Goal: Task Accomplishment & Management: Complete application form

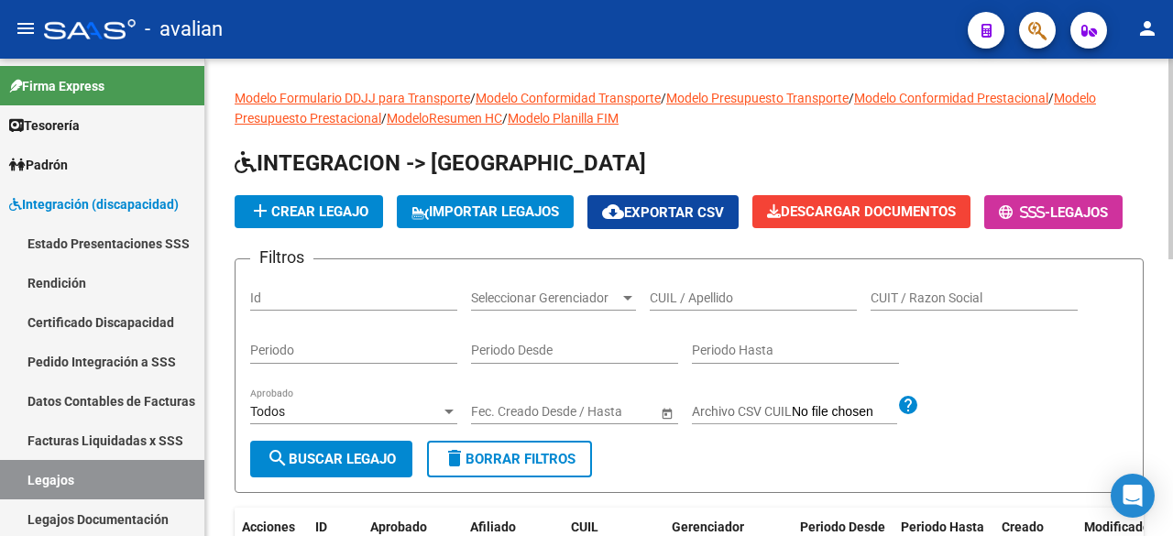
click at [693, 306] on input "CUIL / Apellido" at bounding box center [753, 299] width 207 height 16
paste input "20551999379"
type input "20551999379"
click at [366, 467] on span "search Buscar Legajo" at bounding box center [331, 459] width 129 height 16
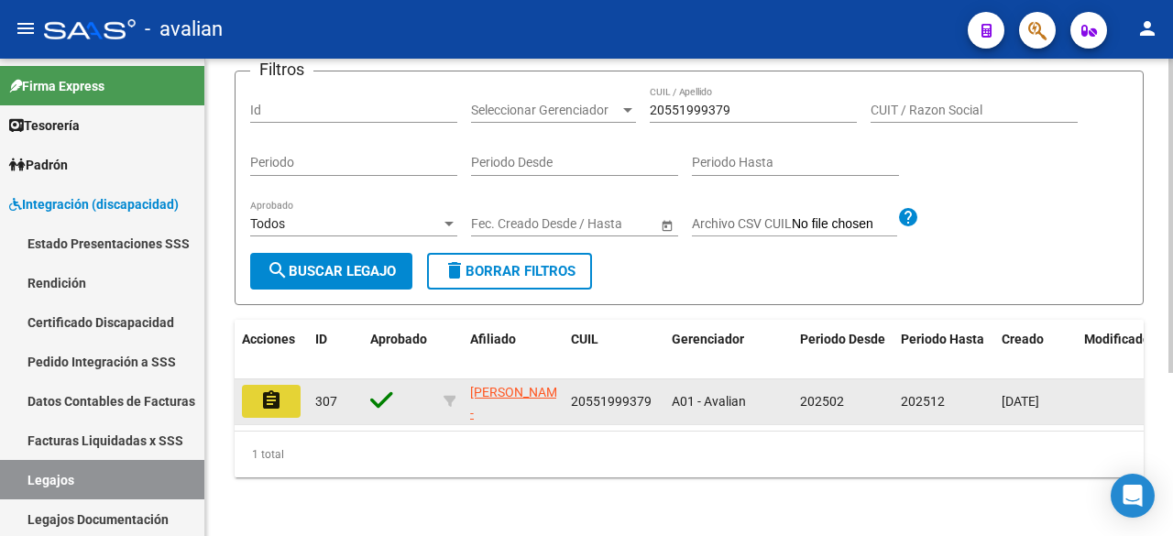
click at [253, 395] on button "assignment" at bounding box center [271, 401] width 59 height 33
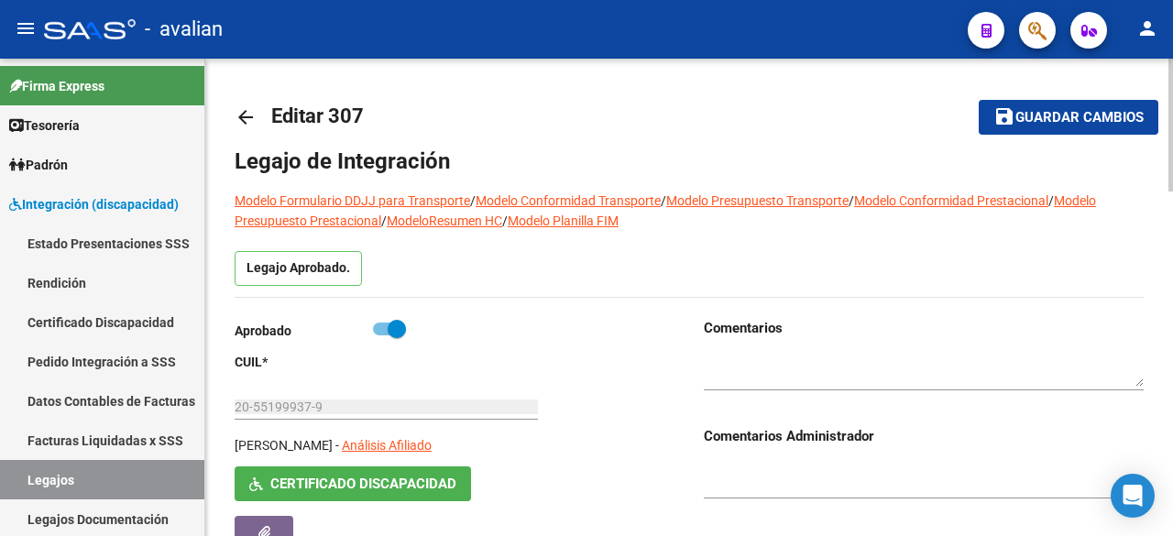
type input "[PERSON_NAME]"
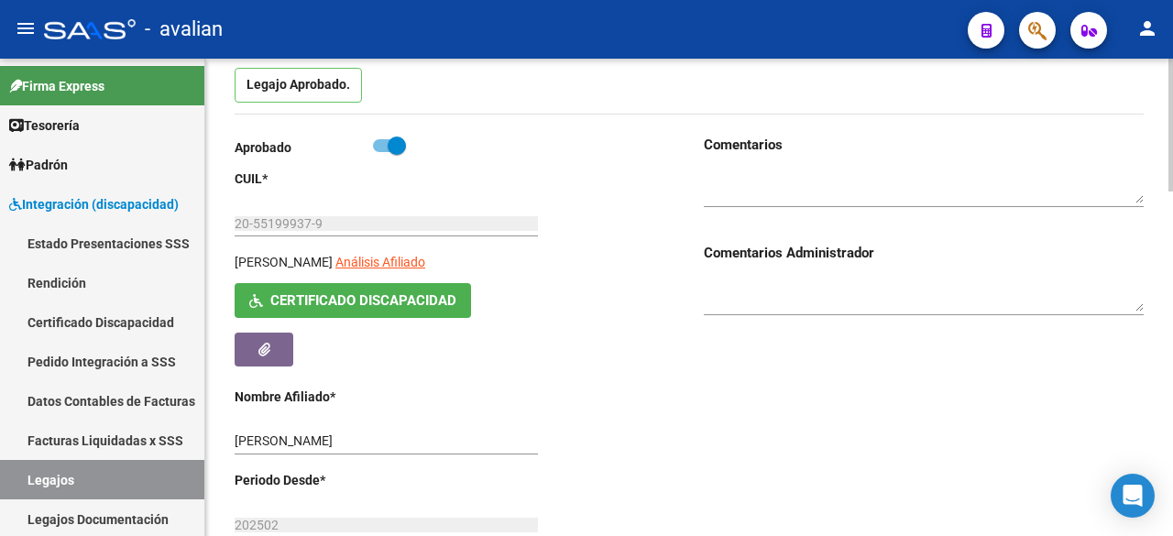
click at [453, 296] on span "Certificado Discapacidad" at bounding box center [363, 301] width 186 height 16
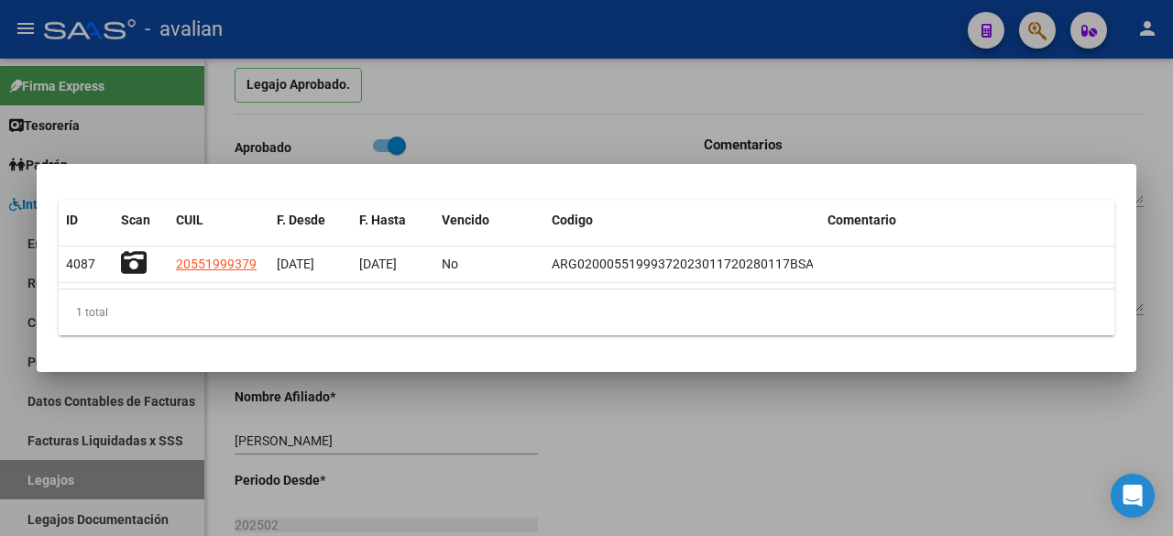
click at [610, 80] on div at bounding box center [586, 268] width 1173 height 536
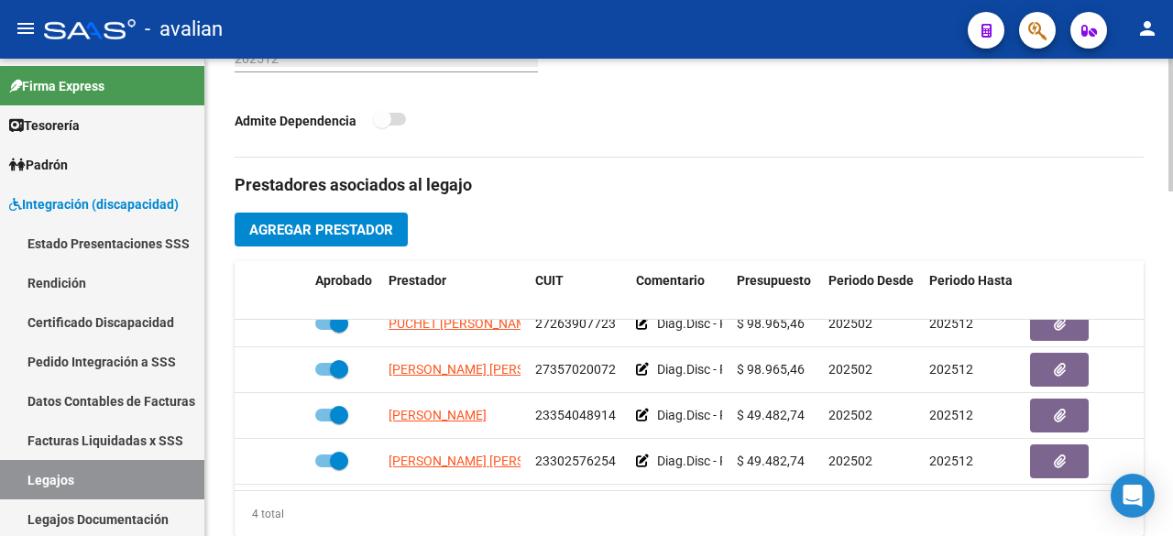
scroll to position [0, 0]
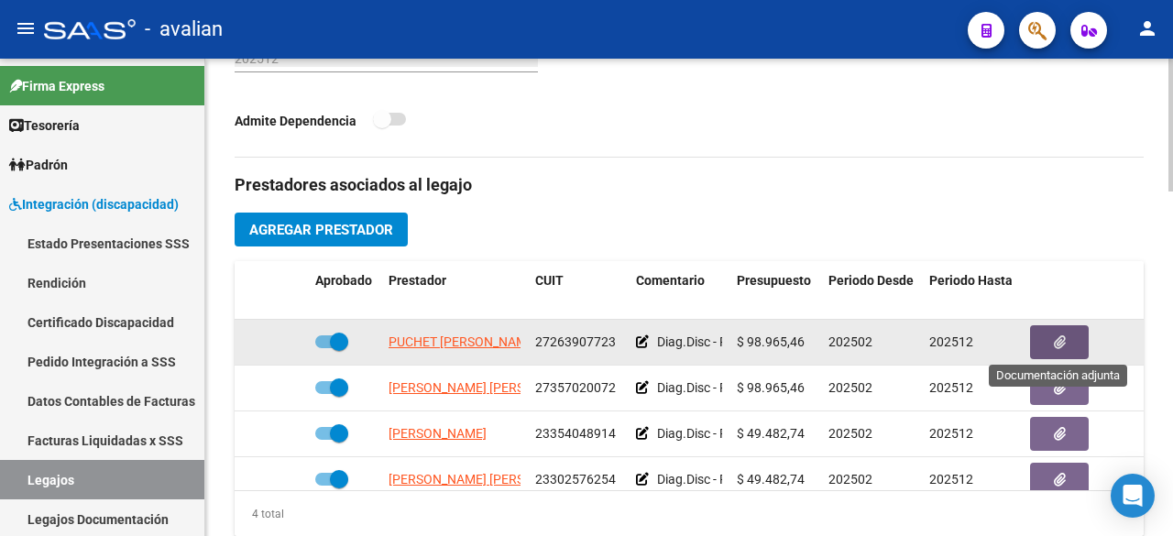
click at [1067, 346] on button "button" at bounding box center [1059, 342] width 59 height 34
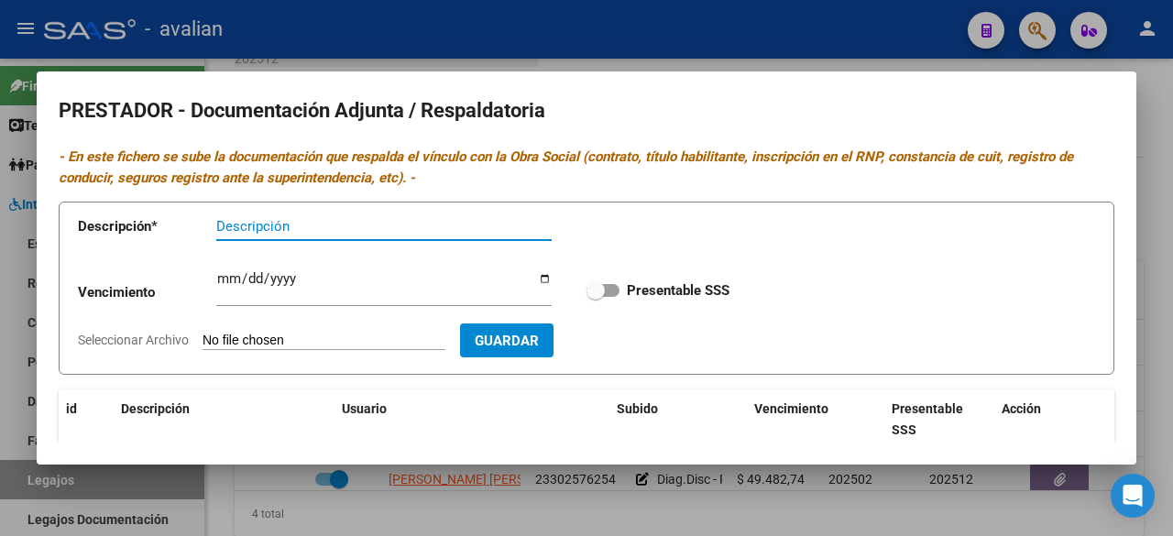
scroll to position [235, 0]
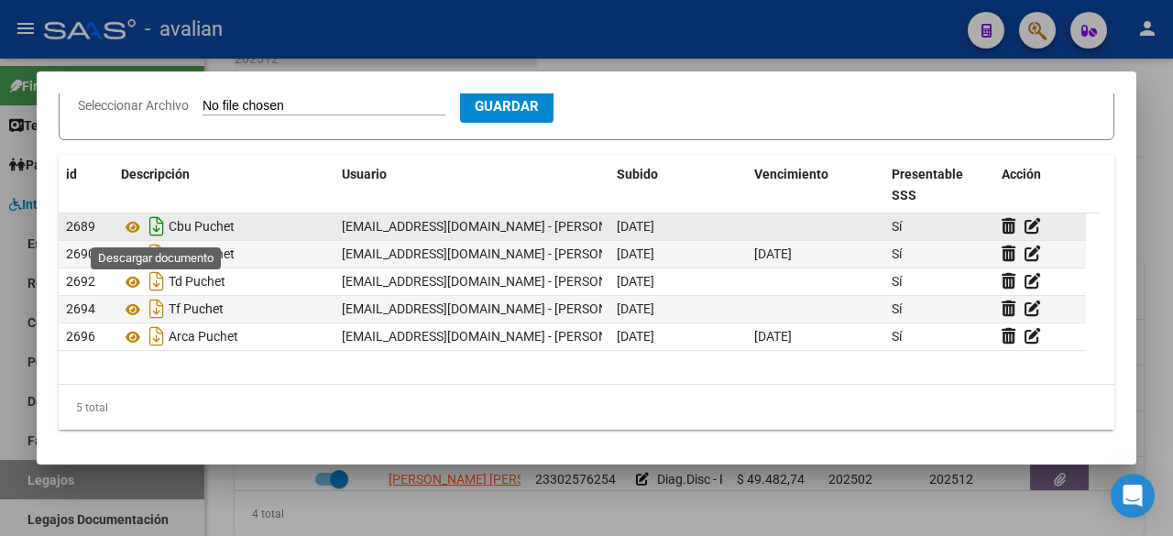
click at [145, 225] on icon "Descargar documento" at bounding box center [157, 226] width 24 height 29
click at [137, 217] on icon at bounding box center [133, 227] width 24 height 22
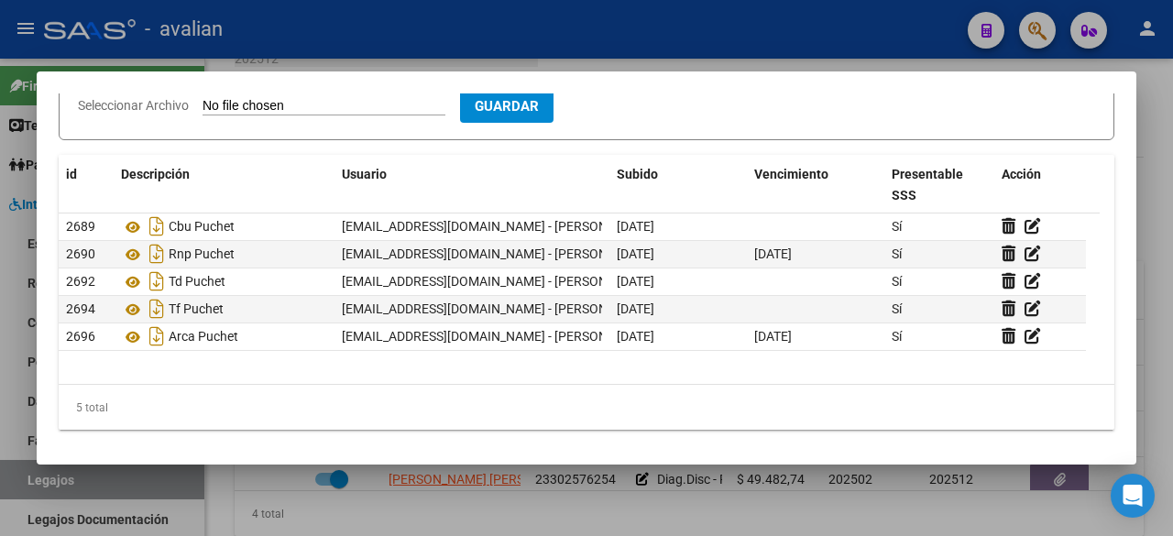
click at [480, 45] on div at bounding box center [586, 268] width 1173 height 536
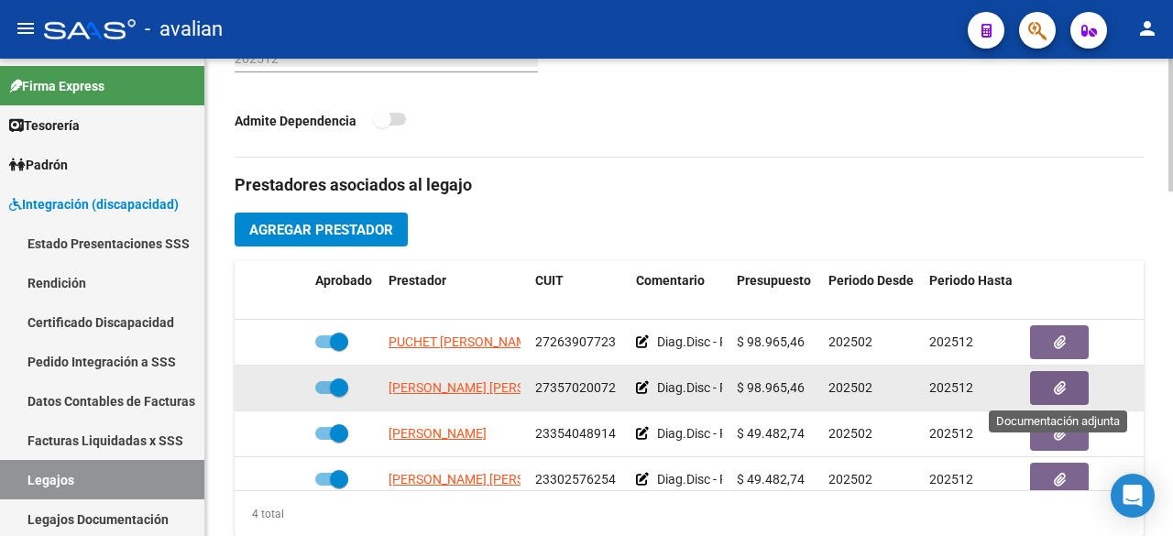
click at [1045, 384] on button "button" at bounding box center [1059, 388] width 59 height 34
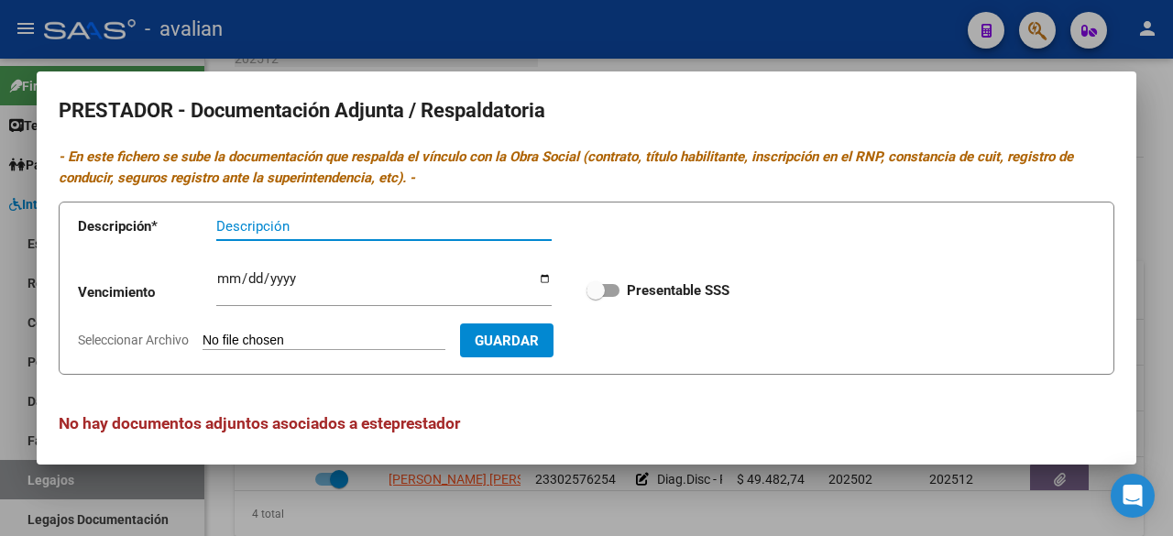
scroll to position [7, 0]
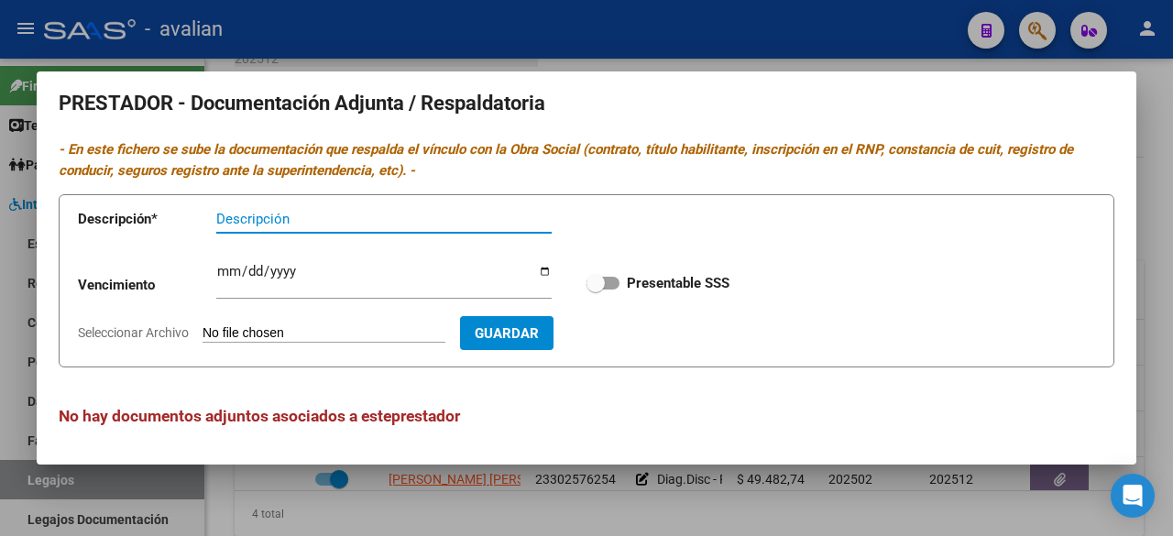
click at [797, 58] on div at bounding box center [586, 268] width 1173 height 536
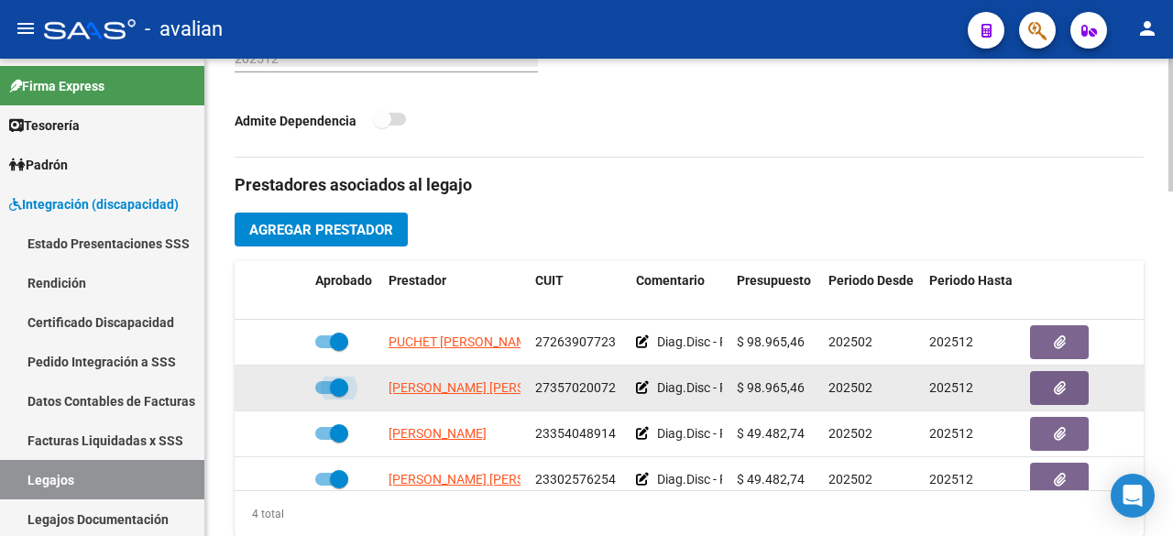
click at [330, 384] on span at bounding box center [339, 388] width 18 height 18
click at [324, 394] on input "checkbox" at bounding box center [324, 394] width 1 height 1
checkbox input "false"
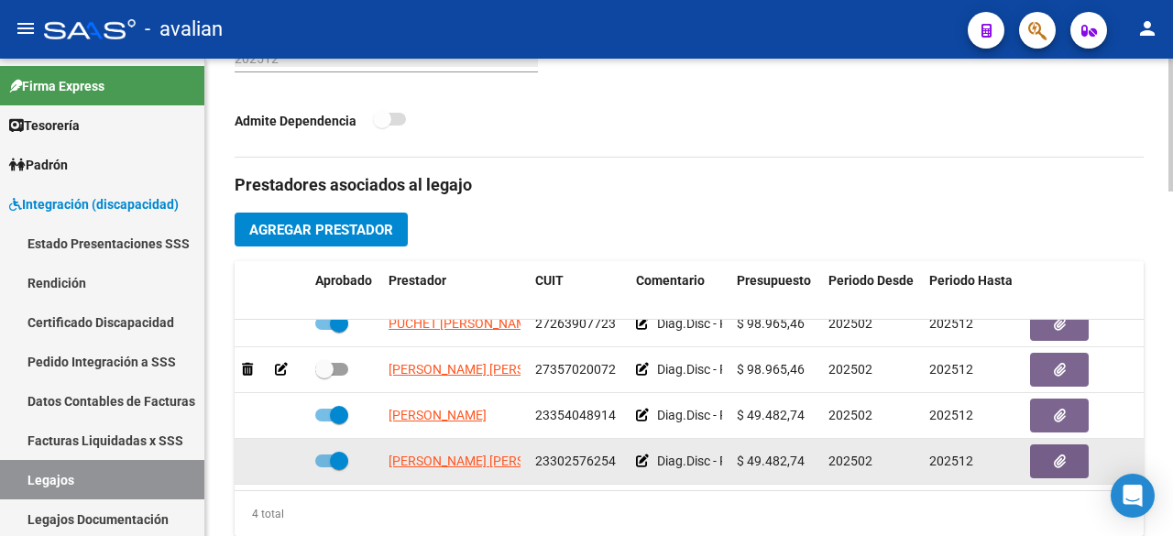
scroll to position [825, 0]
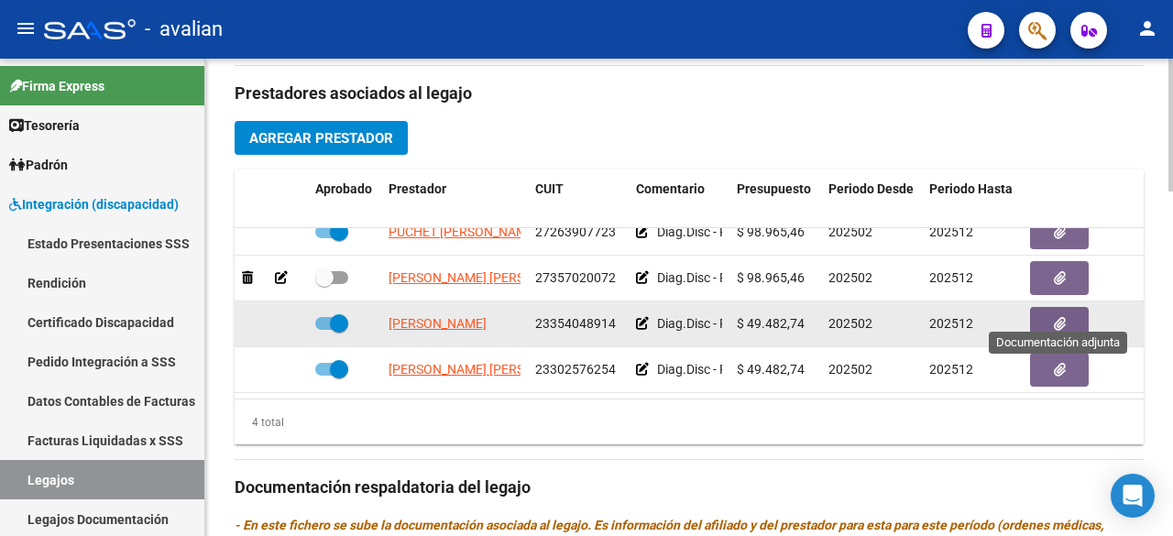
click at [1075, 307] on button "button" at bounding box center [1059, 324] width 59 height 34
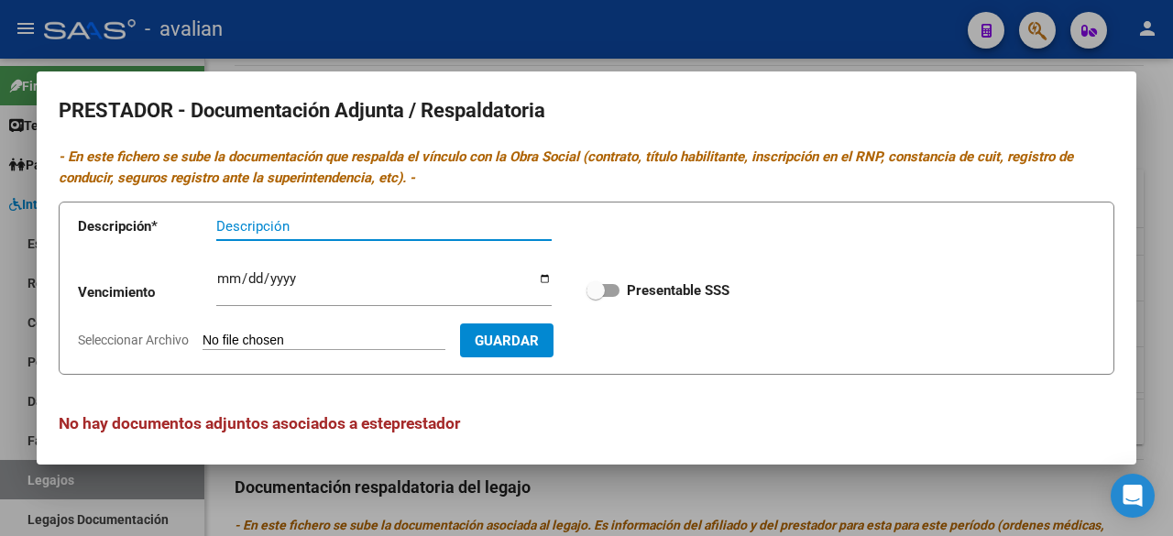
scroll to position [7, 0]
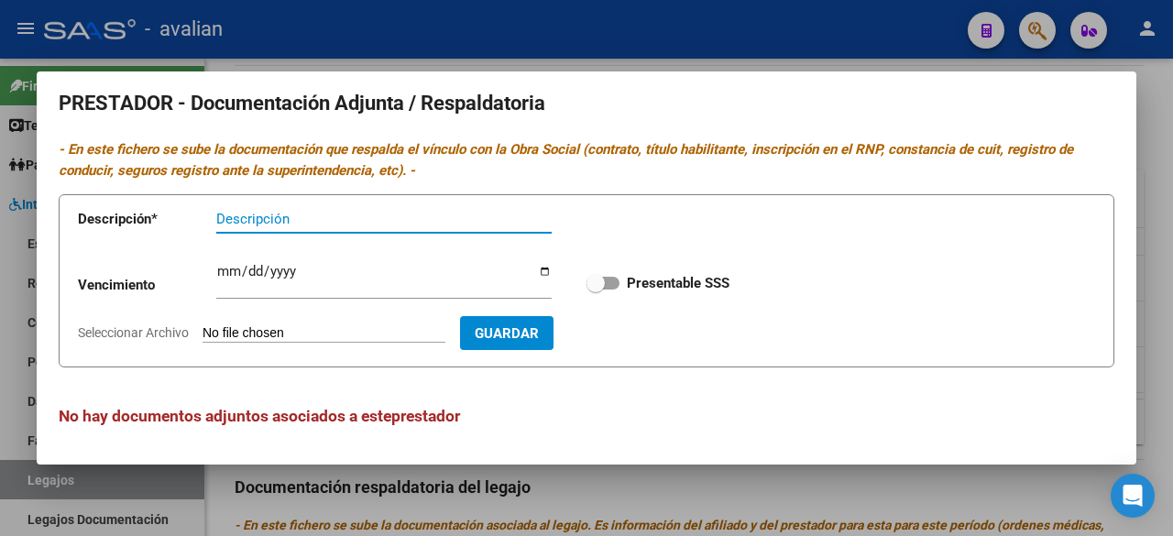
click at [755, 43] on div at bounding box center [586, 268] width 1173 height 536
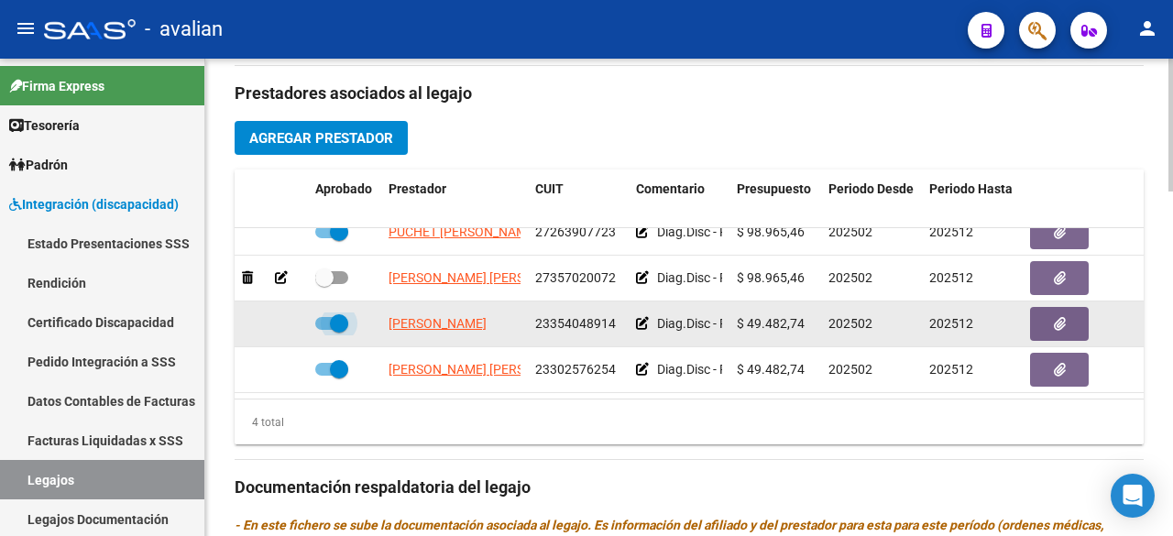
click at [326, 317] on span at bounding box center [331, 323] width 33 height 13
click at [324, 330] on input "checkbox" at bounding box center [324, 330] width 1 height 1
checkbox input "false"
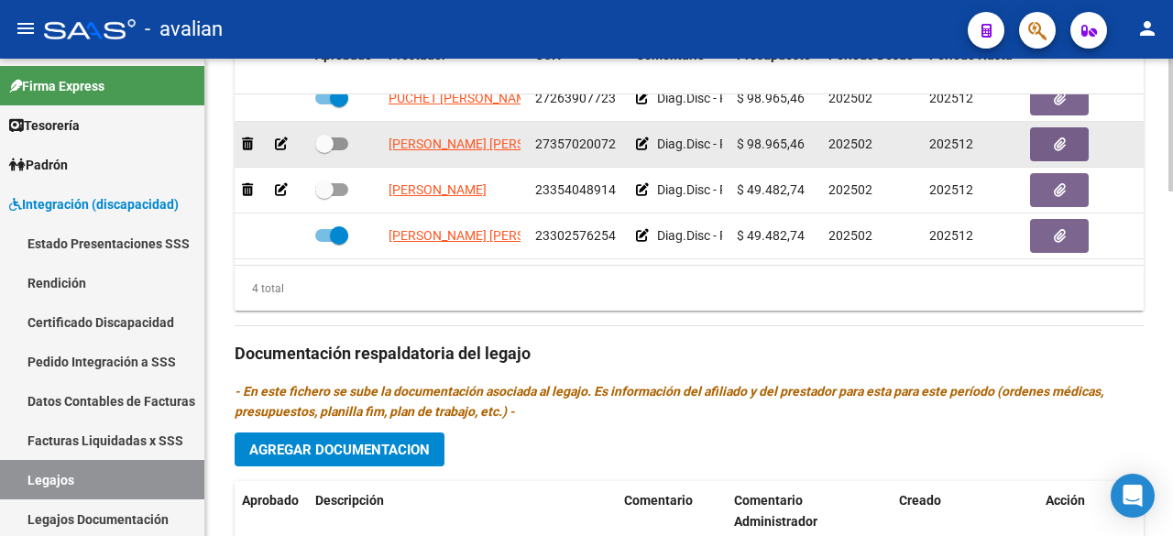
scroll to position [867, 0]
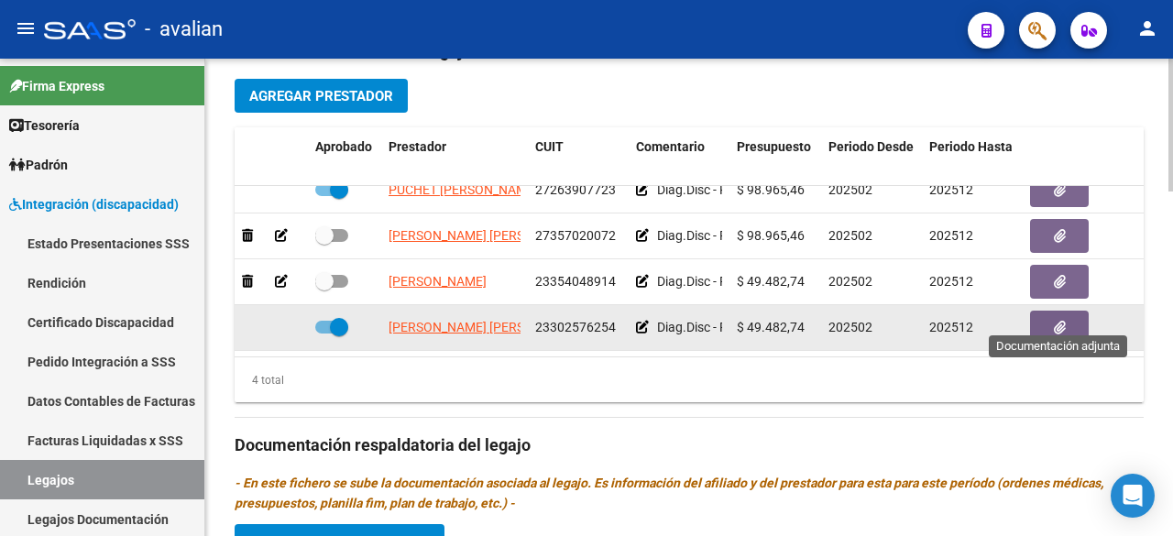
click at [1063, 321] on icon "button" at bounding box center [1060, 328] width 12 height 14
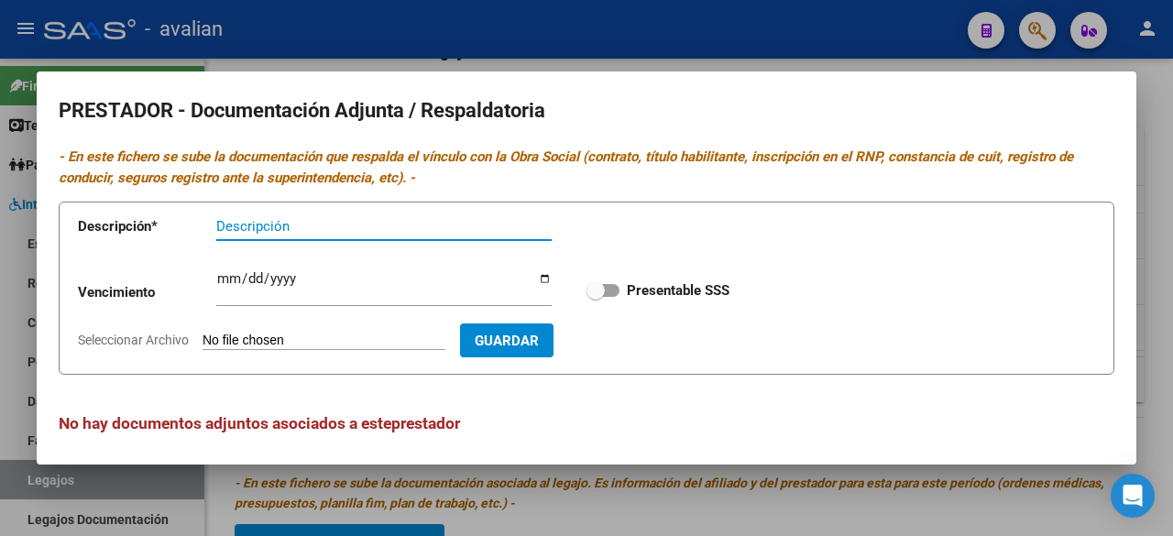
scroll to position [7, 0]
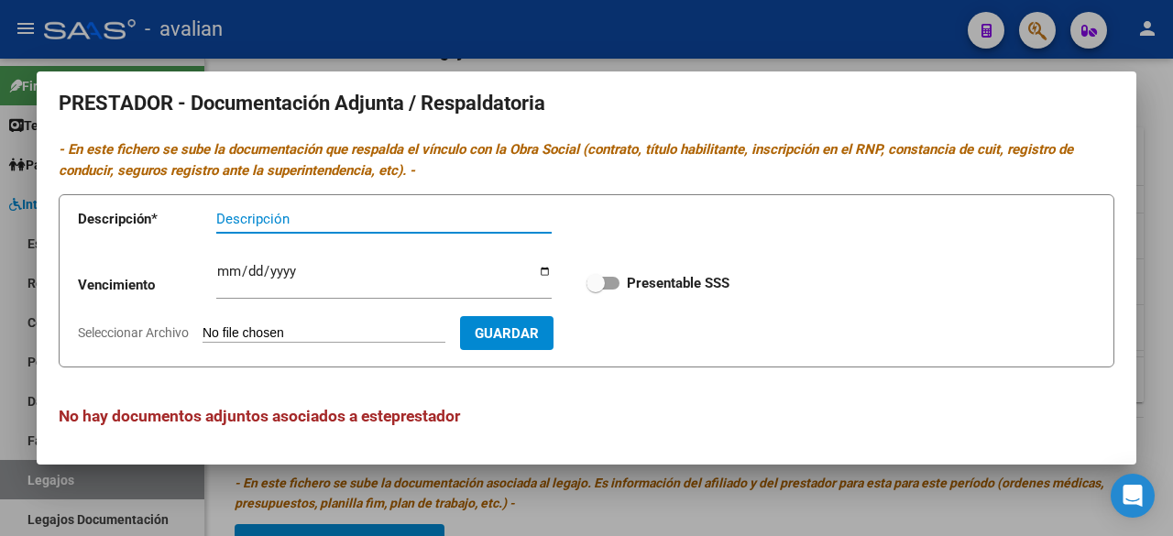
click at [730, 63] on div at bounding box center [586, 268] width 1173 height 536
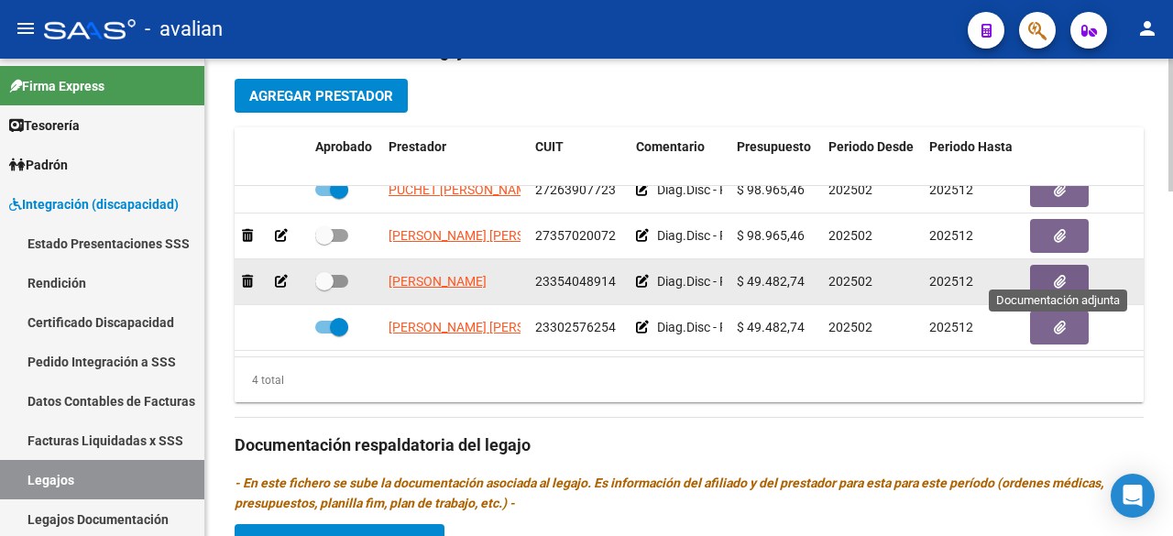
click at [1052, 265] on button "button" at bounding box center [1059, 282] width 59 height 34
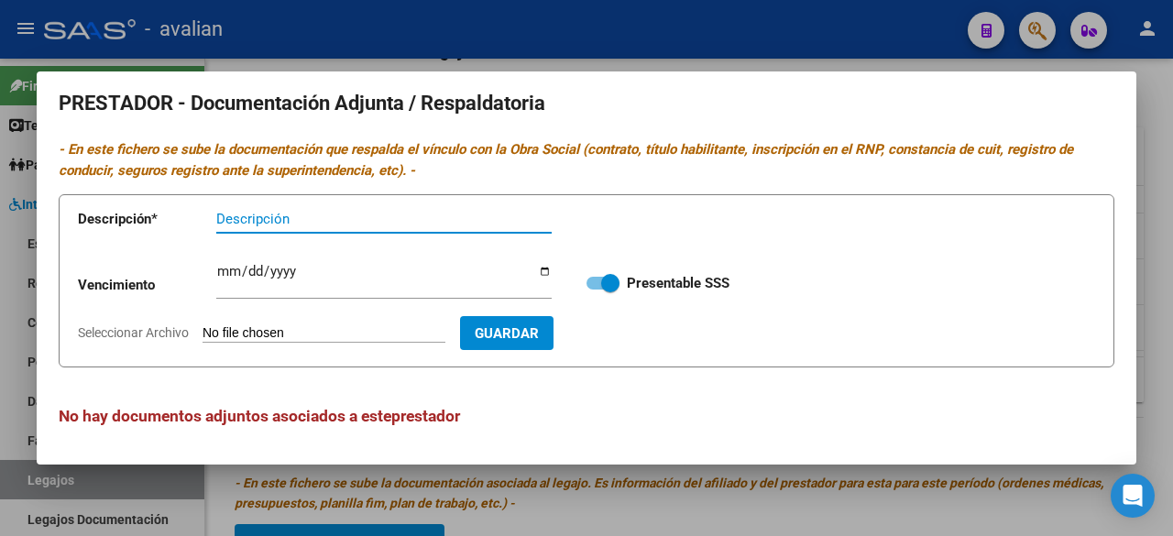
click at [794, 6] on div at bounding box center [586, 268] width 1173 height 536
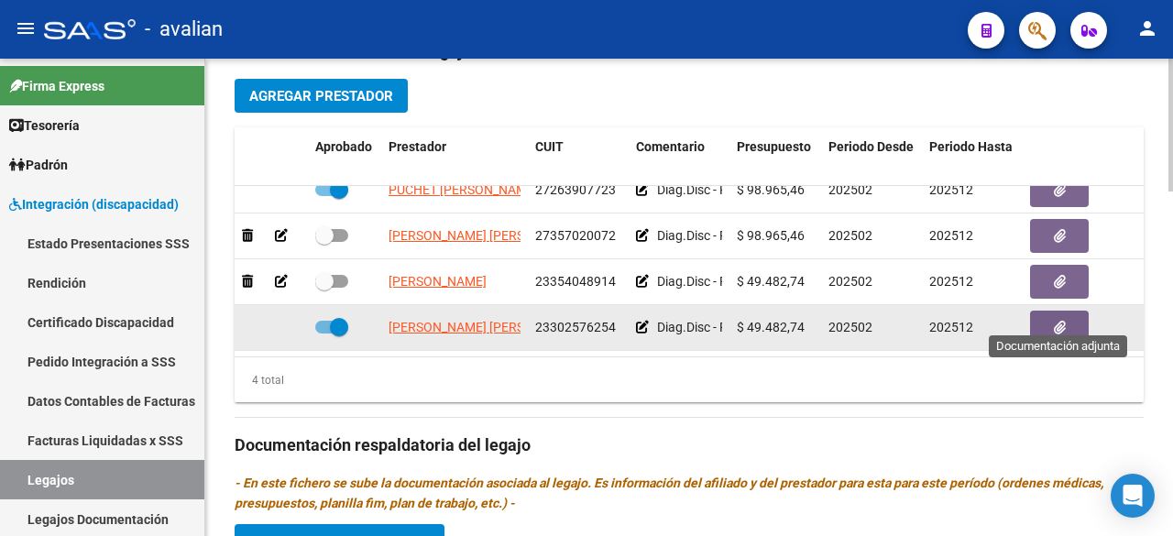
click at [1045, 322] on button "button" at bounding box center [1059, 328] width 59 height 34
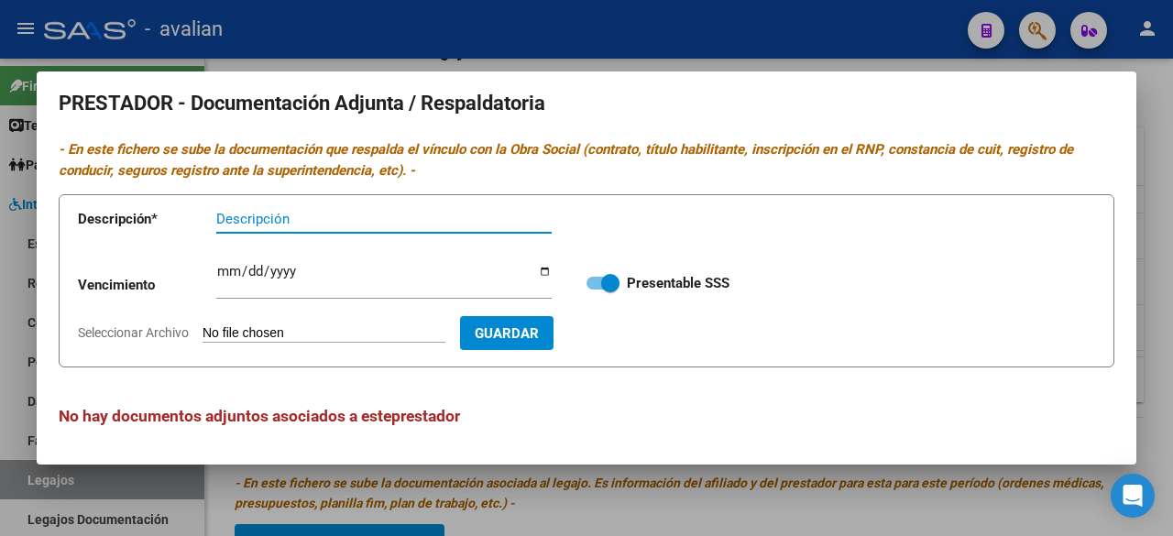
click at [832, 41] on div at bounding box center [586, 268] width 1173 height 536
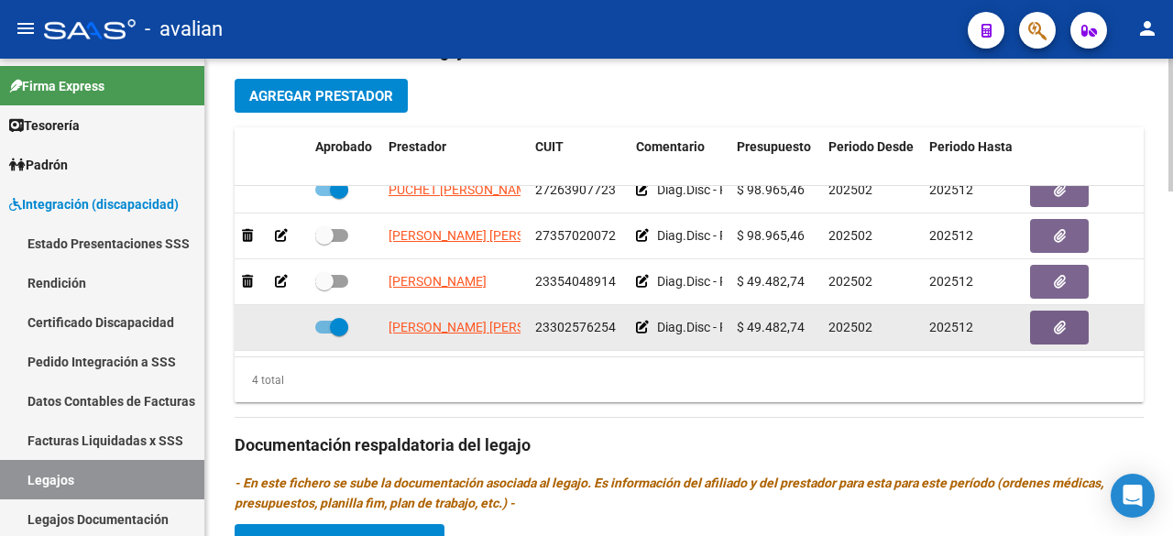
click at [318, 316] on label at bounding box center [331, 327] width 33 height 22
click at [324, 334] on input "checkbox" at bounding box center [324, 334] width 1 height 1
checkbox input "false"
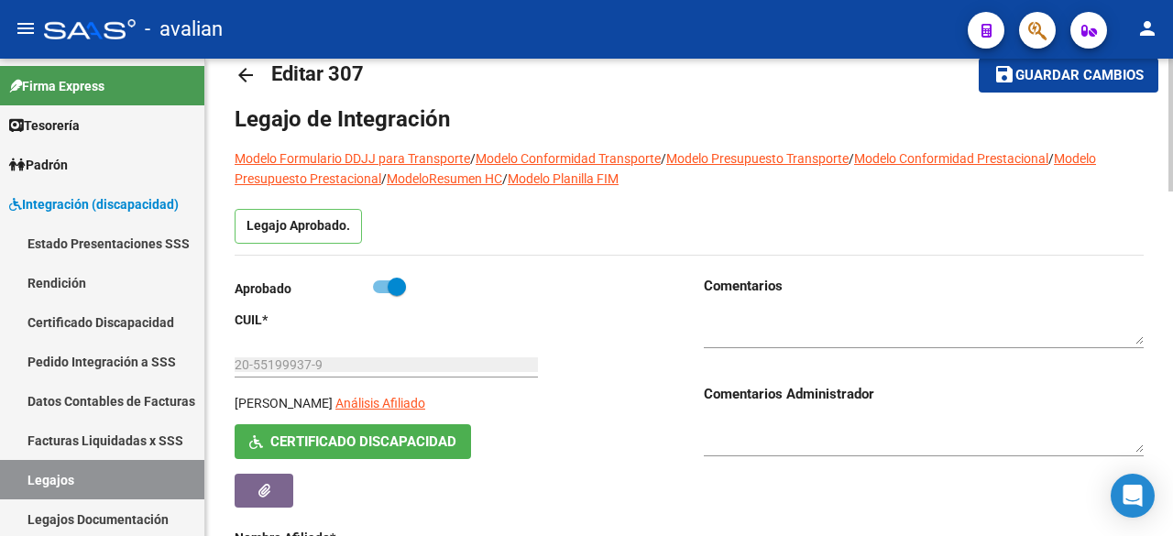
scroll to position [0, 0]
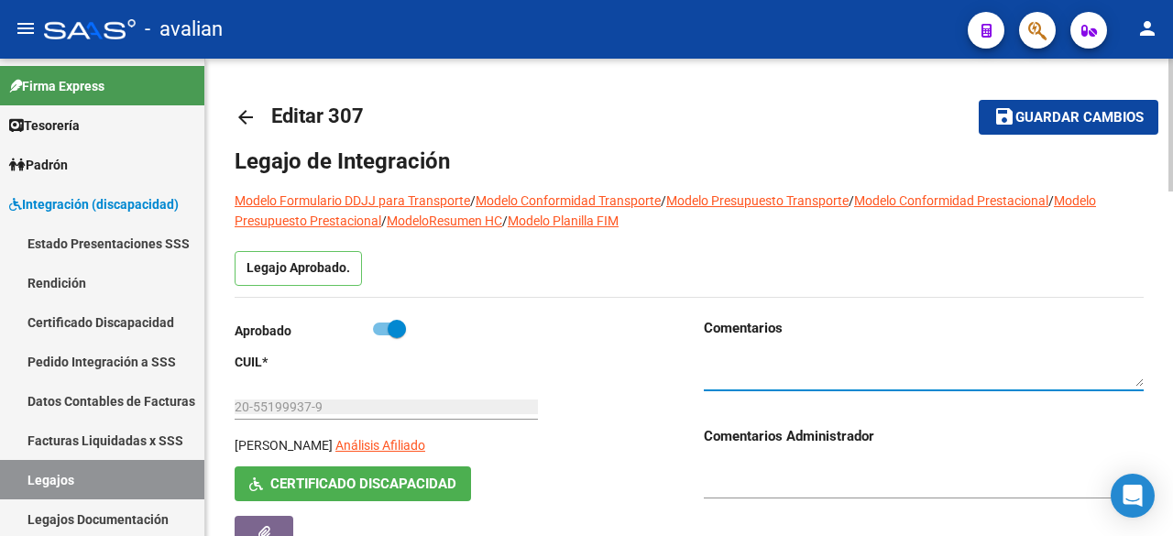
click at [785, 355] on textarea at bounding box center [924, 370] width 440 height 35
type textarea "v"
paste textarea "PSP: titulo ambas caras + ARCA actualizado, CBU emitido por el banco y póliza d…"
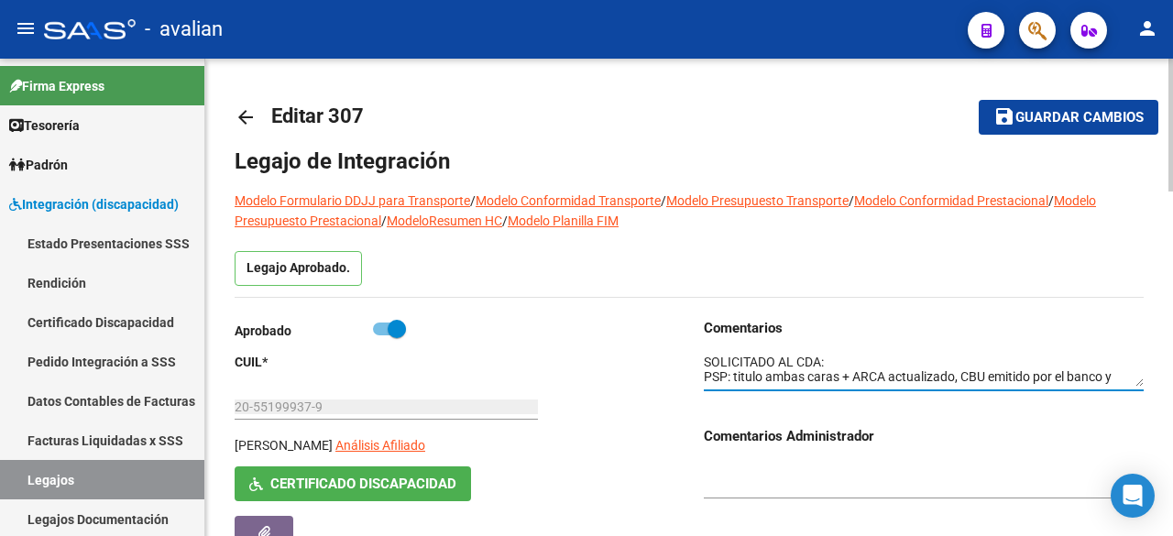
scroll to position [44, 0]
type textarea "SOLICITADO AL CDA: PSP: titulo ambas caras + ARCA actualizado, CBU emitido por …"
click at [1074, 105] on button "save Guardar cambios" at bounding box center [1069, 117] width 180 height 34
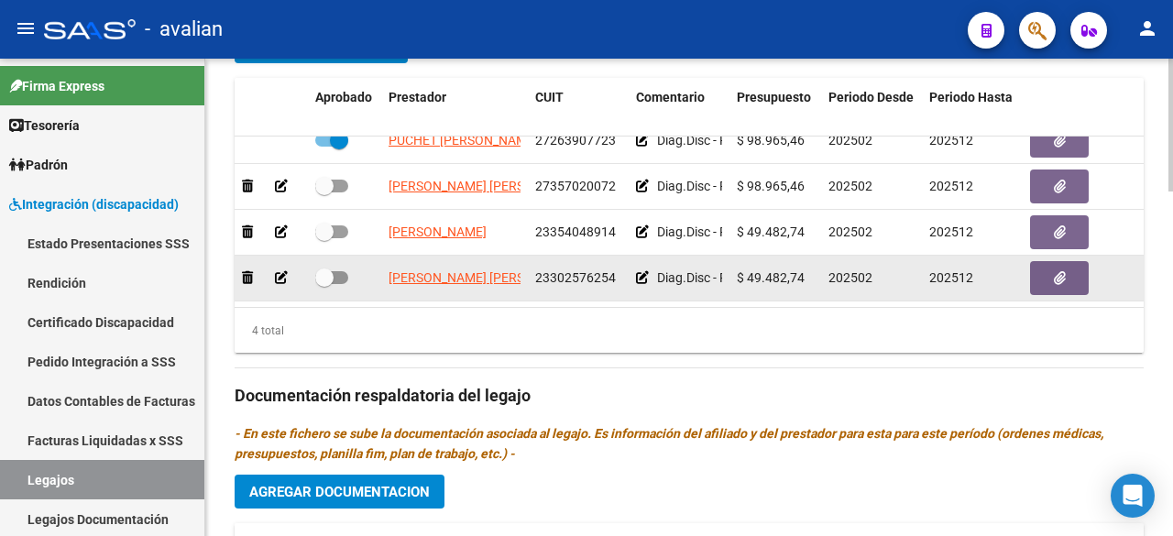
scroll to position [0, 0]
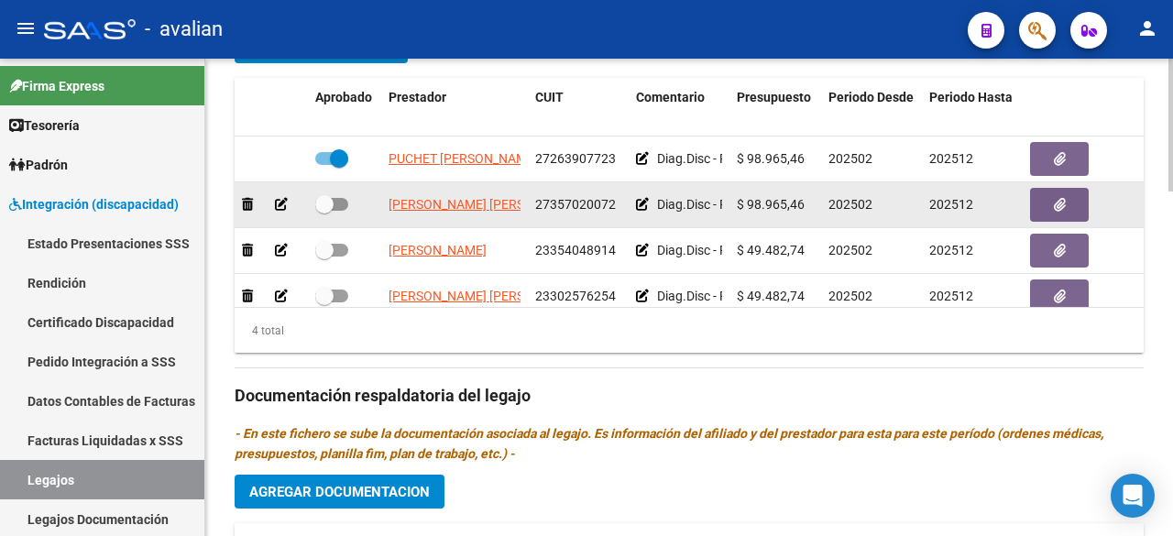
click at [343, 205] on span at bounding box center [331, 204] width 33 height 13
click at [324, 211] on input "checkbox" at bounding box center [324, 211] width 1 height 1
checkbox input "true"
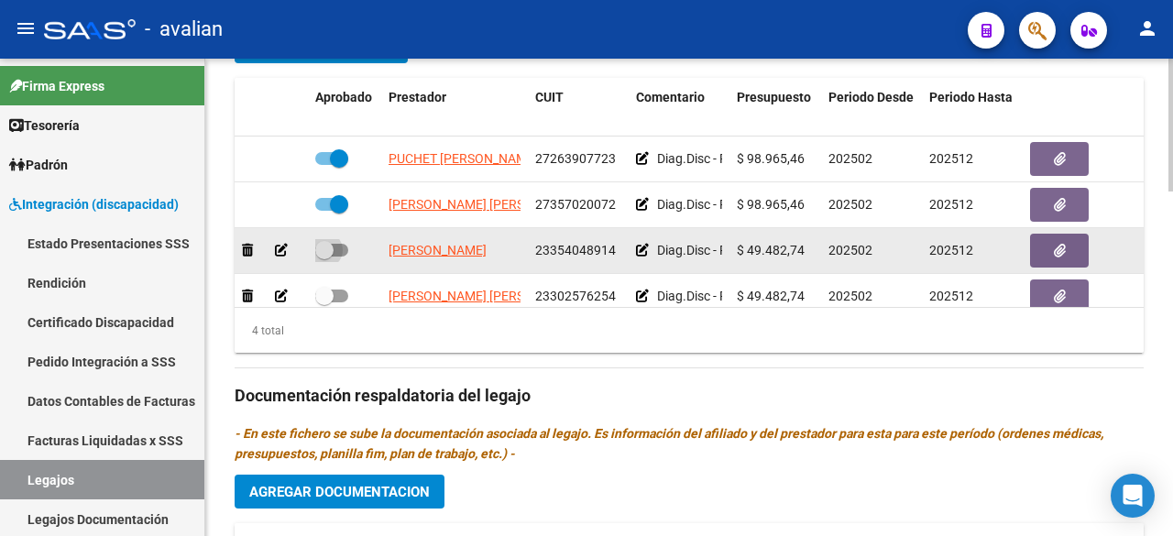
click at [342, 249] on span at bounding box center [331, 250] width 33 height 13
click at [324, 257] on input "checkbox" at bounding box center [324, 257] width 1 height 1
checkbox input "true"
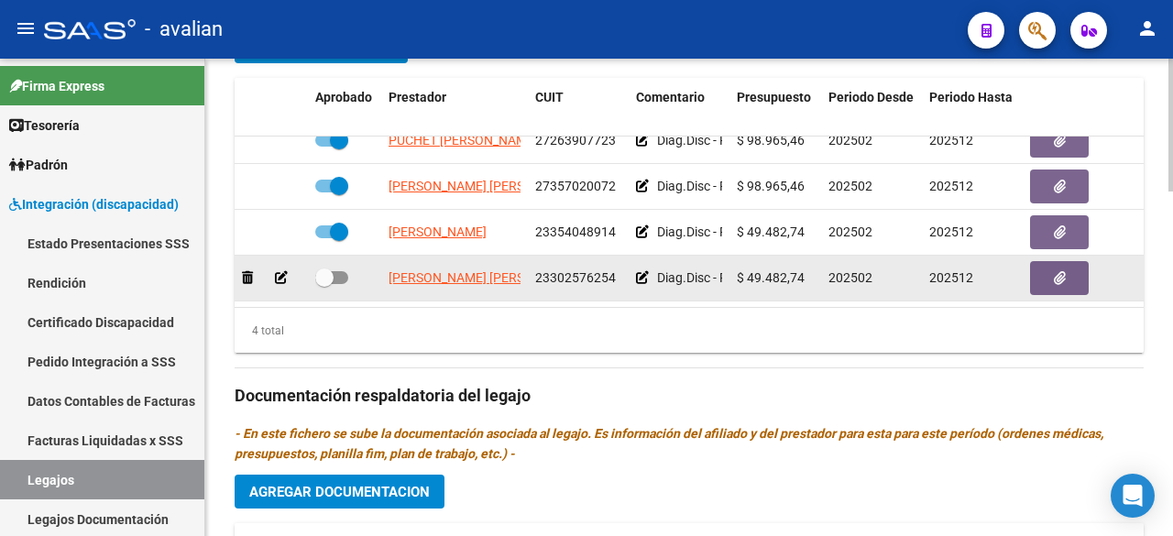
click at [345, 271] on span at bounding box center [331, 277] width 33 height 13
click at [324, 284] on input "checkbox" at bounding box center [324, 284] width 1 height 1
checkbox input "true"
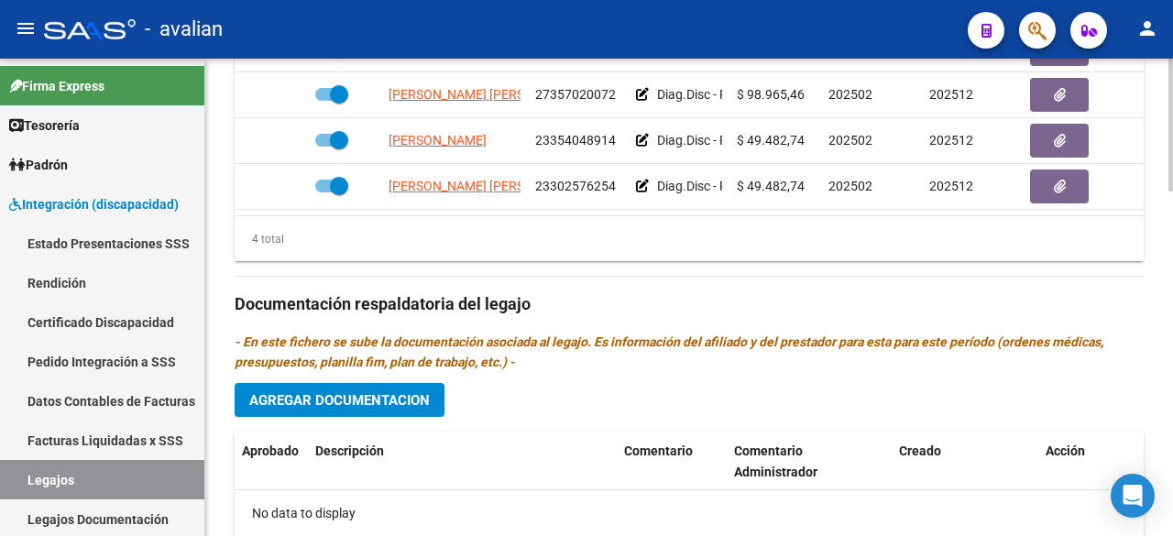
scroll to position [28, 0]
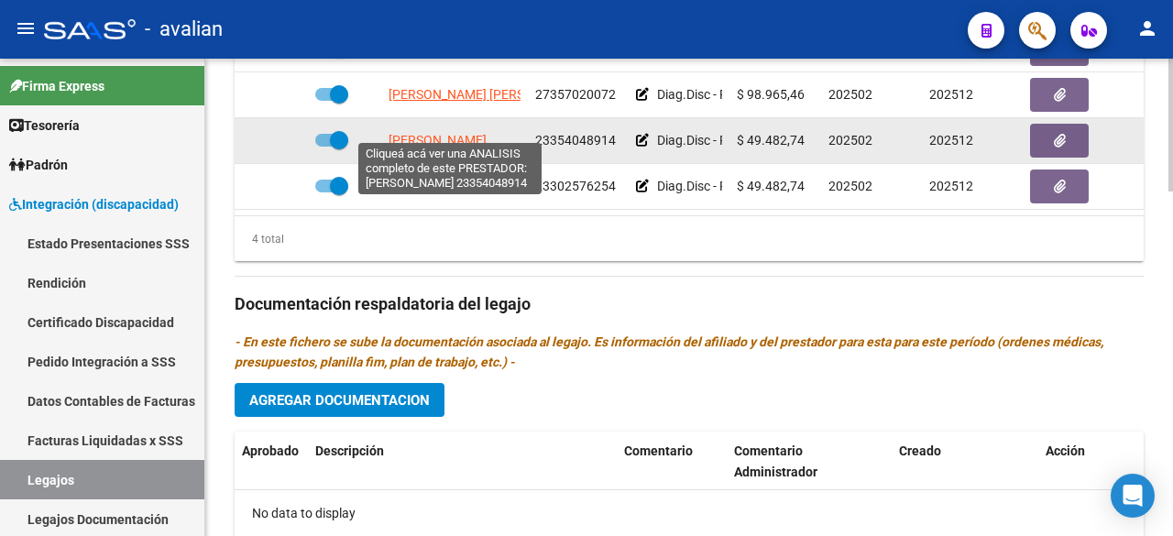
drag, startPoint x: 517, startPoint y: 120, endPoint x: 390, endPoint y: 124, distance: 126.5
click at [390, 130] on div "[PERSON_NAME]" at bounding box center [455, 140] width 132 height 21
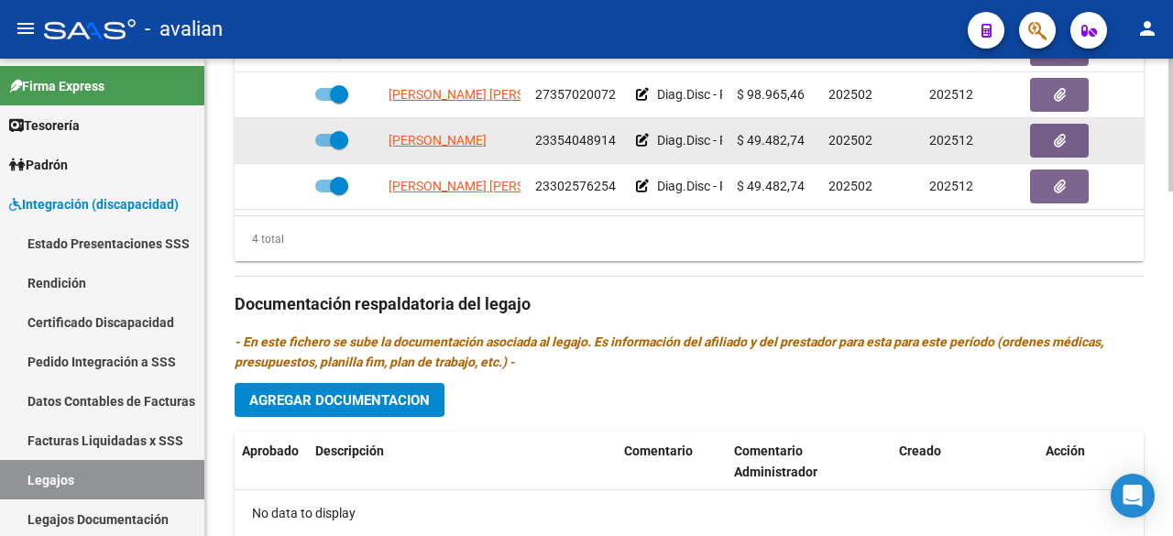
copy span "[PERSON_NAME]"
click at [1047, 133] on button "button" at bounding box center [1059, 141] width 59 height 34
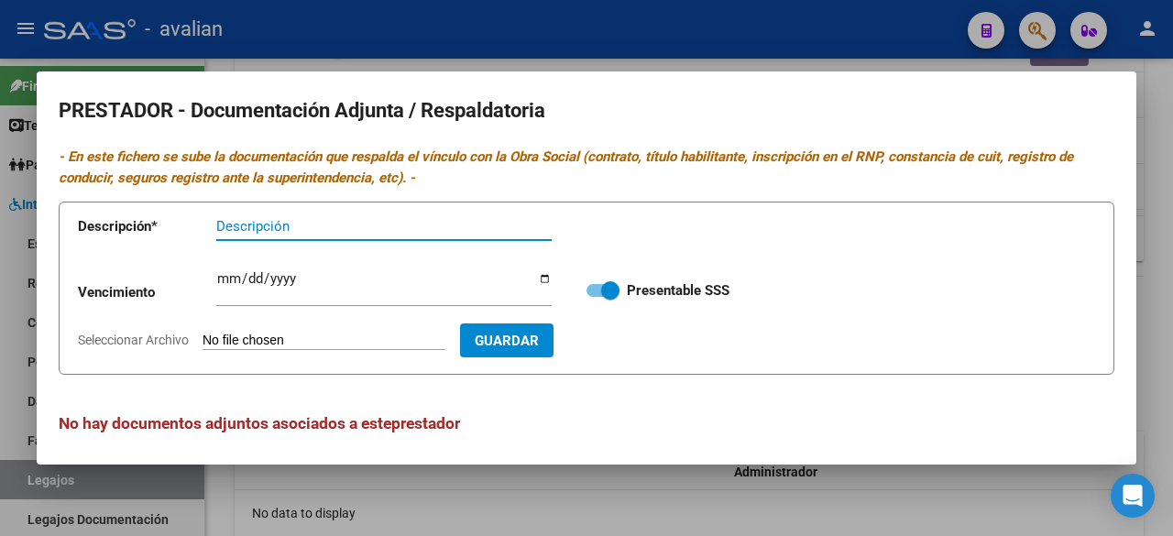
click at [347, 336] on input "Seleccionar Archivo" at bounding box center [324, 341] width 243 height 17
type input "C:\fakepath\ARCA [PERSON_NAME].pdf"
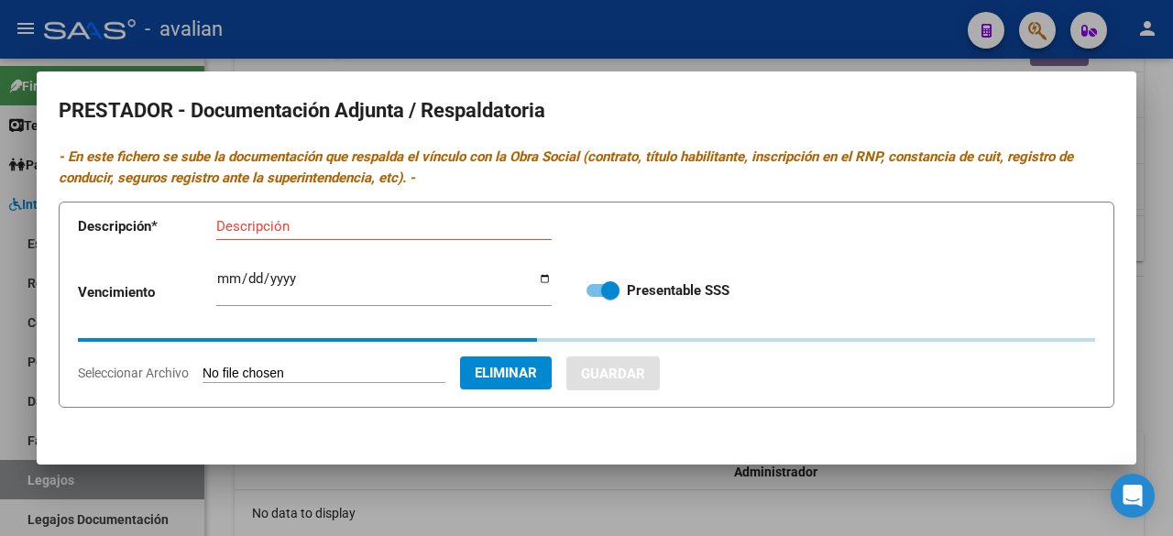
click at [341, 226] on input "Descripción" at bounding box center [383, 226] width 335 height 16
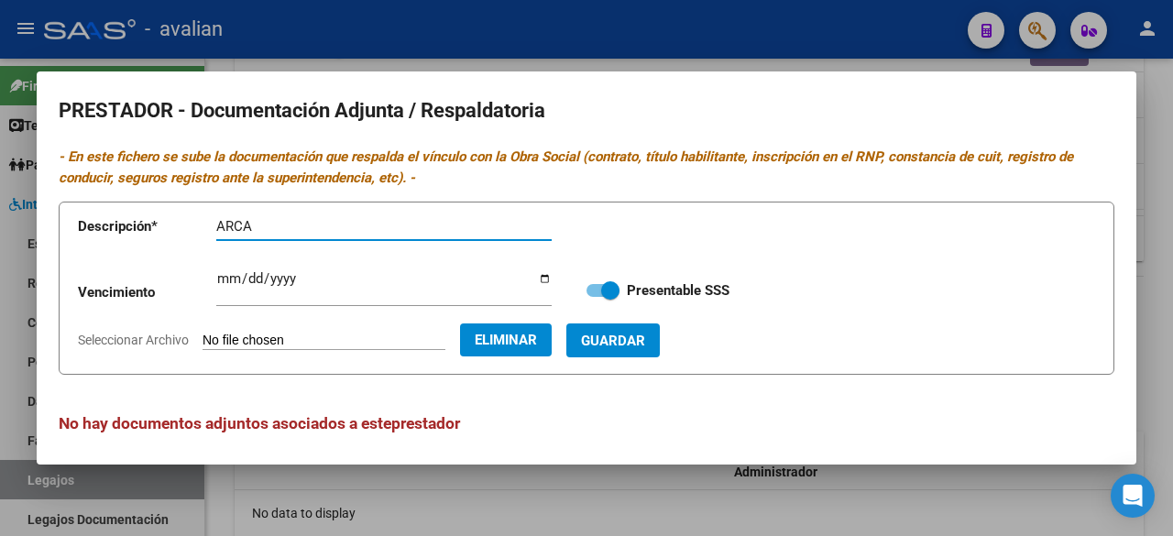
paste input "[PERSON_NAME]"
type input "ARCA [PERSON_NAME]"
click at [636, 346] on span "Guardar" at bounding box center [613, 341] width 64 height 16
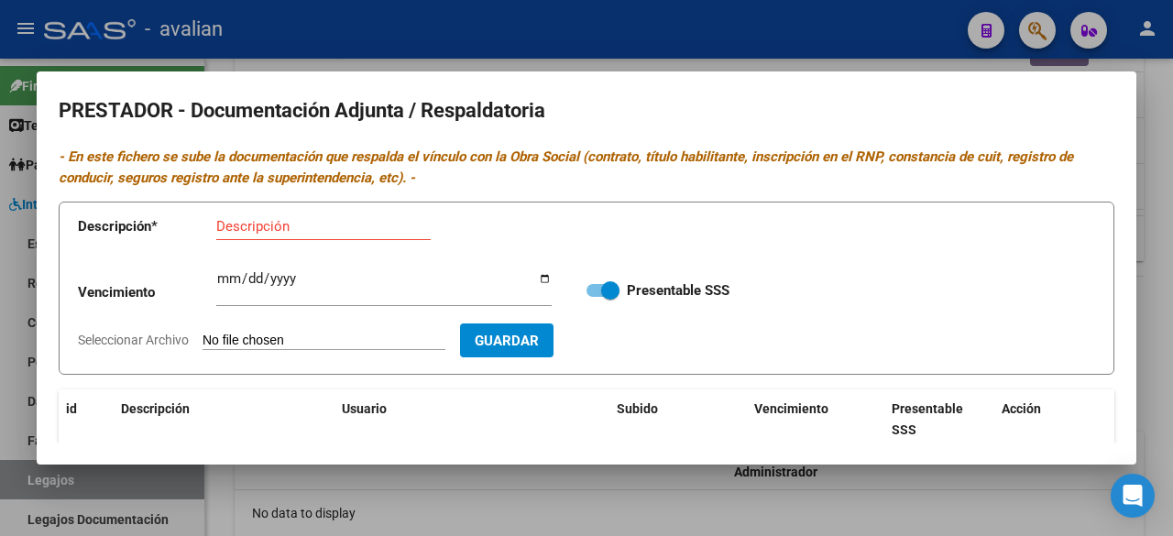
click at [337, 339] on input "Seleccionar Archivo" at bounding box center [324, 341] width 243 height 17
type input "C:\fakepath\RNP [PERSON_NAME] VTO. [DATE].jpg"
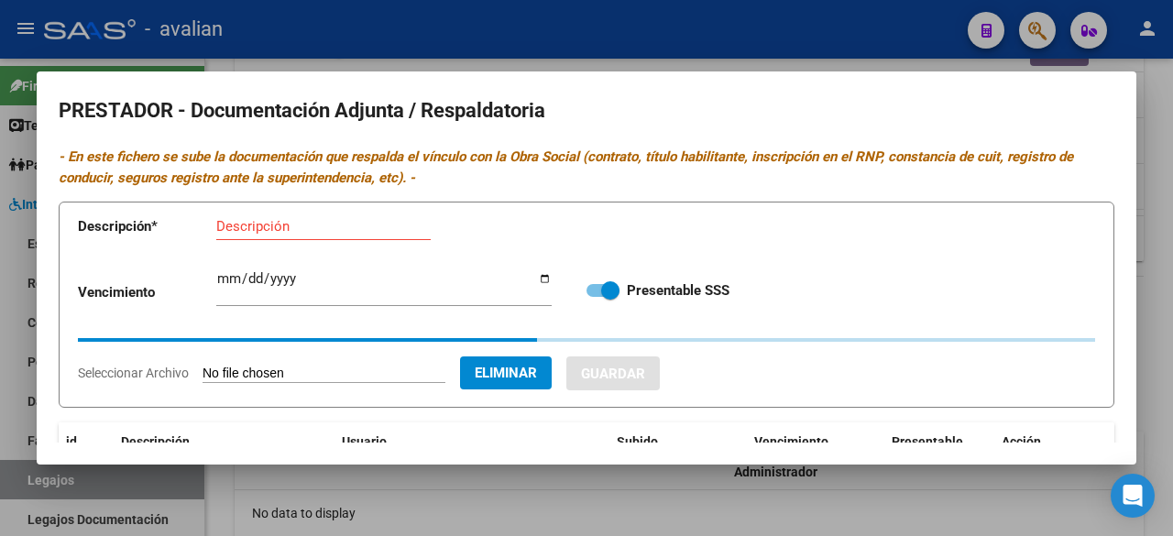
click at [300, 232] on input "Descripción" at bounding box center [323, 226] width 214 height 16
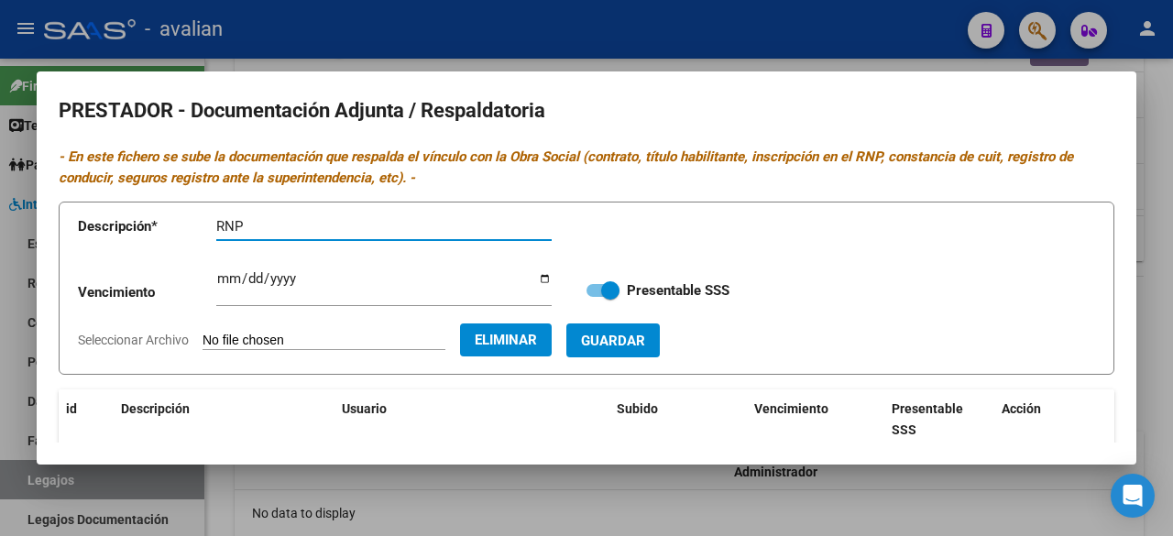
paste input "[PERSON_NAME]"
type input "RNP [PERSON_NAME]"
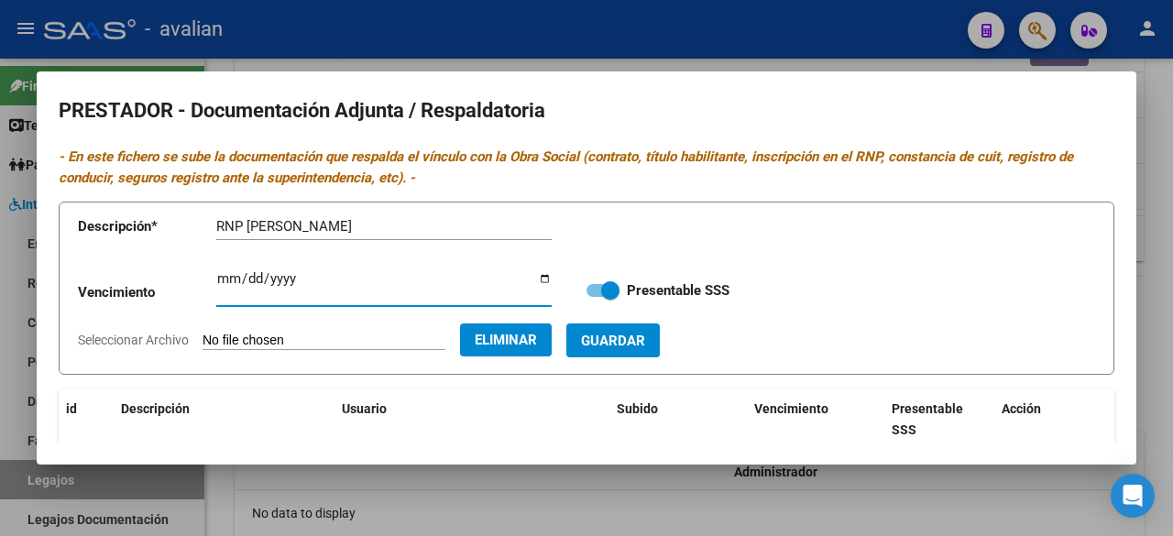
click at [224, 276] on input "Ingresar vencimiento" at bounding box center [383, 285] width 335 height 29
type input "[DATE]"
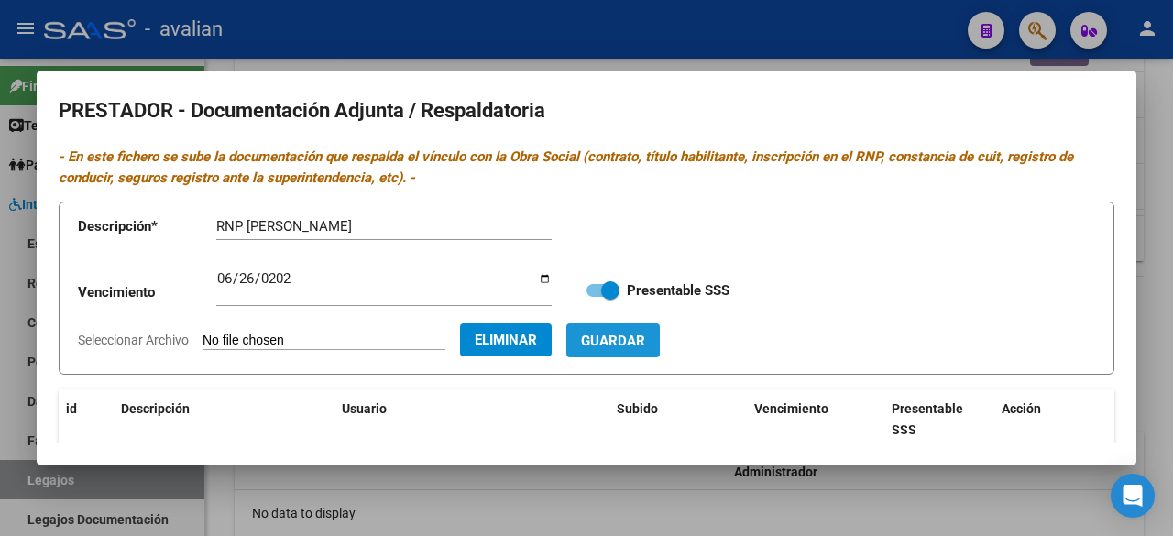
click at [637, 327] on button "Guardar" at bounding box center [612, 341] width 93 height 34
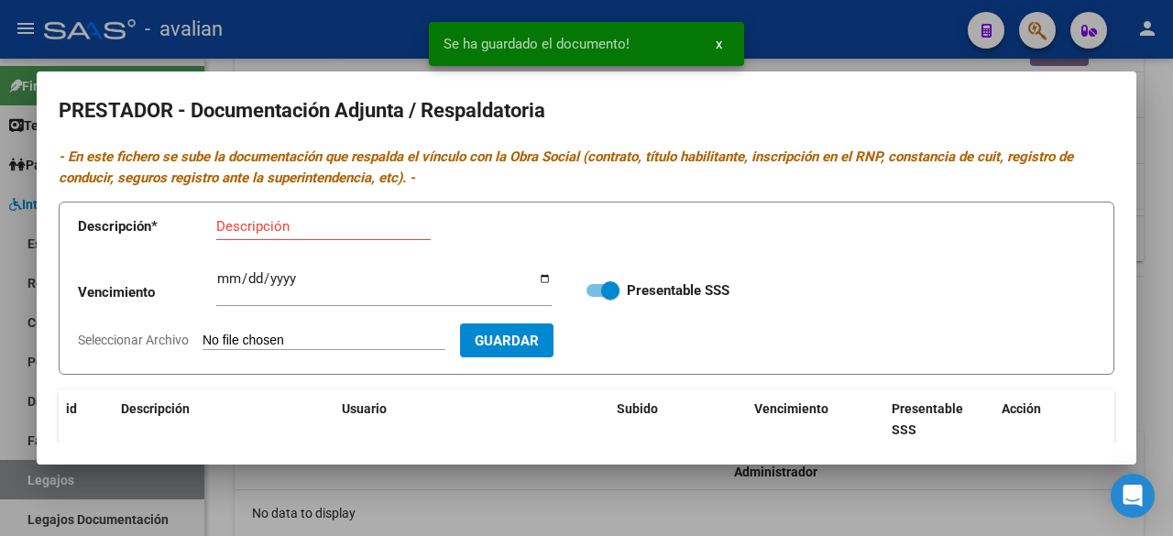
scroll to position [235, 0]
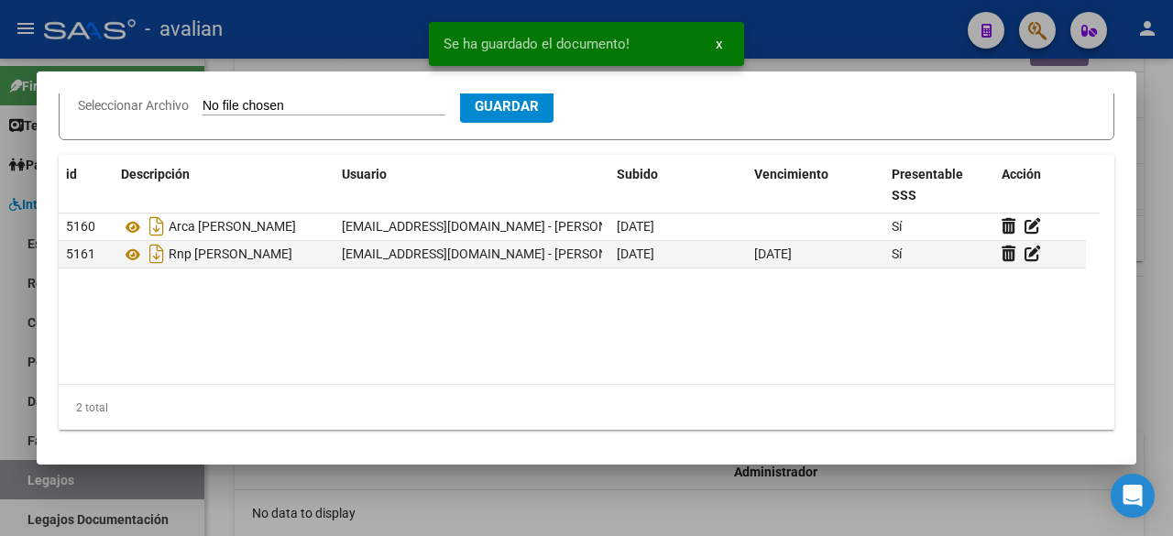
click at [845, 33] on div at bounding box center [586, 268] width 1173 height 536
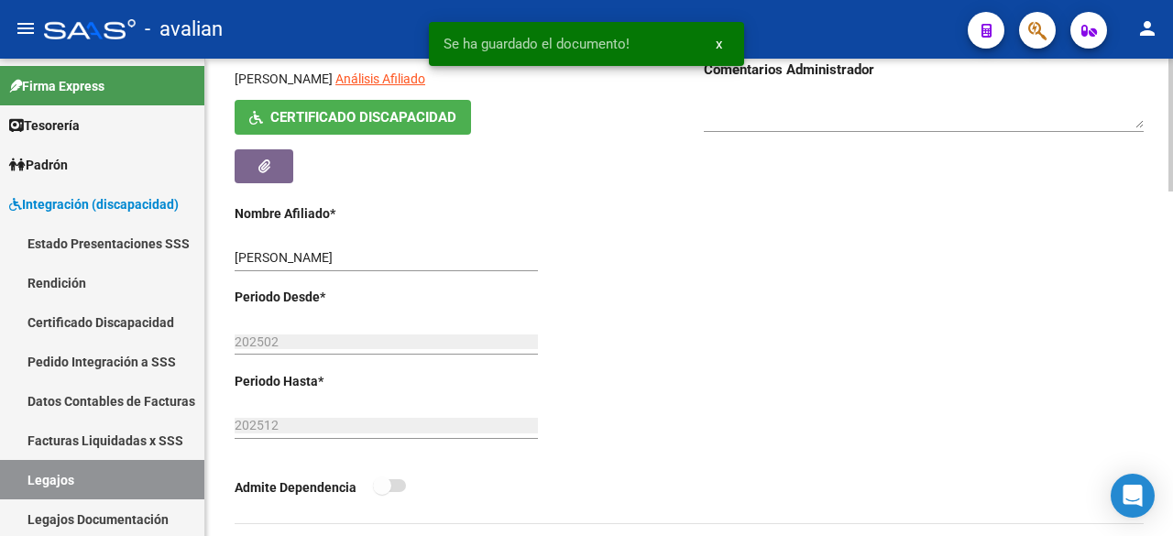
scroll to position [0, 0]
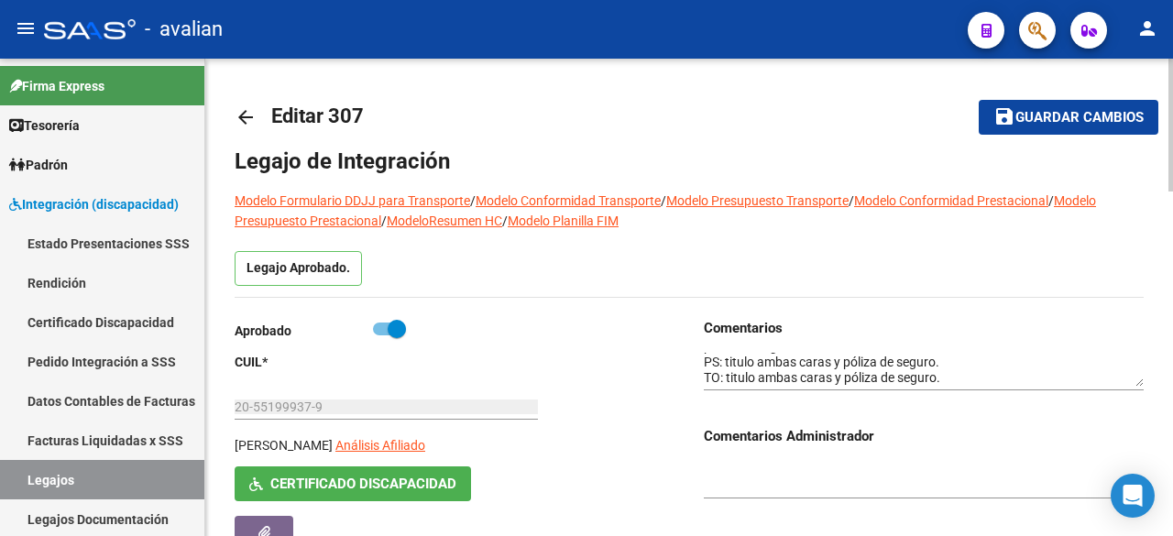
click at [1016, 115] on span "Guardar cambios" at bounding box center [1080, 118] width 128 height 16
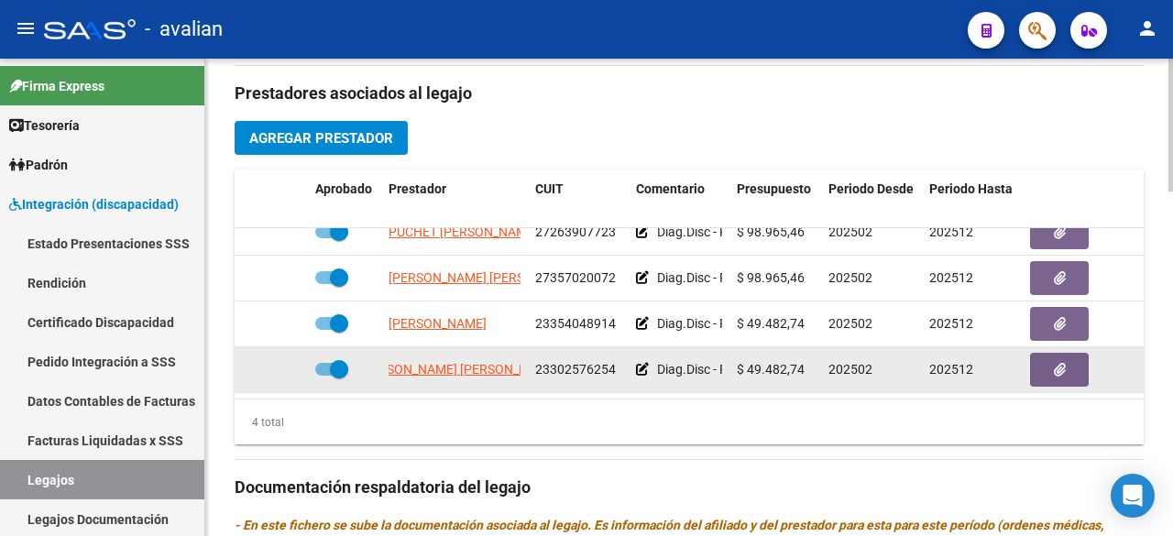
scroll to position [0, 31]
drag, startPoint x: 390, startPoint y: 338, endPoint x: 521, endPoint y: 355, distance: 131.2
click at [539, 348] on div "[PERSON_NAME] [PERSON_NAME] 23302576254 Diag.Disc - Prestación autorizada: 6000…" at bounding box center [798, 370] width 1127 height 46
click at [522, 364] on datatable-body-cell "[PERSON_NAME] [PERSON_NAME]" at bounding box center [454, 369] width 147 height 45
click at [521, 353] on datatable-body-cell "[PERSON_NAME] [PERSON_NAME]" at bounding box center [454, 369] width 147 height 45
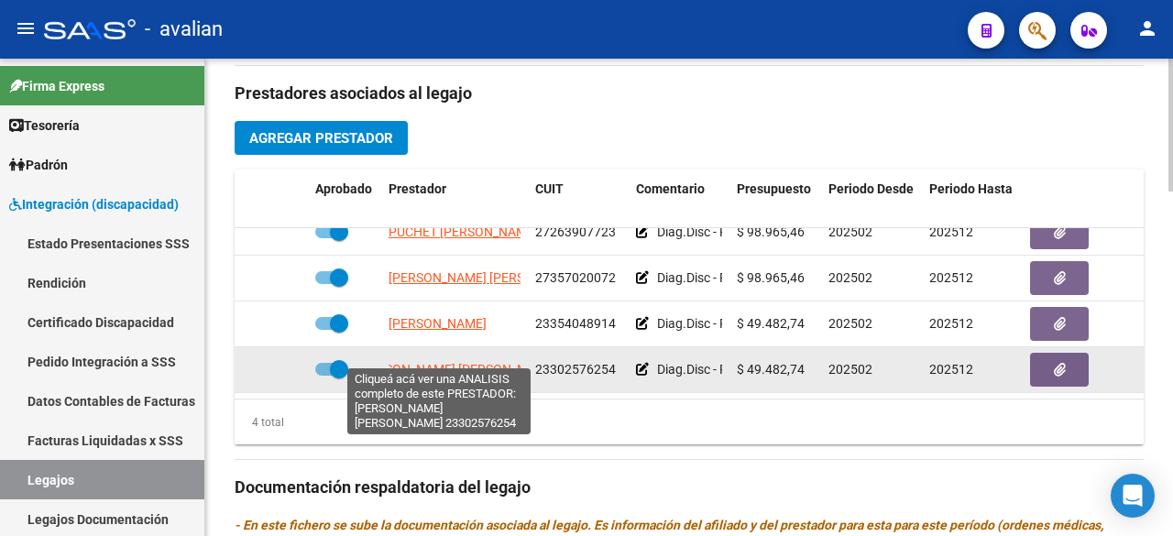
scroll to position [0, 0]
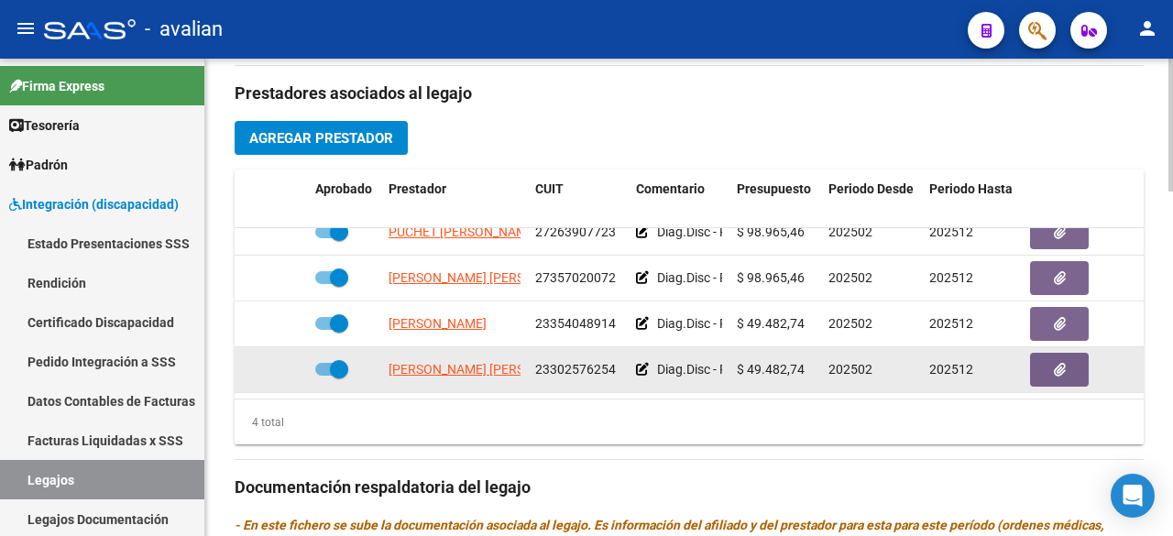
drag, startPoint x: 522, startPoint y: 353, endPoint x: 387, endPoint y: 341, distance: 135.3
click at [387, 347] on datatable-body-cell "[PERSON_NAME] [PERSON_NAME]" at bounding box center [454, 369] width 147 height 45
copy span "[PERSON_NAME] [PERSON_NAME]"
click at [1073, 360] on button "button" at bounding box center [1059, 370] width 59 height 34
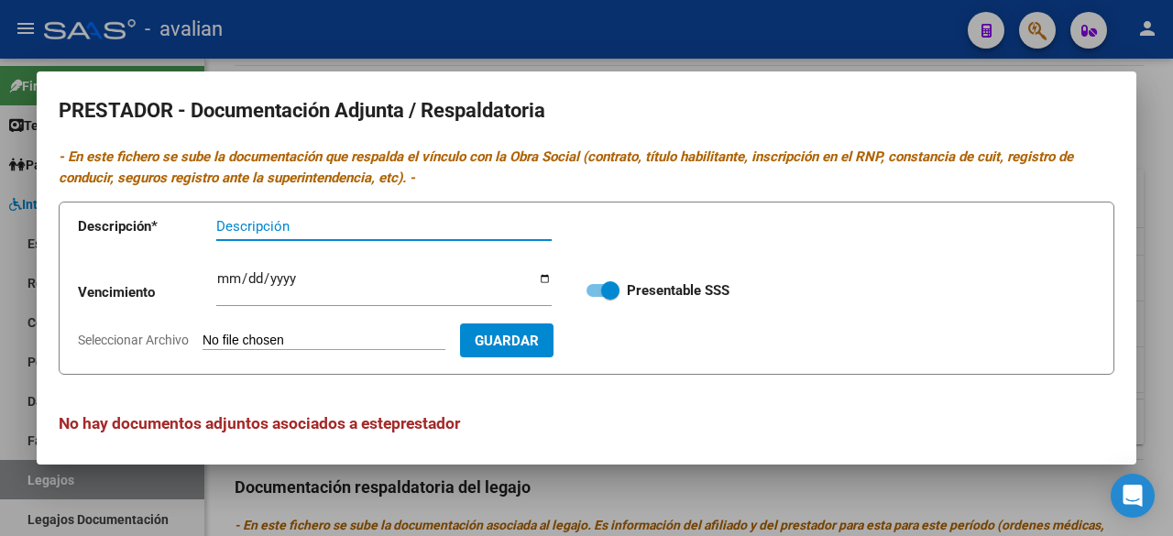
click at [326, 333] on input "Seleccionar Archivo" at bounding box center [324, 341] width 243 height 17
type input "C:\fakepath\RNP [PERSON_NAME] [DATE].jpg"
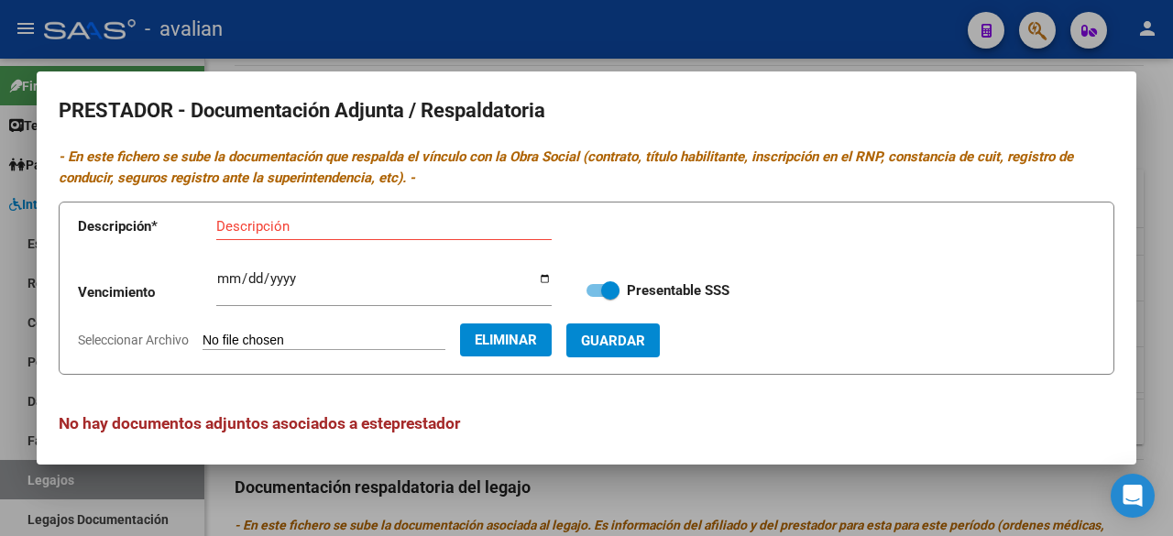
click at [225, 277] on input "Ingresar vencimiento" at bounding box center [383, 285] width 335 height 29
type input "[DATE]"
click at [368, 221] on input "Descripción" at bounding box center [383, 226] width 335 height 16
paste input "[PERSON_NAME]"
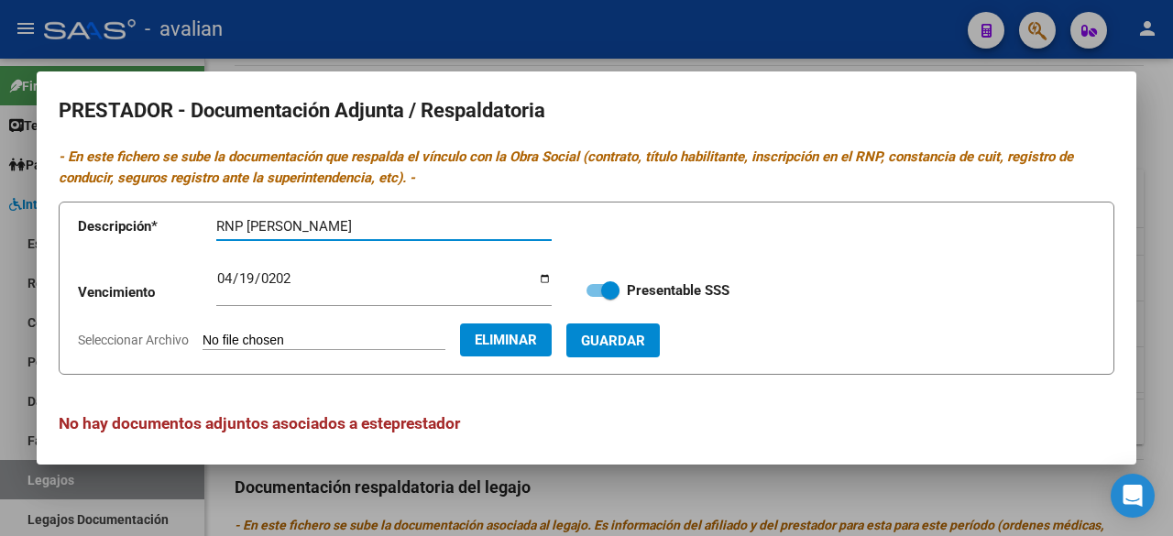
type input "RNP [PERSON_NAME]"
click at [645, 345] on span "Guardar" at bounding box center [613, 341] width 64 height 16
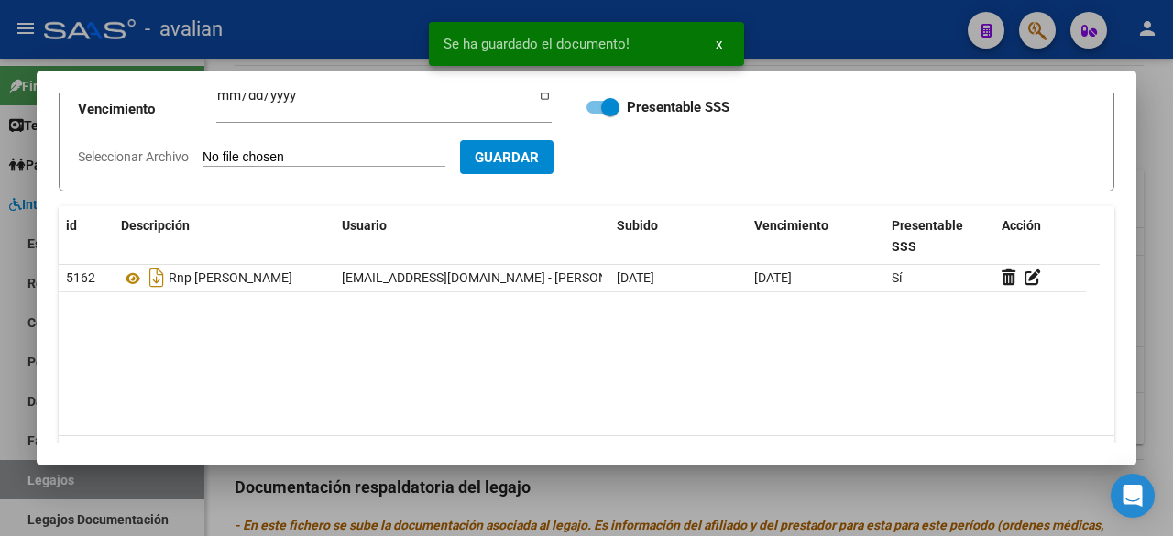
scroll to position [92, 0]
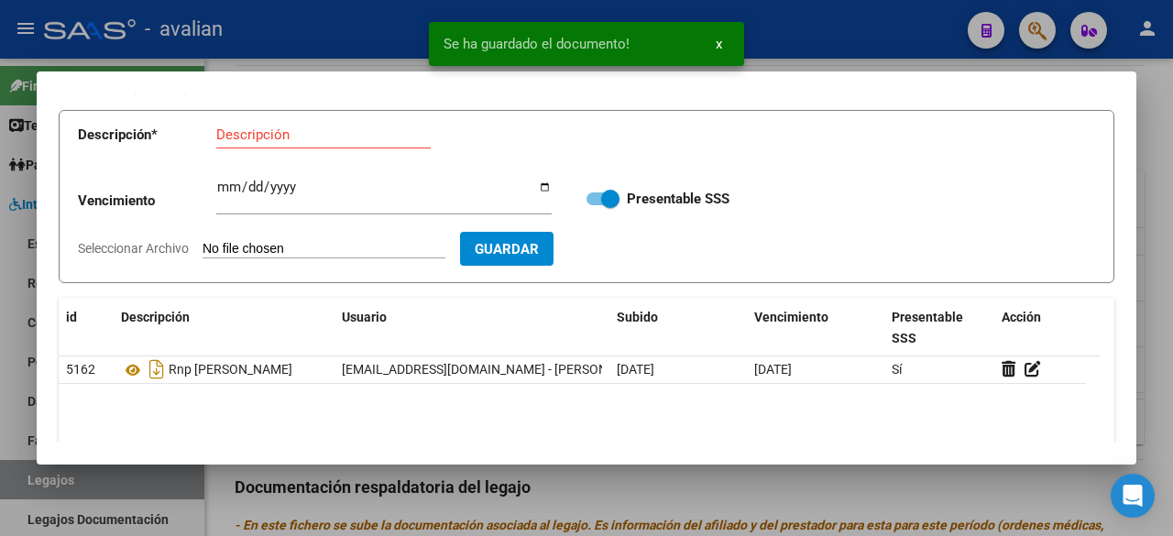
click at [311, 247] on input "Seleccionar Archivo" at bounding box center [324, 249] width 243 height 17
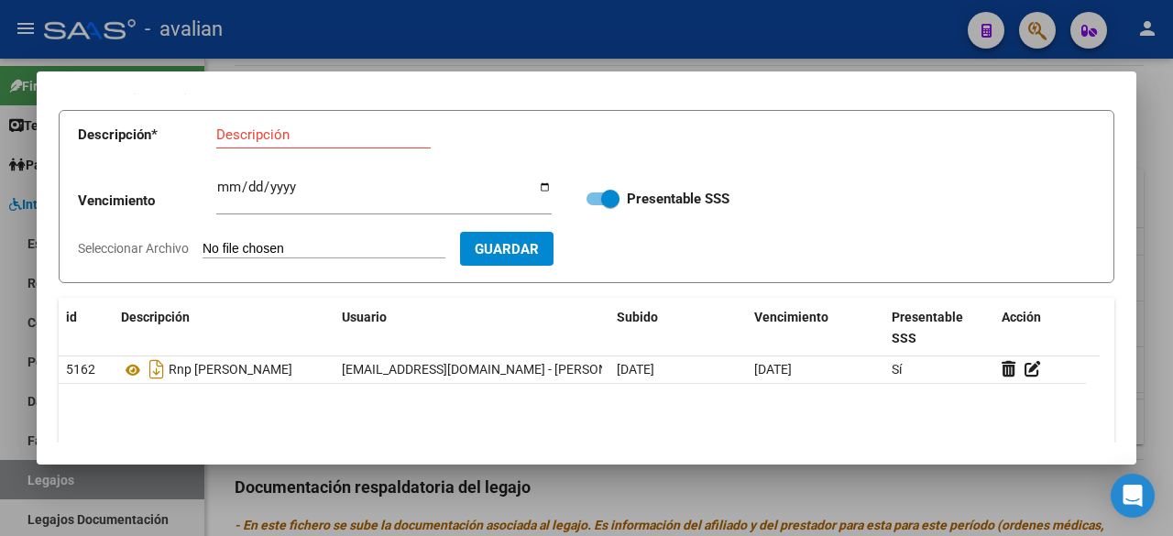
type input "C:\fakepath\ARCA [PERSON_NAME].pdf"
click at [339, 129] on input "Descripción" at bounding box center [323, 134] width 214 height 16
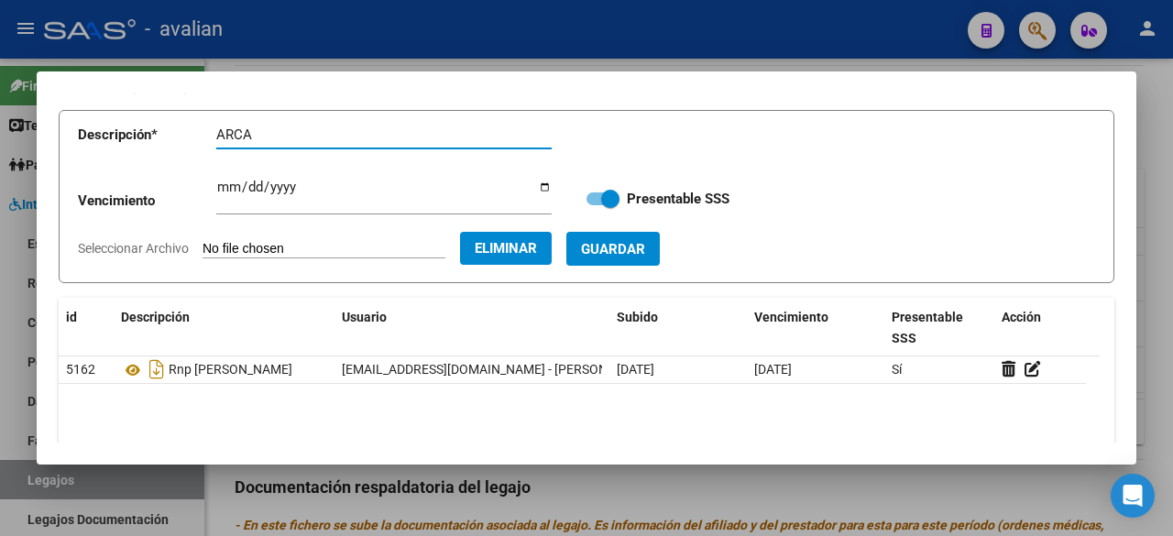
paste input "[PERSON_NAME]"
type input "ARCA [PERSON_NAME]"
click at [645, 250] on span "Guardar" at bounding box center [613, 249] width 64 height 16
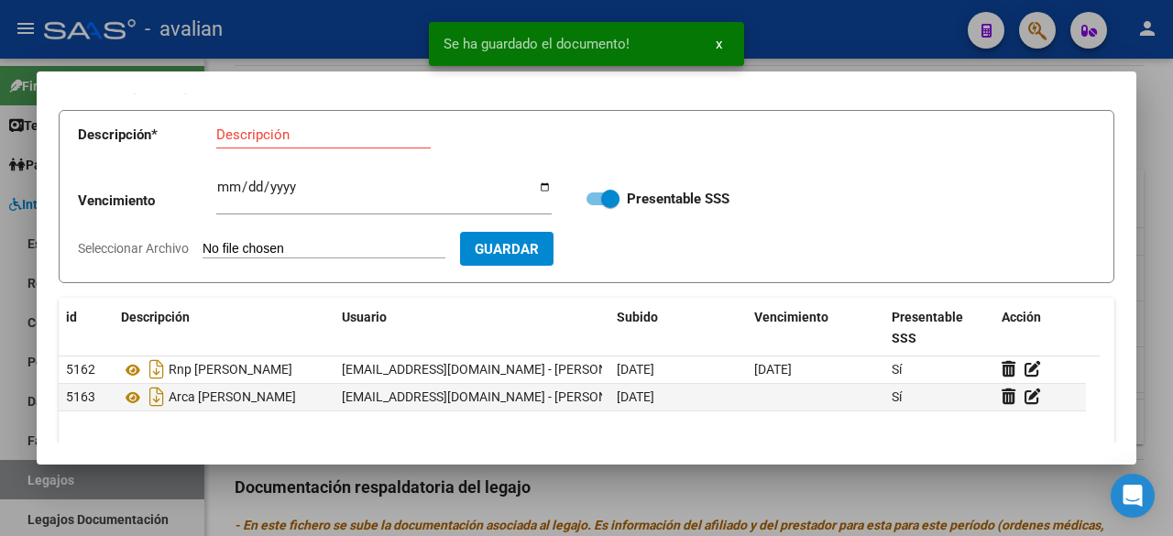
click at [357, 248] on input "Seleccionar Archivo" at bounding box center [324, 249] width 243 height 17
type input "C:\fakepath\CBU [PERSON_NAME] [PERSON_NAME].jpg"
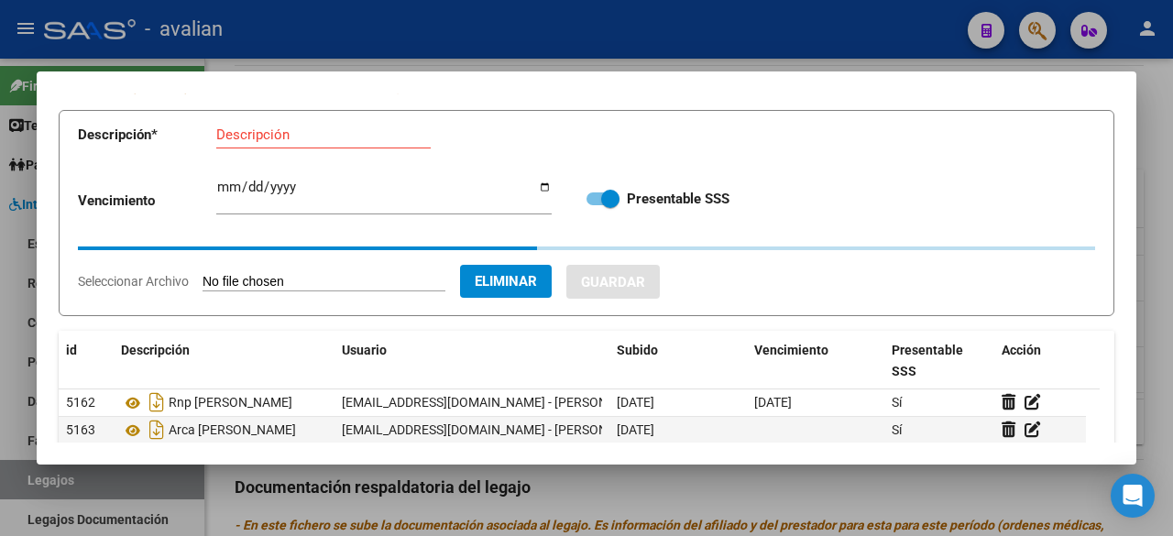
click at [325, 136] on input "Descripción" at bounding box center [323, 134] width 214 height 16
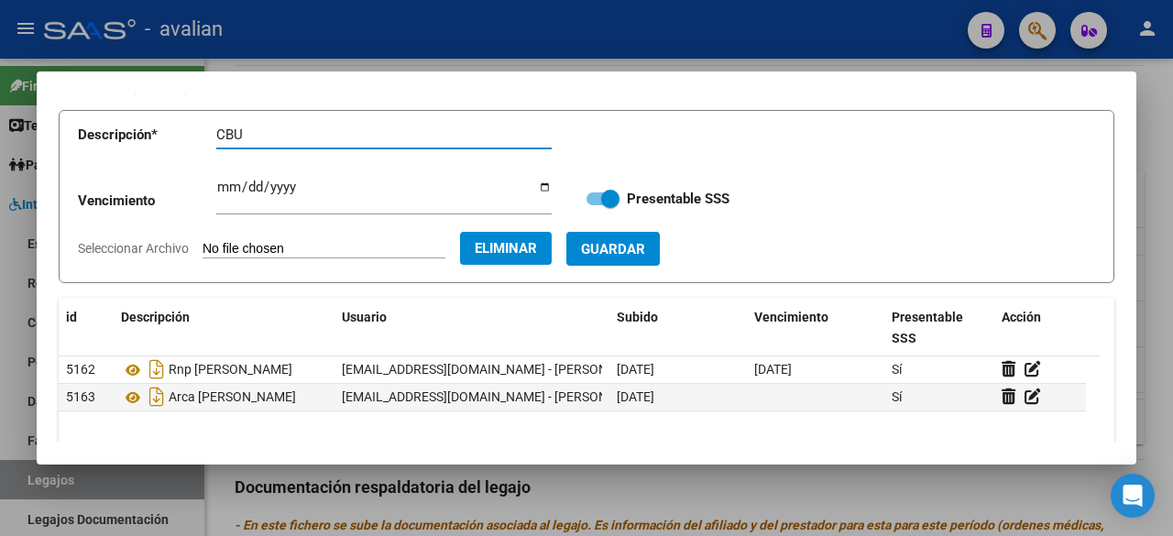
paste input "[PERSON_NAME]"
type input "CBU [PERSON_NAME]"
click at [624, 256] on span "Guardar" at bounding box center [613, 249] width 64 height 16
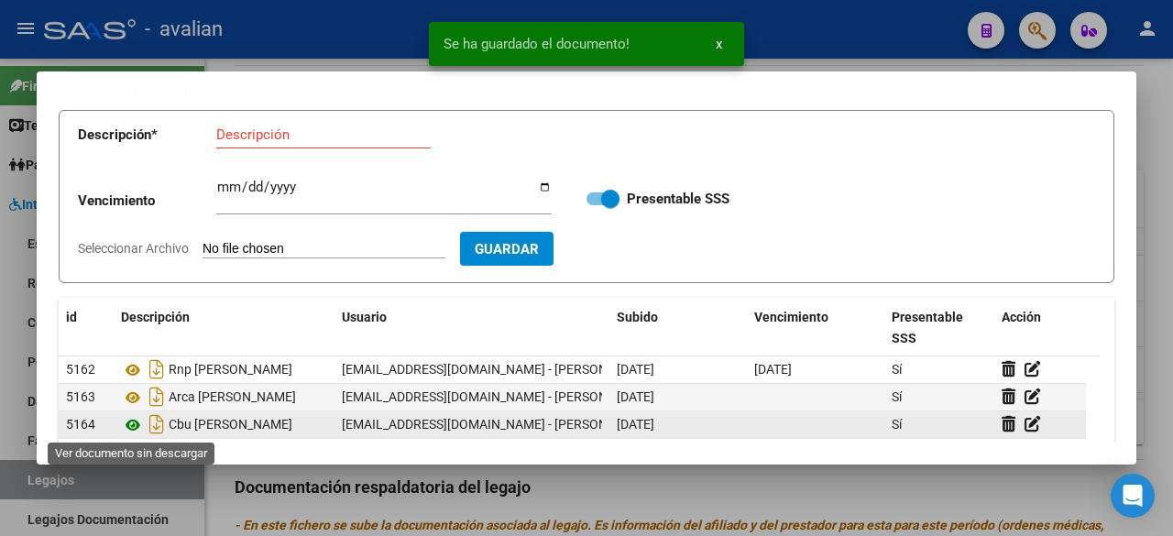
click at [134, 424] on icon at bounding box center [133, 425] width 24 height 22
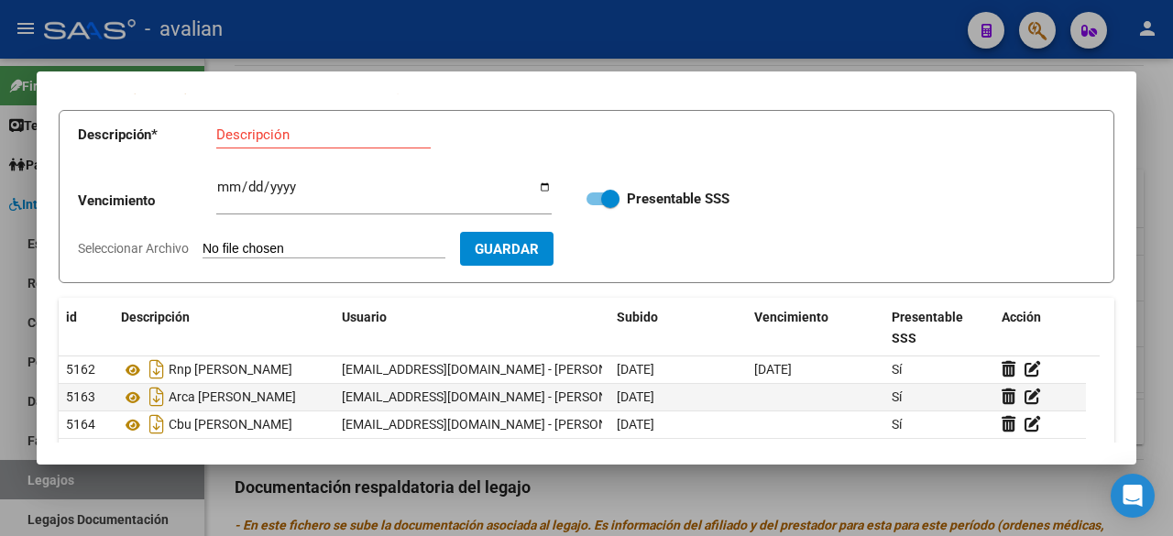
click at [641, 50] on div at bounding box center [586, 268] width 1173 height 536
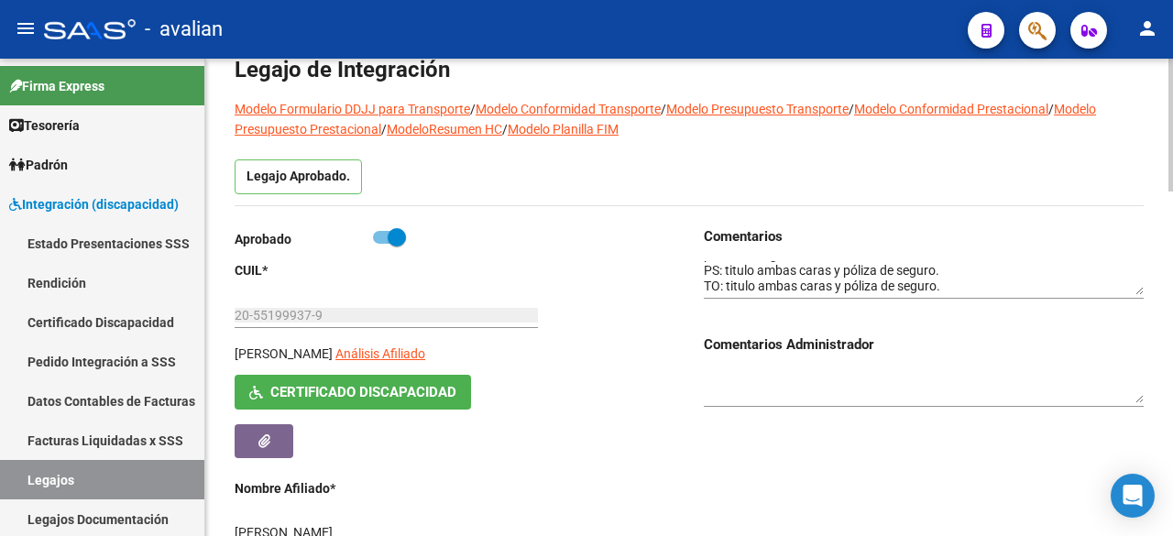
scroll to position [0, 0]
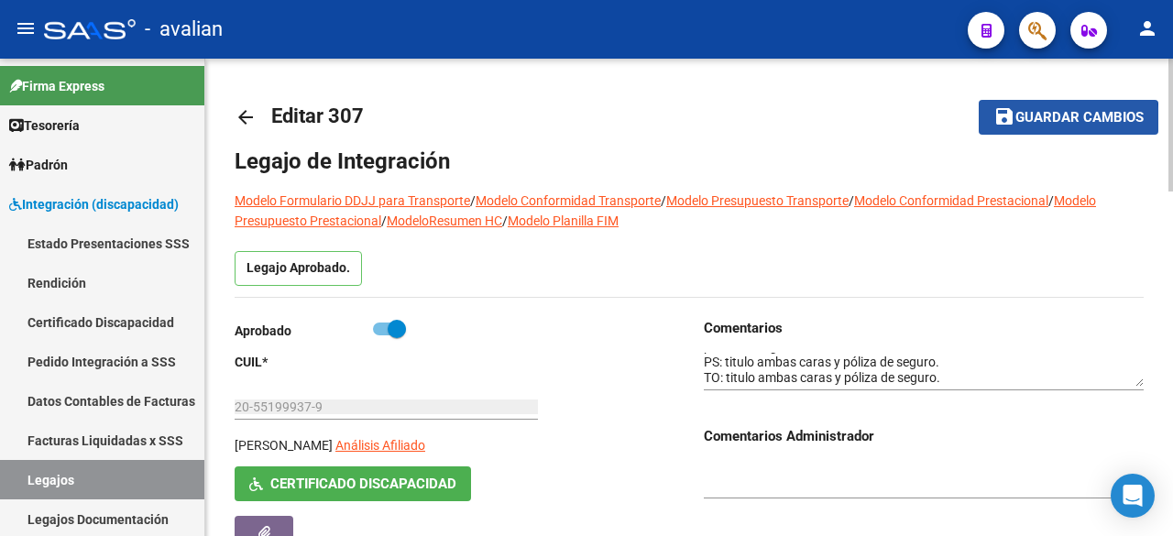
click at [1049, 122] on span "Guardar cambios" at bounding box center [1080, 118] width 128 height 16
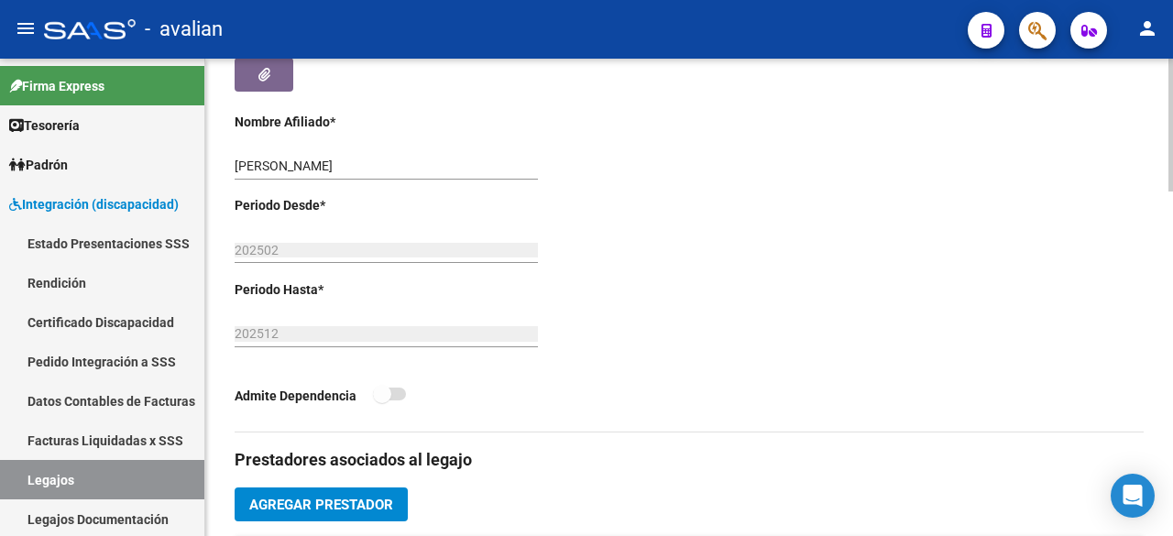
scroll to position [733, 0]
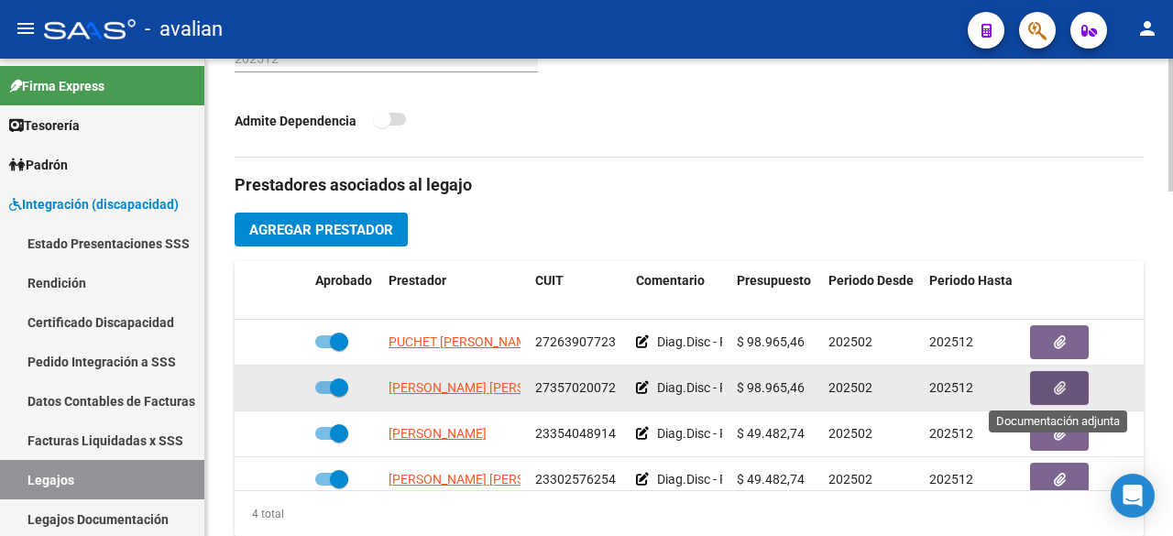
click at [1050, 385] on button "button" at bounding box center [1059, 388] width 59 height 34
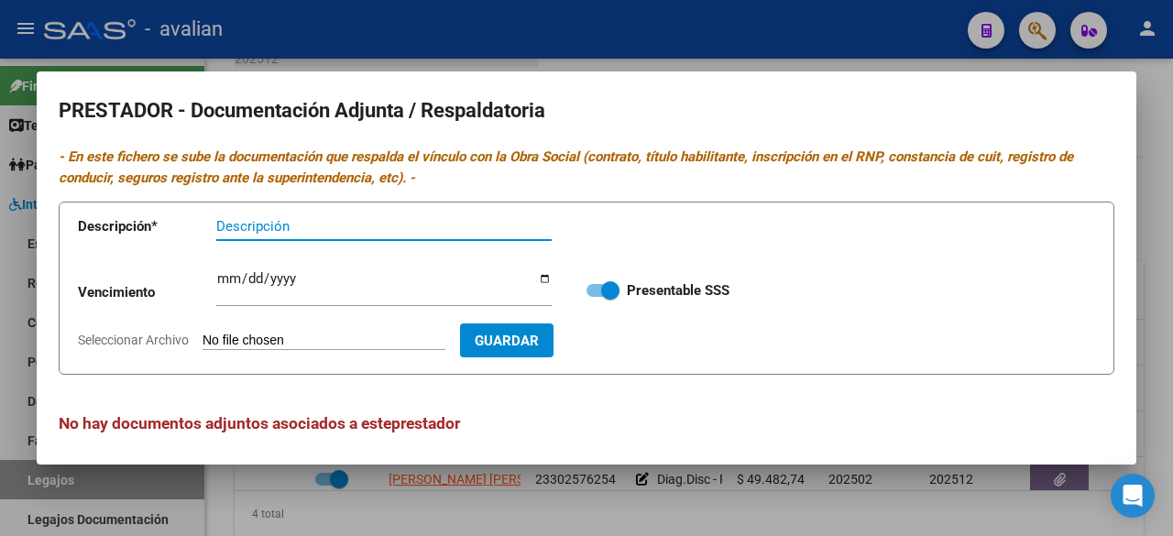
scroll to position [7, 0]
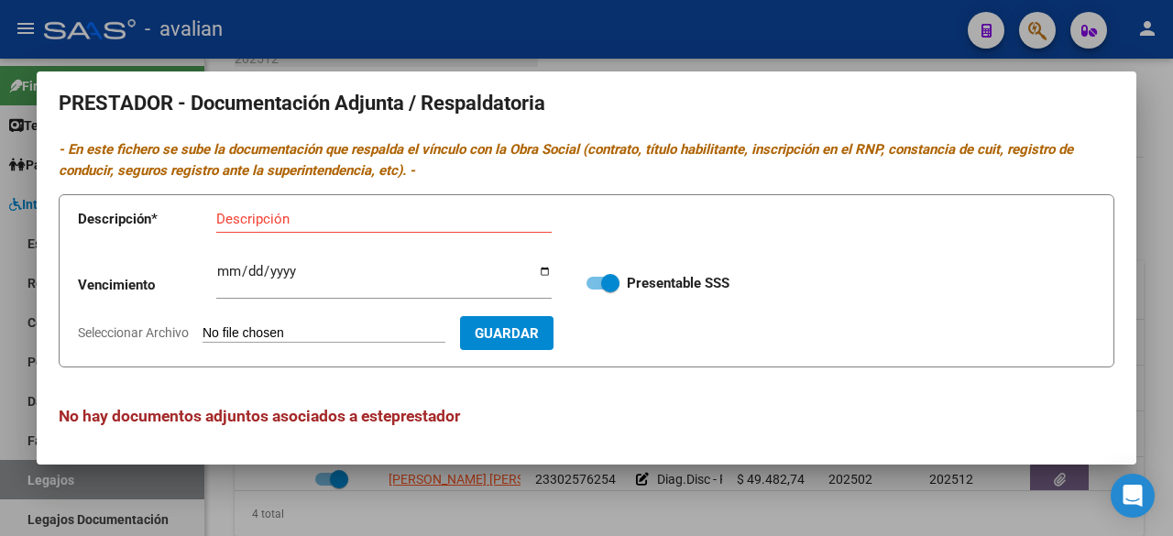
click at [346, 329] on input "Seleccionar Archivo" at bounding box center [324, 333] width 243 height 17
type input "C:\fakepath\CBU [PERSON_NAME].jpg"
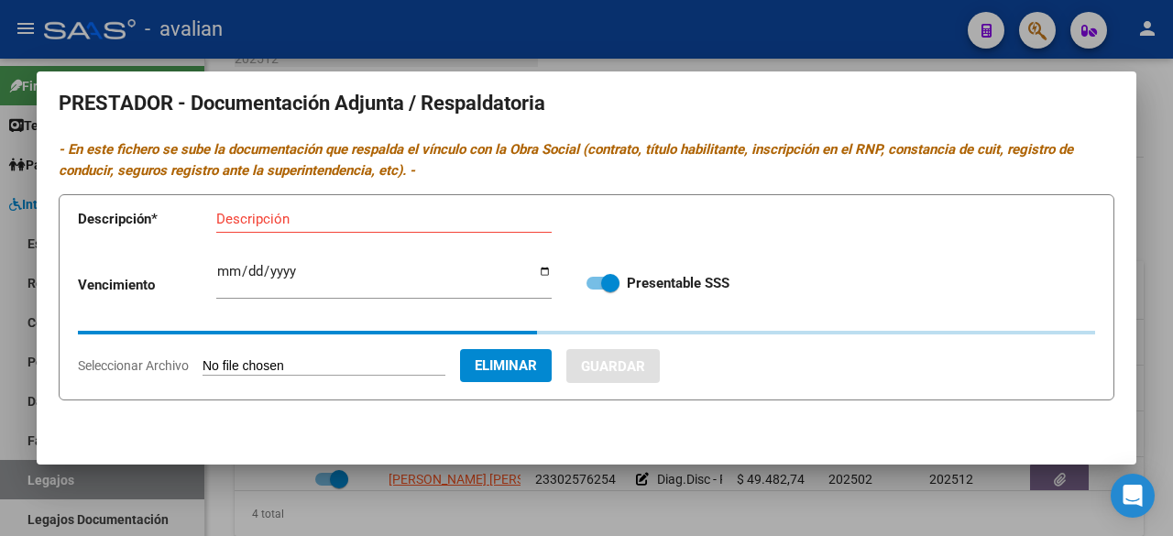
click at [437, 223] on input "Descripción" at bounding box center [383, 219] width 335 height 16
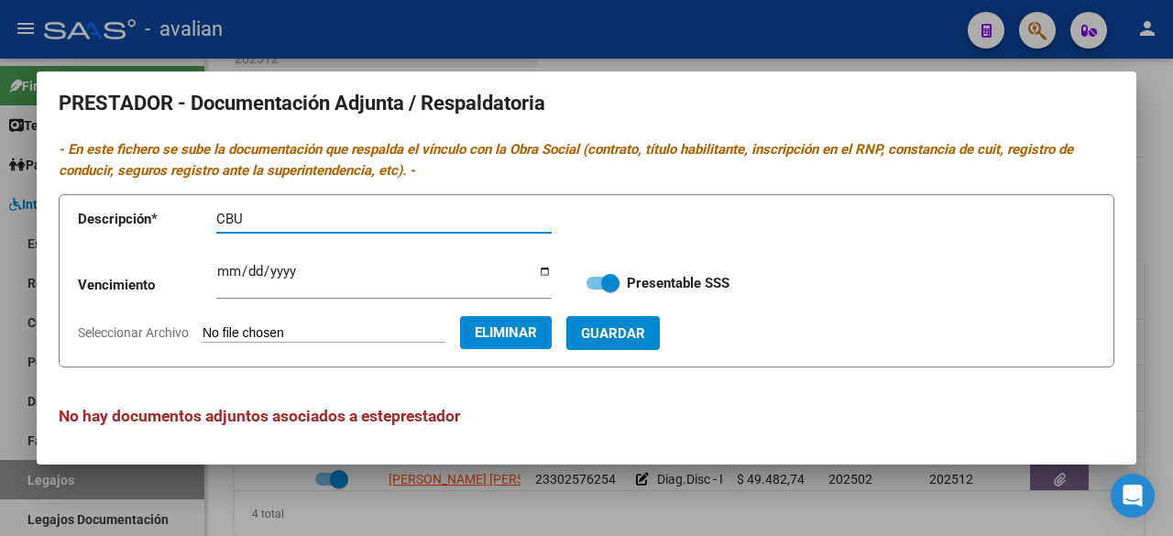
paste input "[PERSON_NAME]"
type input "CBU [PERSON_NAME]"
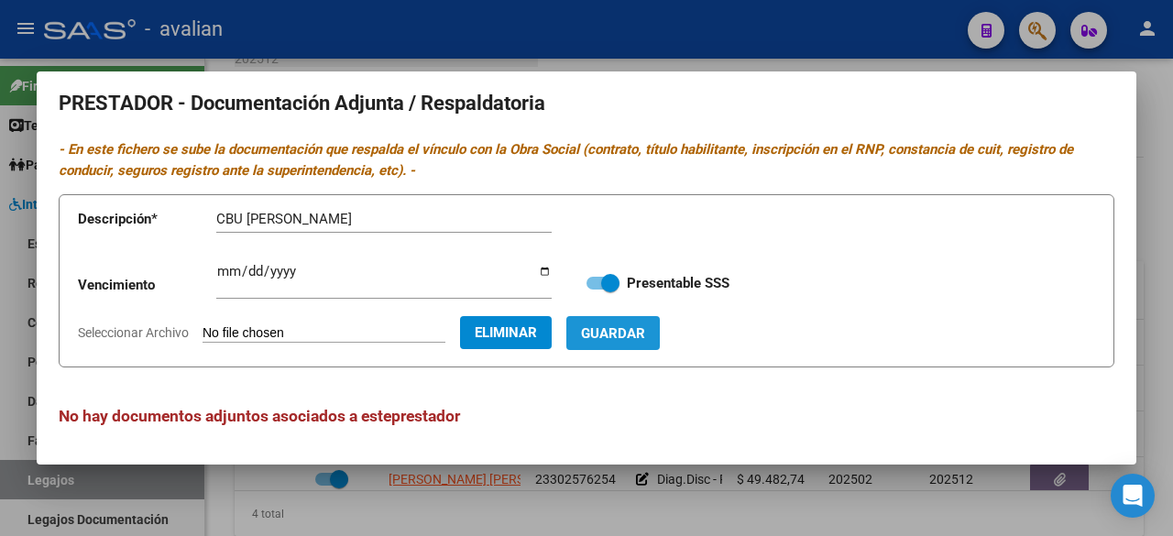
click at [660, 337] on button "Guardar" at bounding box center [612, 333] width 93 height 34
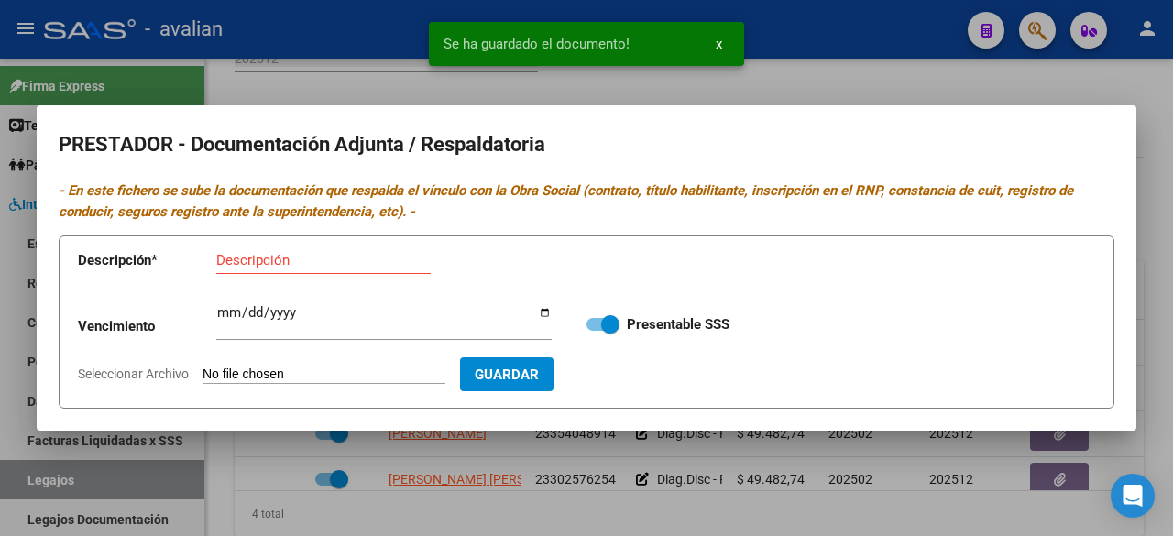
scroll to position [0, 0]
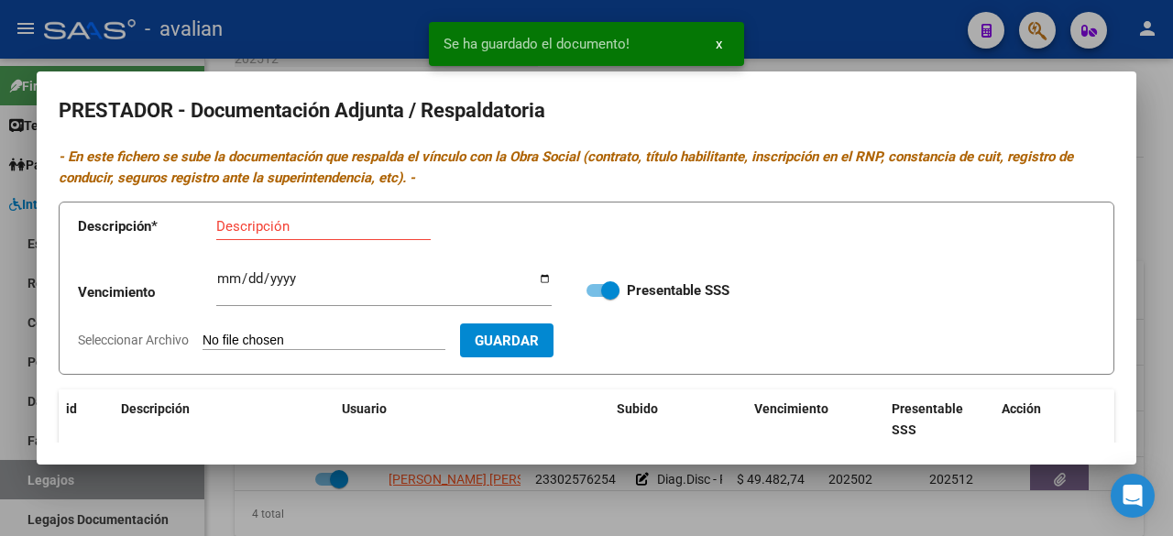
click at [317, 337] on input "Seleccionar Archivo" at bounding box center [324, 341] width 243 height 17
type input "C:\fakepath\RNP [PERSON_NAME].jpg"
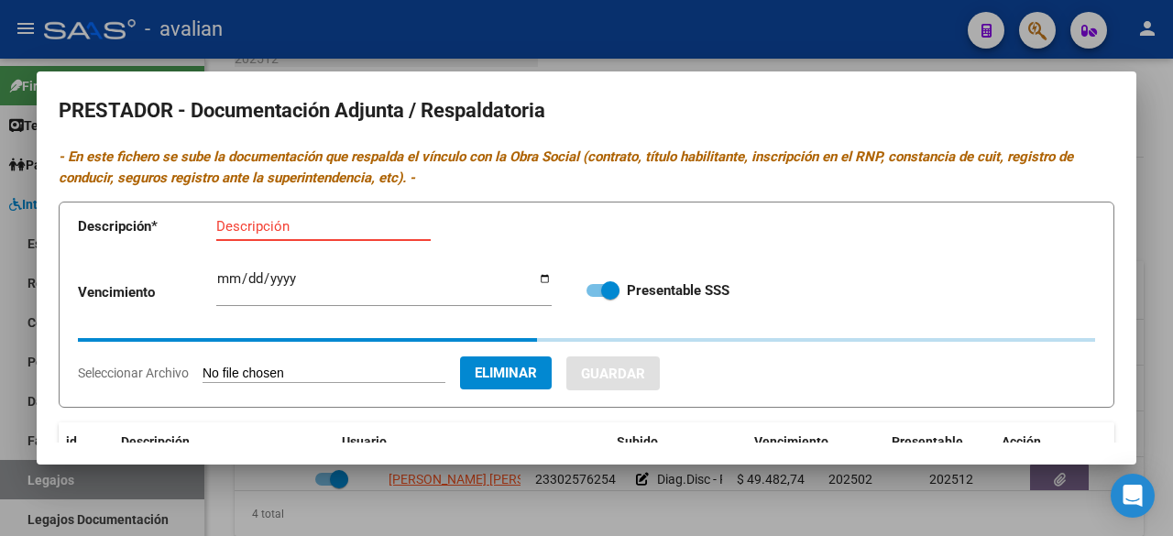
click at [333, 228] on input "Descripción" at bounding box center [323, 226] width 214 height 16
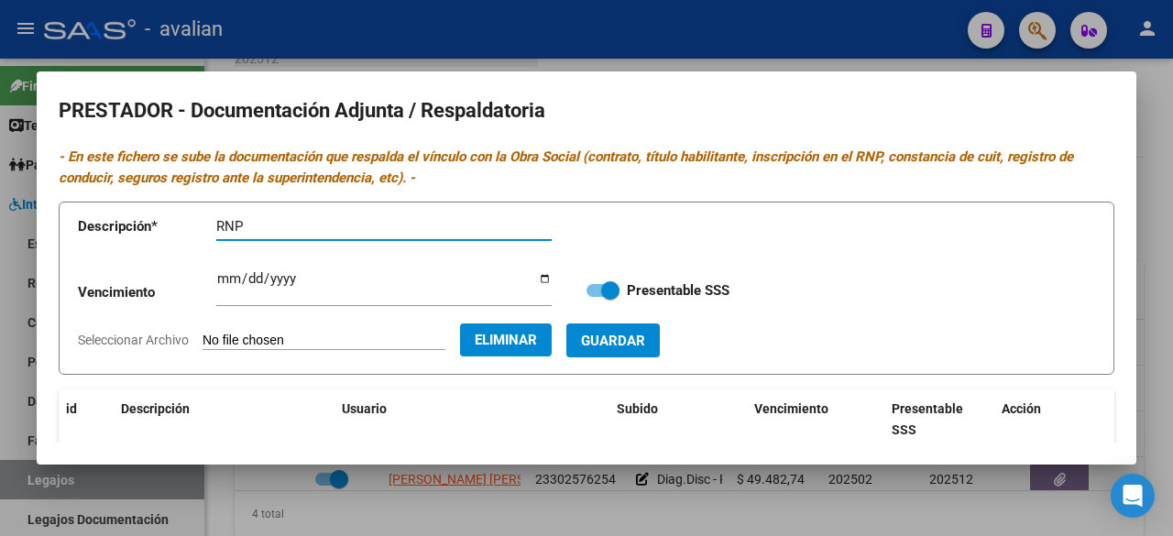
paste input "[PERSON_NAME]"
type input "RNP [PERSON_NAME]"
click at [226, 280] on input "Ingresar vencimiento" at bounding box center [383, 285] width 335 height 29
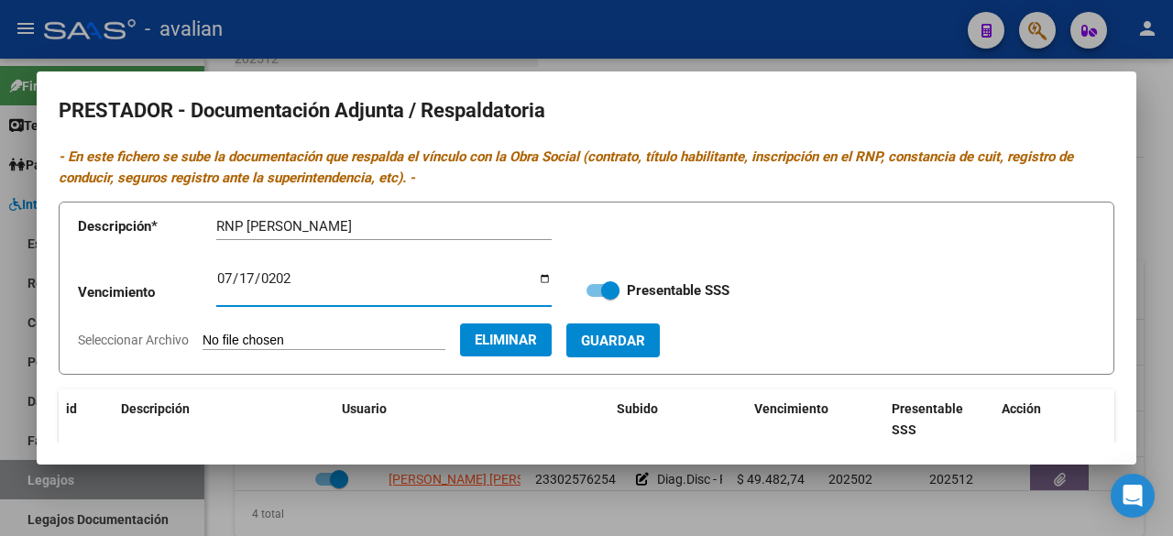
type input "[DATE]"
click at [640, 346] on span "Guardar" at bounding box center [613, 341] width 64 height 16
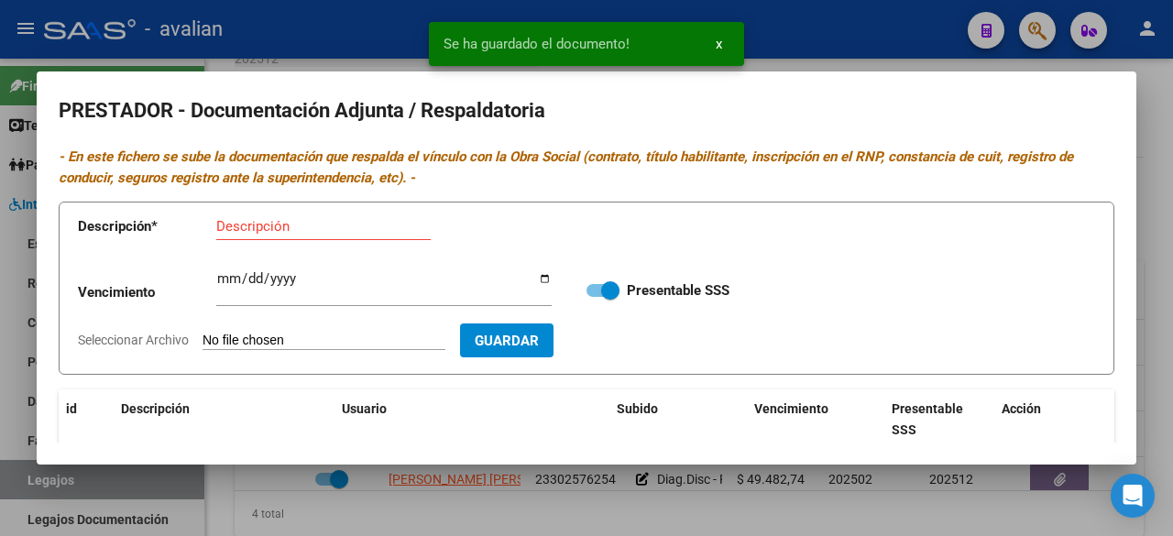
scroll to position [183, 0]
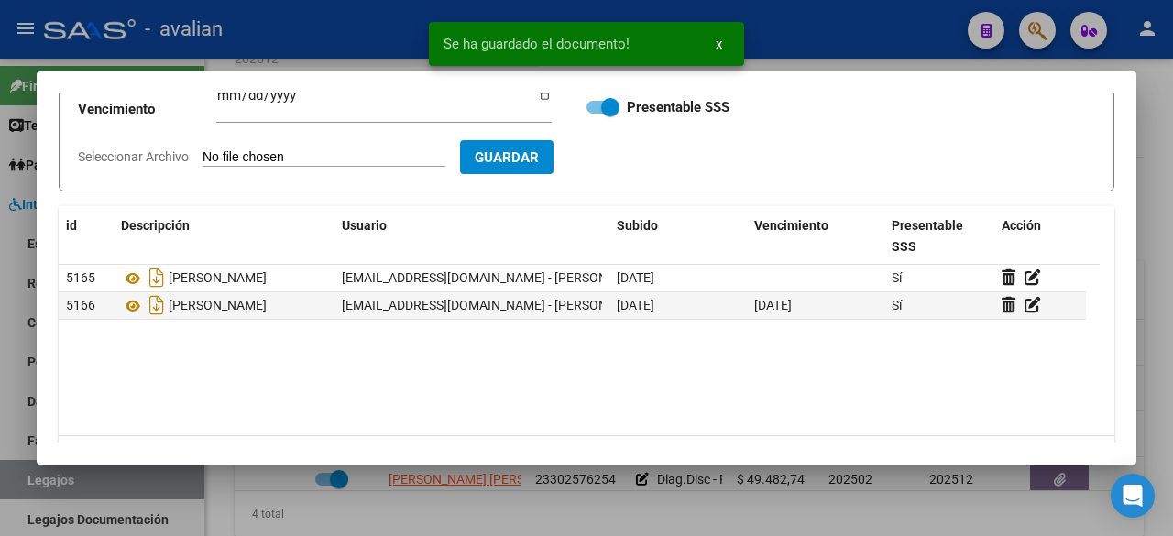
click at [330, 149] on input "Seleccionar Archivo" at bounding box center [324, 157] width 243 height 17
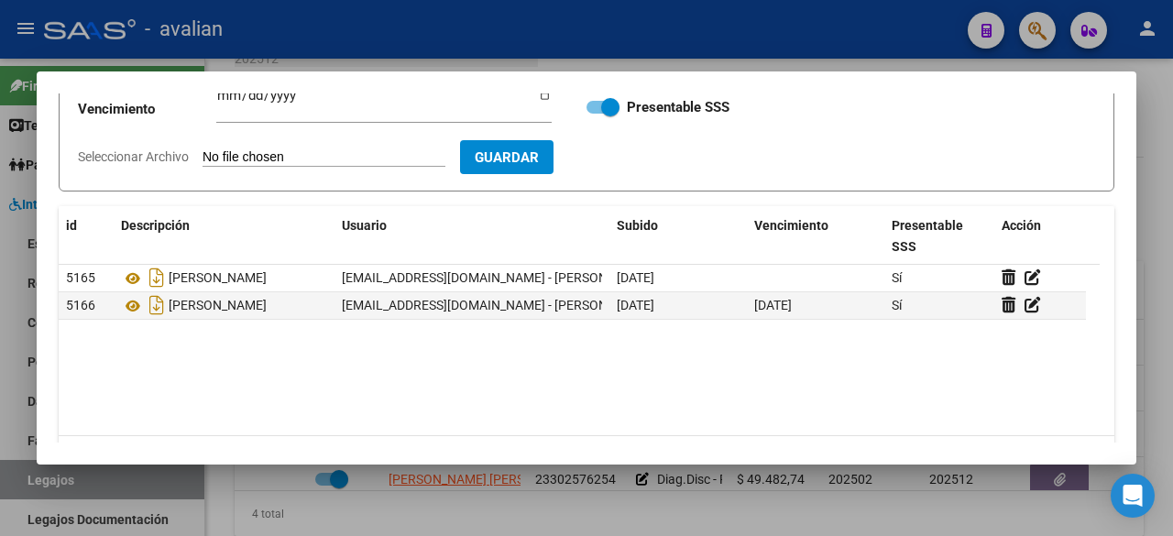
type input "C:\fakepath\[PERSON_NAME].pdf"
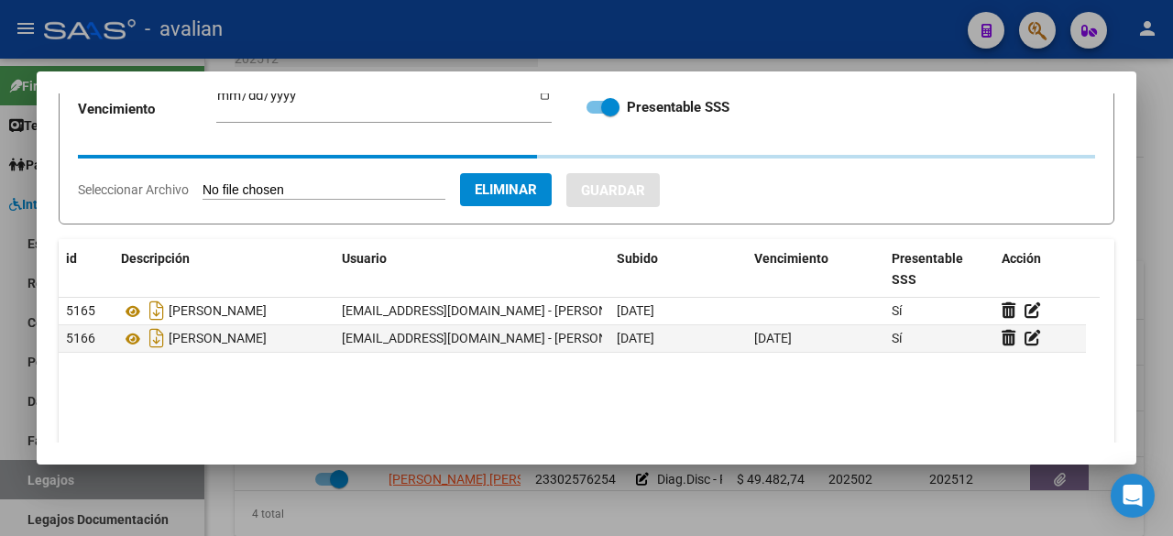
scroll to position [0, 0]
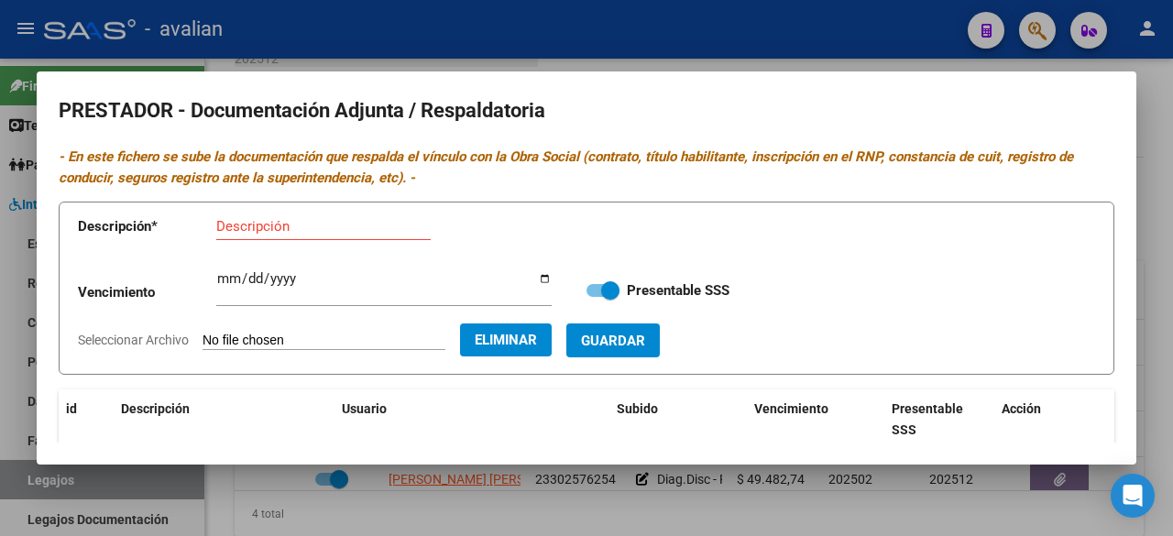
click at [278, 235] on div "Descripción" at bounding box center [323, 226] width 214 height 27
click at [279, 229] on input "Descripción" at bounding box center [323, 226] width 214 height 16
paste input "[PERSON_NAME]"
type input "[PERSON_NAME]"
click at [660, 341] on button "Guardar" at bounding box center [612, 341] width 93 height 34
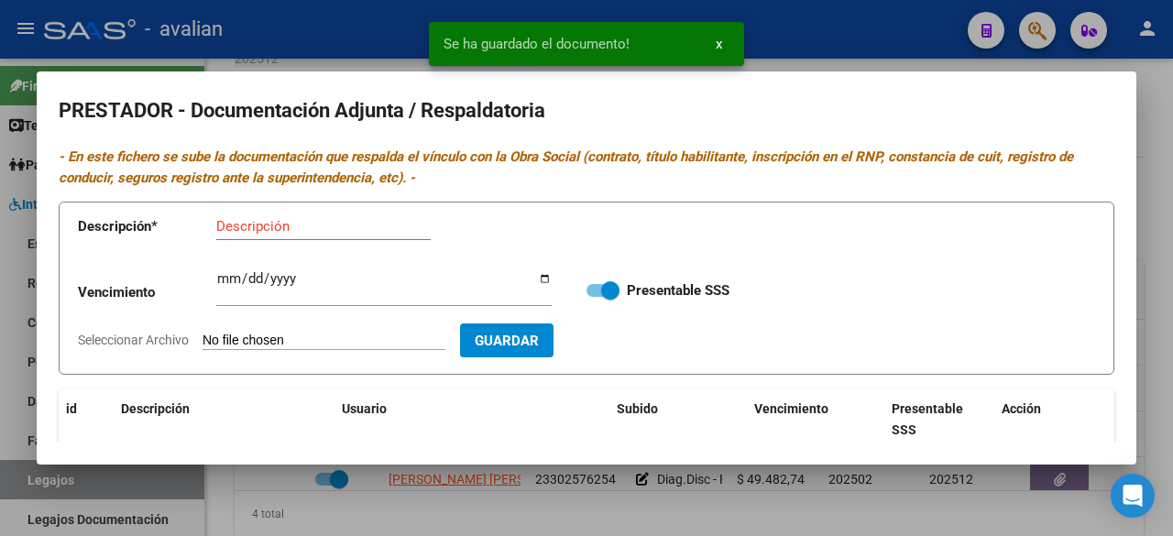
scroll to position [235, 0]
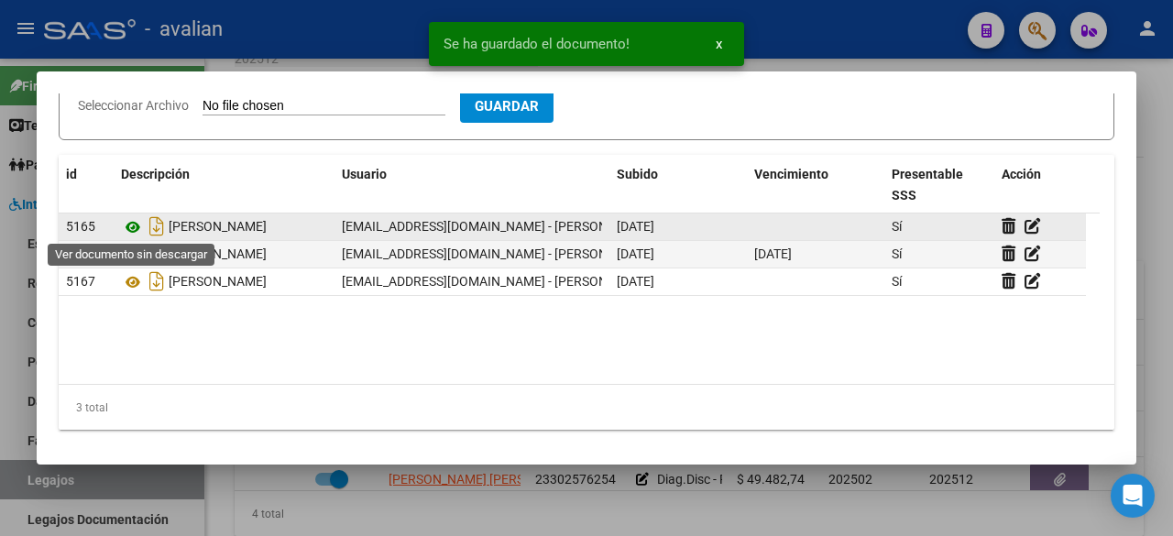
click at [134, 225] on icon at bounding box center [133, 227] width 24 height 22
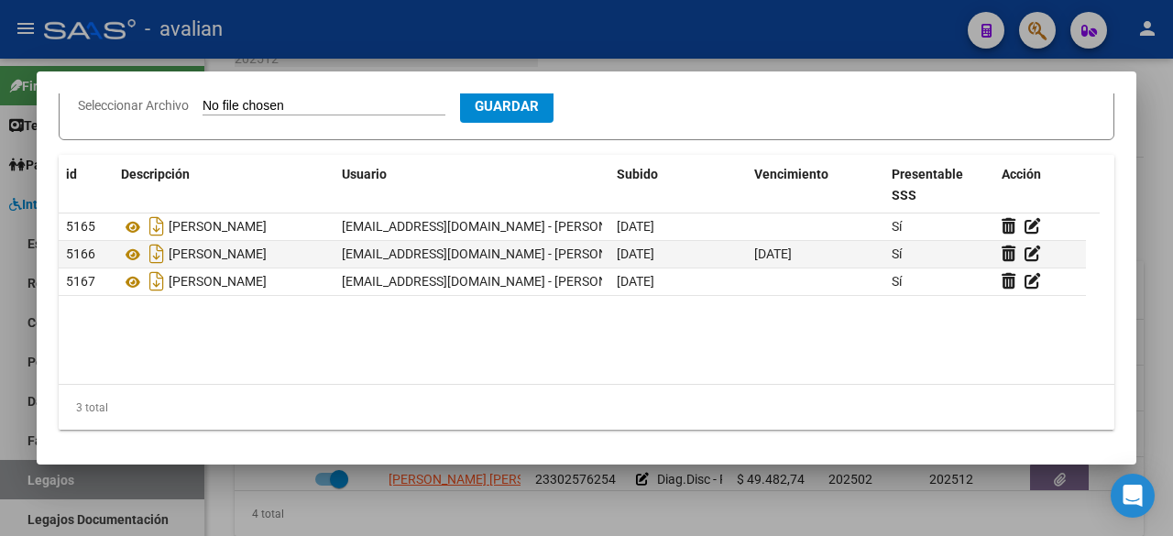
scroll to position [0, 0]
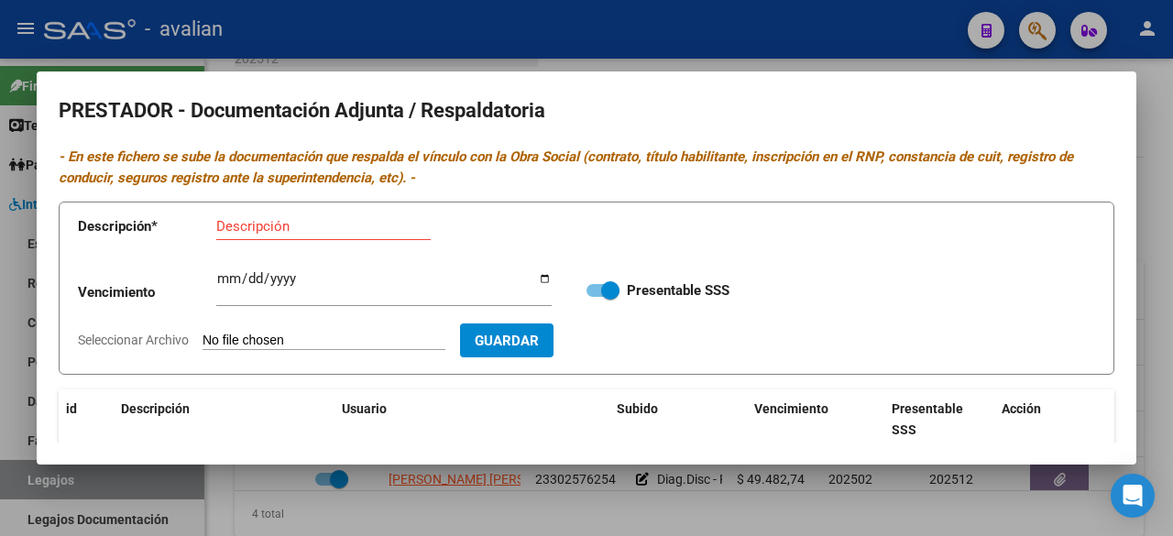
click at [702, 38] on div at bounding box center [586, 268] width 1173 height 536
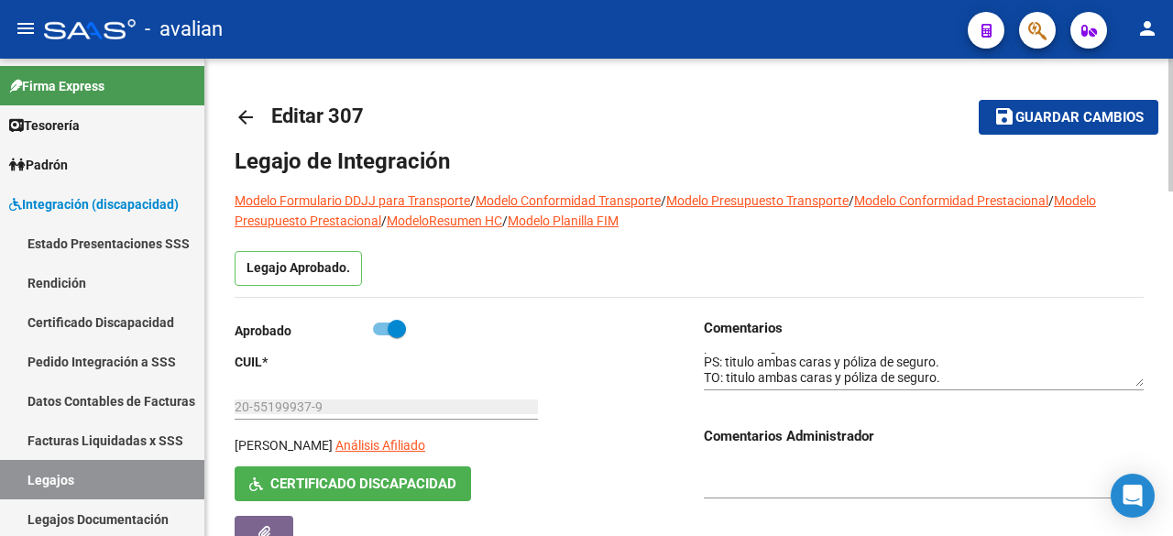
click at [1040, 108] on span "save Guardar cambios" at bounding box center [1069, 116] width 150 height 16
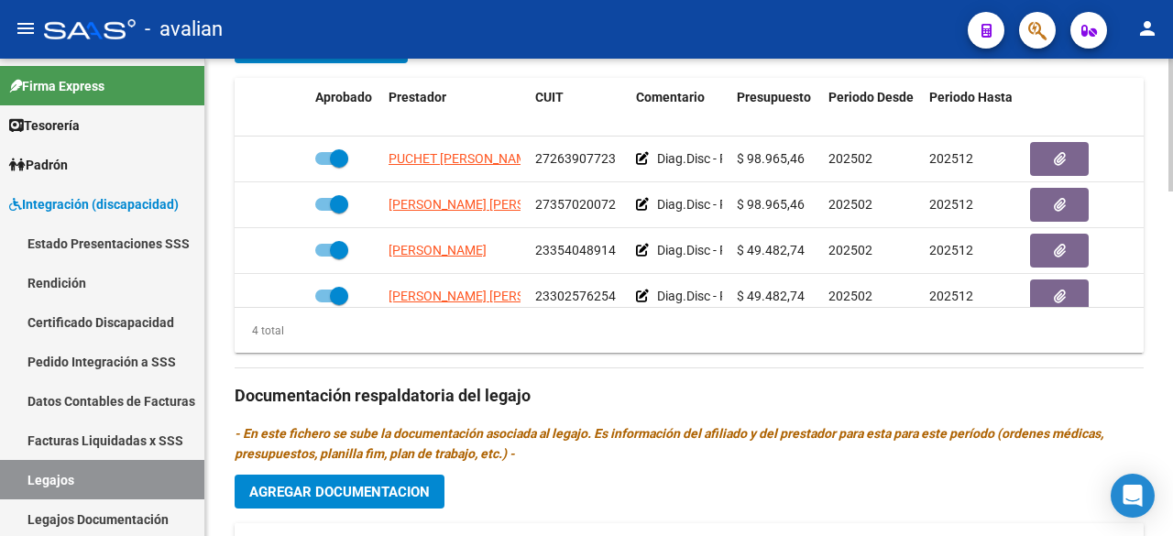
scroll to position [1192, 0]
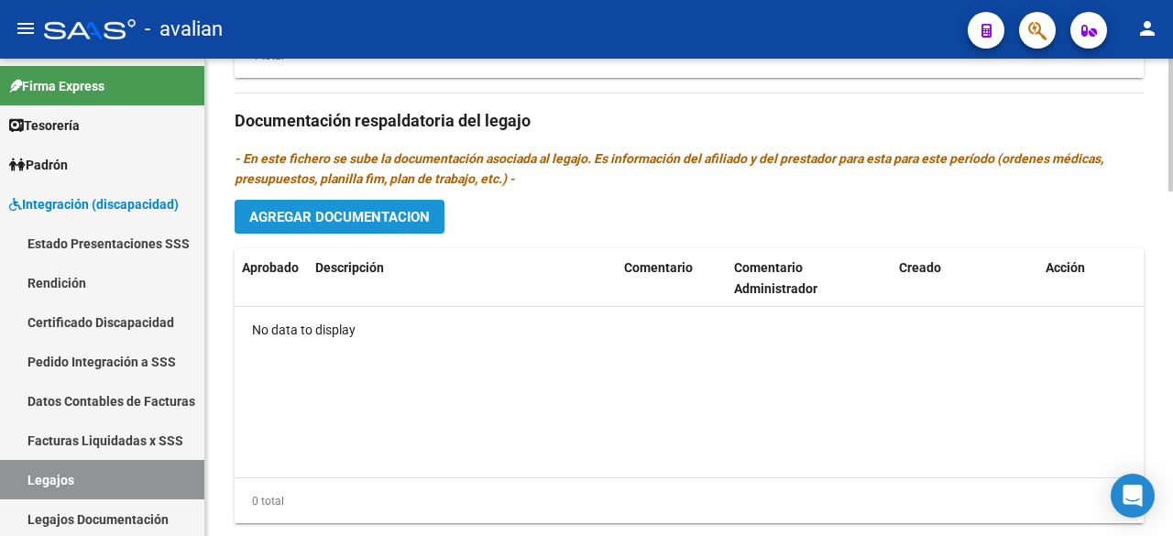
click at [379, 203] on button "Agregar Documentacion" at bounding box center [340, 217] width 210 height 34
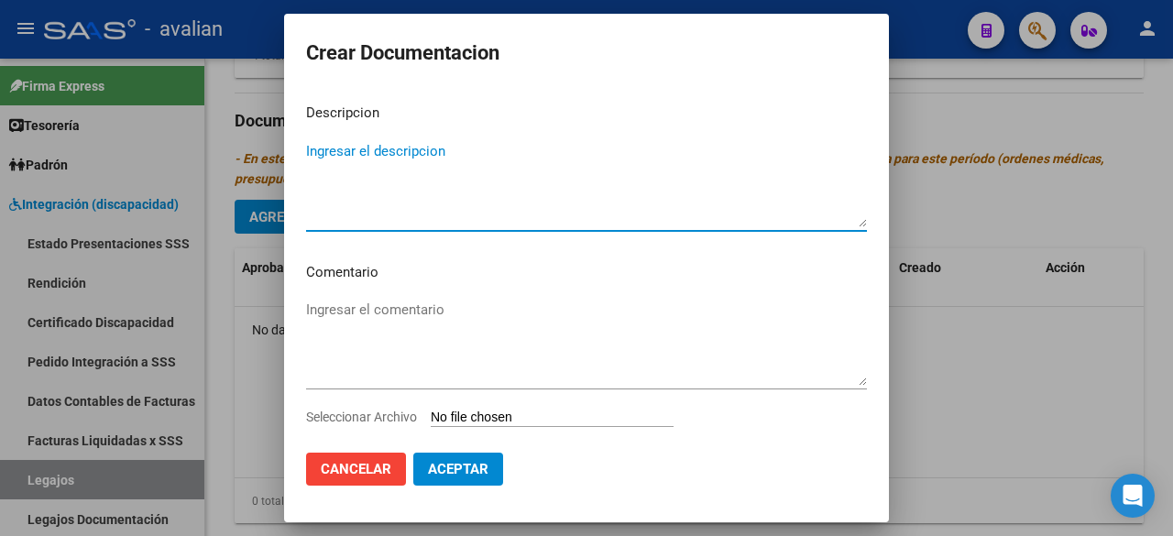
click at [476, 413] on input "Seleccionar Archivo" at bounding box center [552, 418] width 243 height 17
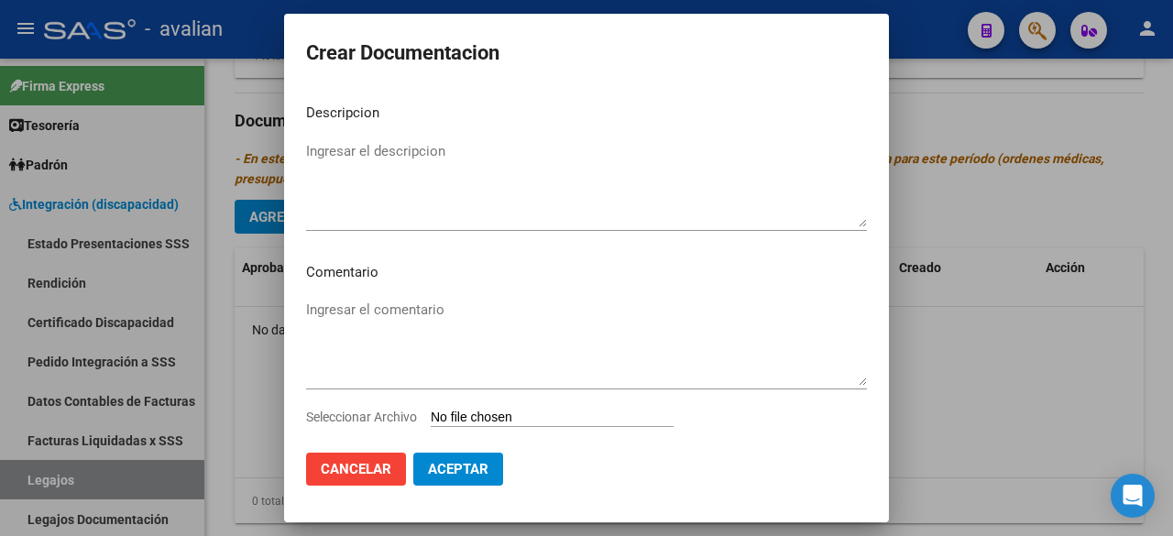
type input "C:\fakepath\05105918_FONO_compressed (1).pdf"
click at [381, 159] on textarea "Ingresar el descripcion" at bounding box center [586, 184] width 561 height 86
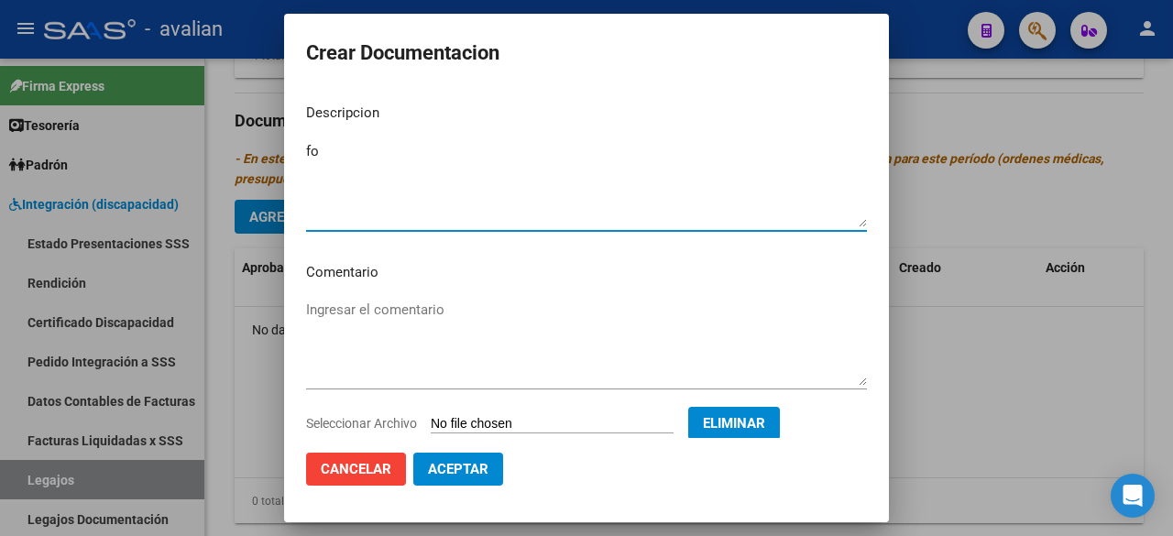
type textarea "f"
type textarea "FONOAUDIOLOGIA"
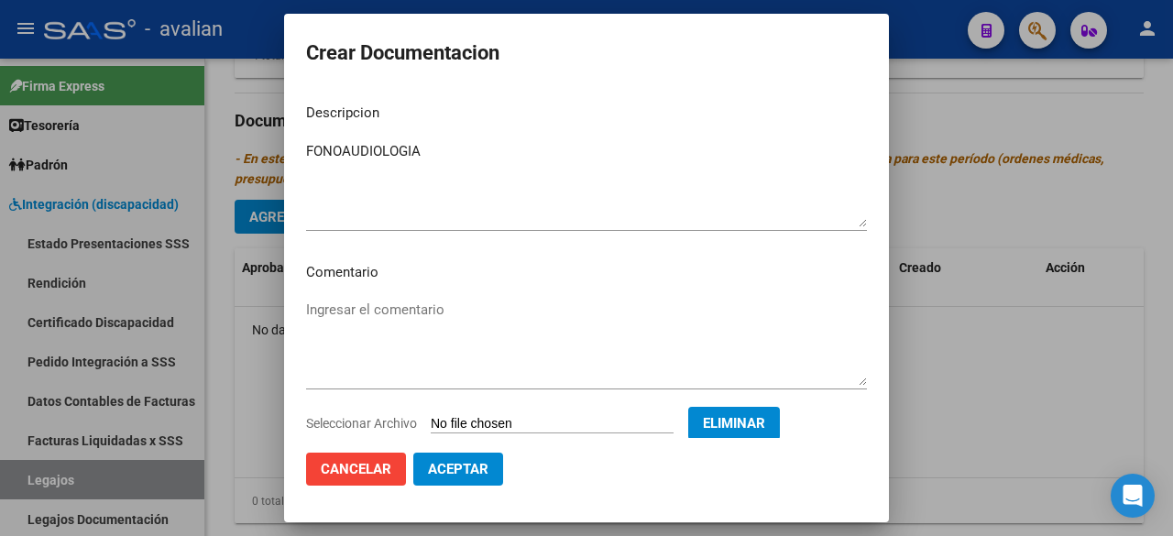
drag, startPoint x: 337, startPoint y: 296, endPoint x: 323, endPoint y: 309, distance: 19.5
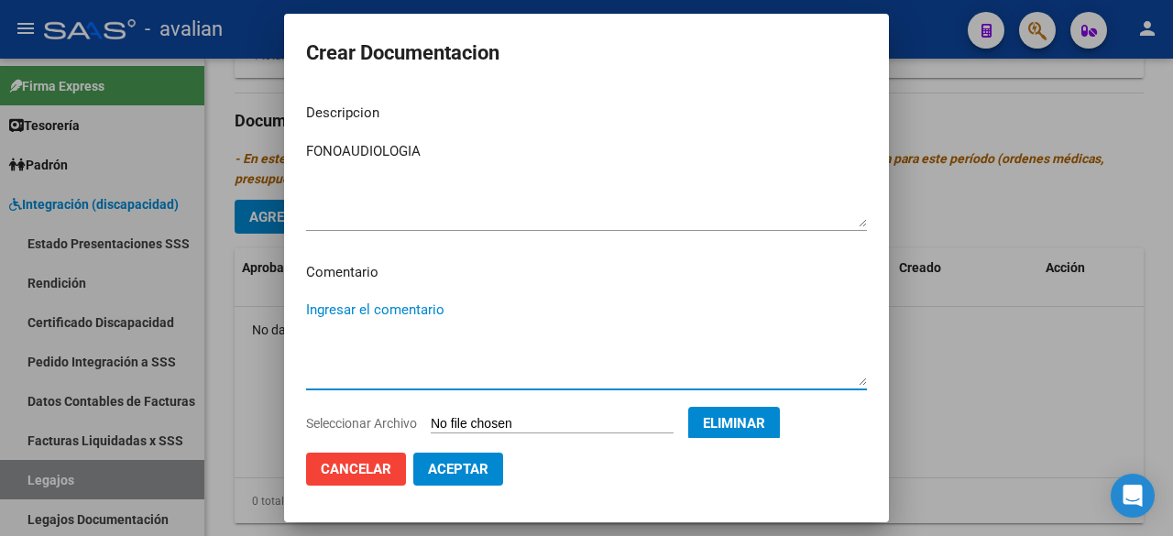
paste textarea "Febrero a diciembre:"
paste textarea "- Fonoaudiología: 2 ss semanales - Lic. [PERSON_NAME] [PERSON_NAME] (851193) Va…"
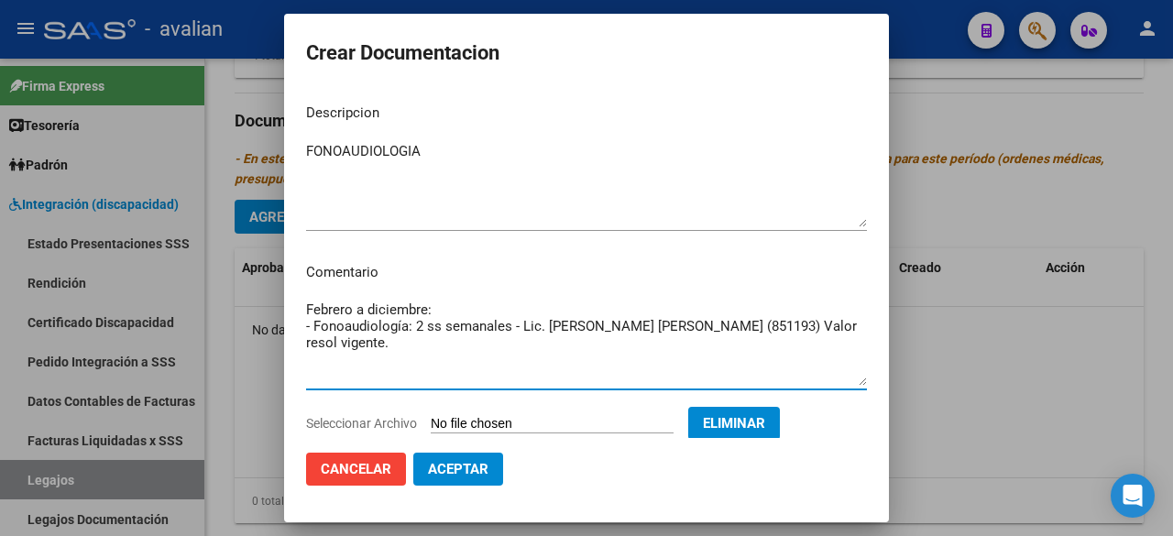
drag, startPoint x: 730, startPoint y: 329, endPoint x: 661, endPoint y: 334, distance: 68.9
click at [661, 334] on textarea "Febrero a diciembre: - Fonoaudiología: 2 ss semanales - Lic. [PERSON_NAME] [PER…" at bounding box center [586, 343] width 561 height 86
drag, startPoint x: 799, startPoint y: 330, endPoint x: 293, endPoint y: 329, distance: 505.9
click at [293, 329] on mat-dialog-content "Descripcion FONOAUDIOLOGIA Ingresar el descripcion Comentario Febrero a diciemb…" at bounding box center [586, 263] width 605 height 348
type textarea "Febrero a diciembre: - Fonoaudiología: 2 ss semanales - Lic. [PERSON_NAME] [PER…"
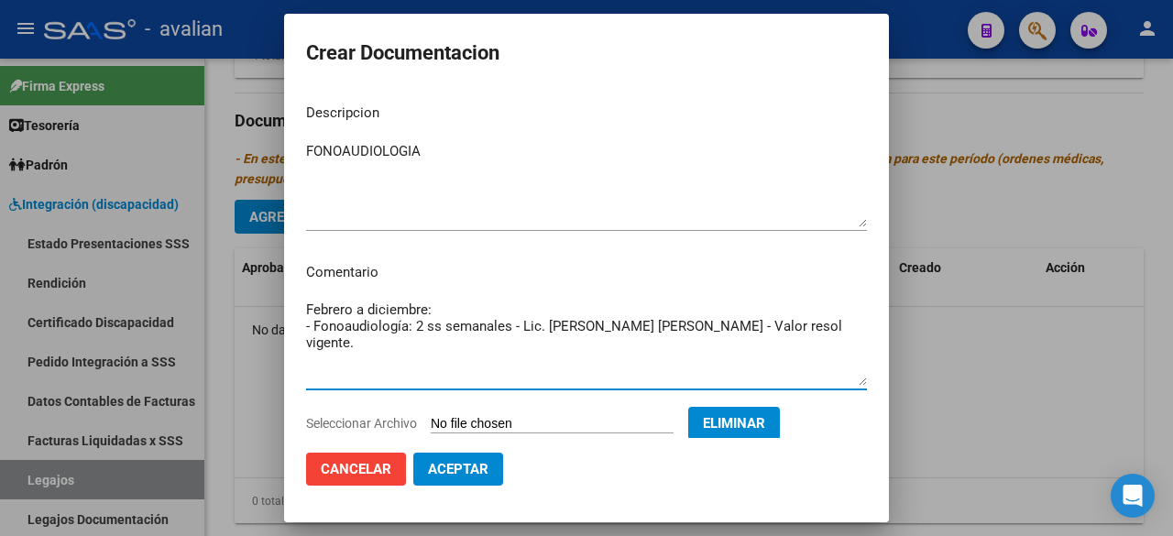
click at [488, 475] on span "Aceptar" at bounding box center [458, 469] width 60 height 16
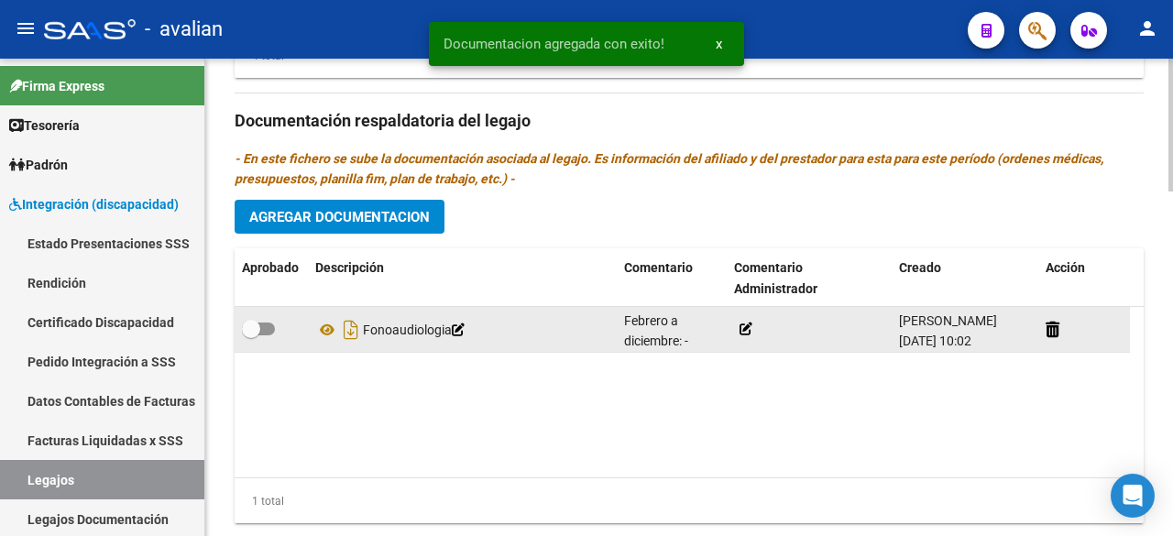
click at [744, 327] on icon at bounding box center [746, 329] width 13 height 13
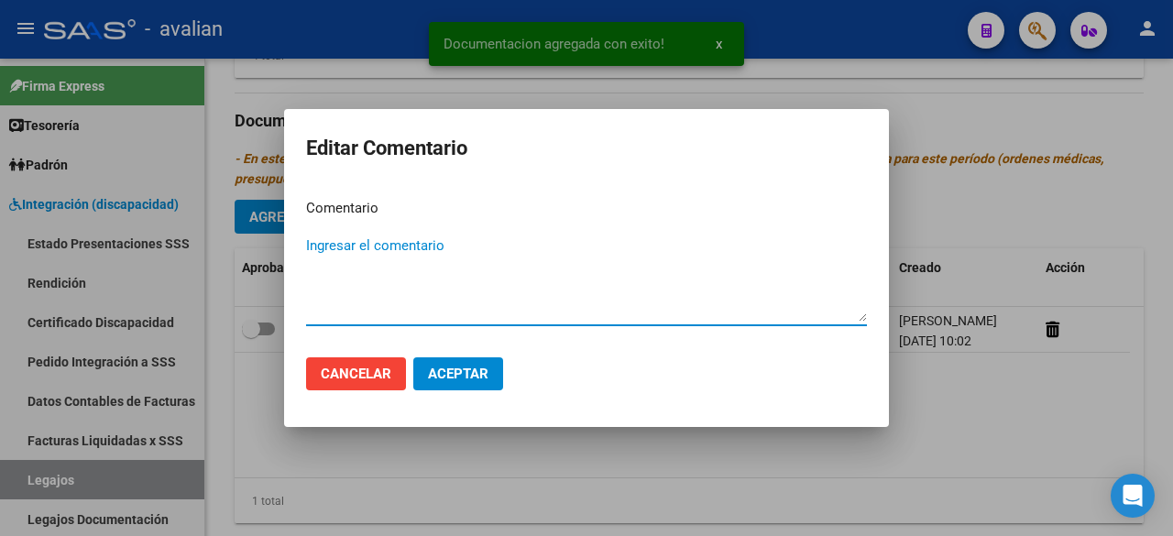
paste textarea "- Fonoaudiología: 2 ss semanales - Lic. [PERSON_NAME] [PERSON_NAME] - Valor res…"
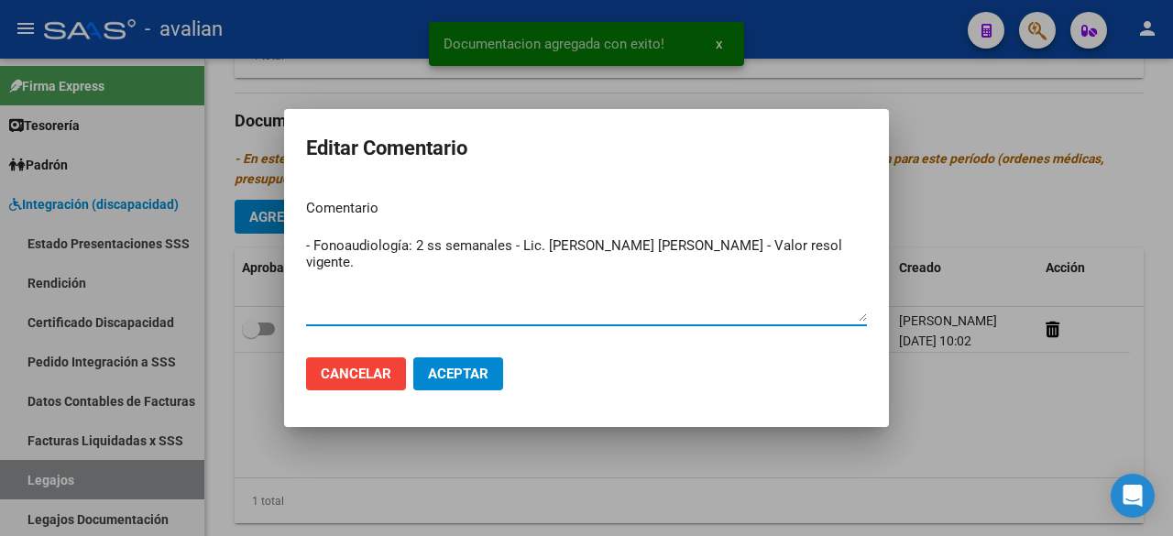
type textarea "- Fonoaudiología: 2 ss semanales - Lic. [PERSON_NAME] [PERSON_NAME] - Valor res…"
click at [441, 374] on span "Aceptar" at bounding box center [458, 374] width 60 height 16
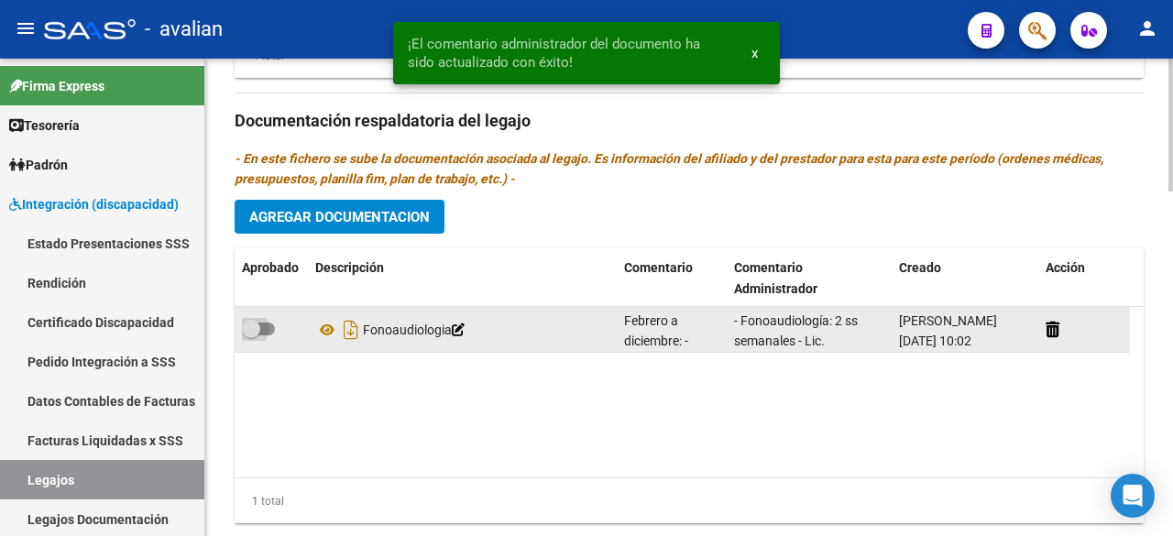
click at [273, 327] on span at bounding box center [258, 329] width 33 height 13
click at [251, 335] on input "checkbox" at bounding box center [250, 335] width 1 height 1
checkbox input "true"
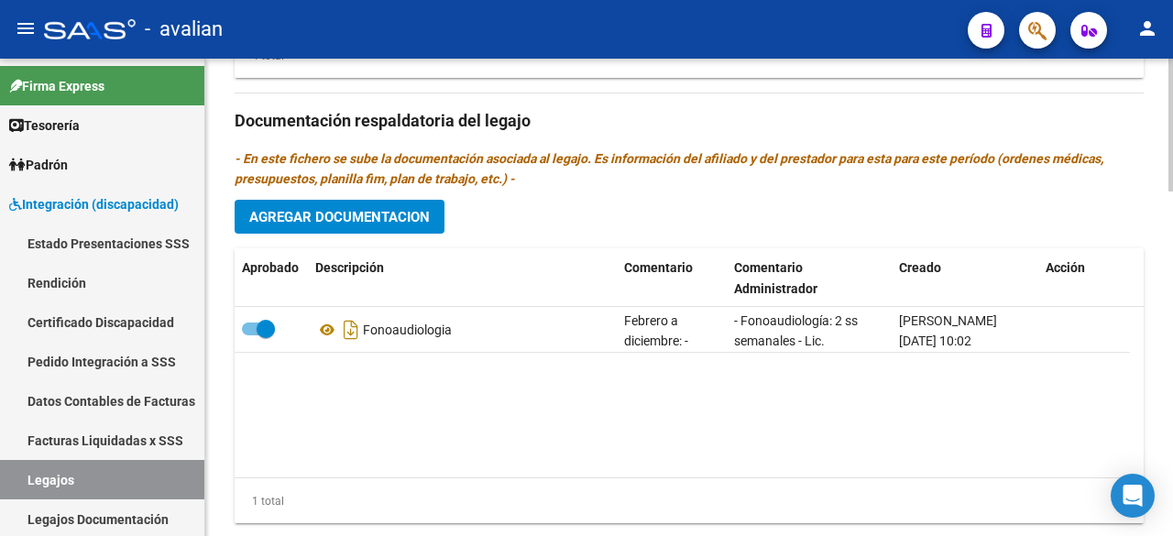
click at [357, 214] on span "Agregar Documentacion" at bounding box center [339, 217] width 181 height 16
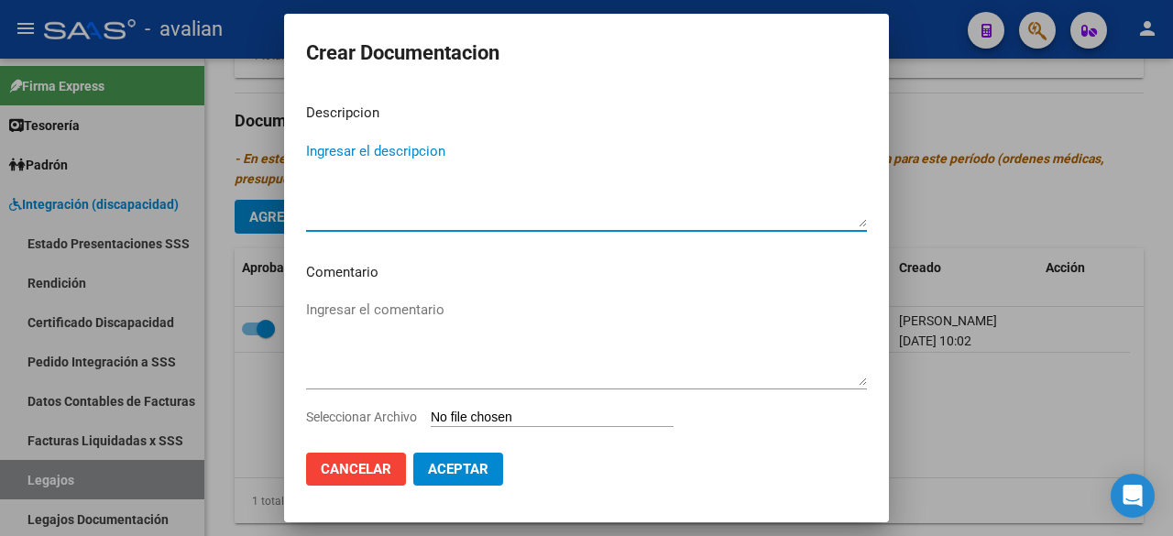
click at [365, 163] on textarea "Ingresar el descripcion" at bounding box center [586, 184] width 561 height 86
type textarea "TERAPIA OCUPACIONAL"
click at [359, 309] on textarea "Ingresar el comentario" at bounding box center [586, 343] width 561 height 86
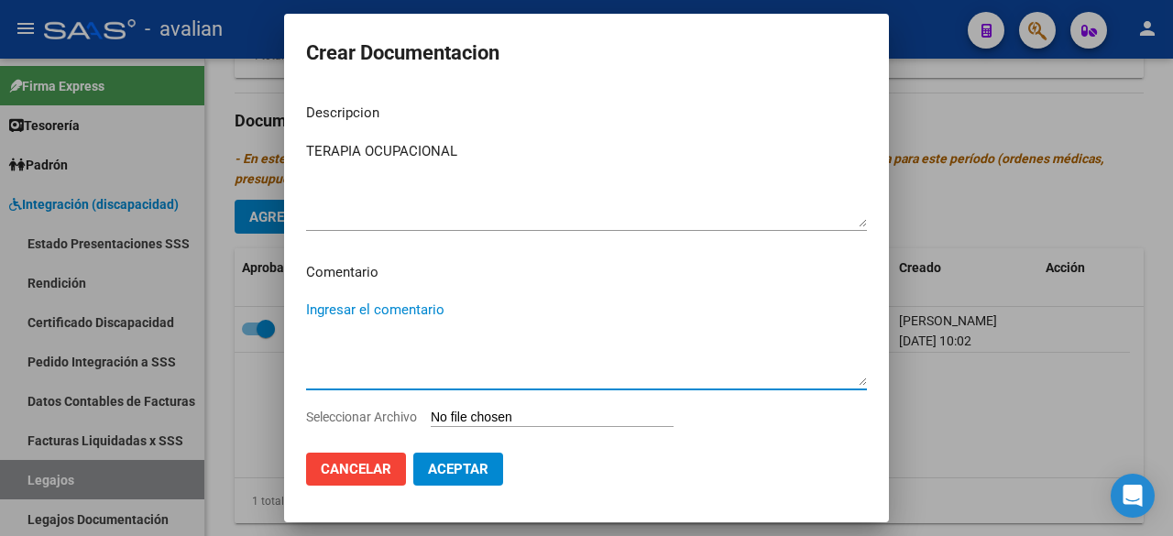
paste textarea "Febrero a diciembre:"
paste textarea "- TO: 2 ss semanales - Lic. [PERSON_NAME] [PERSON_NAME] (577851) Valor resol vi…"
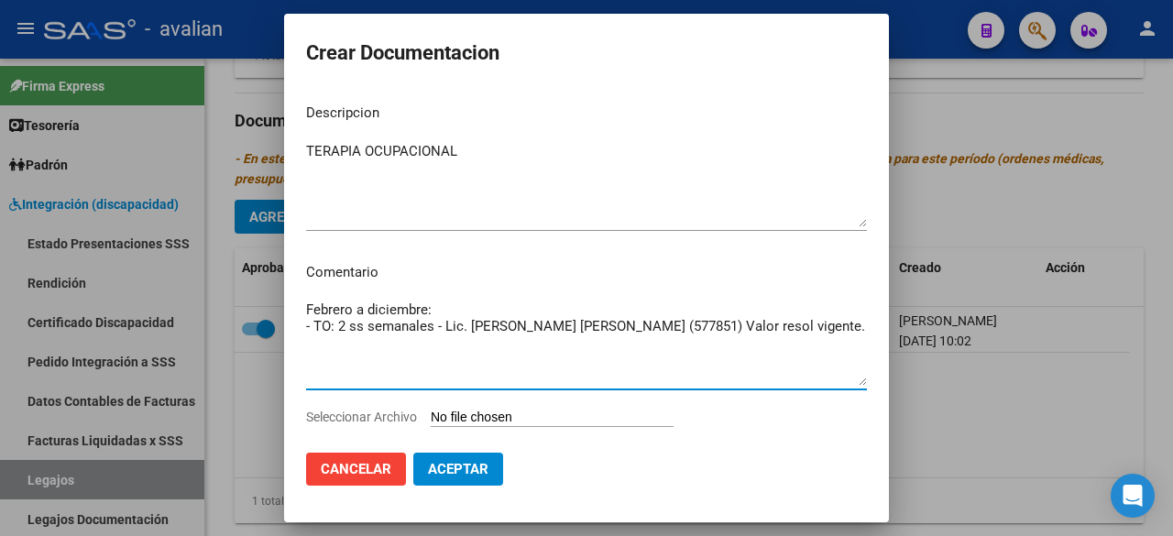
drag, startPoint x: 683, startPoint y: 322, endPoint x: 619, endPoint y: 334, distance: 65.3
click at [619, 334] on textarea "Febrero a diciembre: - TO: 2 ss semanales - Lic. [PERSON_NAME] [PERSON_NAME] (5…" at bounding box center [586, 343] width 561 height 86
type textarea "Febrero a diciembre: - TO: 2 ss semanales - Lic. [PERSON_NAME] [PERSON_NAME] - …"
click at [554, 418] on input "Seleccionar Archivo" at bounding box center [552, 418] width 243 height 17
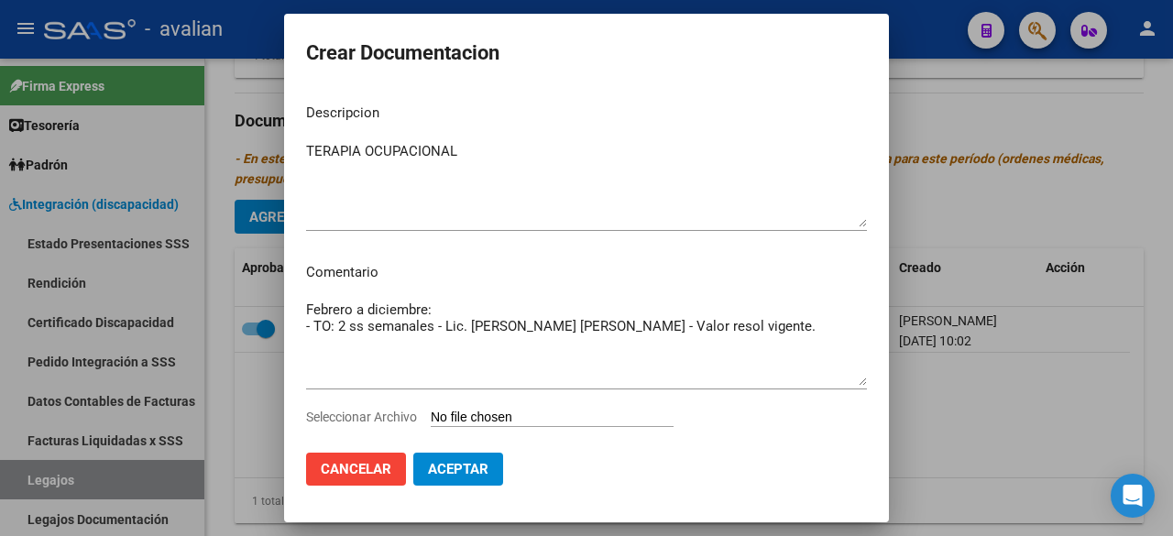
type input "C:\fakepath\05105918_to.pdf"
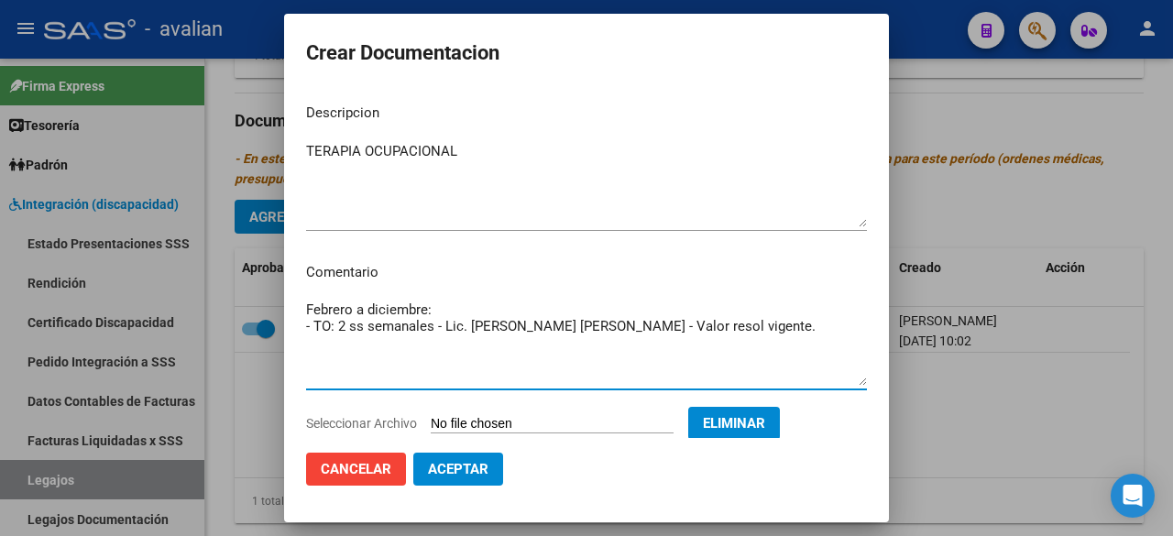
drag, startPoint x: 708, startPoint y: 330, endPoint x: 299, endPoint y: 320, distance: 408.9
click at [299, 320] on mat-dialog-content "Descripcion TERAPIA OCUPACIONAL Ingresar el descripcion Comentario Febrero a di…" at bounding box center [586, 263] width 605 height 348
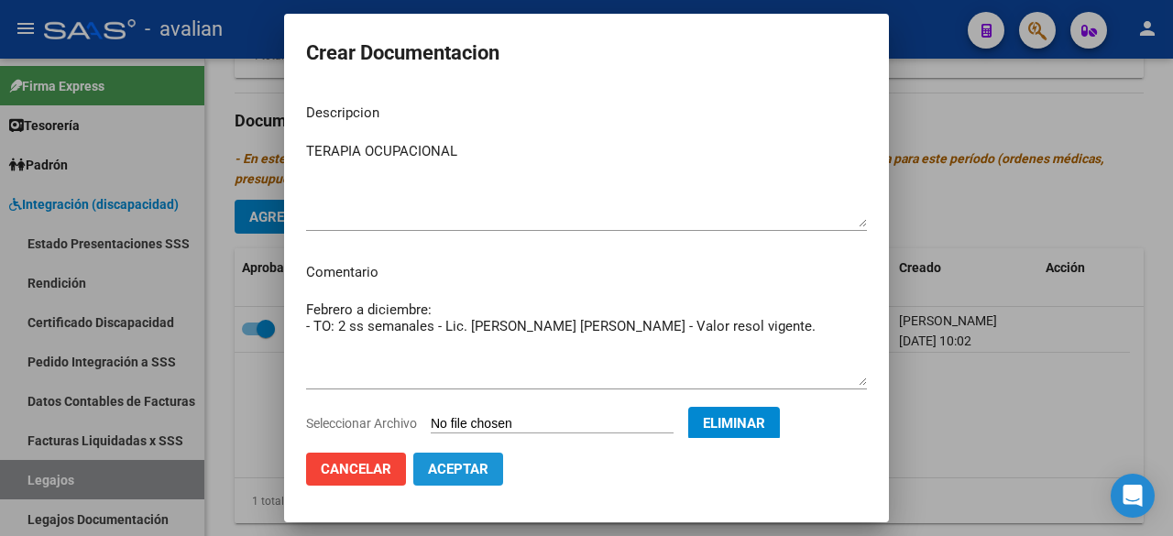
click at [471, 464] on span "Aceptar" at bounding box center [458, 469] width 60 height 16
checkbox input "false"
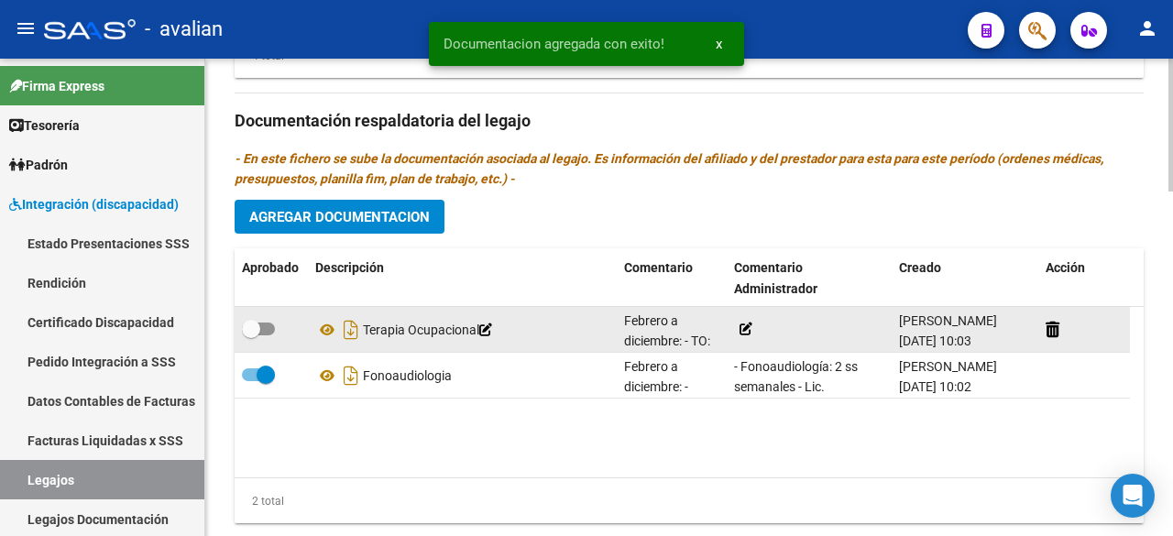
click at [746, 324] on icon at bounding box center [746, 329] width 13 height 13
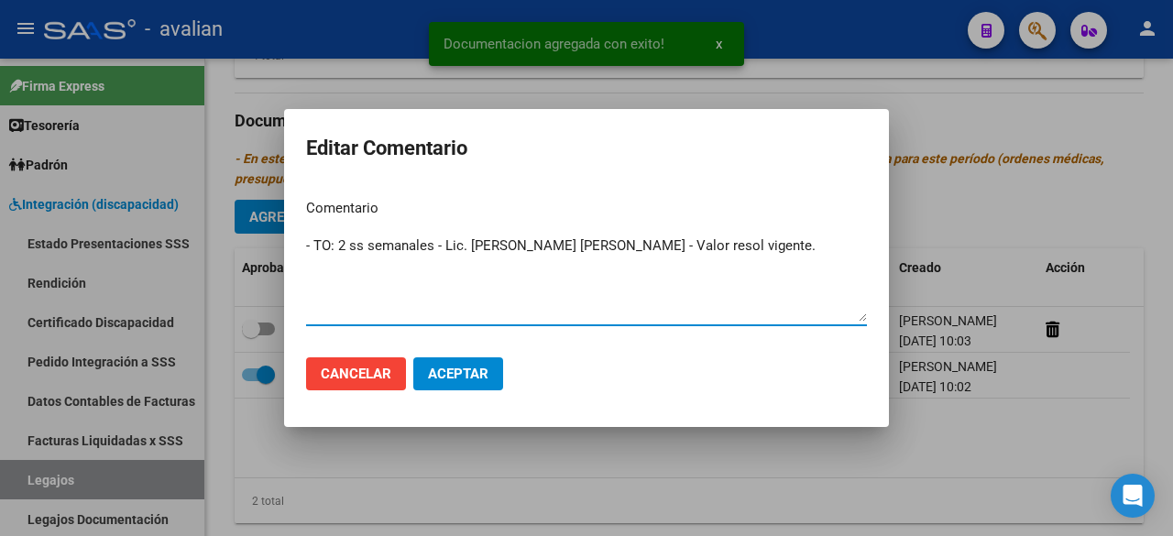
type textarea "- TO: 2 ss semanales - Lic. [PERSON_NAME] [PERSON_NAME] - Valor resol vigente."
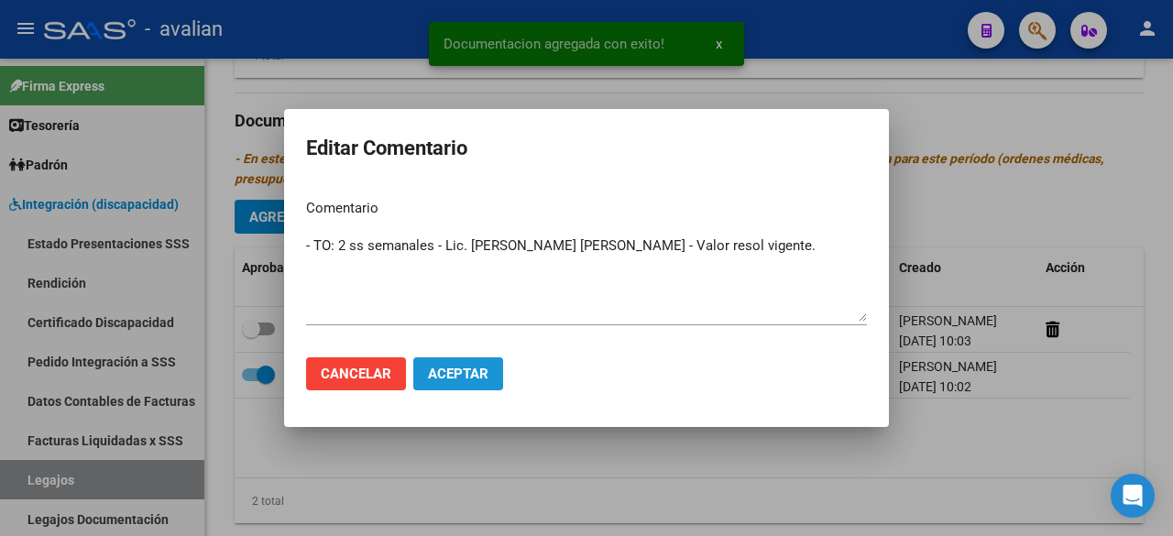
click at [462, 369] on span "Aceptar" at bounding box center [458, 374] width 60 height 16
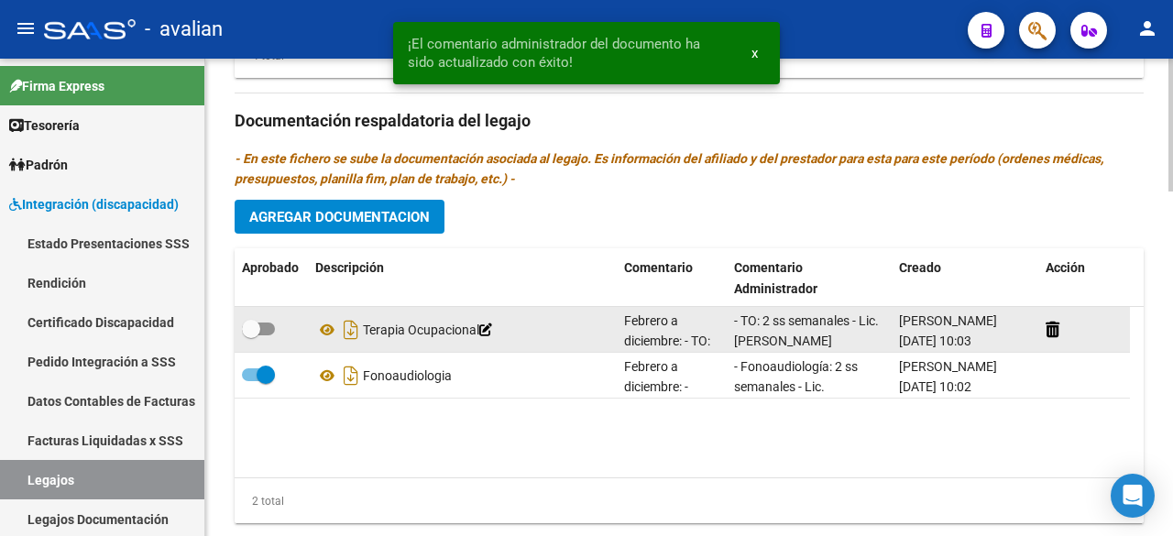
click at [266, 324] on span at bounding box center [258, 329] width 33 height 13
click at [251, 335] on input "checkbox" at bounding box center [250, 335] width 1 height 1
checkbox input "true"
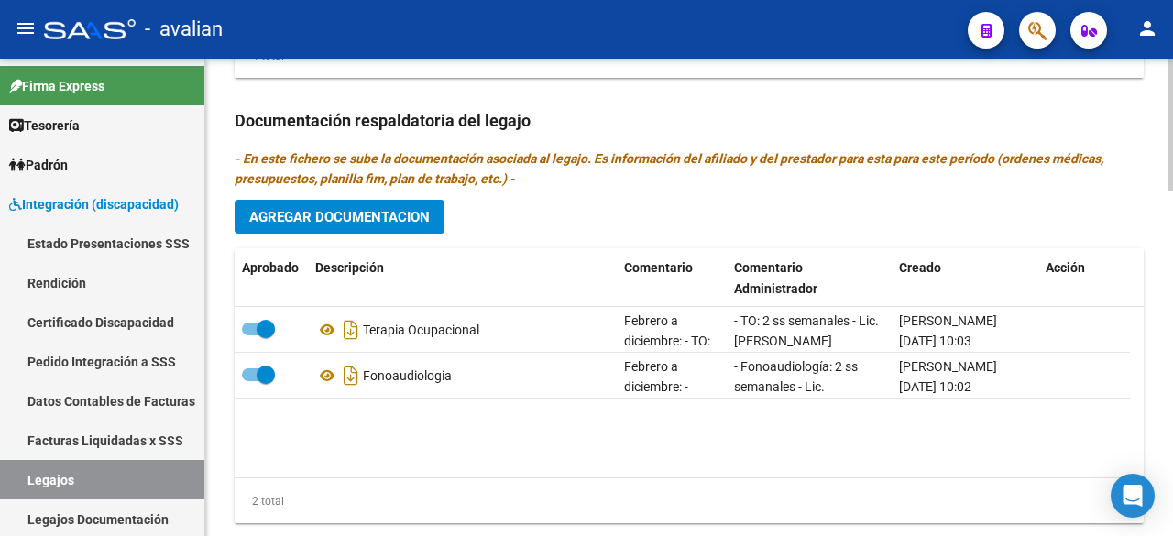
click at [381, 210] on span "Agregar Documentacion" at bounding box center [339, 217] width 181 height 16
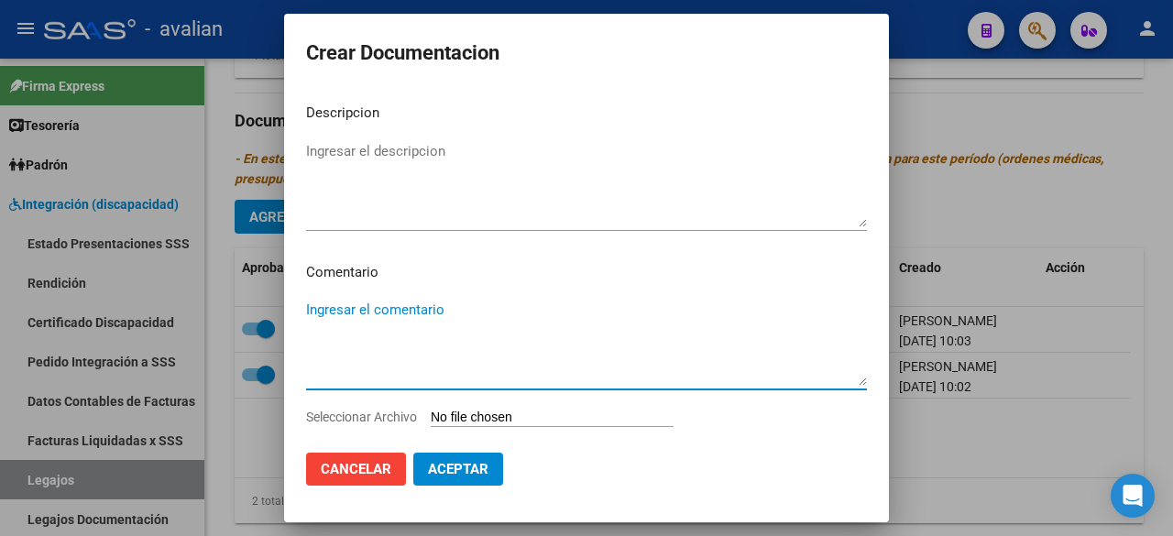
paste textarea "Febrero a diciembre:"
paste textarea "- Psicología: 1 ss semanal - Lic. [PERSON_NAME] [PERSON_NAME] (929729) Valor re…"
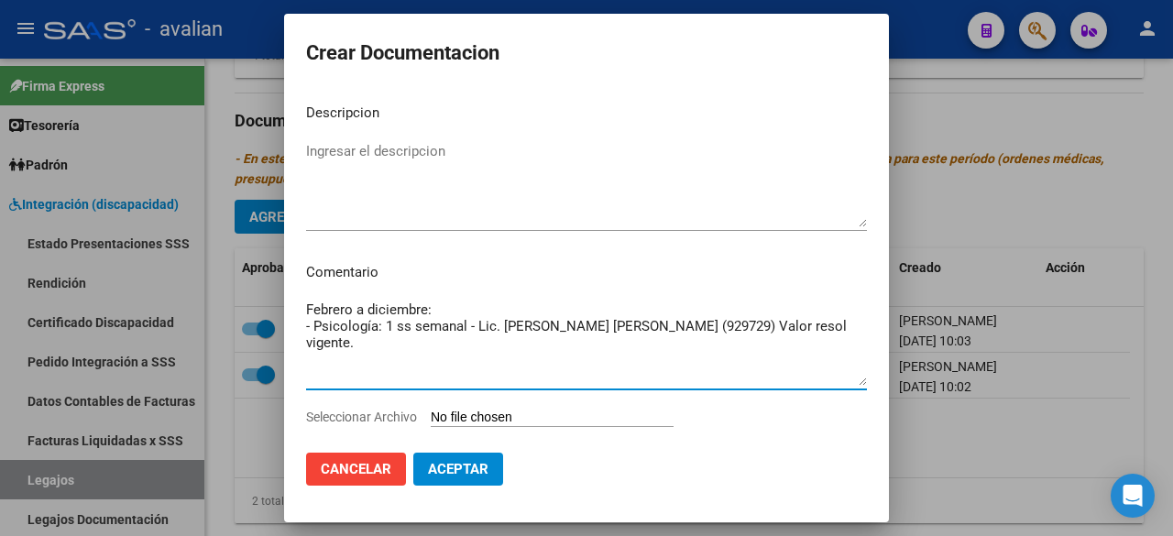
drag, startPoint x: 708, startPoint y: 323, endPoint x: 642, endPoint y: 329, distance: 66.3
click at [642, 329] on textarea "Febrero a diciembre: - Psicología: 1 ss semanal - Lic. [PERSON_NAME] [PERSON_NA…" at bounding box center [586, 343] width 561 height 86
type textarea "Febrero a diciembre: - Psicología: 1 ss semanal - Lic. [PERSON_NAME] [PERSON_NA…"
click at [561, 423] on input "Seleccionar Archivo" at bounding box center [552, 418] width 243 height 17
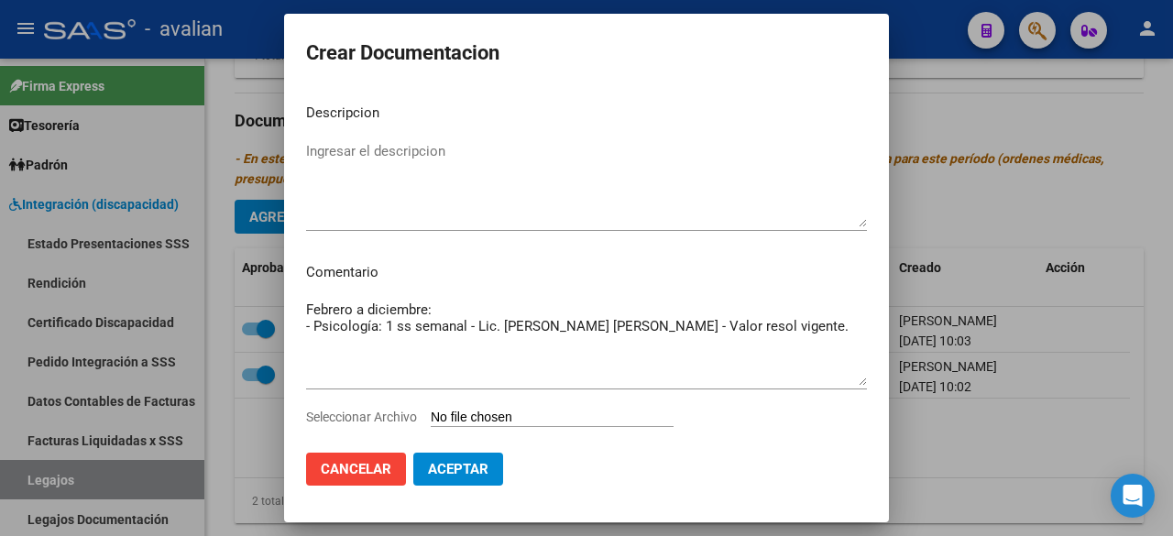
type input "C:\fakepath\PSICOLOGIA VICO_merged_compressed.pdf"
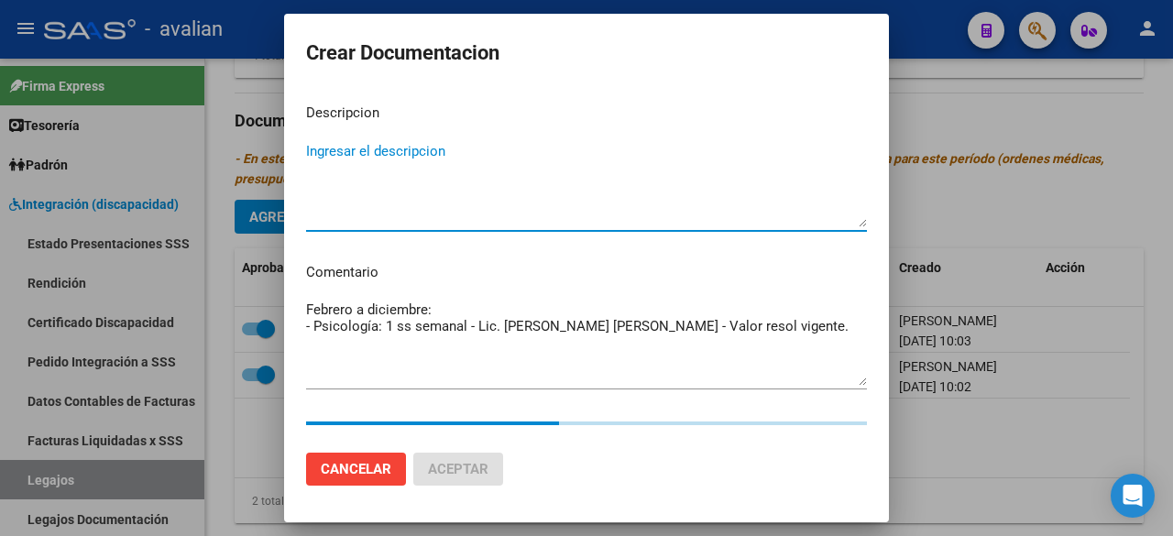
click at [390, 188] on textarea "Ingresar el descripcion" at bounding box center [586, 184] width 561 height 86
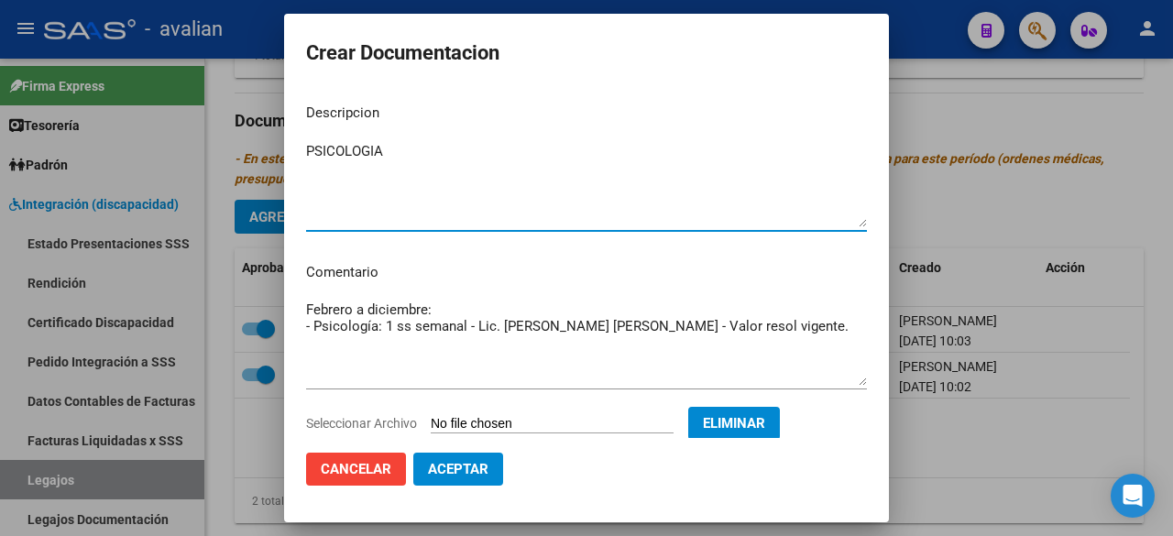
type textarea "PSICOLOGIA"
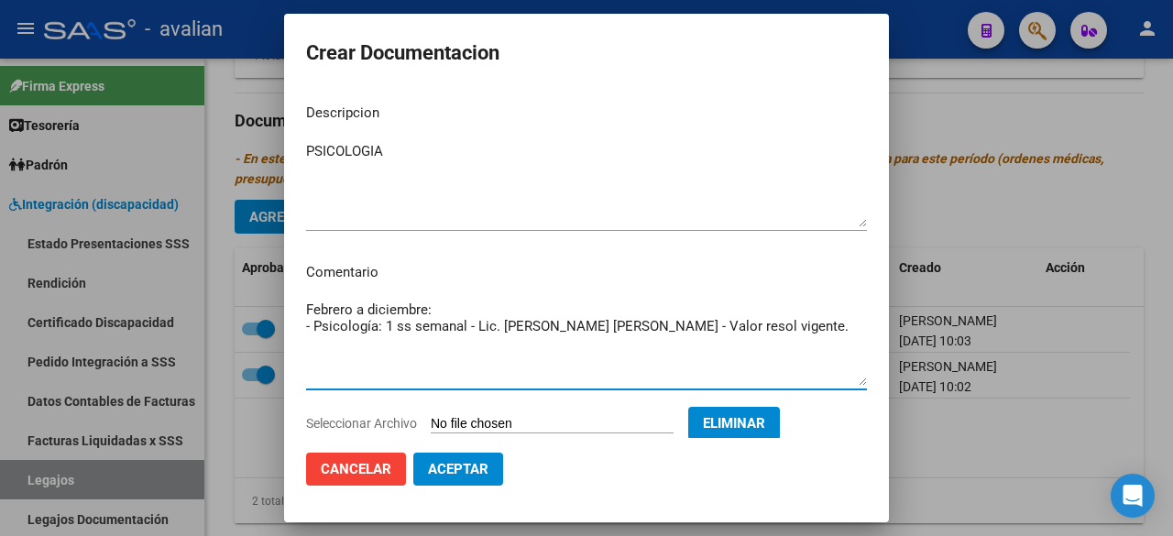
drag, startPoint x: 781, startPoint y: 332, endPoint x: 305, endPoint y: 324, distance: 475.8
click at [305, 324] on mat-dialog-content "Descripcion PSICOLOGIA Ingresar el descripcion Comentario Febrero a diciembre: …" at bounding box center [586, 263] width 605 height 348
click at [351, 365] on textarea "Febrero a diciembre: - Psicología: 1 ss semanal - Lic. [PERSON_NAME] [PERSON_NA…" at bounding box center [586, 343] width 561 height 86
drag, startPoint x: 577, startPoint y: 324, endPoint x: 508, endPoint y: 358, distance: 77.1
click at [507, 358] on textarea "Febrero a diciembre: - Psicología: 1 ss semanal - Lic. [PERSON_NAME] [PERSON_NA…" at bounding box center [586, 343] width 561 height 86
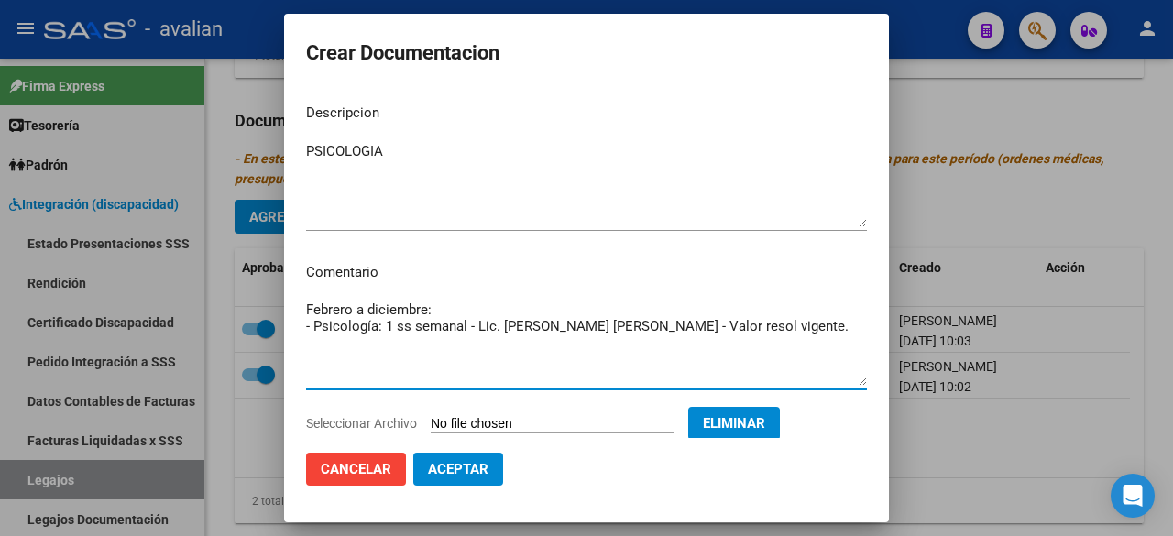
drag, startPoint x: 771, startPoint y: 325, endPoint x: 305, endPoint y: 331, distance: 465.7
click at [305, 331] on mat-dialog-content "Descripcion PSICOLOGIA Ingresar el descripcion Comentario Febrero a diciembre: …" at bounding box center [586, 263] width 605 height 348
click at [473, 465] on span "Aceptar" at bounding box center [458, 469] width 60 height 16
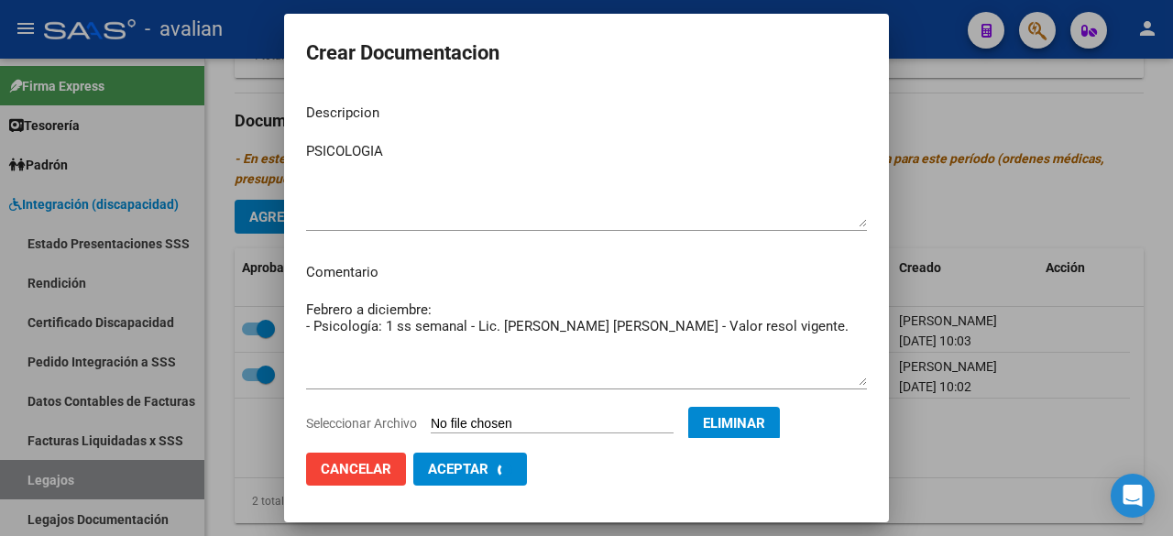
checkbox input "false"
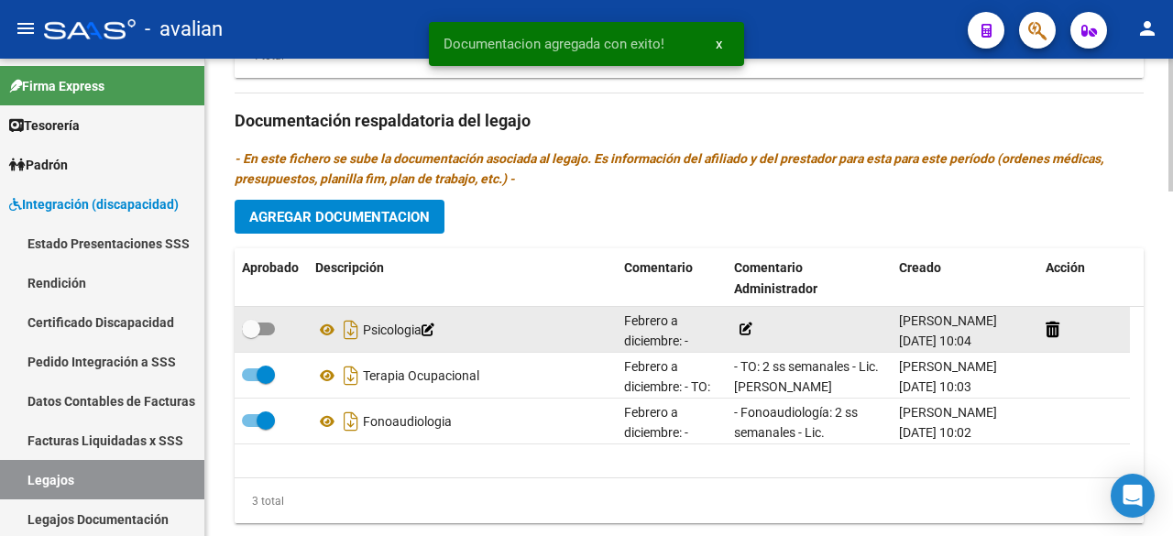
click at [742, 324] on icon at bounding box center [746, 329] width 13 height 13
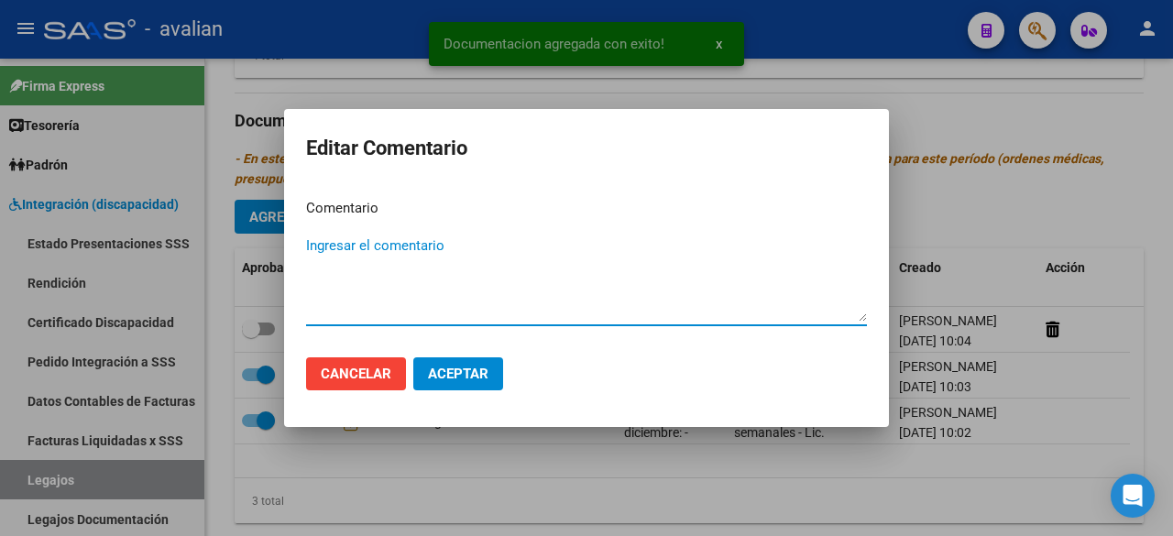
paste textarea "- Psicología: 1 ss semanal - Lic. [PERSON_NAME] [PERSON_NAME] - Valor resol vig…"
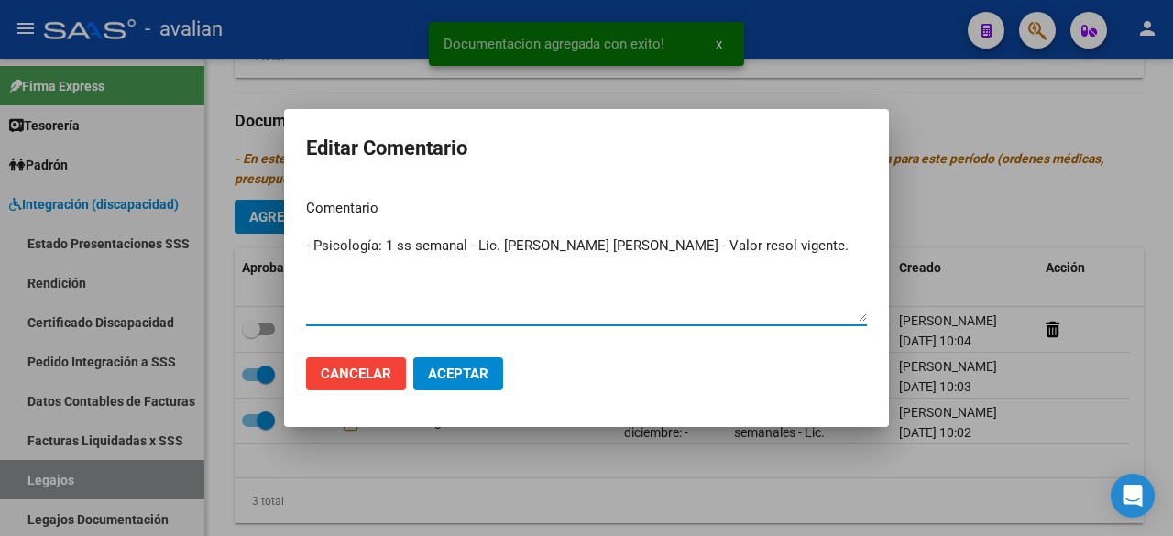
type textarea "- Psicología: 1 ss semanal - Lic. [PERSON_NAME] [PERSON_NAME] - Valor resol vig…"
click at [481, 374] on span "Aceptar" at bounding box center [458, 374] width 60 height 16
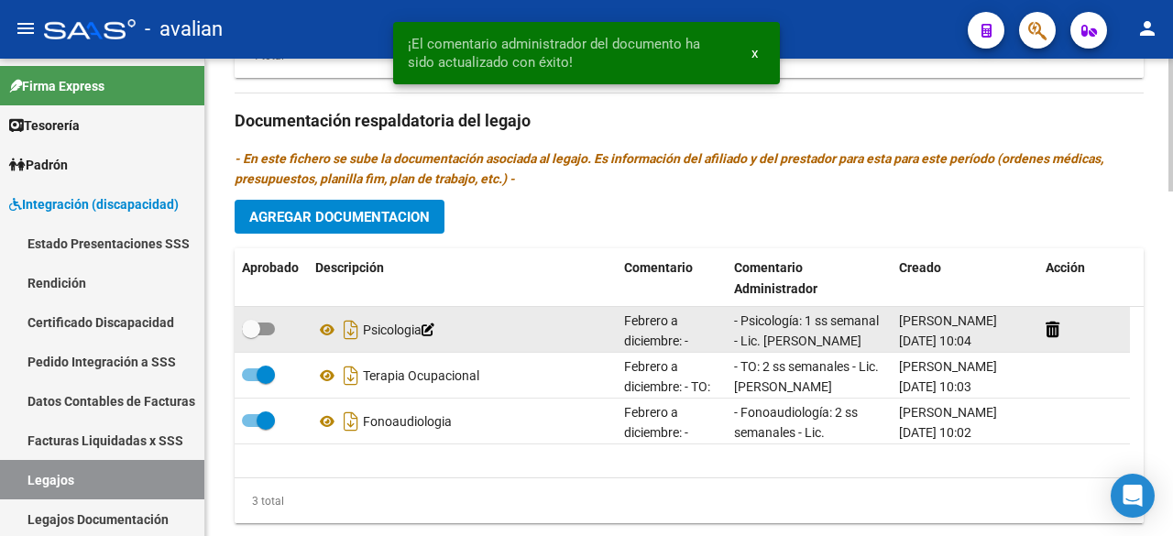
click at [266, 323] on span at bounding box center [258, 329] width 33 height 13
click at [251, 335] on input "checkbox" at bounding box center [250, 335] width 1 height 1
checkbox input "true"
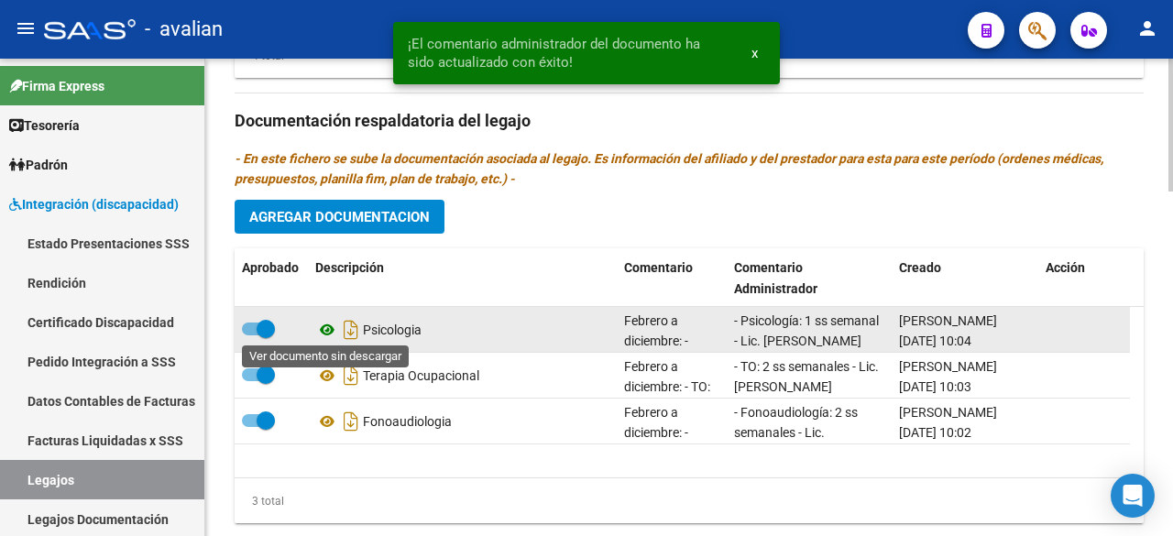
click at [331, 325] on icon at bounding box center [327, 330] width 24 height 22
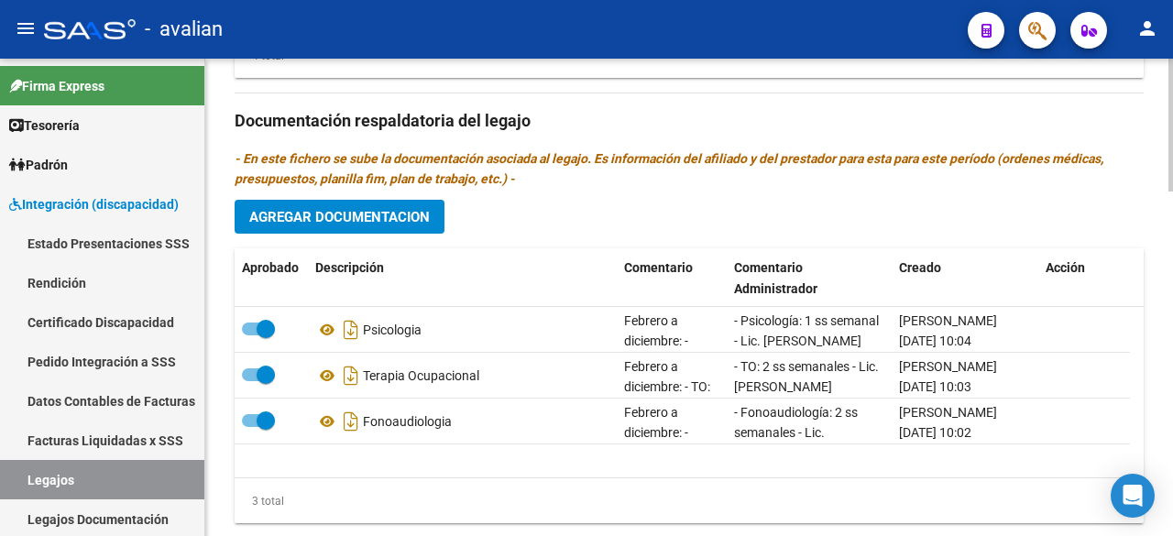
click at [372, 223] on button "Agregar Documentacion" at bounding box center [340, 217] width 210 height 34
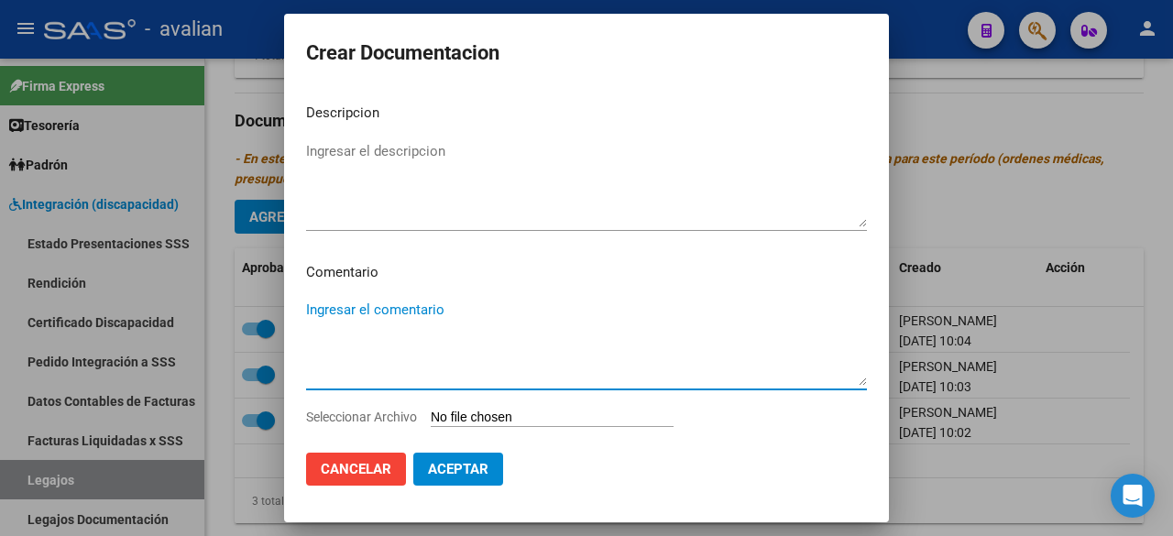
paste textarea "Febrero a diciembre:"
paste textarea "- Psicopedagogía: 1 ss semanal - Lic. [PERSON_NAME] (829020) Valor resol vigent…"
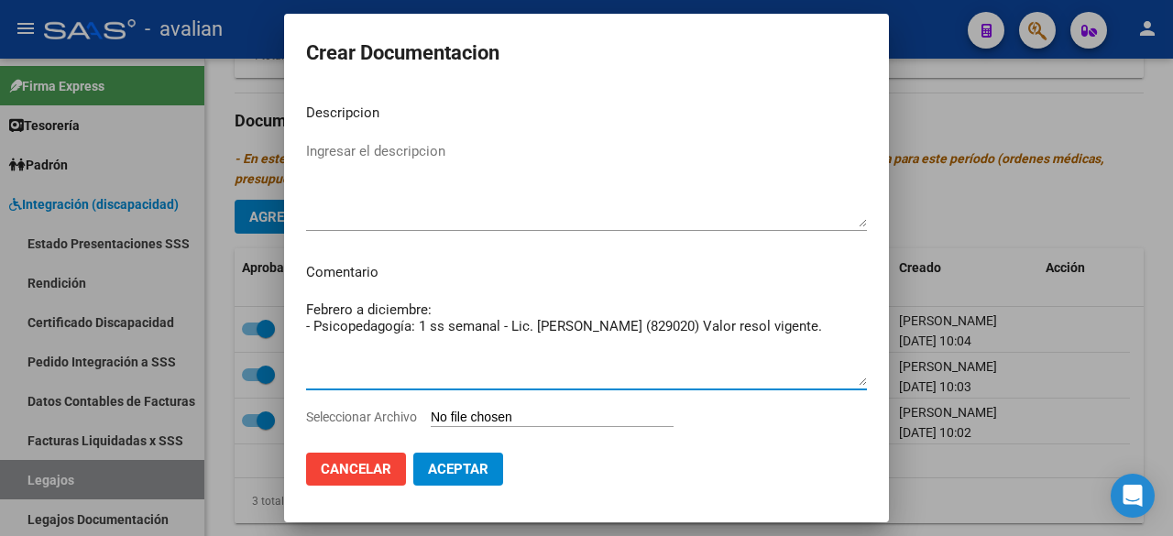
drag, startPoint x: 716, startPoint y: 328, endPoint x: 645, endPoint y: 327, distance: 70.6
click at [645, 327] on textarea "Febrero a diciembre: - Psicopedagogía: 1 ss semanal - Lic. [PERSON_NAME] (82902…" at bounding box center [586, 343] width 561 height 86
type textarea "Febrero a diciembre: - Psicopedagogía: 1 ss semanal - Lic. [PERSON_NAME] - Valo…"
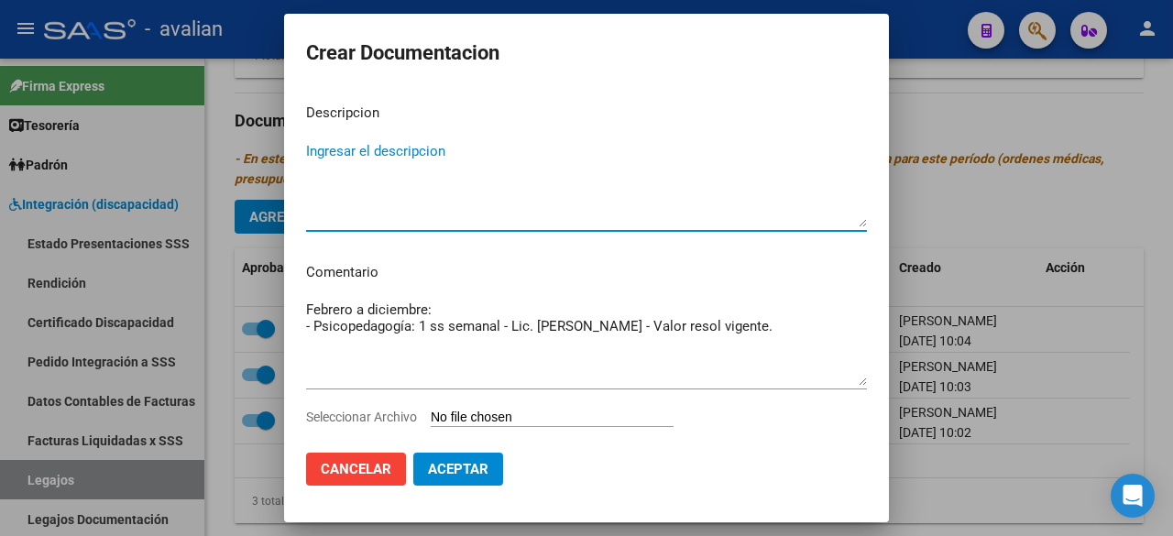
click at [379, 163] on textarea "Ingresar el descripcion" at bounding box center [586, 184] width 561 height 86
type textarea "PSICOPEDAGOGIA"
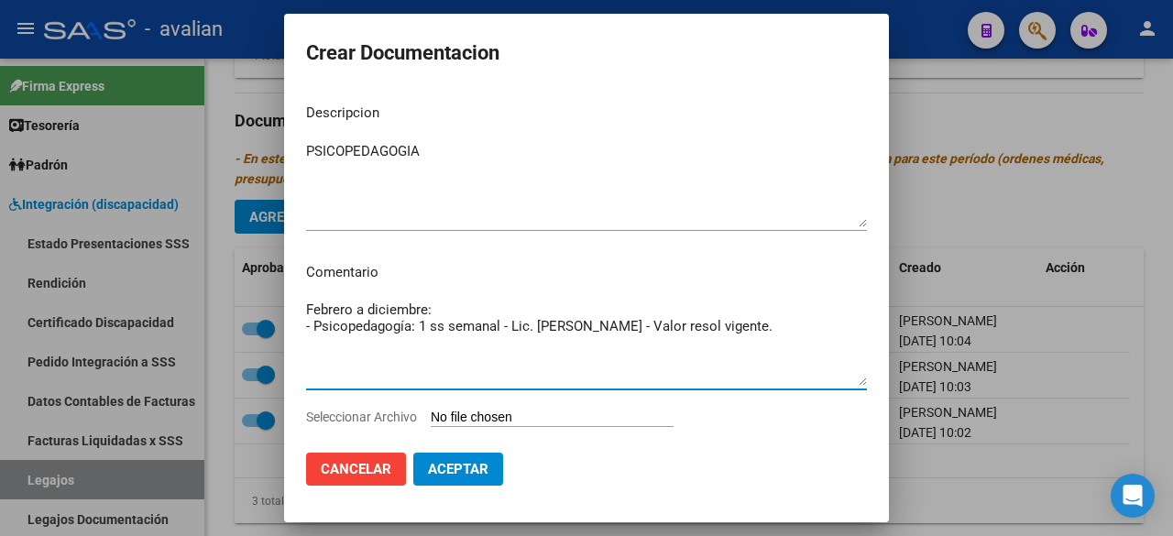
drag, startPoint x: 790, startPoint y: 331, endPoint x: 252, endPoint y: 335, distance: 538.0
click at [252, 335] on div "Crear Documentacion Descripcion PSICOPEDAGOGIA Ingresar el descripcion Comentar…" at bounding box center [586, 268] width 1173 height 536
click at [546, 417] on input "Seleccionar Archivo" at bounding box center [552, 418] width 243 height 17
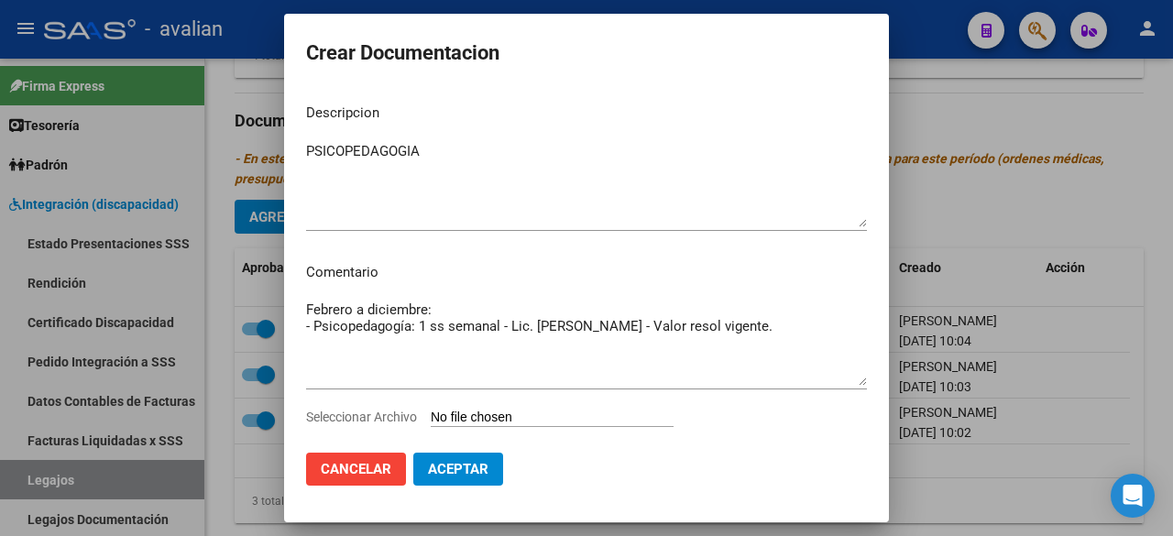
type input "C:\fakepath\05105918_PSP.pdf"
click at [475, 471] on span "Aceptar" at bounding box center [458, 469] width 60 height 16
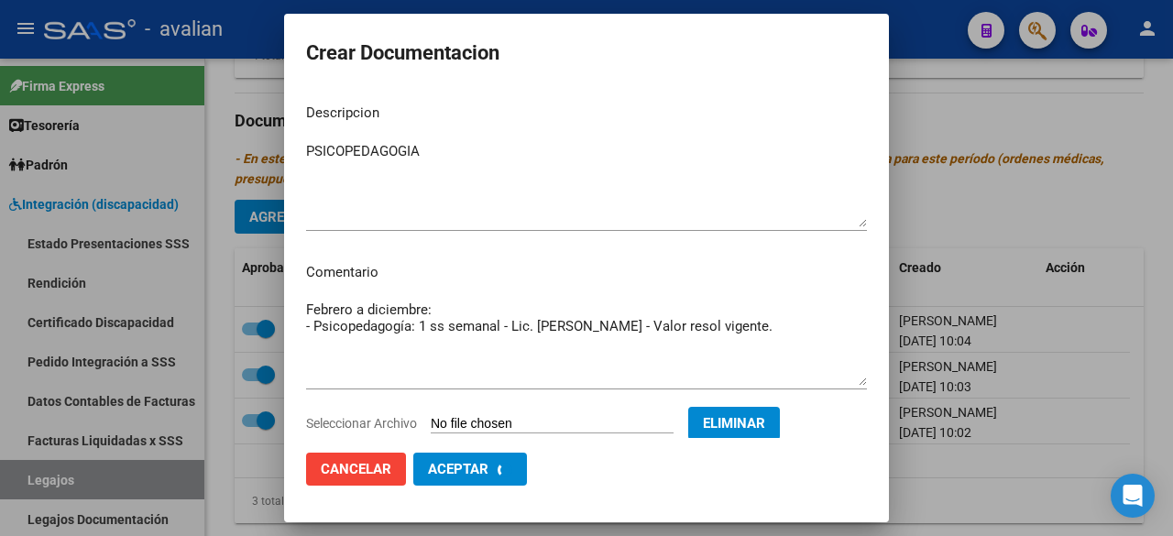
checkbox input "false"
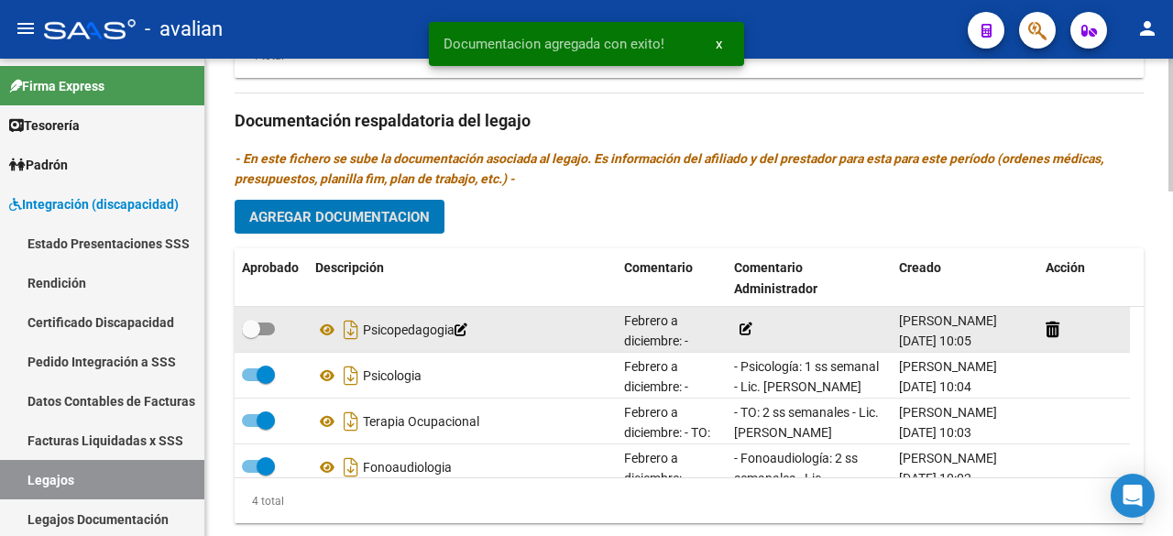
click at [746, 329] on icon at bounding box center [746, 329] width 13 height 13
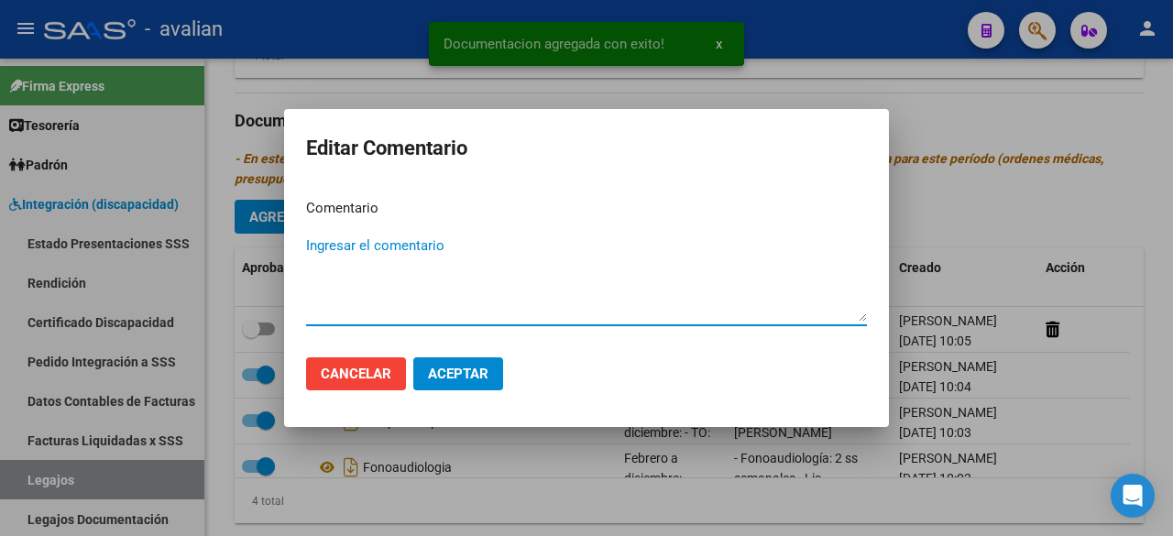
paste textarea "- Psicopedagogía: 1 ss semanal - Lic. [PERSON_NAME] - Valor resol vigente."
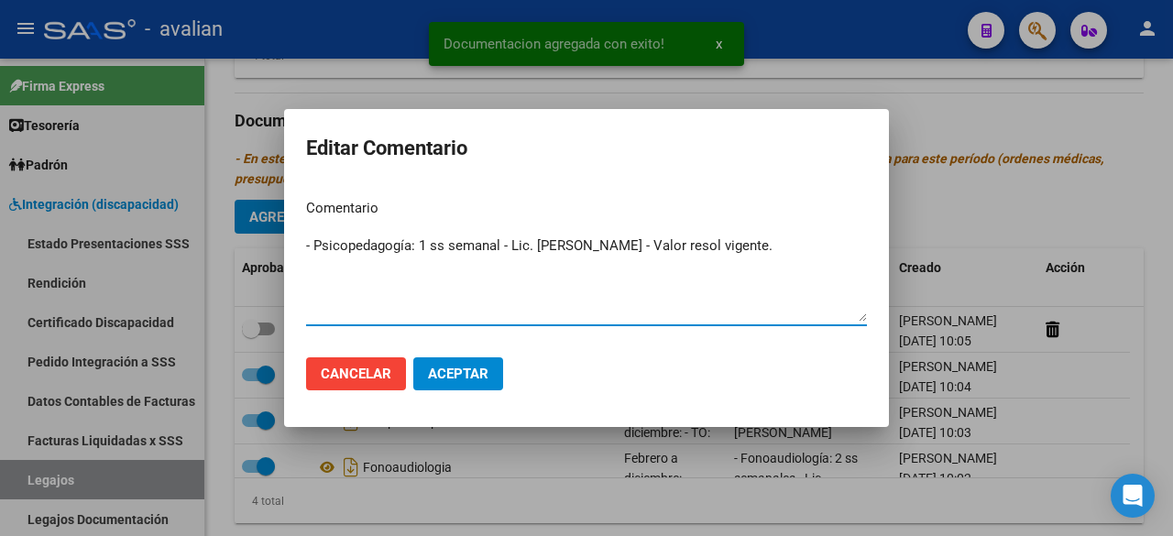
type textarea "- Psicopedagogía: 1 ss semanal - Lic. [PERSON_NAME] - Valor resol vigente."
click at [477, 386] on button "Aceptar" at bounding box center [458, 373] width 90 height 33
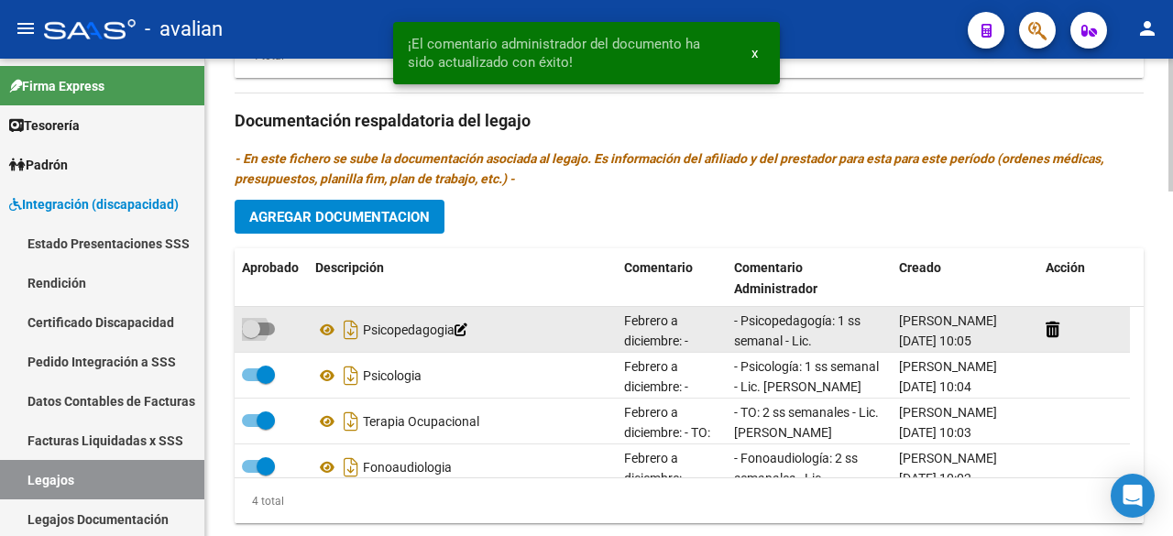
click at [269, 327] on span at bounding box center [258, 329] width 33 height 13
click at [251, 335] on input "checkbox" at bounding box center [250, 335] width 1 height 1
checkbox input "true"
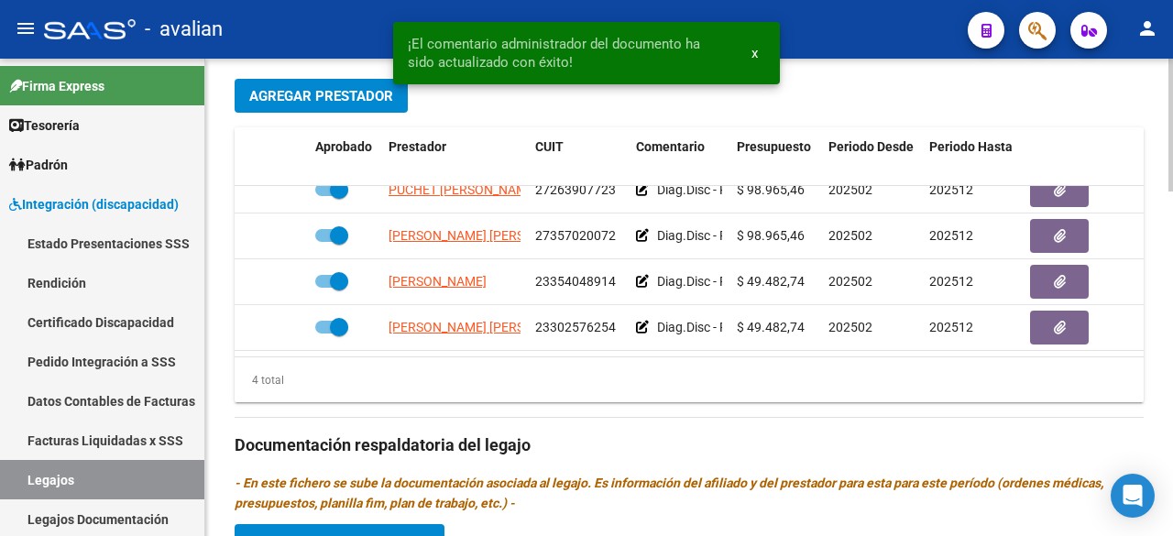
scroll to position [1050, 0]
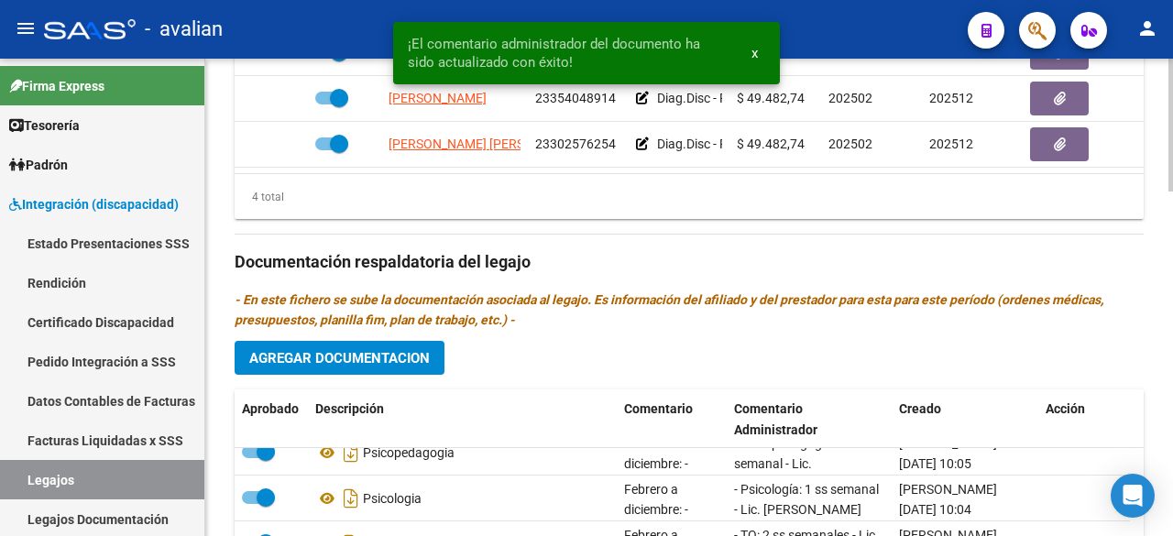
click at [379, 360] on span "Agregar Documentacion" at bounding box center [339, 358] width 181 height 16
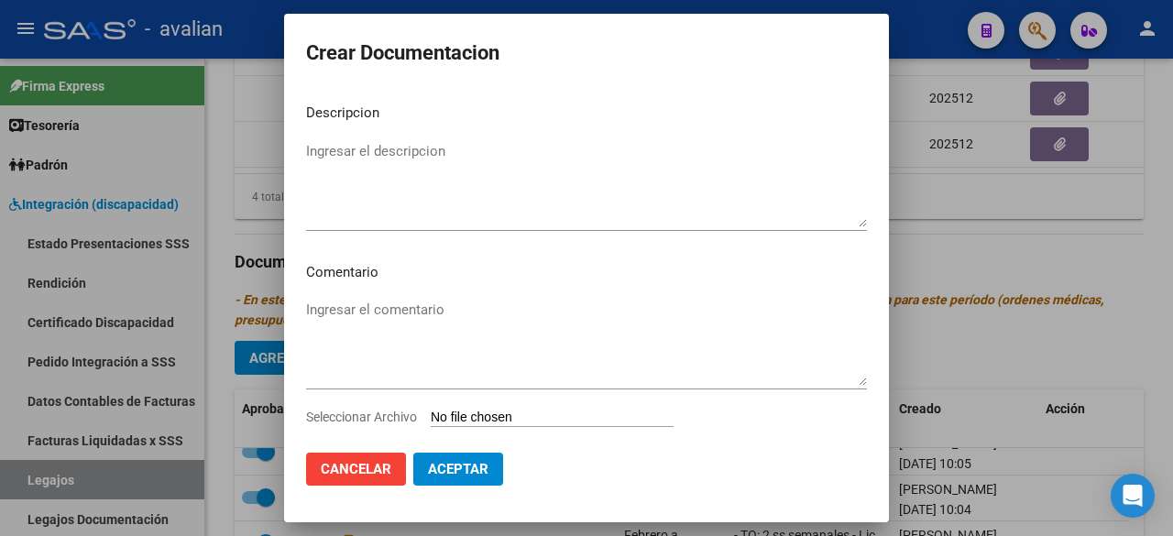
click at [532, 415] on input "Seleccionar Archivo" at bounding box center [552, 418] width 243 height 17
type input "C:\fakepath\05105918_docu personal.pdf"
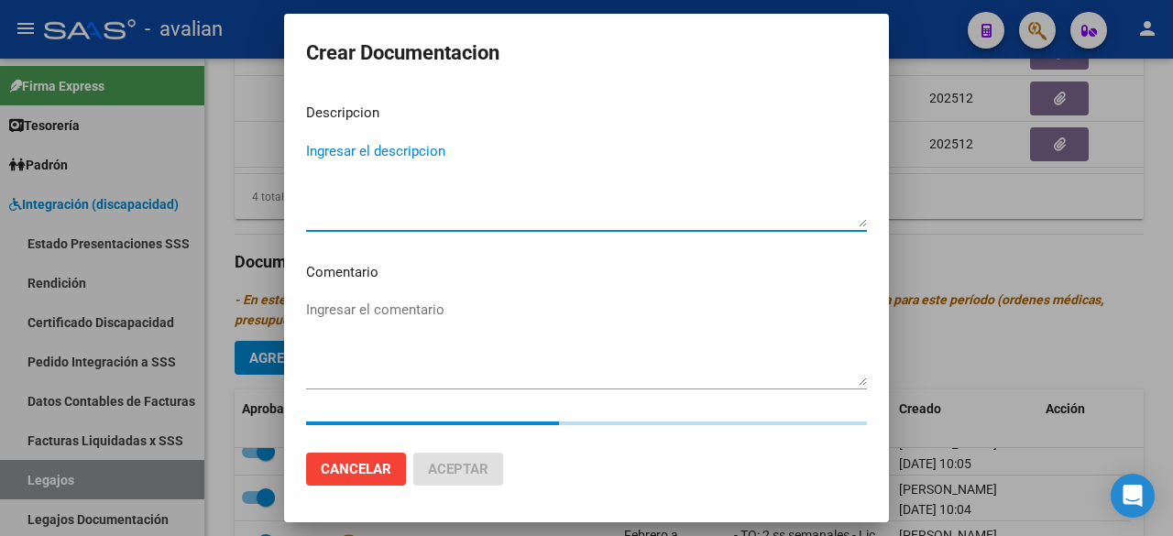
drag, startPoint x: 532, startPoint y: 193, endPoint x: 515, endPoint y: 173, distance: 26.1
click at [528, 192] on textarea "Ingresar el descripcion" at bounding box center [586, 184] width 561 height 86
type textarea "d"
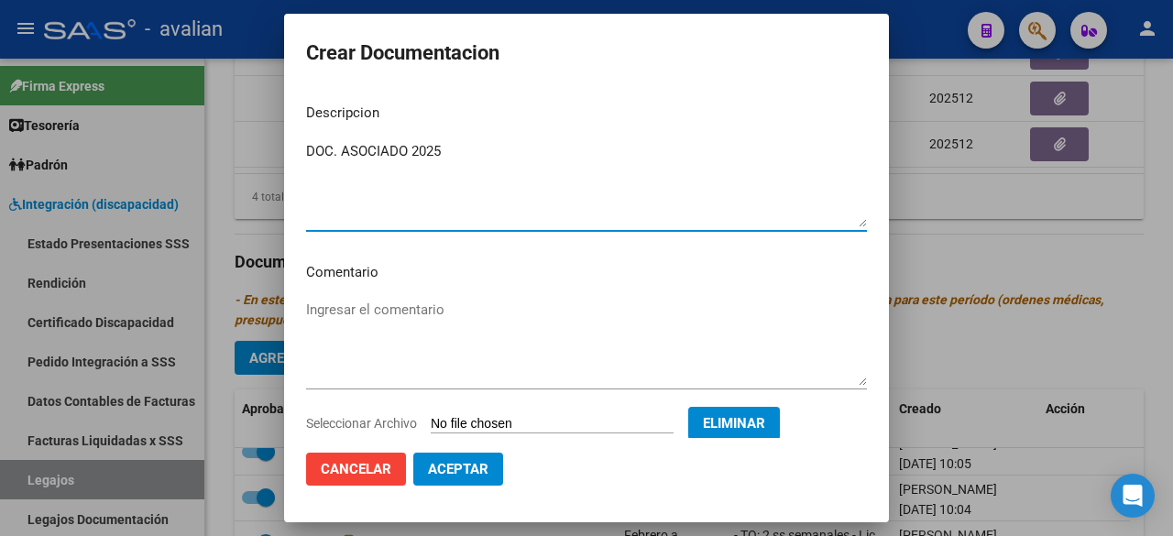
type textarea "DOC. ASOCIADO 2025"
click at [467, 478] on button "Aceptar" at bounding box center [458, 469] width 90 height 33
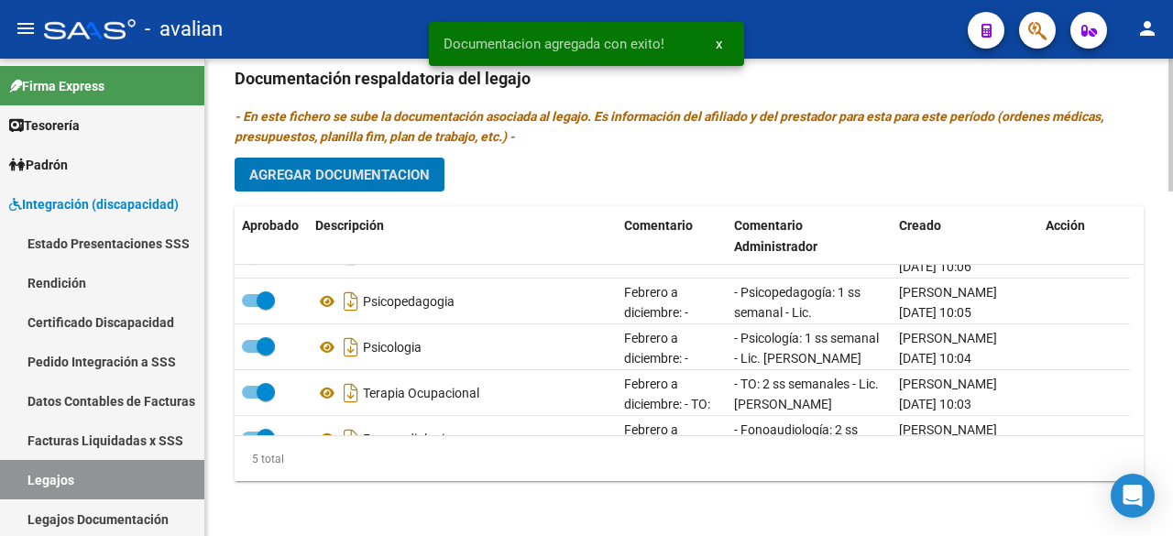
scroll to position [0, 0]
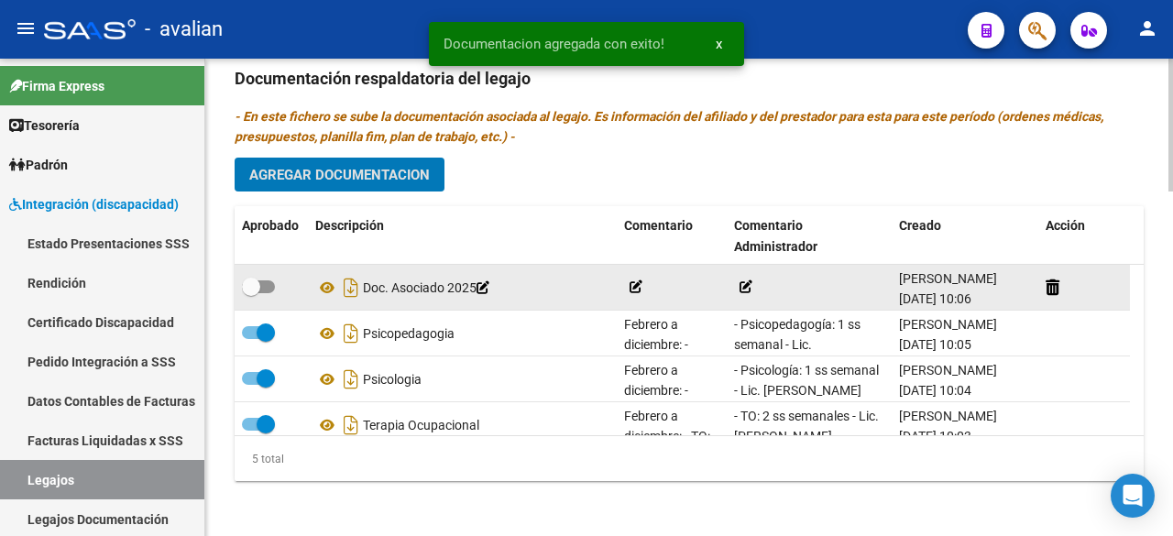
click at [270, 283] on span at bounding box center [258, 286] width 33 height 13
click at [251, 293] on input "checkbox" at bounding box center [250, 293] width 1 height 1
checkbox input "true"
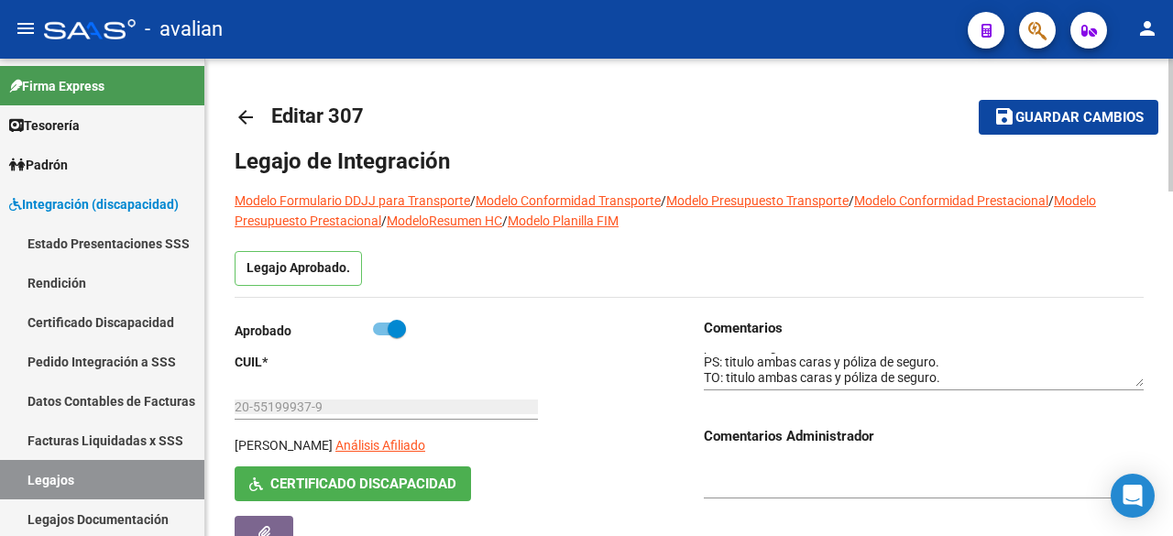
click at [1056, 116] on span "Guardar cambios" at bounding box center [1080, 118] width 128 height 16
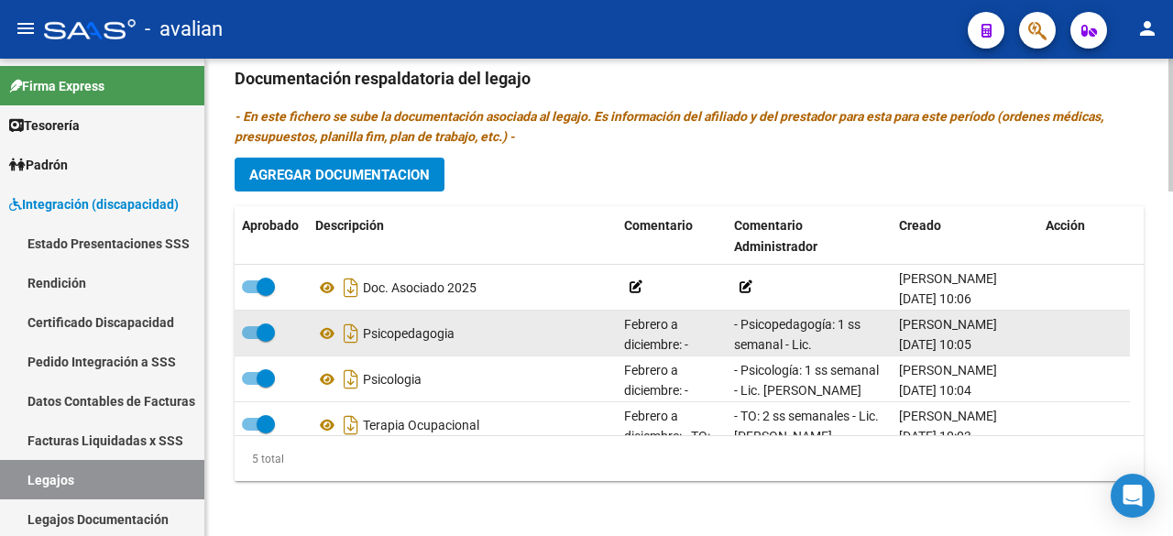
scroll to position [128, 0]
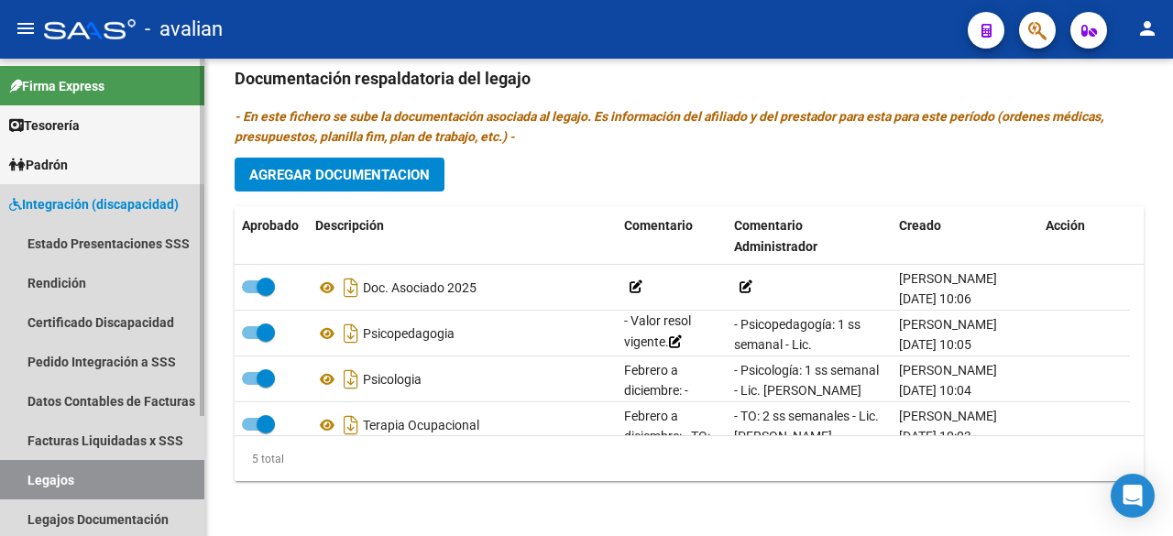
click at [54, 479] on link "Legajos" at bounding box center [102, 479] width 204 height 39
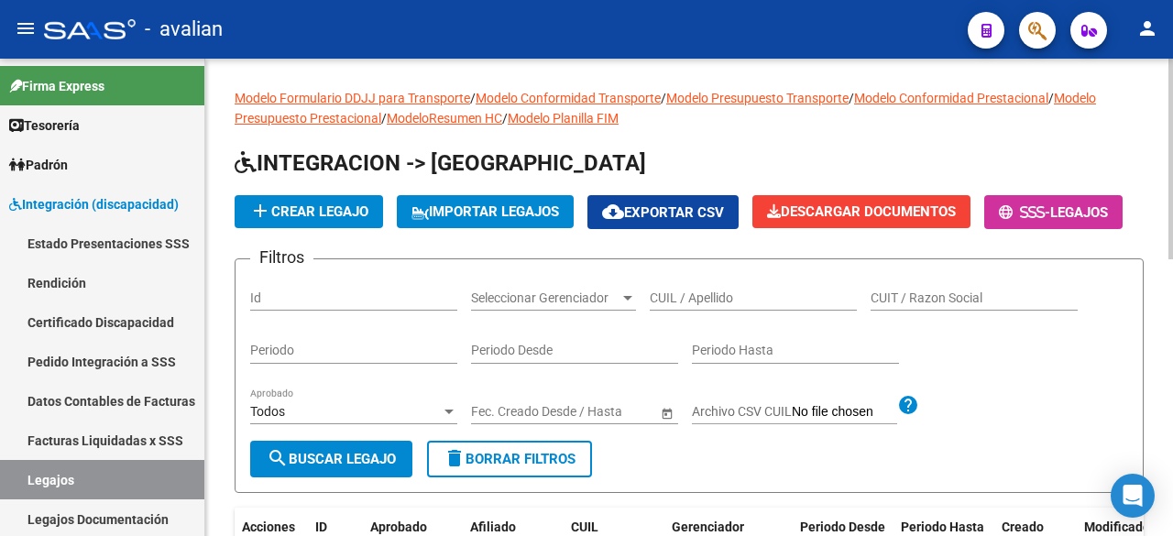
click at [698, 306] on input "CUIL / Apellido" at bounding box center [753, 299] width 207 height 16
paste input "20500724472"
type input "20500724472"
click at [379, 467] on span "search Buscar Legajo" at bounding box center [331, 459] width 129 height 16
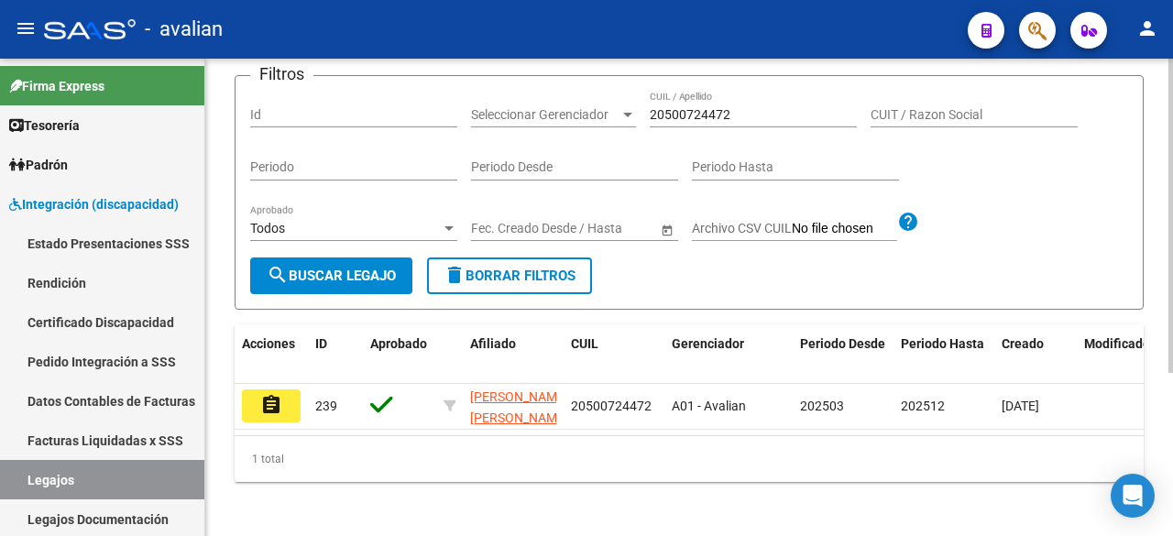
scroll to position [247, 0]
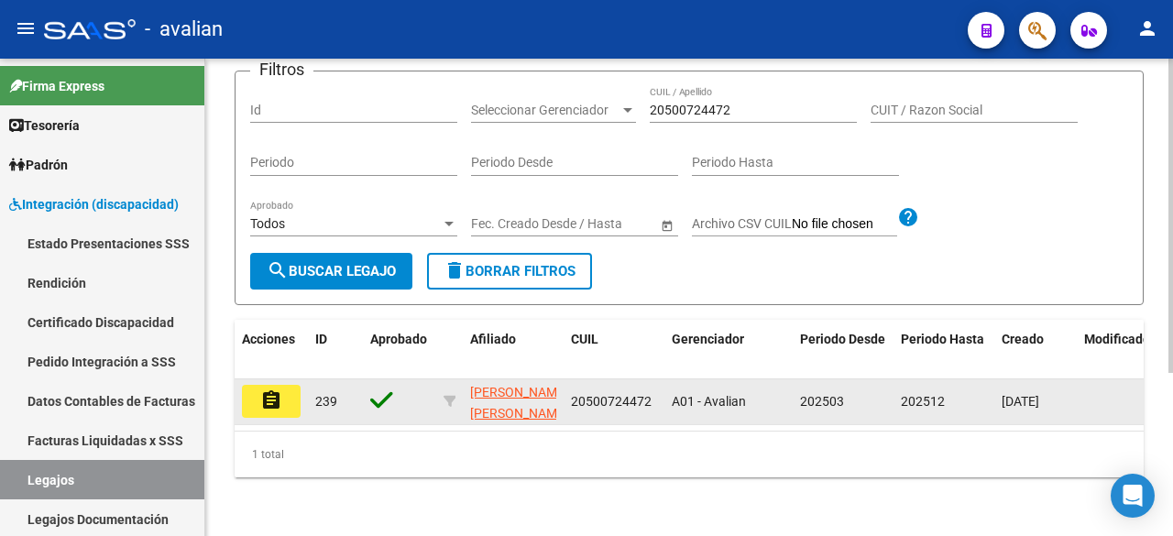
click at [280, 396] on mat-icon "assignment" at bounding box center [271, 401] width 22 height 22
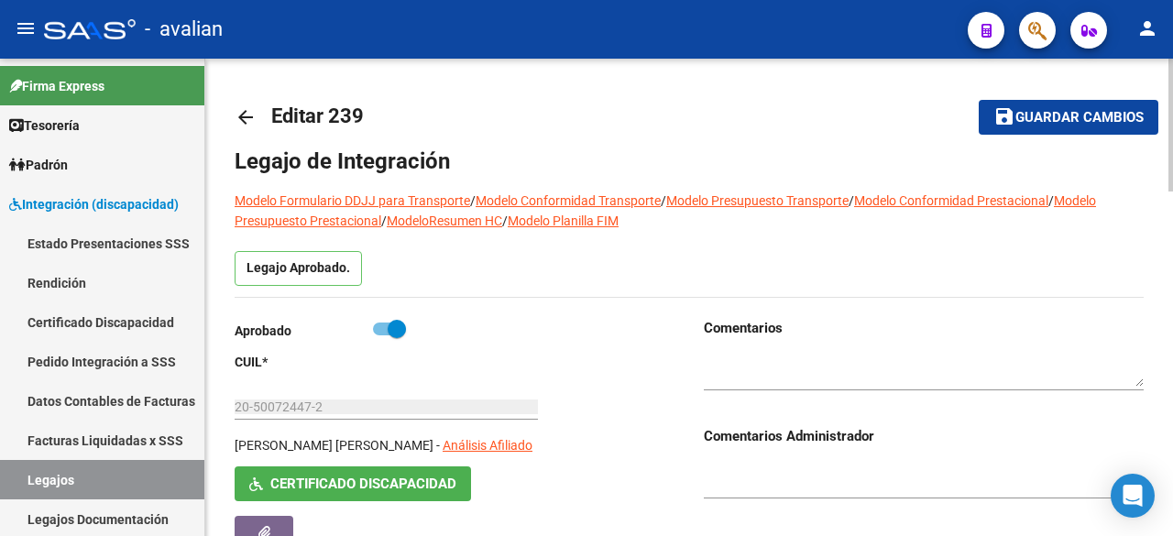
type input "[PERSON_NAME] [PERSON_NAME]"
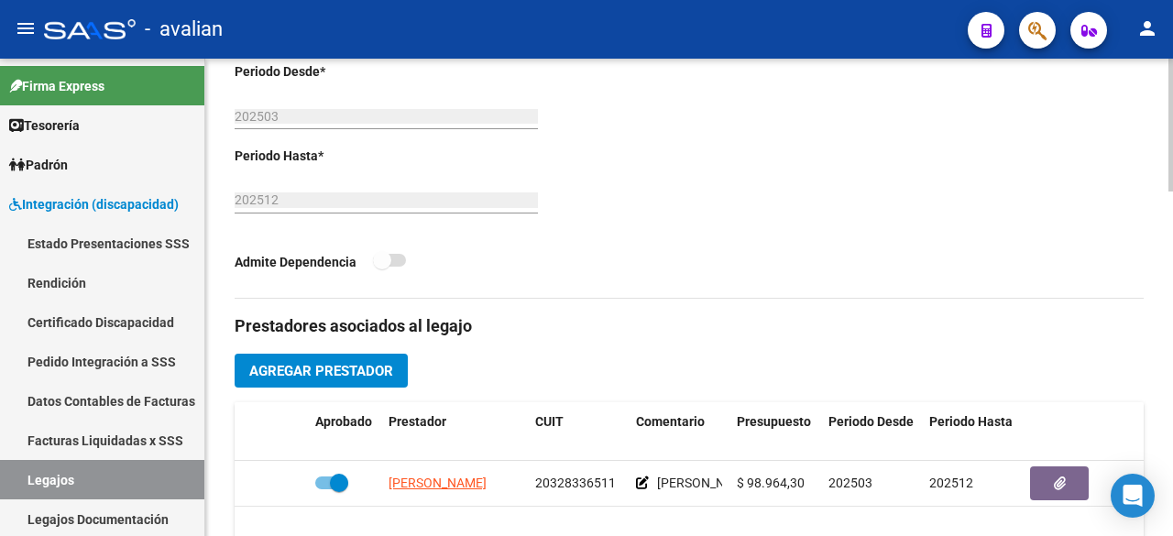
scroll to position [775, 0]
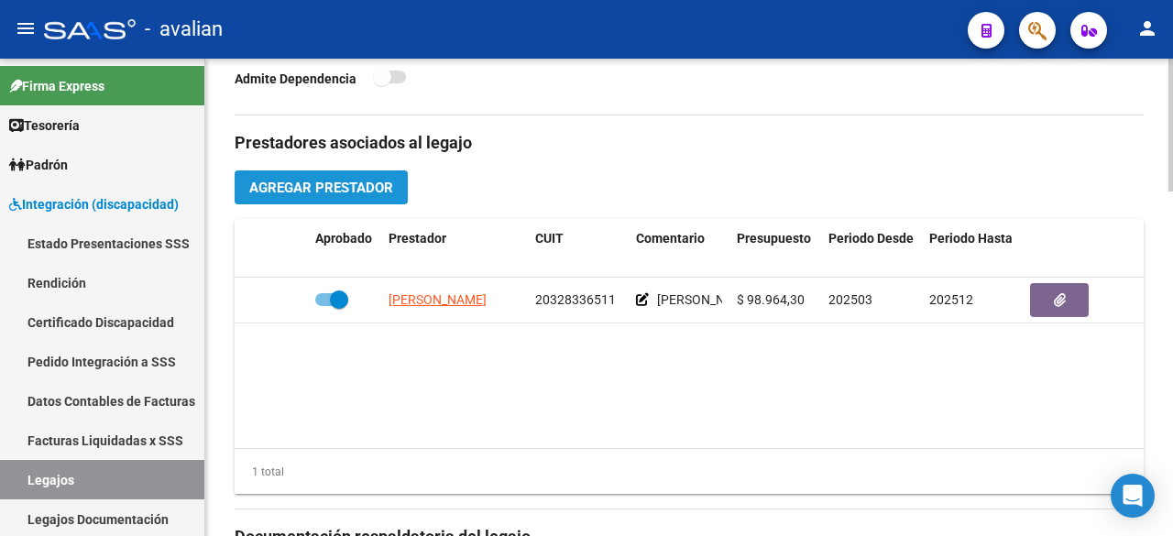
click at [346, 183] on span "Agregar Prestador" at bounding box center [321, 188] width 144 height 16
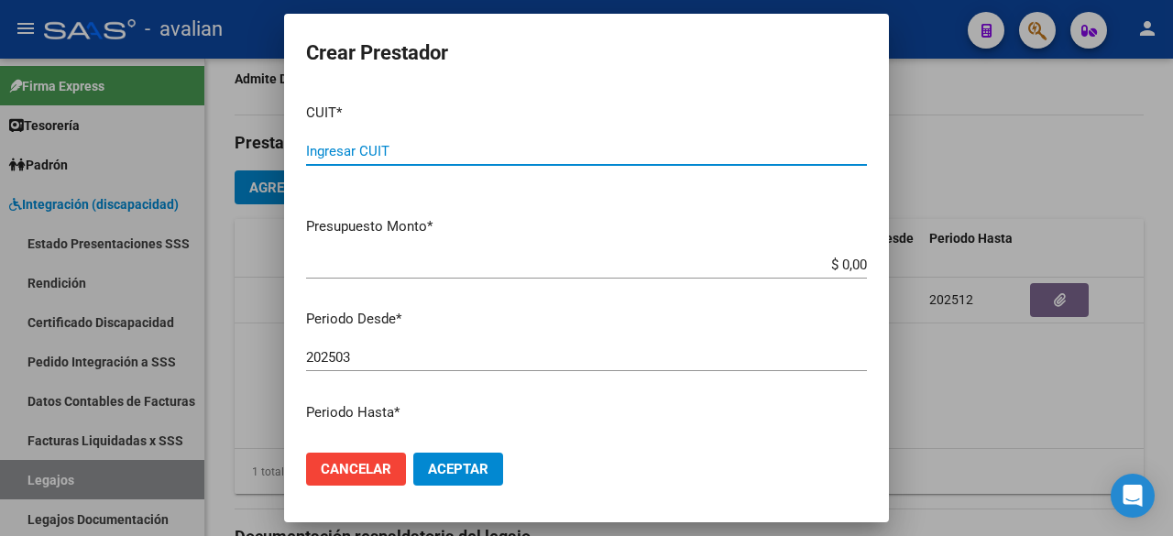
paste input "27-33008951-8"
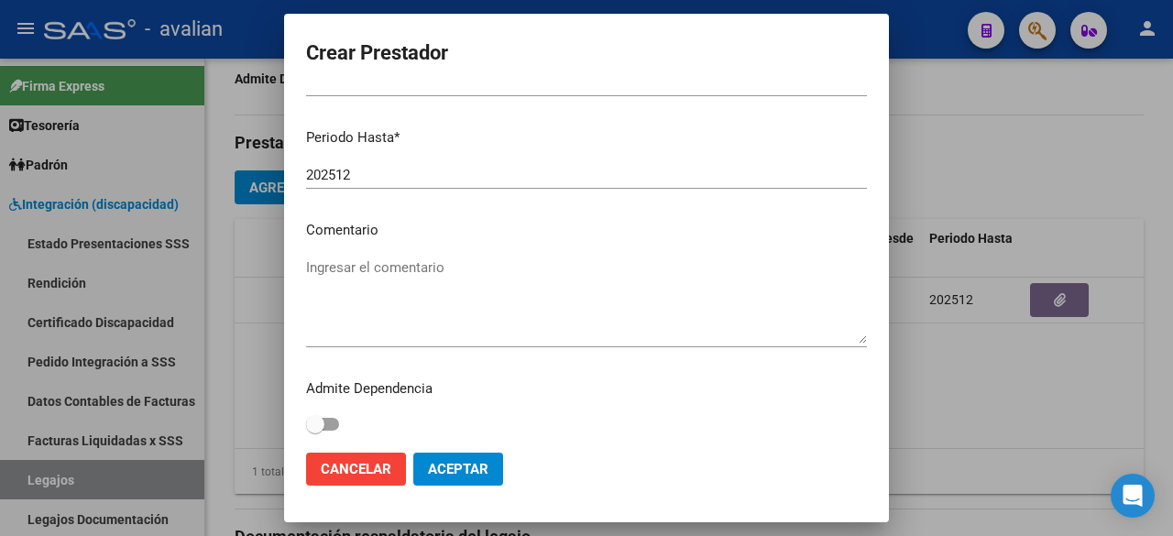
type input "27-33008951-8"
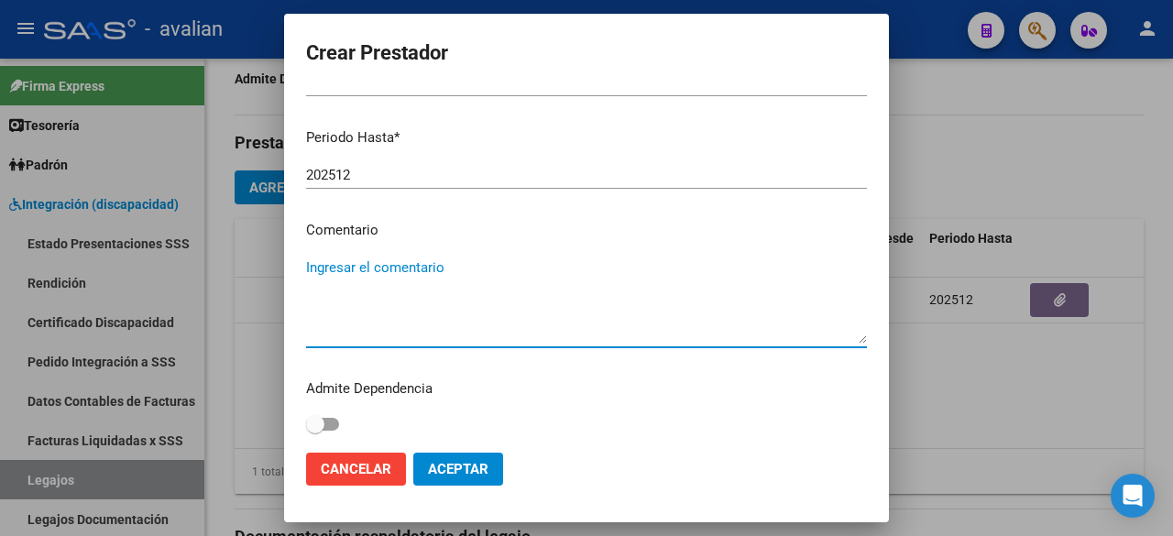
click at [373, 269] on textarea "Ingresar el comentario" at bounding box center [586, 301] width 561 height 86
paste textarea "- Psicopedagogía: 2 sesiones semanales - Lic [PERSON_NAME] - Valor Resol. Vig."
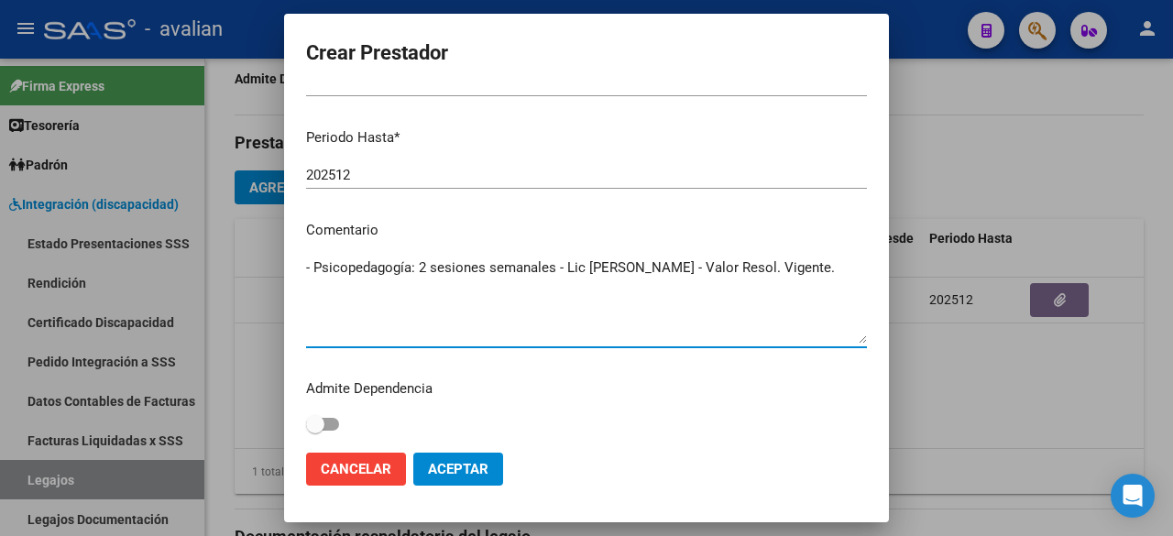
click at [776, 266] on textarea "- Psicopedagogía: 2 sesiones semanales - Lic [PERSON_NAME] - Valor Resol. Vigen…" at bounding box center [586, 301] width 561 height 86
click at [731, 269] on textarea "- Psicopedagogía: 2 sesiones semanales - Lic [PERSON_NAME] - Valor Resol. vigen…" at bounding box center [586, 301] width 561 height 86
click at [732, 269] on textarea "- Psicopedagogía: 2 sesiones semanales - Lic [PERSON_NAME] - Valor Resol. vigen…" at bounding box center [586, 301] width 561 height 86
click at [632, 263] on textarea "- Psicopedagogía: 2 sesiones semanales - Lic [PERSON_NAME] - Valor resol. vigen…" at bounding box center [586, 301] width 561 height 86
drag, startPoint x: 807, startPoint y: 270, endPoint x: 275, endPoint y: 257, distance: 532.7
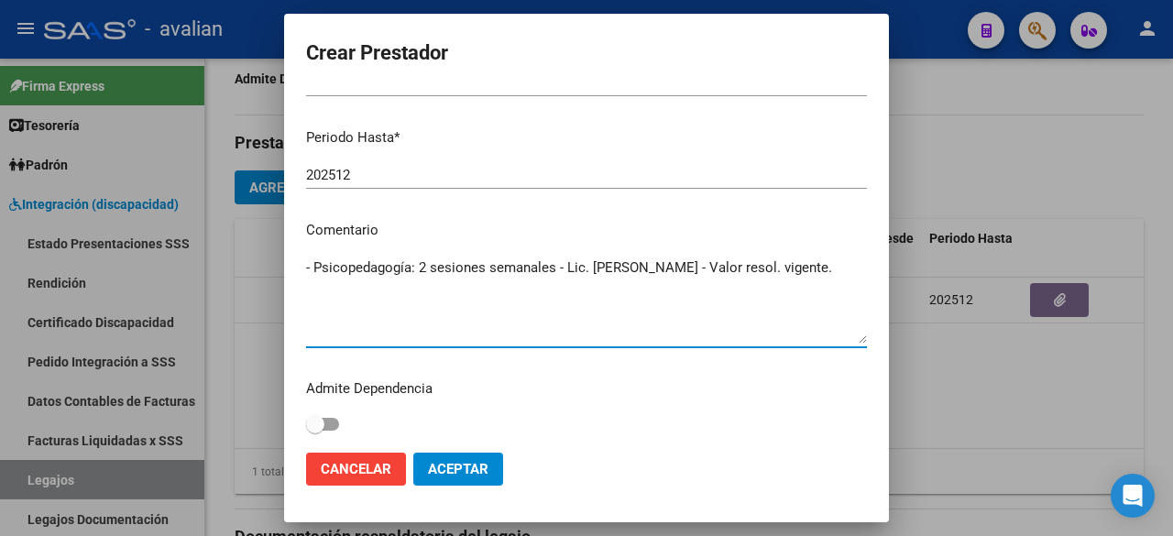
click at [275, 257] on div "Crear Prestador CUIT * 27-33008951-8 Ingresar CUIT ARCA Padrón Presupuesto Mont…" at bounding box center [586, 268] width 1173 height 536
click at [513, 283] on textarea "- Psicopedagogía: 2 sesiones semanales - Lic. [PERSON_NAME] - Valor resol. vige…" at bounding box center [586, 301] width 561 height 86
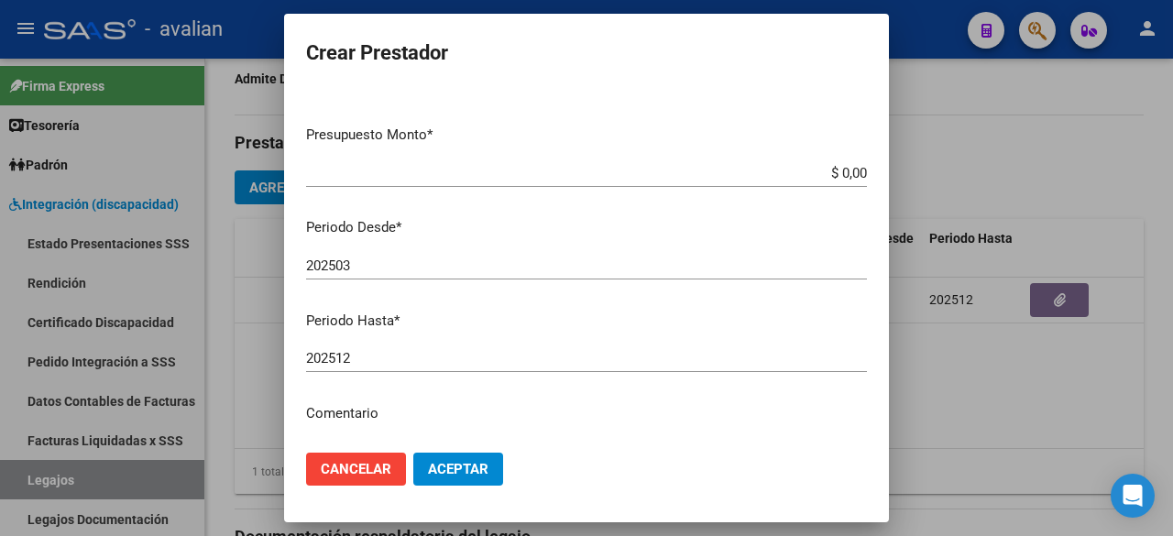
scroll to position [0, 0]
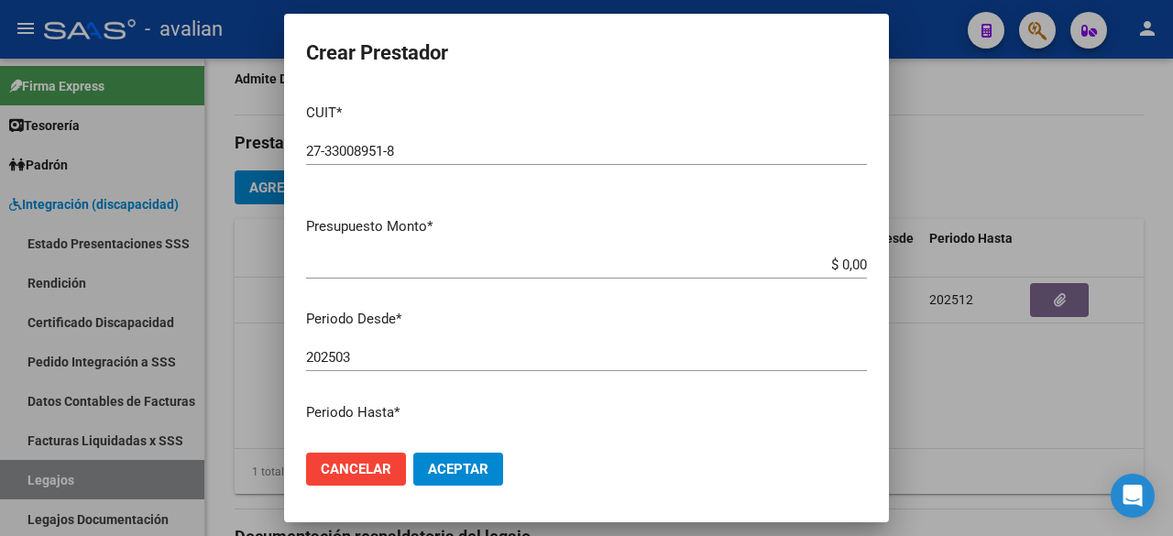
type textarea "- Psicopedagogía: 2 sesiones semanales - Lic. [PERSON_NAME] - Valor resol. vige…"
click at [361, 346] on div "202503 Ingresar el periodo" at bounding box center [586, 357] width 561 height 27
click at [492, 467] on button "Aceptar" at bounding box center [458, 469] width 90 height 33
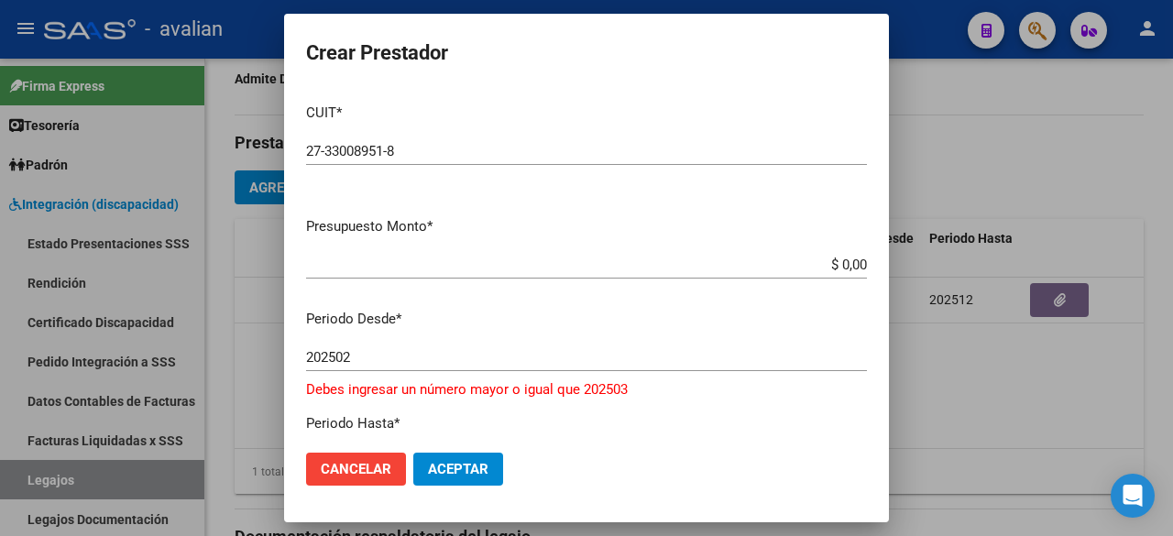
click at [372, 361] on input "202502" at bounding box center [586, 357] width 561 height 16
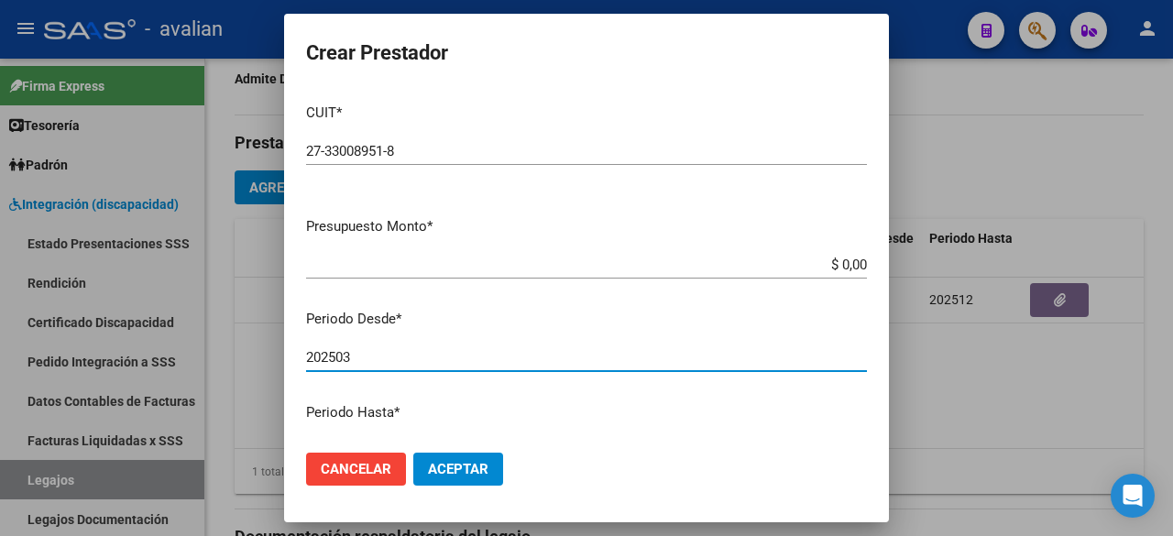
type input "202503"
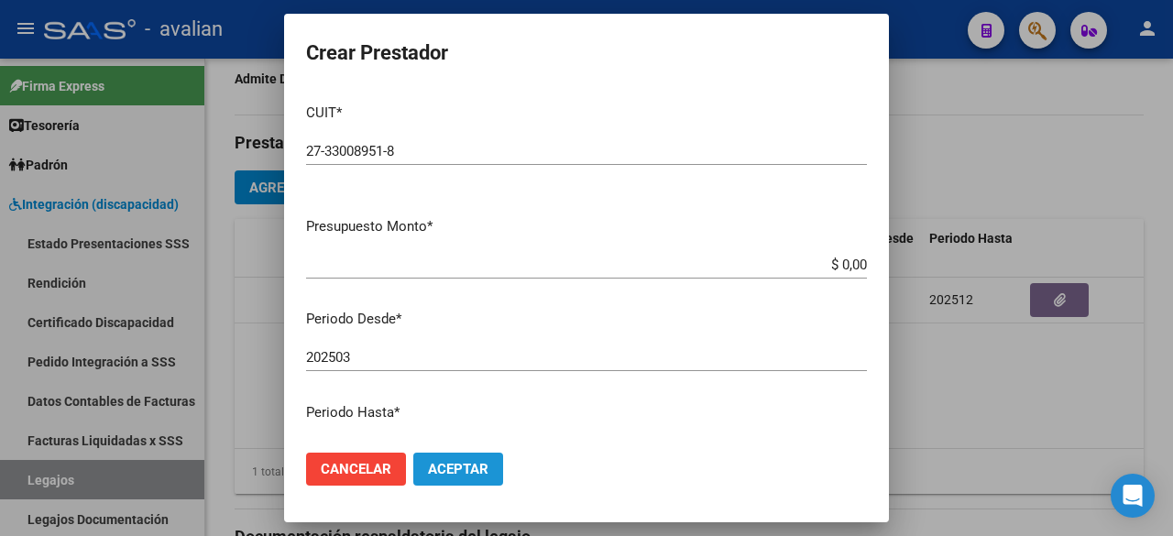
click at [453, 472] on span "Aceptar" at bounding box center [458, 469] width 60 height 16
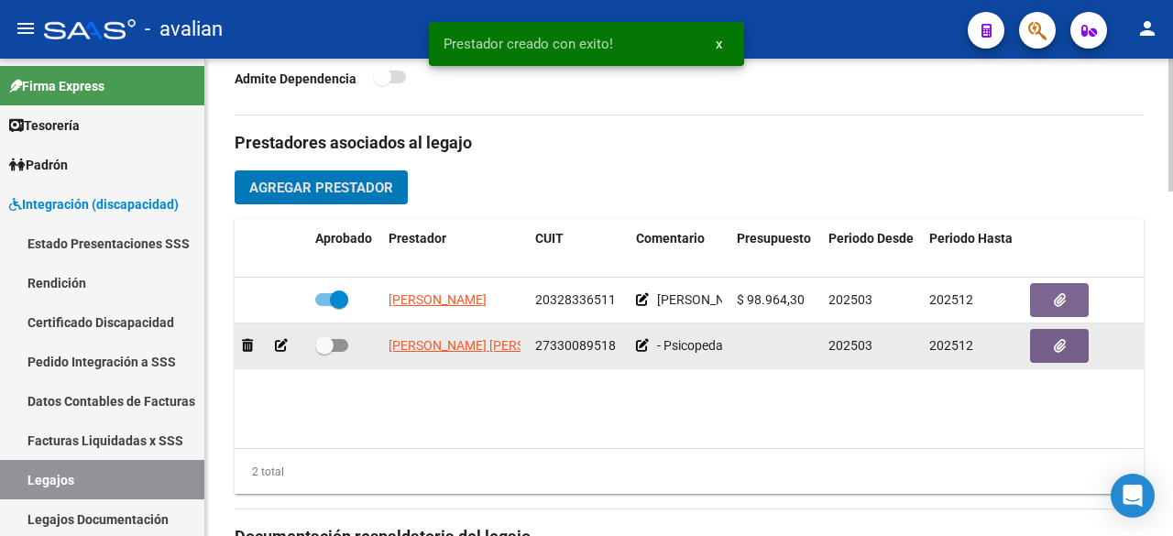
click at [280, 340] on icon at bounding box center [281, 345] width 13 height 13
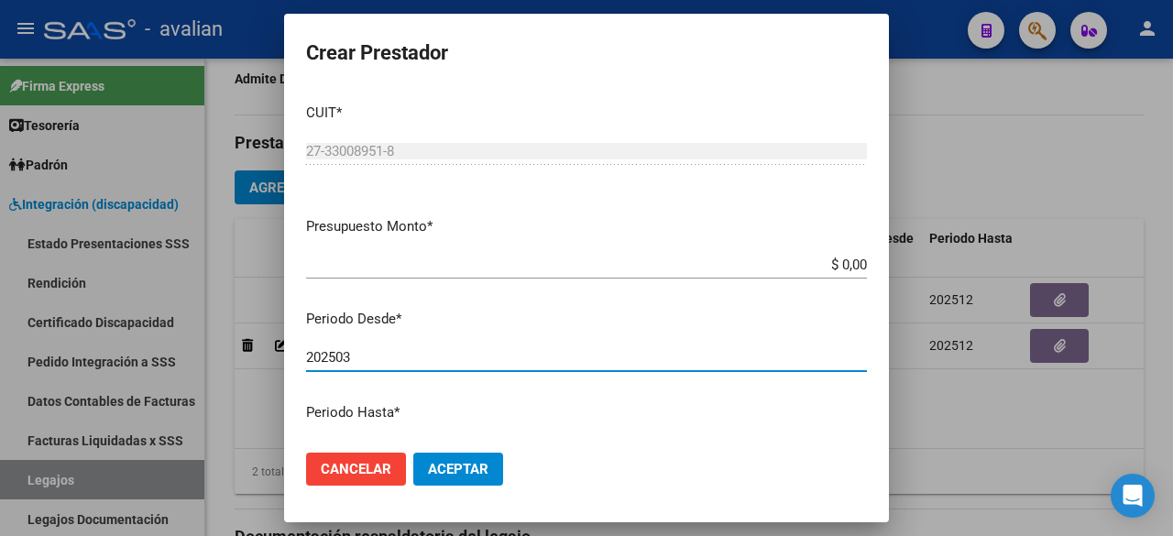
click at [363, 350] on input "202503" at bounding box center [586, 357] width 561 height 16
type input "202502"
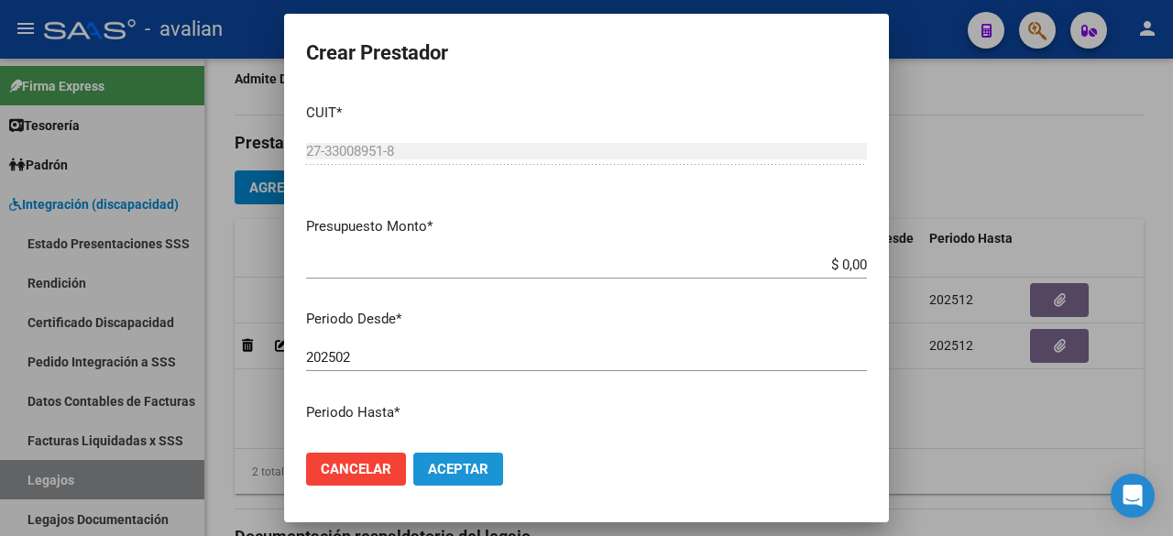
click at [492, 479] on button "Aceptar" at bounding box center [458, 469] width 90 height 33
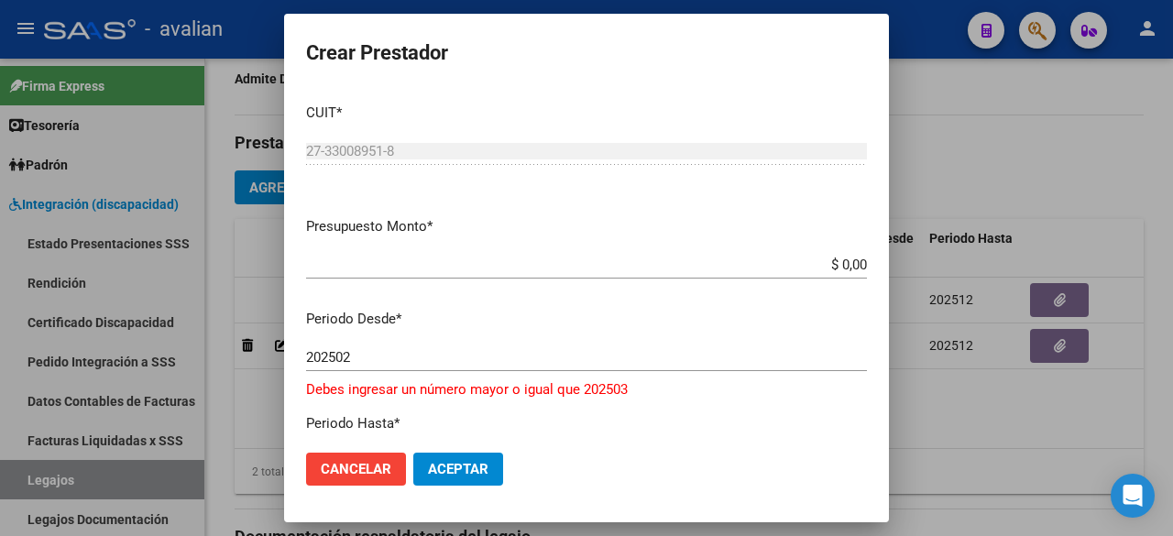
click at [329, 448] on mat-dialog-actions "Cancelar Aceptar" at bounding box center [586, 469] width 561 height 62
click at [337, 463] on span "Cancelar" at bounding box center [356, 469] width 71 height 16
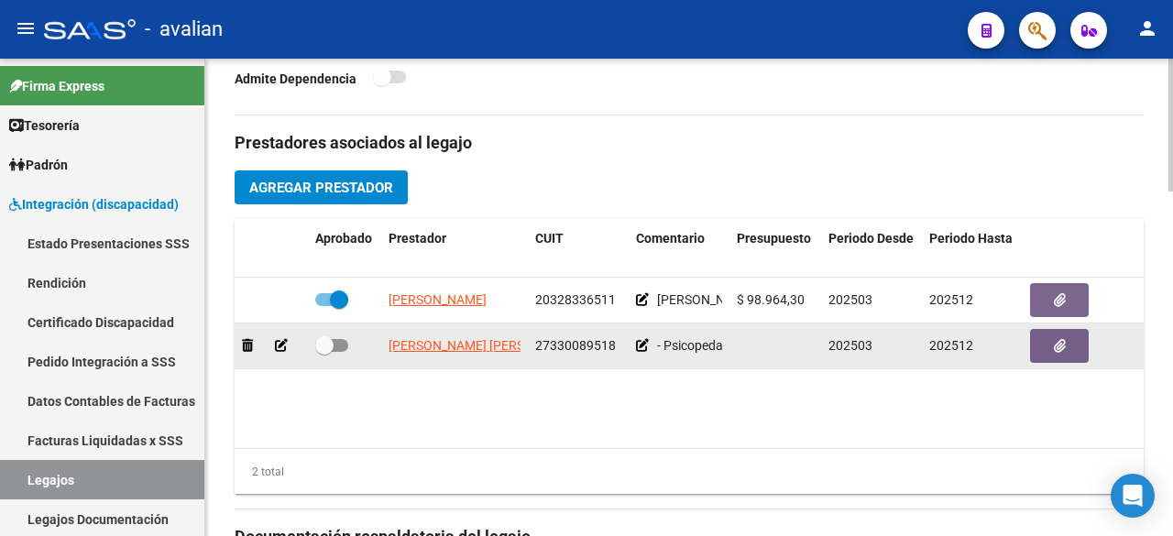
click at [337, 345] on span at bounding box center [331, 345] width 33 height 13
click at [324, 352] on input "checkbox" at bounding box center [324, 352] width 1 height 1
click at [324, 343] on span at bounding box center [331, 345] width 33 height 13
click at [324, 352] on input "checkbox" at bounding box center [324, 352] width 1 height 1
checkbox input "false"
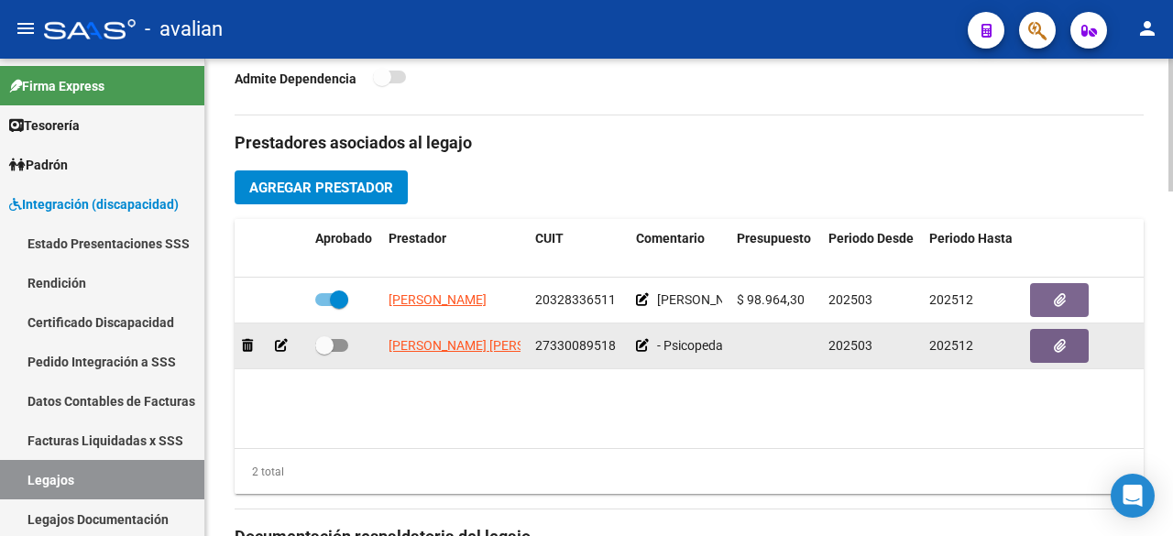
click at [281, 340] on icon at bounding box center [281, 345] width 13 height 13
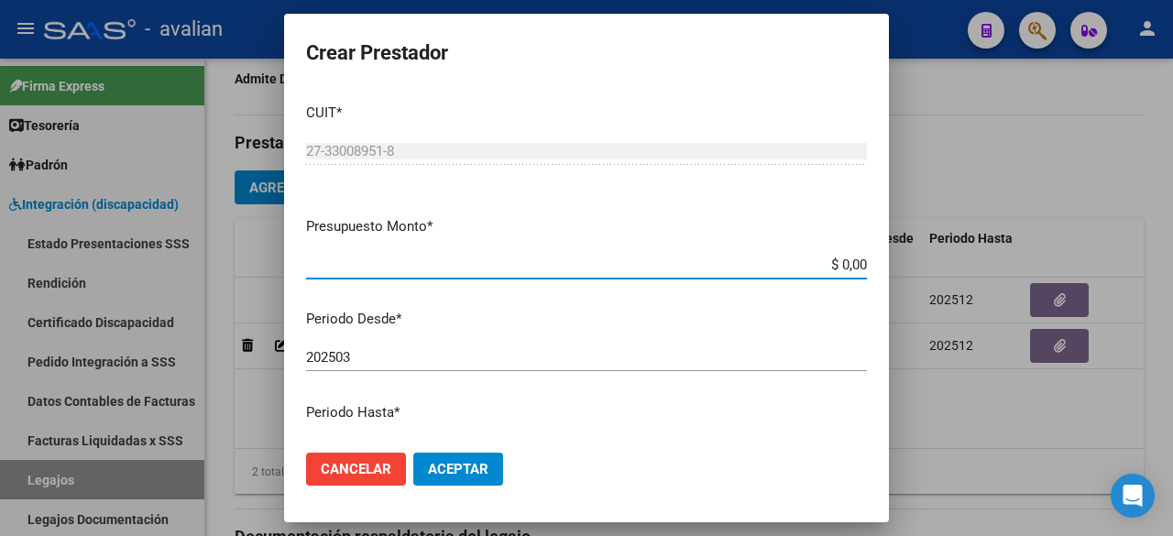
click at [358, 353] on input "202503" at bounding box center [586, 357] width 561 height 16
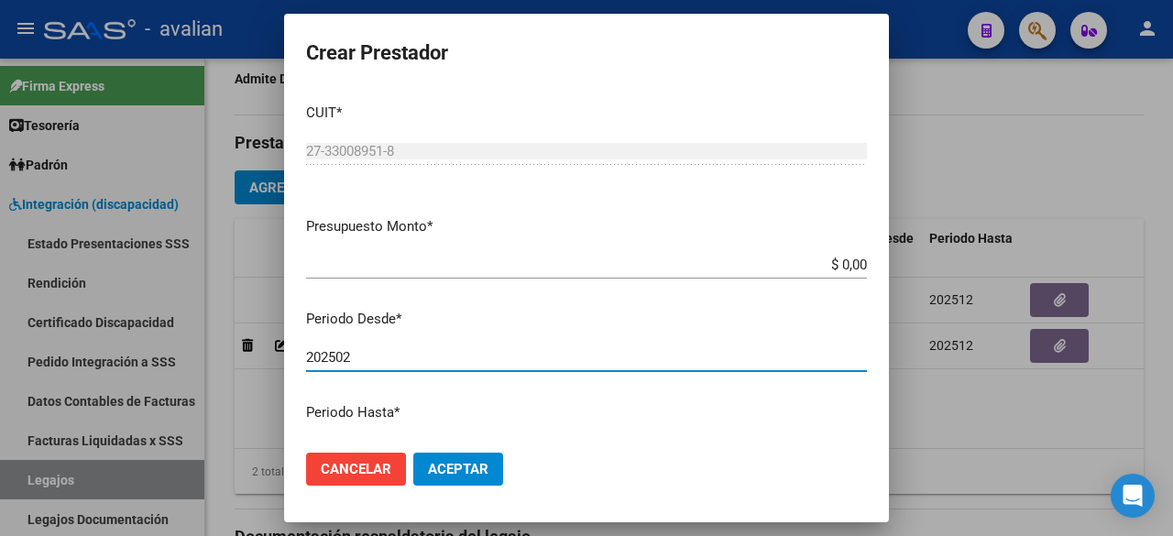
type input "202502"
click at [469, 477] on span "Aceptar" at bounding box center [458, 469] width 60 height 16
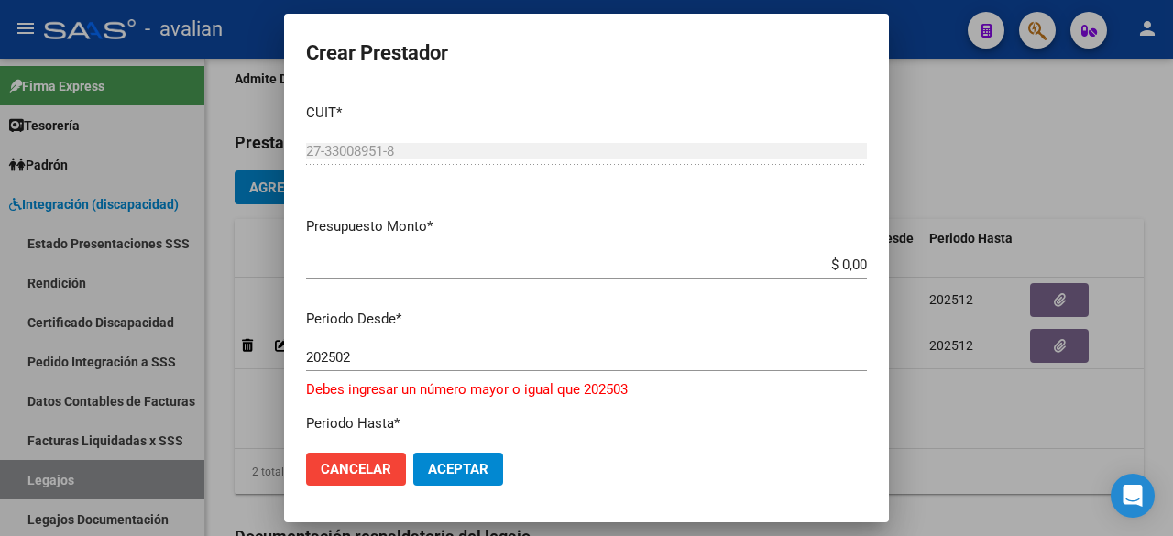
click at [364, 461] on span "Cancelar" at bounding box center [356, 469] width 71 height 16
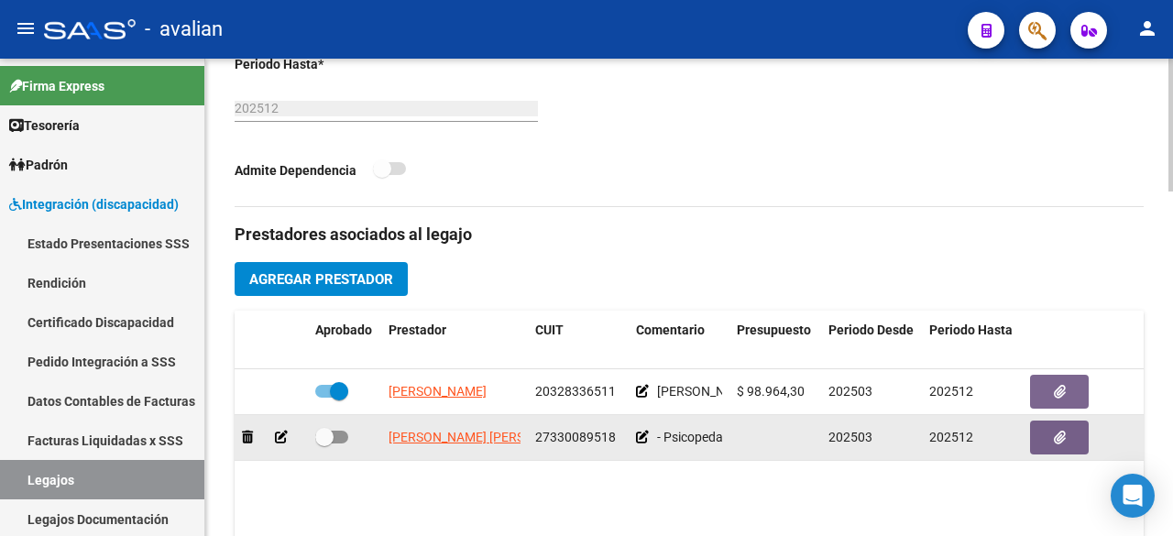
scroll to position [867, 0]
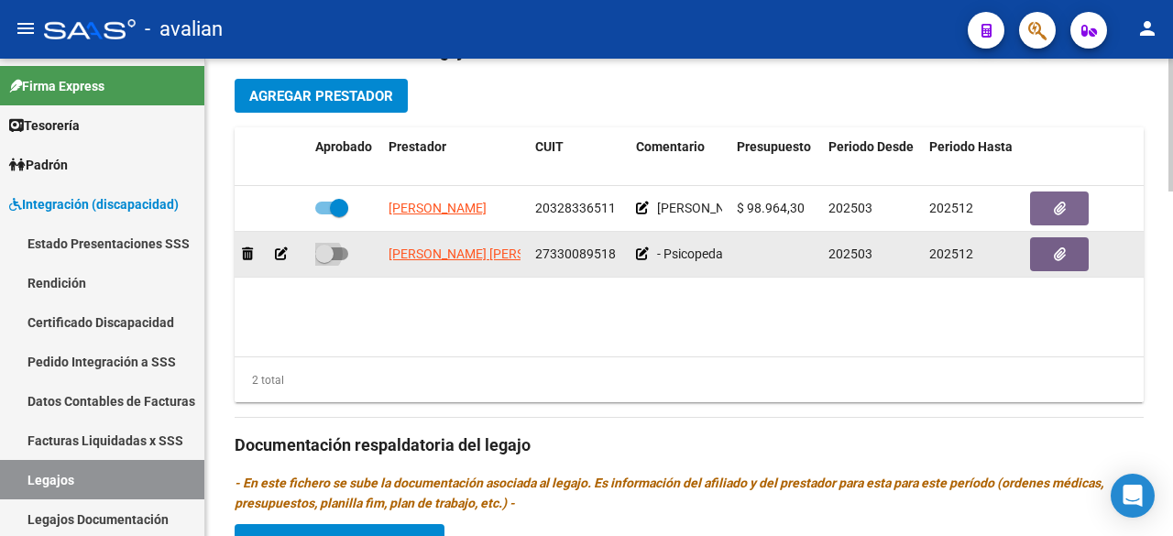
click at [338, 250] on span at bounding box center [331, 253] width 33 height 13
click at [324, 260] on input "checkbox" at bounding box center [324, 260] width 1 height 1
drag, startPoint x: 320, startPoint y: 249, endPoint x: 297, endPoint y: 249, distance: 22.9
click at [319, 249] on span at bounding box center [331, 253] width 33 height 13
click at [324, 260] on input "checkbox" at bounding box center [324, 260] width 1 height 1
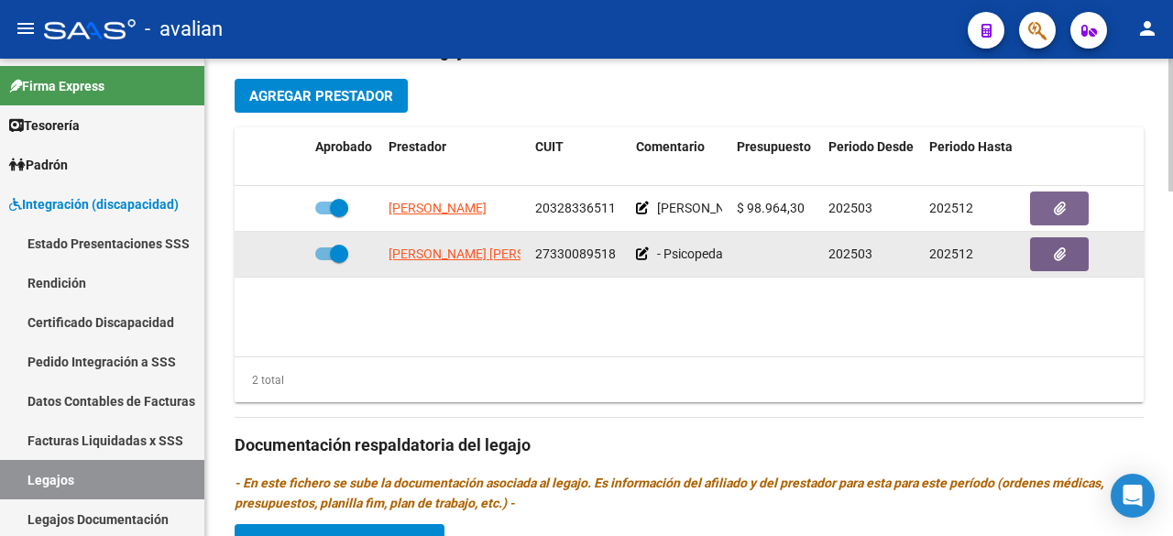
checkbox input "false"
click at [278, 250] on icon at bounding box center [281, 253] width 13 height 13
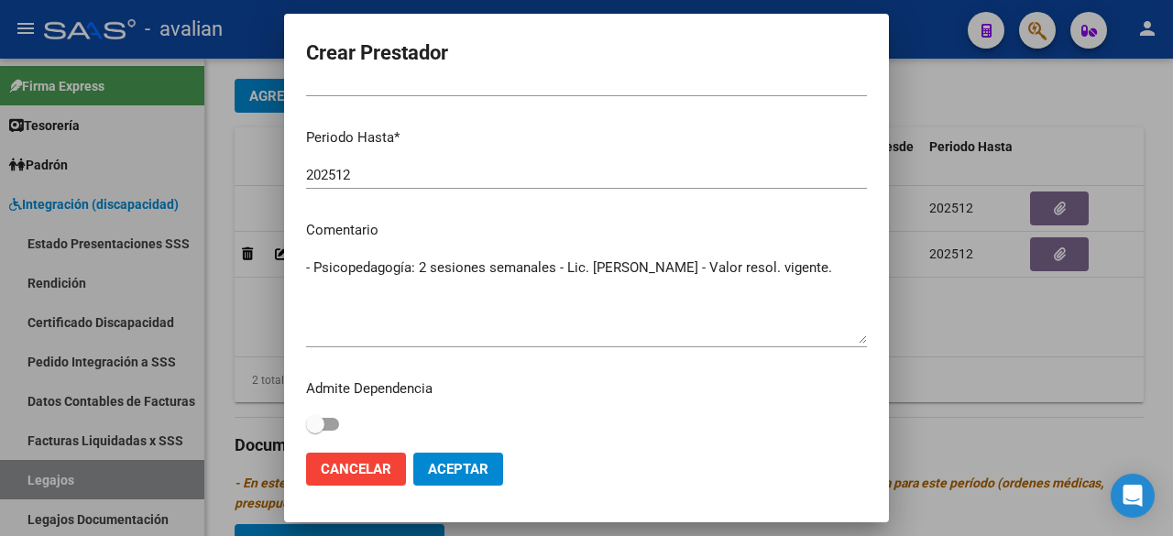
scroll to position [0, 0]
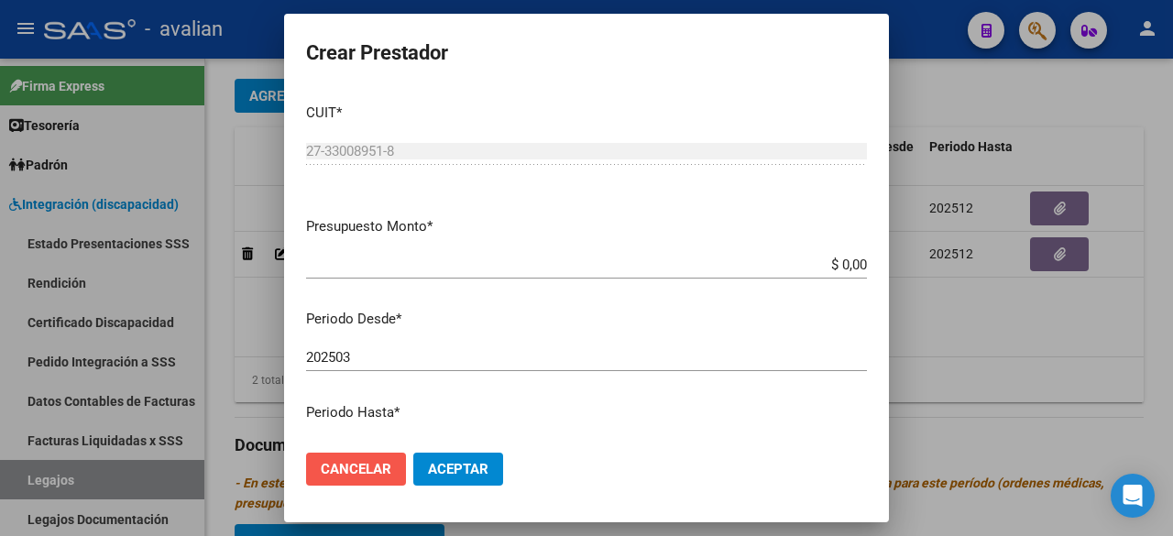
click at [357, 473] on span "Cancelar" at bounding box center [356, 469] width 71 height 16
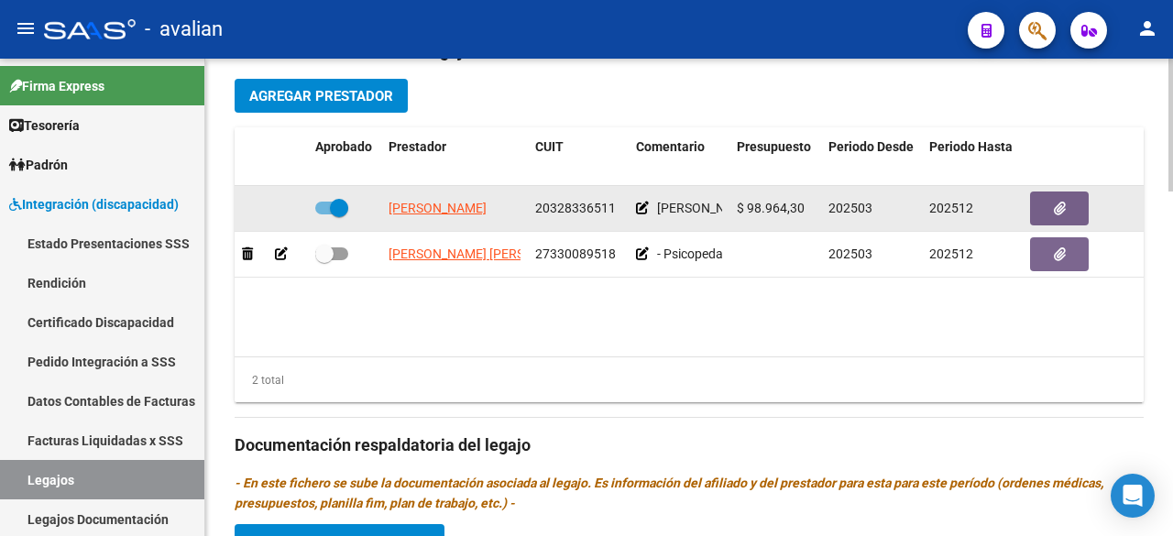
drag, startPoint x: 801, startPoint y: 206, endPoint x: 748, endPoint y: 212, distance: 53.4
click at [748, 212] on span "$ 98.964,30" at bounding box center [771, 208] width 68 height 15
copy span "98.964,30"
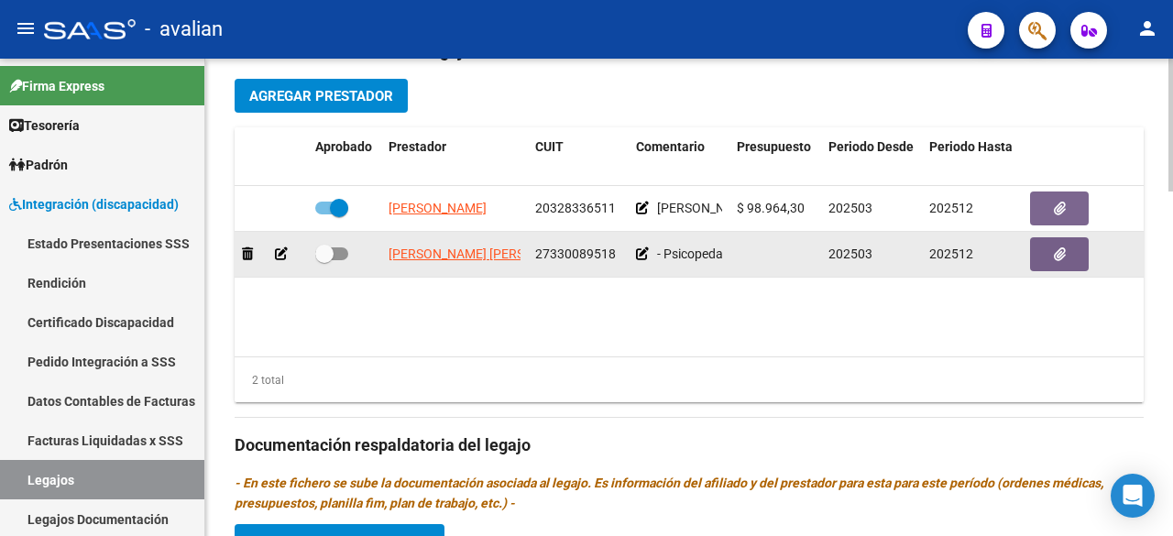
click at [286, 250] on icon at bounding box center [281, 253] width 13 height 13
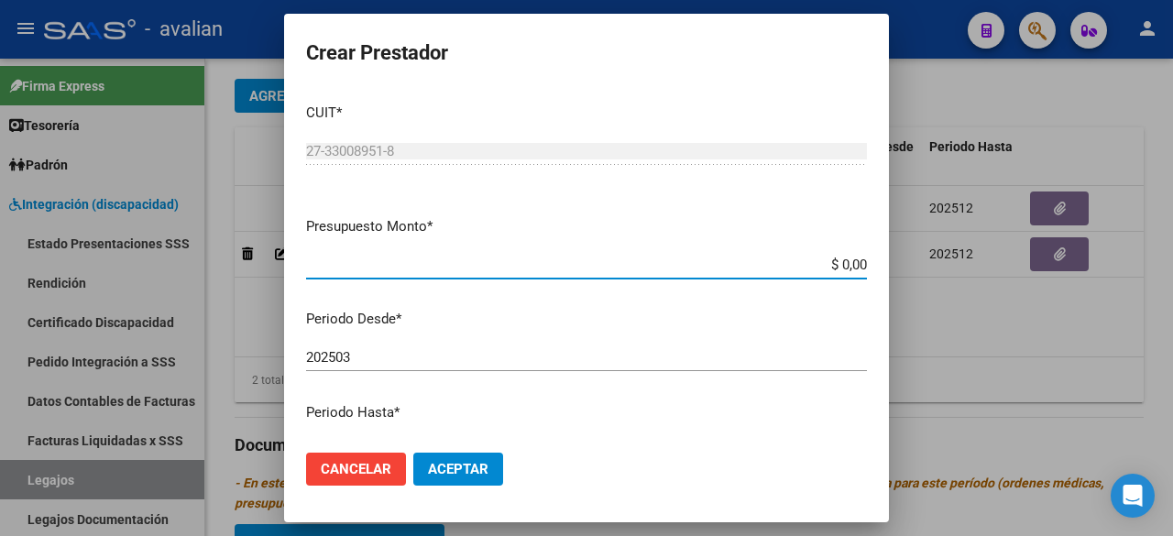
paste input "98.964,30"
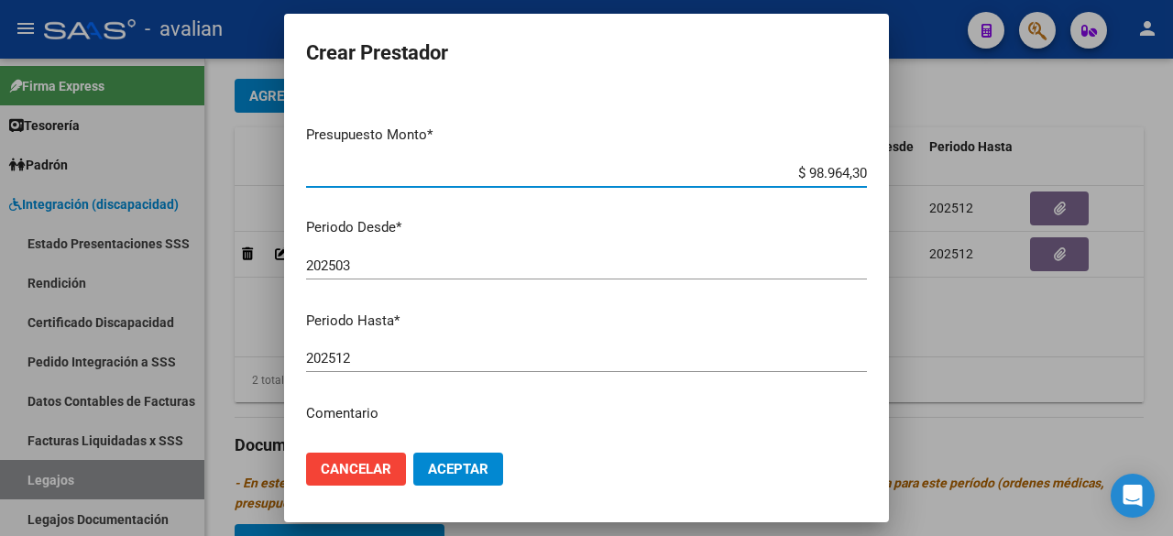
scroll to position [275, 0]
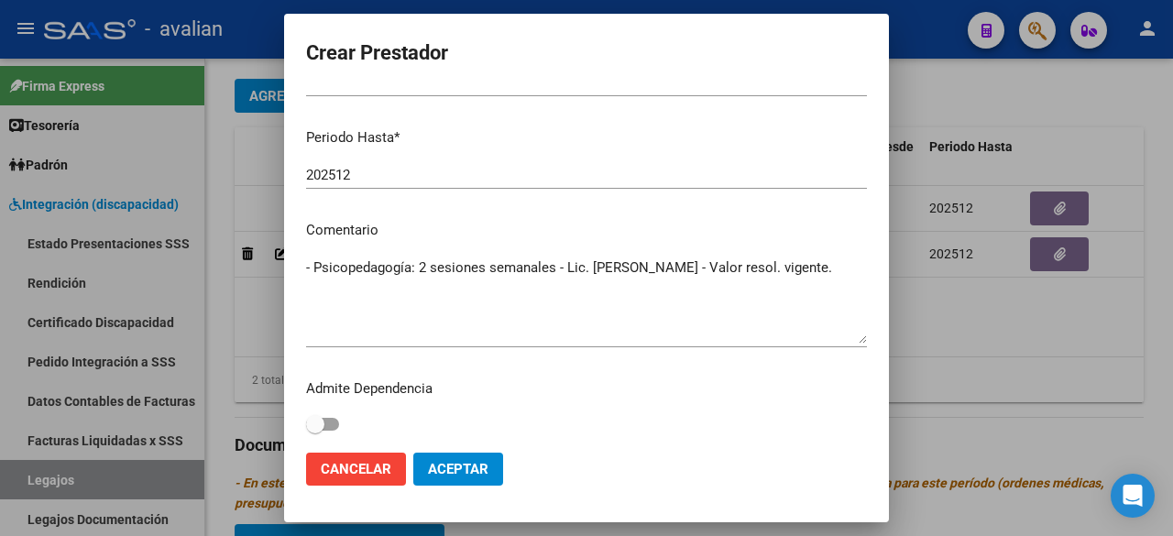
type input "$ 98.964,30"
click at [448, 236] on p "Comentario" at bounding box center [586, 230] width 561 height 21
click at [304, 263] on mat-dialog-content "CUIT * 27-33008951-8 Ingresar CUIT ARCA Padrón Presupuesto Monto * $ 98.964,30 …" at bounding box center [586, 263] width 605 height 348
click at [308, 267] on textarea "- Psicopedagogía: 2 sesiones semanales - Lic. [PERSON_NAME] - Valor resol. vige…" at bounding box center [586, 301] width 561 height 86
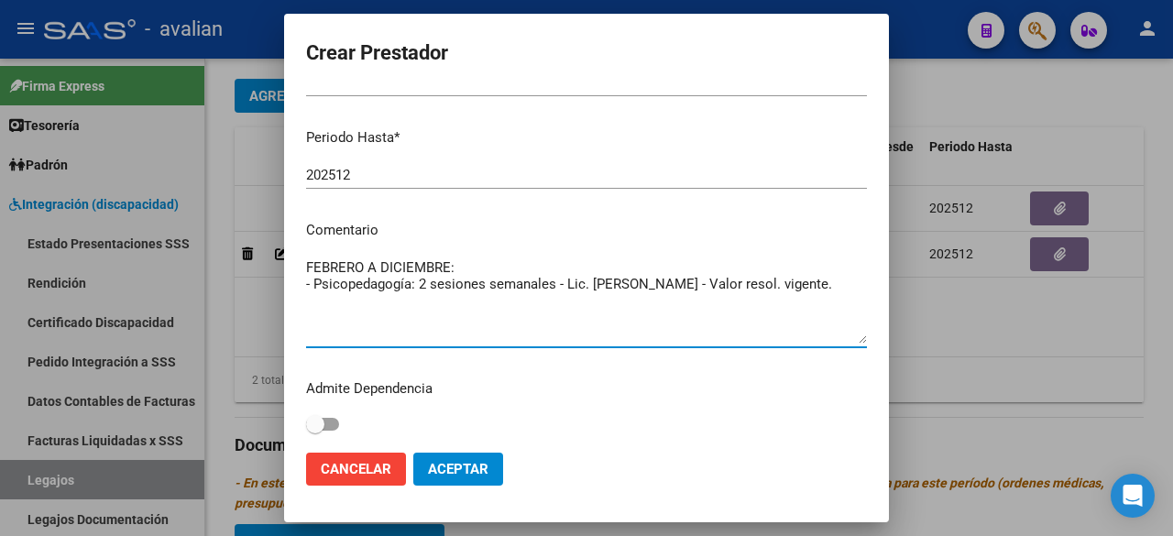
type textarea "FEBRERO A DICIEMBRE: - Psicopedagogía: 2 sesiones semanales - Lic. [PERSON_NAME…"
click at [471, 478] on button "Aceptar" at bounding box center [458, 469] width 90 height 33
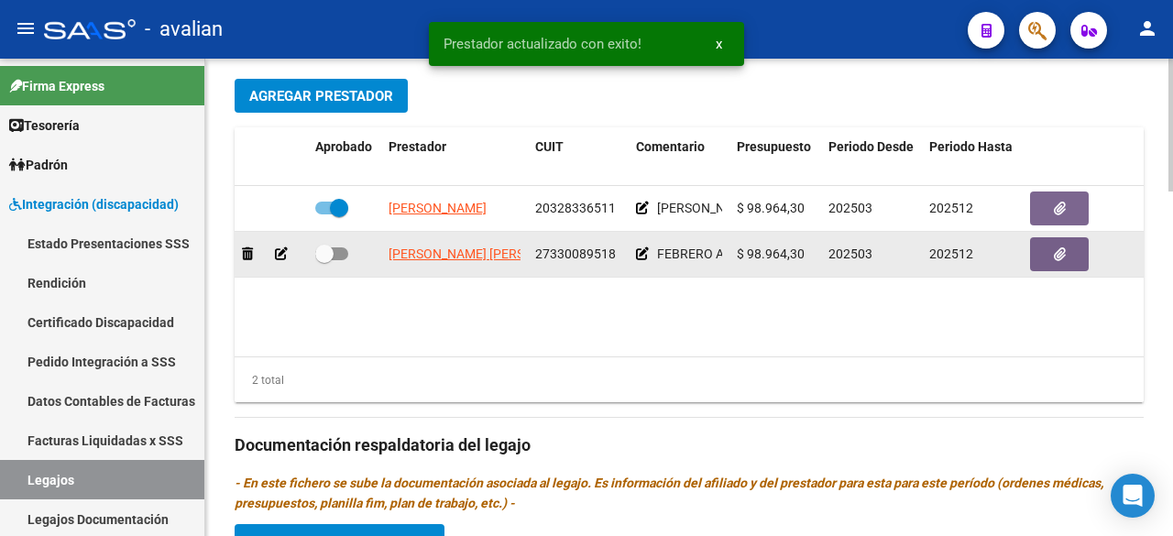
click at [335, 248] on span at bounding box center [331, 253] width 33 height 13
click at [324, 260] on input "checkbox" at bounding box center [324, 260] width 1 height 1
checkbox input "true"
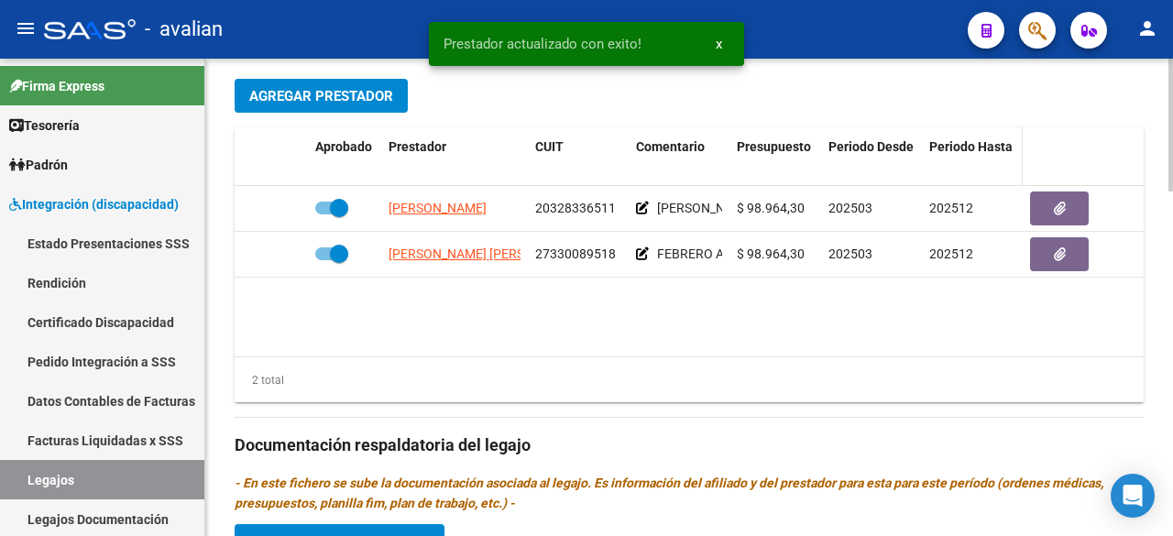
scroll to position [775, 0]
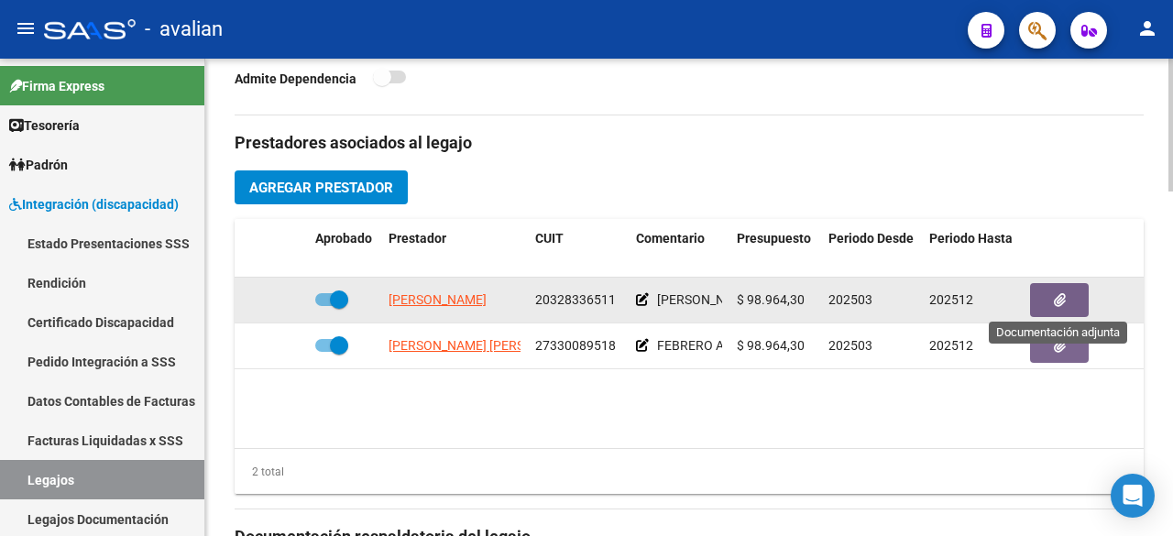
click at [1046, 298] on button "button" at bounding box center [1059, 300] width 59 height 34
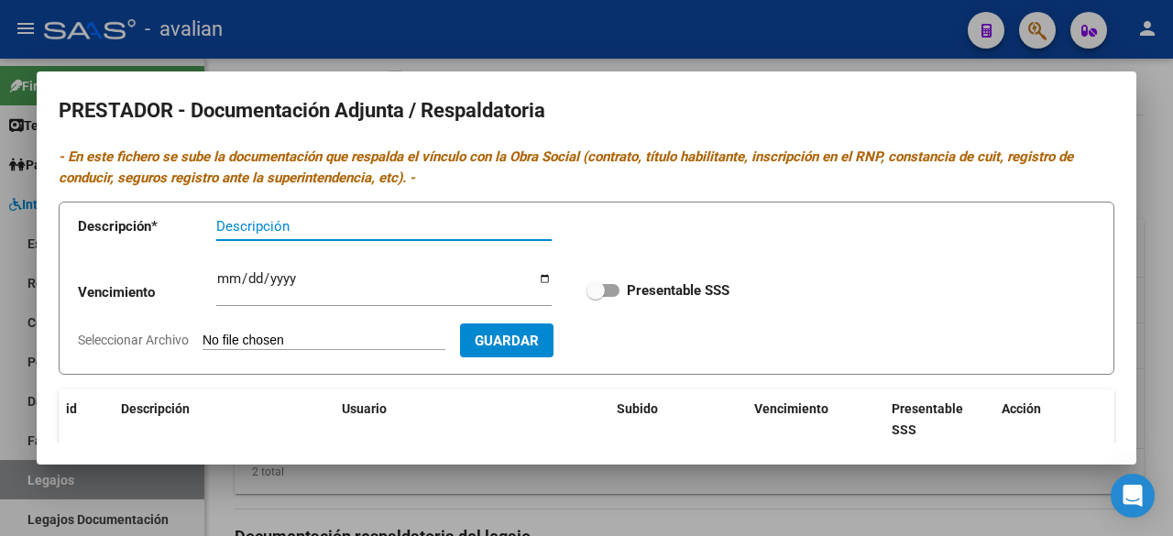
scroll to position [235, 0]
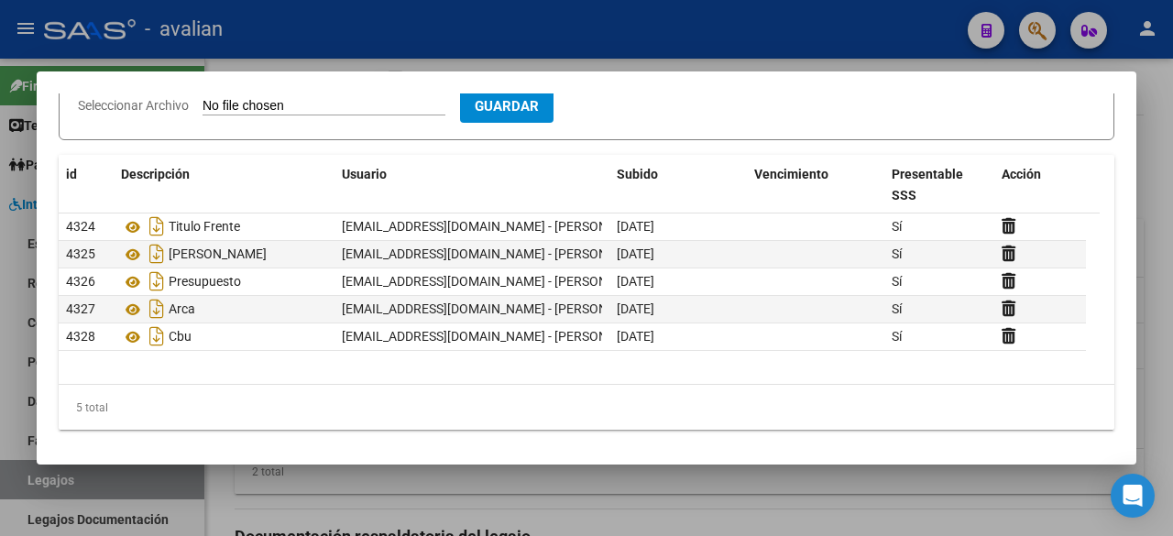
click at [728, 50] on div at bounding box center [586, 268] width 1173 height 536
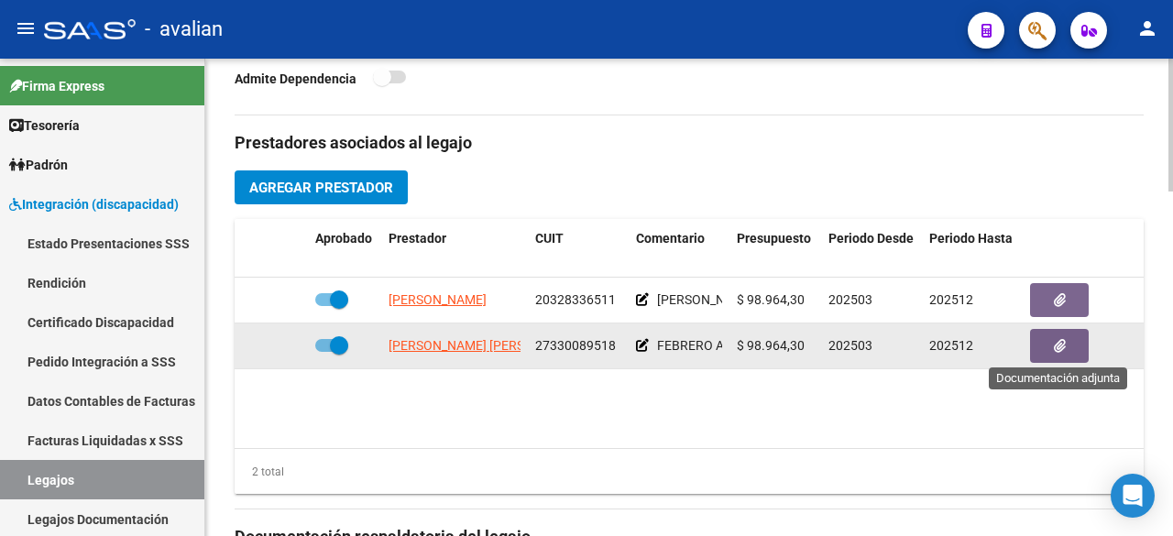
click at [1041, 348] on button "button" at bounding box center [1059, 346] width 59 height 34
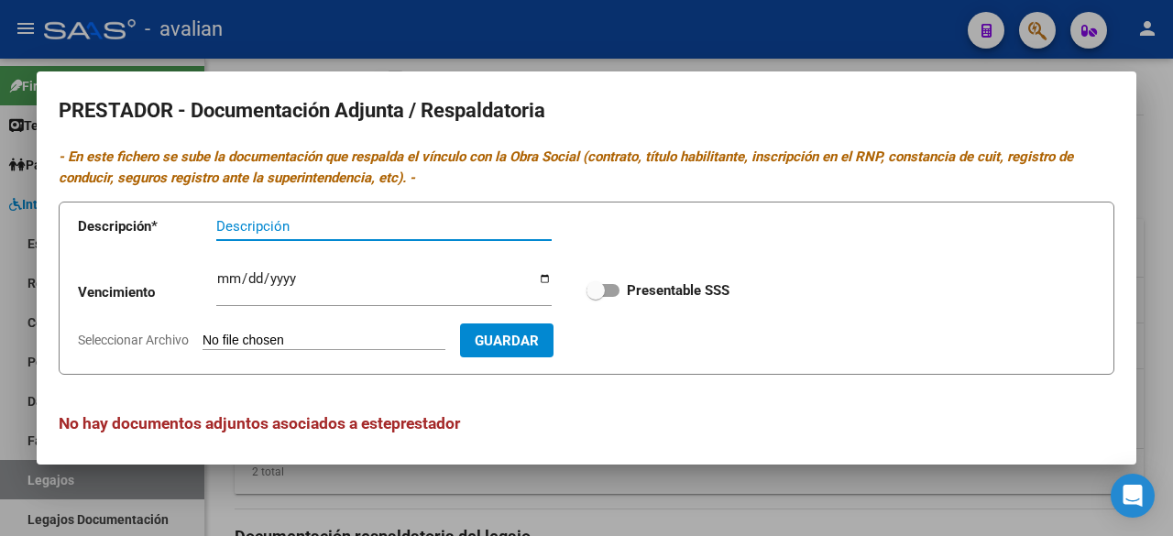
scroll to position [7, 0]
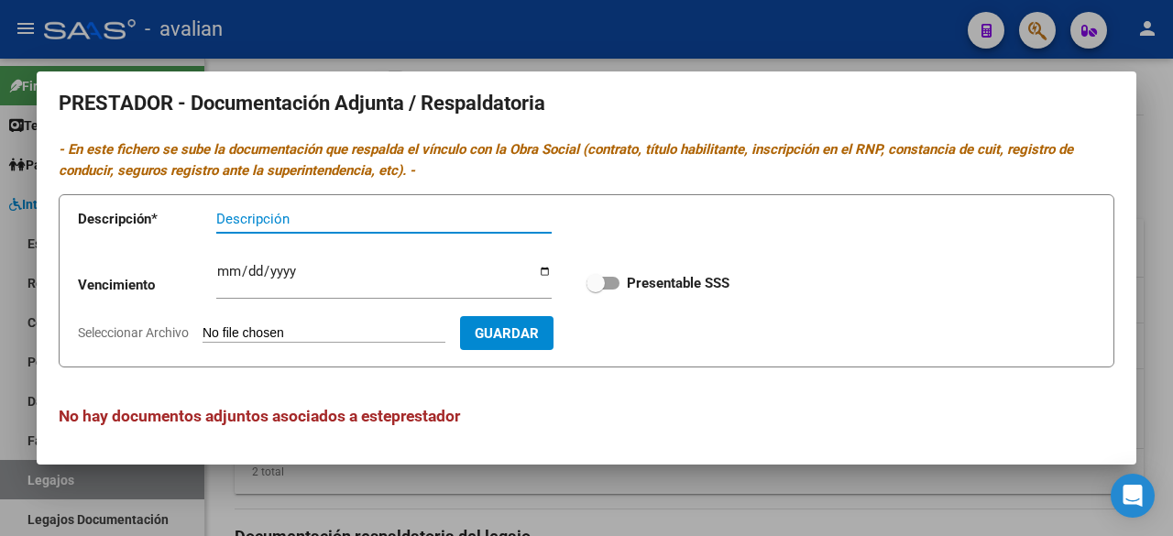
click at [723, 47] on div at bounding box center [586, 268] width 1173 height 536
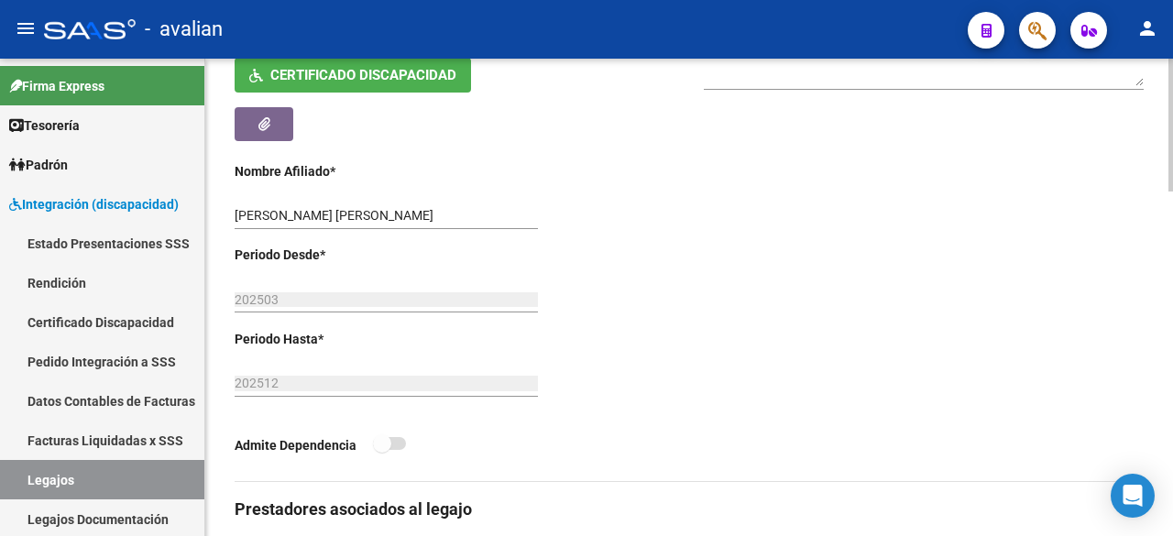
scroll to position [225, 0]
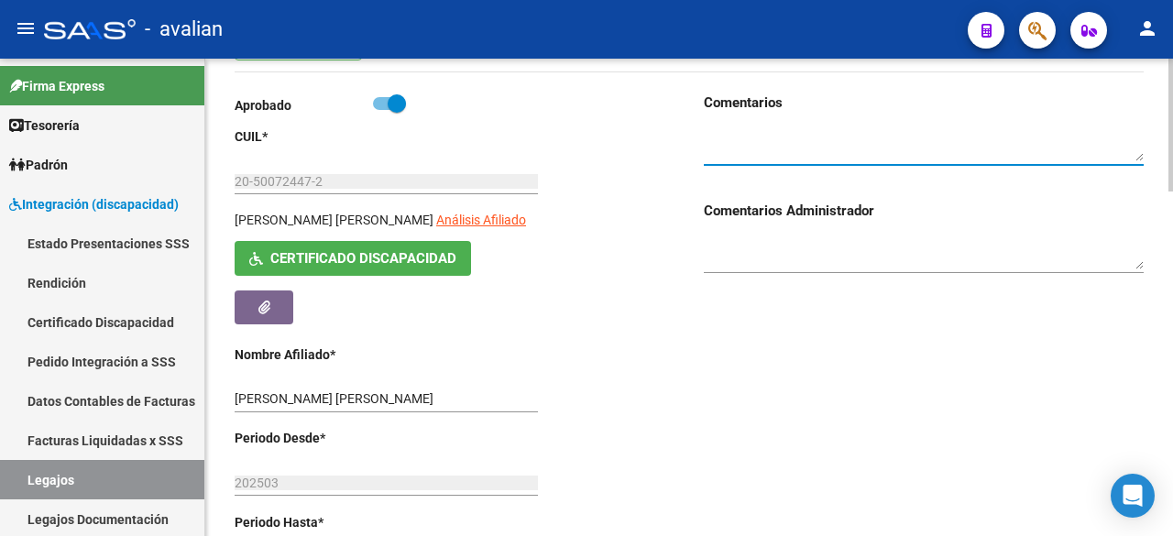
click at [807, 146] on textarea at bounding box center [924, 144] width 440 height 35
paste textarea "98.964,30"
type textarea "9"
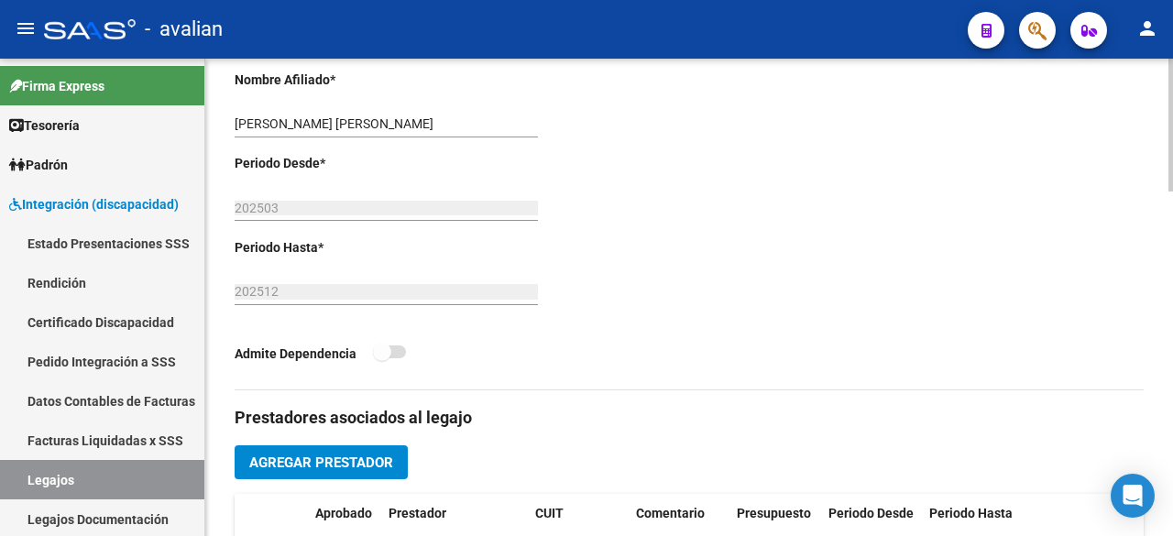
scroll to position [867, 0]
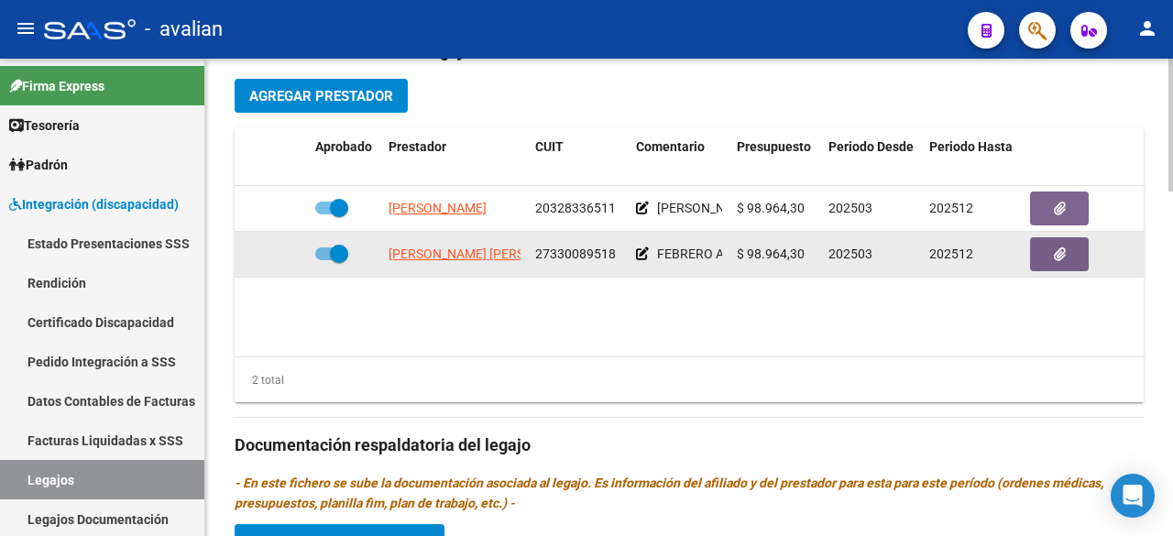
click at [320, 250] on span at bounding box center [331, 253] width 33 height 13
click at [324, 260] on input "checkbox" at bounding box center [324, 260] width 1 height 1
click at [274, 254] on div at bounding box center [271, 254] width 59 height 21
click at [274, 253] on div at bounding box center [271, 254] width 59 height 21
click at [277, 248] on icon at bounding box center [281, 253] width 13 height 13
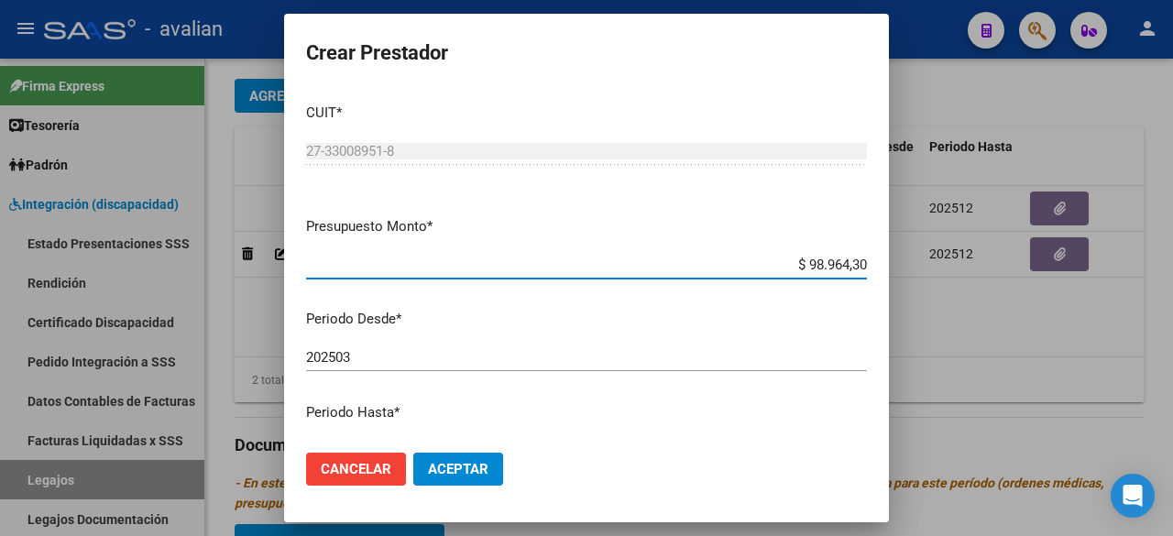
scroll to position [275, 0]
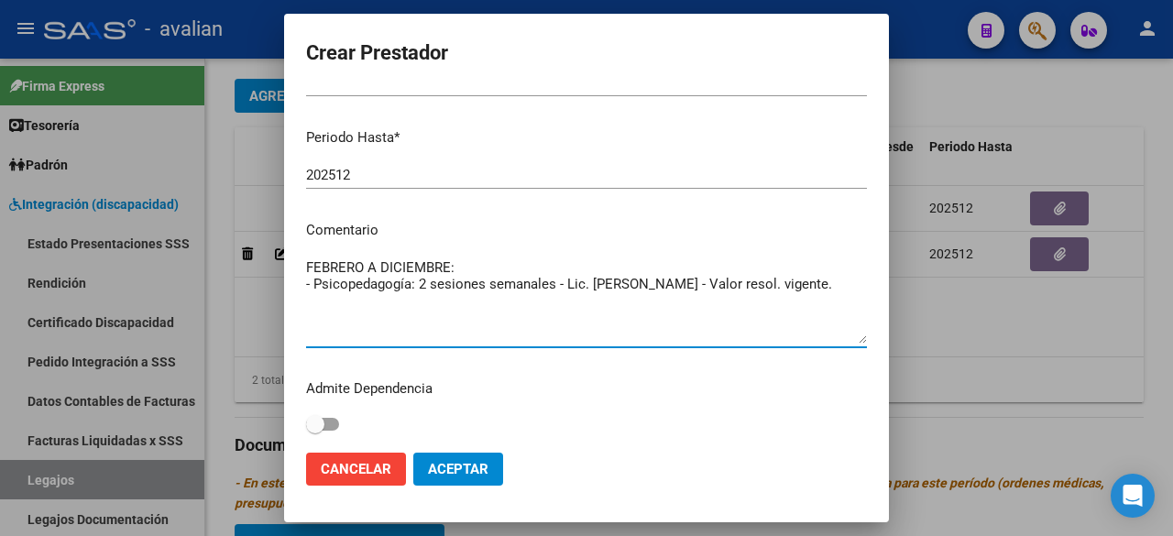
drag, startPoint x: 306, startPoint y: 267, endPoint x: 875, endPoint y: 296, distance: 569.9
click at [875, 296] on mat-dialog-content "CUIT * 27-33008951-8 Ingresar CUIT ARCA Padrón Presupuesto Monto * $ 98.964,30 …" at bounding box center [586, 263] width 605 height 348
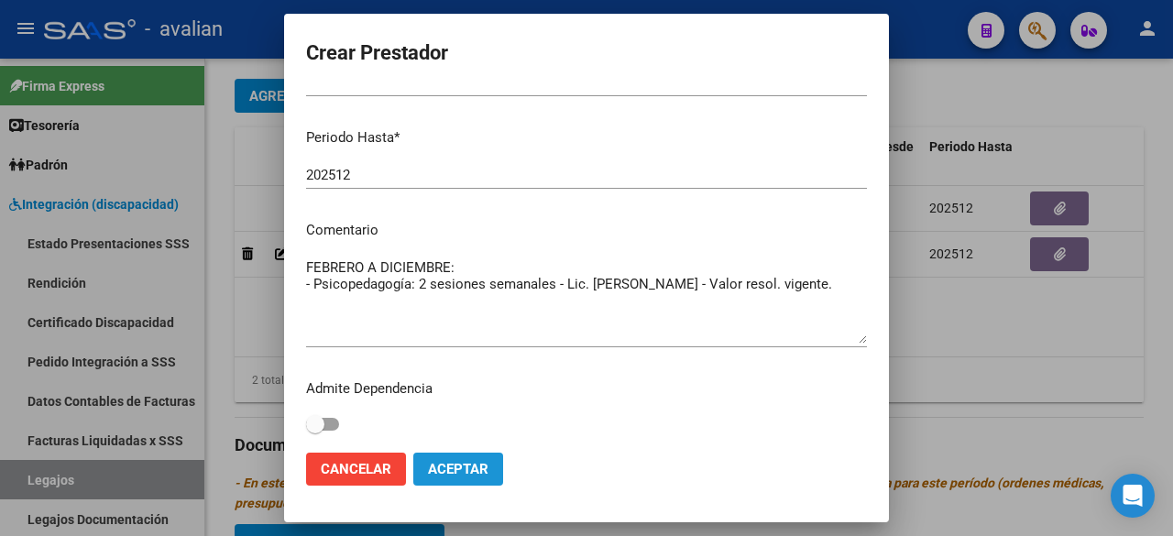
click at [485, 471] on span "Aceptar" at bounding box center [458, 469] width 60 height 16
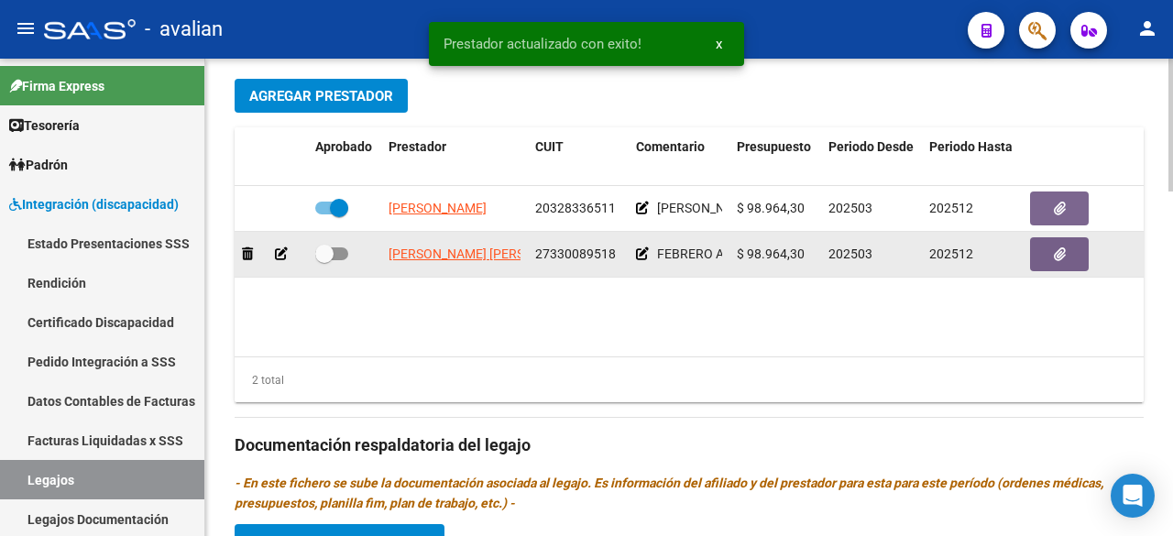
click at [334, 256] on span at bounding box center [331, 253] width 33 height 13
click at [324, 260] on input "checkbox" at bounding box center [324, 260] width 1 height 1
checkbox input "true"
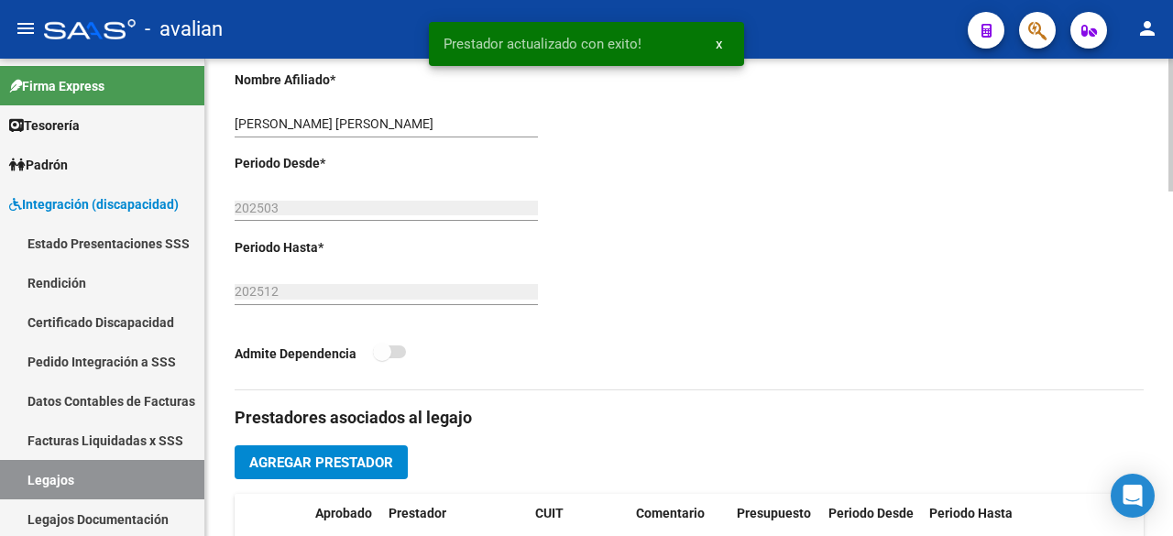
scroll to position [134, 0]
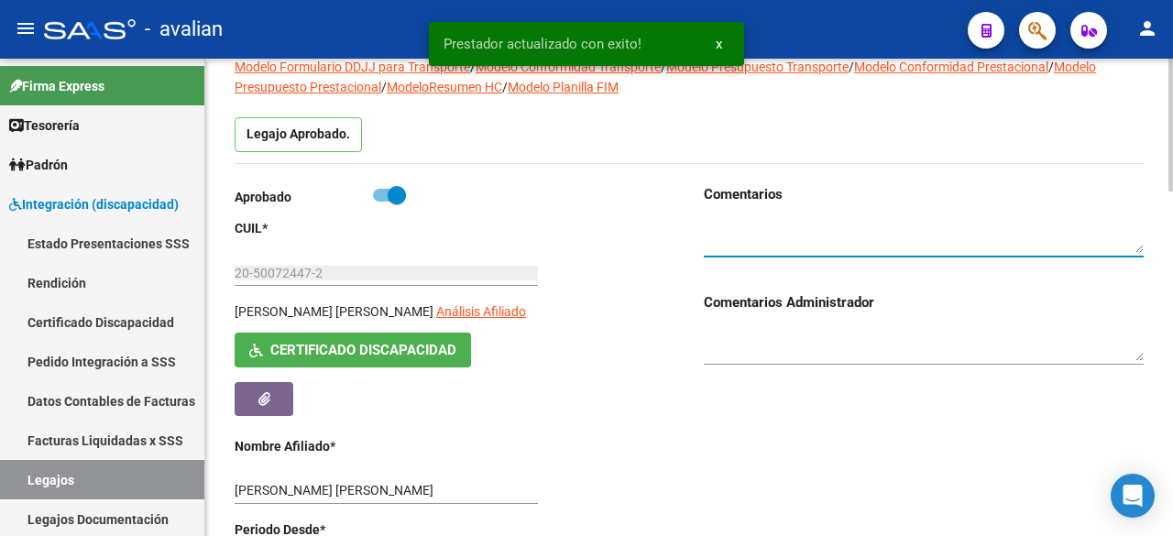
paste textarea "FEBRERO A DICIEMBRE: - Psicopedagogía: 2 sesiones semanales - Lic. [PERSON_NAME…"
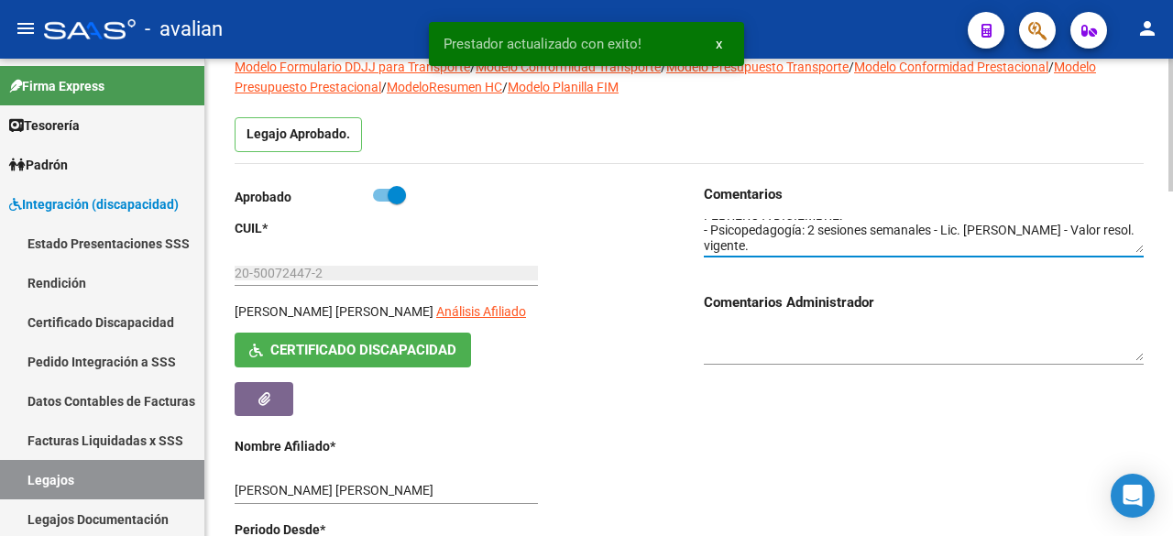
scroll to position [0, 0]
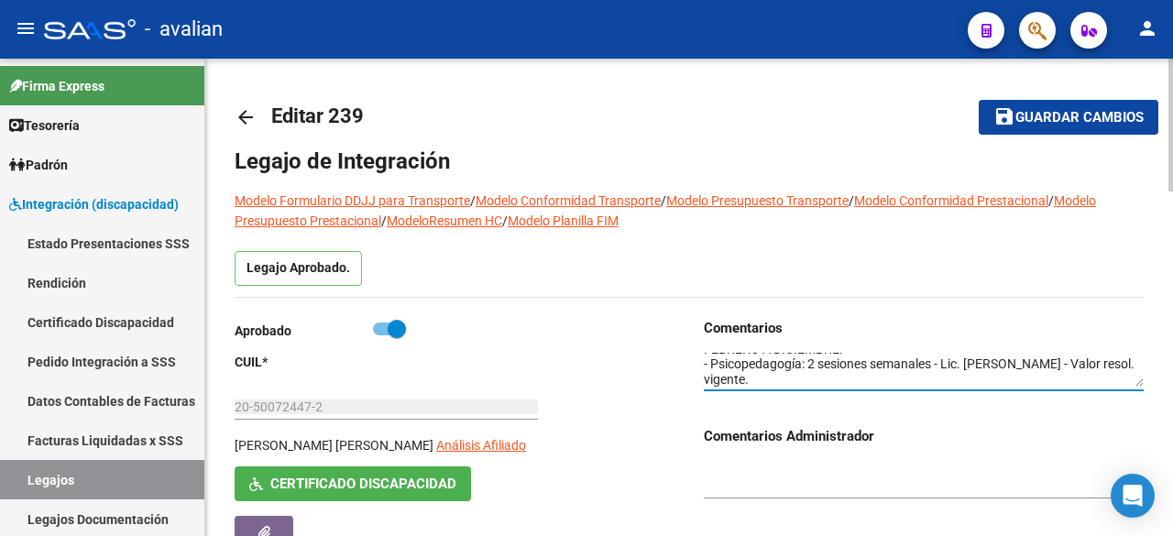
type textarea "FEBRERO A DICIEMBRE: - Psicopedagogía: 2 sesiones semanales - Lic. [PERSON_NAME…"
click at [1003, 124] on mat-icon "save" at bounding box center [1005, 116] width 22 height 22
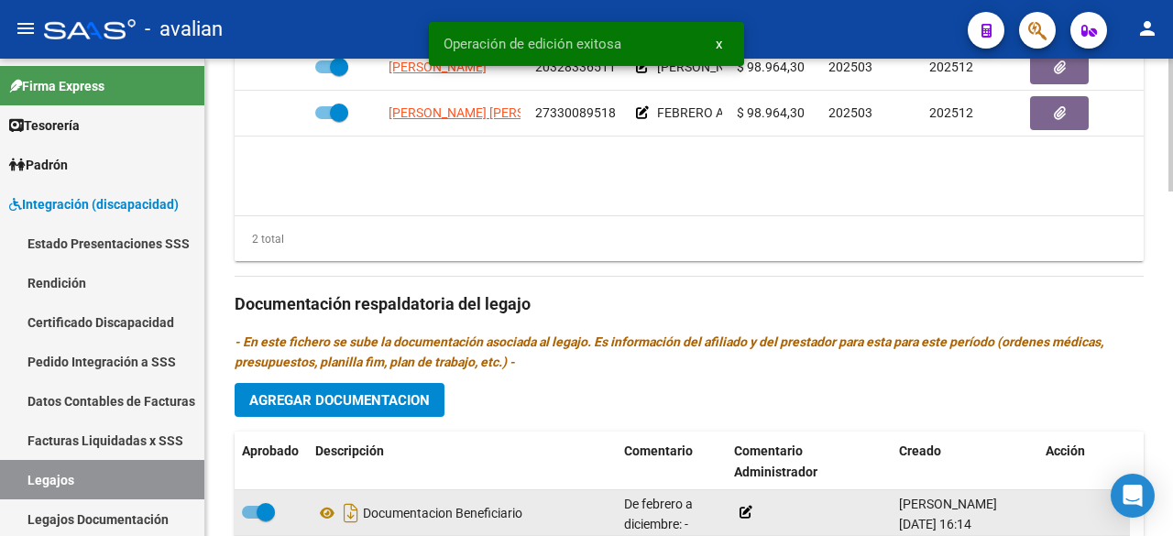
scroll to position [1192, 0]
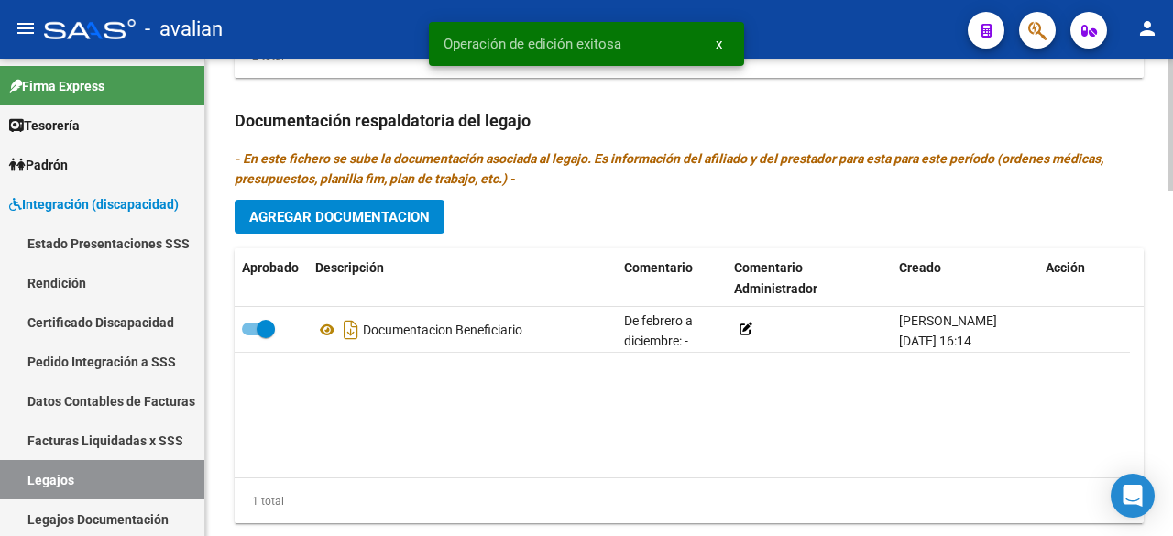
click at [402, 220] on span "Agregar Documentacion" at bounding box center [339, 217] width 181 height 16
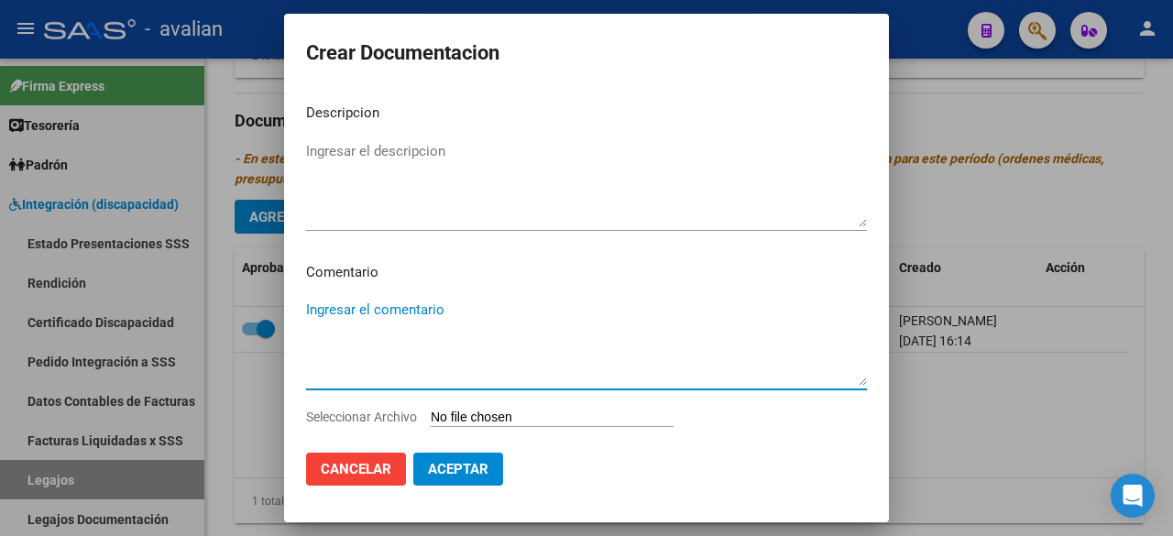
paste textarea "FEBRERO A DICIEMBRE: - Psicopedagogía: 2 sesiones semanales - Lic. [PERSON_NAME…"
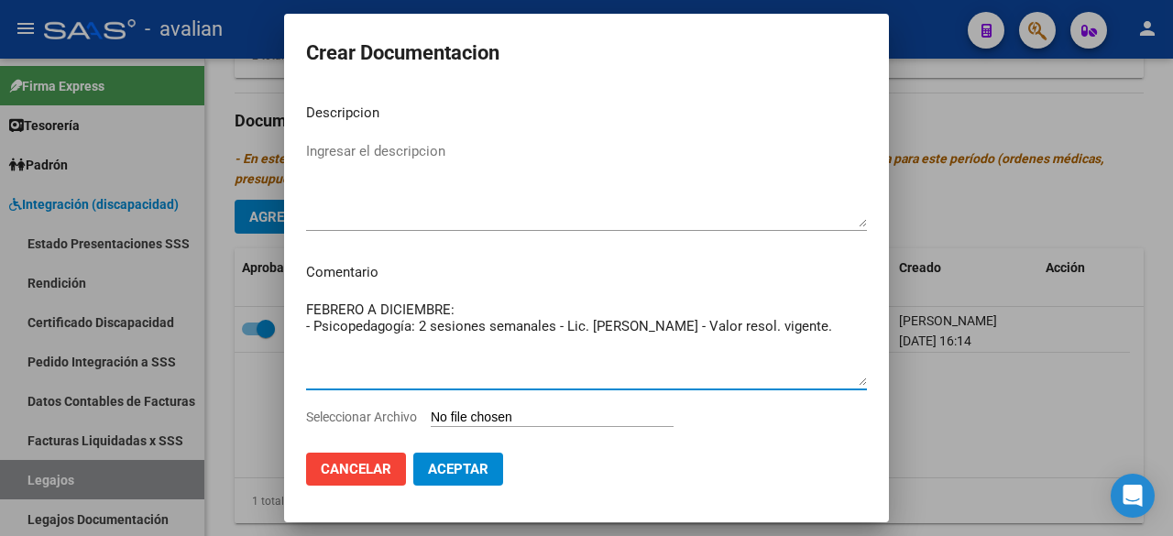
type textarea "FEBRERO A DICIEMBRE: - Psicopedagogía: 2 sesiones semanales - Lic. [PERSON_NAME…"
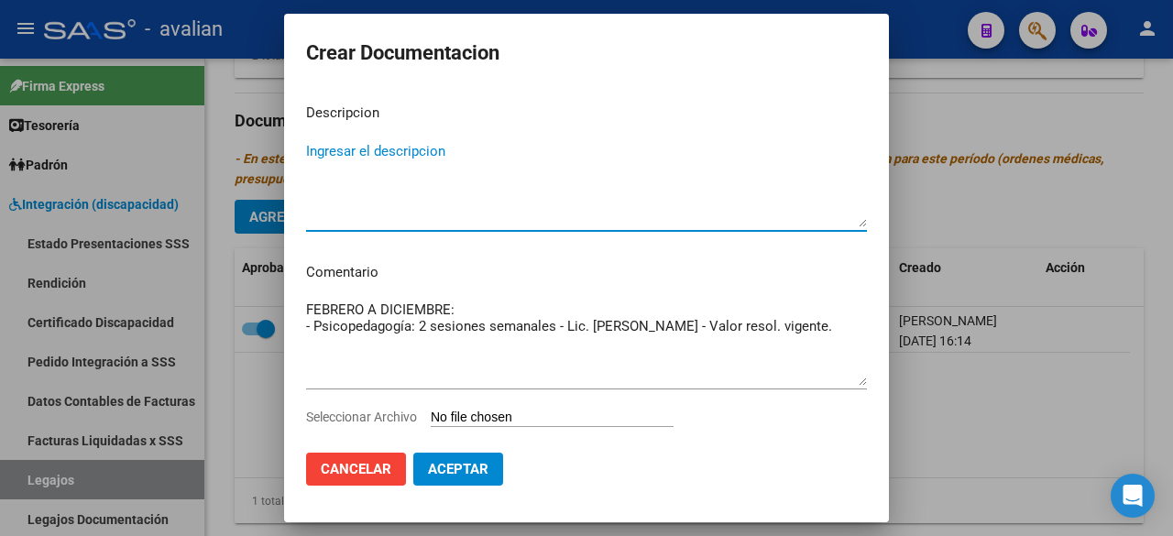
click at [404, 164] on textarea "Ingresar el descripcion" at bounding box center [586, 184] width 561 height 86
type textarea "PSICOPEDAGOGIA"
click at [522, 417] on input "Seleccionar Archivo" at bounding box center [552, 418] width 243 height 17
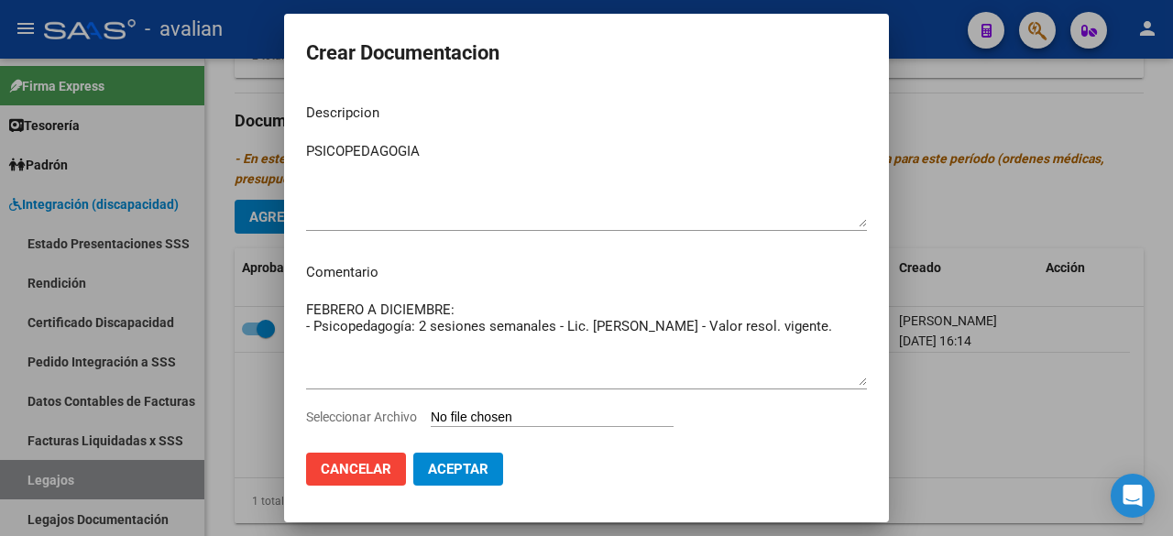
type input "C:\fakepath\doc. psicoped_compressed.pdf"
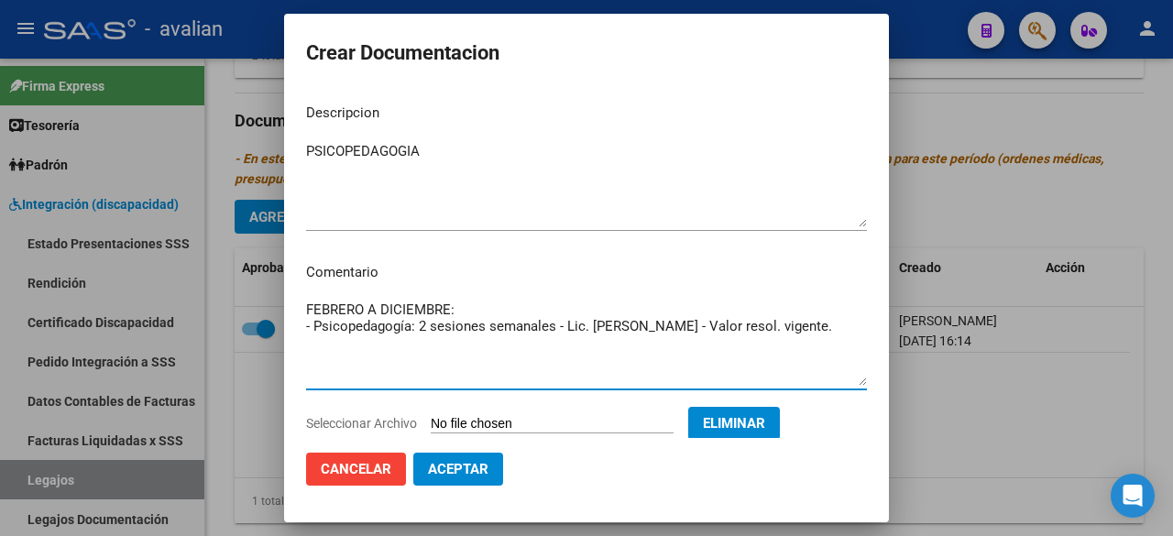
drag, startPoint x: 825, startPoint y: 330, endPoint x: 295, endPoint y: 336, distance: 529.8
click at [295, 336] on mat-dialog-content "Descripcion PSICOPEDAGOGIA Ingresar el descripcion Comentario FEBRERO A DICIEMB…" at bounding box center [586, 263] width 605 height 348
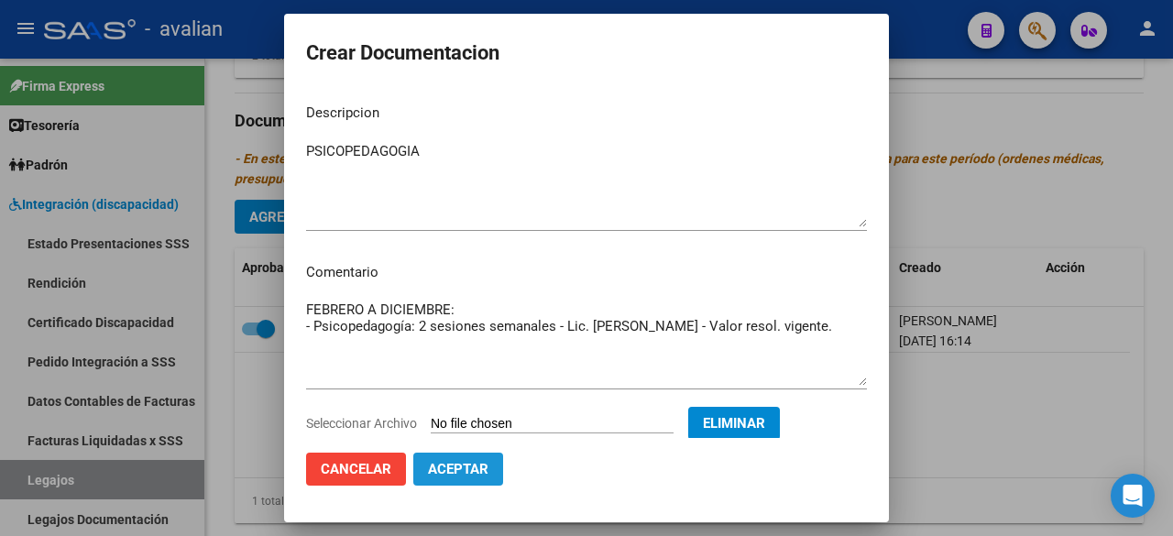
click at [468, 465] on span "Aceptar" at bounding box center [458, 469] width 60 height 16
checkbox input "false"
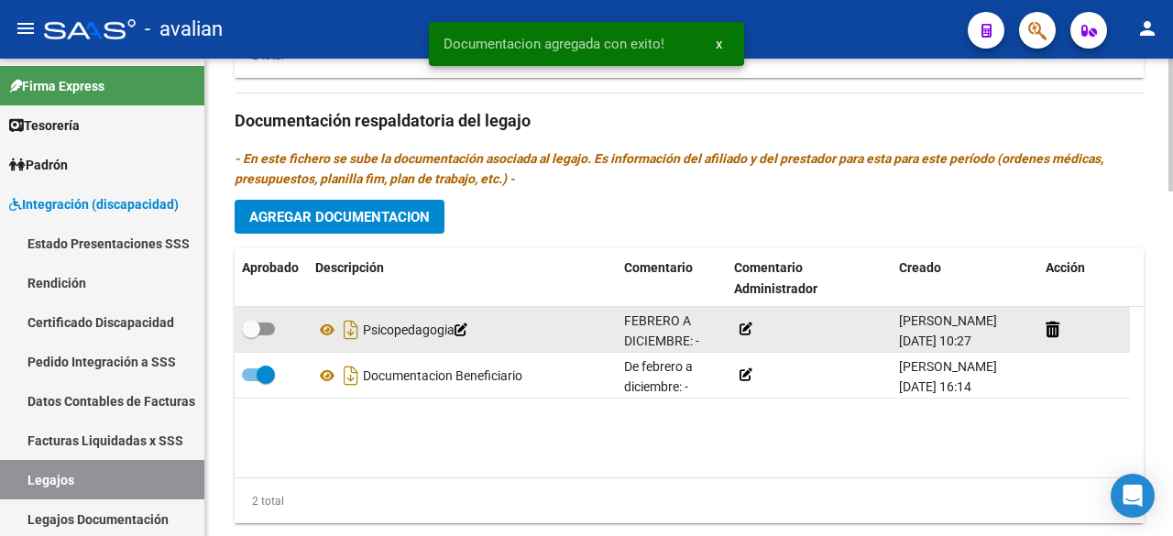
click at [743, 323] on icon at bounding box center [746, 329] width 13 height 13
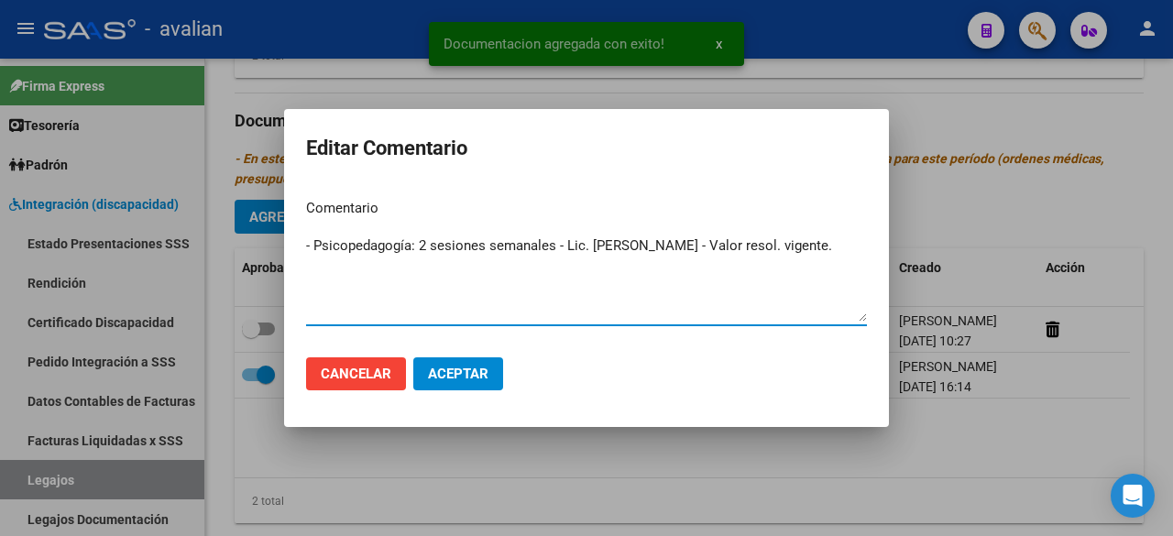
type textarea "- Psicopedagogía: 2 sesiones semanales - Lic. [PERSON_NAME] - Valor resol. vige…"
click at [489, 383] on button "Aceptar" at bounding box center [458, 373] width 90 height 33
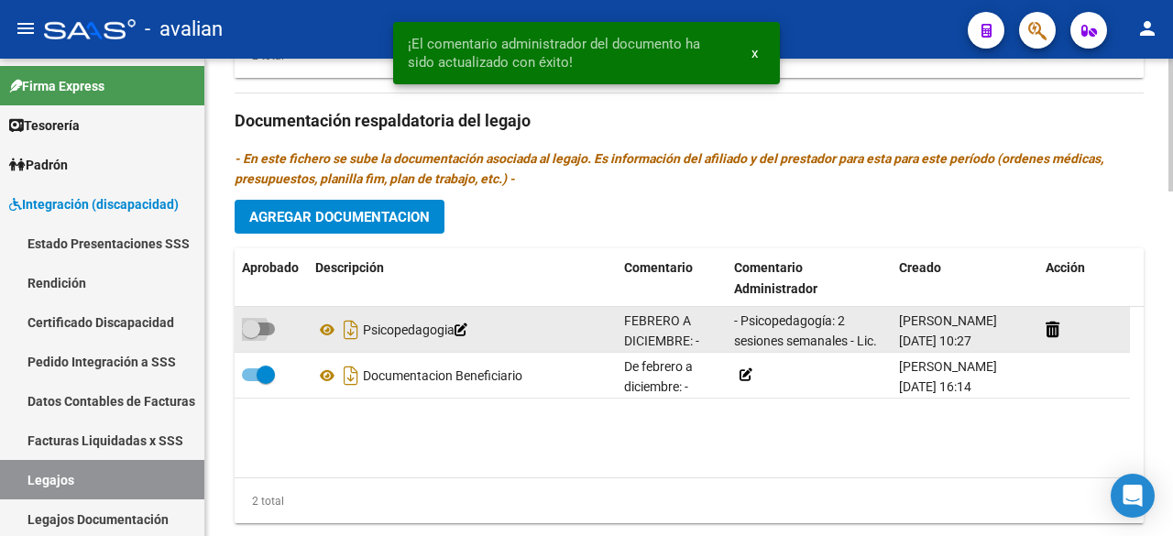
click at [262, 326] on span at bounding box center [258, 329] width 33 height 13
click at [251, 335] on input "checkbox" at bounding box center [250, 335] width 1 height 1
checkbox input "true"
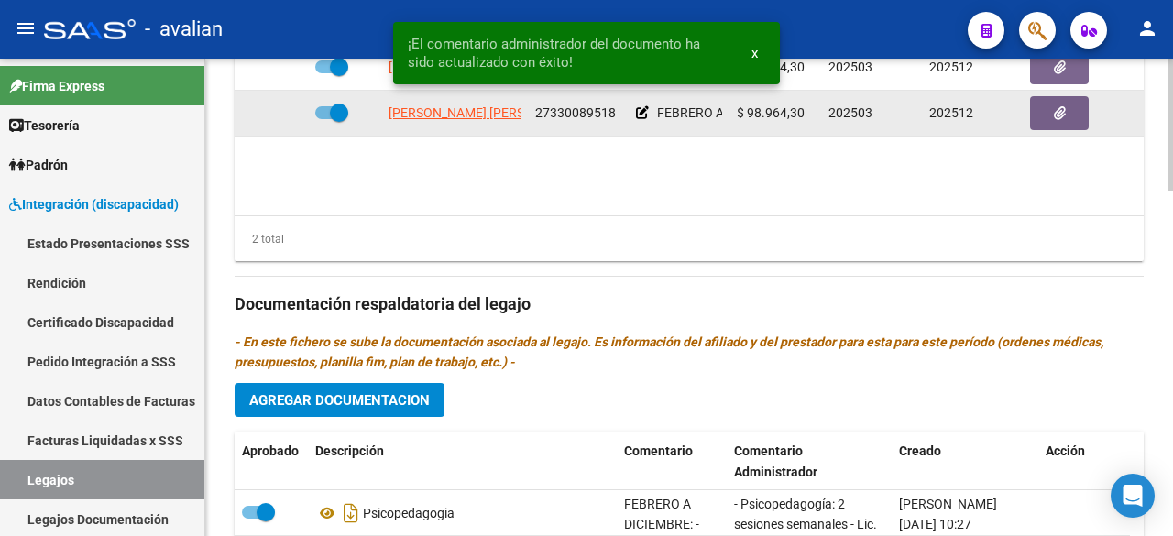
scroll to position [825, 0]
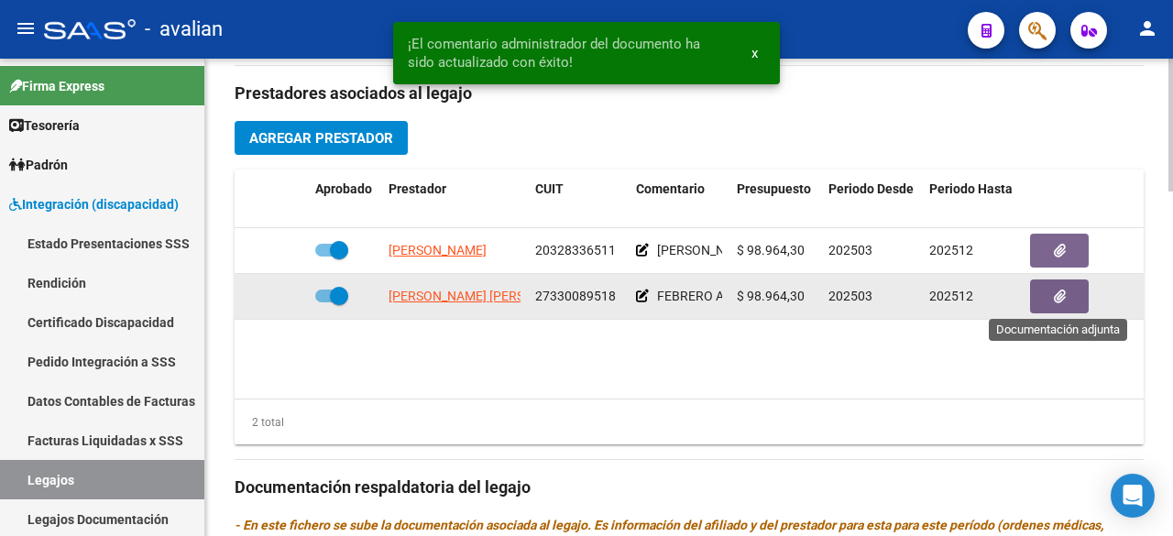
click at [1047, 280] on button "button" at bounding box center [1059, 297] width 59 height 34
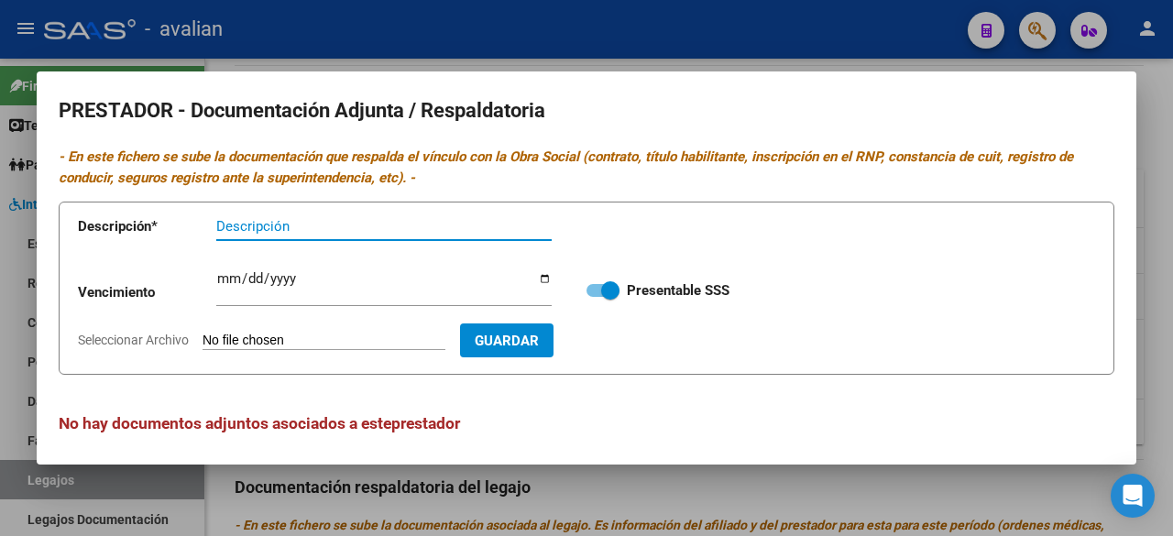
scroll to position [7, 0]
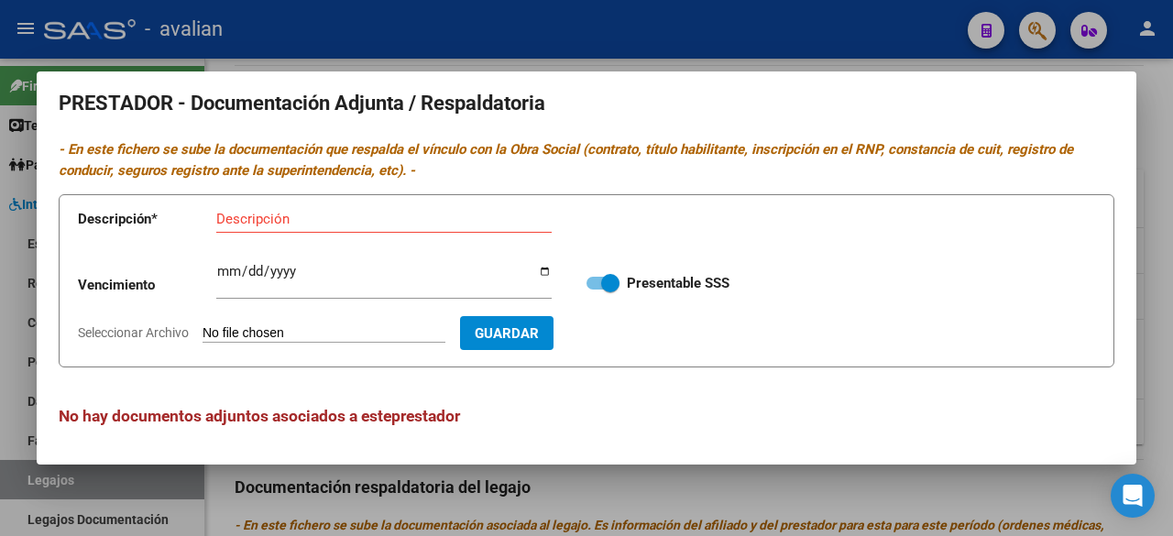
click at [772, 27] on div at bounding box center [586, 268] width 1173 height 536
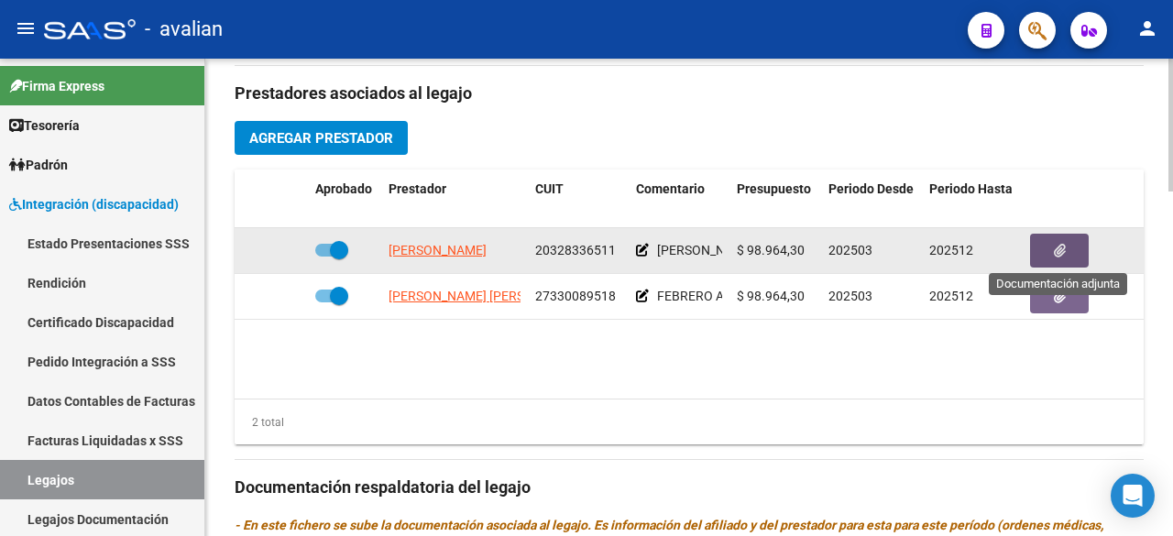
click at [1052, 247] on button "button" at bounding box center [1059, 251] width 59 height 34
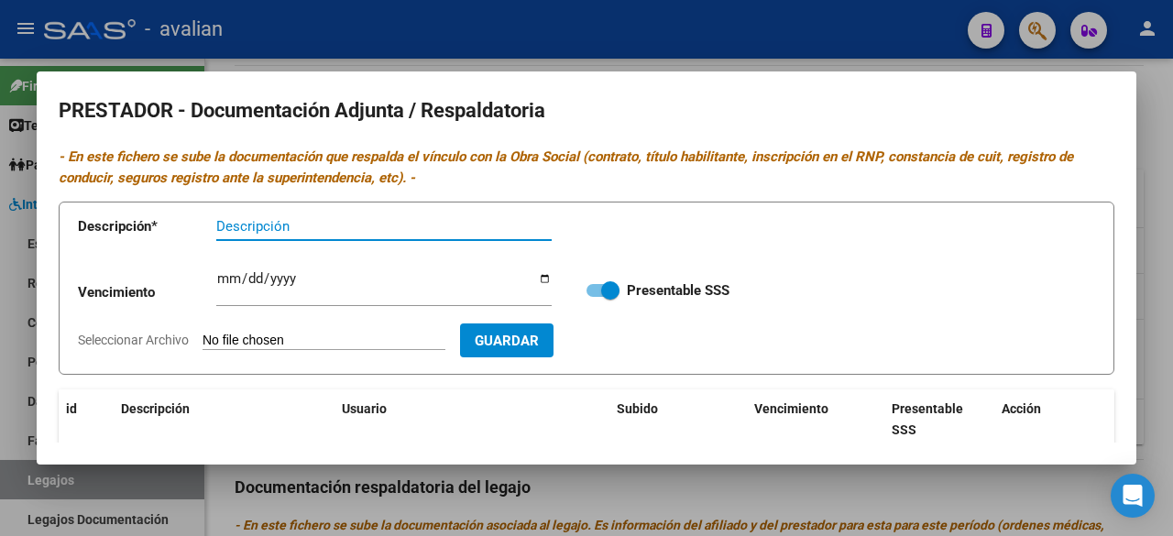
scroll to position [235, 0]
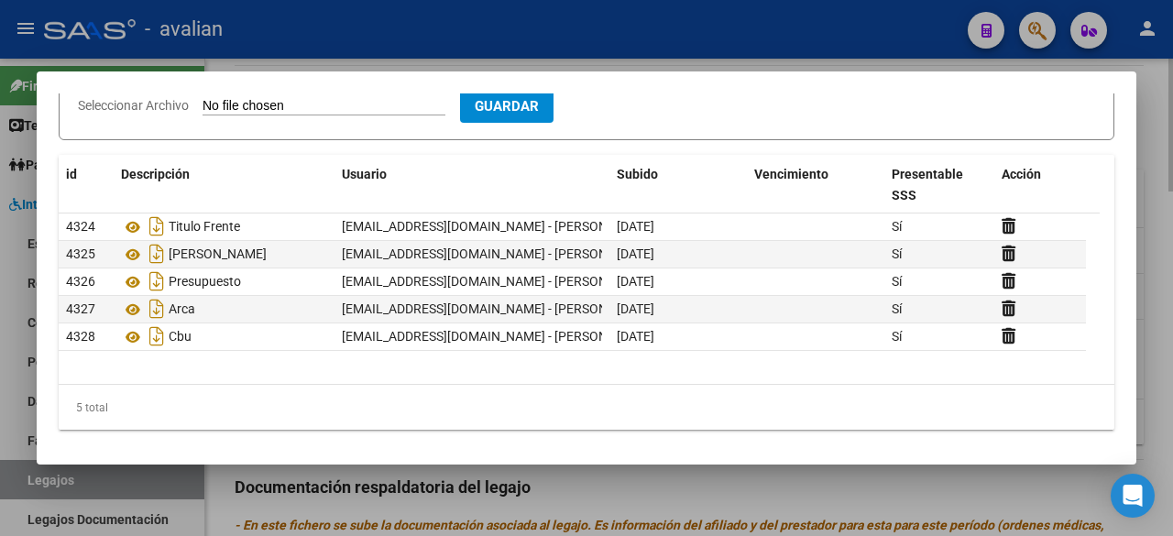
drag, startPoint x: 867, startPoint y: 53, endPoint x: 858, endPoint y: 59, distance: 10.7
click at [867, 54] on div at bounding box center [586, 268] width 1173 height 536
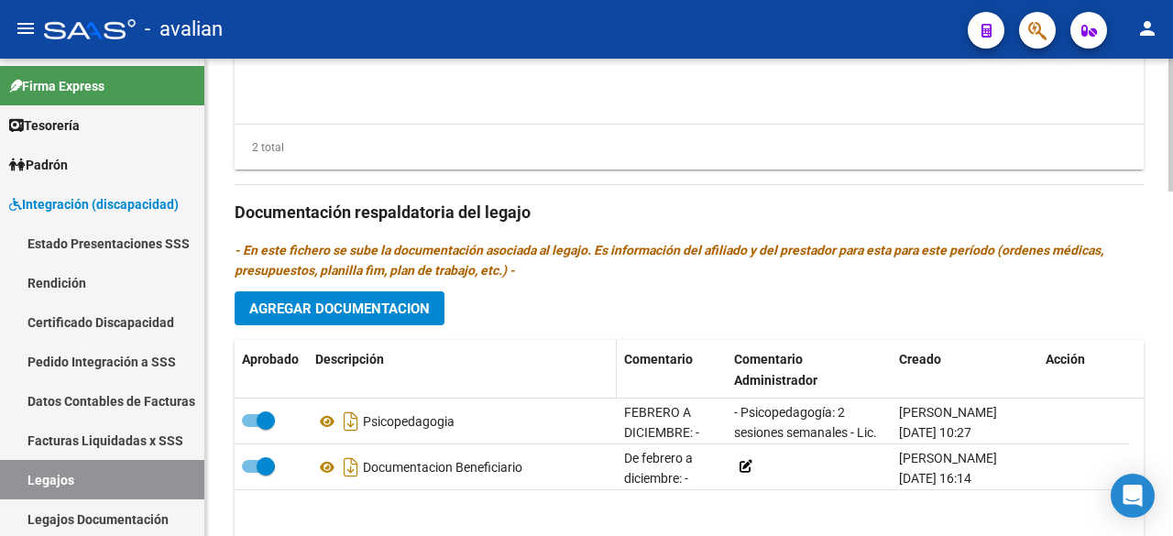
scroll to position [1234, 0]
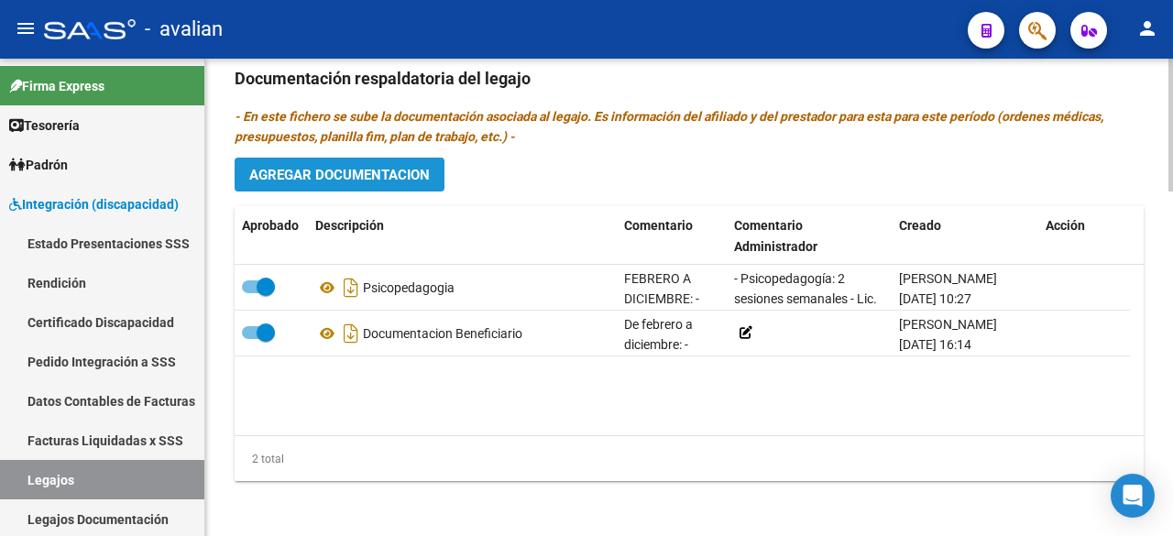
click at [350, 180] on button "Agregar Documentacion" at bounding box center [340, 175] width 210 height 34
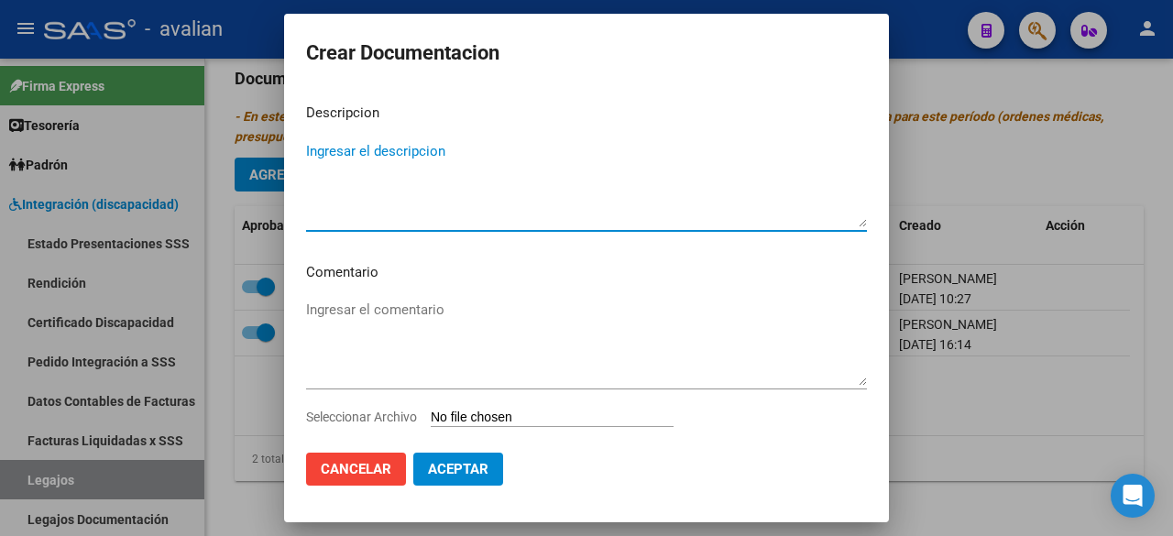
click at [504, 157] on textarea "Ingresar el descripcion" at bounding box center [586, 184] width 561 height 86
type textarea "k"
type textarea "KINESIOLOGIA"
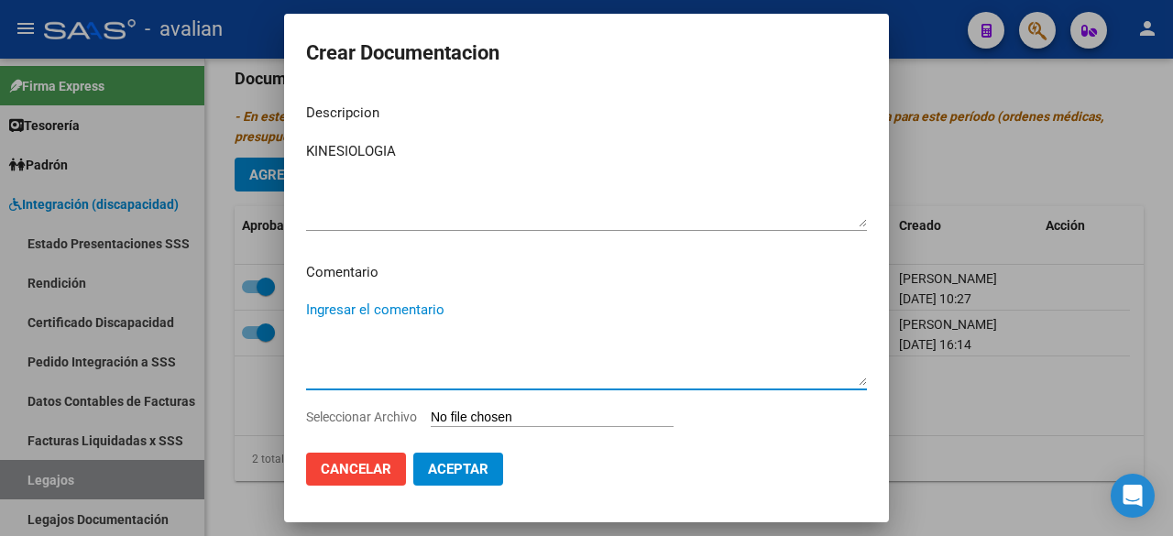
paste textarea "[PERSON_NAME] a diciembre: - Kinesiología: 2 sesiones semanales - [PERSON_NAME]…"
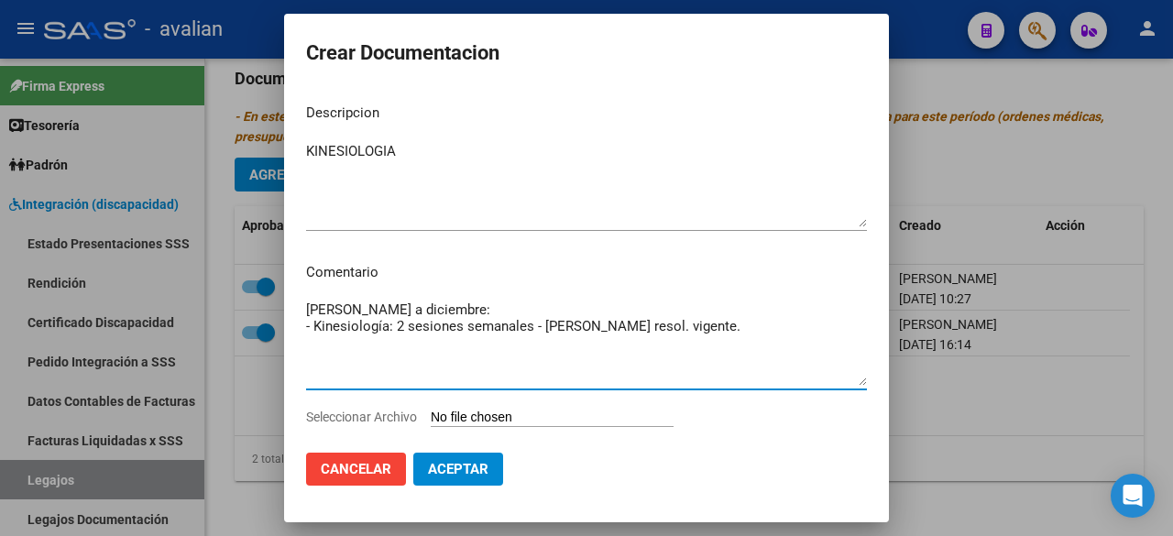
click at [308, 311] on textarea "[PERSON_NAME] a diciembre: - Kinesiología: 2 sesiones semanales - [PERSON_NAME]…" at bounding box center [586, 343] width 561 height 86
click at [584, 325] on textarea "Marzo a diciembre: - Kinesiología: 2 sesiones semanales - [PERSON_NAME] resol. …" at bounding box center [586, 343] width 561 height 86
drag, startPoint x: 759, startPoint y: 331, endPoint x: 237, endPoint y: 346, distance: 521.8
click at [237, 346] on div "Crear Documentacion Descripcion KINESIOLOGIA Ingresar el descripcion Comentario…" at bounding box center [586, 268] width 1173 height 536
type textarea "Marzo a diciembre: - Kinesiología: 2 sesiones semanales - [PERSON_NAME] resol. …"
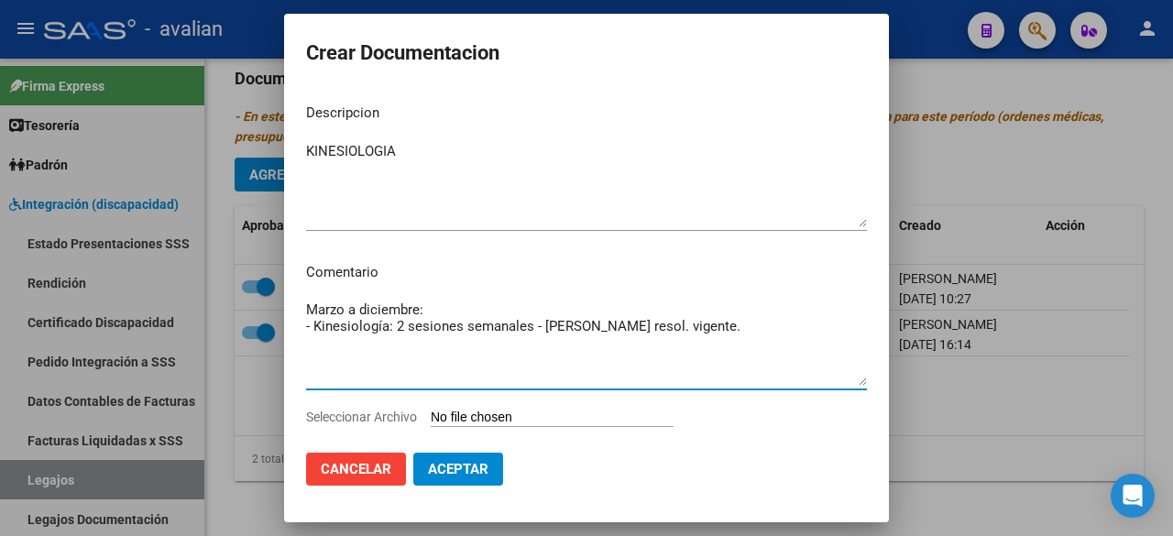
click at [518, 418] on input "Seleccionar Archivo" at bounding box center [552, 418] width 243 height 17
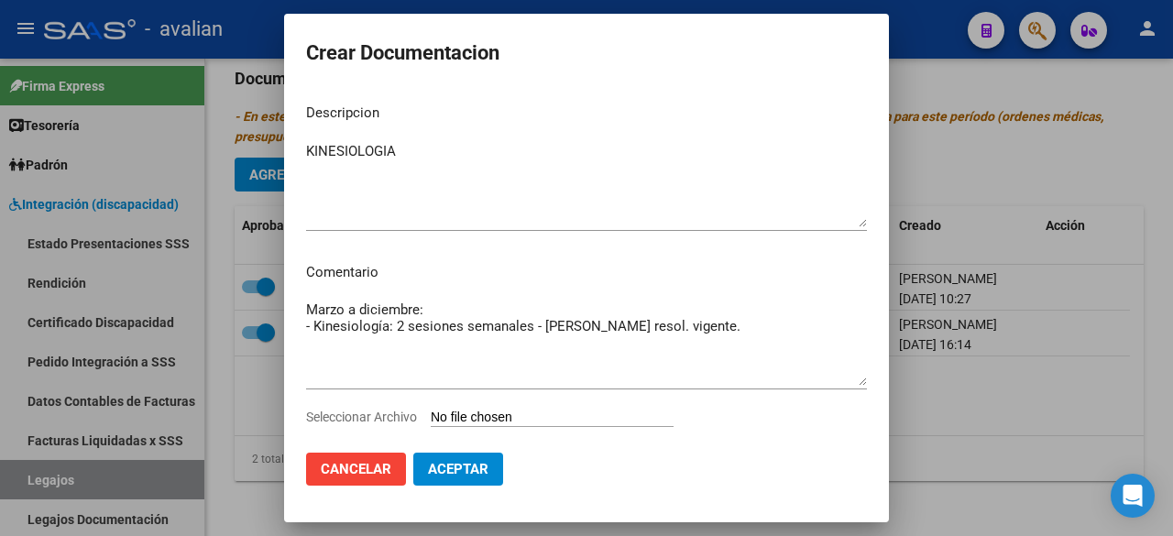
type input "C:\fakepath\DOC. [PERSON_NAME].pdf"
click at [489, 462] on button "Aceptar" at bounding box center [458, 469] width 90 height 33
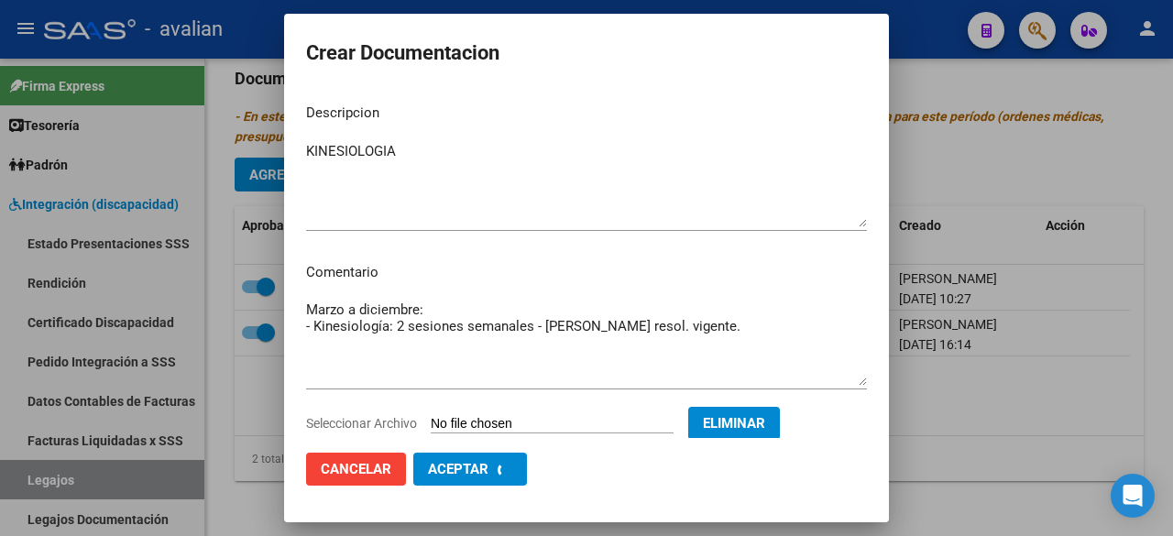
checkbox input "false"
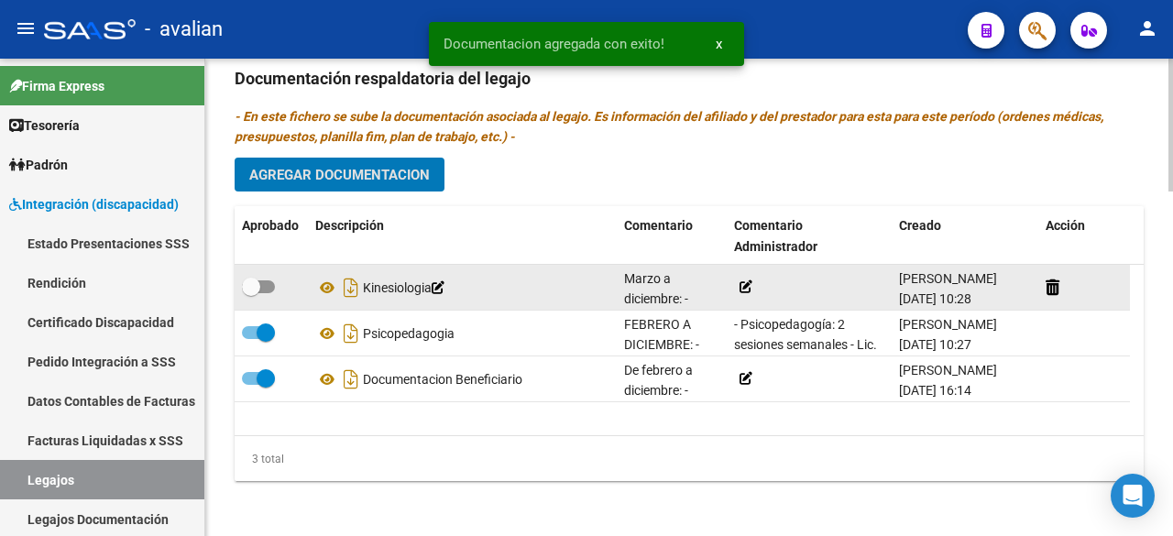
click at [750, 281] on icon at bounding box center [746, 286] width 13 height 13
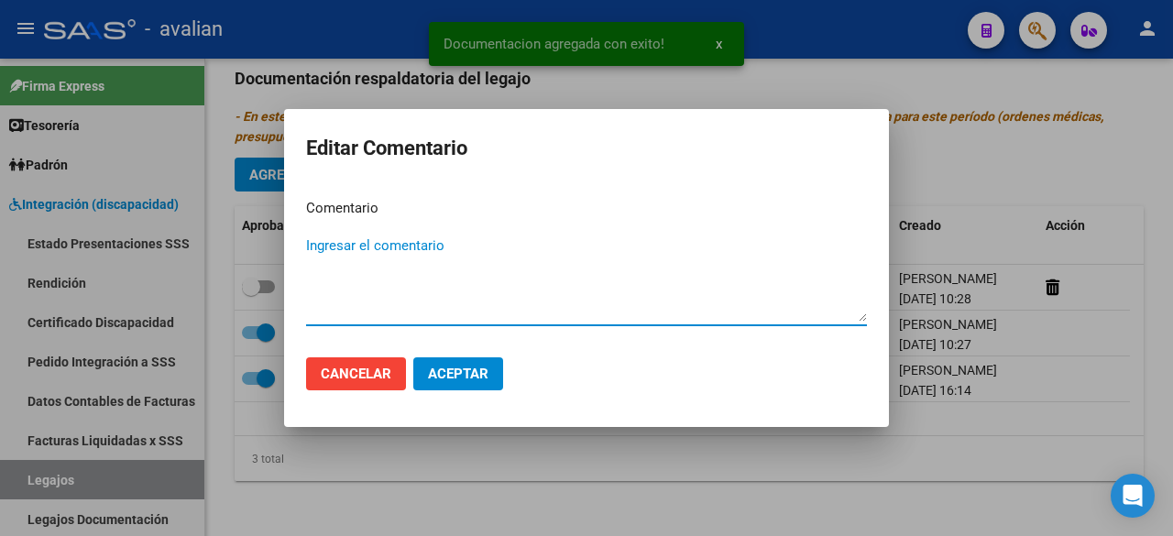
paste textarea "- Kinesiología: 2 sesiones semanales - [PERSON_NAME] resol. vigente."
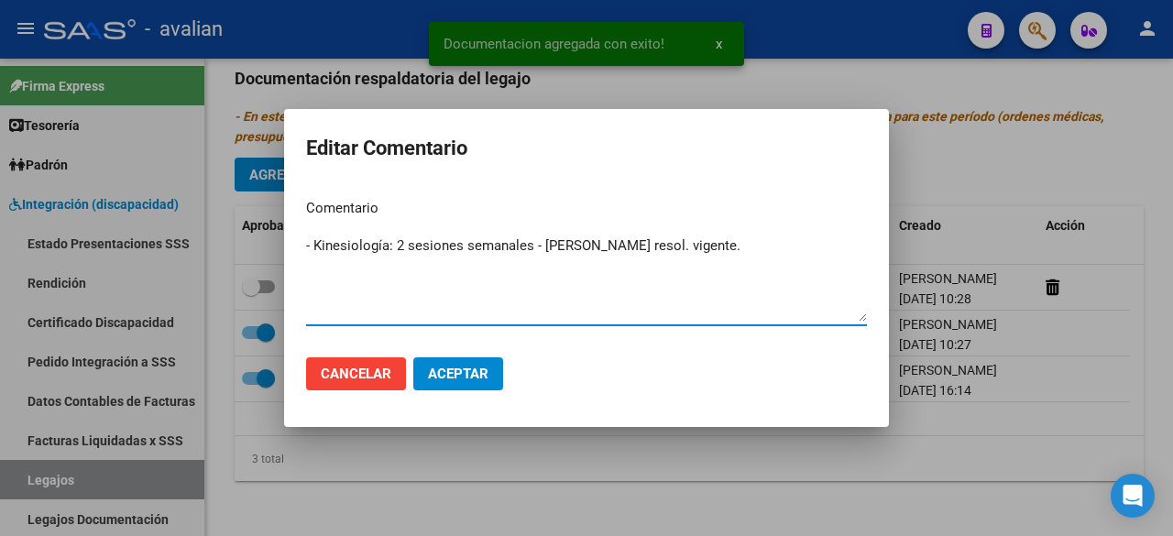
type textarea "- Kinesiología: 2 sesiones semanales - [PERSON_NAME] resol. vigente."
click at [471, 372] on span "Aceptar" at bounding box center [458, 374] width 60 height 16
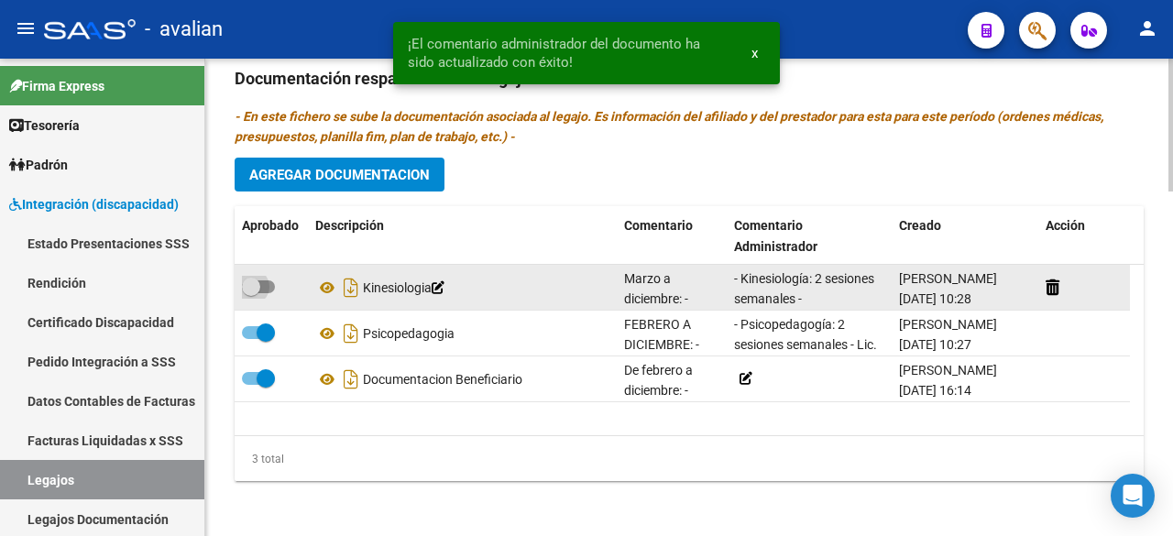
click at [270, 283] on span at bounding box center [258, 286] width 33 height 13
click at [251, 293] on input "checkbox" at bounding box center [250, 293] width 1 height 1
checkbox input "true"
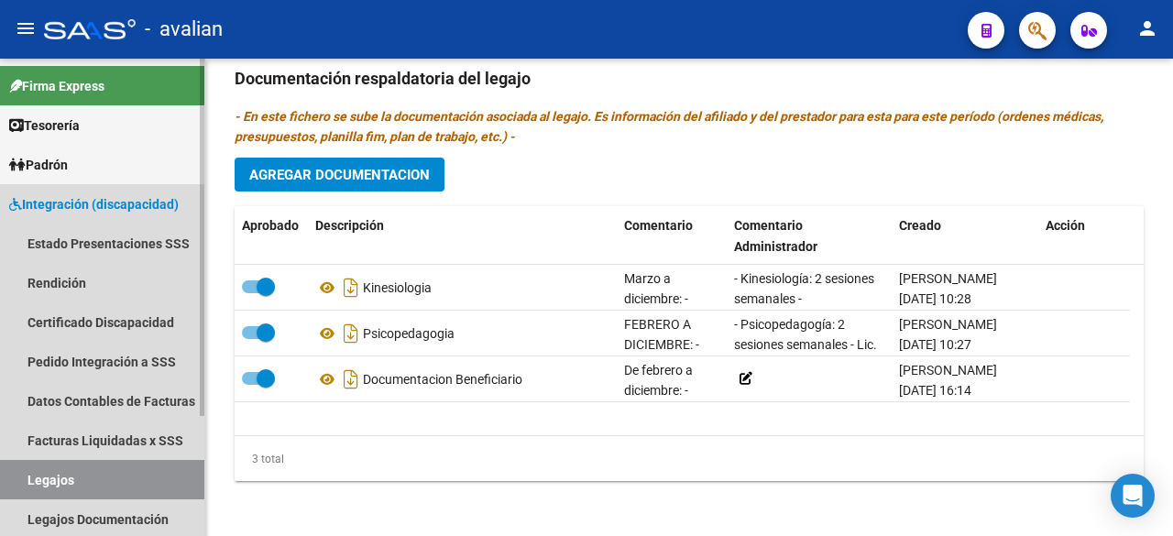
click at [59, 482] on link "Legajos" at bounding box center [102, 479] width 204 height 39
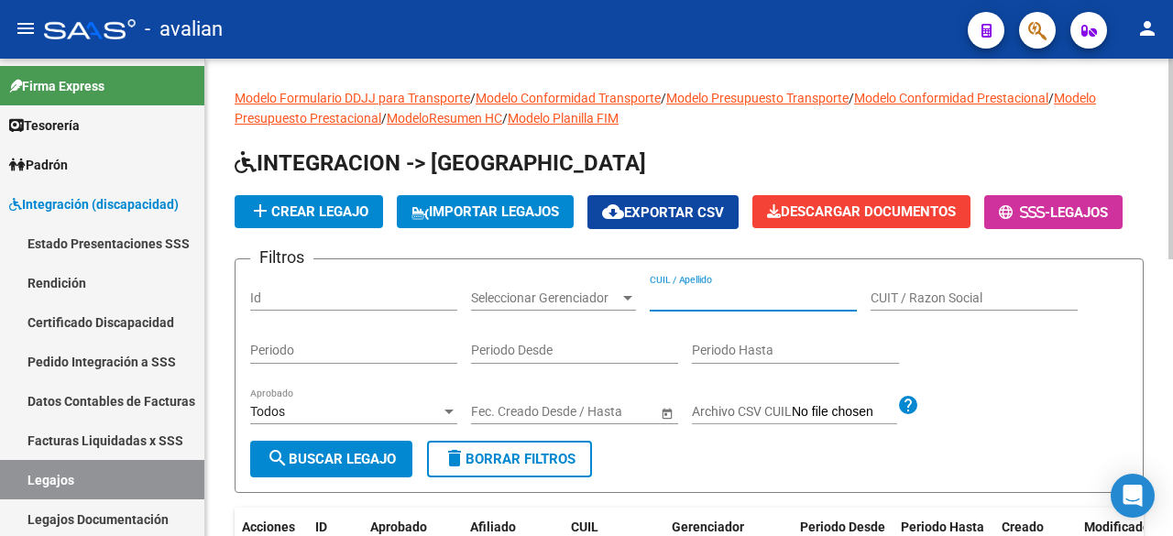
click at [702, 306] on input "CUIL / Apellido" at bounding box center [753, 299] width 207 height 16
paste input "[PERSON_NAME]"
type input "[PERSON_NAME]"
drag, startPoint x: 853, startPoint y: 346, endPoint x: 484, endPoint y: 308, distance: 371.3
click at [484, 308] on form "Filtros Id Seleccionar Gerenciador Seleccionar Gerenciador [PERSON_NAME] / Apel…" at bounding box center [689, 375] width 909 height 235
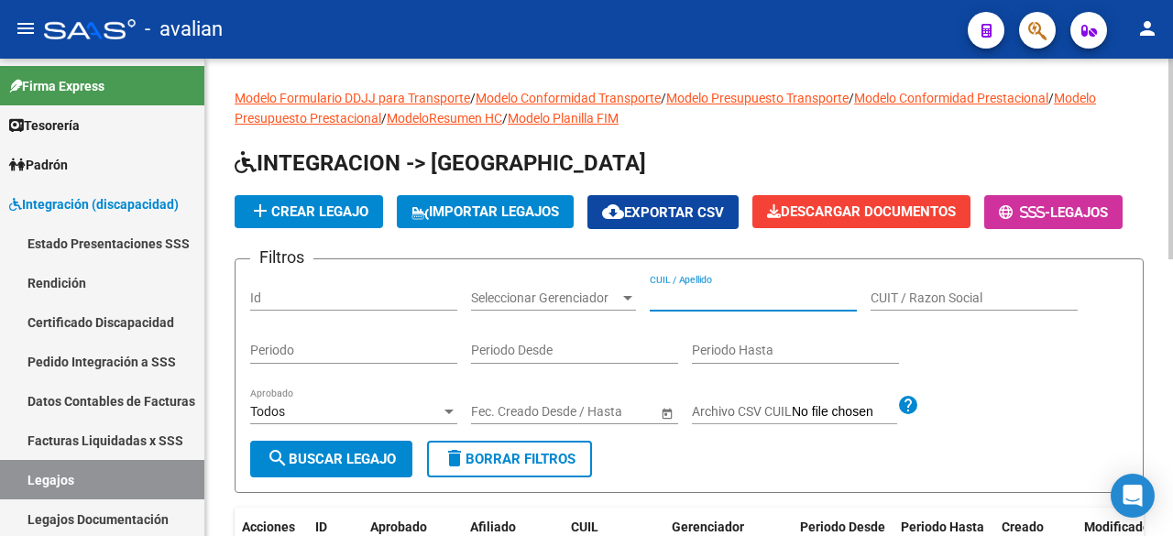
paste input "20572918611"
type input "20572918611"
click at [343, 467] on span "search Buscar Legajo" at bounding box center [331, 459] width 129 height 16
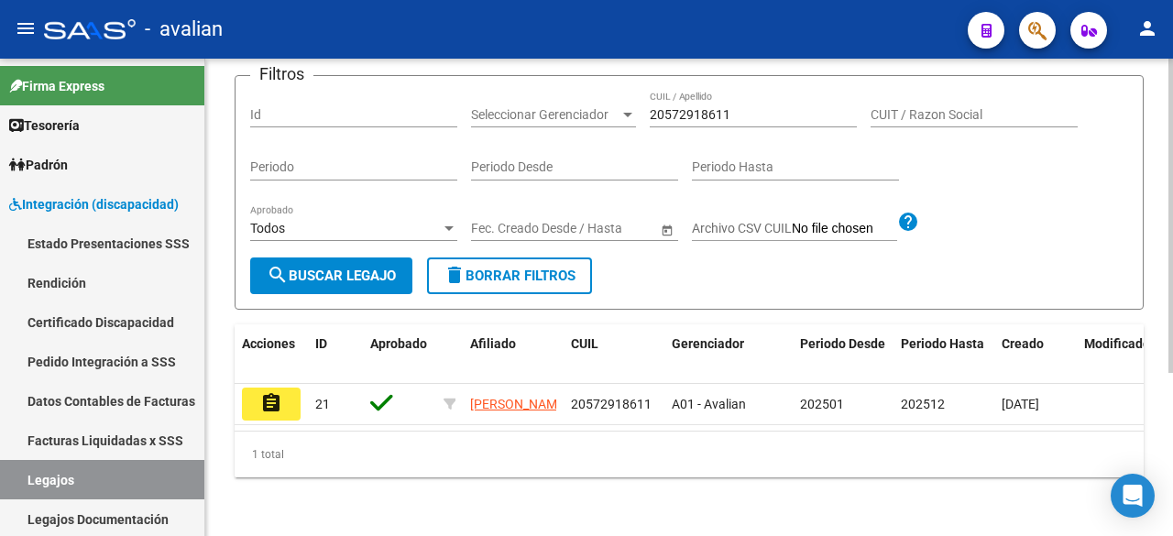
scroll to position [247, 0]
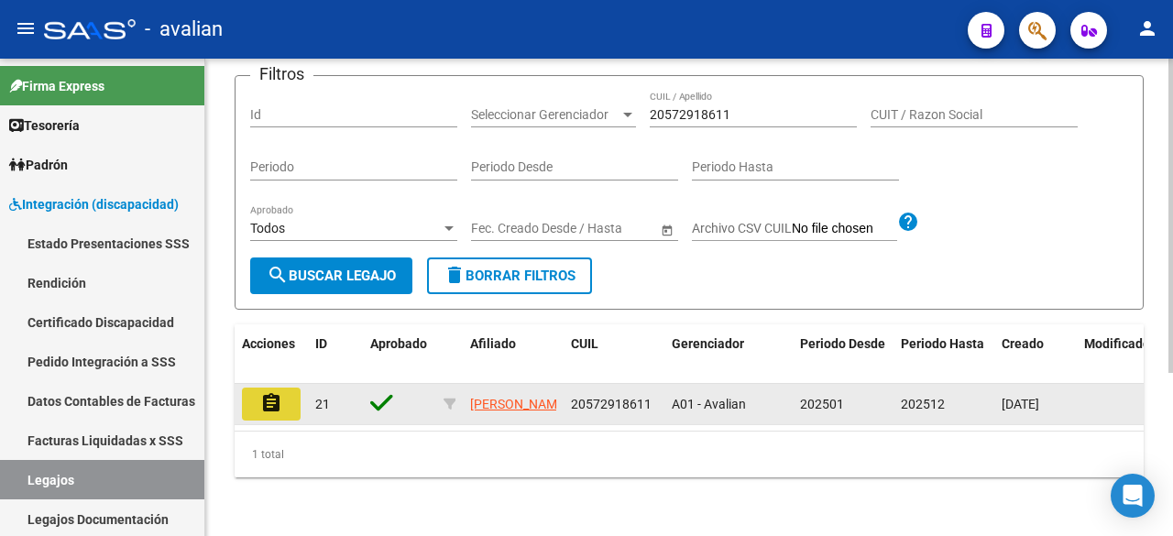
click at [246, 388] on button "assignment" at bounding box center [271, 404] width 59 height 33
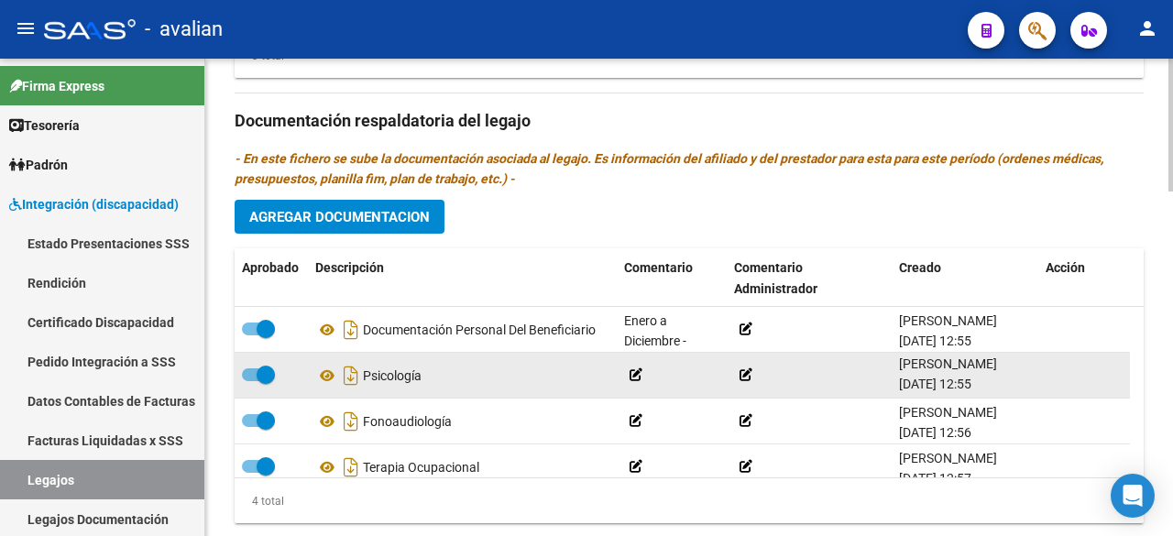
drag, startPoint x: 965, startPoint y: 382, endPoint x: 907, endPoint y: 382, distance: 57.7
click at [895, 390] on datatable-body-cell "[PERSON_NAME] [DATE] 12:55" at bounding box center [965, 375] width 147 height 45
copy span "[DATE]"
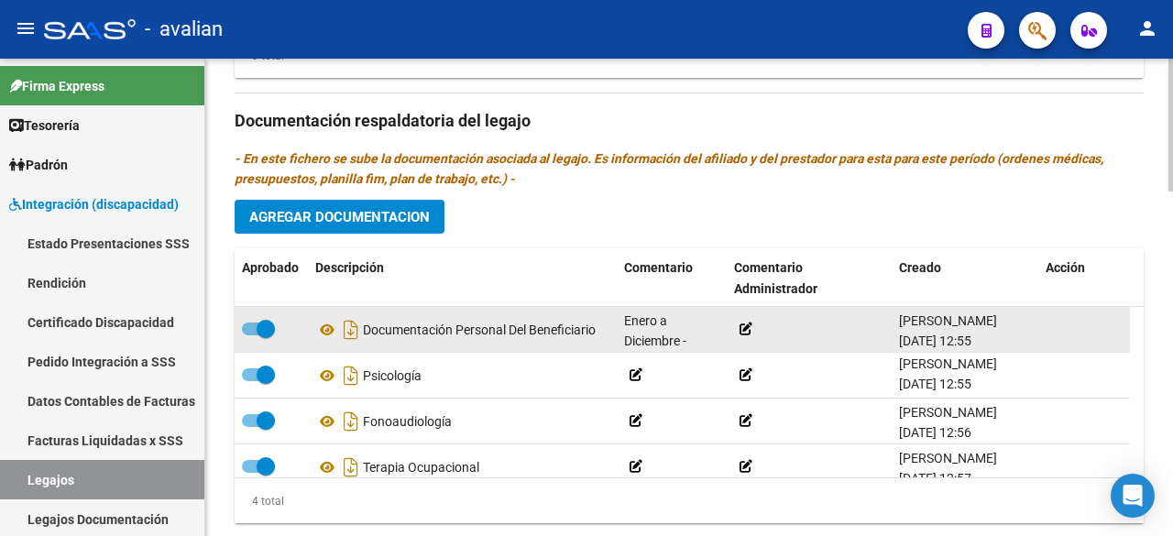
scroll to position [1234, 0]
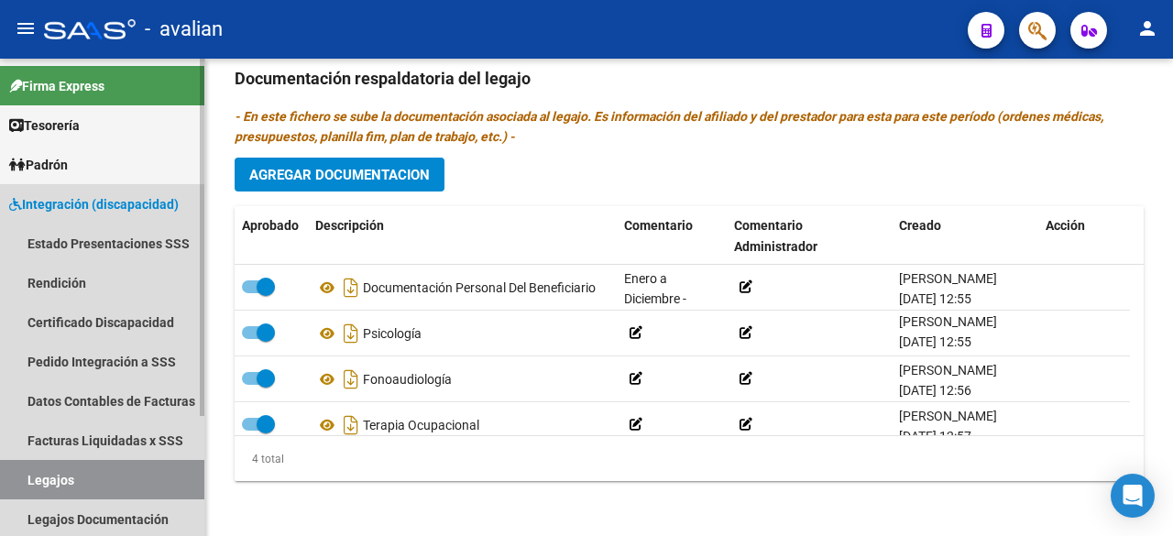
click at [64, 478] on link "Legajos" at bounding box center [102, 479] width 204 height 39
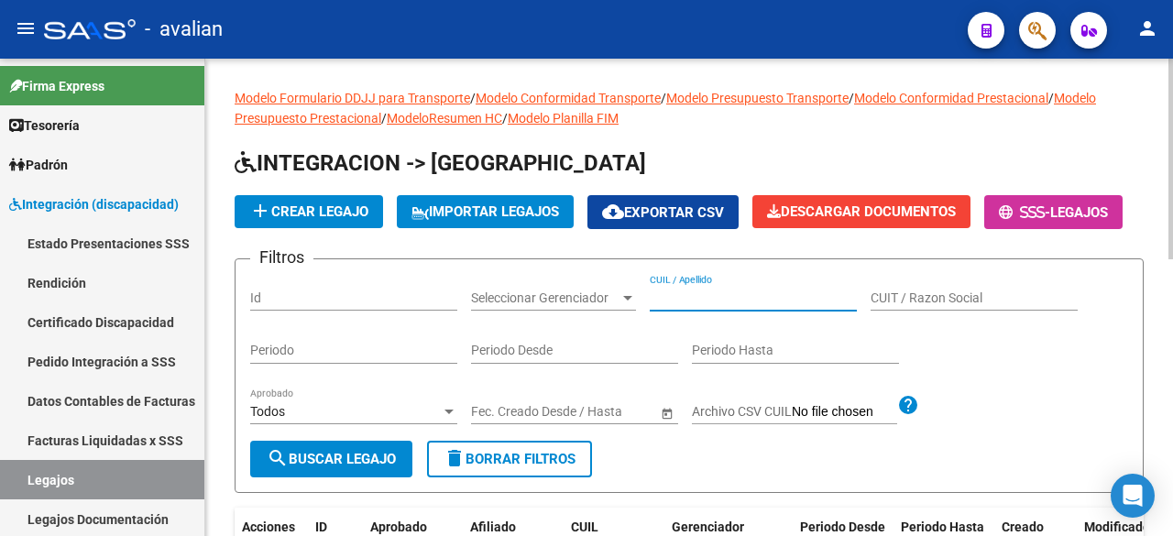
click at [759, 306] on input "CUIL / Apellido" at bounding box center [753, 299] width 207 height 16
paste input "20477834842"
type input "20477834842"
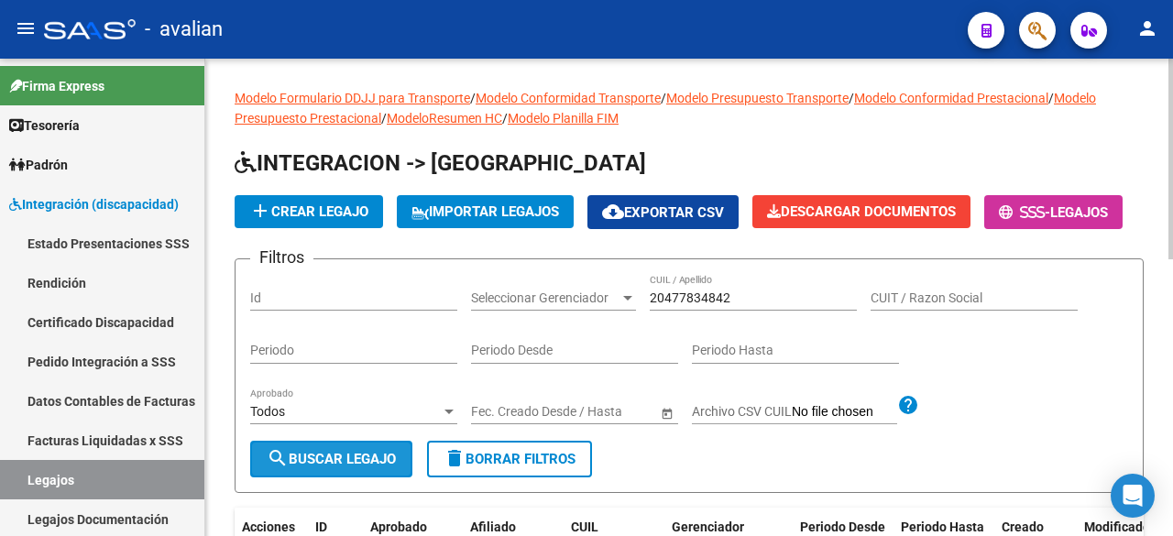
click at [287, 478] on button "search Buscar Legajo" at bounding box center [331, 459] width 162 height 37
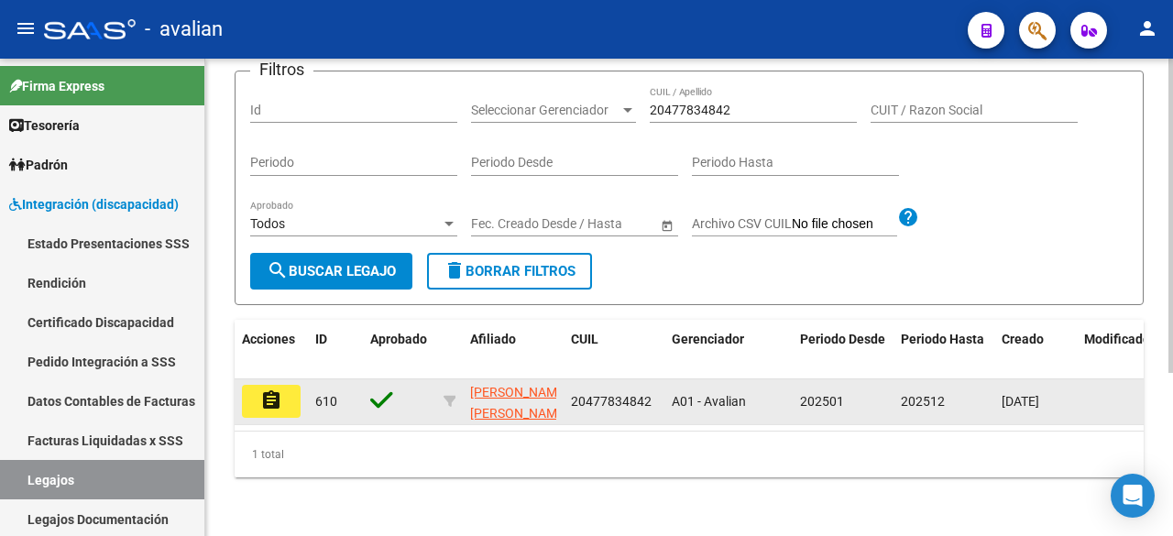
click at [287, 385] on button "assignment" at bounding box center [271, 401] width 59 height 33
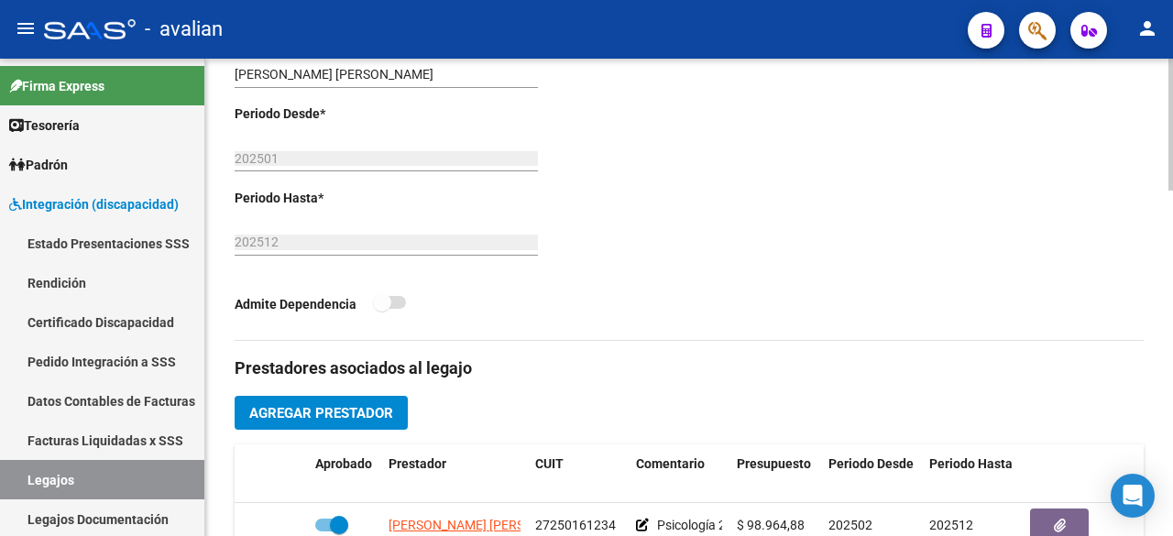
scroll to position [183, 0]
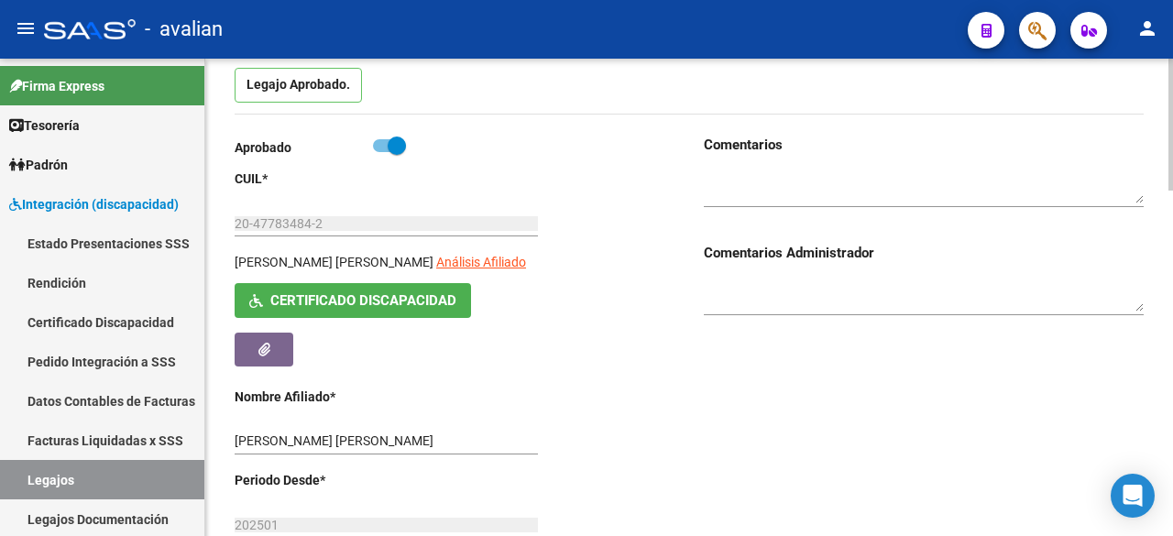
drag, startPoint x: 381, startPoint y: 342, endPoint x: 381, endPoint y: 325, distance: 16.5
click at [381, 340] on div "Certificado Discapacidad ARCA Padrón" at bounding box center [389, 324] width 308 height 82
click at [381, 310] on span "Certificado Discapacidad" at bounding box center [363, 301] width 186 height 16
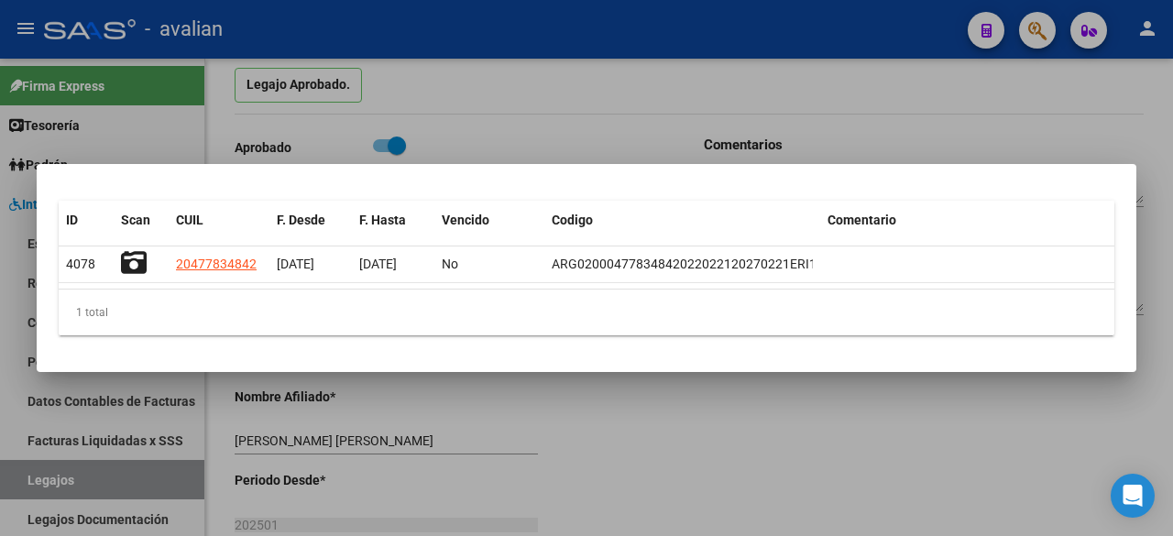
click at [506, 26] on div at bounding box center [586, 268] width 1173 height 536
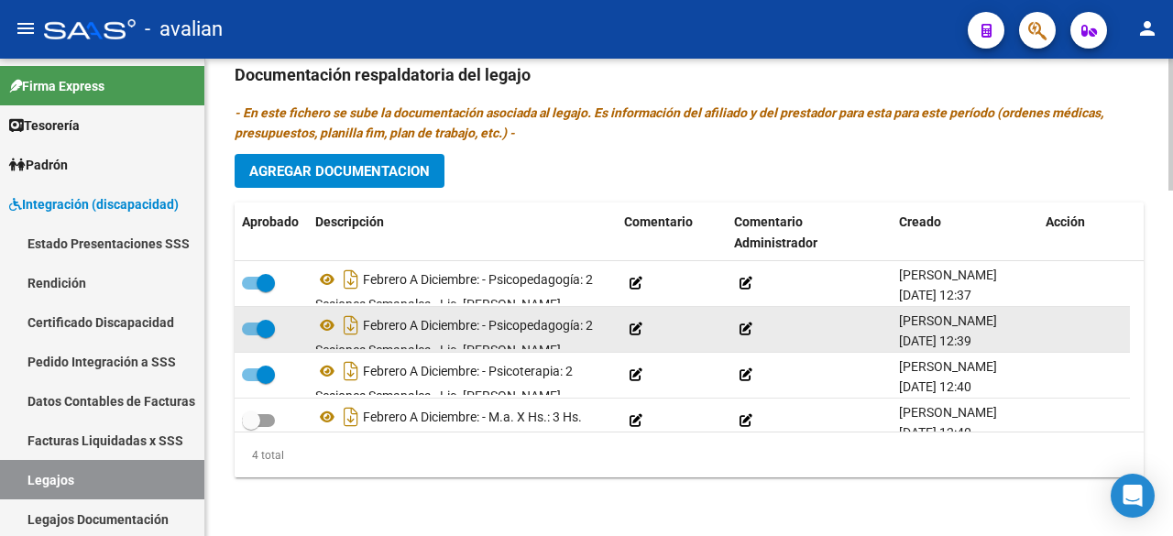
scroll to position [0, 0]
drag, startPoint x: 902, startPoint y: 340, endPoint x: 964, endPoint y: 346, distance: 62.6
click at [966, 346] on div "[PERSON_NAME] [DATE] 12:39" at bounding box center [965, 330] width 132 height 38
copy span "[DATE]"
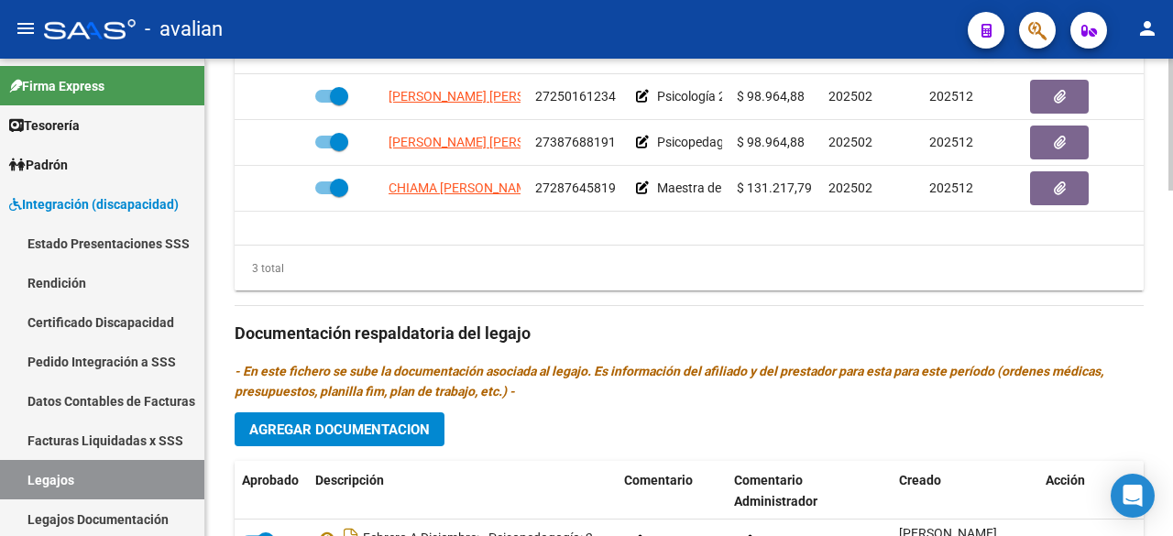
scroll to position [887, 0]
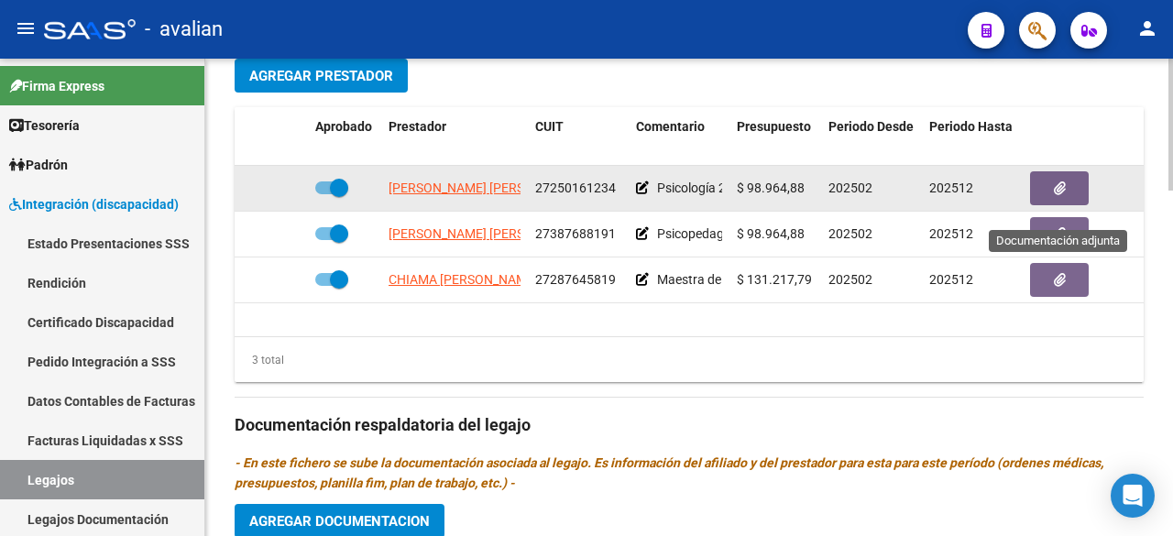
click at [1071, 202] on button "button" at bounding box center [1059, 188] width 59 height 34
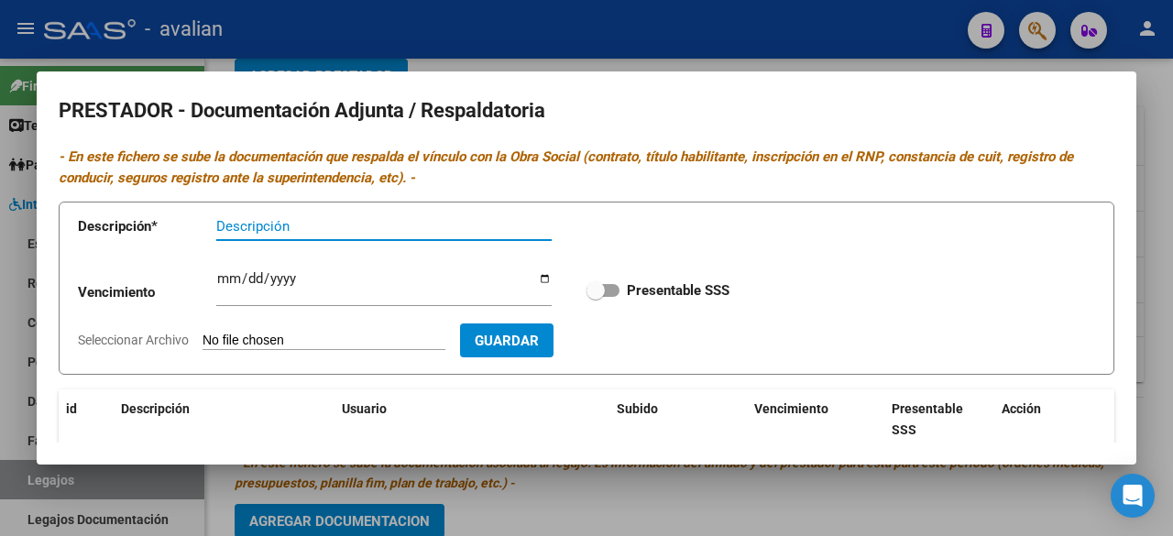
scroll to position [235, 0]
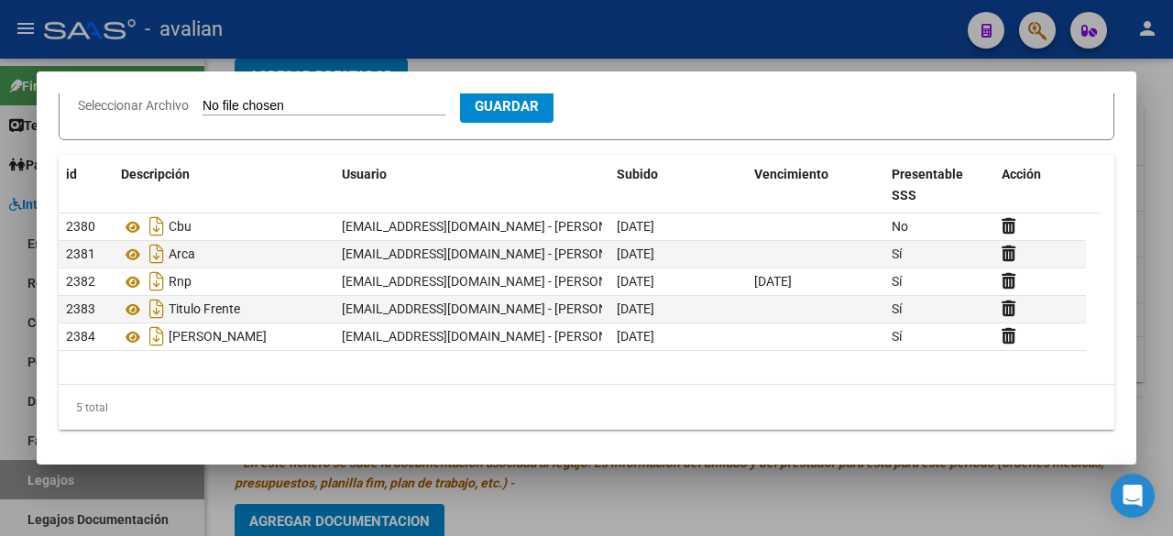
click at [801, 43] on div at bounding box center [586, 268] width 1173 height 536
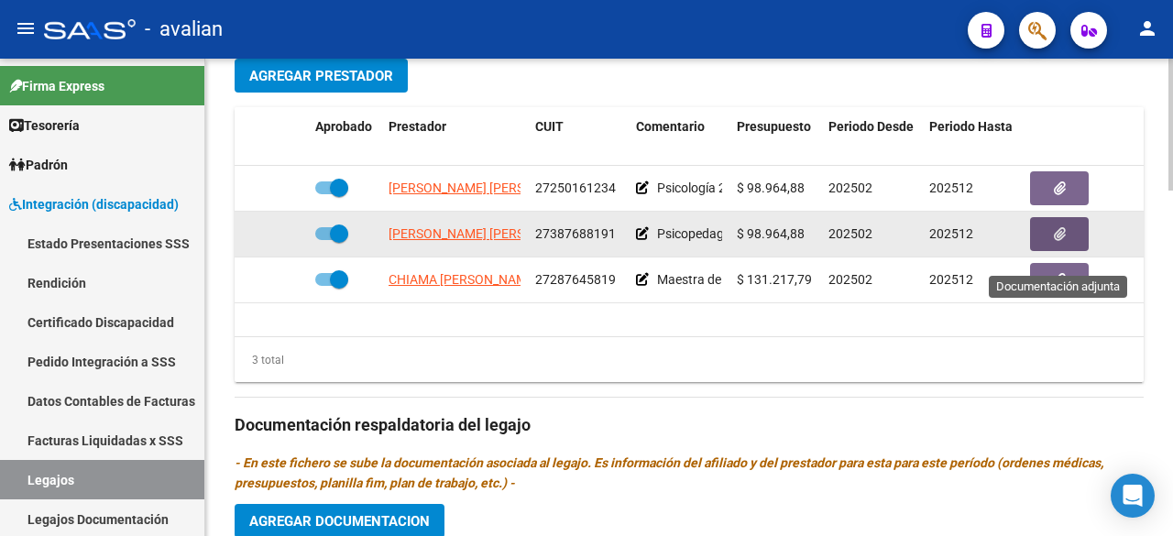
click at [1045, 251] on button "button" at bounding box center [1059, 234] width 59 height 34
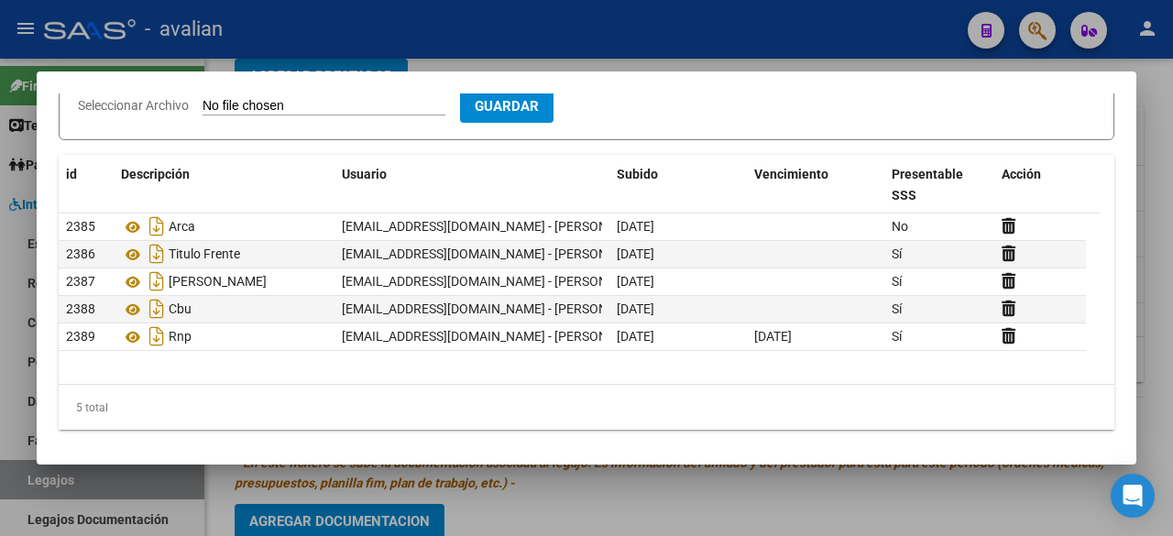
click at [753, 14] on div at bounding box center [586, 268] width 1173 height 536
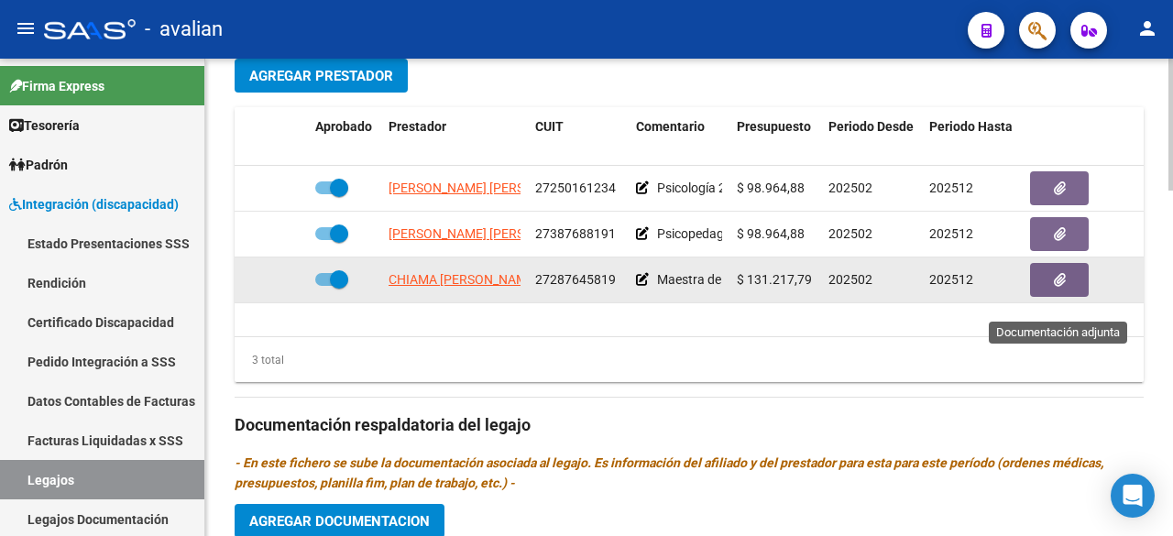
click at [1080, 297] on button "button" at bounding box center [1059, 280] width 59 height 34
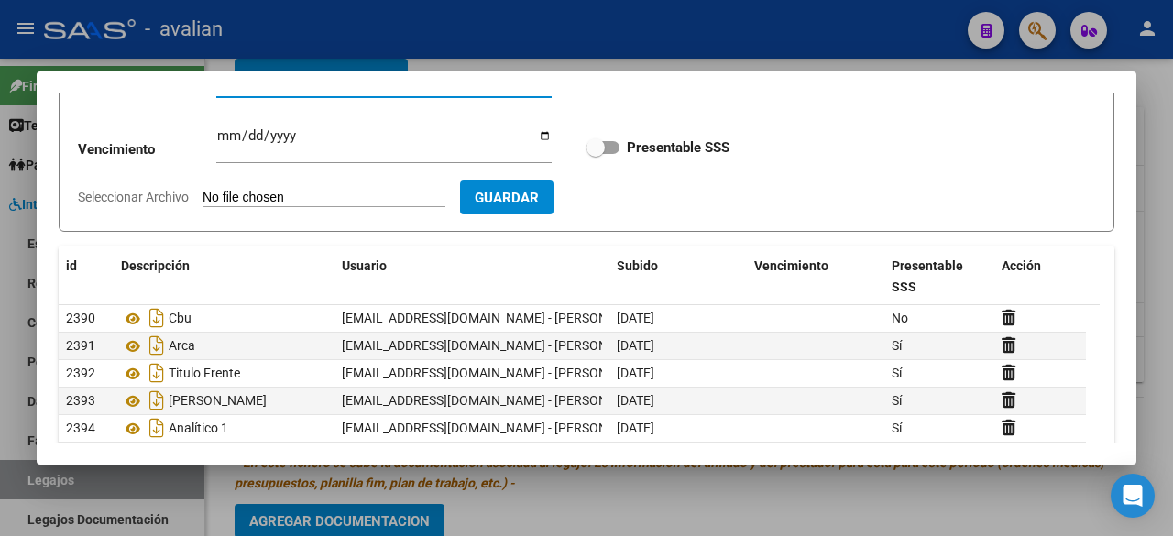
scroll to position [15, 0]
click at [805, 39] on div at bounding box center [586, 268] width 1173 height 536
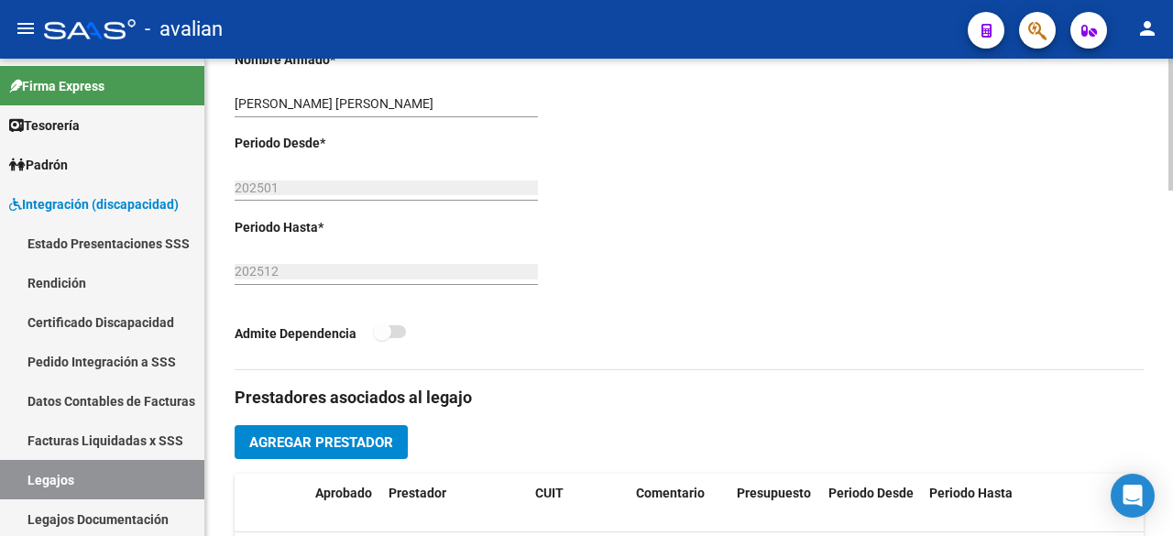
scroll to position [246, 0]
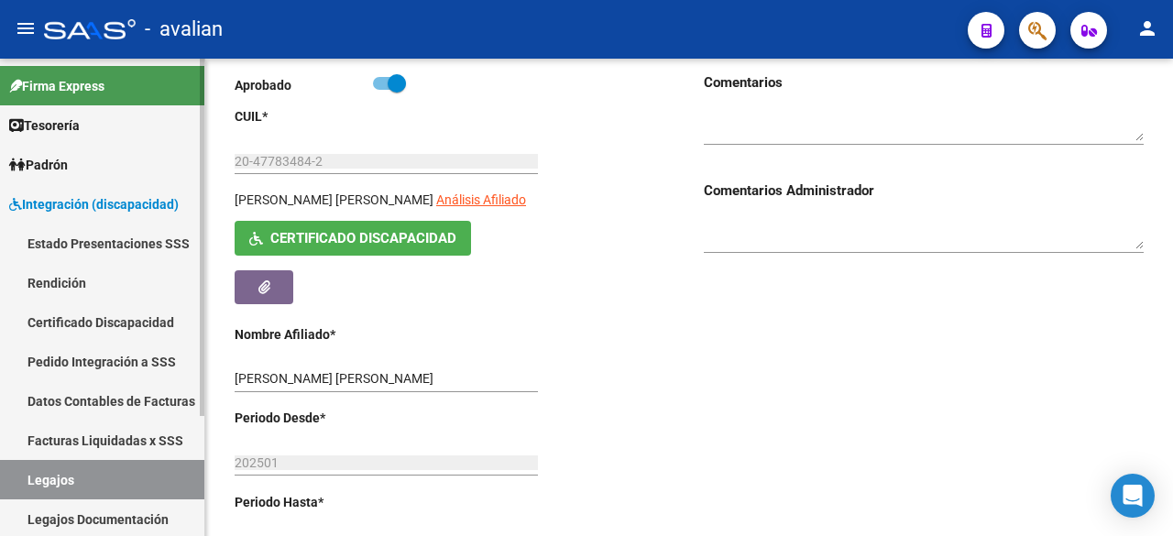
drag, startPoint x: 51, startPoint y: 485, endPoint x: 84, endPoint y: 460, distance: 41.2
click at [51, 485] on link "Legajos" at bounding box center [102, 479] width 204 height 39
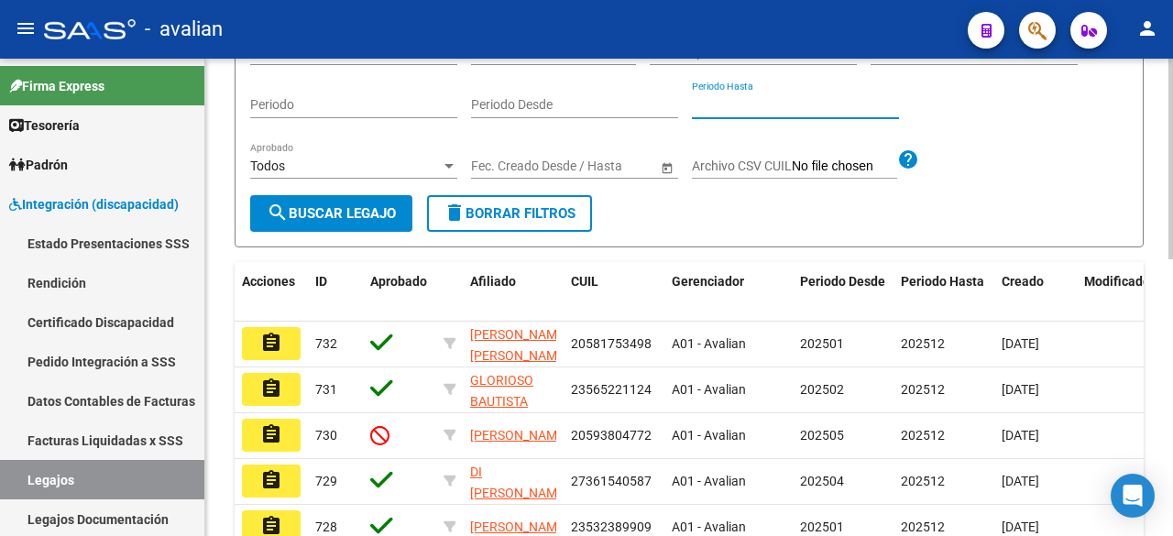
click at [700, 113] on input "Periodo Hasta" at bounding box center [795, 105] width 207 height 16
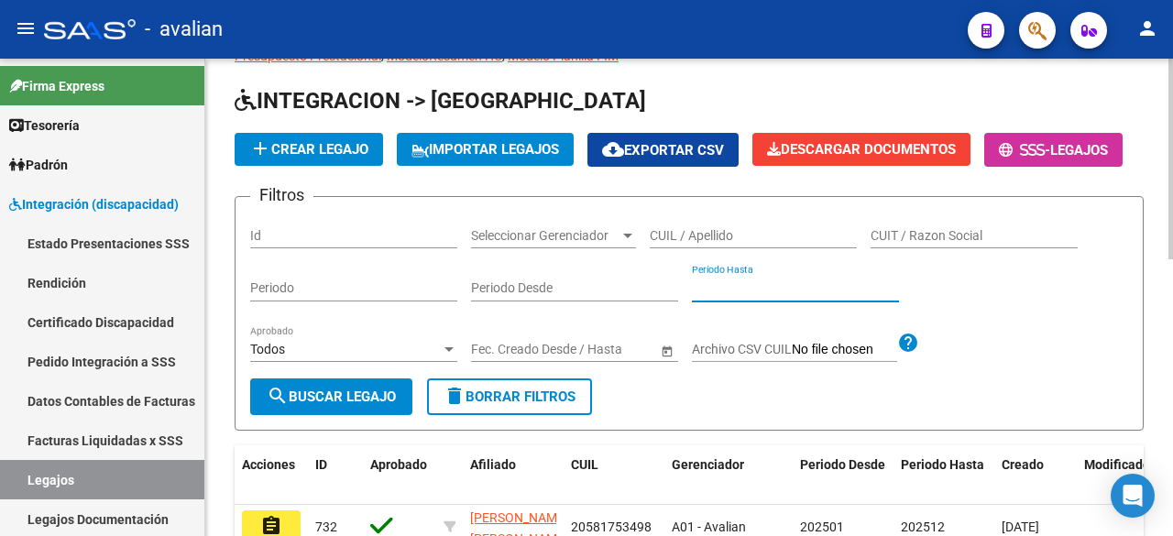
click at [695, 244] on input "CUIL / Apellido" at bounding box center [753, 236] width 207 height 16
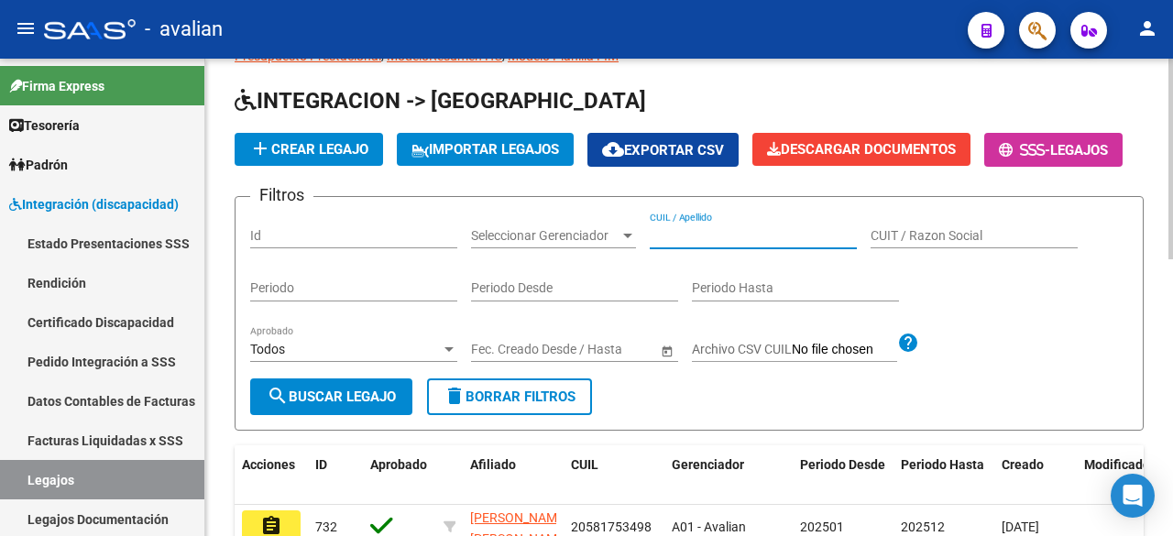
paste input "20568478429"
type input "20568478429"
click at [352, 405] on span "search Buscar Legajo" at bounding box center [331, 397] width 129 height 16
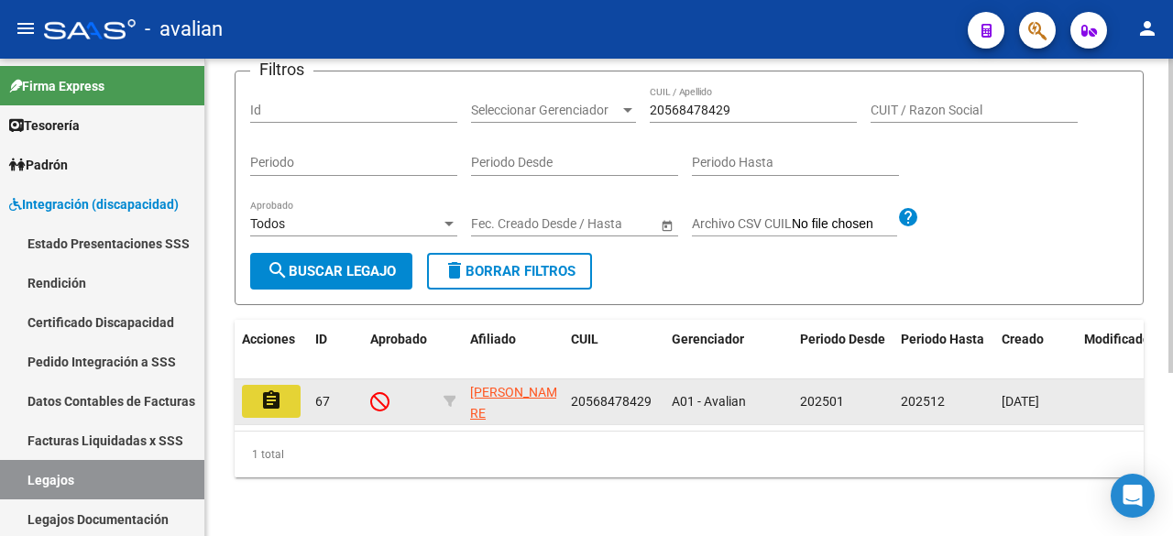
click at [278, 390] on mat-icon "assignment" at bounding box center [271, 401] width 22 height 22
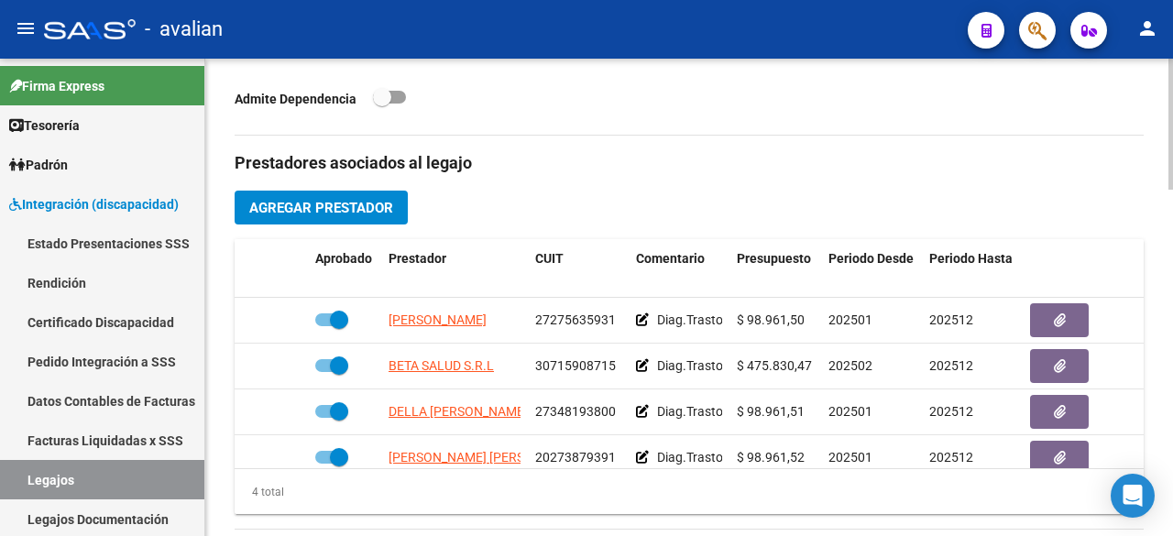
scroll to position [350, 0]
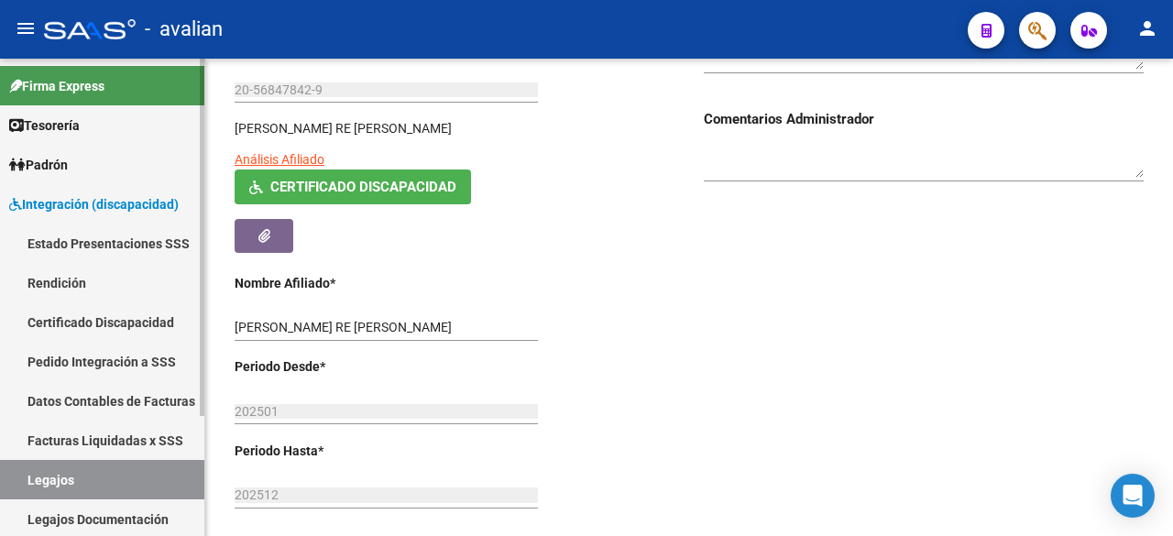
click at [38, 464] on link "Legajos" at bounding box center [102, 479] width 204 height 39
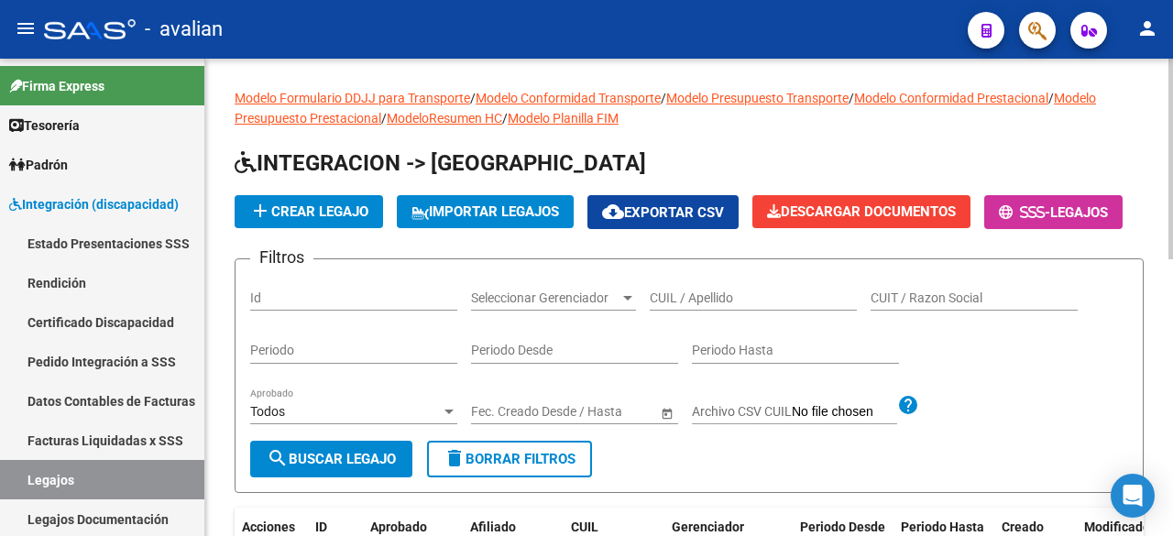
click at [721, 306] on input "CUIL / Apellido" at bounding box center [753, 299] width 207 height 16
paste input "20504507395"
type input "20504507395"
click at [368, 467] on span "search Buscar Legajo" at bounding box center [331, 459] width 129 height 16
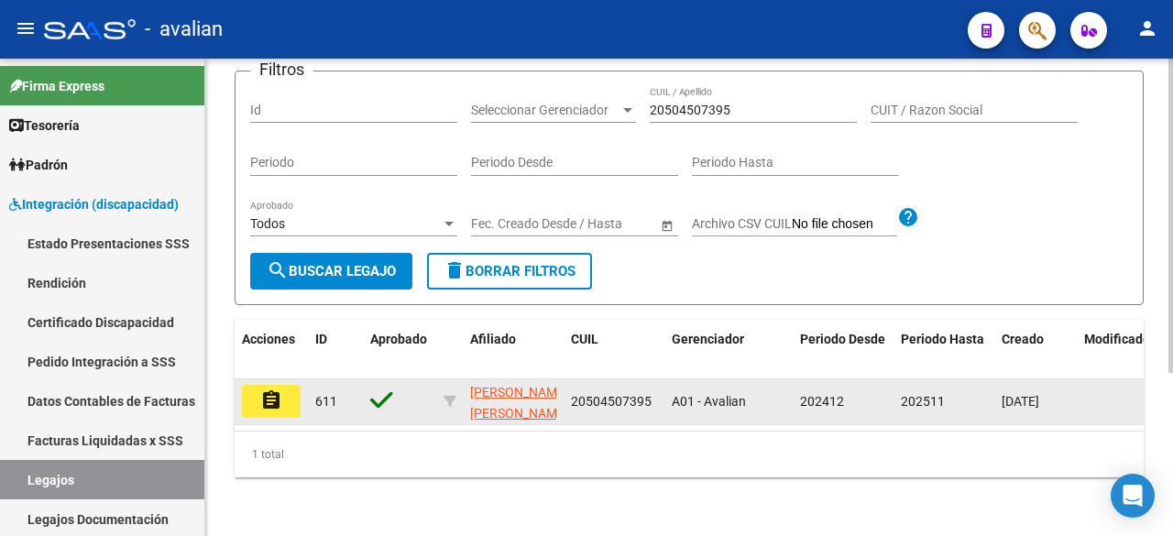
click at [262, 390] on mat-icon "assignment" at bounding box center [271, 401] width 22 height 22
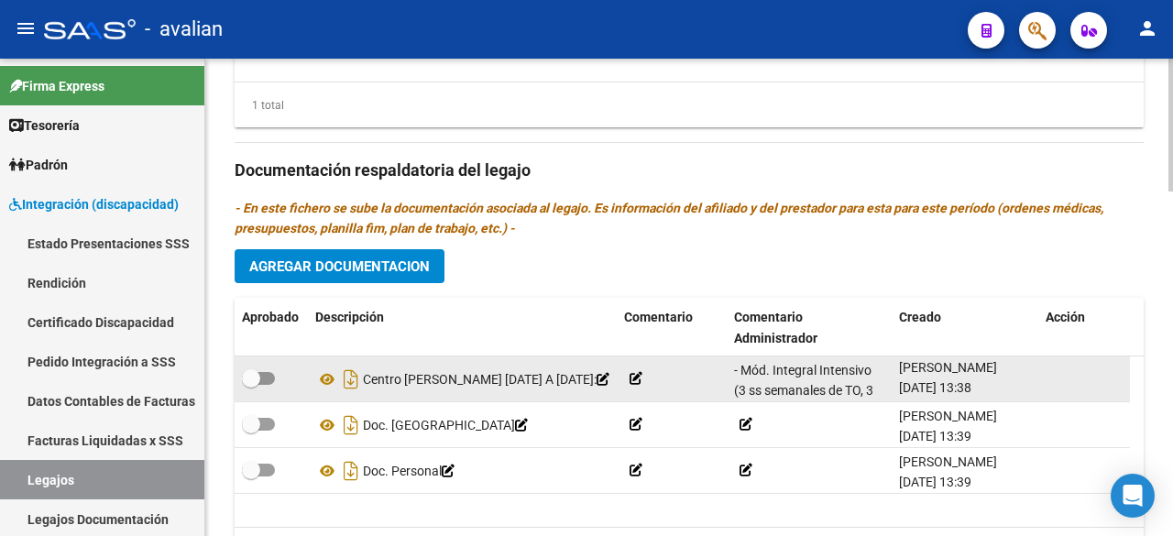
drag, startPoint x: 965, startPoint y: 389, endPoint x: 898, endPoint y: 388, distance: 66.9
click at [898, 388] on datatable-body-cell "[PERSON_NAME] [DATE] 13:38" at bounding box center [965, 379] width 147 height 45
copy span "[DATE]"
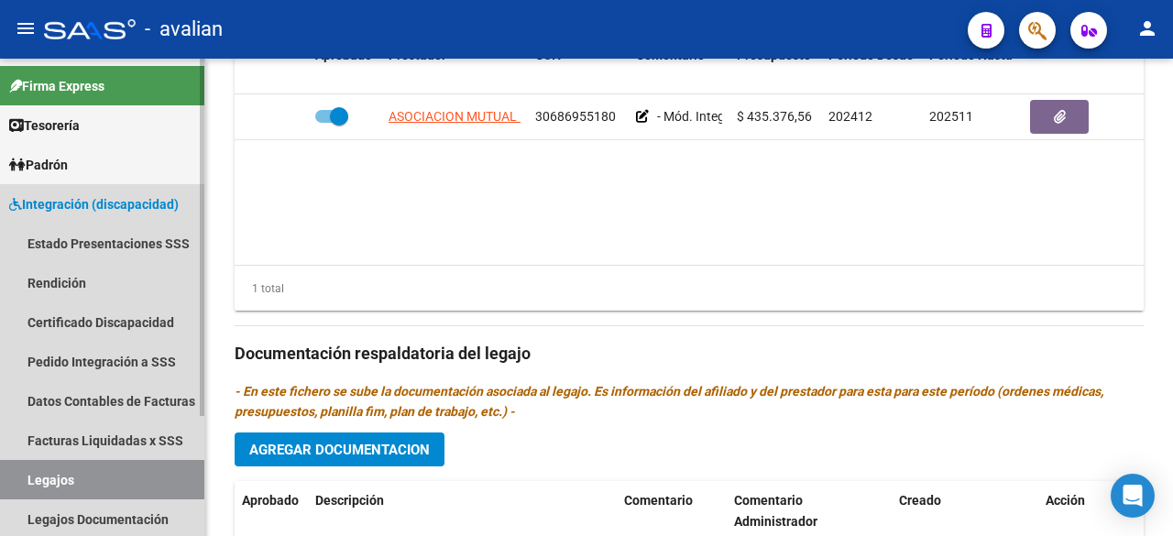
click at [46, 478] on link "Legajos" at bounding box center [102, 479] width 204 height 39
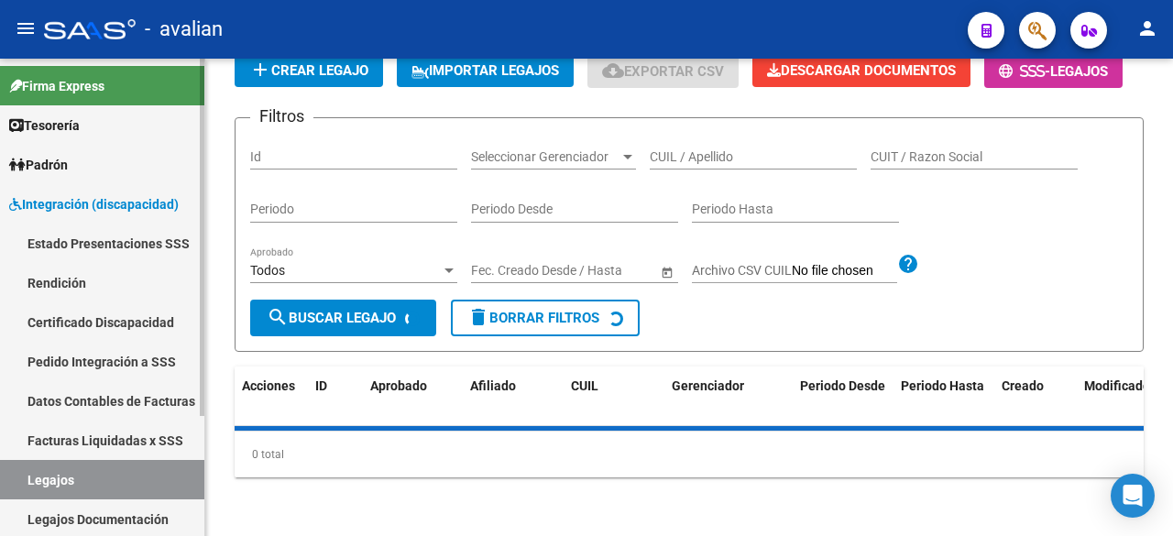
scroll to position [186, 0]
click at [707, 153] on input "CUIL / Apellido" at bounding box center [753, 157] width 207 height 16
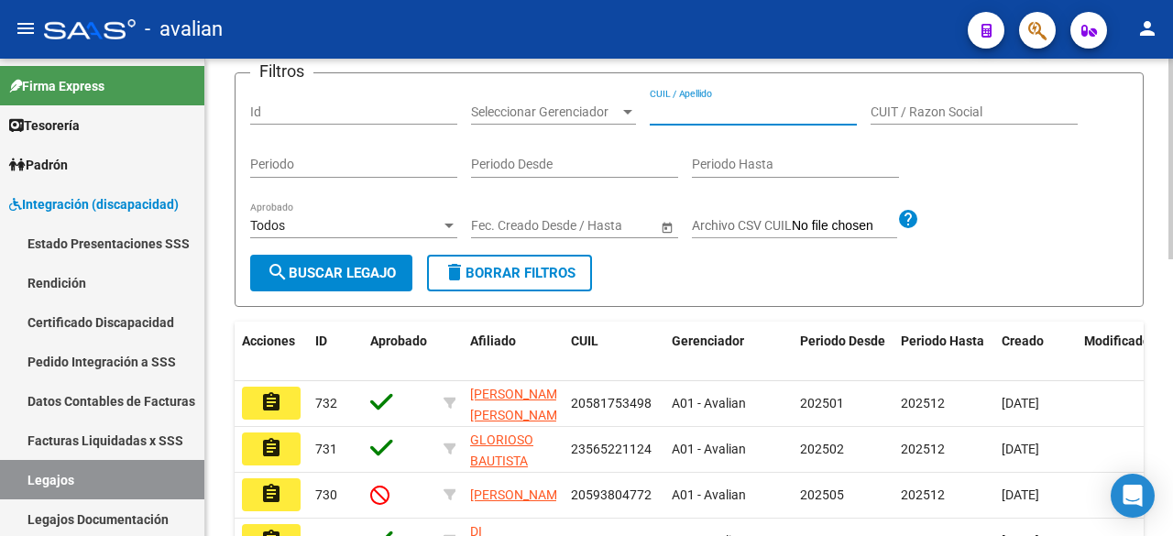
paste input "27552167819"
type input "27552167819"
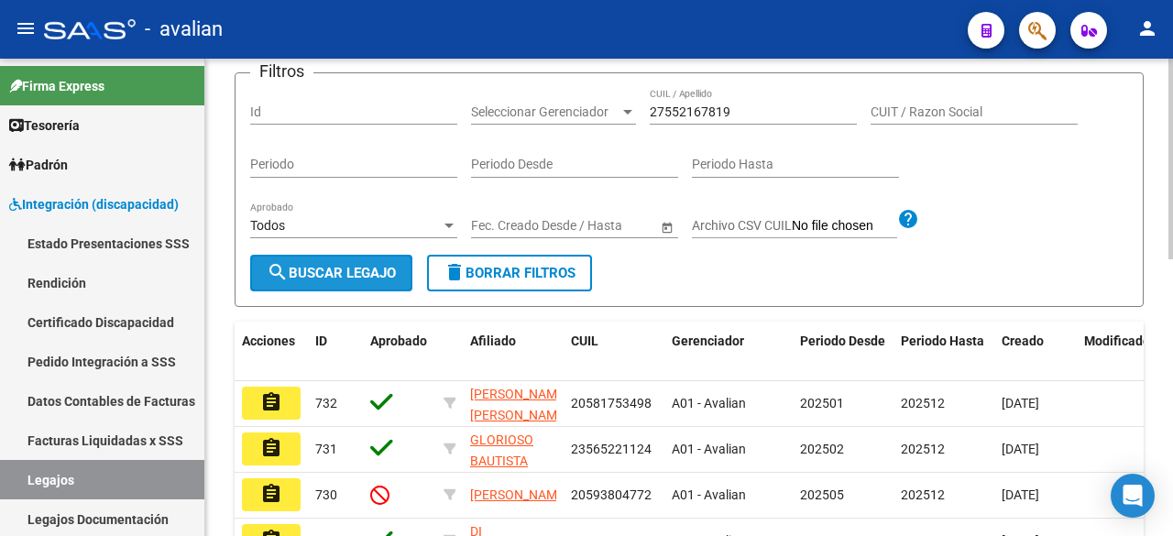
click at [316, 281] on span "search Buscar Legajo" at bounding box center [331, 273] width 129 height 16
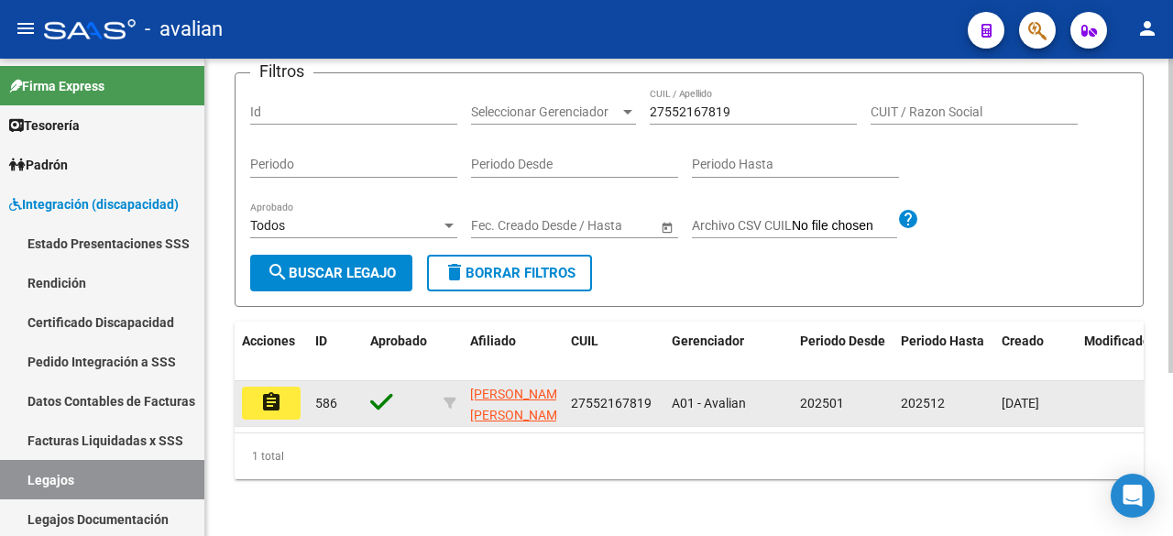
click at [267, 413] on mat-icon "assignment" at bounding box center [271, 402] width 22 height 22
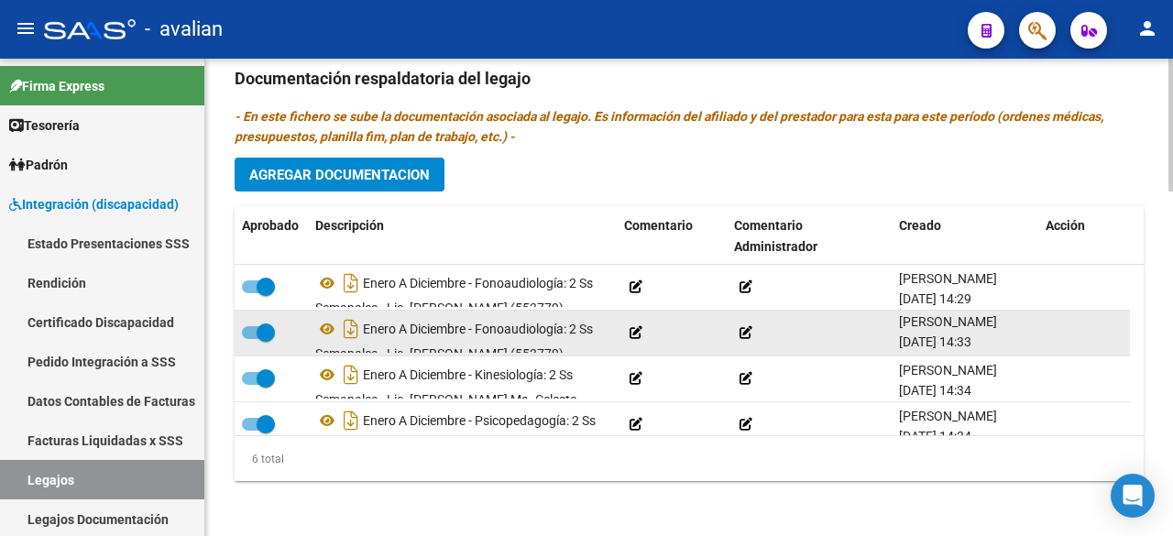
drag, startPoint x: 966, startPoint y: 341, endPoint x: 897, endPoint y: 346, distance: 68.9
click at [897, 346] on datatable-body-cell "[PERSON_NAME] [DATE] 14:33" at bounding box center [965, 333] width 147 height 45
copy span "[DATE]"
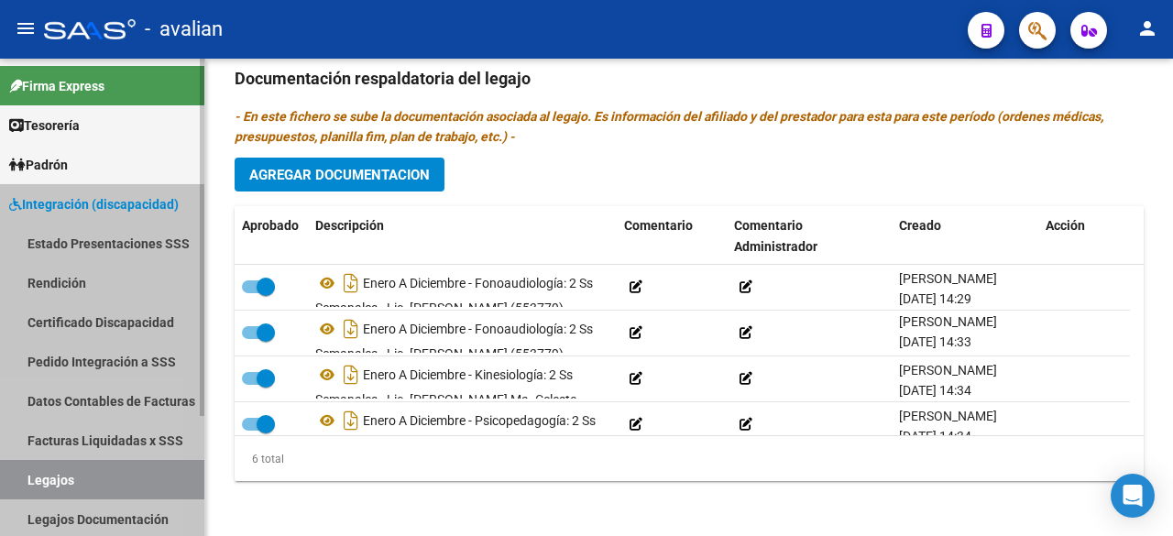
click at [47, 474] on link "Legajos" at bounding box center [102, 479] width 204 height 39
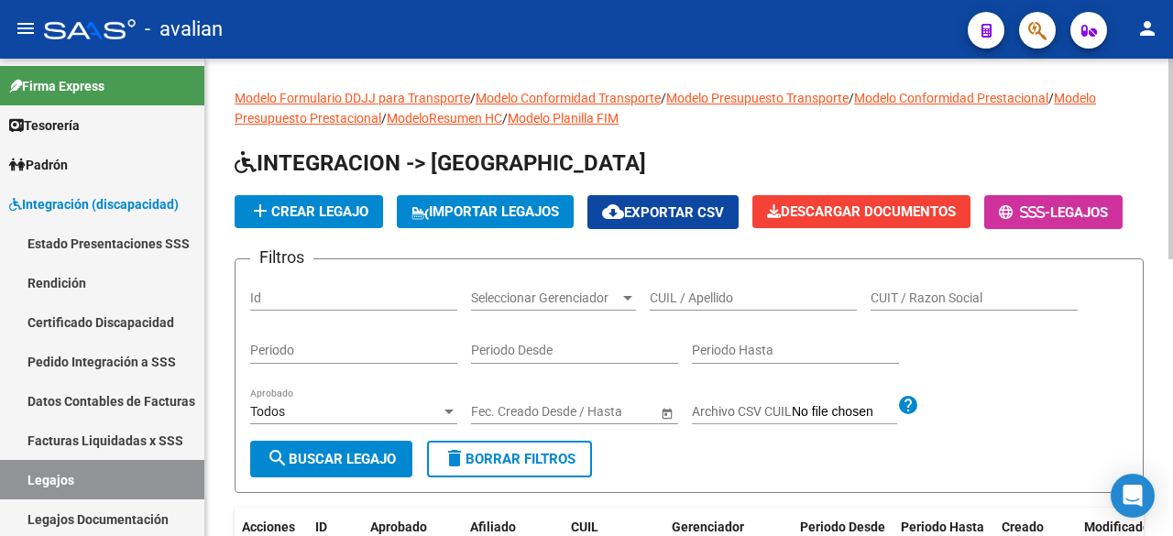
click at [702, 306] on input "CUIL / Apellido" at bounding box center [753, 299] width 207 height 16
paste input "[PERSON_NAME]"
type input "[PERSON_NAME]"
click at [431, 330] on div "Filtros Id Seleccionar Gerenciador Seleccionar Gerenciador [PERSON_NAME] / Apel…" at bounding box center [689, 357] width 878 height 167
paste input "20570674367"
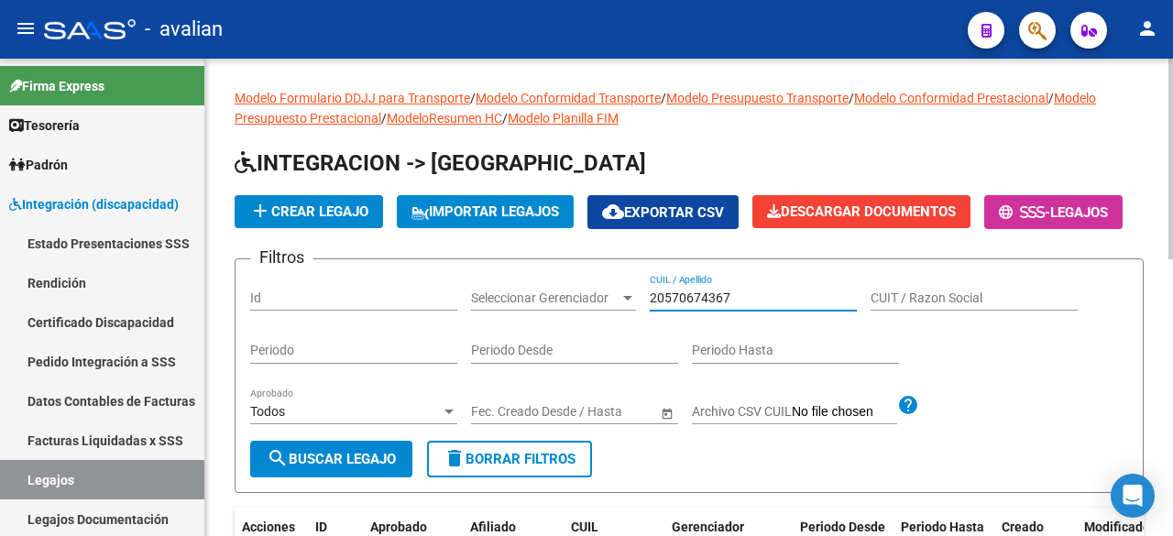
type input "20570674367"
click at [377, 467] on span "search Buscar Legajo" at bounding box center [331, 459] width 129 height 16
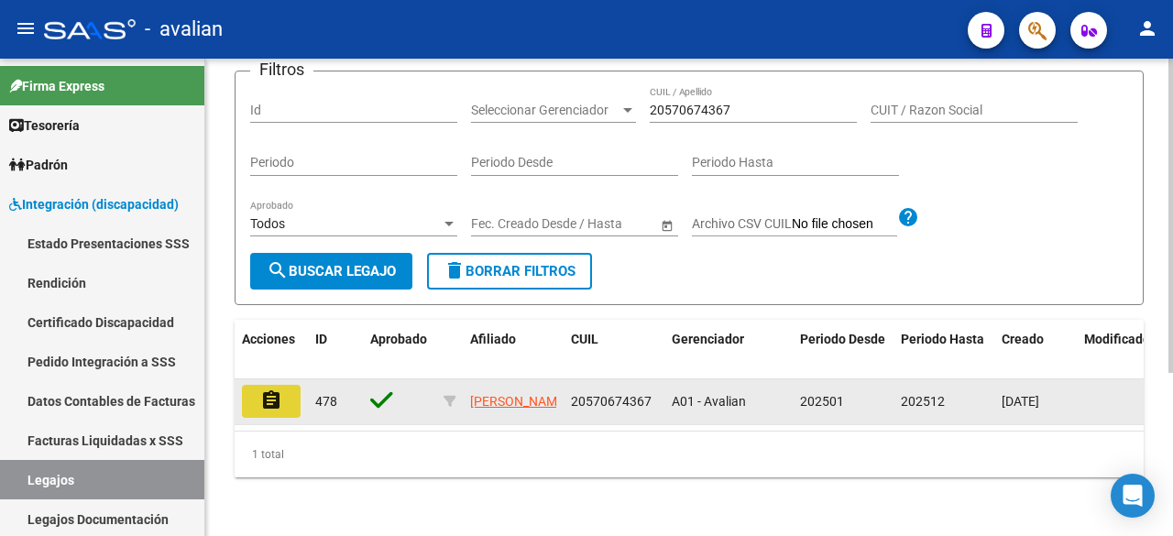
click at [287, 388] on button "assignment" at bounding box center [271, 401] width 59 height 33
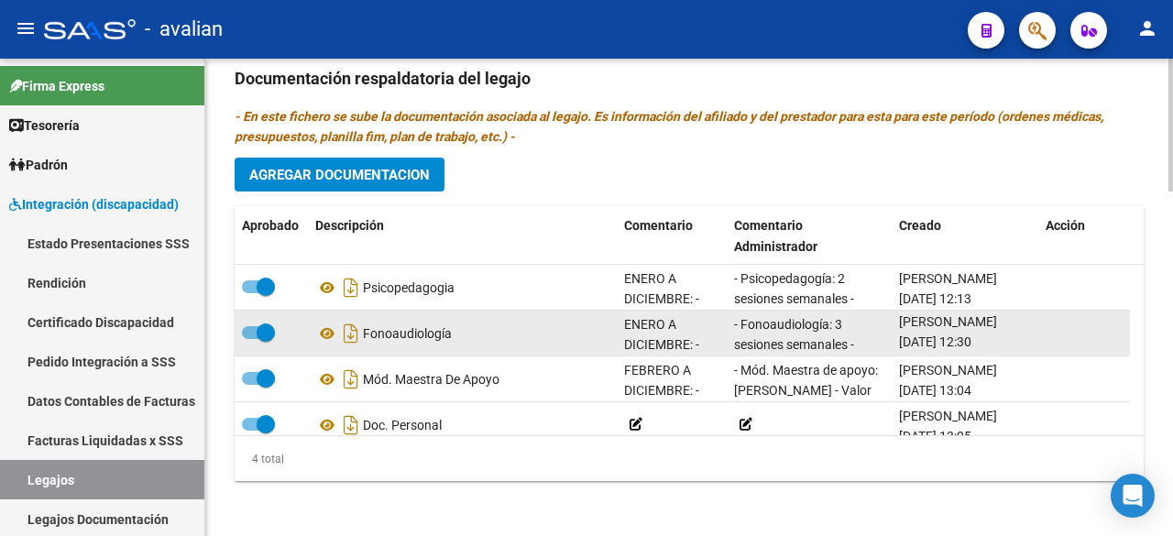
drag, startPoint x: 966, startPoint y: 338, endPoint x: 895, endPoint y: 340, distance: 71.5
click at [895, 340] on datatable-body-cell "[PERSON_NAME] [DATE] 12:30" at bounding box center [965, 333] width 147 height 45
copy span "[DATE]"
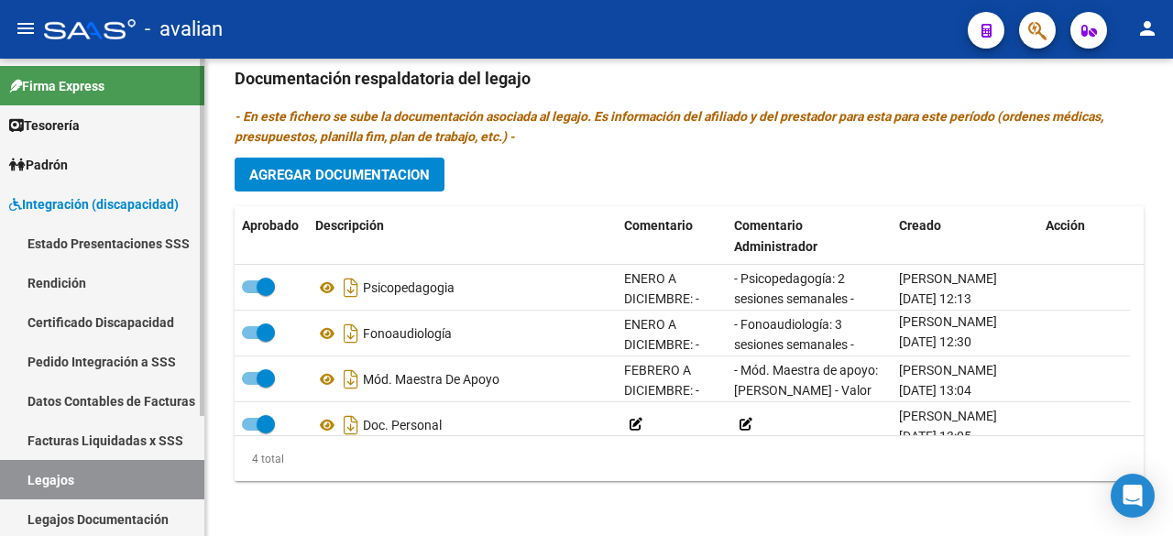
click at [82, 474] on link "Legajos" at bounding box center [102, 479] width 204 height 39
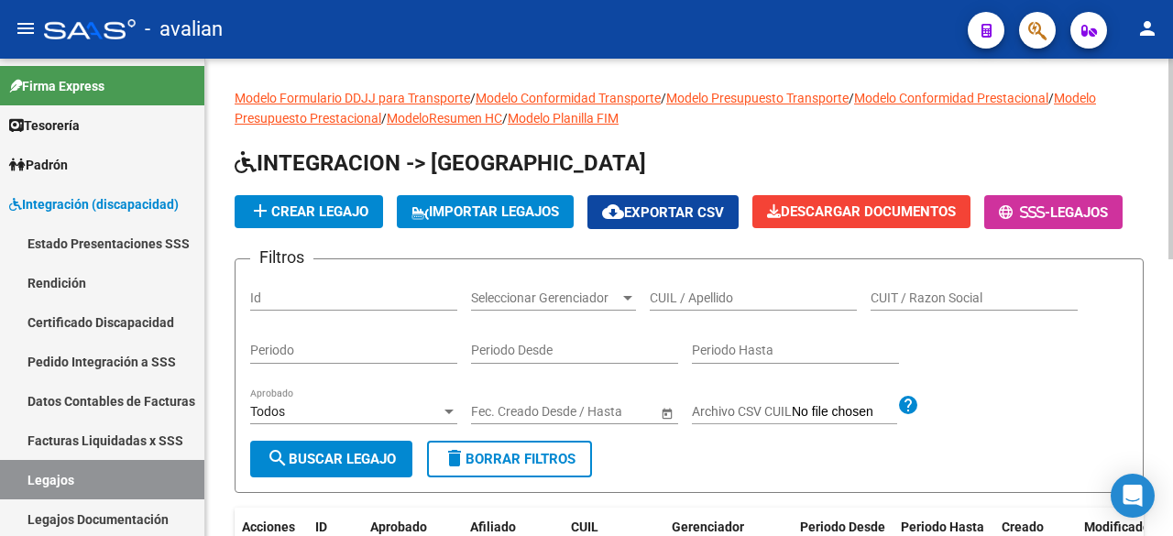
click at [715, 306] on input "CUIL / Apellido" at bounding box center [753, 299] width 207 height 16
paste input "20539144945"
type input "20539144945"
click at [359, 467] on span "search Buscar Legajo" at bounding box center [331, 459] width 129 height 16
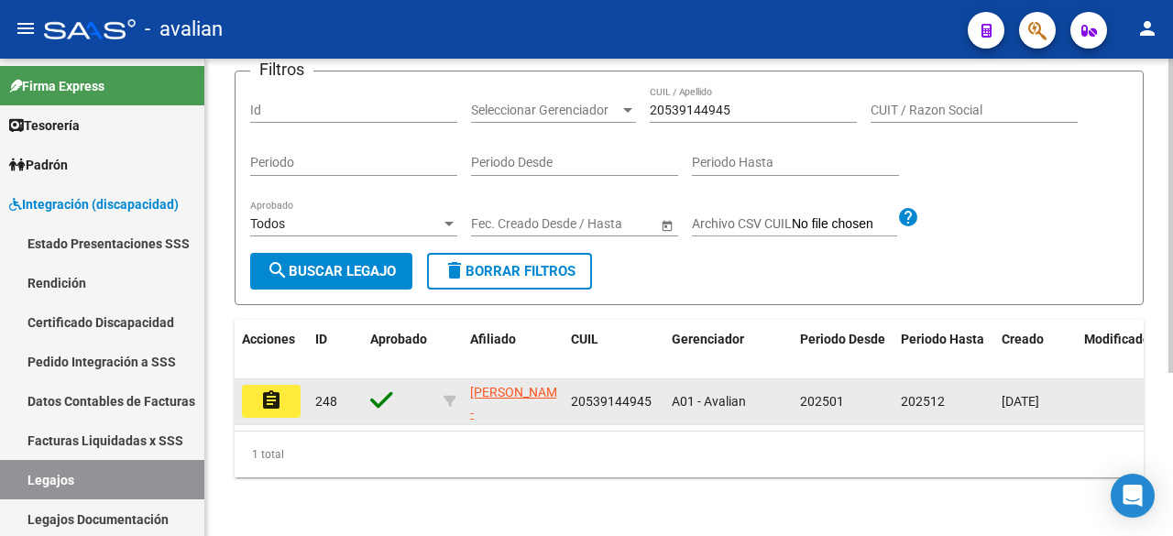
click at [286, 385] on button "assignment" at bounding box center [271, 401] width 59 height 33
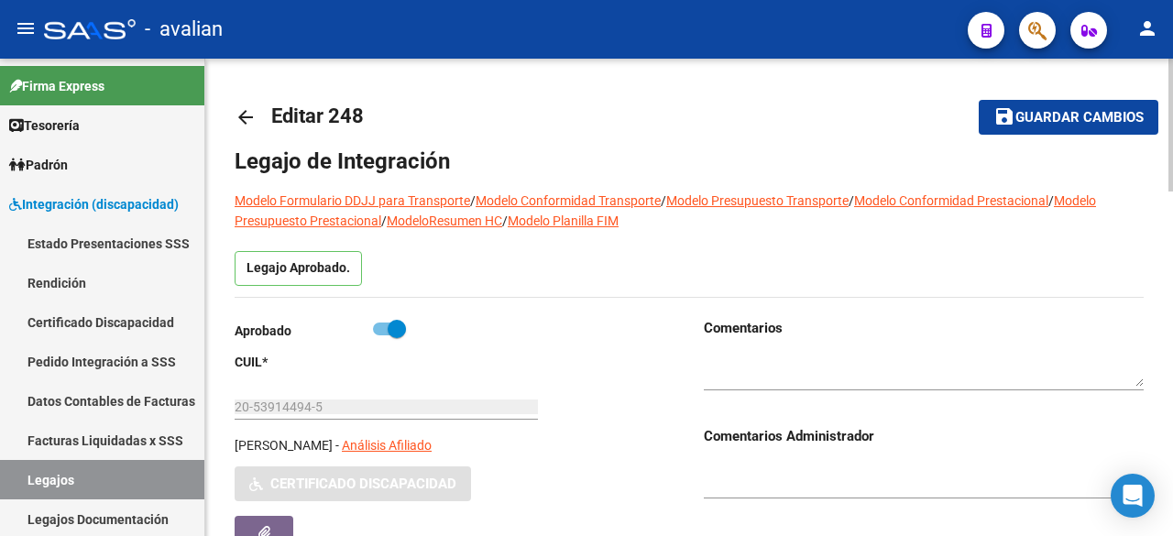
type input "[PERSON_NAME]"
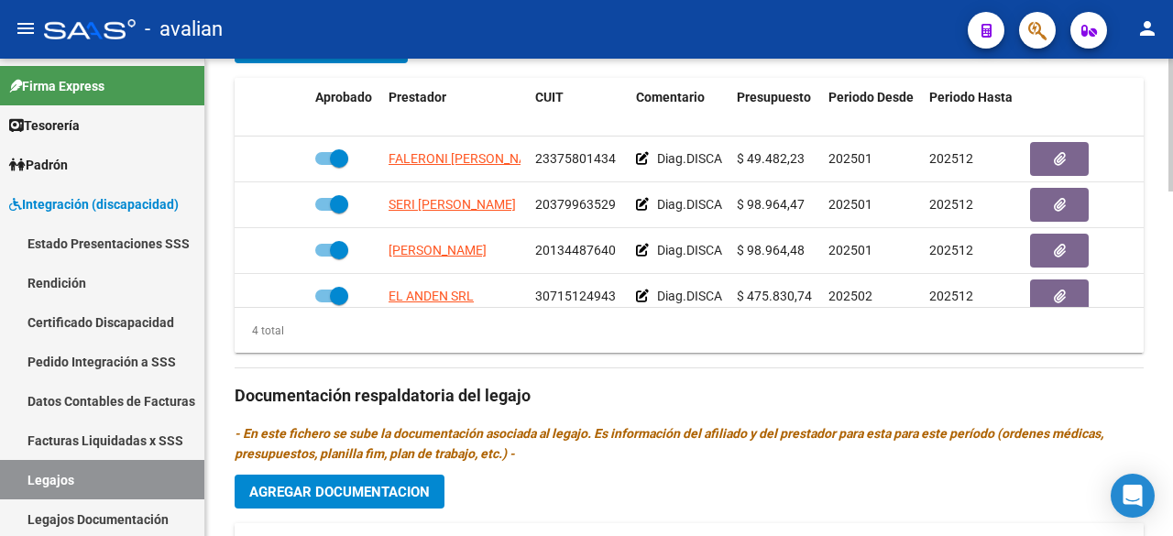
click at [383, 487] on span "Agregar Documentacion" at bounding box center [339, 492] width 181 height 16
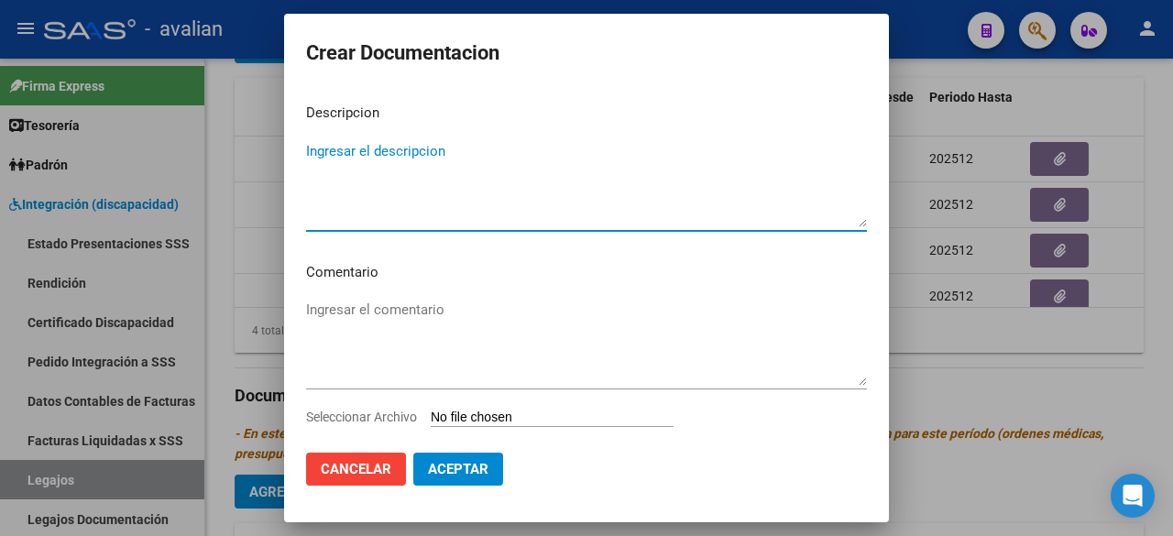
click at [592, 417] on input "Seleccionar Archivo" at bounding box center [552, 418] width 243 height 17
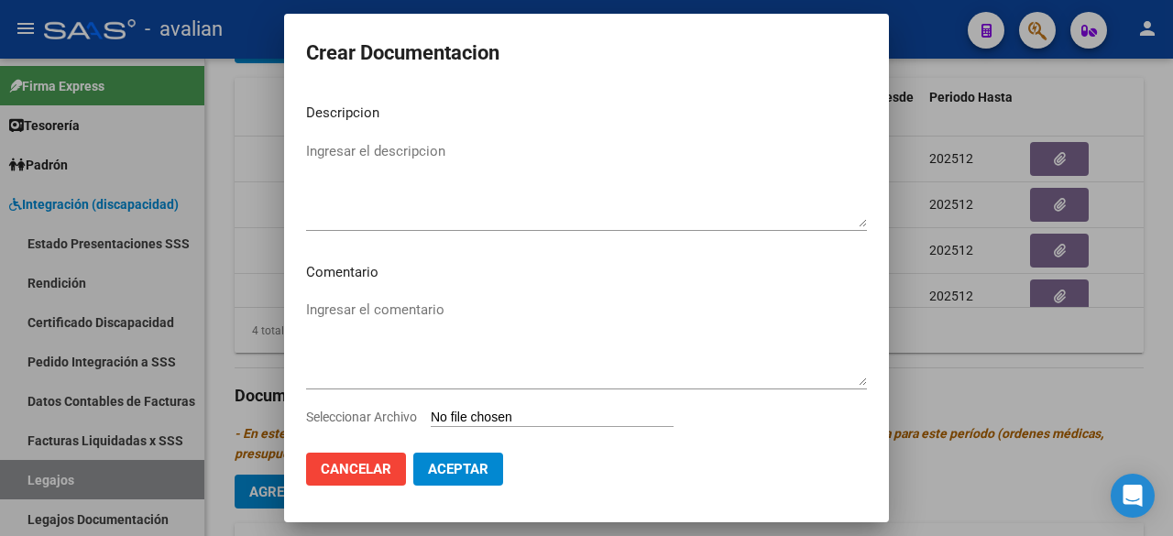
type input "C:\fakepath\HC Y CUD.pdf"
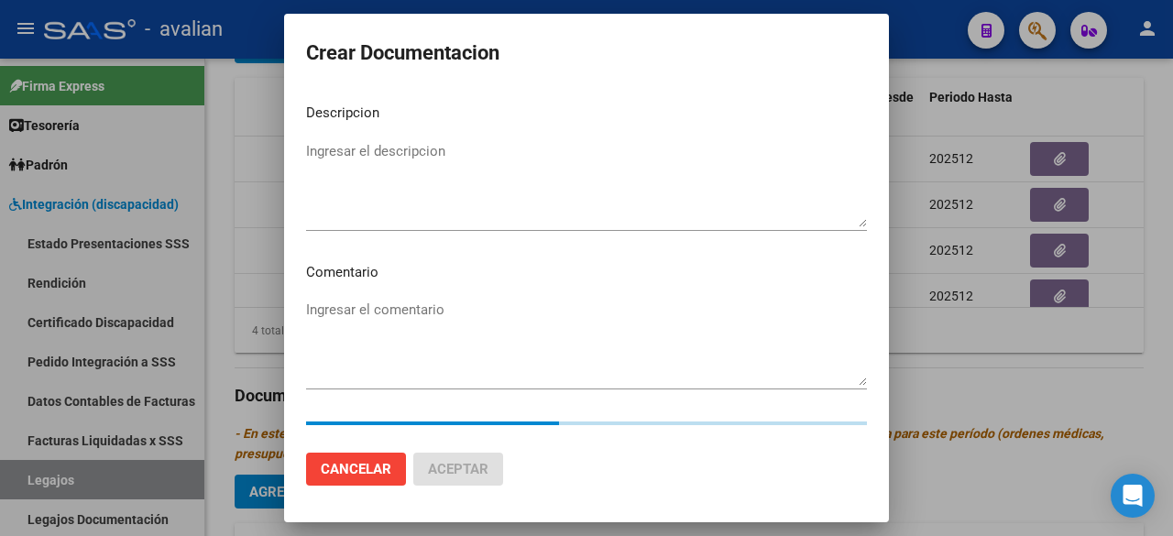
click at [437, 198] on textarea "Ingresar el descripcion" at bounding box center [586, 184] width 561 height 86
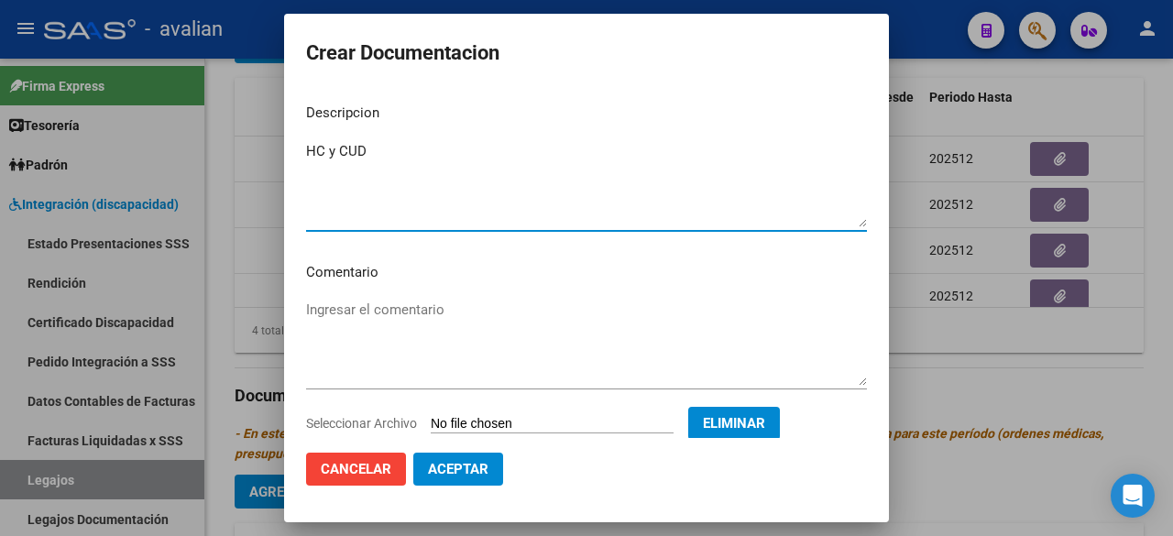
type textarea "HC y CUD"
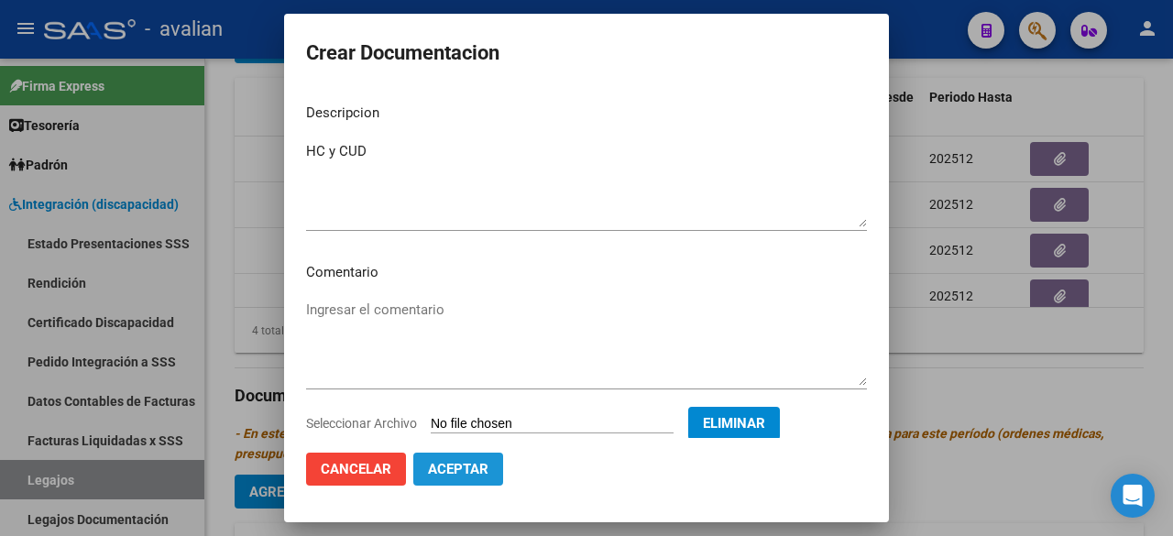
click at [473, 465] on span "Aceptar" at bounding box center [458, 469] width 60 height 16
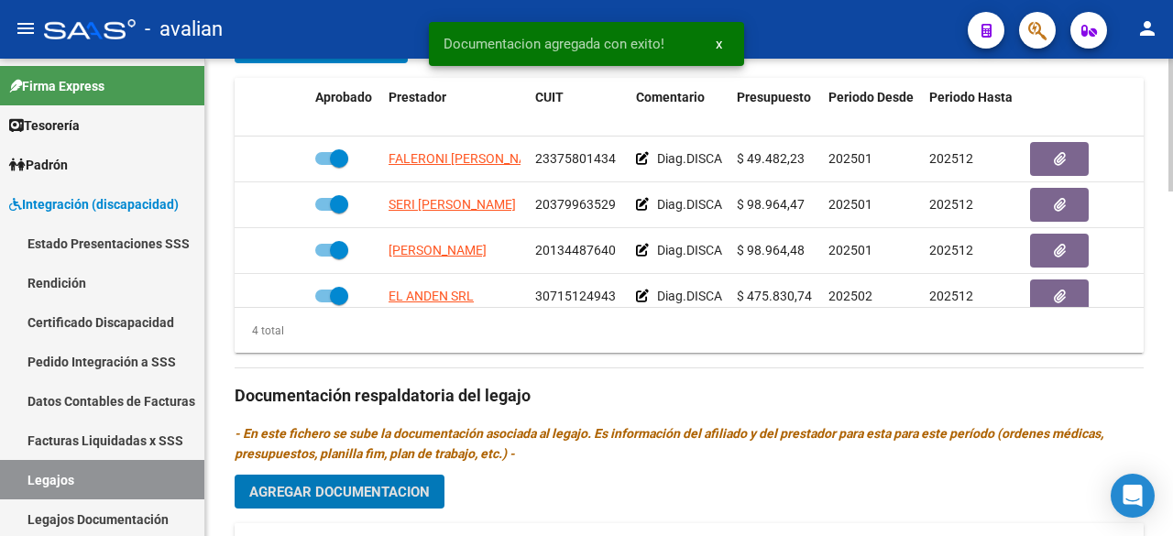
scroll to position [1192, 0]
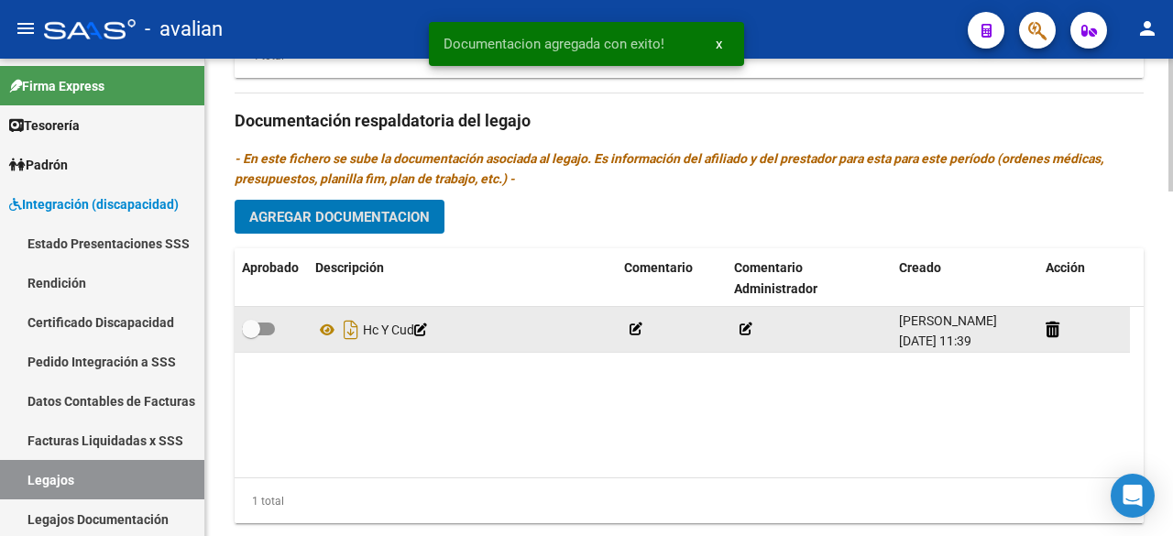
click at [264, 333] on label at bounding box center [258, 329] width 33 height 22
click at [251, 335] on input "checkbox" at bounding box center [250, 335] width 1 height 1
checkbox input "true"
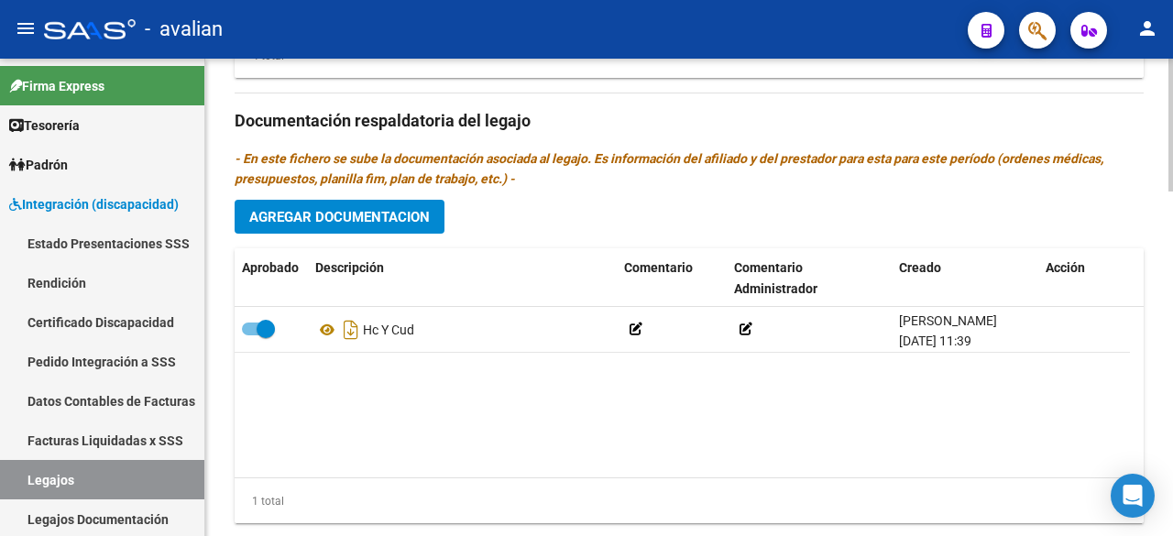
click at [343, 215] on span "Agregar Documentacion" at bounding box center [339, 217] width 181 height 16
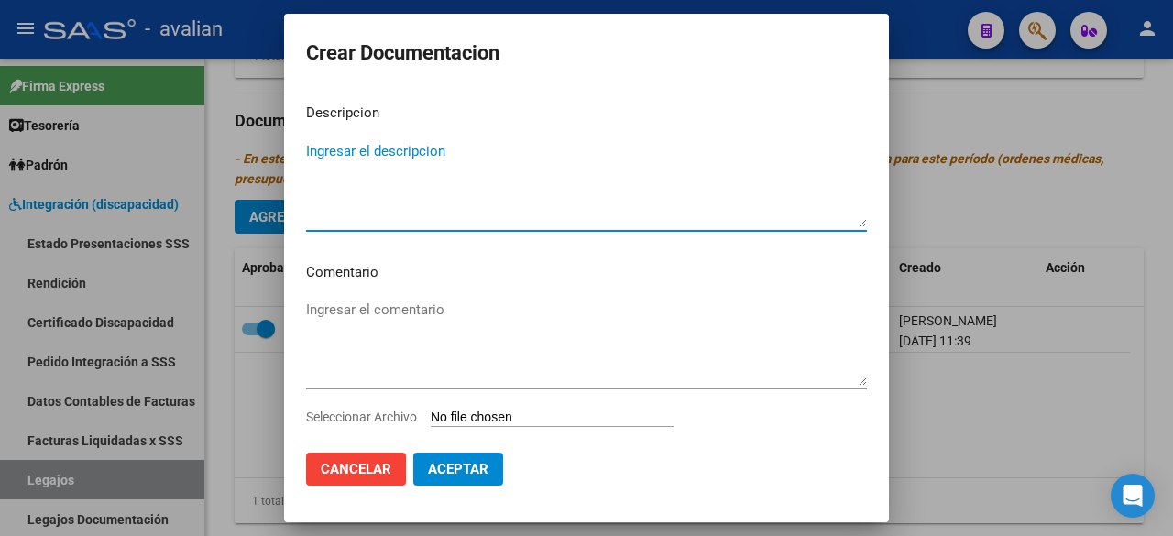
click at [368, 156] on textarea "Ingresar el descripcion" at bounding box center [586, 184] width 561 height 86
type textarea "PRESCRIPCIONES"
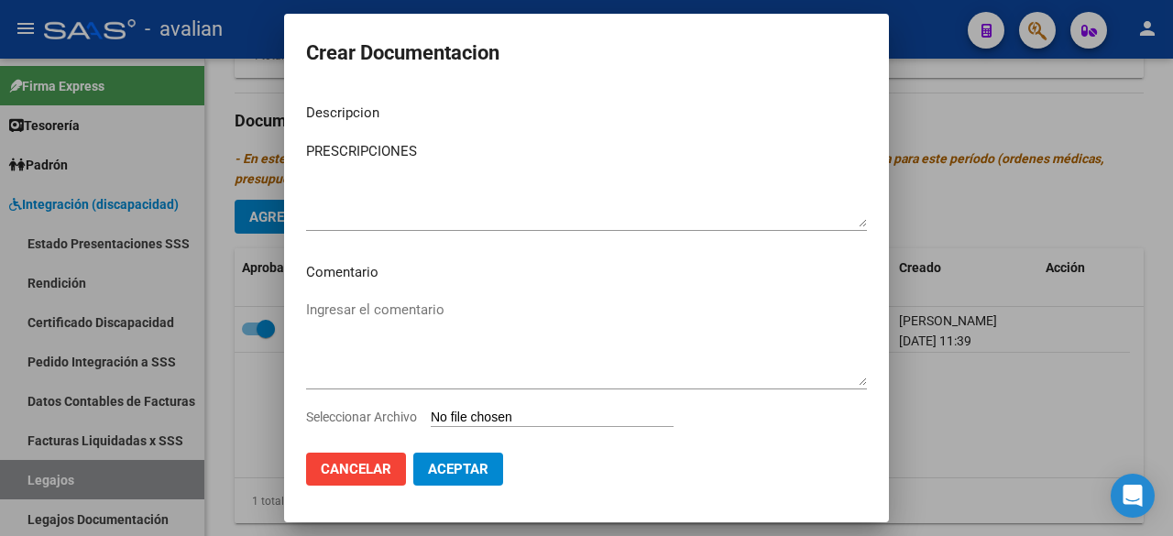
click at [585, 421] on input "Seleccionar Archivo" at bounding box center [552, 418] width 243 height 17
type input "C:\fakepath\presc rip.pdf"
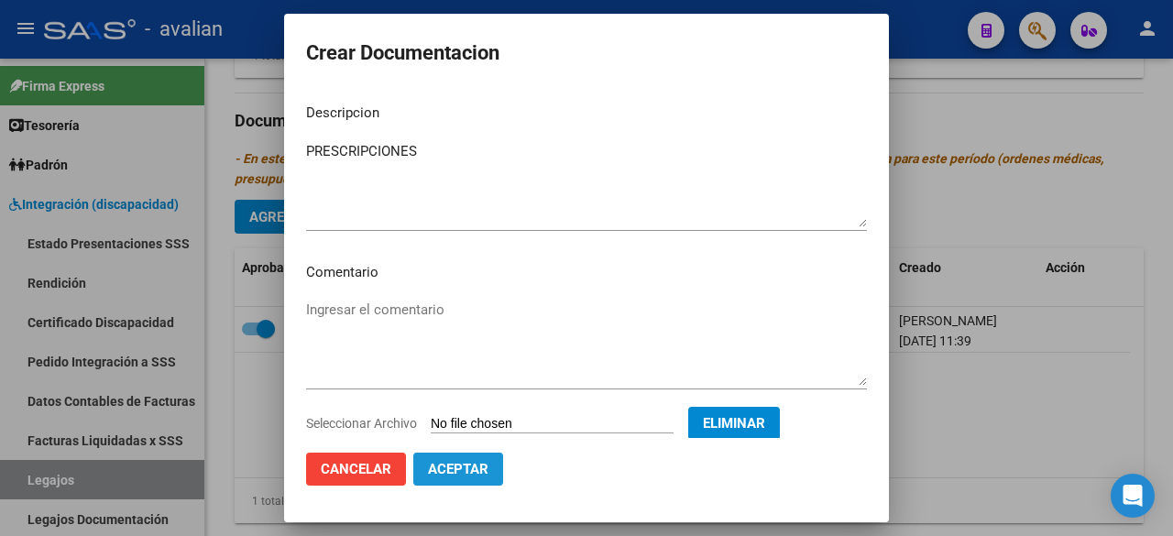
click at [473, 473] on span "Aceptar" at bounding box center [458, 469] width 60 height 16
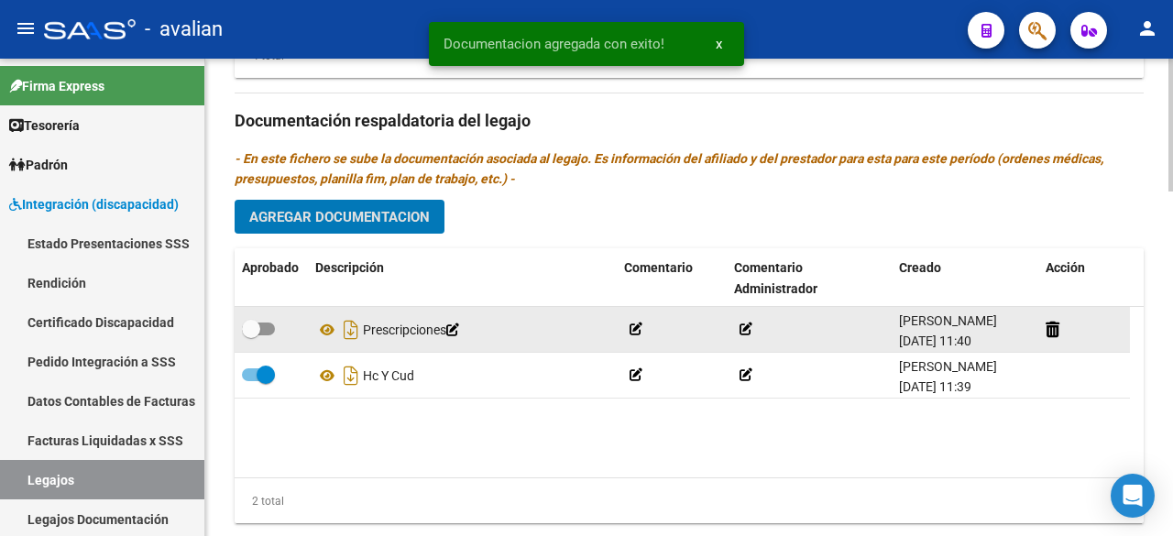
click at [267, 328] on span at bounding box center [258, 329] width 33 height 13
click at [251, 335] on input "checkbox" at bounding box center [250, 335] width 1 height 1
checkbox input "true"
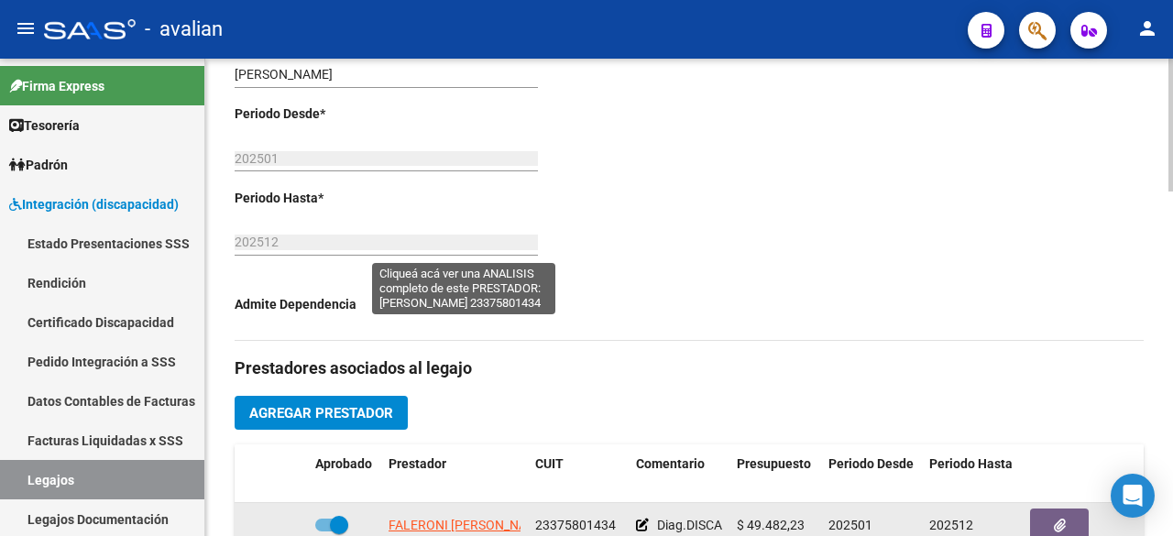
scroll to position [275, 0]
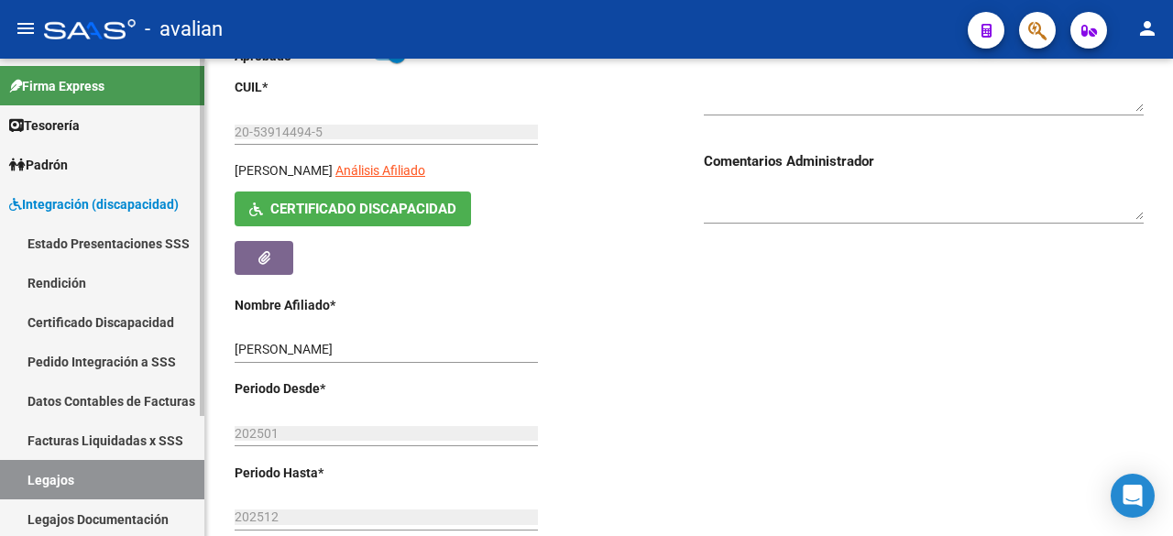
click at [35, 473] on link "Legajos" at bounding box center [102, 479] width 204 height 39
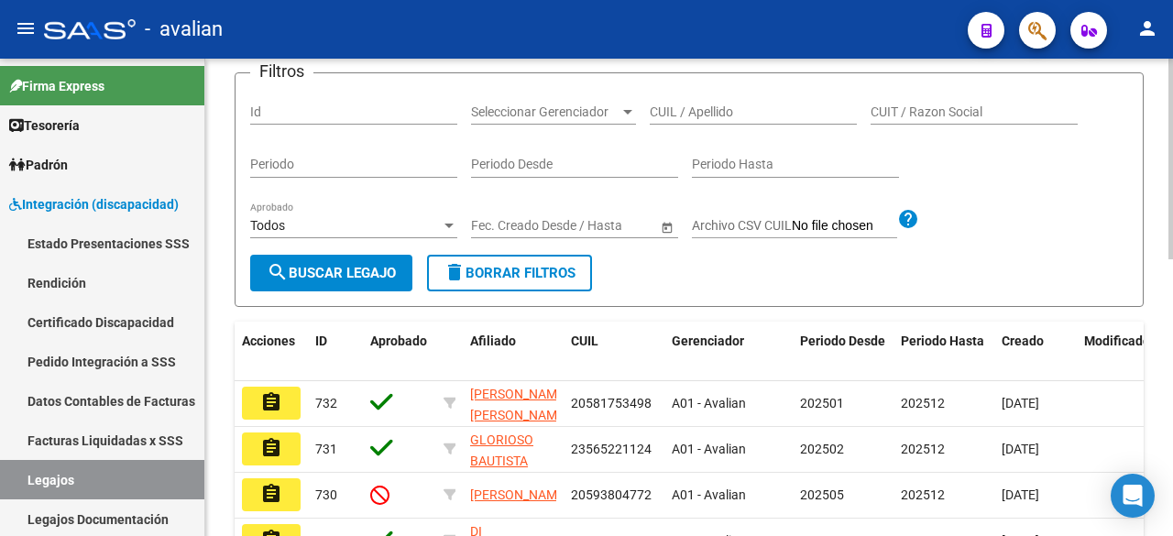
scroll to position [275, 0]
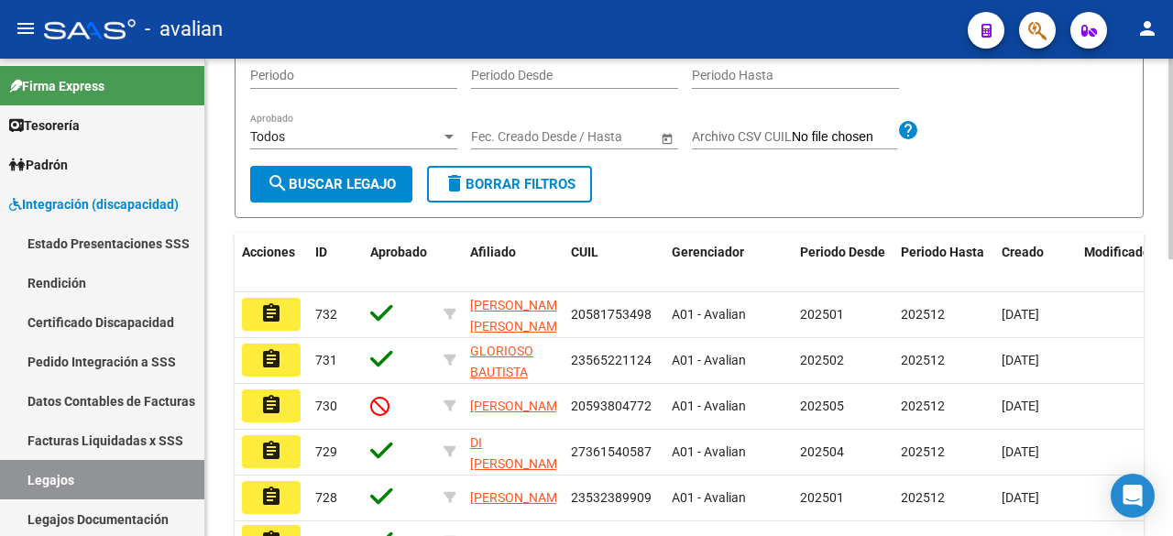
click at [695, 162] on div "Filtros Id Seleccionar Gerenciador Seleccionar Gerenciador CUIL / Apellido CUIT…" at bounding box center [689, 82] width 878 height 167
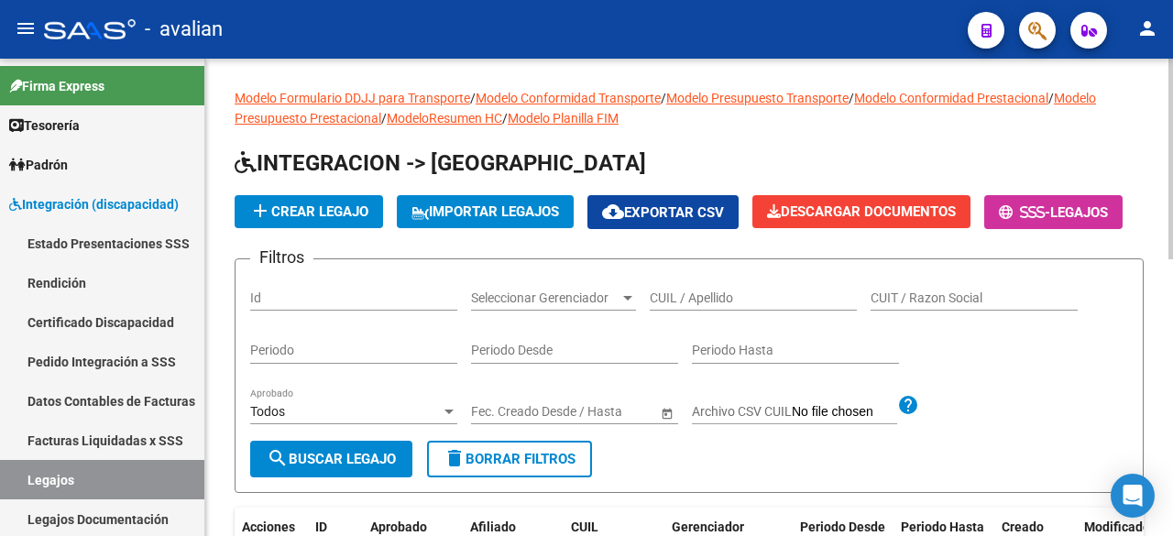
click at [689, 311] on div "CUIL / Apellido" at bounding box center [753, 292] width 207 height 37
paste input "20551999379"
type input "20551999379"
click at [359, 478] on button "search Buscar Legajo" at bounding box center [331, 459] width 162 height 37
click at [381, 467] on span "search Buscar Legajo" at bounding box center [331, 459] width 129 height 16
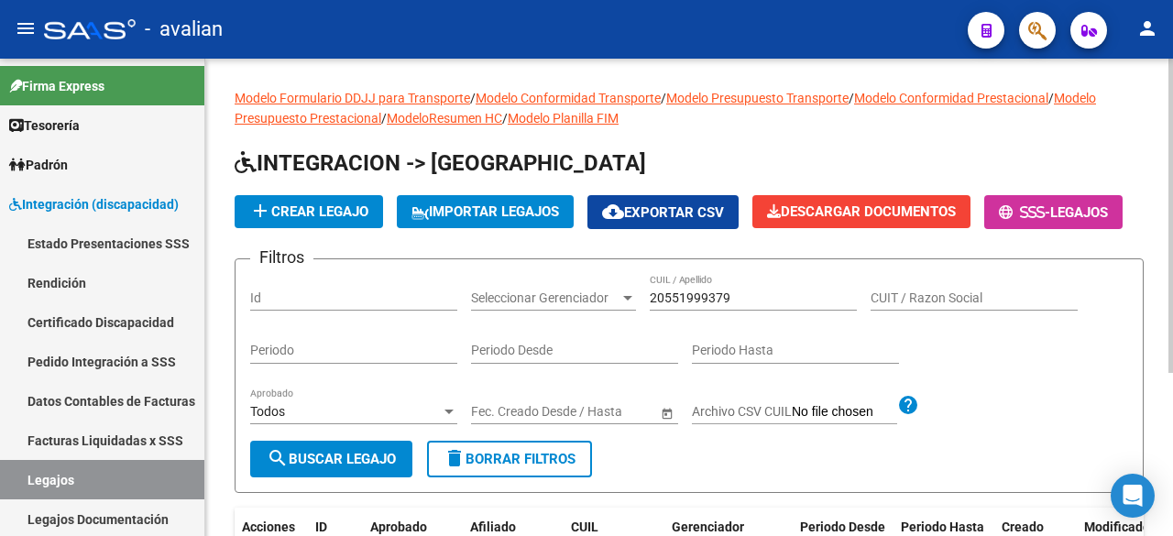
scroll to position [247, 0]
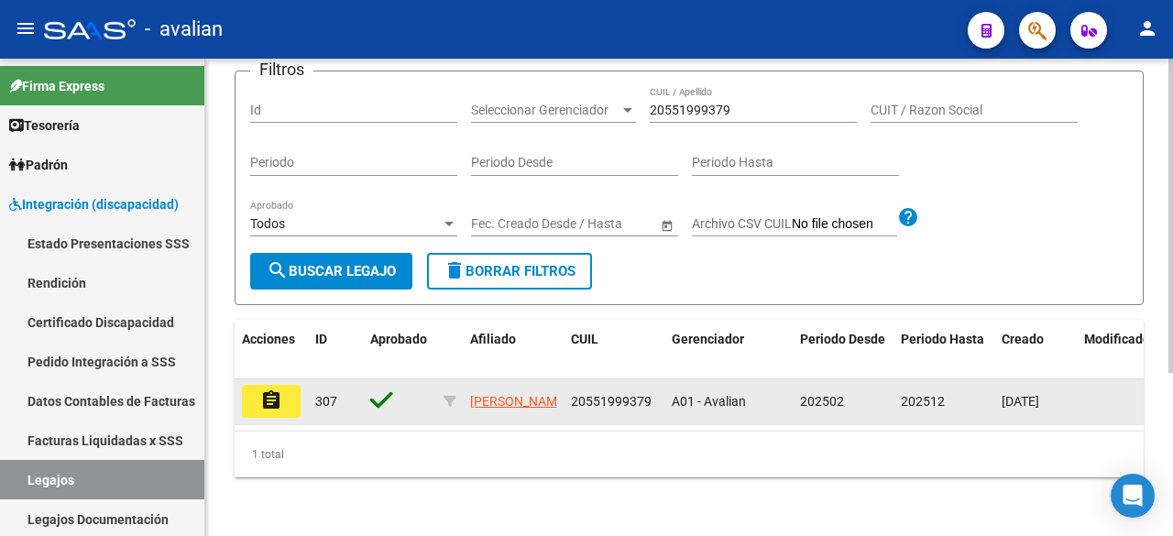
click at [258, 385] on button "assignment" at bounding box center [271, 401] width 59 height 33
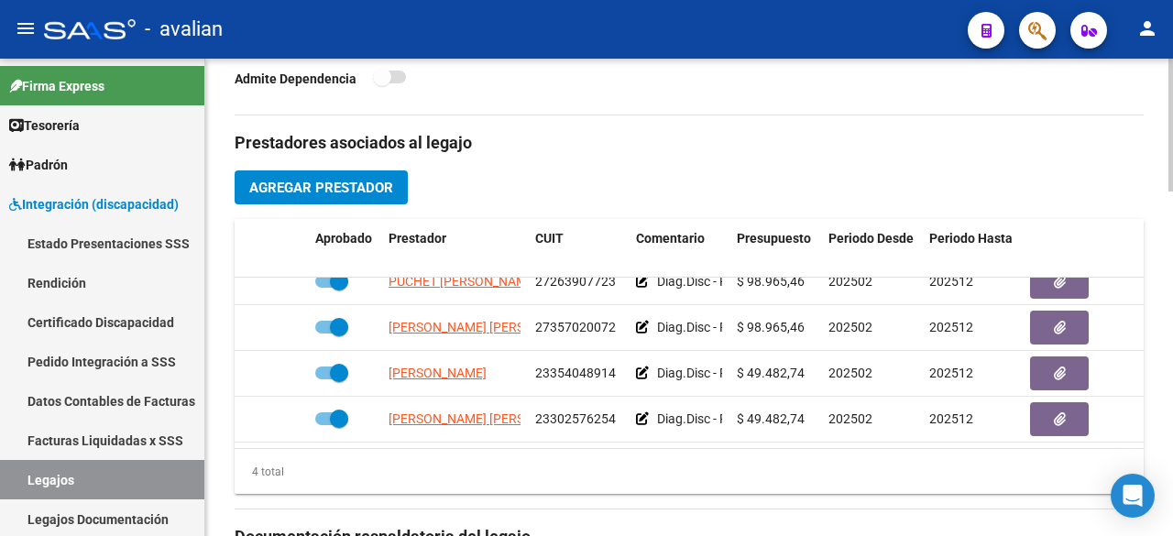
scroll to position [1142, 0]
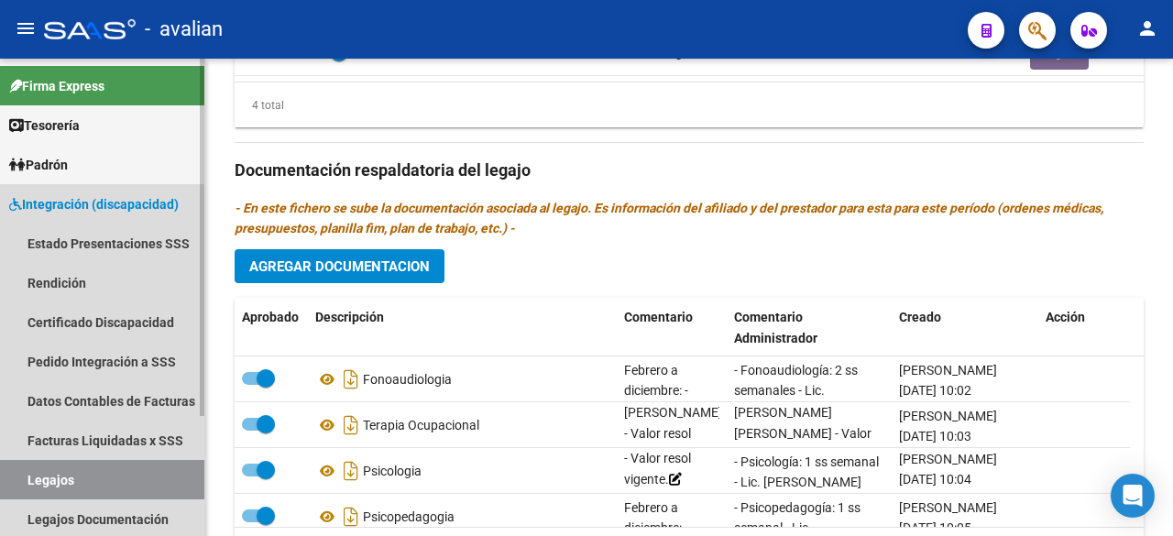
click at [60, 480] on link "Legajos" at bounding box center [102, 479] width 204 height 39
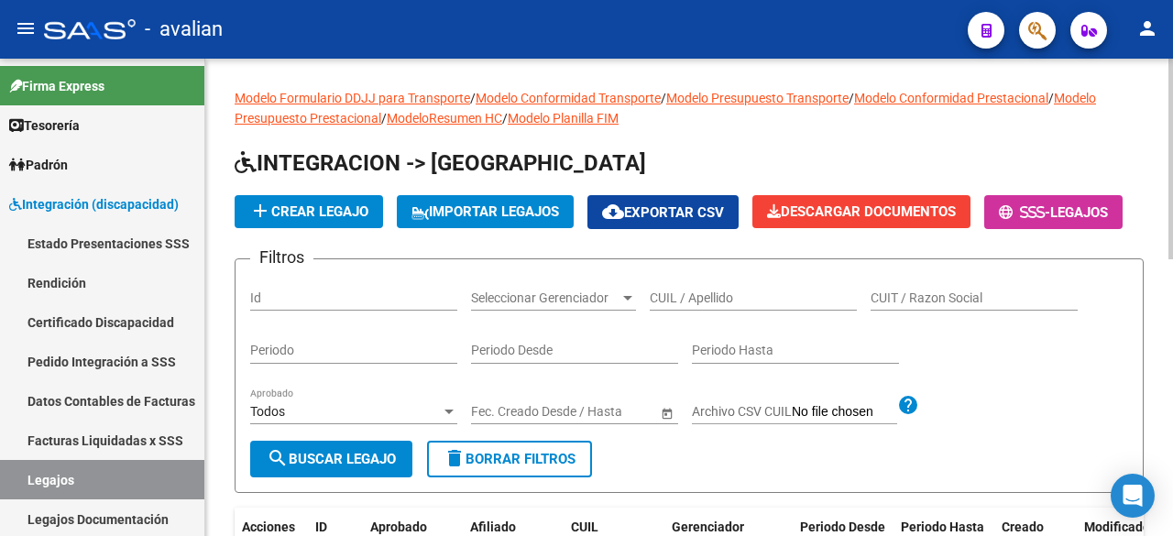
scroll to position [275, 0]
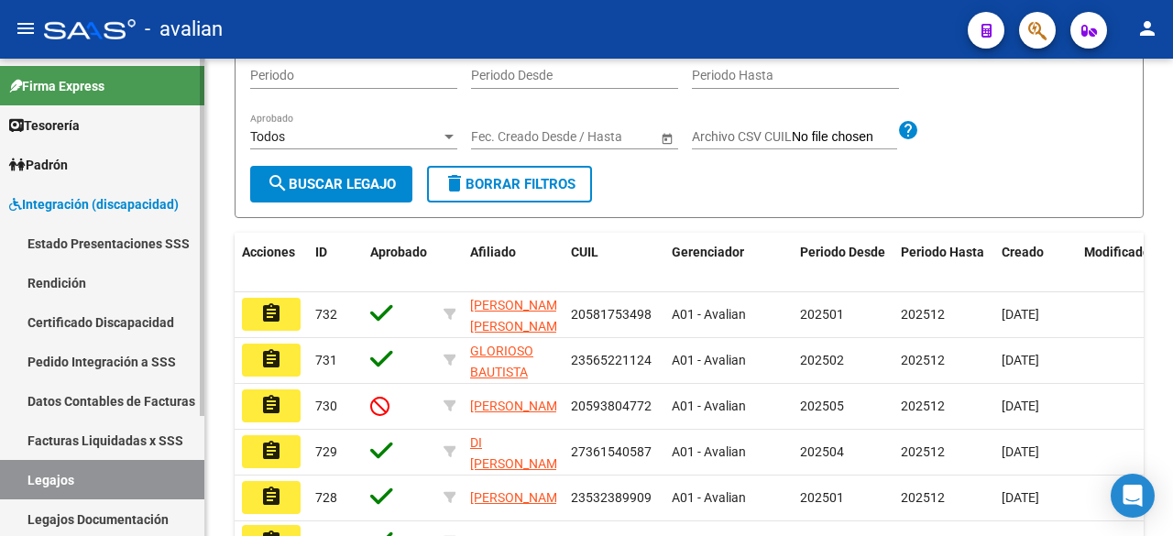
click at [49, 472] on link "Legajos" at bounding box center [102, 479] width 204 height 39
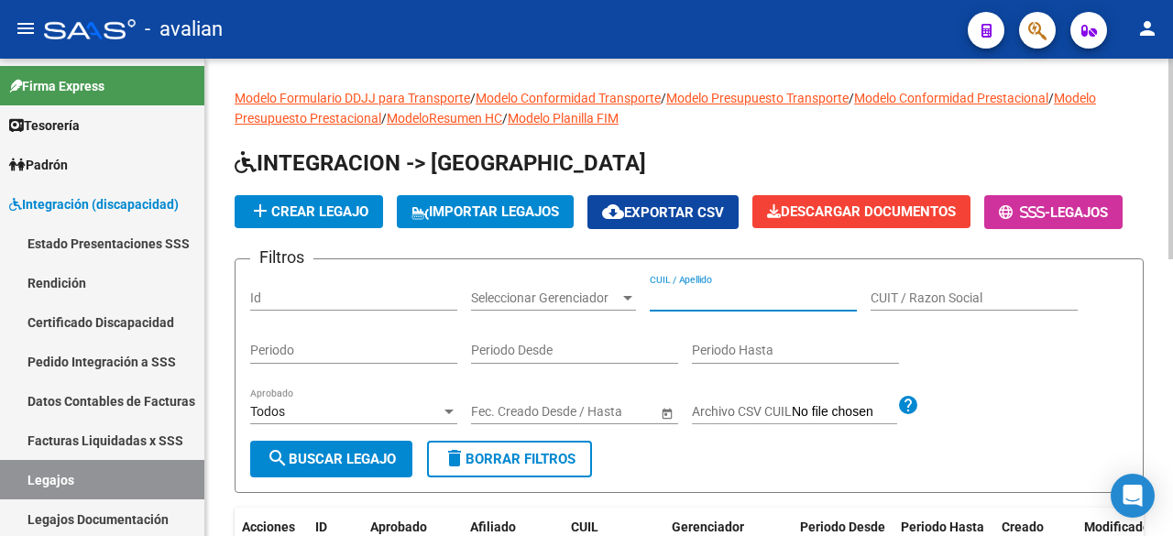
click at [749, 306] on input "CUIL / Apellido" at bounding box center [753, 299] width 207 height 16
paste input "20539144945"
type input "20539144945"
click at [293, 467] on span "search Buscar Legajo" at bounding box center [331, 459] width 129 height 16
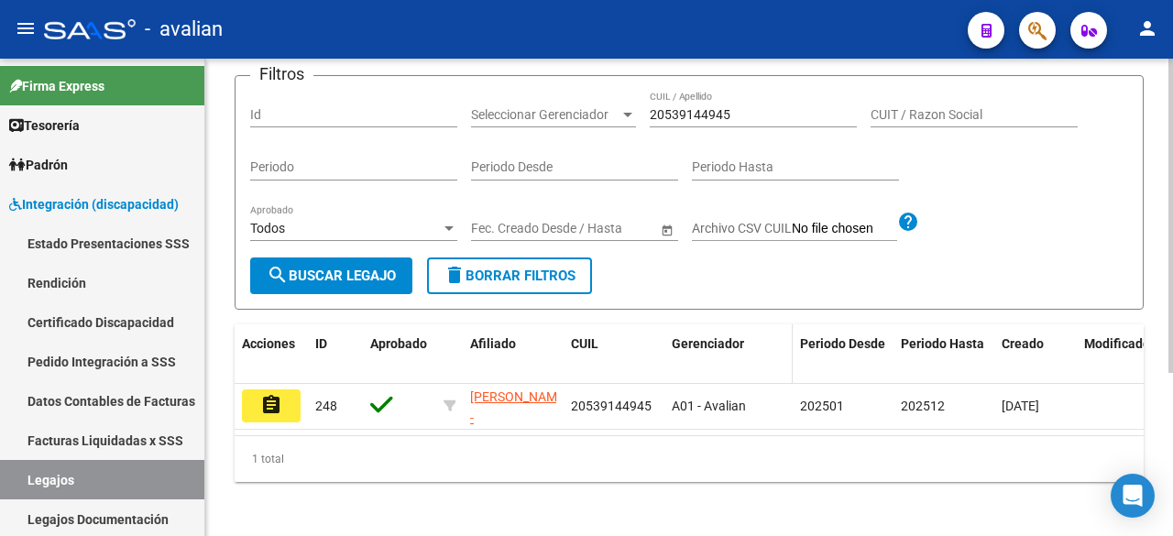
scroll to position [247, 0]
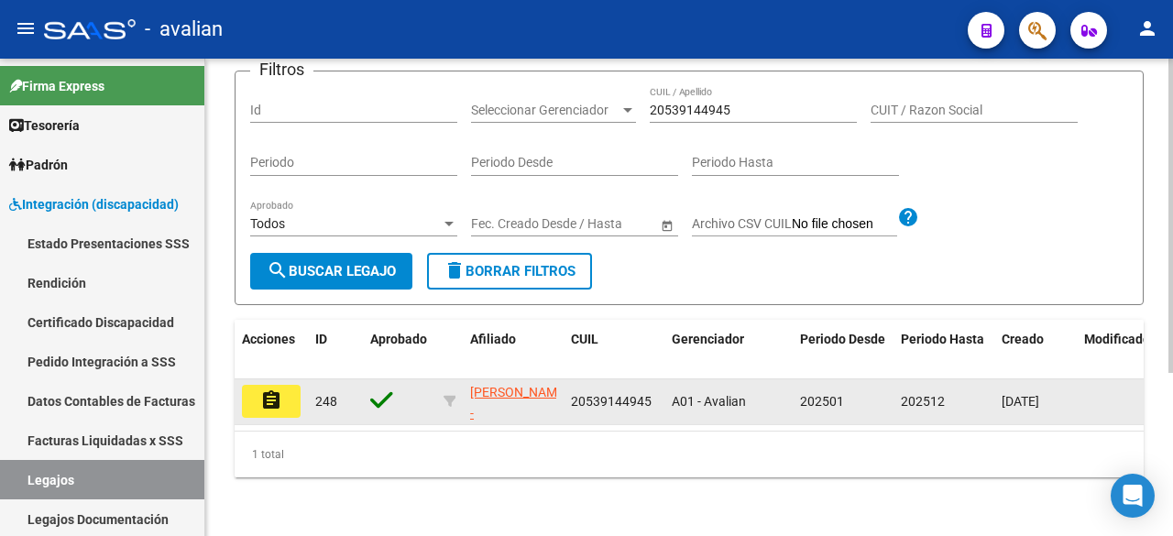
click at [261, 393] on mat-icon "assignment" at bounding box center [271, 401] width 22 height 22
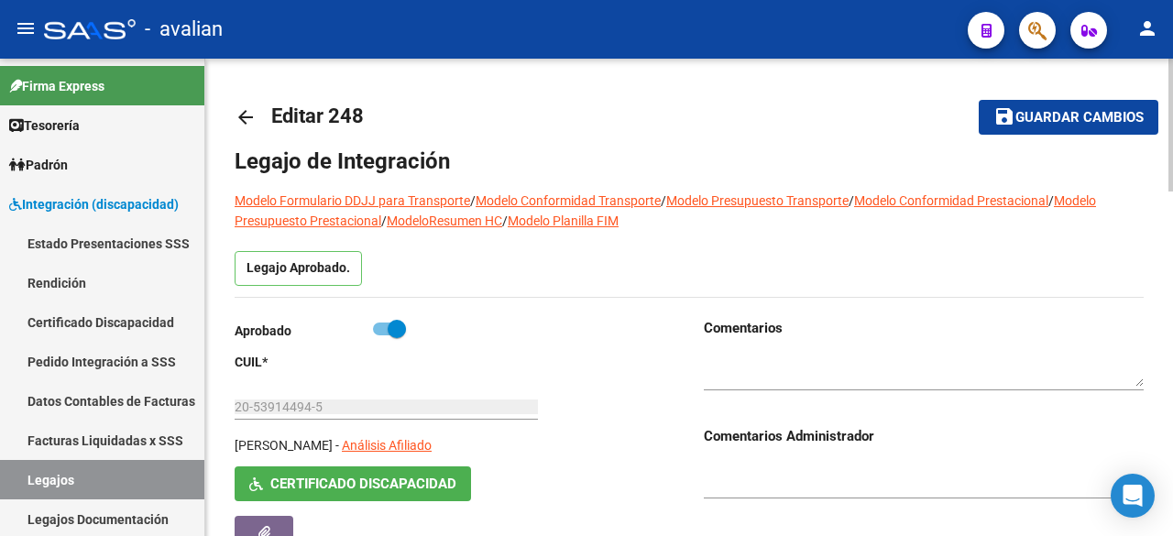
type input "[PERSON_NAME]"
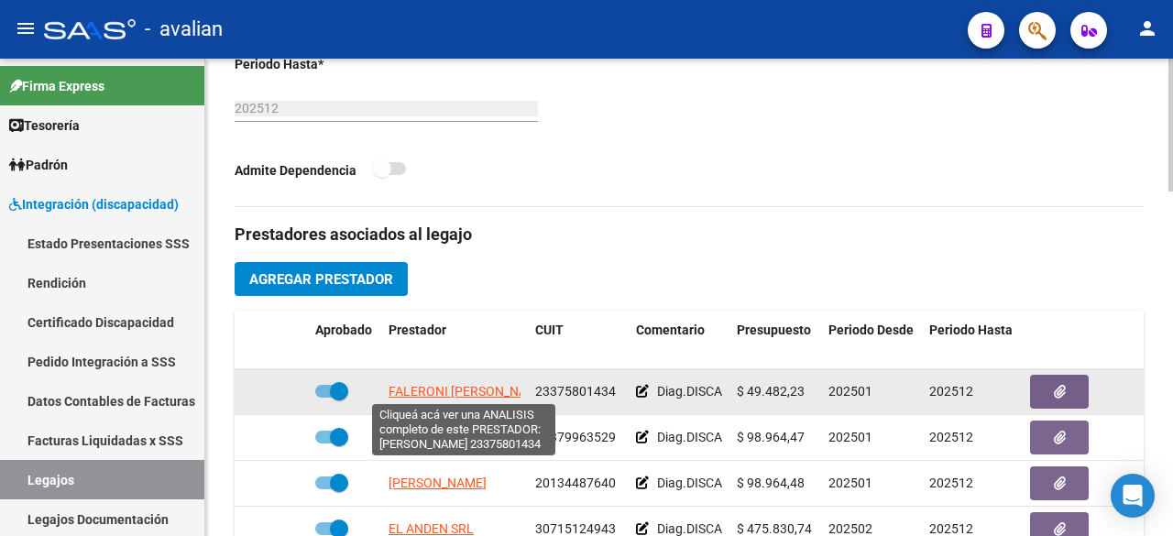
scroll to position [32, 0]
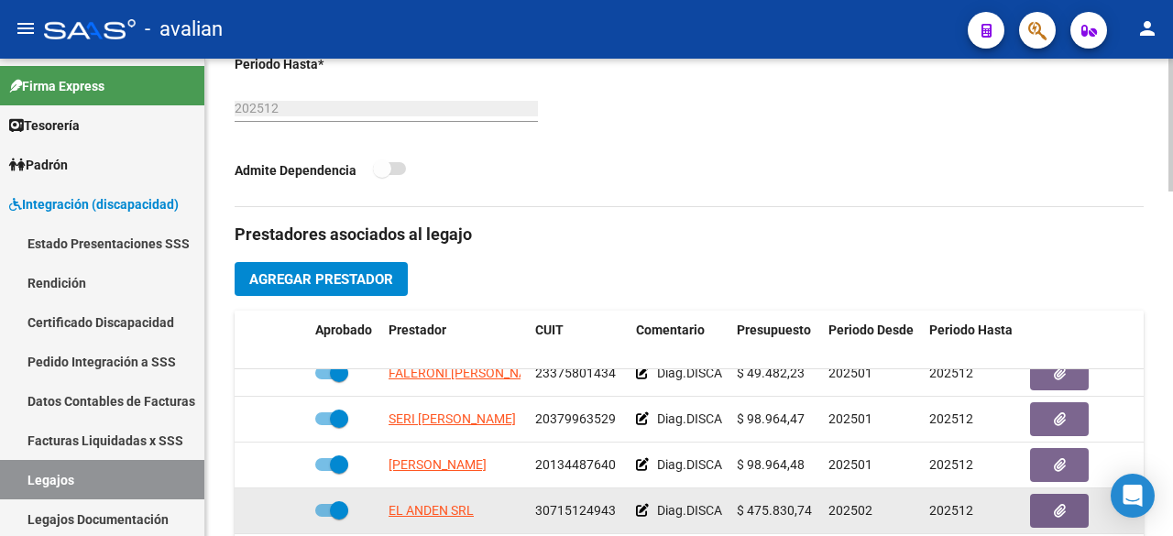
drag, startPoint x: 383, startPoint y: 486, endPoint x: 497, endPoint y: 511, distance: 116.3
click at [498, 511] on datatable-body-cell "EL ANDEN SRL" at bounding box center [454, 511] width 147 height 45
click at [495, 510] on datatable-body-cell "EL ANDEN SRL" at bounding box center [454, 511] width 147 height 45
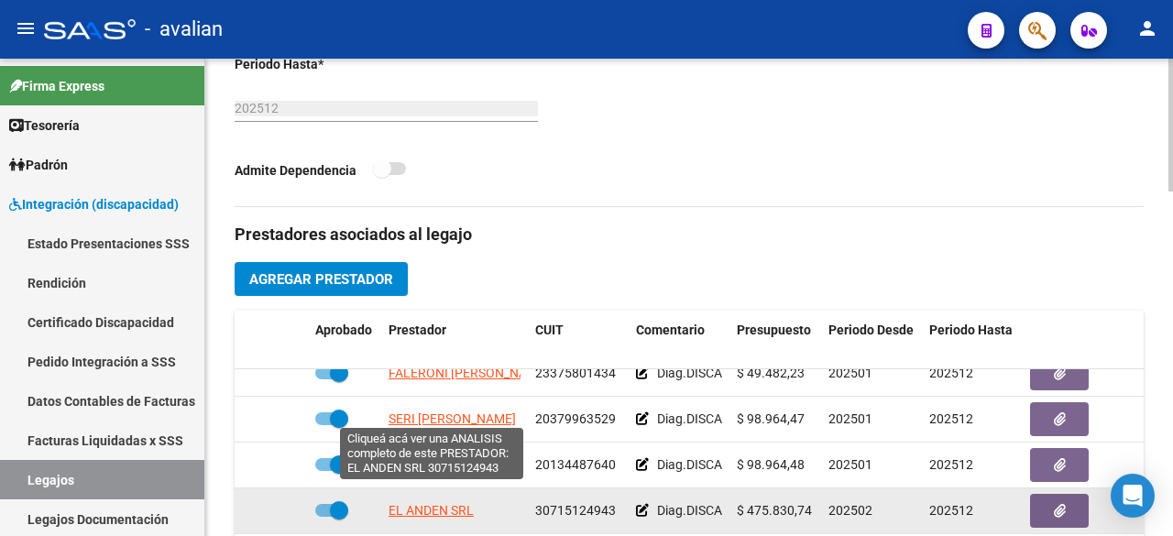
drag, startPoint x: 469, startPoint y: 495, endPoint x: 447, endPoint y: 499, distance: 22.3
click at [447, 503] on span "EL ANDEN SRL" at bounding box center [431, 510] width 85 height 15
copy span "SR"
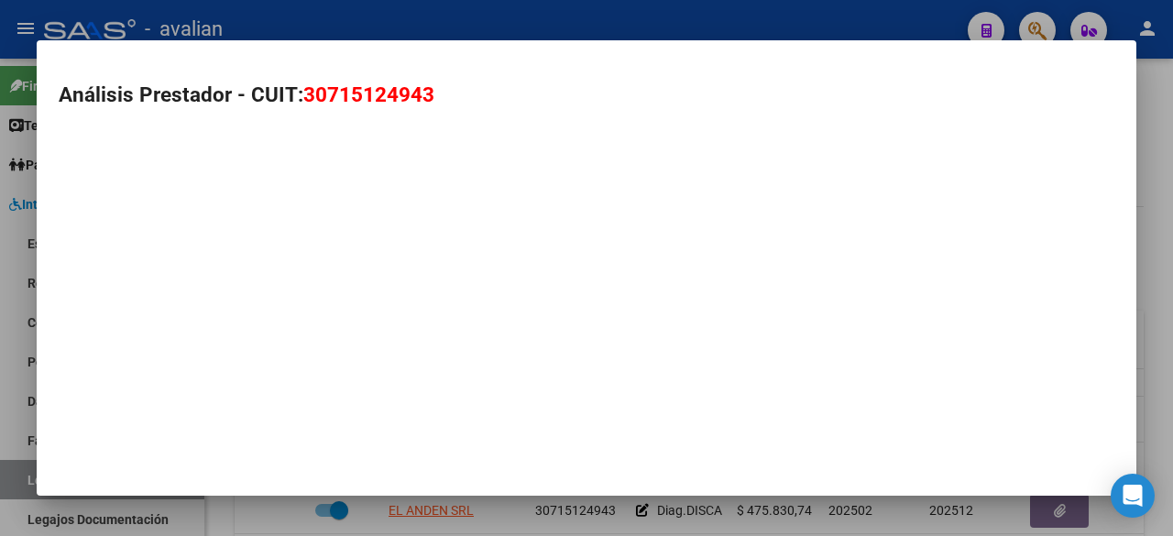
click at [496, 501] on div at bounding box center [586, 268] width 1173 height 536
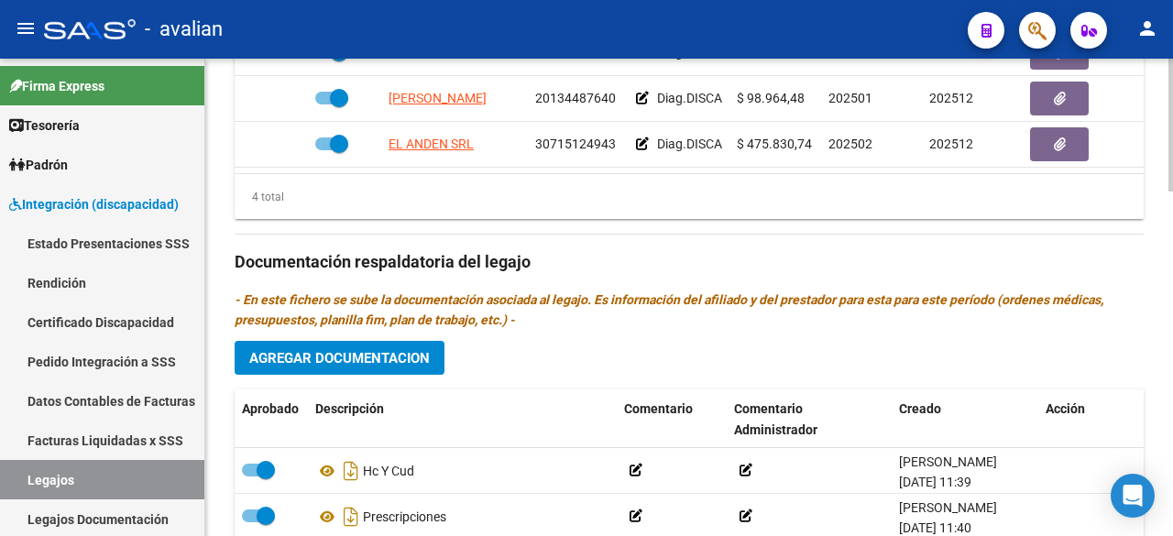
scroll to position [959, 0]
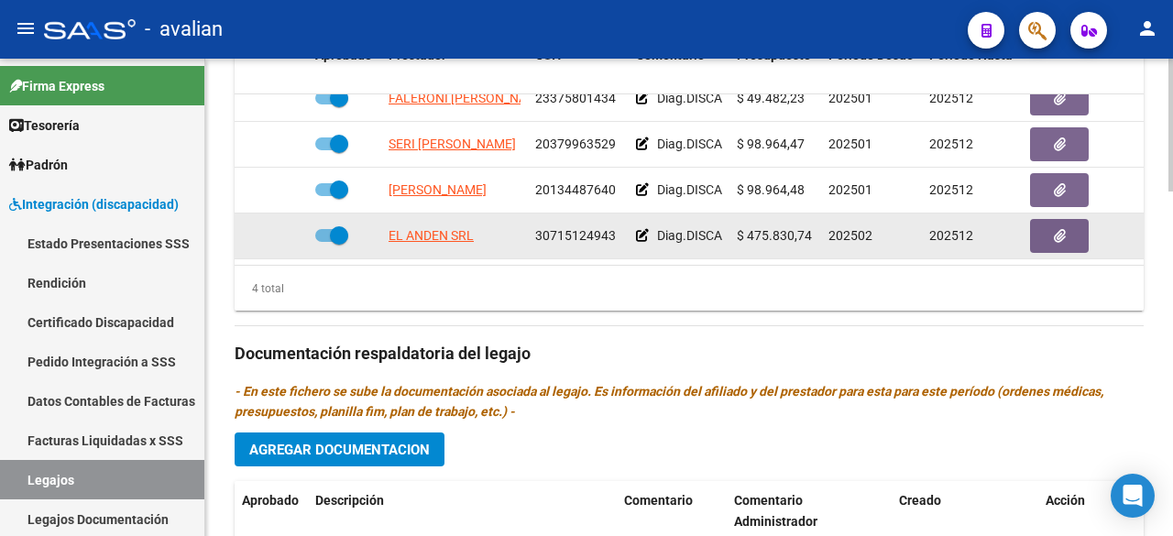
drag, startPoint x: 484, startPoint y: 221, endPoint x: 385, endPoint y: 210, distance: 99.6
click at [385, 214] on datatable-body-cell "EL ANDEN SRL" at bounding box center [454, 236] width 147 height 45
click at [1068, 225] on button "button" at bounding box center [1059, 236] width 59 height 34
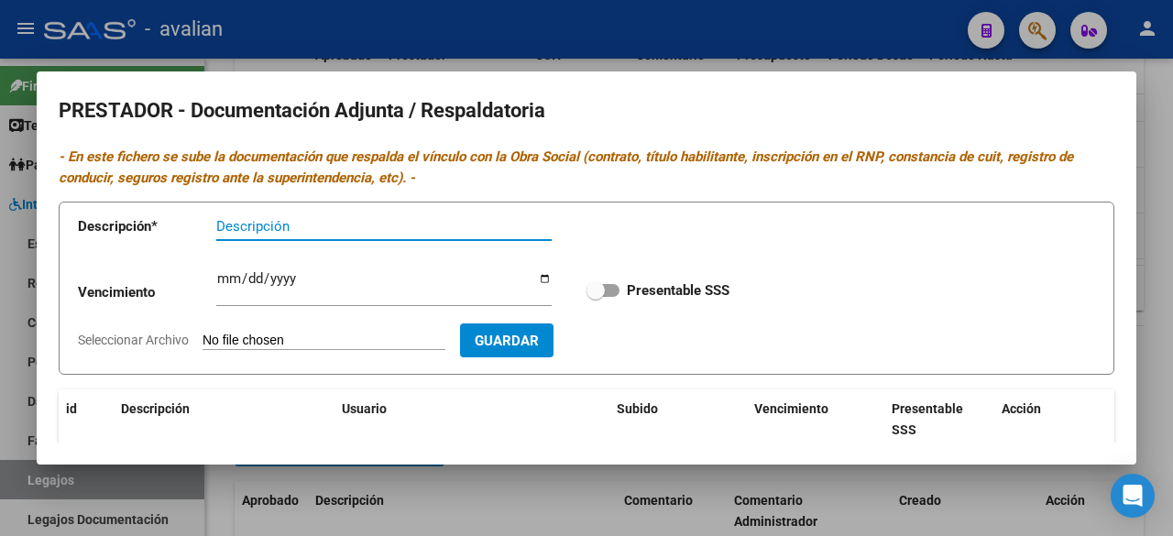
scroll to position [235, 0]
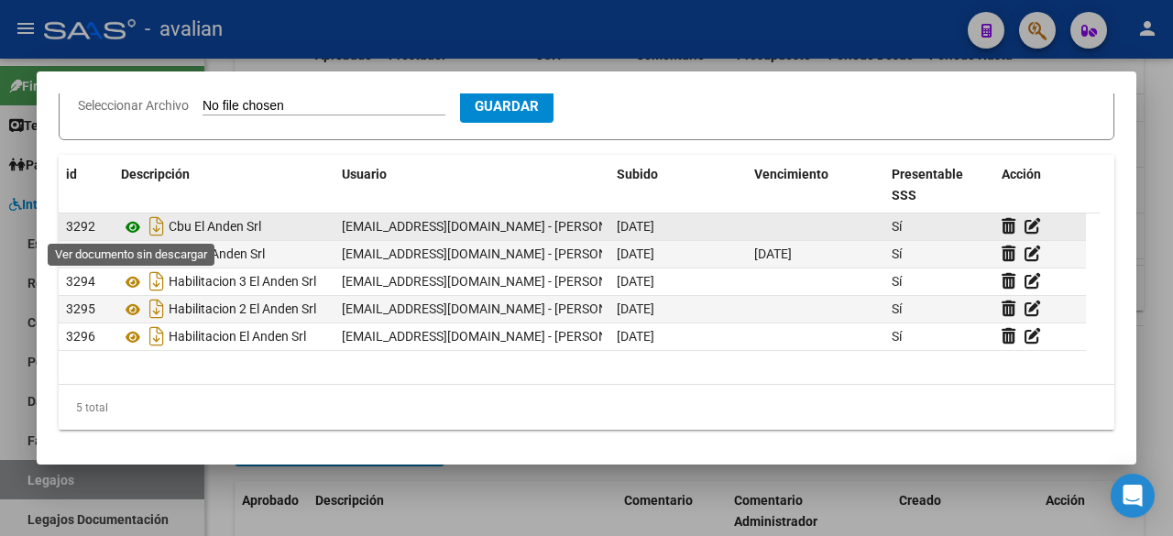
click at [132, 222] on icon at bounding box center [133, 227] width 24 height 22
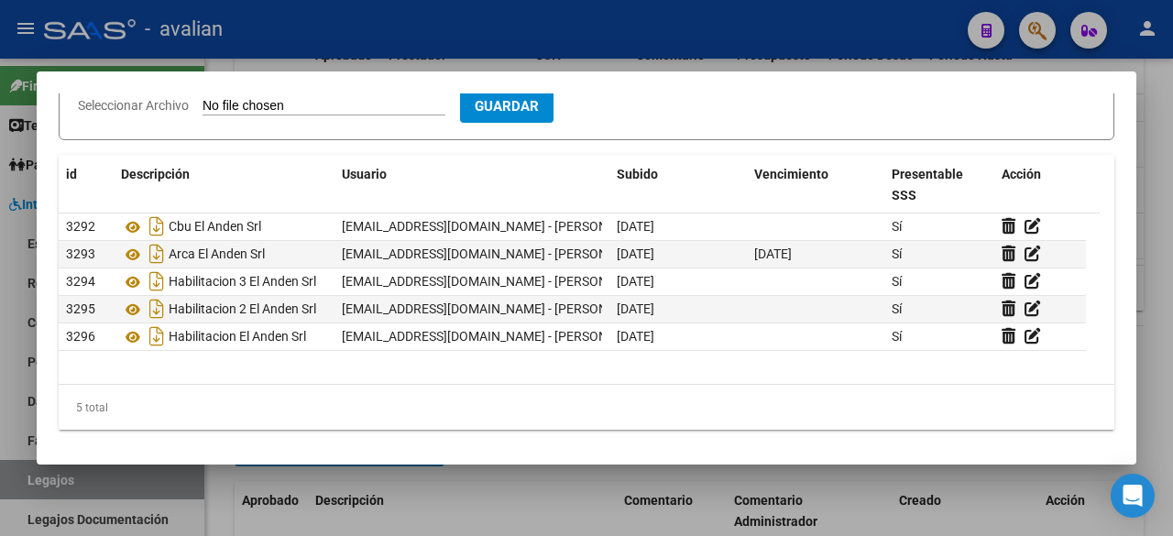
click at [704, 35] on div at bounding box center [586, 268] width 1173 height 536
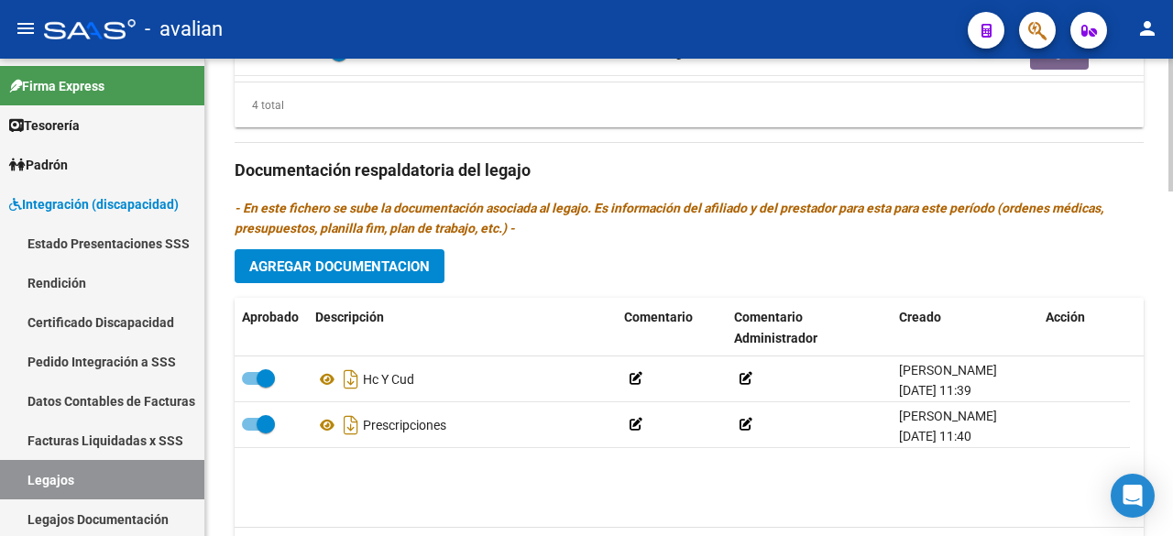
scroll to position [959, 0]
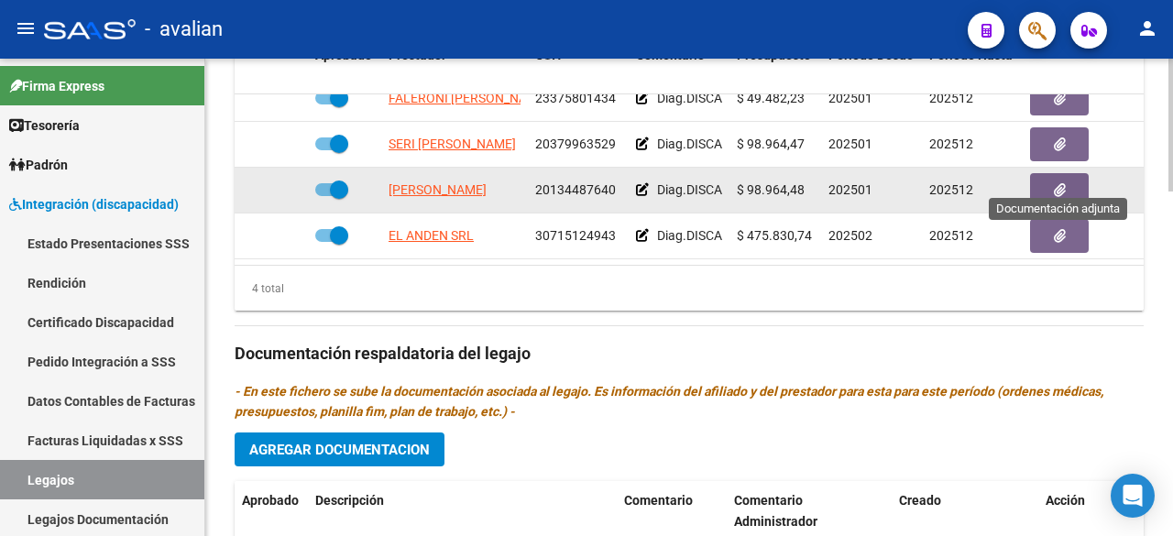
click at [1056, 183] on icon "button" at bounding box center [1060, 190] width 12 height 14
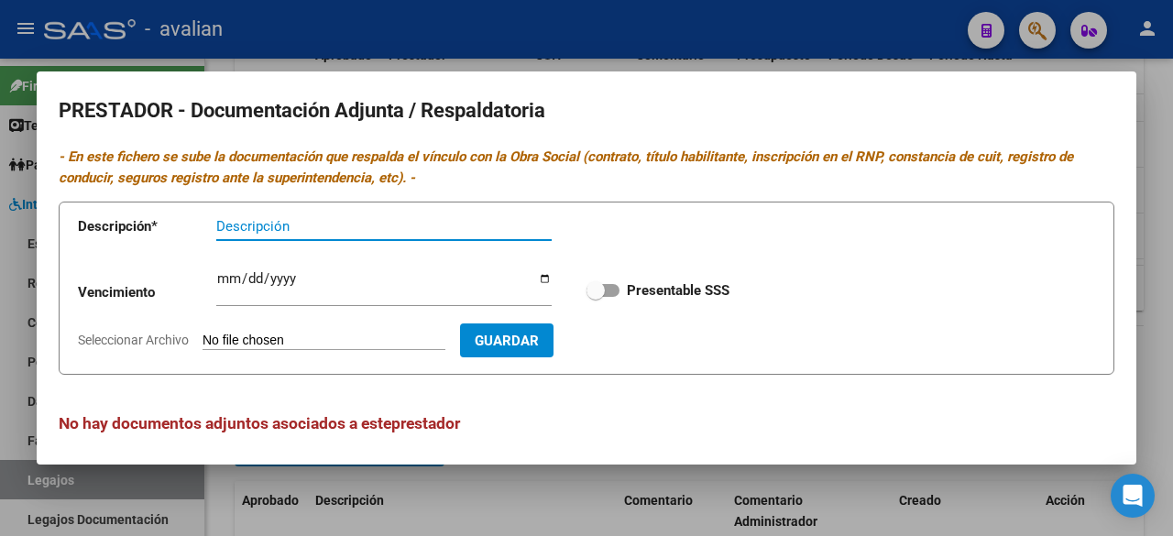
scroll to position [7, 0]
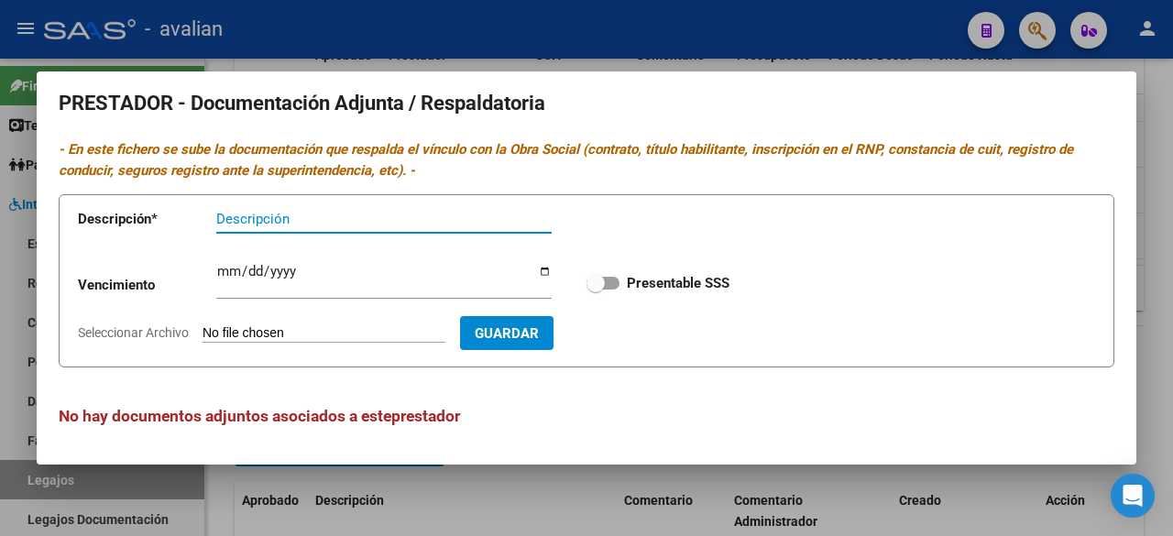
click at [735, 42] on div at bounding box center [586, 268] width 1173 height 536
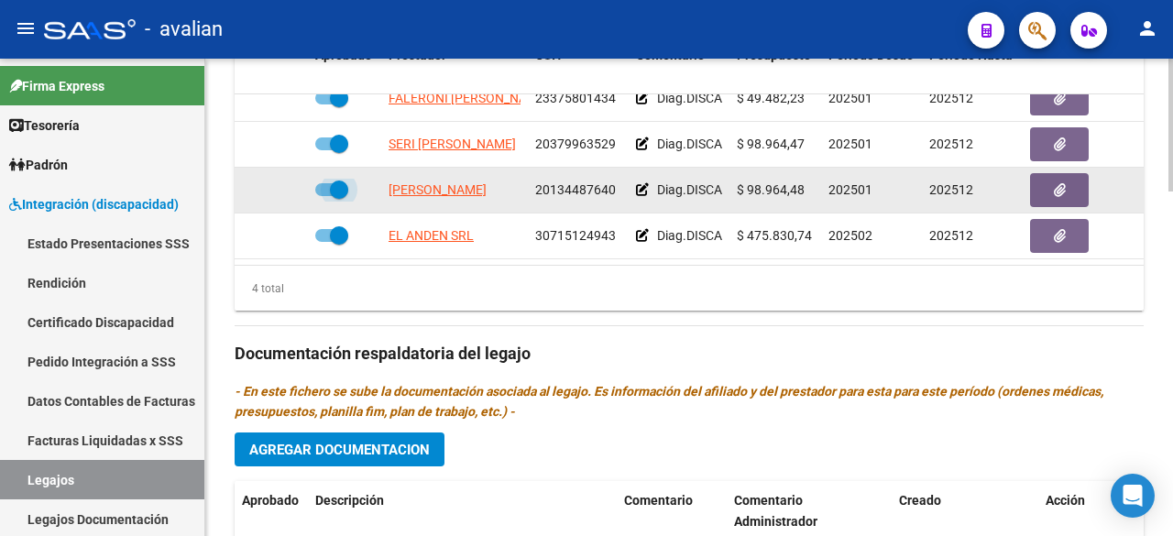
click at [321, 183] on span at bounding box center [331, 189] width 33 height 13
click at [324, 196] on input "checkbox" at bounding box center [324, 196] width 1 height 1
checkbox input "false"
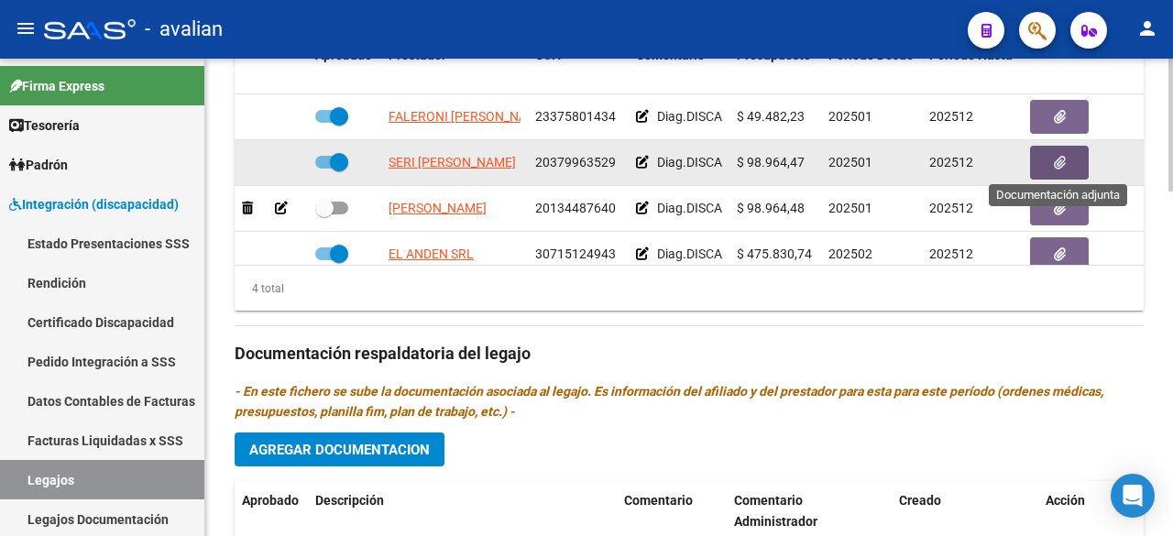
click at [1060, 159] on icon "button" at bounding box center [1060, 163] width 12 height 14
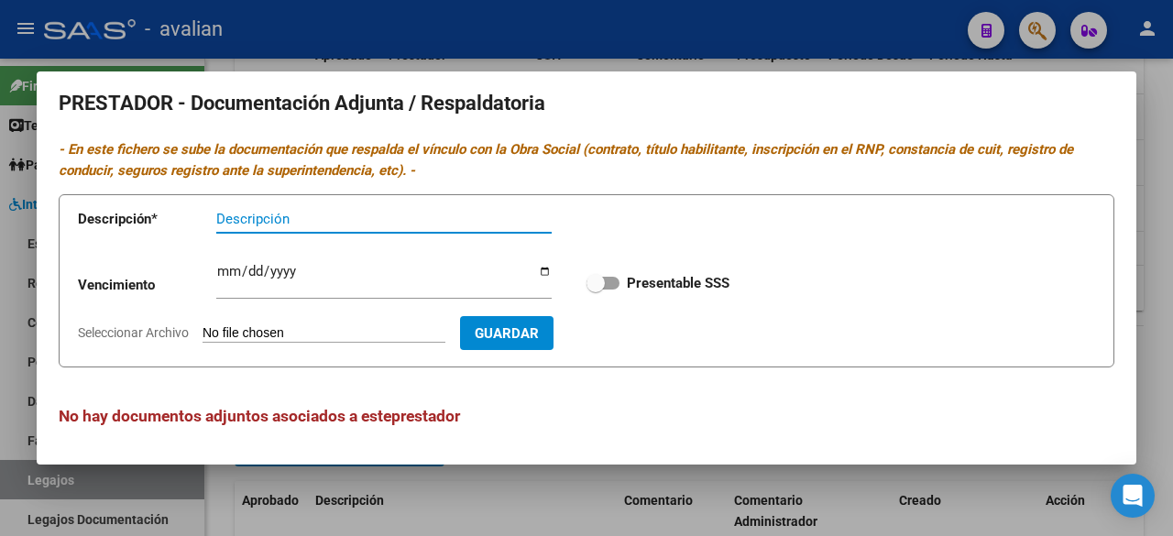
scroll to position [7, 0]
click at [854, 34] on div at bounding box center [586, 268] width 1173 height 536
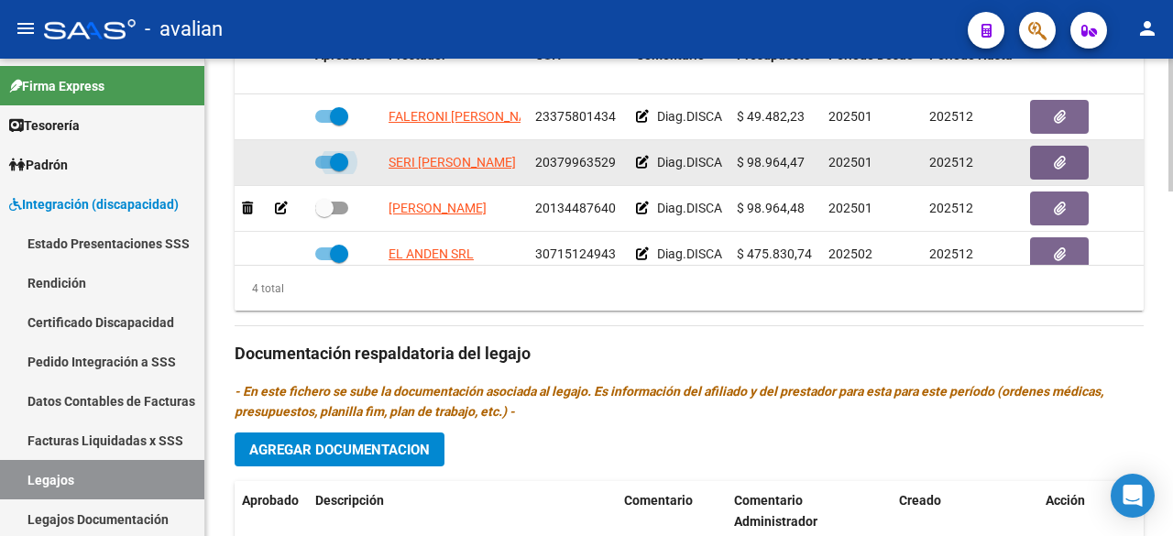
click at [321, 159] on span at bounding box center [331, 162] width 33 height 13
click at [324, 169] on input "checkbox" at bounding box center [324, 169] width 1 height 1
checkbox input "false"
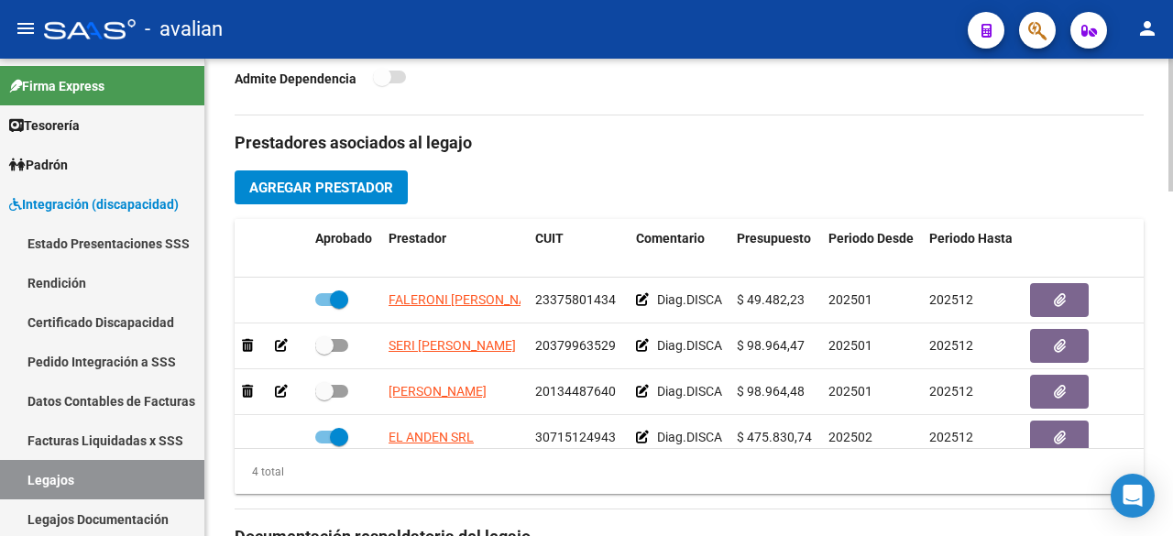
scroll to position [684, 0]
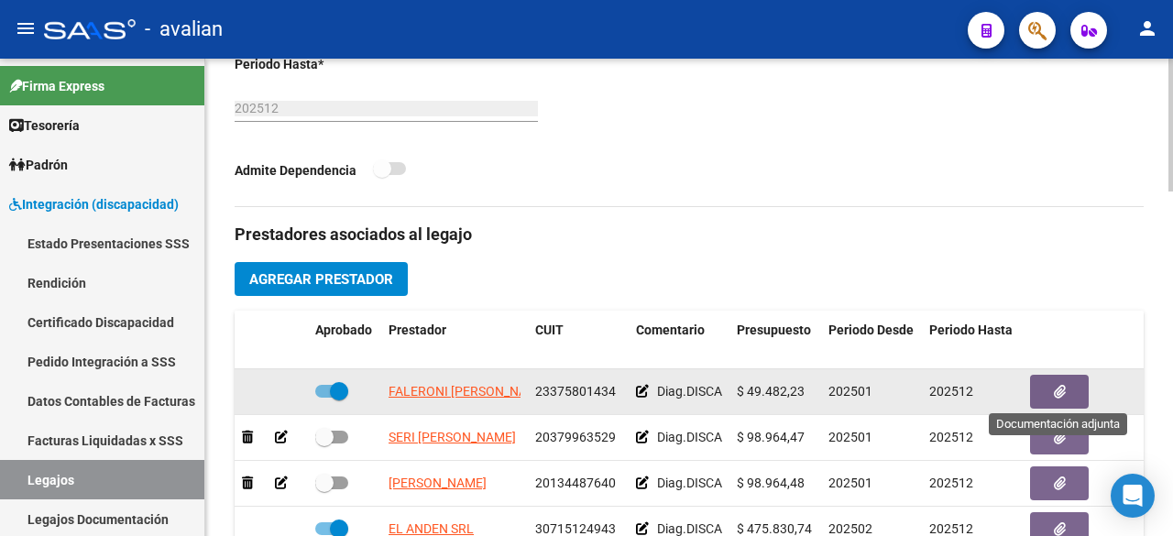
click at [1063, 390] on icon "button" at bounding box center [1060, 392] width 12 height 14
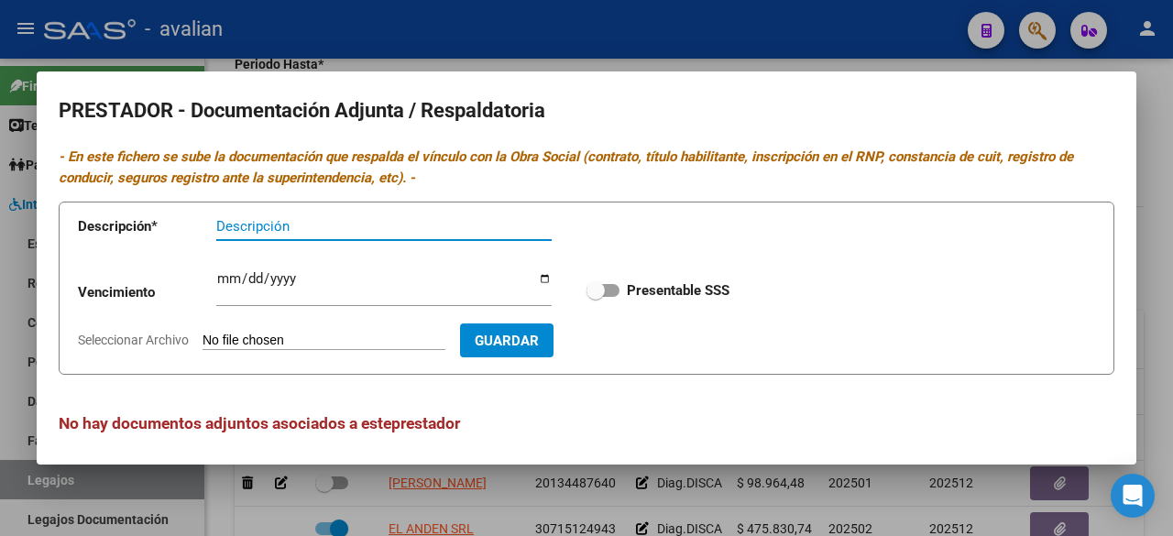
scroll to position [7, 0]
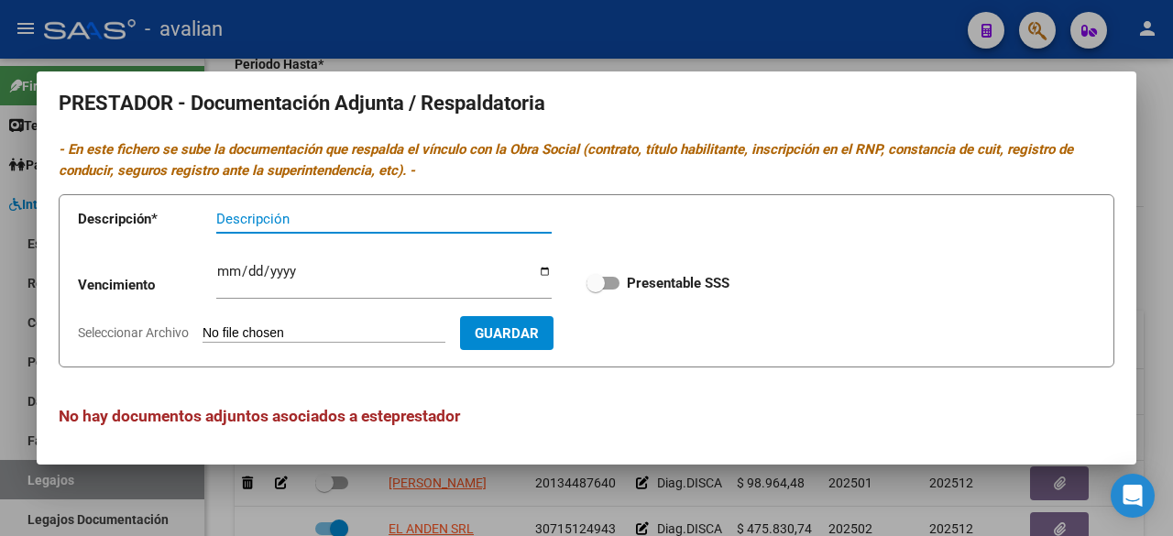
click at [752, 43] on div at bounding box center [586, 268] width 1173 height 536
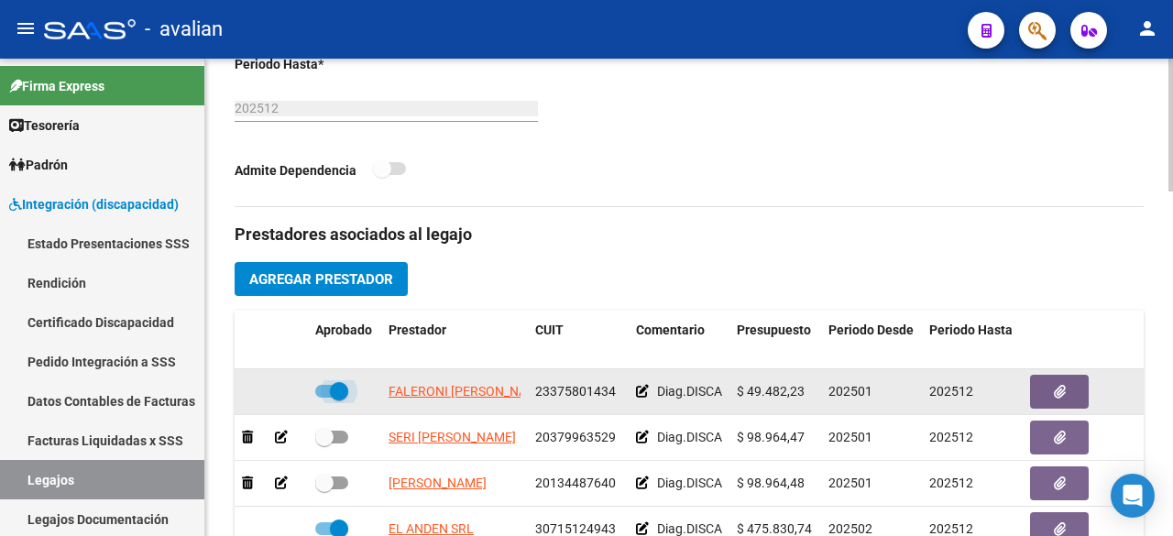
click at [322, 385] on span at bounding box center [331, 391] width 33 height 13
click at [324, 398] on input "checkbox" at bounding box center [324, 398] width 1 height 1
checkbox input "false"
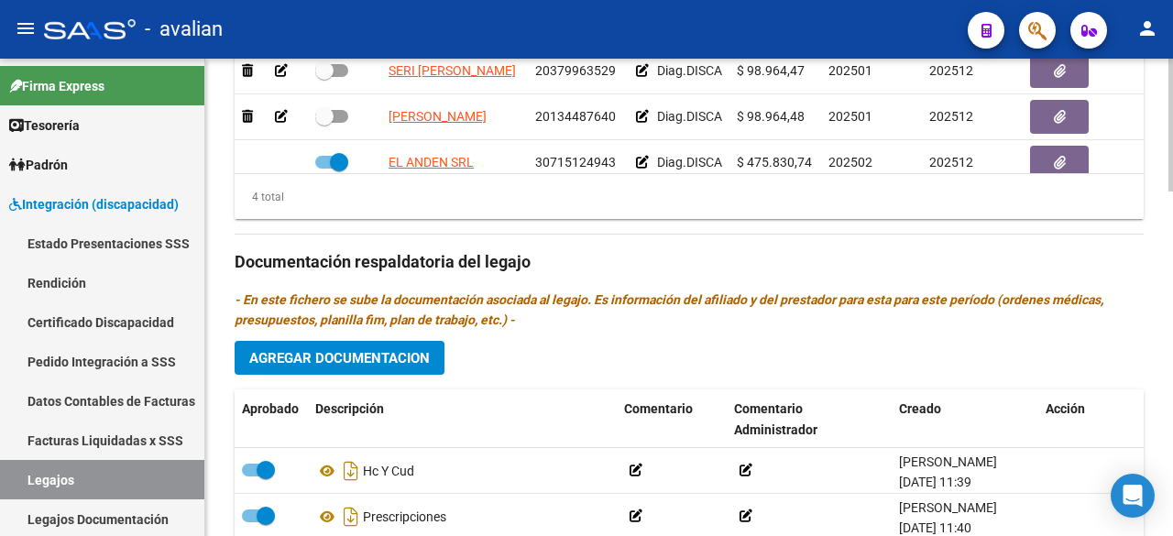
scroll to position [959, 0]
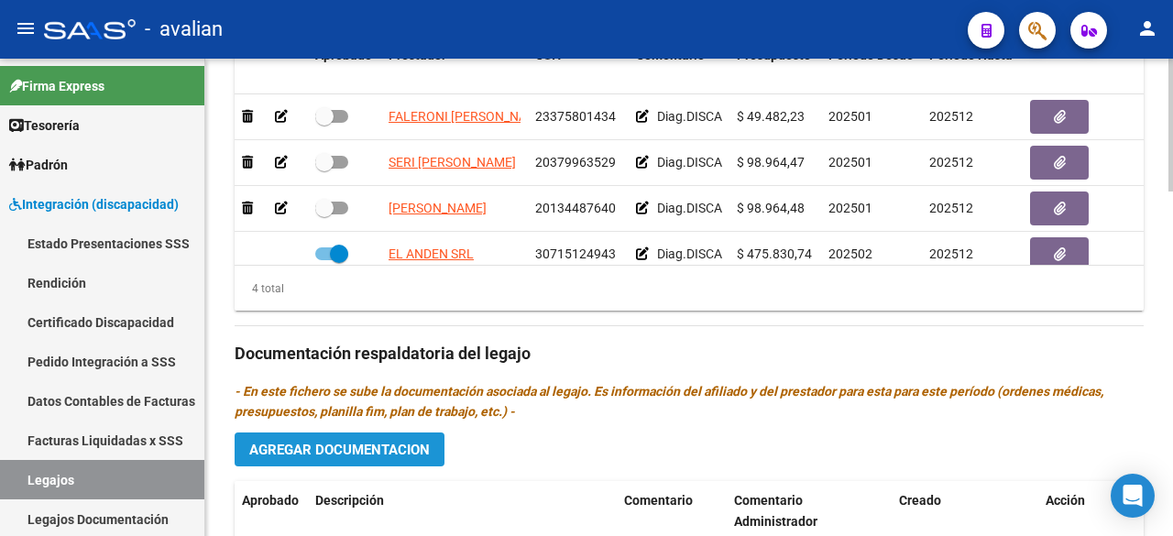
click at [368, 449] on span "Agregar Documentacion" at bounding box center [339, 450] width 181 height 16
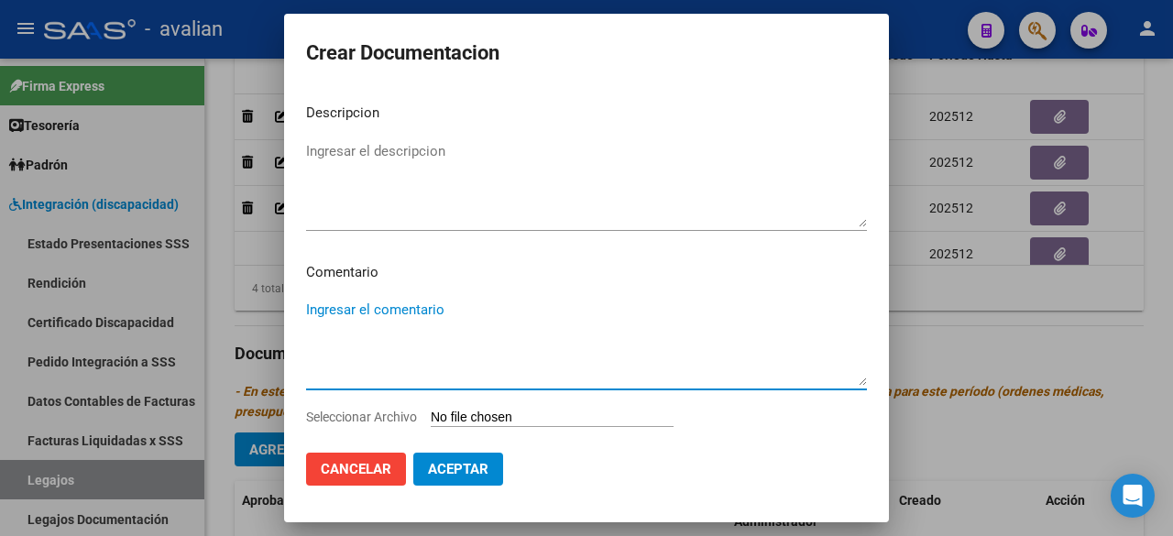
click at [434, 320] on textarea "Ingresar el comentario" at bounding box center [586, 343] width 561 height 86
paste textarea "- Fonoaudiología: 2 ss semanales - Lic. [GEOGRAPHIC_DATA][PERSON_NAME]."
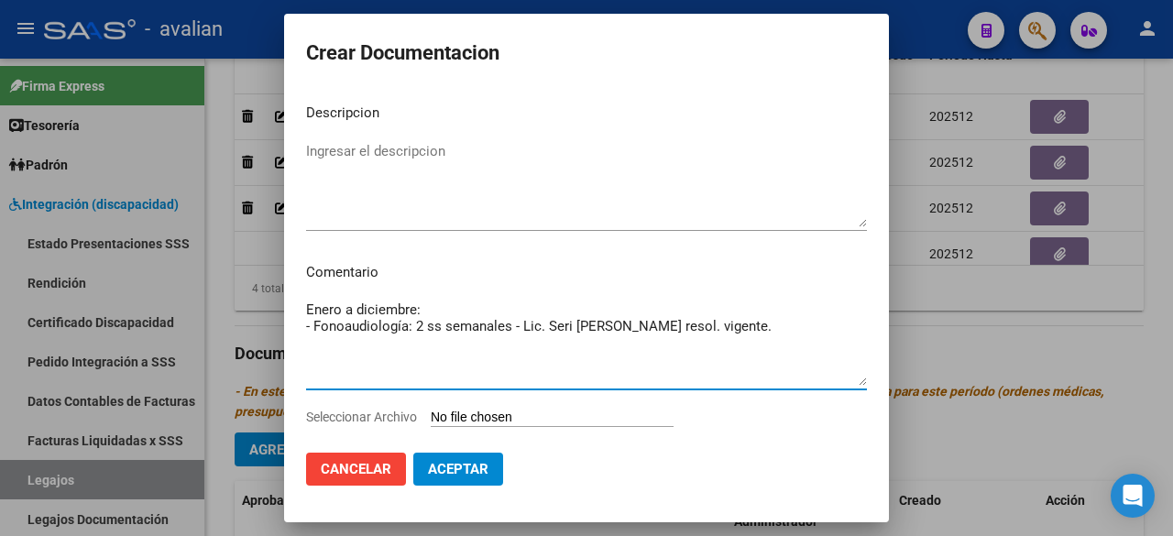
click at [571, 331] on textarea "Enero a diciembre: - Fonoaudiología: 2 ss semanales - Lic. Seri [PERSON_NAME] r…" at bounding box center [586, 343] width 561 height 86
drag, startPoint x: 743, startPoint y: 328, endPoint x: 301, endPoint y: 325, distance: 442.7
click at [301, 325] on mat-dialog-content "Descripcion Ingresar el descripcion Comentario Enero a diciembre: - Fonoaudiolo…" at bounding box center [586, 263] width 605 height 348
click at [418, 368] on textarea "Enero a diciembre: - Fonoaudiología: 2 ss semanales - Lic. Seri, [PERSON_NAME] …" at bounding box center [586, 343] width 561 height 86
type textarea "Enero a diciembre: - Fonoaudiología: 2 ss semanales - Lic. Seri, [PERSON_NAME] …"
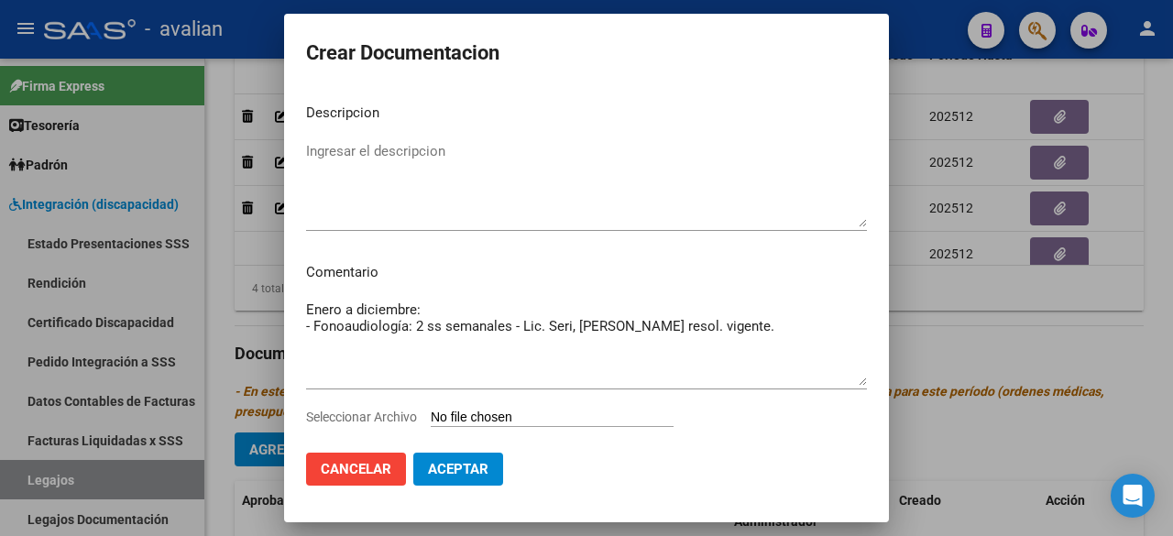
click at [504, 417] on input "Seleccionar Archivo" at bounding box center [552, 418] width 243 height 17
type input "C:\fakepath\FONOAUDIOLOGIA.pdf"
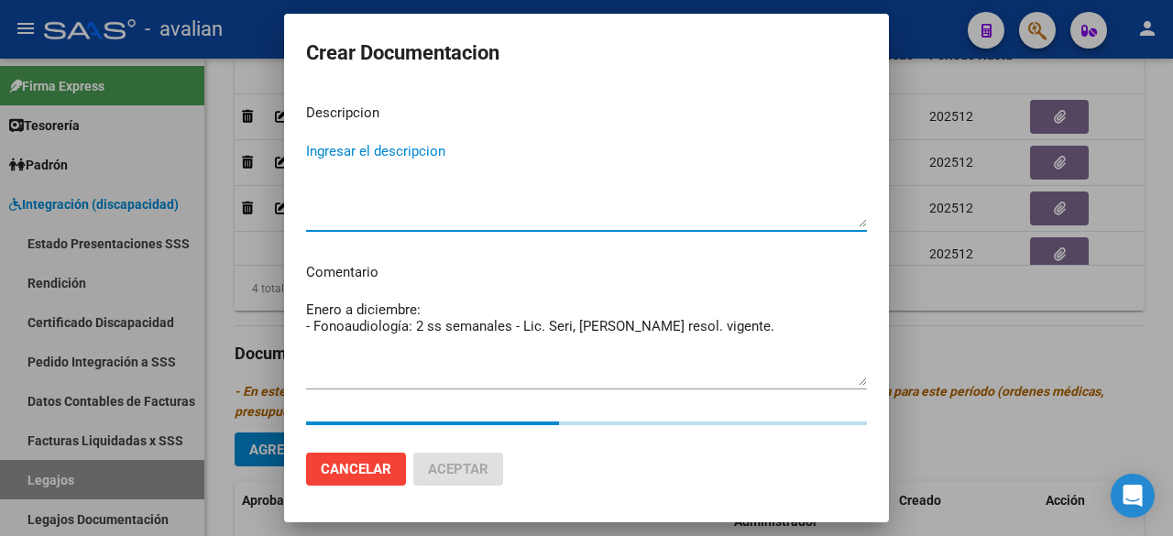
click at [398, 164] on textarea "Ingresar el descripcion" at bounding box center [586, 184] width 561 height 86
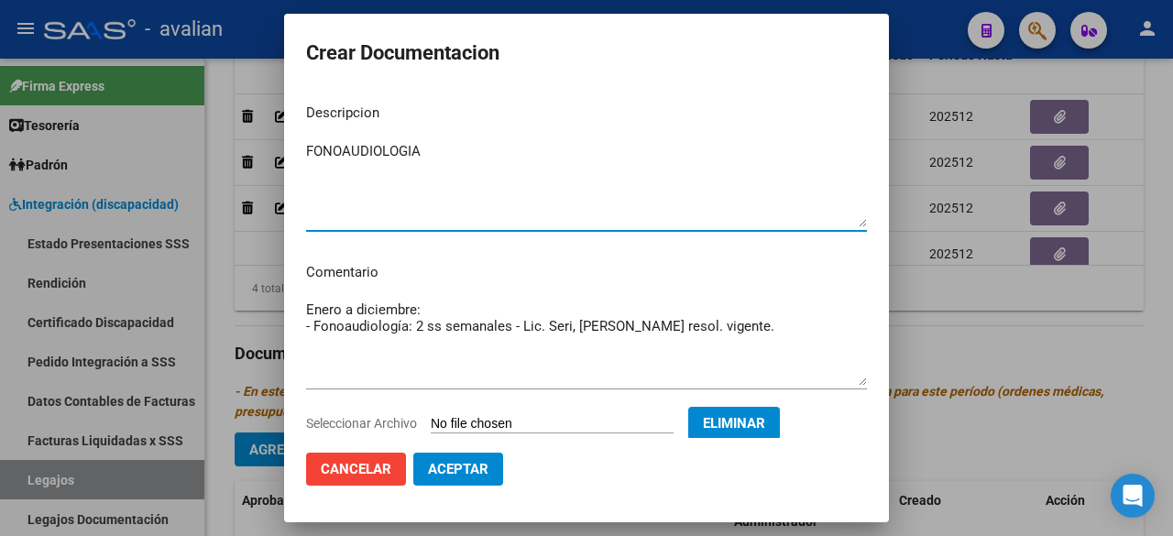
type textarea "FONOAUDIOLOGIA"
click at [490, 476] on button "Aceptar" at bounding box center [458, 469] width 90 height 33
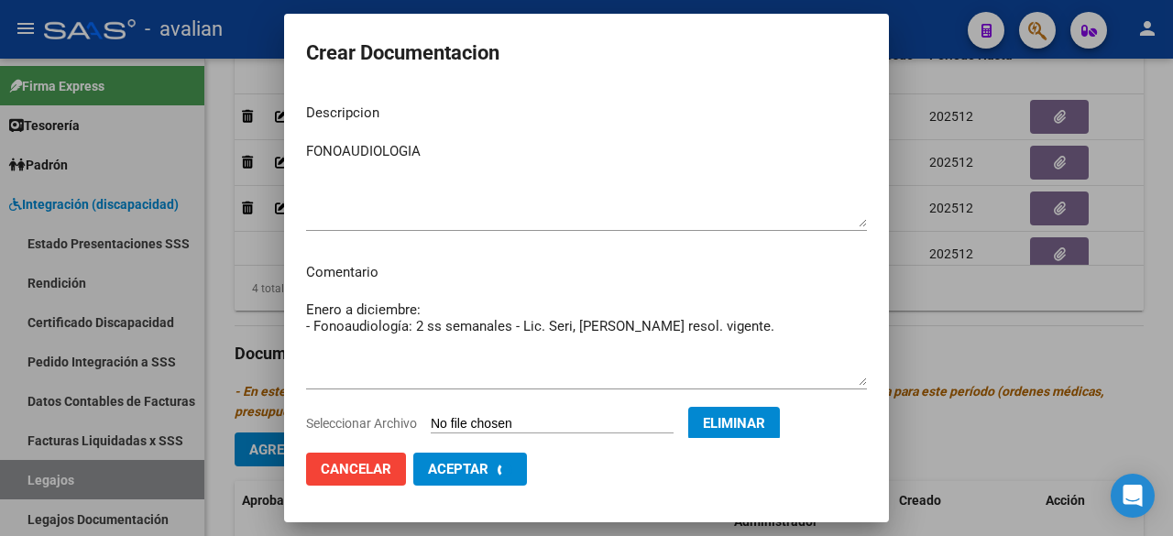
checkbox input "false"
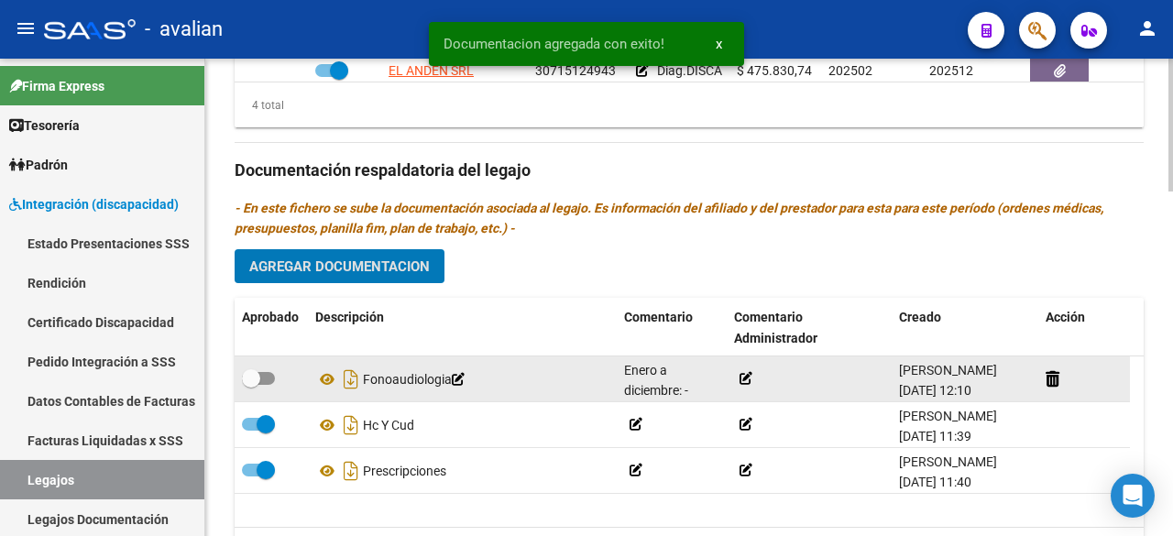
scroll to position [92, 0]
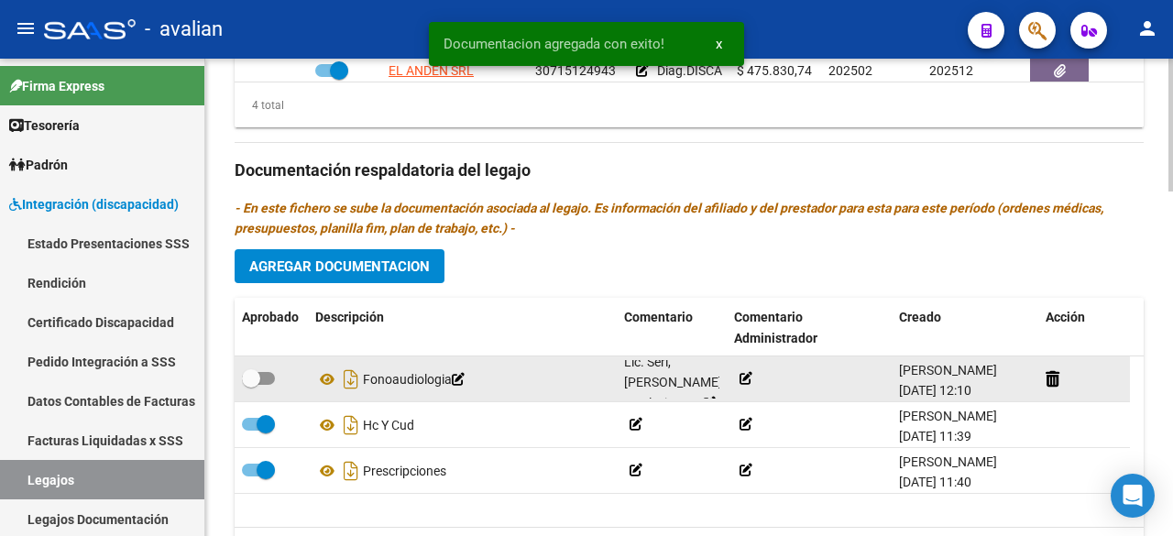
click at [748, 372] on icon at bounding box center [746, 378] width 13 height 13
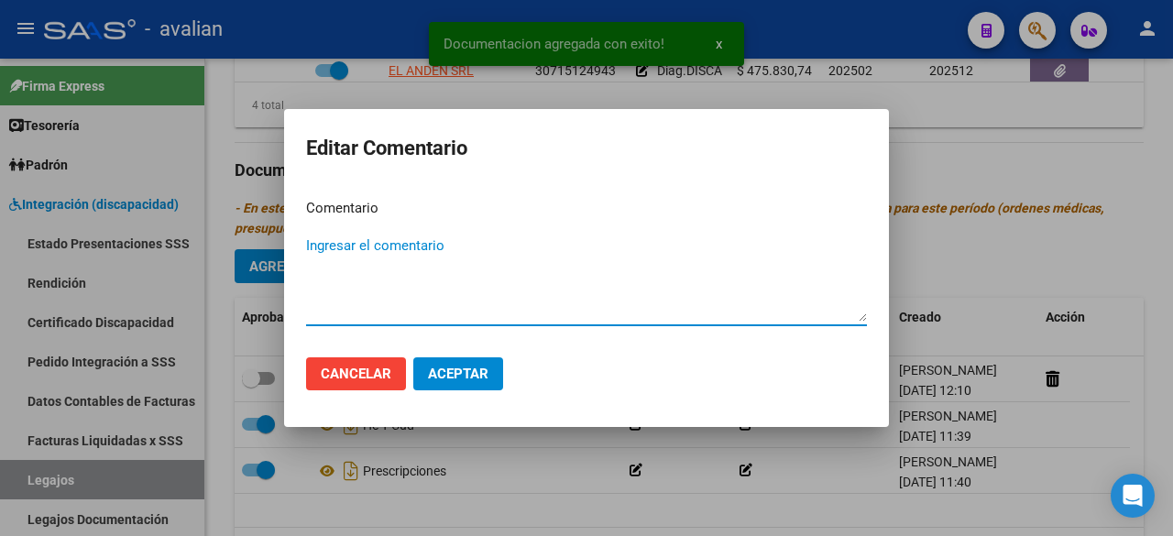
paste textarea "- Fonoaudiología: 2 ss semanales - Lic. Seri, [PERSON_NAME] resol. vigente."
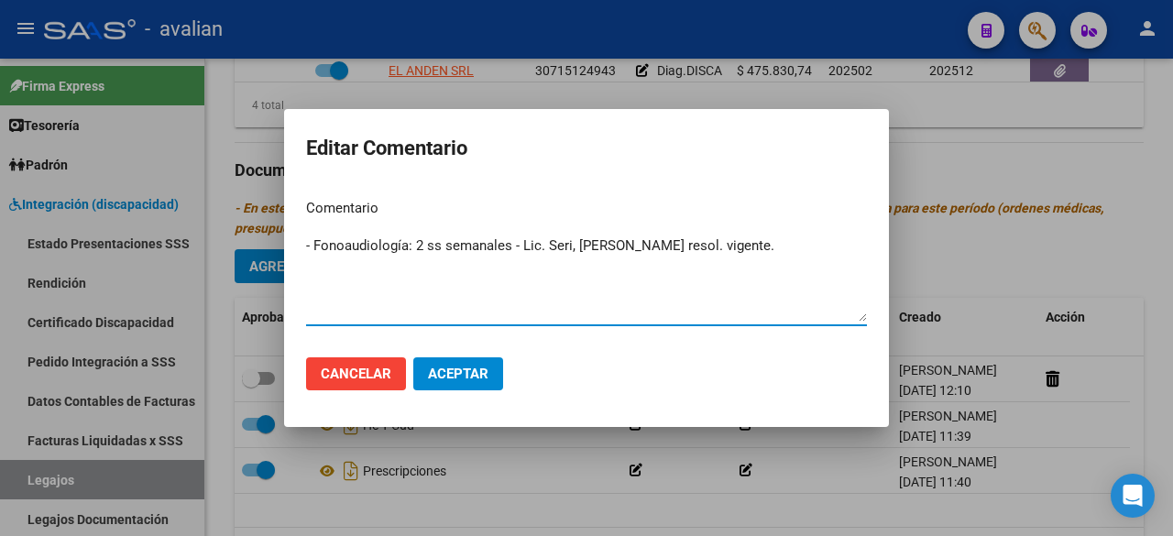
type textarea "- Fonoaudiología: 2 ss semanales - Lic. Seri, [PERSON_NAME] resol. vigente."
click at [479, 377] on span "Aceptar" at bounding box center [458, 374] width 60 height 16
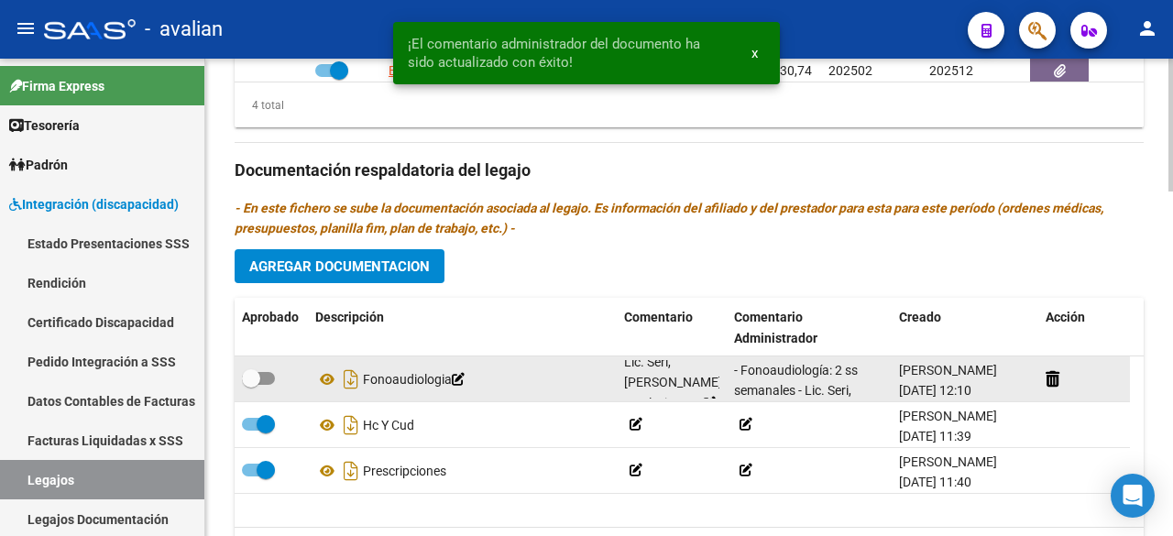
scroll to position [0, 0]
click at [269, 372] on span at bounding box center [258, 378] width 33 height 13
click at [251, 385] on input "checkbox" at bounding box center [250, 385] width 1 height 1
checkbox input "true"
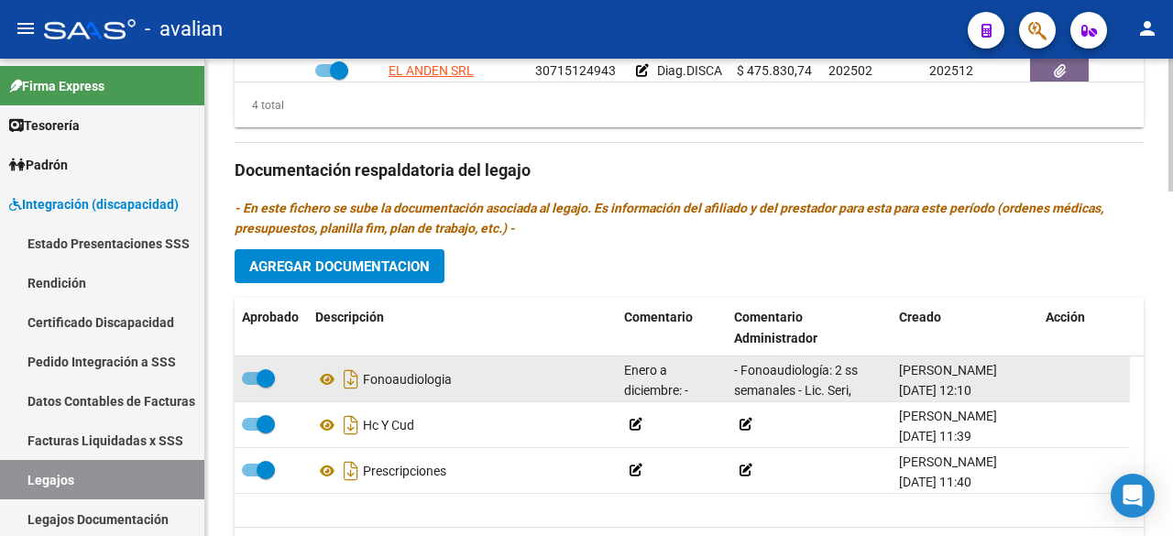
drag, startPoint x: 625, startPoint y: 366, endPoint x: 687, endPoint y: 380, distance: 64.0
click at [687, 380] on span "Enero a diciembre: - Fonoaudiología: 2 ss semanales - Lic. Seri, [PERSON_NAME] …" at bounding box center [673, 433] width 98 height 140
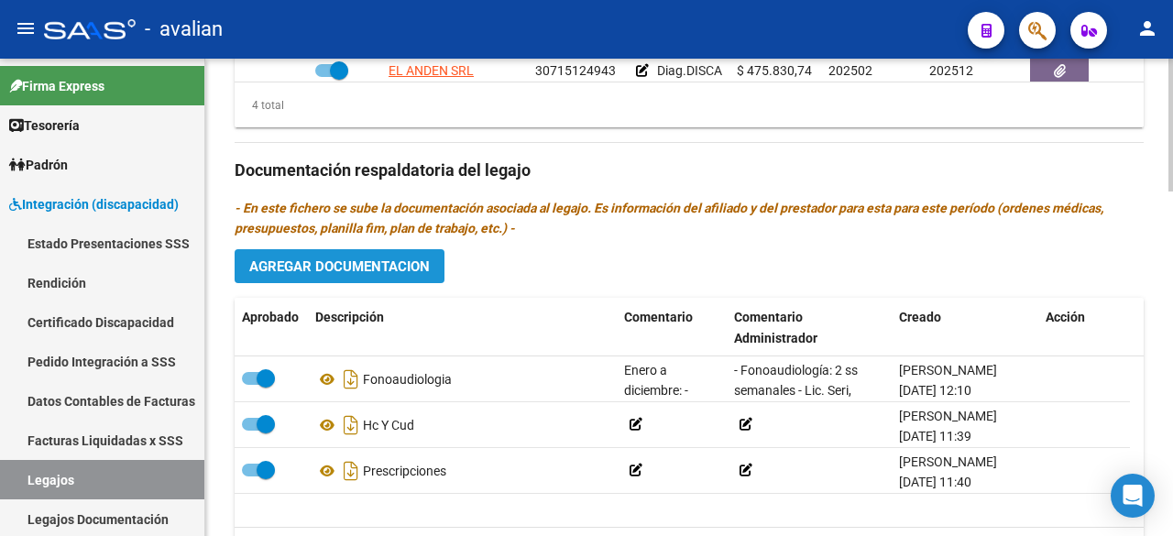
click at [337, 258] on span "Agregar Documentacion" at bounding box center [339, 266] width 181 height 16
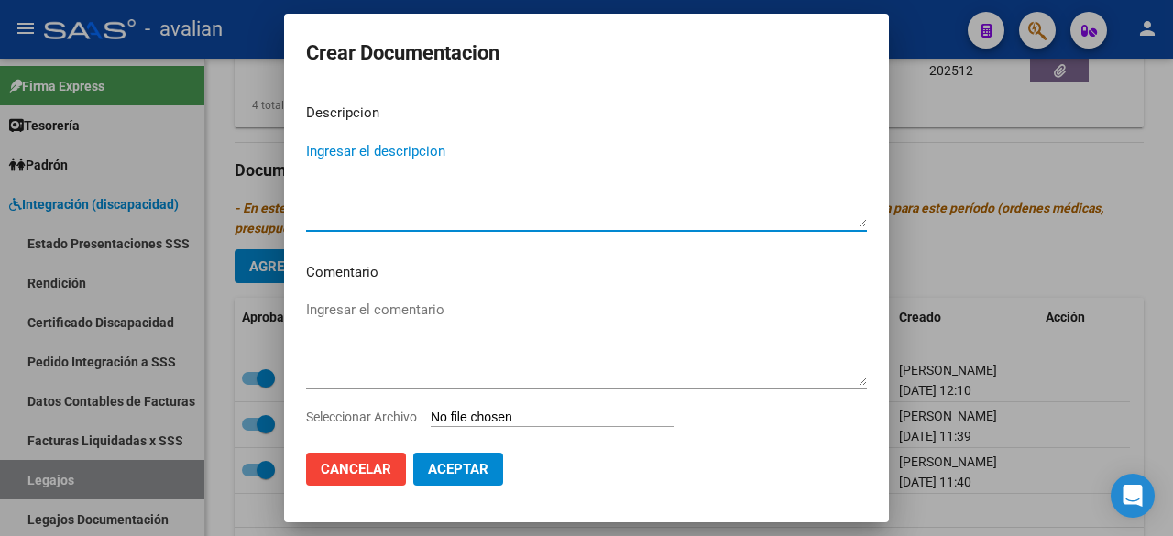
click at [353, 314] on textarea "Ingresar el comentario" at bounding box center [586, 343] width 561 height 86
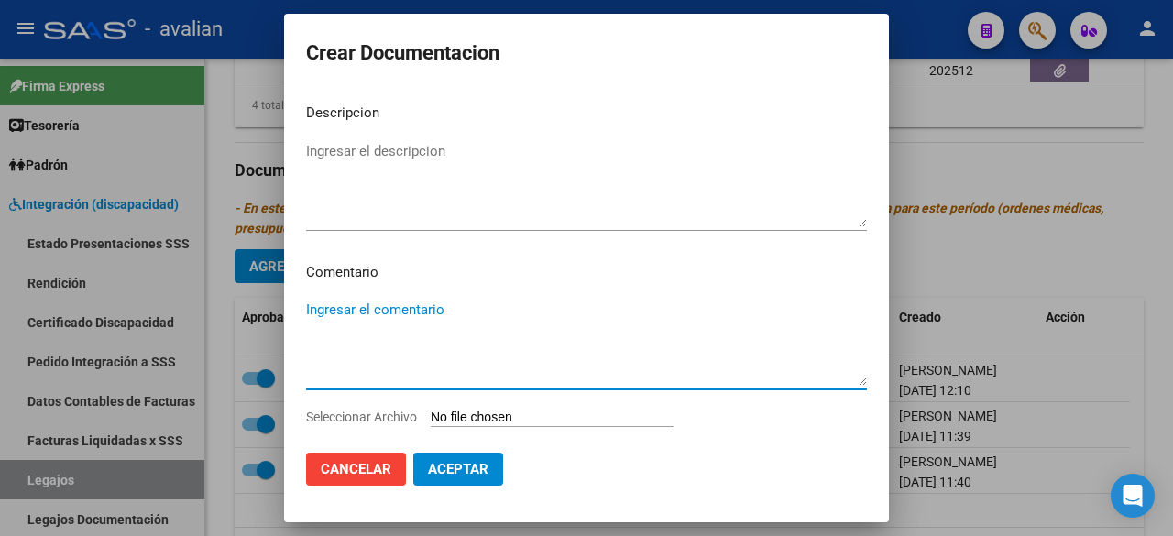
paste textarea "Enero a diciembre:"
paste textarea "- Psicoterapia: 2 ss semanales - Lic. [PERSON_NAME]"
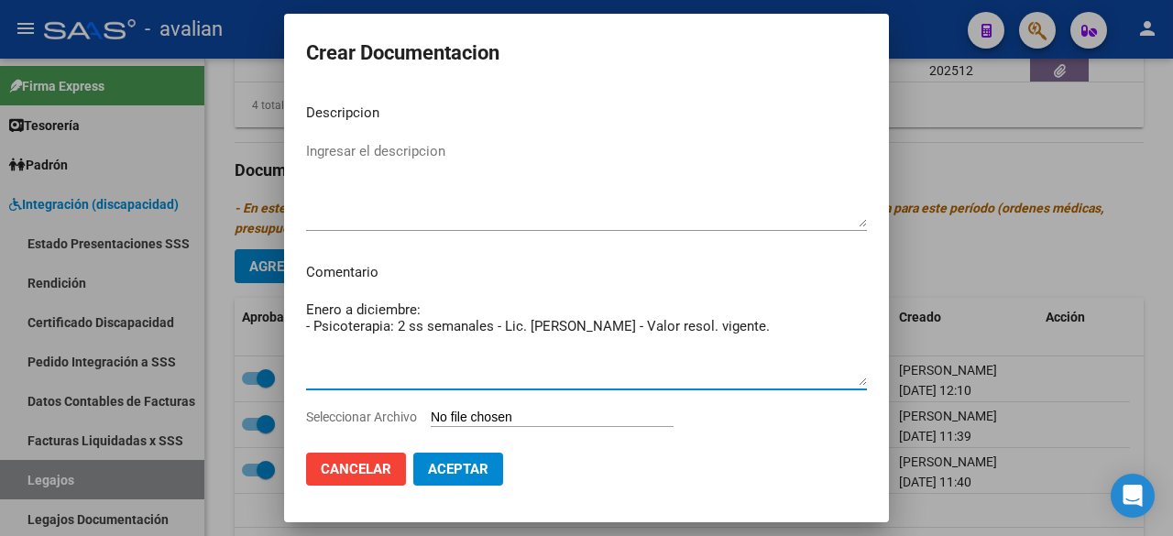
click at [592, 331] on textarea "Enero a diciembre: - Psicoterapia: 2 ss semanales - Lic. [PERSON_NAME] - Valor …" at bounding box center [586, 343] width 561 height 86
drag, startPoint x: 809, startPoint y: 326, endPoint x: 301, endPoint y: 322, distance: 508.7
click at [301, 322] on mat-dialog-content "Descripcion Ingresar el descripcion Comentario Enero a diciembre: - Psicoterapi…" at bounding box center [586, 263] width 605 height 348
type textarea "Enero a diciembre: - Psicoterapia: 2 ss semanales - Lic. [PERSON_NAME], [PERSON…"
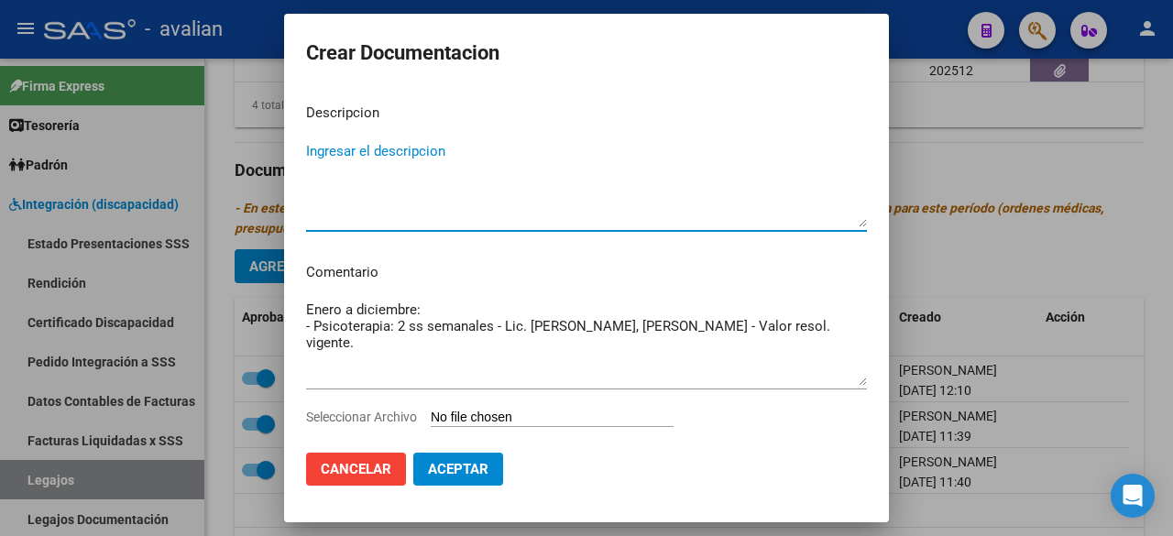
click at [385, 157] on textarea "Ingresar el descripcion" at bounding box center [586, 184] width 561 height 86
type textarea "PSICOLOGIA"
click at [541, 420] on input "Seleccionar Archivo" at bounding box center [552, 418] width 243 height 17
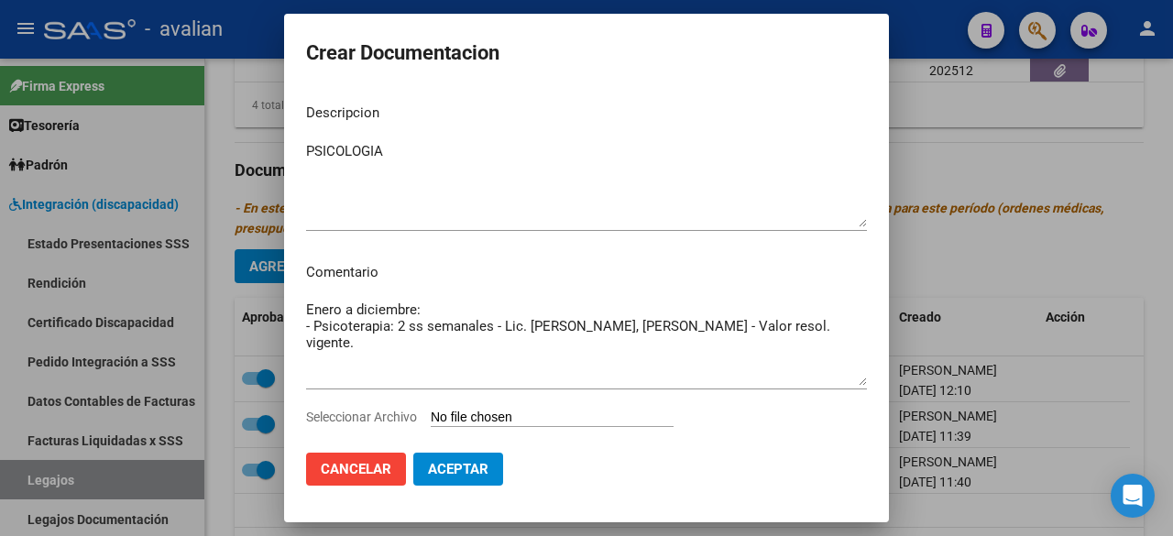
type input "C:\fakepath\PSICOLOGIA.pdf"
click at [467, 470] on span "Aceptar" at bounding box center [458, 469] width 60 height 16
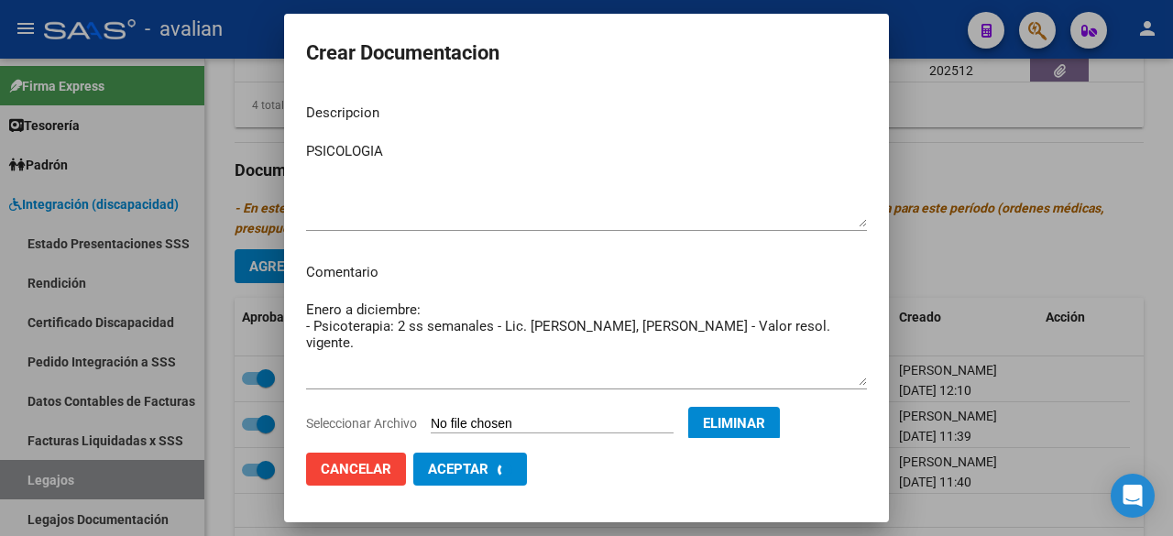
checkbox input "false"
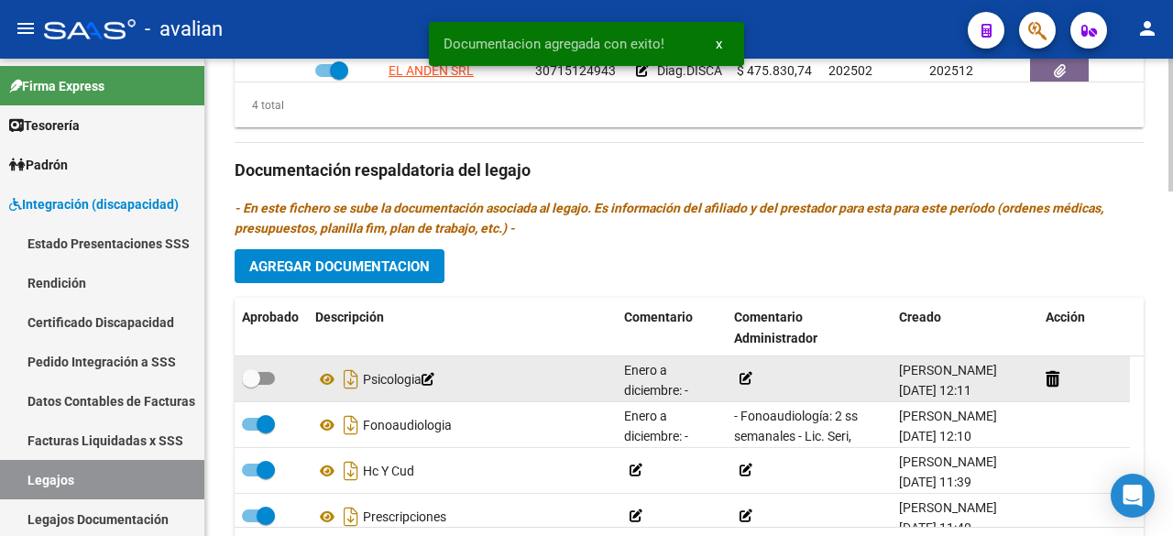
click at [744, 373] on icon at bounding box center [746, 378] width 13 height 13
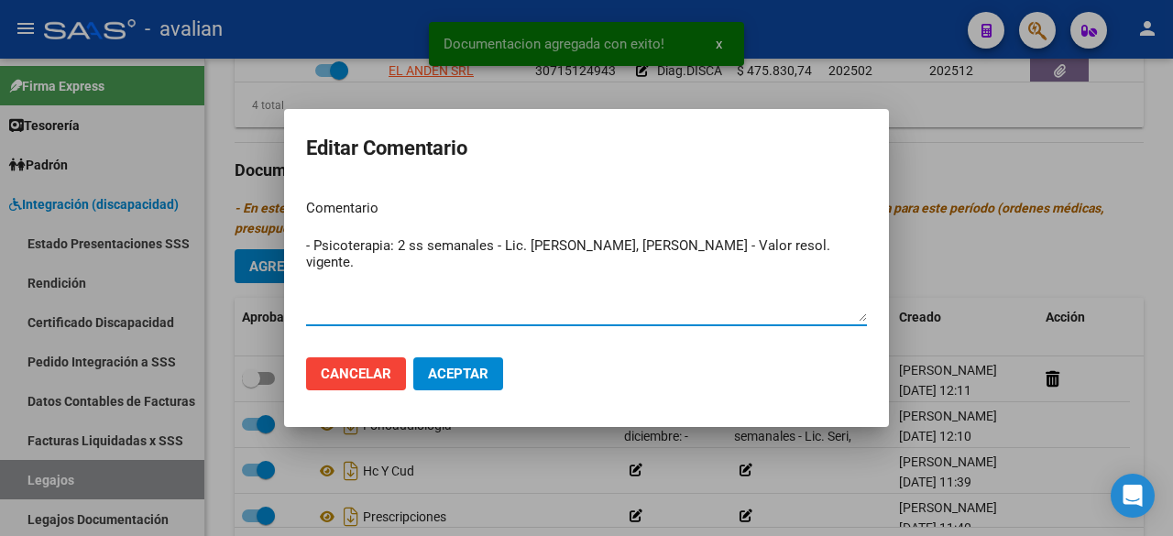
type textarea "- Psicoterapia: 2 ss semanales - Lic. [PERSON_NAME], [PERSON_NAME] - Valor reso…"
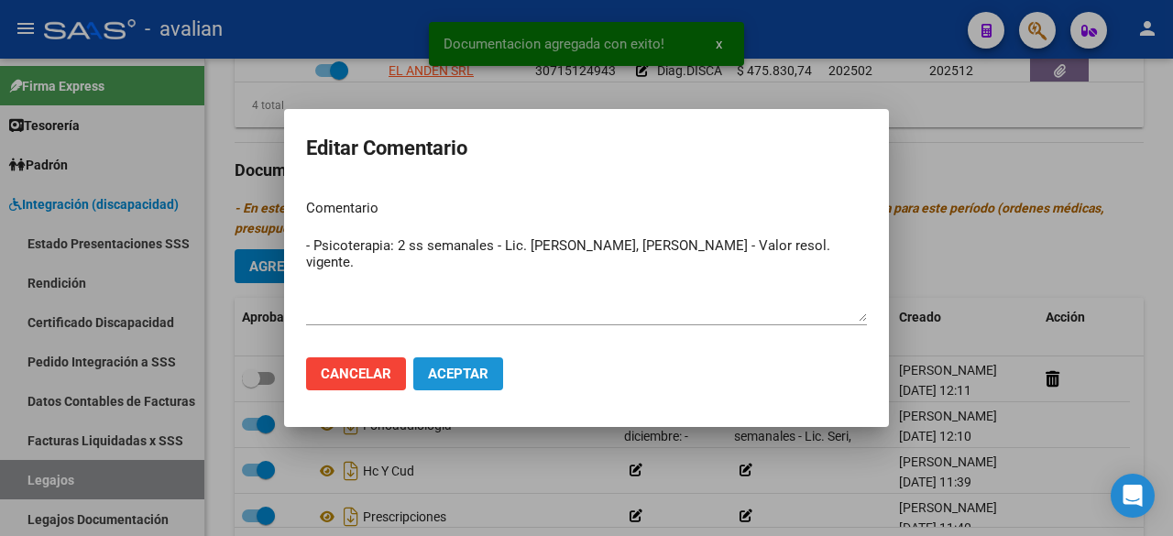
click at [473, 385] on button "Aceptar" at bounding box center [458, 373] width 90 height 33
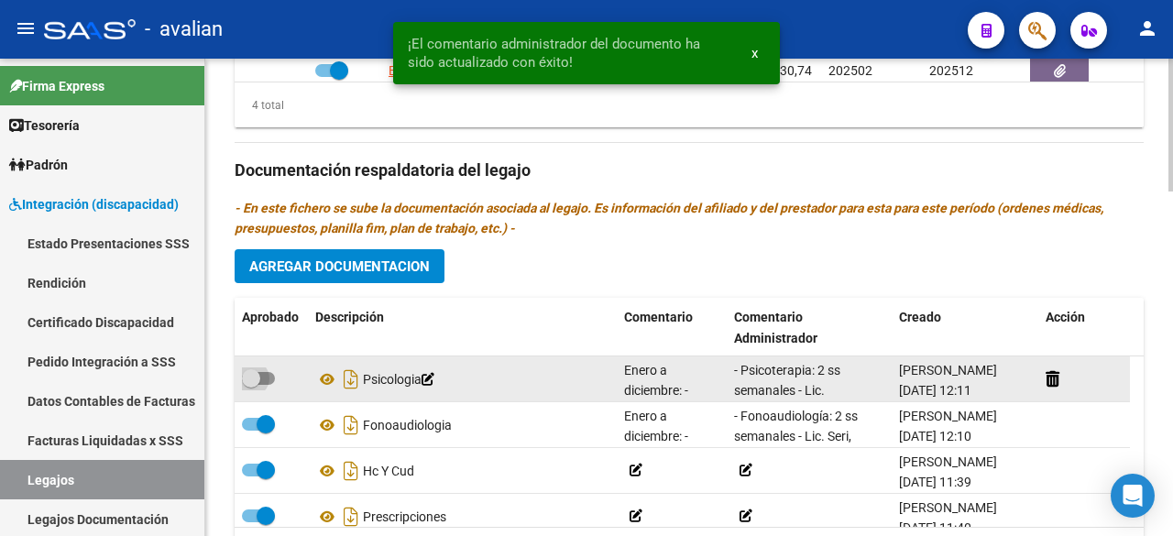
click at [268, 379] on span at bounding box center [258, 378] width 33 height 13
click at [251, 385] on input "checkbox" at bounding box center [250, 385] width 1 height 1
checkbox input "true"
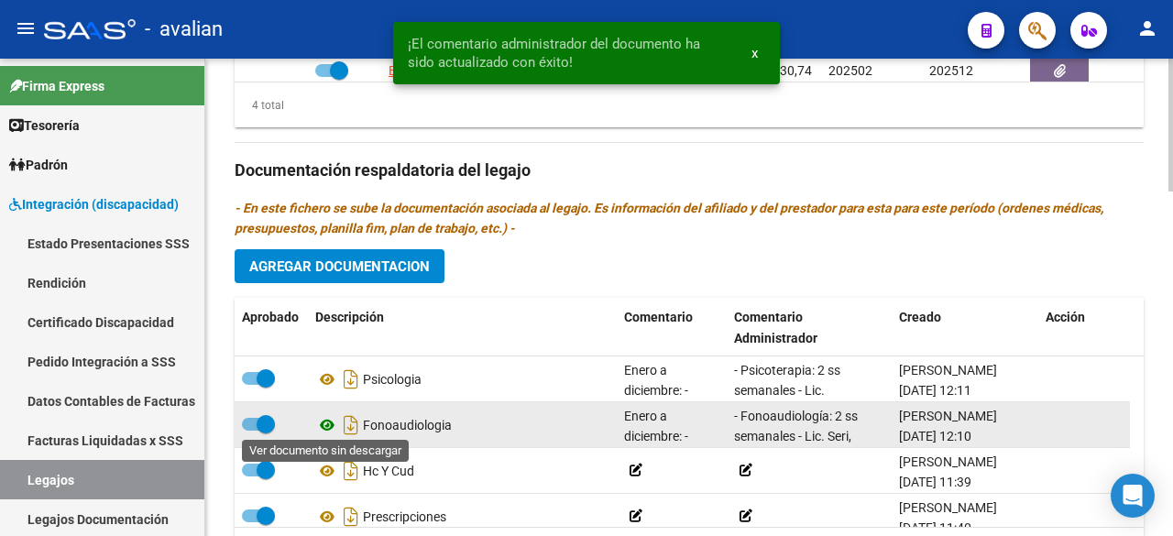
click at [332, 421] on icon at bounding box center [327, 425] width 24 height 22
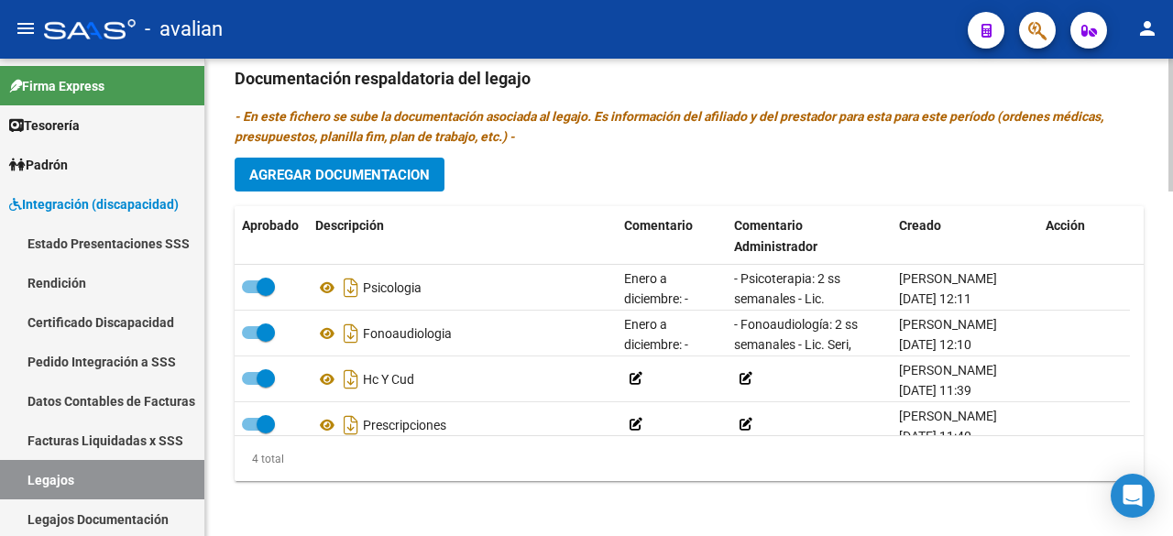
click at [386, 167] on span "Agregar Documentacion" at bounding box center [339, 175] width 181 height 16
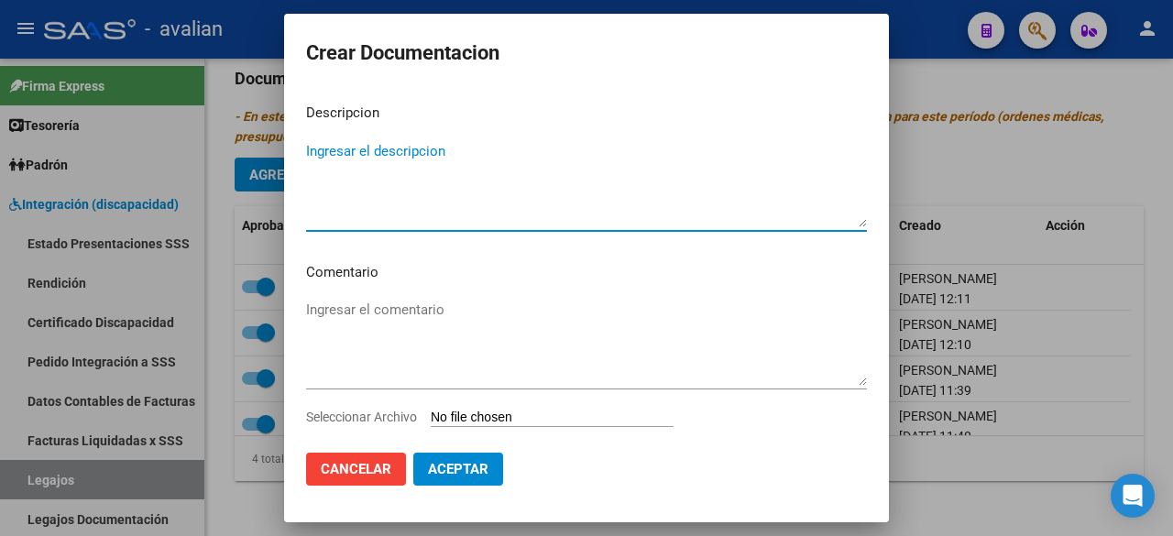
click at [351, 158] on textarea "Ingresar el descripcion" at bounding box center [586, 184] width 561 height 86
type textarea "TERAPIA OCUPACIONAL"
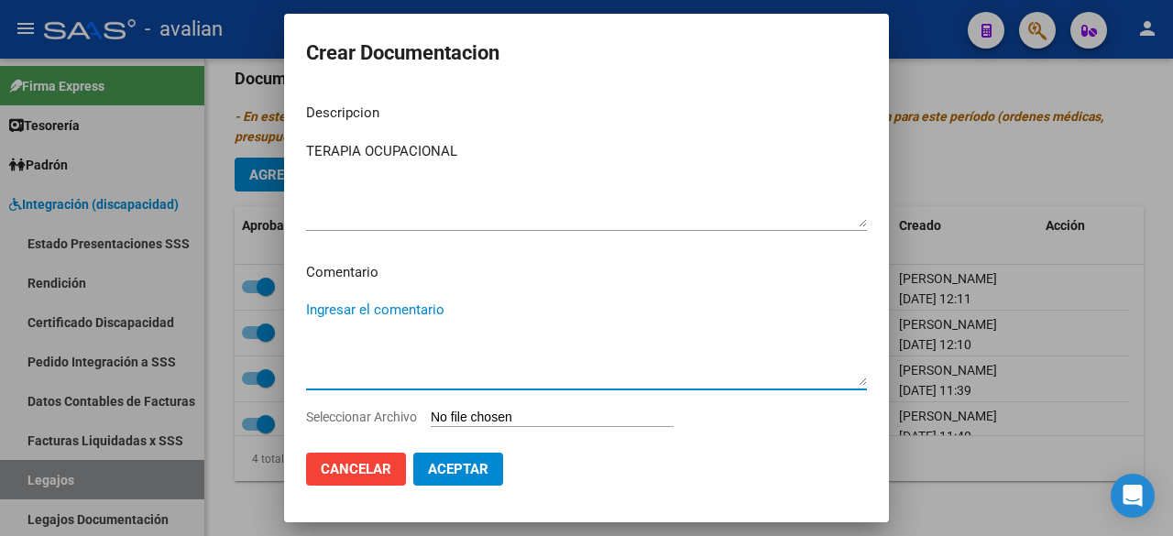
click at [363, 325] on textarea "Ingresar el comentario" at bounding box center [586, 343] width 561 height 86
paste textarea "- Terapia Ocupacional 1 ss semanal Lic [PERSON_NAME]"
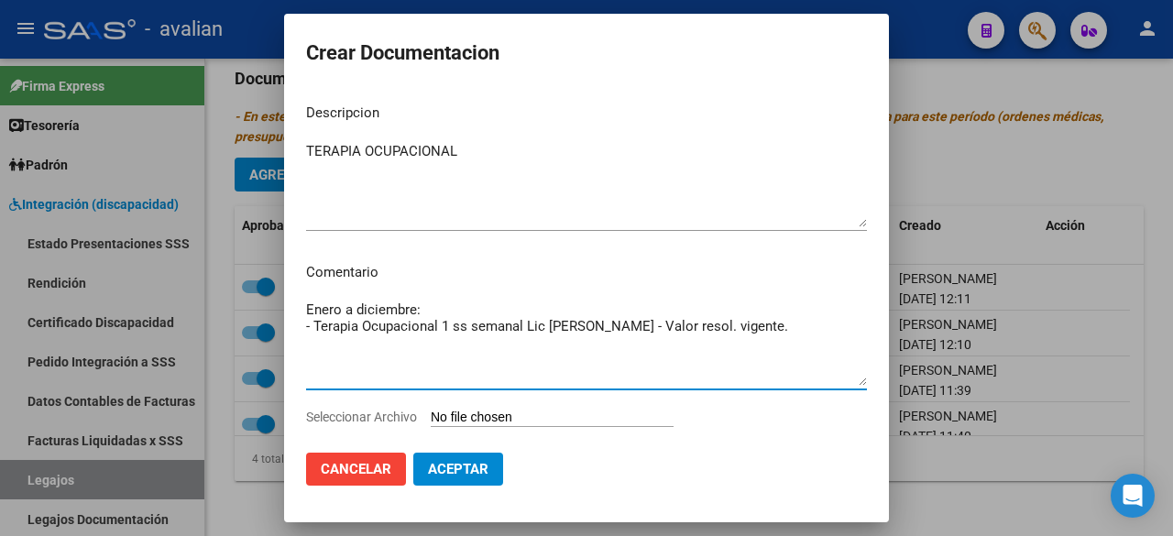
click at [442, 325] on textarea "Enero a diciembre: - Terapia Ocupacional 1 ss semanal Lic [PERSON_NAME] - Valor…" at bounding box center [586, 343] width 561 height 86
click at [528, 333] on textarea "Enero a diciembre: - Terapia Ocupacional: 1 ss semanal Lic [PERSON_NAME] - Valo…" at bounding box center [586, 343] width 561 height 86
click at [618, 328] on textarea "Enero a diciembre: - Terapia Ocupacional: 1 ss semanal - Lic. [PERSON_NAME] - V…" at bounding box center [586, 343] width 561 height 86
type textarea "Enero a diciembre: - Terapia Ocupacional: 1 ss semanal - Lic. [PERSON_NAME] - V…"
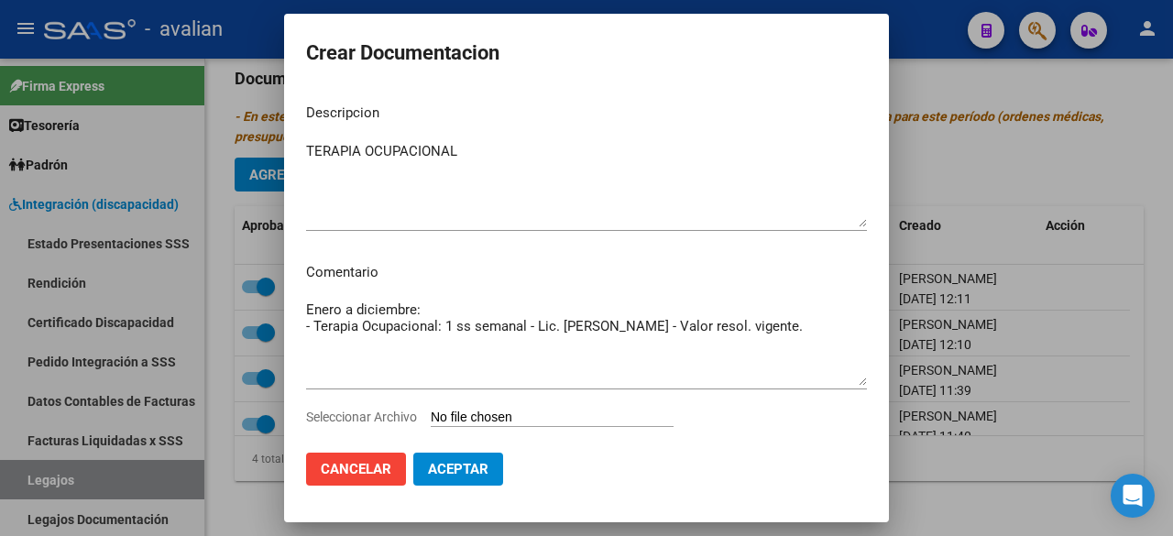
click at [546, 416] on input "Seleccionar Archivo" at bounding box center [552, 418] width 243 height 17
type input "C:\fakepath\TERAPIA OCUPACIONAL.pdf"
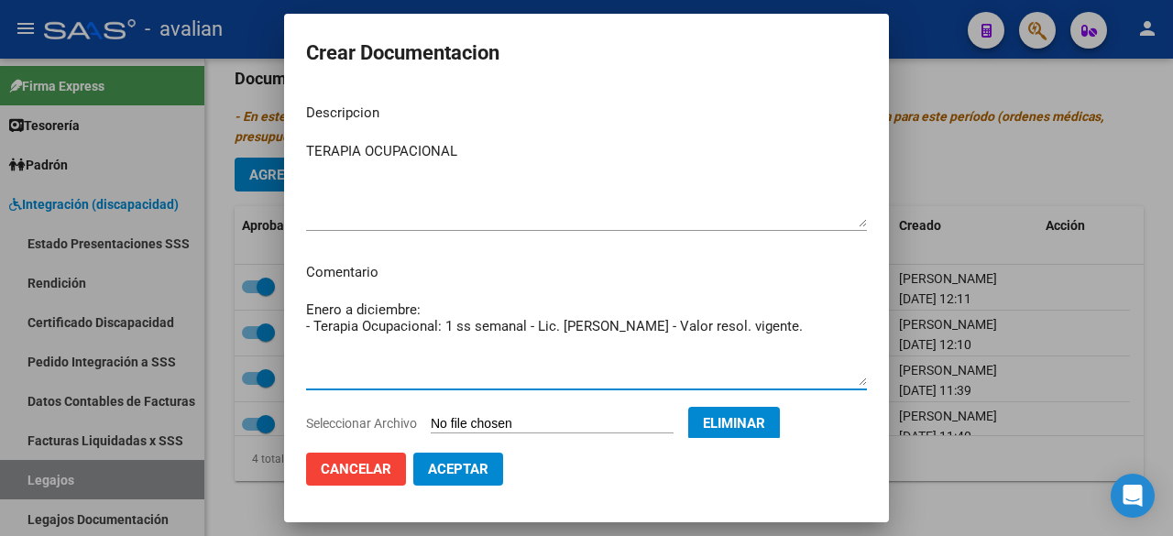
drag, startPoint x: 792, startPoint y: 326, endPoint x: 301, endPoint y: 325, distance: 491.3
click at [301, 325] on mat-dialog-content "Descripcion TERAPIA OCUPACIONAL Ingresar el descripcion Comentario Enero a dici…" at bounding box center [586, 263] width 605 height 348
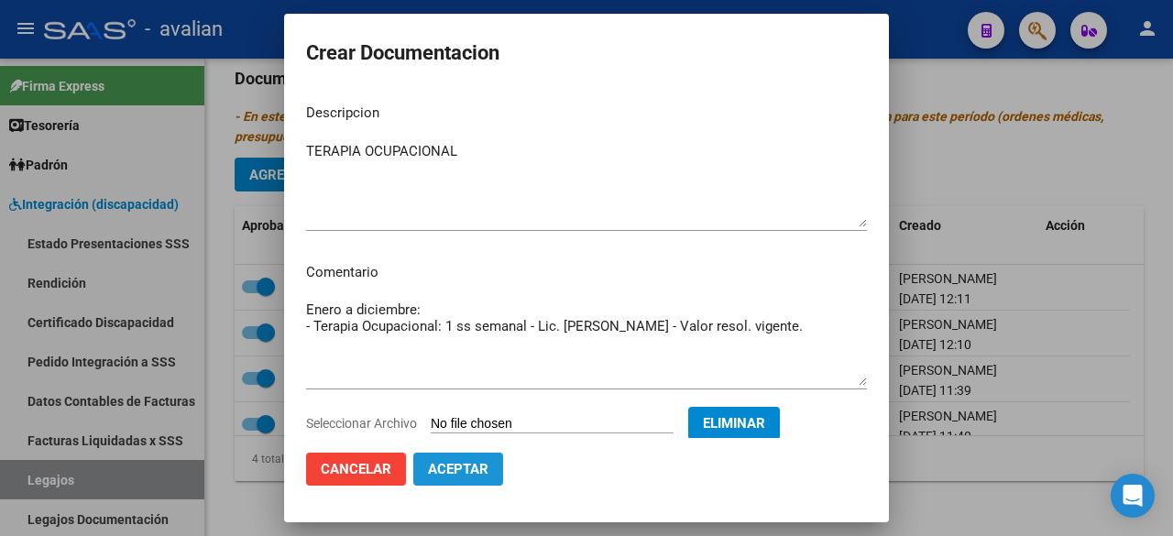
click at [467, 472] on span "Aceptar" at bounding box center [458, 469] width 60 height 16
checkbox input "false"
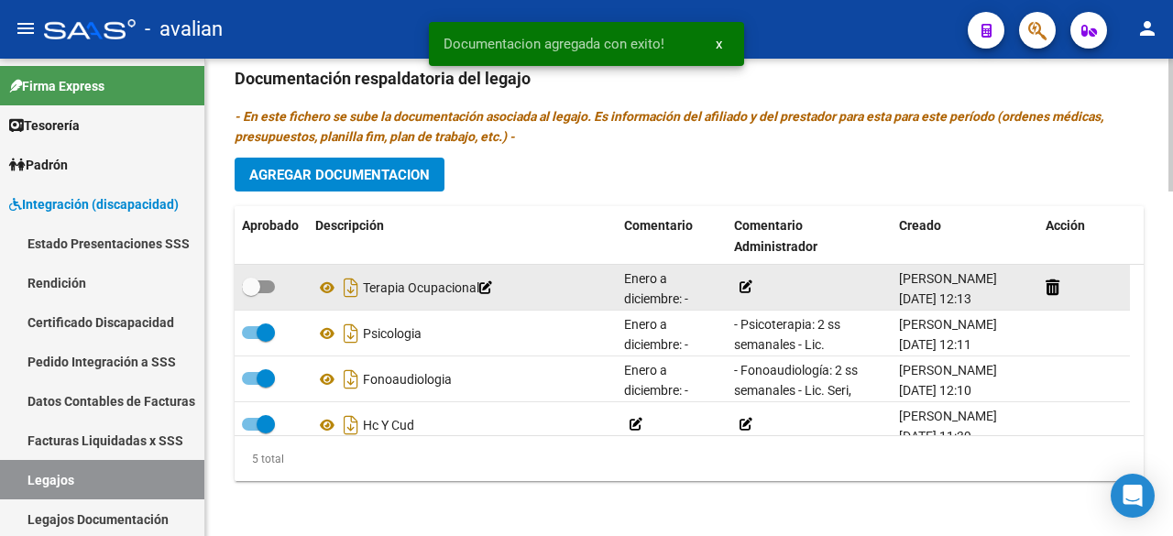
click at [746, 283] on icon at bounding box center [746, 286] width 13 height 13
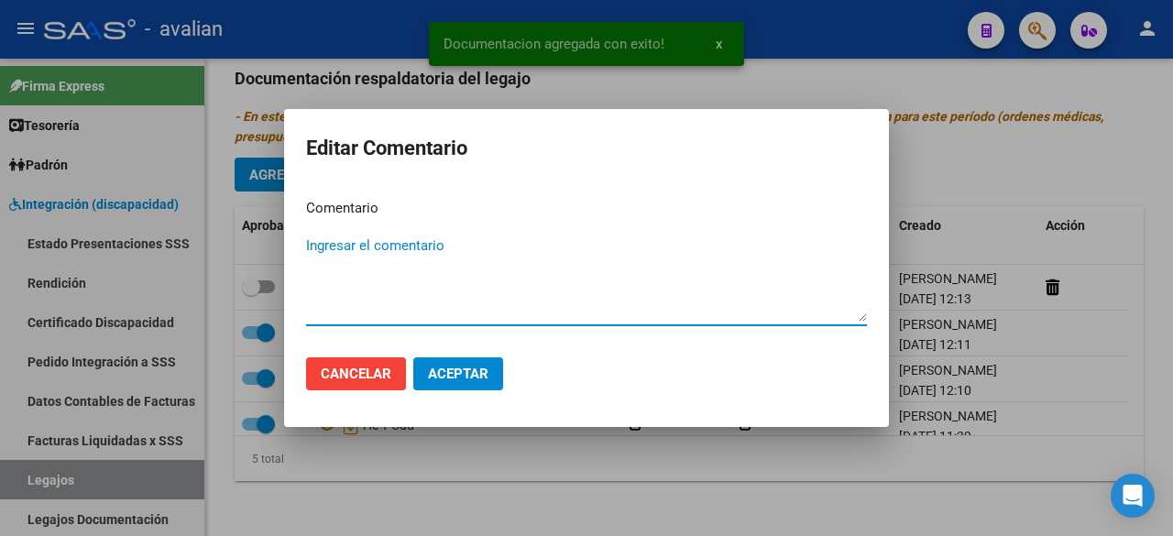
paste textarea "- Terapia Ocupacional: 1 ss semanal - Lic. [PERSON_NAME] - Valor resol. vigente."
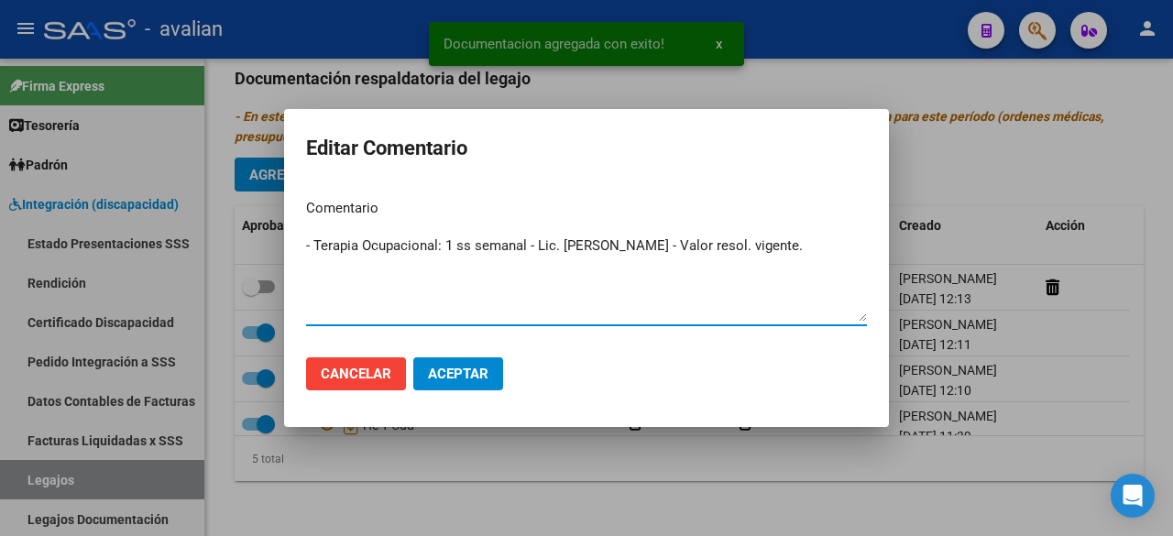
type textarea "- Terapia Ocupacional: 1 ss semanal - Lic. [PERSON_NAME] - Valor resol. vigente."
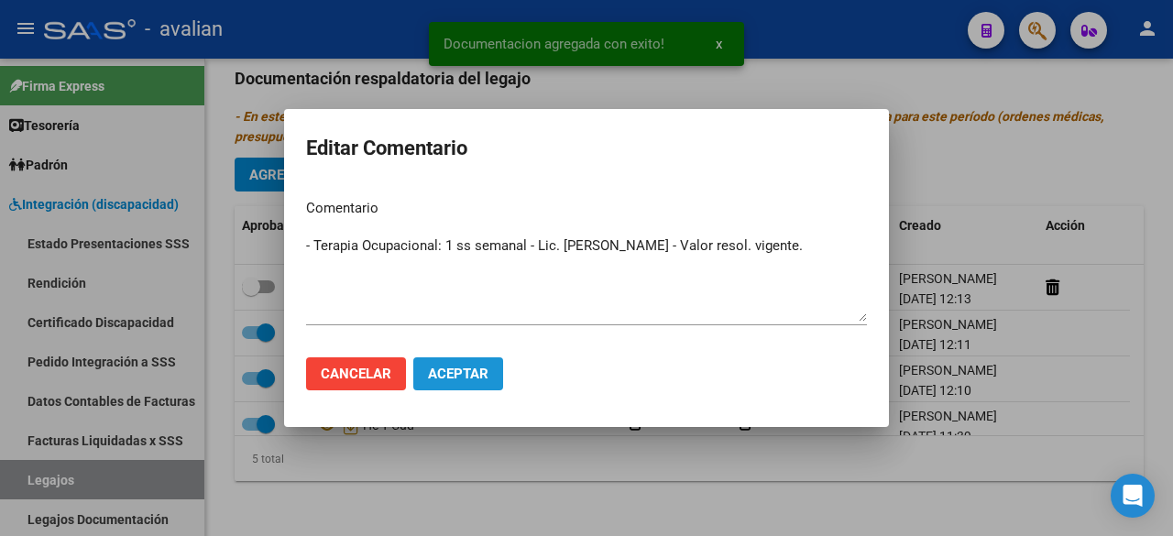
click at [482, 381] on span "Aceptar" at bounding box center [458, 374] width 60 height 16
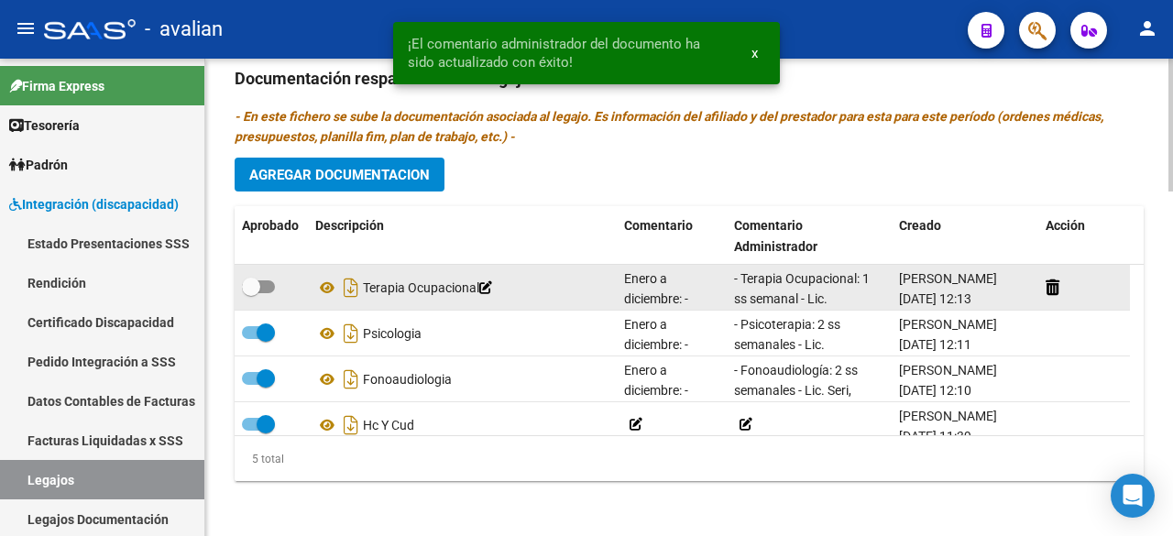
click at [269, 281] on span at bounding box center [258, 286] width 33 height 13
click at [251, 293] on input "checkbox" at bounding box center [250, 293] width 1 height 1
checkbox input "true"
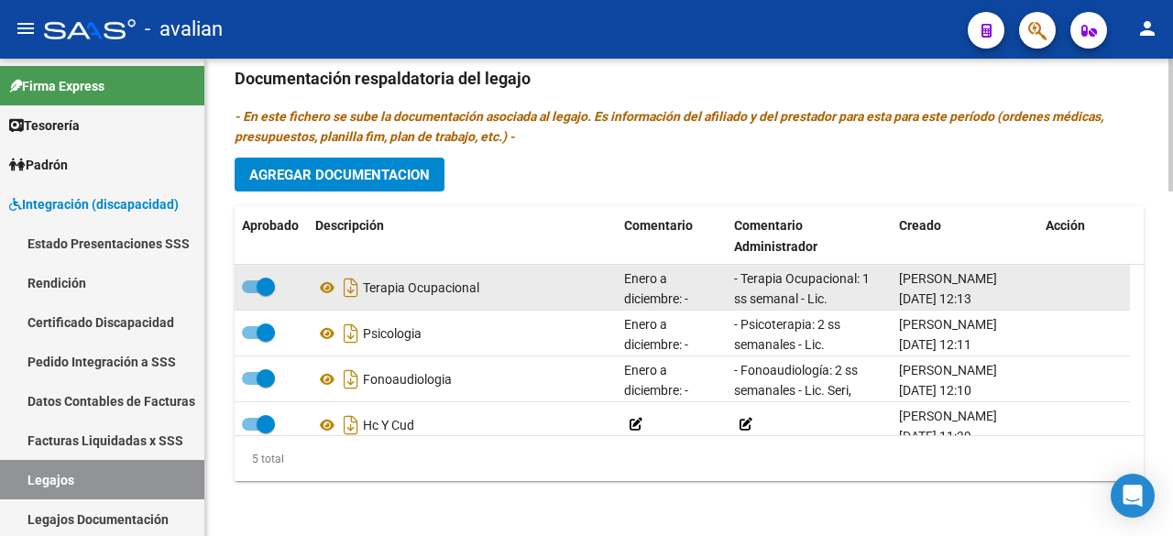
drag, startPoint x: 627, startPoint y: 272, endPoint x: 684, endPoint y: 287, distance: 58.7
click at [684, 287] on div "Enero a diciembre: - Terapia Ocupacional: 1 ss semanal - Lic. [PERSON_NAME] - V…" at bounding box center [671, 288] width 95 height 38
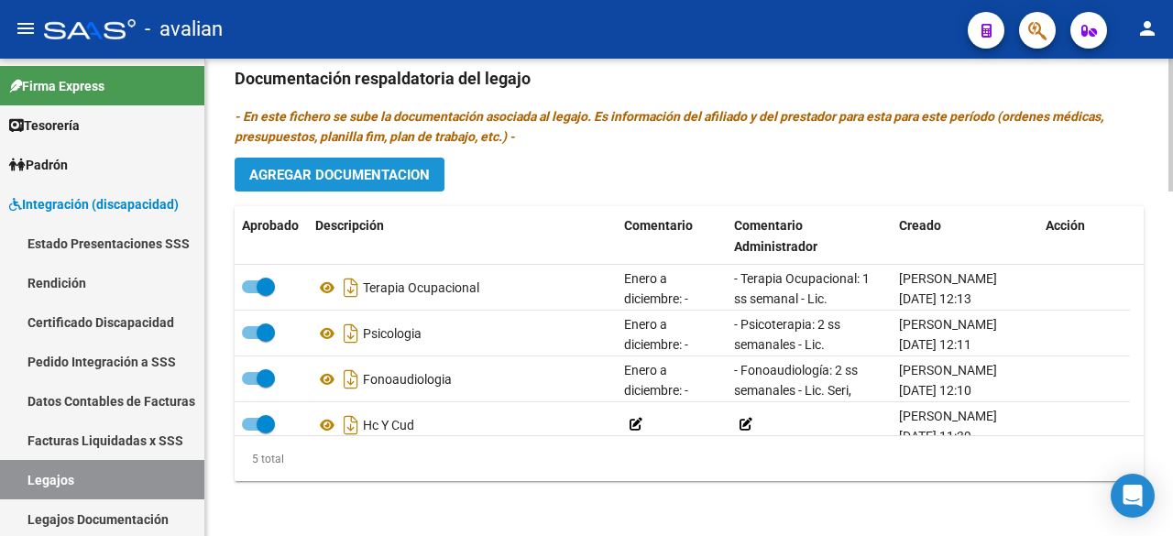
click at [302, 168] on span "Agregar Documentacion" at bounding box center [339, 175] width 181 height 16
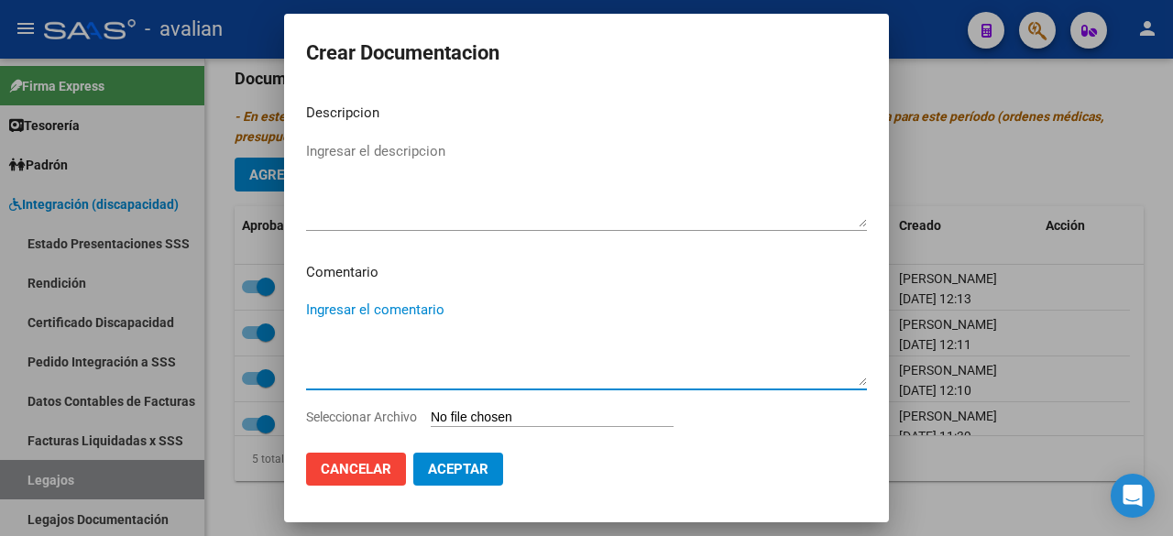
click at [346, 323] on textarea "Ingresar el comentario" at bounding box center [586, 343] width 561 height 86
paste textarea "Enero a diciembre:"
paste textarea "- Psicopedagogía 2 ss semanales Lic [DEMOGRAPHIC_DATA][PERSON_NAME]"
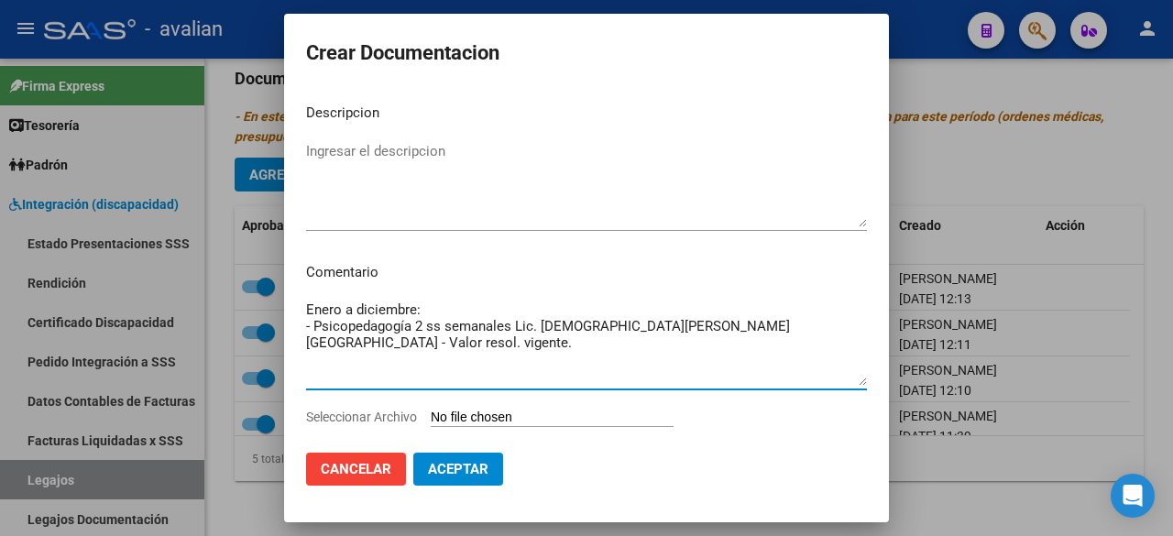
click at [513, 324] on textarea "Enero a diciembre: - Psicopedagogía 2 ss semanales Lic. [DEMOGRAPHIC_DATA][PERS…" at bounding box center [586, 343] width 561 height 86
click at [416, 329] on textarea "Enero a diciembre: - Psicopedagogía 2 ss semanales - Lic. [DEMOGRAPHIC_DATA][PE…" at bounding box center [586, 343] width 561 height 86
click at [599, 325] on textarea "Enero a diciembre: - Psicopedagogía: 2 ss semanales - Lic. [DEMOGRAPHIC_DATA][P…" at bounding box center [586, 343] width 561 height 86
drag, startPoint x: 805, startPoint y: 326, endPoint x: 286, endPoint y: 324, distance: 518.8
click at [286, 324] on mat-dialog-content "Descripcion Ingresar el descripcion Comentario Enero a diciembre: - Psicopedago…" at bounding box center [586, 263] width 605 height 348
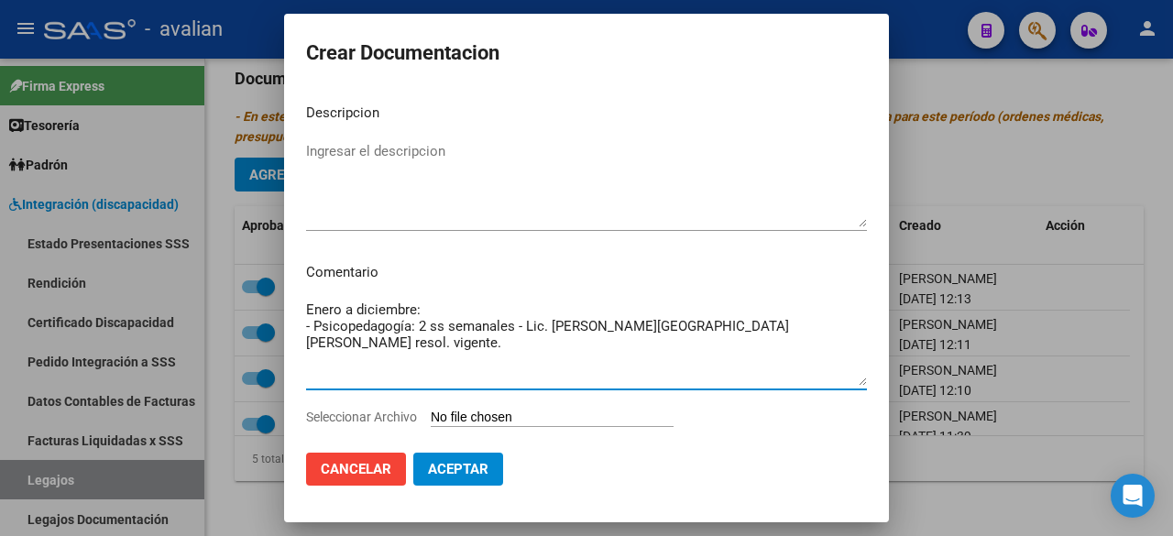
type textarea "Enero a diciembre: - Psicopedagogía: 2 ss semanales - Lic. [PERSON_NAME][GEOGRA…"
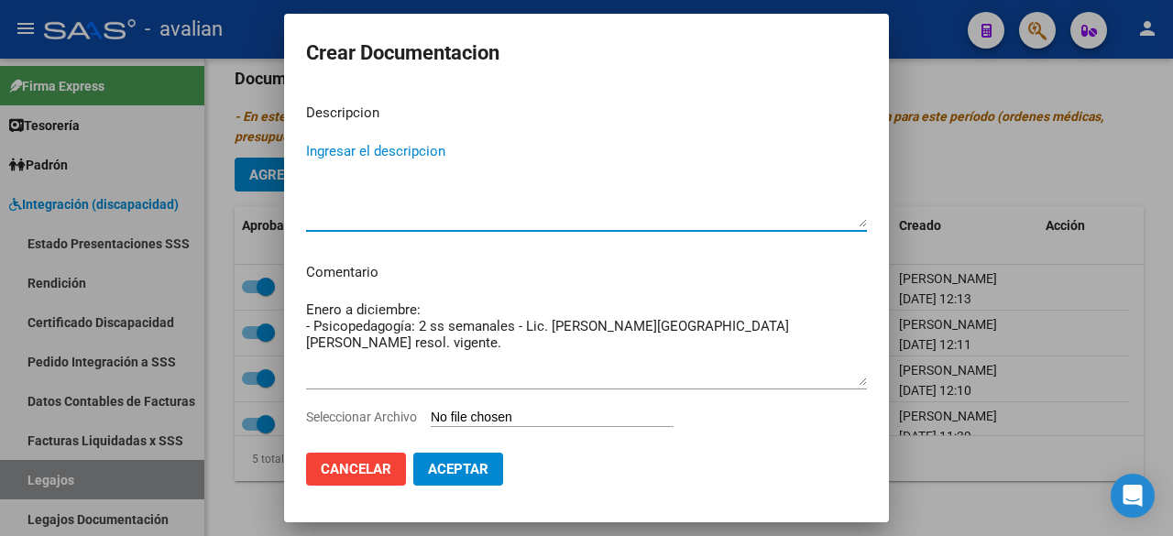
click at [368, 150] on textarea "Ingresar el descripcion" at bounding box center [586, 184] width 561 height 86
type textarea "PSICOPEDAGOGIA"
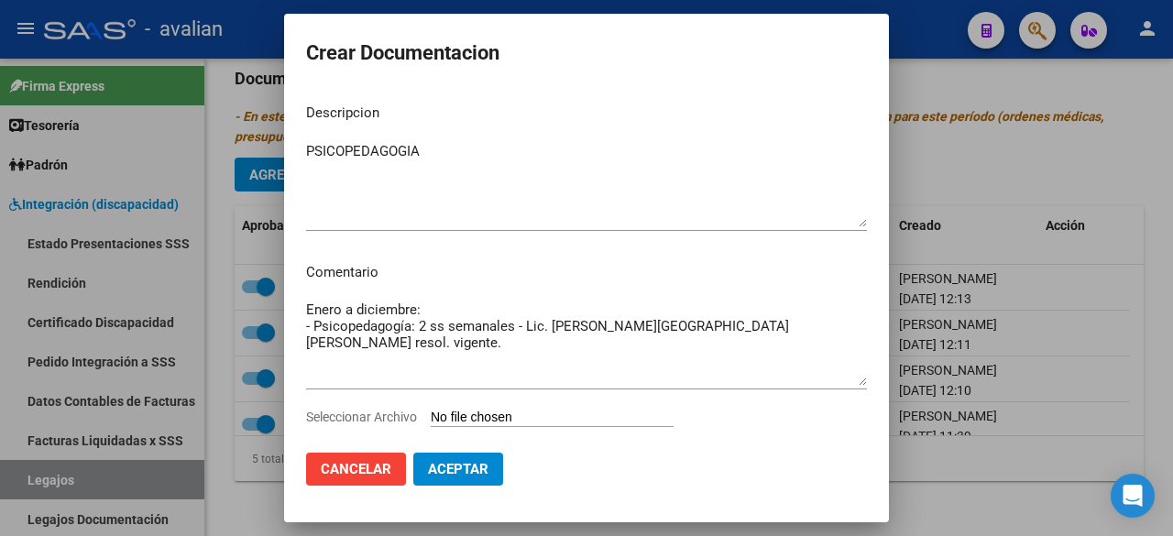
click at [565, 413] on input "Seleccionar Archivo" at bounding box center [552, 418] width 243 height 17
type input "C:\fakepath\PSICOPEDAGOGIA.pdf"
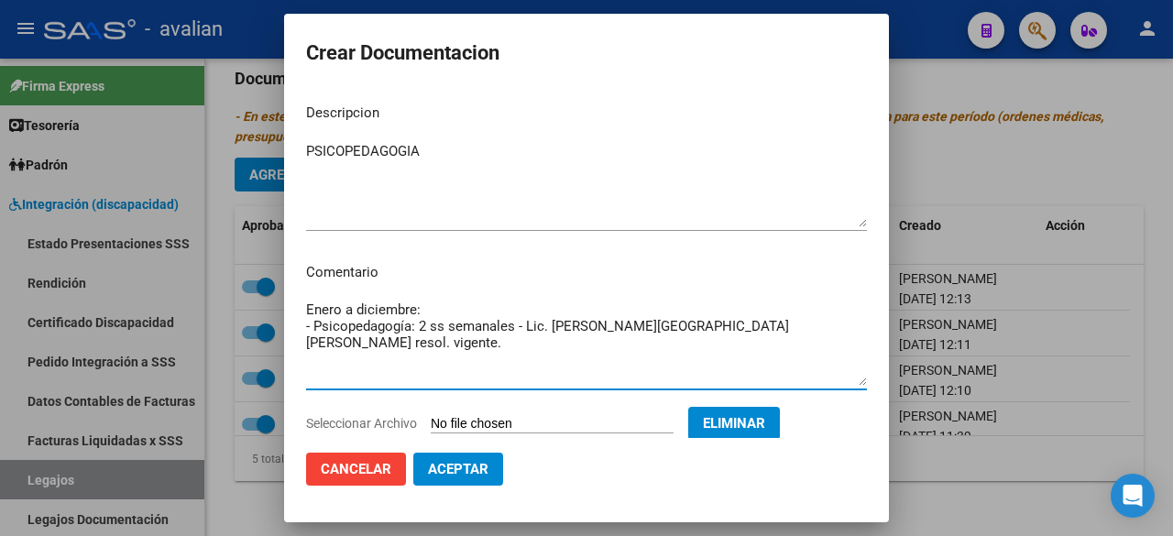
drag, startPoint x: 803, startPoint y: 330, endPoint x: 301, endPoint y: 325, distance: 502.3
click at [301, 325] on mat-dialog-content "Descripcion PSICOPEDAGOGIA Ingresar el descripcion Comentario Enero a diciembre…" at bounding box center [586, 263] width 605 height 348
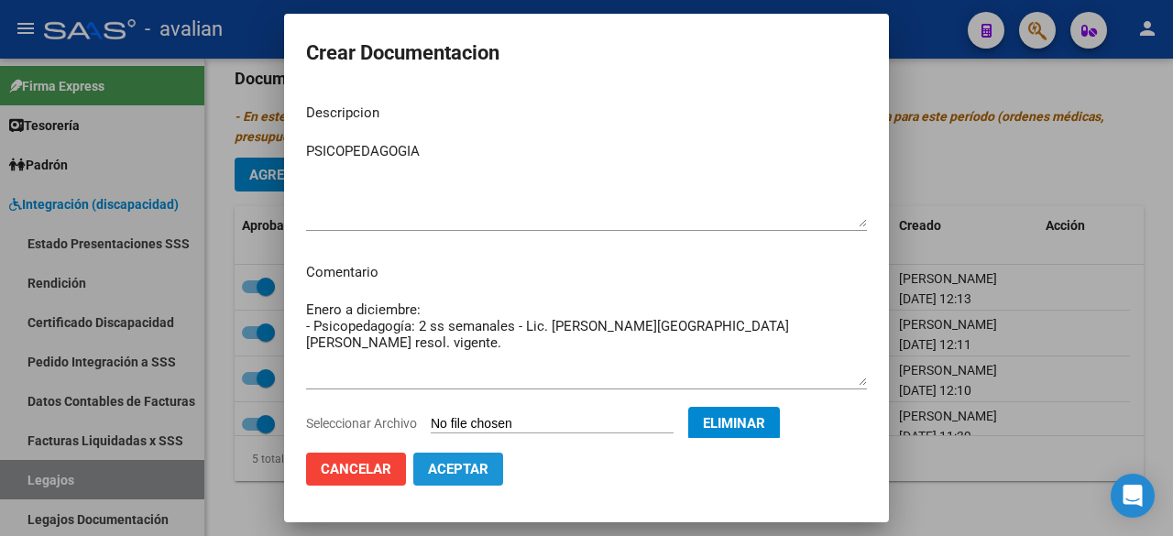
click at [464, 468] on span "Aceptar" at bounding box center [458, 469] width 60 height 16
checkbox input "false"
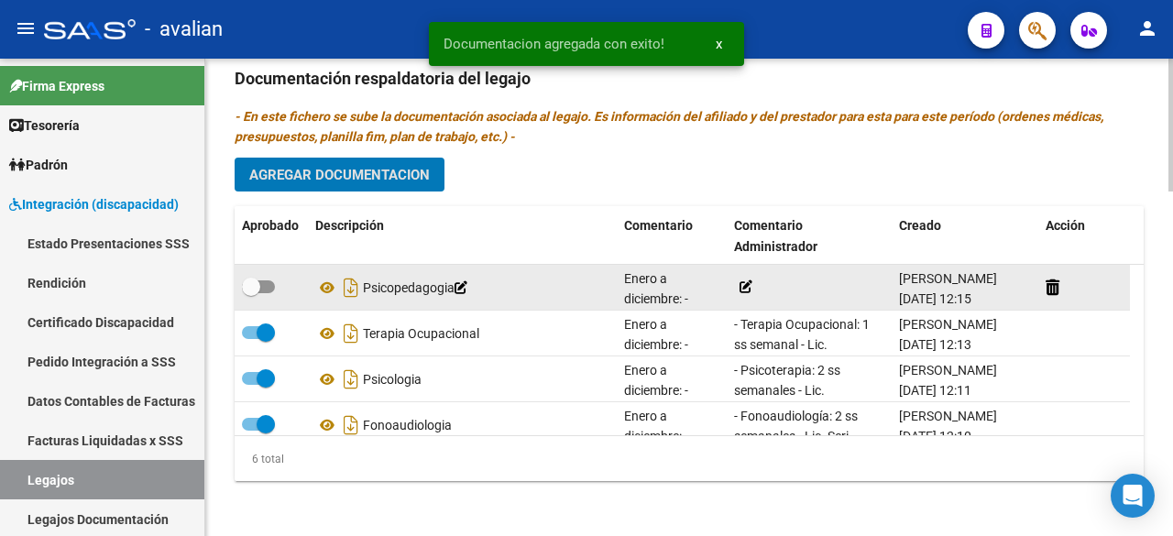
click at [746, 287] on icon at bounding box center [746, 286] width 13 height 13
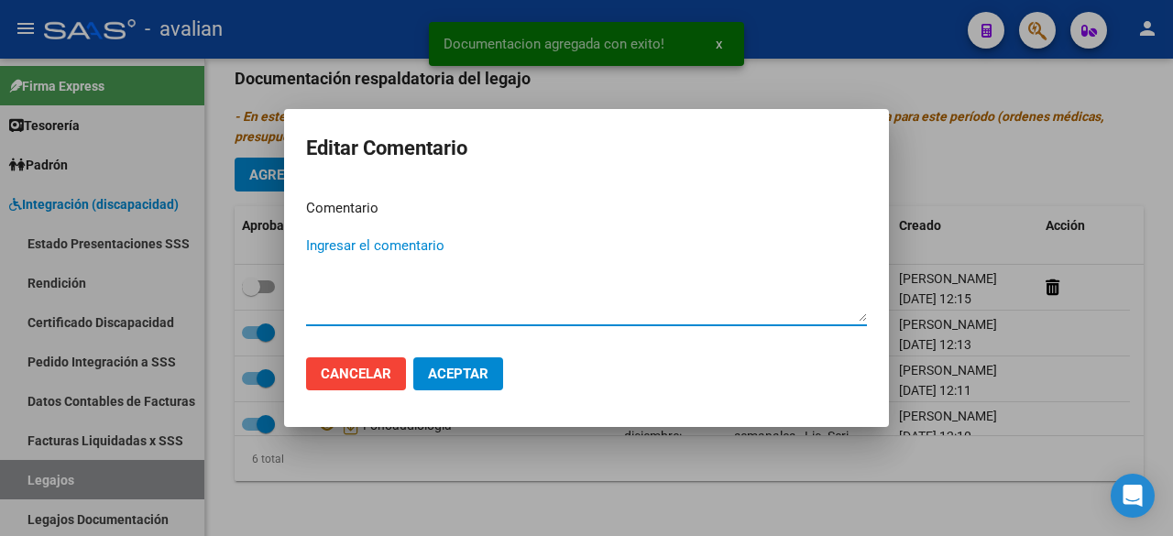
paste textarea "- Psicopedagogía: 2 ss semanales - Lic. [PERSON_NAME][GEOGRAPHIC_DATA][PERSON_N…"
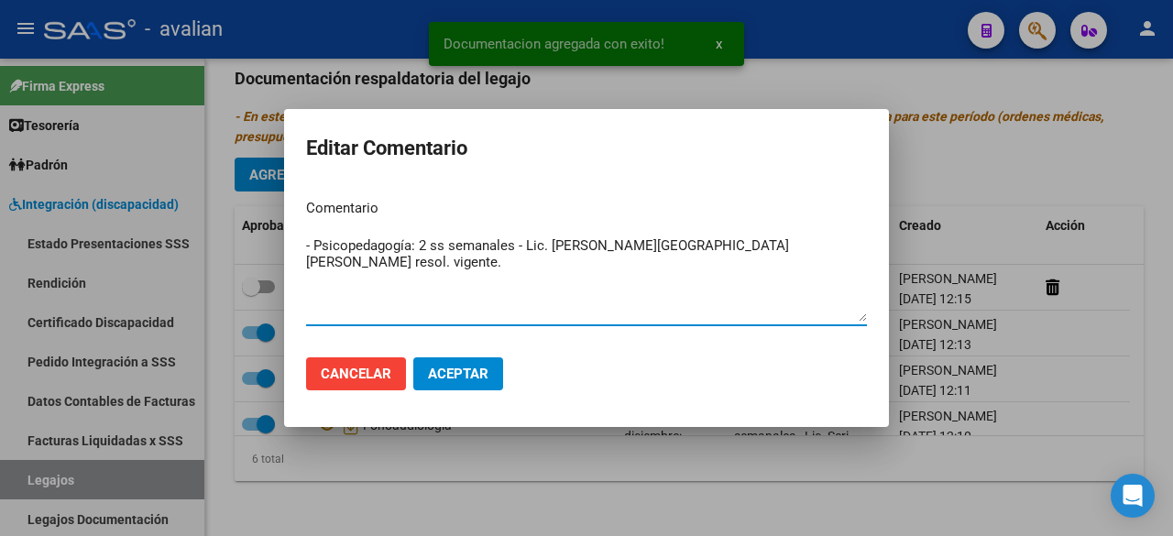
type textarea "- Psicopedagogía: 2 ss semanales - Lic. [PERSON_NAME][GEOGRAPHIC_DATA][PERSON_N…"
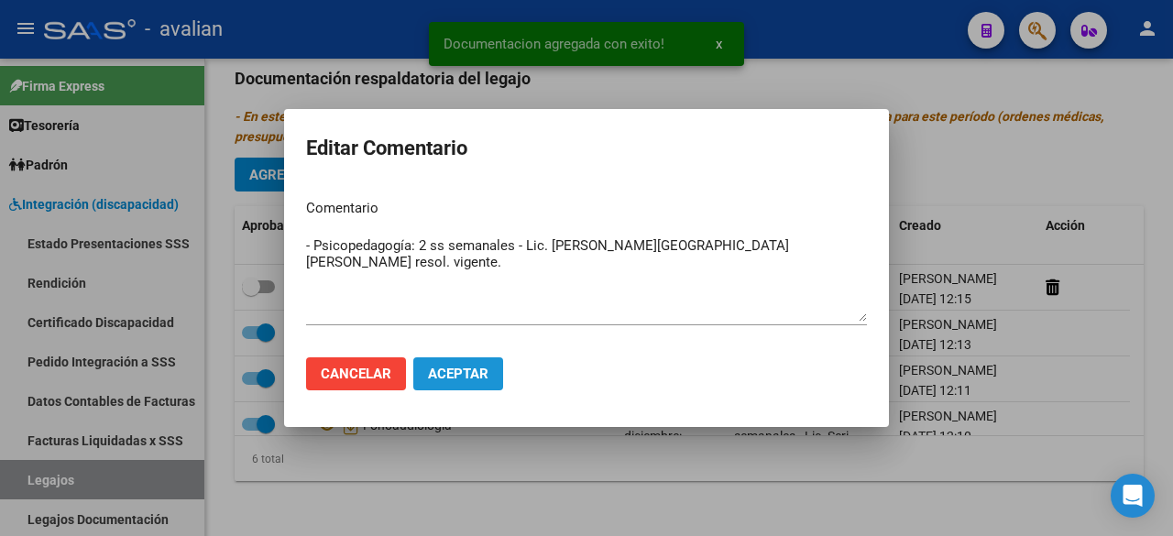
click at [445, 377] on span "Aceptar" at bounding box center [458, 374] width 60 height 16
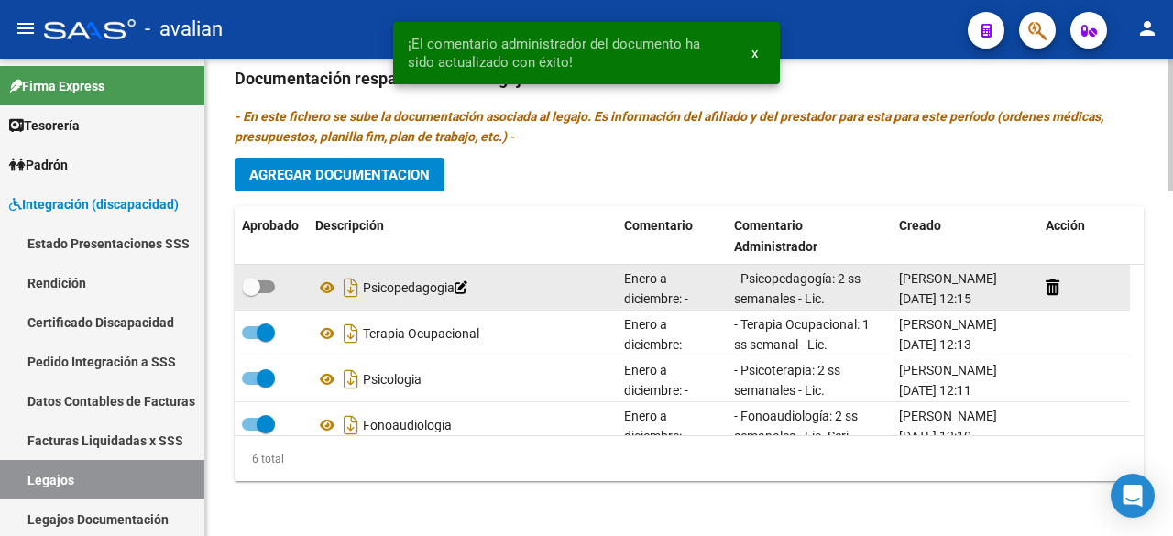
click at [269, 280] on span at bounding box center [258, 286] width 33 height 13
click at [251, 293] on input "checkbox" at bounding box center [250, 293] width 1 height 1
checkbox input "true"
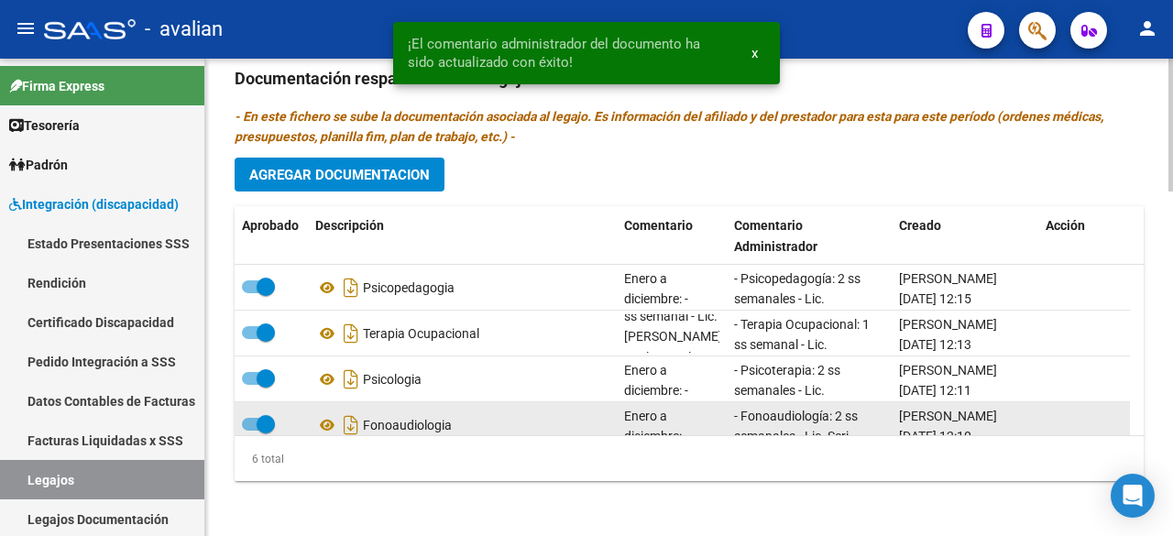
scroll to position [92, 0]
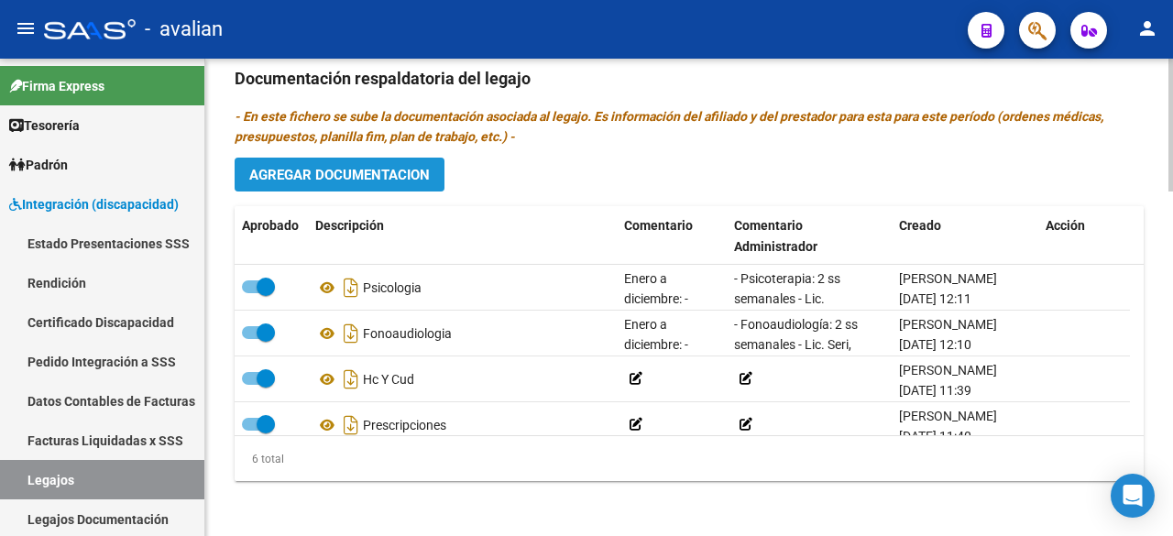
click at [364, 177] on span "Agregar Documentacion" at bounding box center [339, 175] width 181 height 16
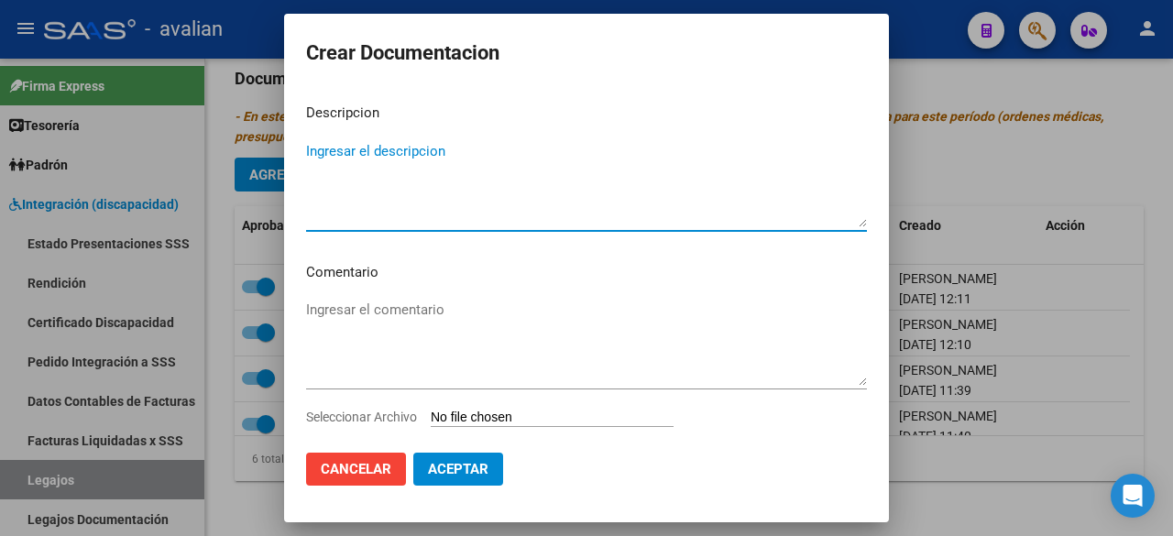
click at [363, 136] on mat-dialog-content "Descripcion Ingresar el descripcion Comentario Ingresar el comentario Seleccion…" at bounding box center [586, 263] width 605 height 348
click at [367, 144] on textarea "Ingresar el descripcion" at bounding box center [586, 184] width 561 height 86
type textarea "SAIE"
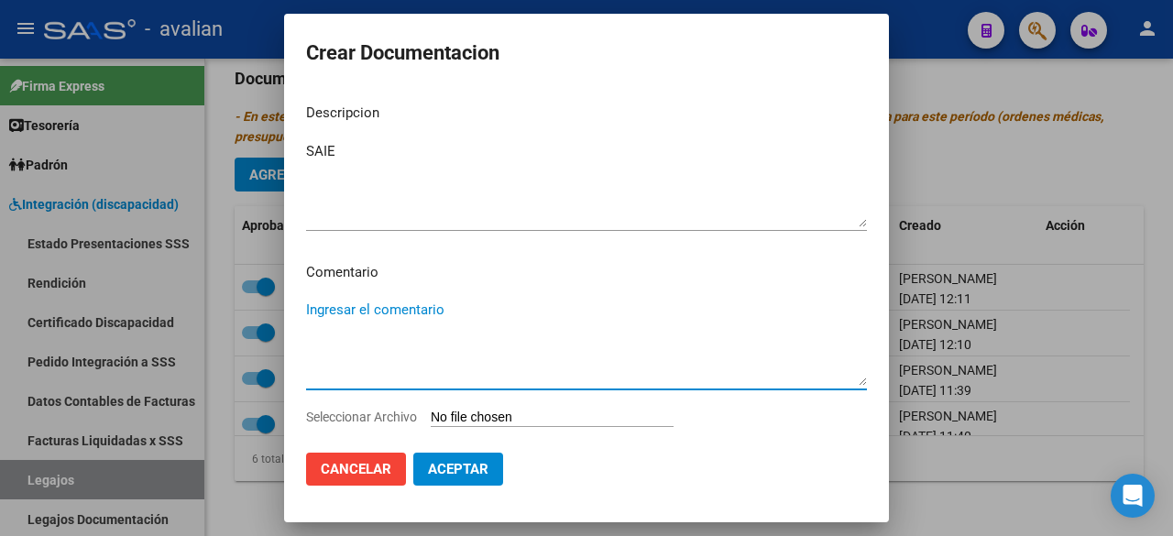
paste textarea "Febrero a Diciembre - Módulo de apoyo a la integración escolar - El Andén SRL"
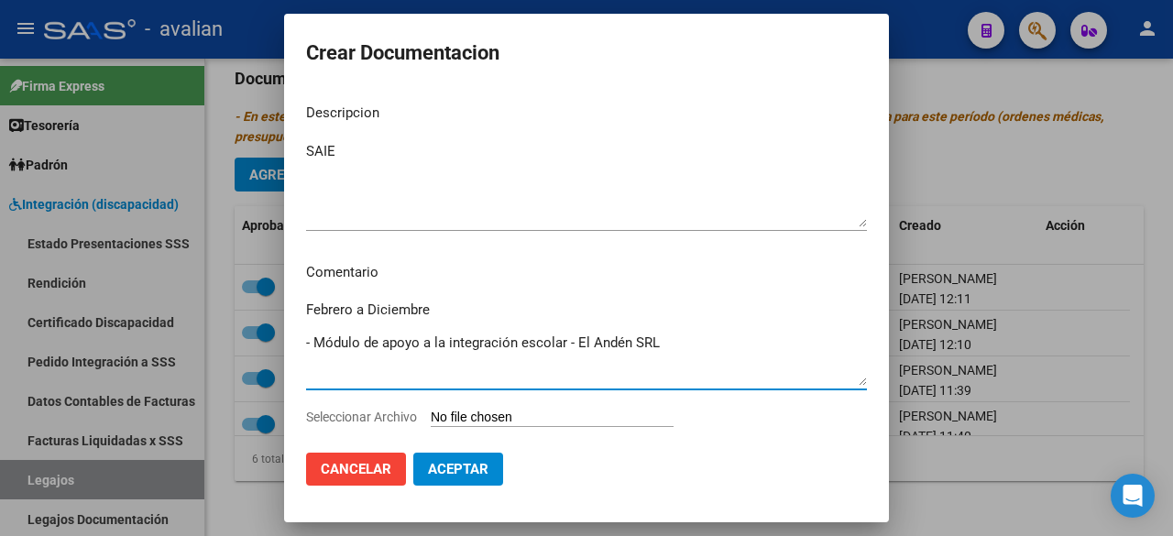
click at [374, 311] on textarea "Febrero a Diciembre - Módulo de apoyo a la integración escolar - El Andén SRL" at bounding box center [586, 343] width 561 height 86
click at [308, 328] on textarea "Febrero a diciembre - Módulo de apoyo a la integración escolar - El Andén SRL" at bounding box center [586, 343] width 561 height 86
click at [684, 334] on textarea "Febrero a diciembre: - Módulo de apoyo a la integración escolar - El Andén SRL" at bounding box center [586, 343] width 561 height 86
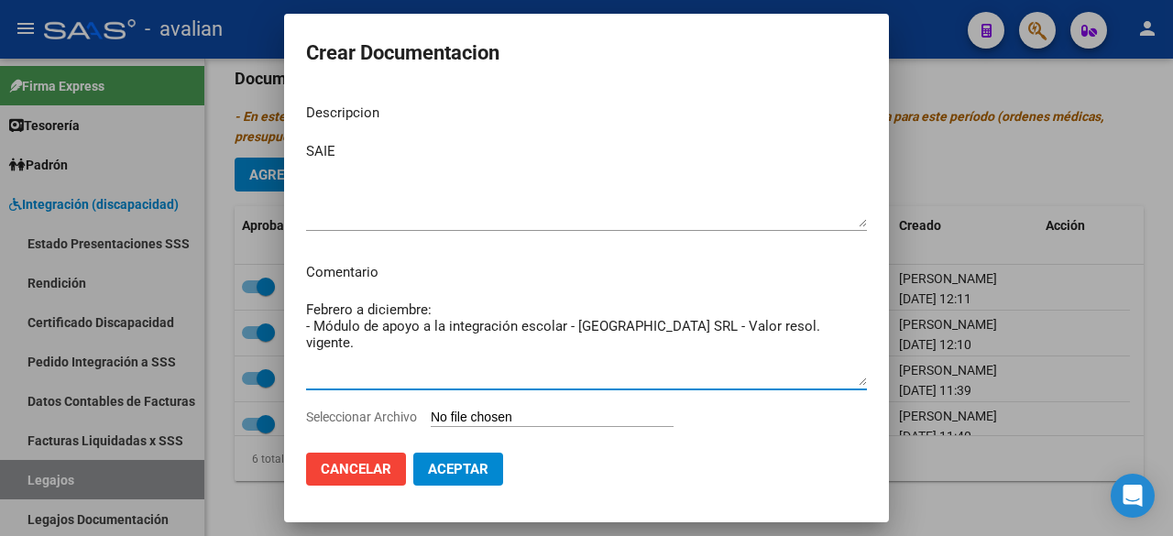
drag, startPoint x: 794, startPoint y: 330, endPoint x: 613, endPoint y: 335, distance: 180.6
click at [613, 335] on textarea "Febrero a diciembre: - Módulo de apoyo a la integración escolar - [GEOGRAPHIC_D…" at bounding box center [586, 343] width 561 height 86
click at [759, 348] on textarea "Febrero a diciembre: - Módulo de apoyo a la integración escolar - [GEOGRAPHIC_D…" at bounding box center [586, 343] width 561 height 86
drag, startPoint x: 796, startPoint y: 328, endPoint x: 301, endPoint y: 322, distance: 495.0
click at [301, 322] on mat-dialog-content "Descripcion SAIE Ingresar el descripcion Comentario Febrero a diciembre: - Módu…" at bounding box center [586, 263] width 605 height 348
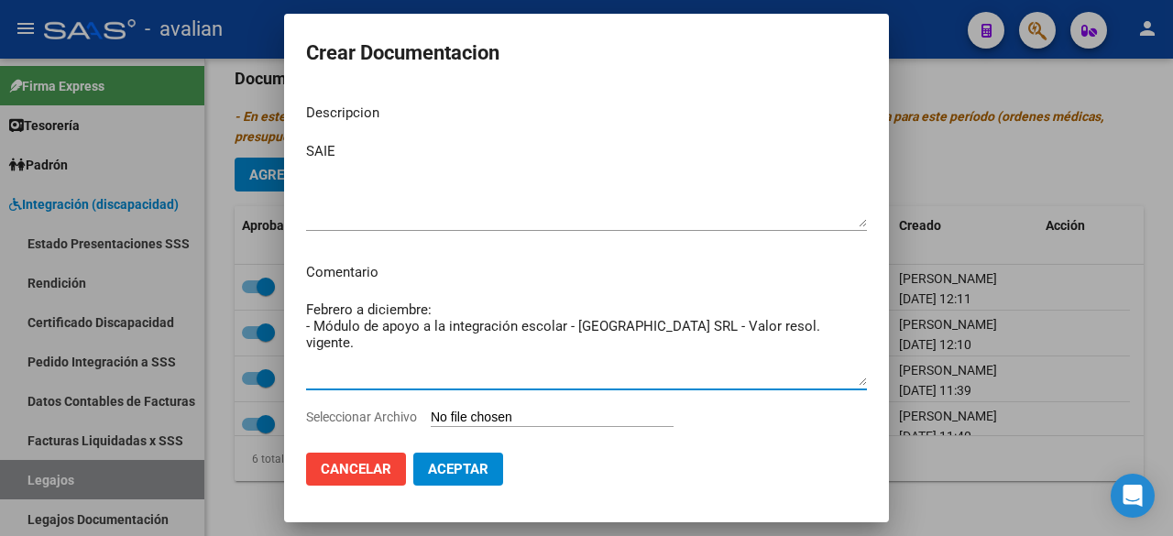
type textarea "Febrero a diciembre: - Módulo de apoyo a la integración escolar - [GEOGRAPHIC_D…"
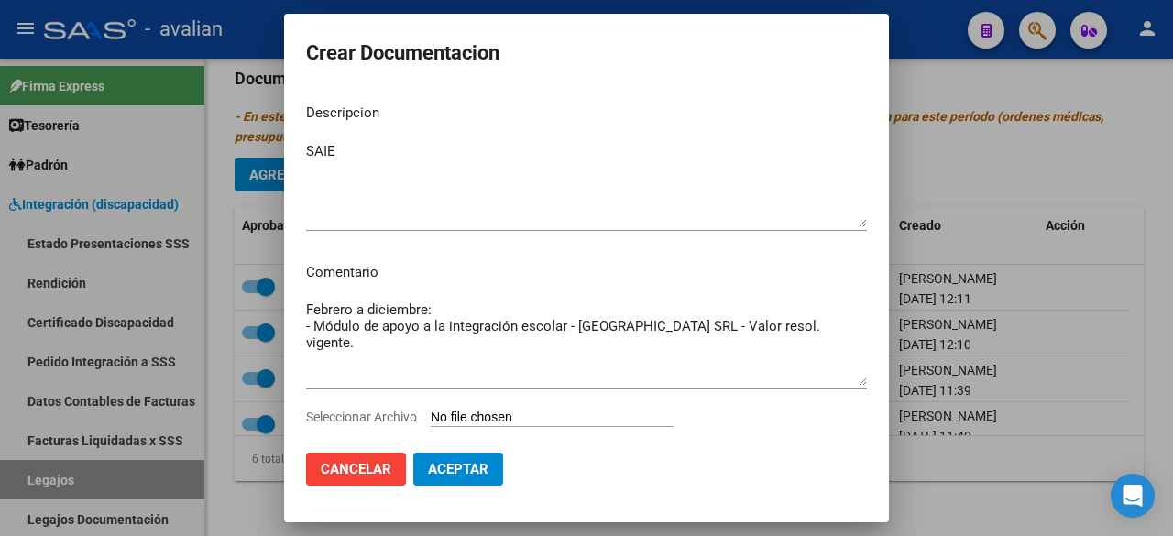
click at [543, 418] on input "Seleccionar Archivo" at bounding box center [552, 418] width 243 height 17
type input "C:\fakepath\INTEGRACION ESCOLAR.pdf"
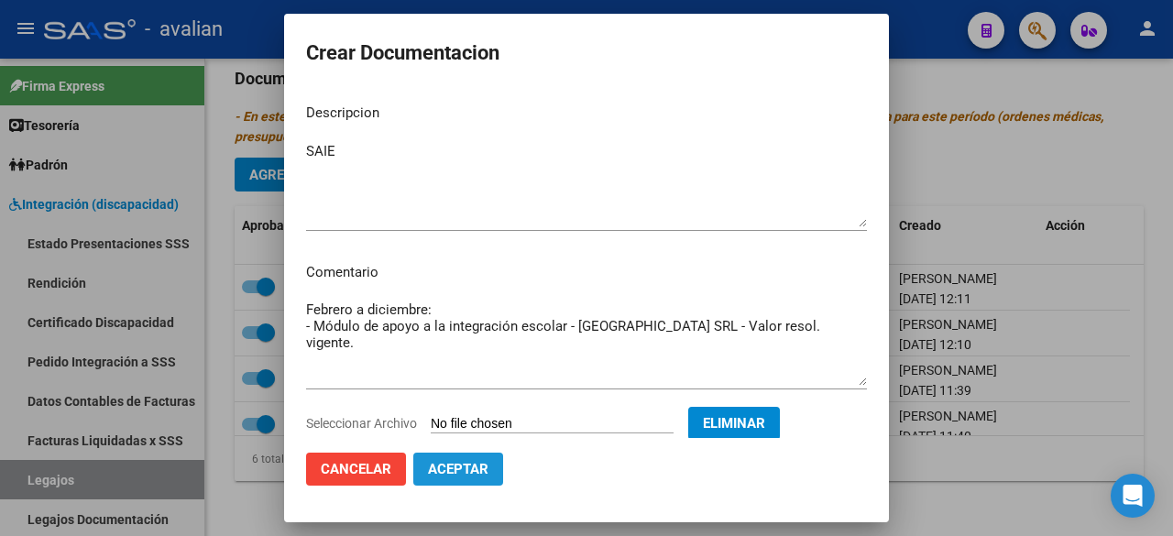
click at [482, 459] on button "Aceptar" at bounding box center [458, 469] width 90 height 33
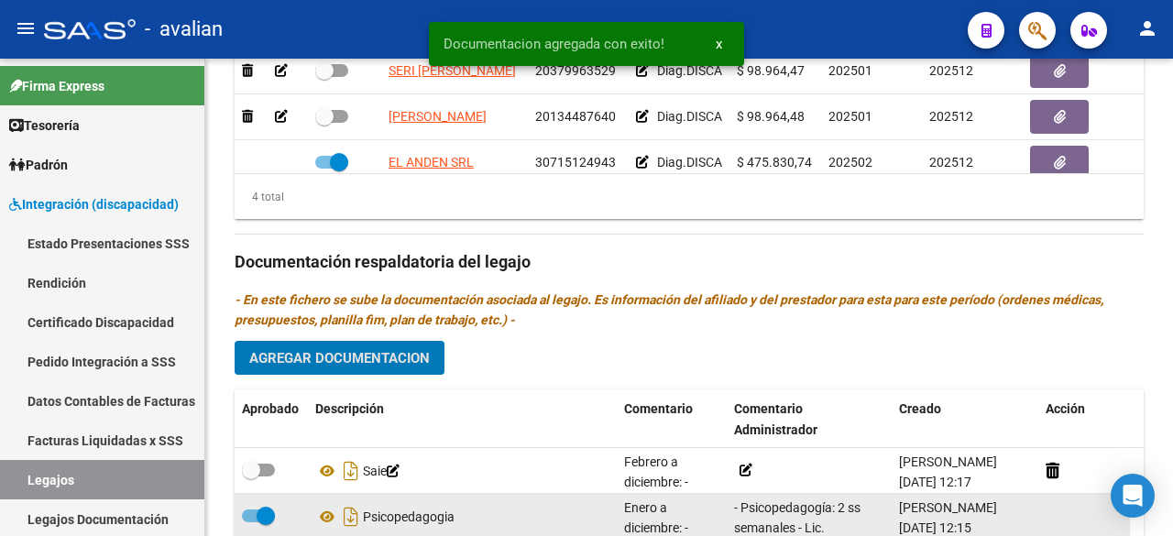
scroll to position [1142, 0]
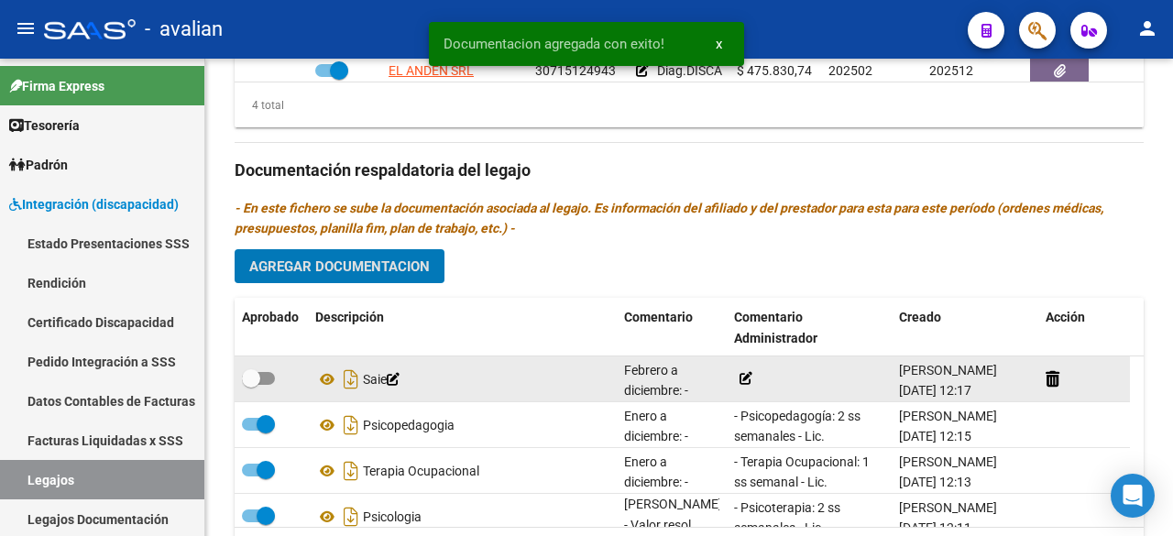
click at [744, 372] on icon at bounding box center [746, 378] width 13 height 13
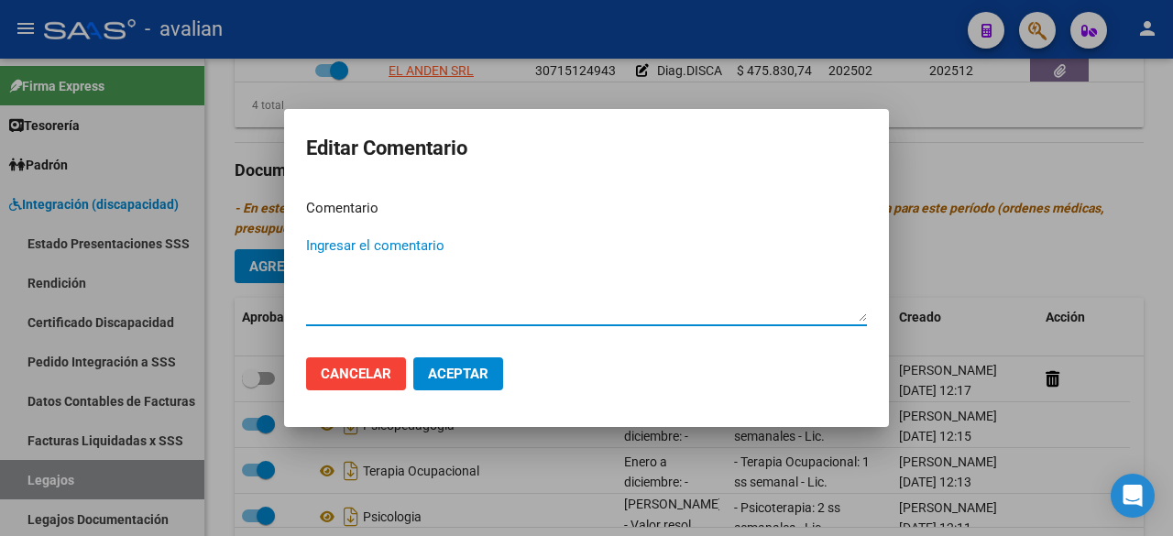
paste textarea "- Módulo de apoyo a la integración escolar - El Andén SRL - Valor resol. vigent…"
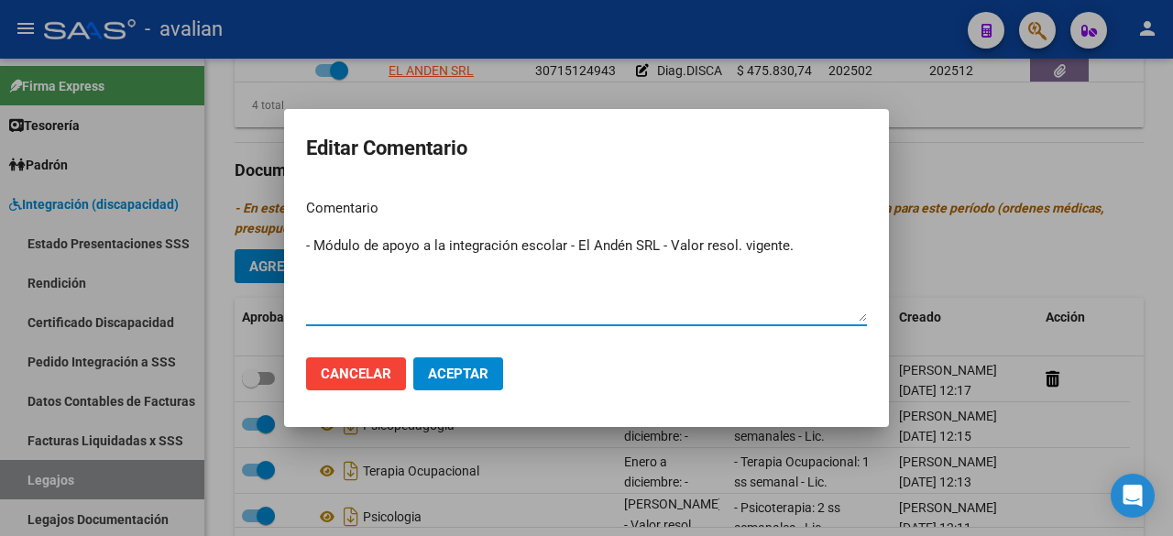
type textarea "- Módulo de apoyo a la integración escolar - El Andén SRL - Valor resol. vigent…"
click at [478, 371] on span "Aceptar" at bounding box center [458, 374] width 60 height 16
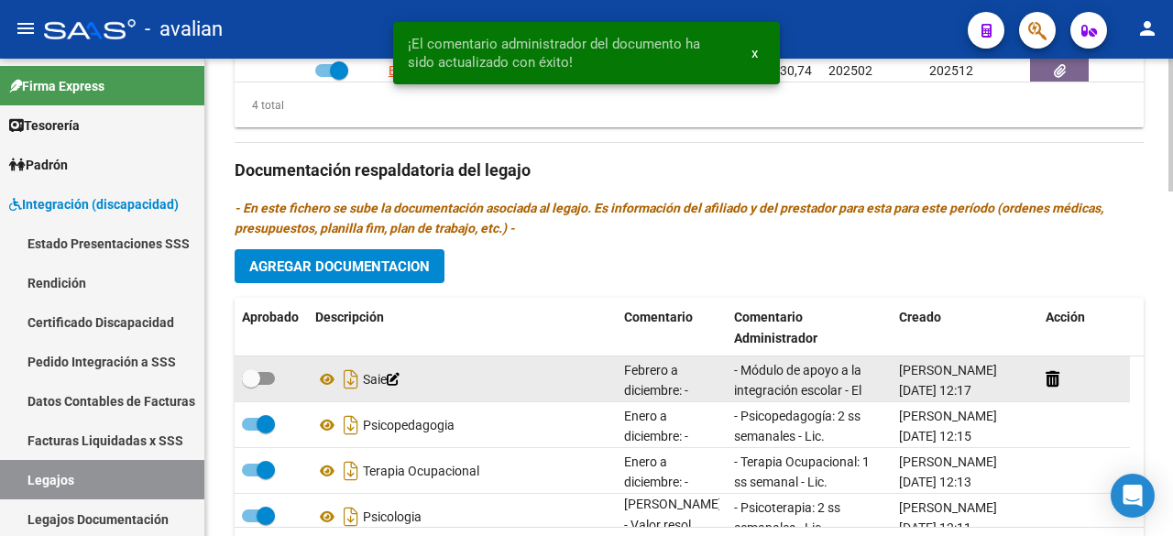
click at [268, 375] on span at bounding box center [258, 378] width 33 height 13
click at [251, 385] on input "checkbox" at bounding box center [250, 385] width 1 height 1
checkbox input "true"
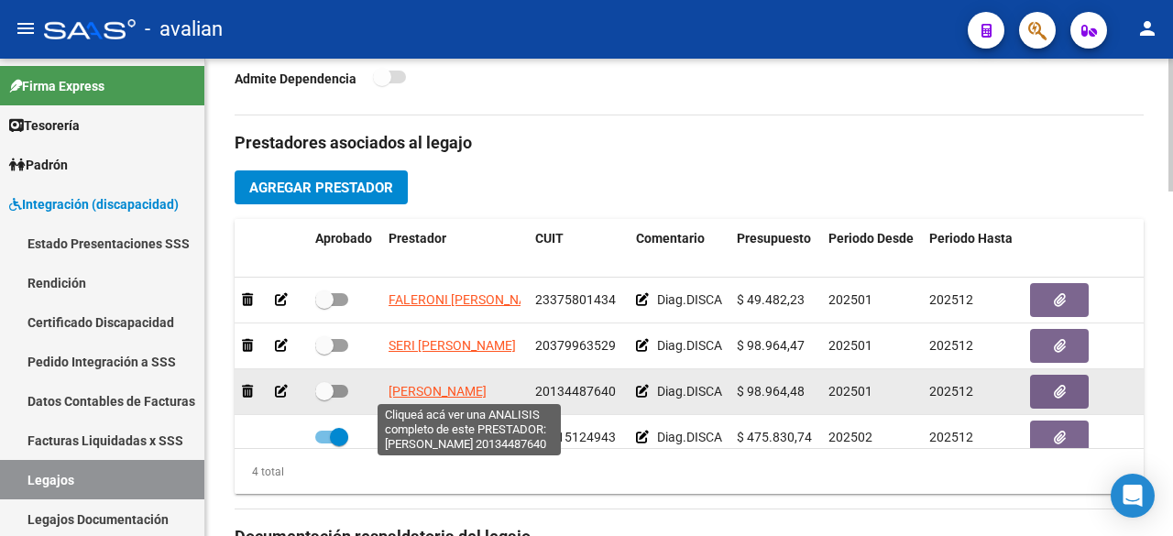
scroll to position [0, 29]
drag, startPoint x: 384, startPoint y: 382, endPoint x: 520, endPoint y: 388, distance: 135.8
click at [520, 388] on datatable-body-cell "[PERSON_NAME]" at bounding box center [454, 391] width 147 height 45
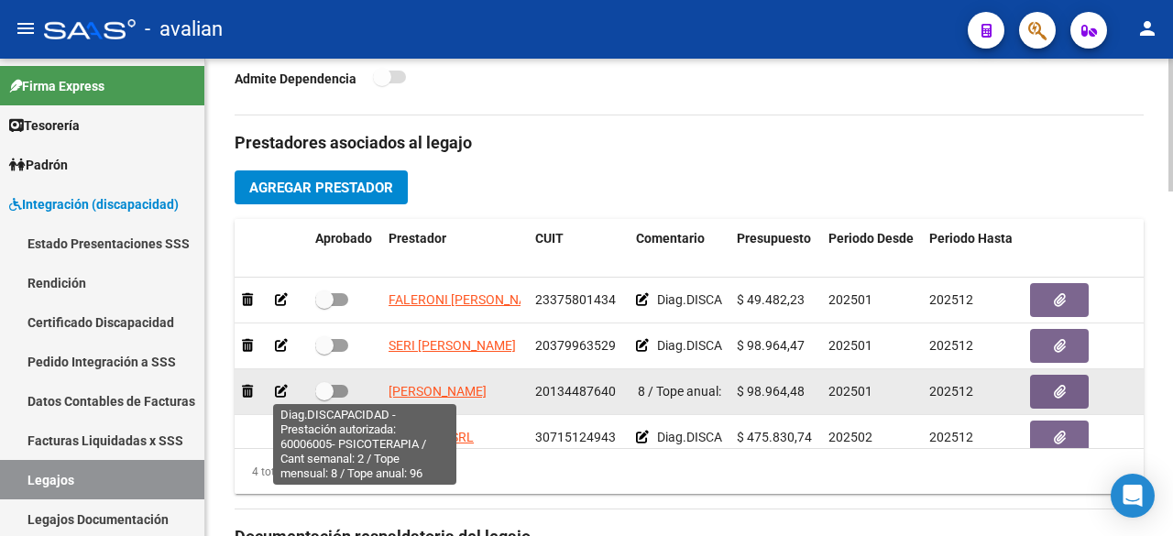
scroll to position [0, 651]
drag, startPoint x: 662, startPoint y: 388, endPoint x: 720, endPoint y: 384, distance: 58.8
click at [720, 384] on span "Diag.DISCAPACIDAD - Prestación autorizada: 60006005- PSICOTERAPIA / Cant semana…" at bounding box center [367, 391] width 710 height 15
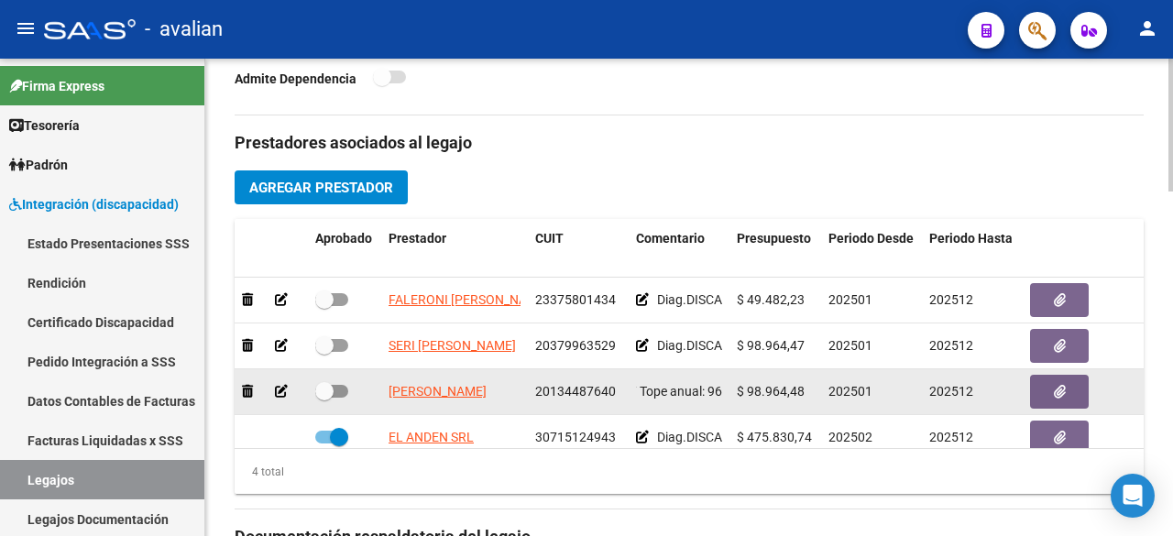
click at [280, 387] on icon at bounding box center [281, 391] width 13 height 13
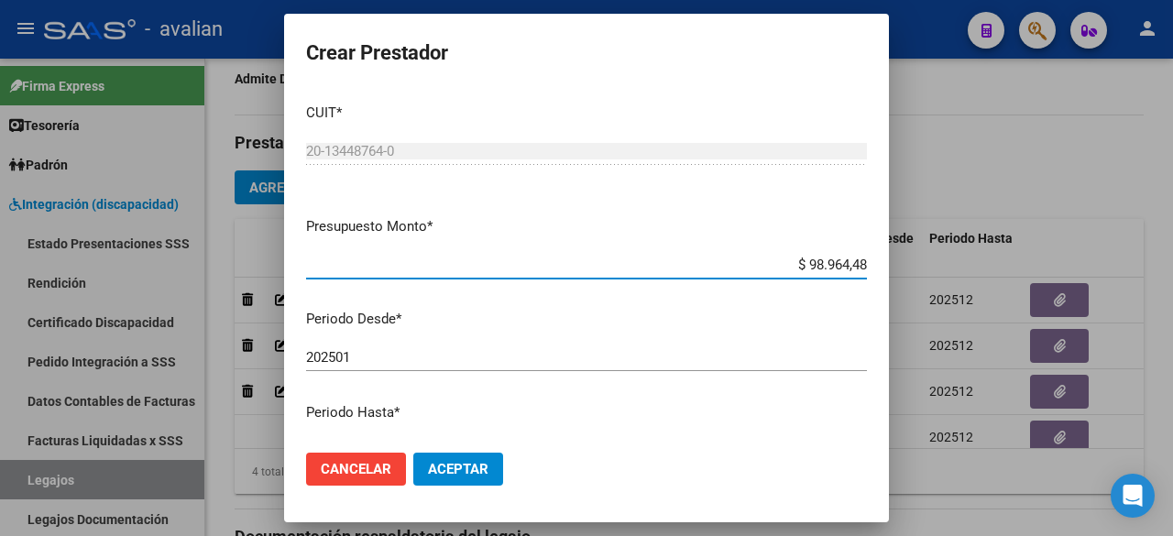
scroll to position [279, 0]
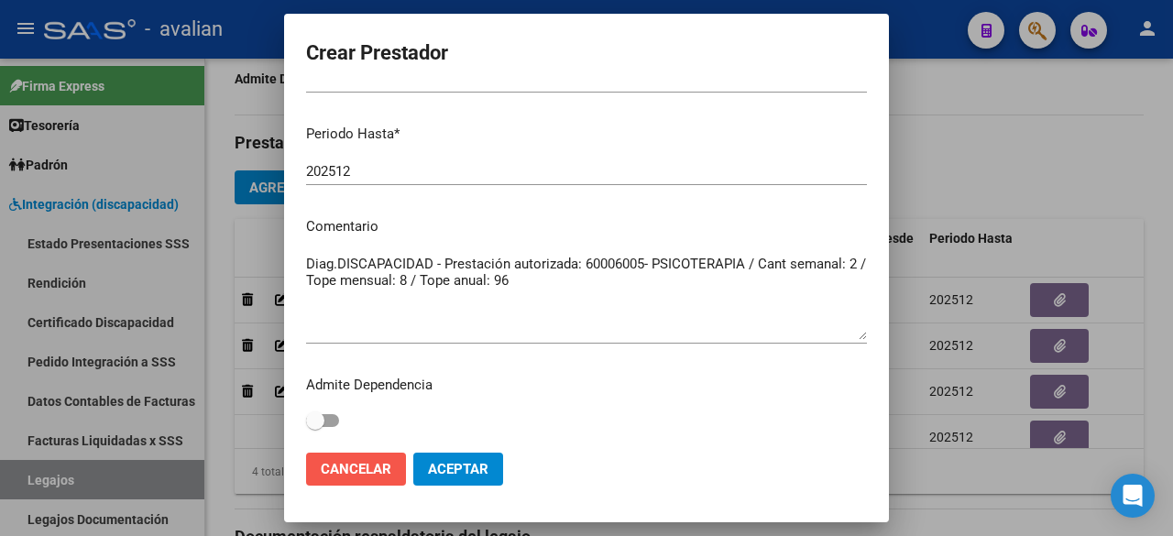
click at [372, 472] on span "Cancelar" at bounding box center [356, 469] width 71 height 16
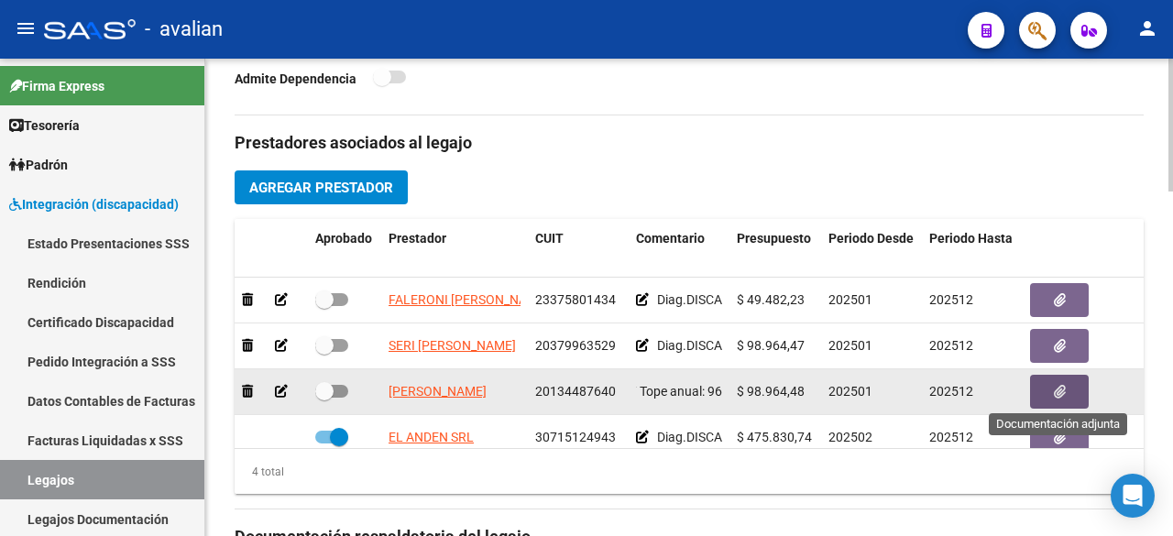
click at [1058, 390] on icon "button" at bounding box center [1060, 392] width 12 height 14
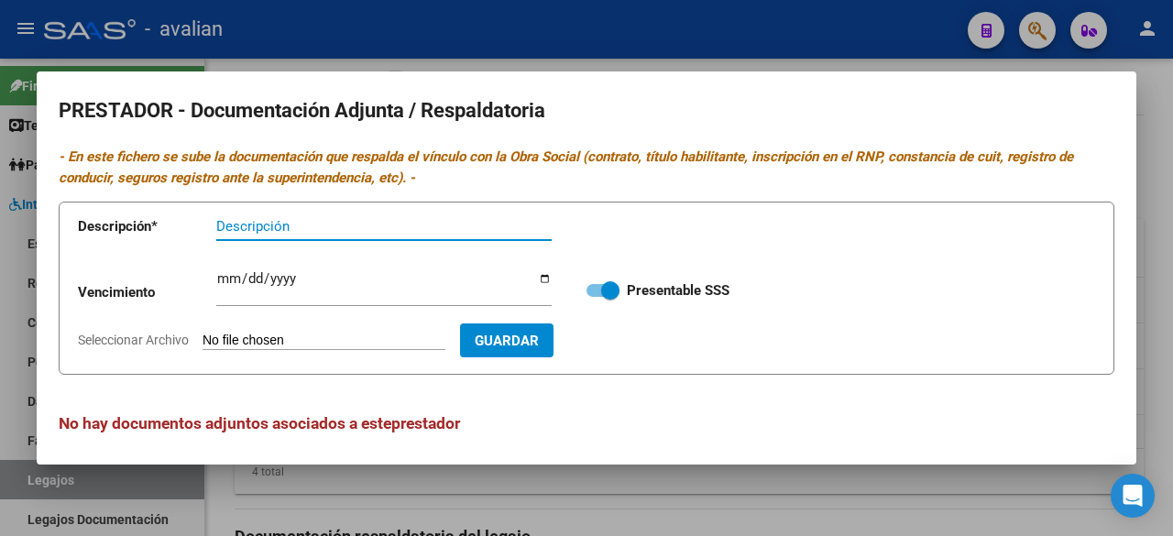
click at [345, 336] on input "Seleccionar Archivo" at bounding box center [324, 341] width 243 height 17
type input "C:\fakepath\CBU [PERSON_NAME].jpg"
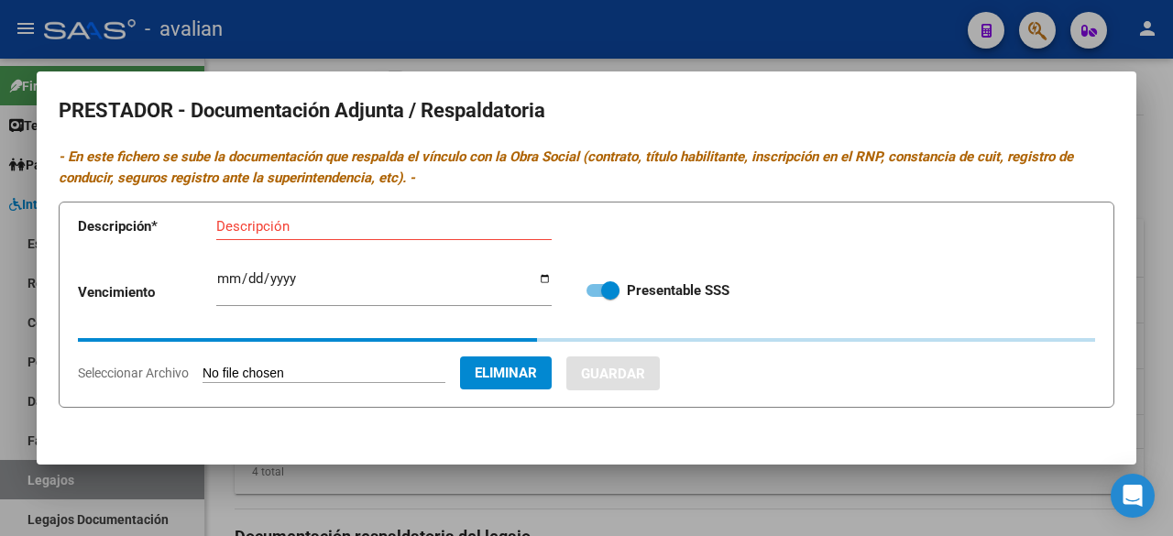
click at [262, 217] on div "Descripción" at bounding box center [383, 226] width 335 height 27
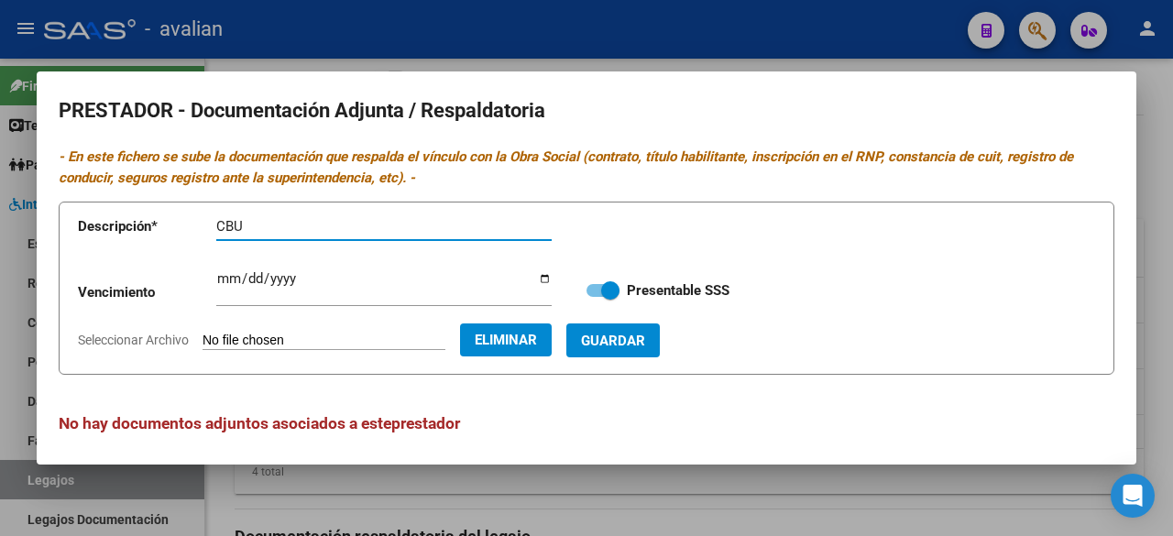
paste input "[PERSON_NAME]"
type input "CBU [PERSON_NAME]"
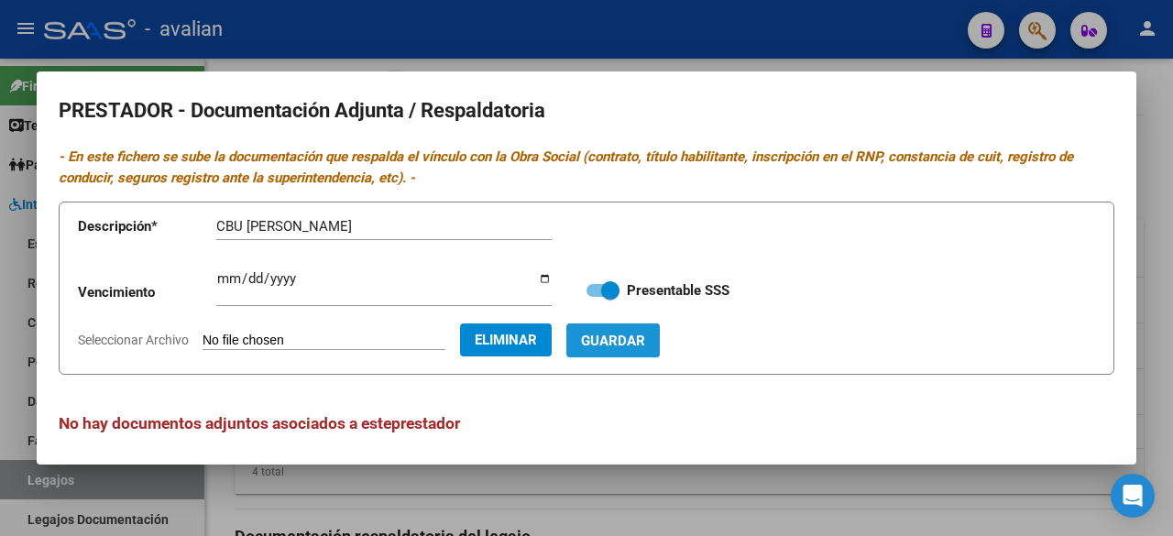
click at [645, 338] on span "Guardar" at bounding box center [613, 341] width 64 height 16
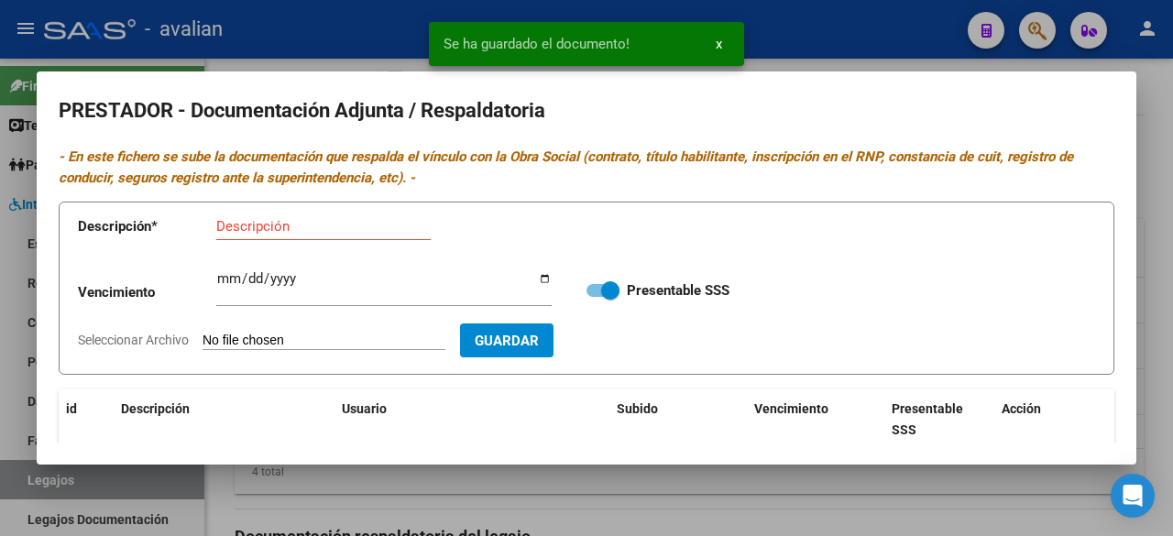
click at [352, 346] on input "Seleccionar Archivo" at bounding box center [324, 341] width 243 height 17
type input "C:\fakepath\ARCA [PERSON_NAME].jpg"
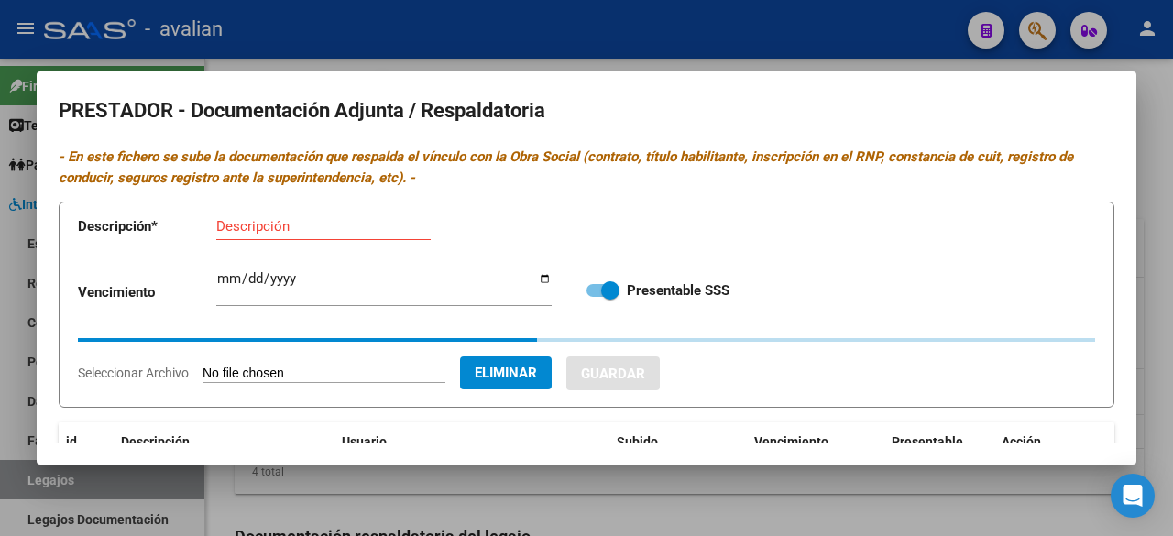
click at [390, 232] on input "Descripción" at bounding box center [323, 226] width 214 height 16
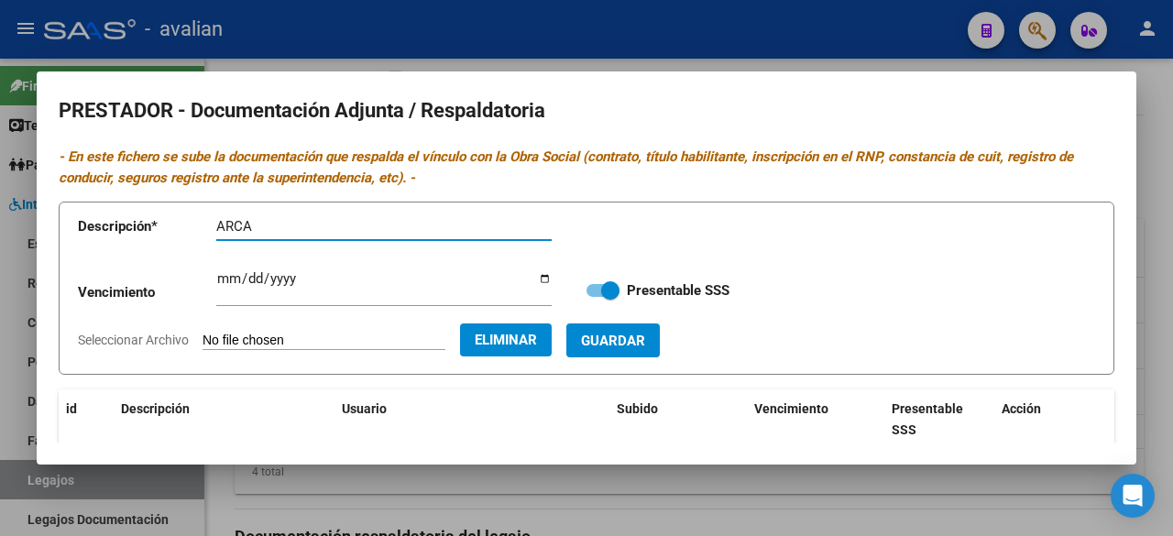
paste input "[PERSON_NAME]"
type input "ARCA [PERSON_NAME]"
click at [645, 335] on span "Guardar" at bounding box center [613, 341] width 64 height 16
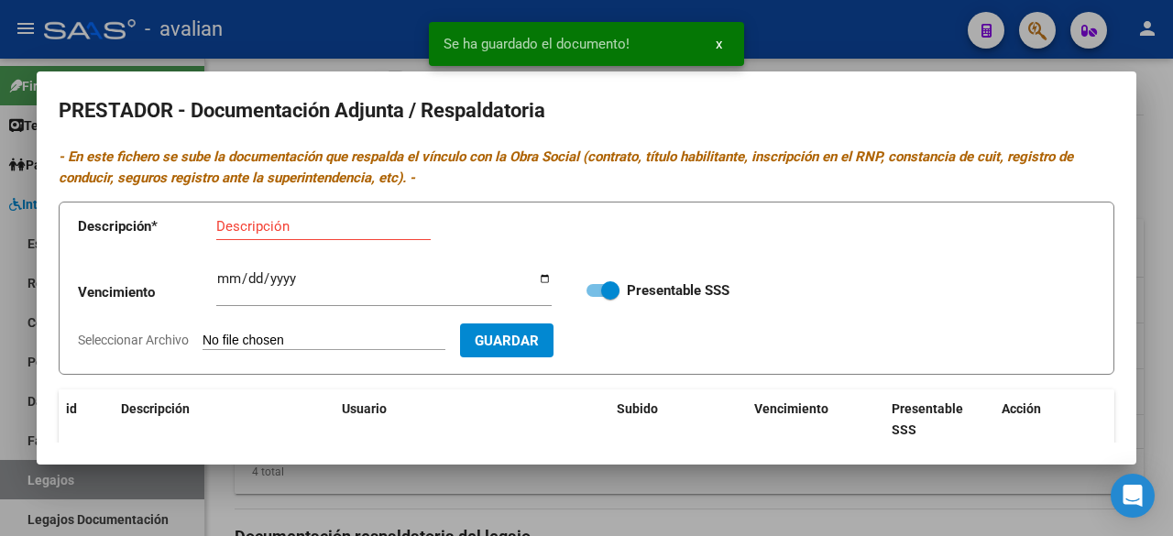
click at [333, 340] on input "Seleccionar Archivo" at bounding box center [324, 341] width 243 height 17
type input "C:\fakepath\RNP [PERSON_NAME] [DATE].jpg"
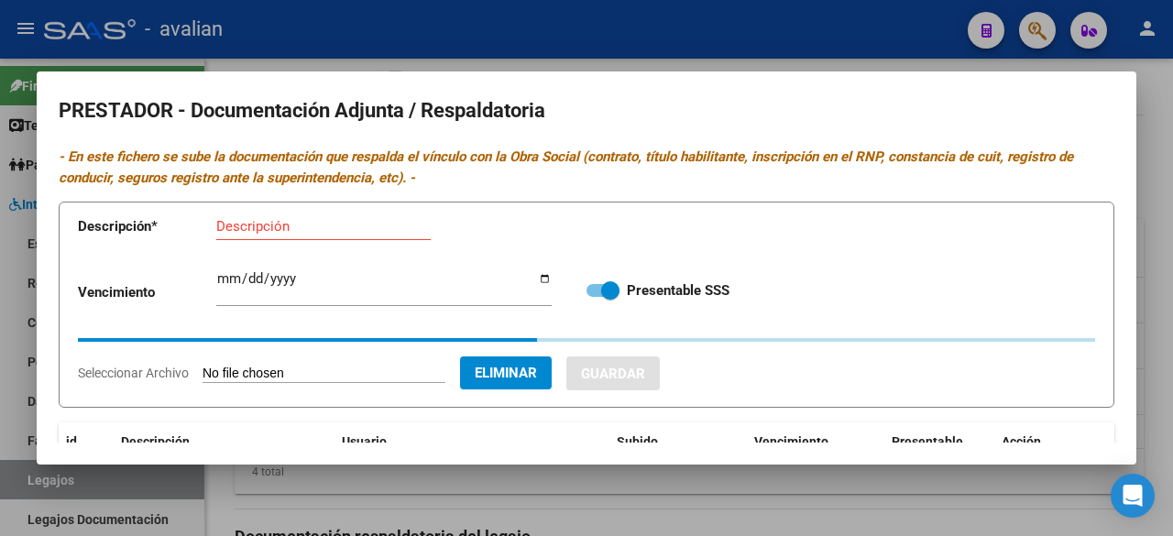
click at [313, 225] on input "Descripción" at bounding box center [323, 226] width 214 height 16
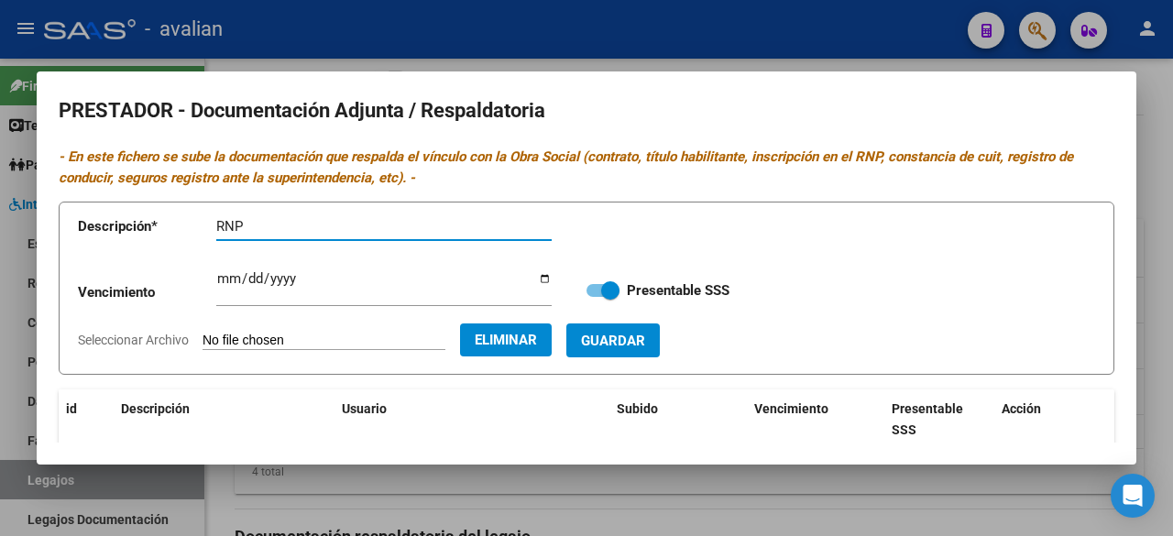
paste input "[PERSON_NAME]"
type input "RNP [PERSON_NAME]"
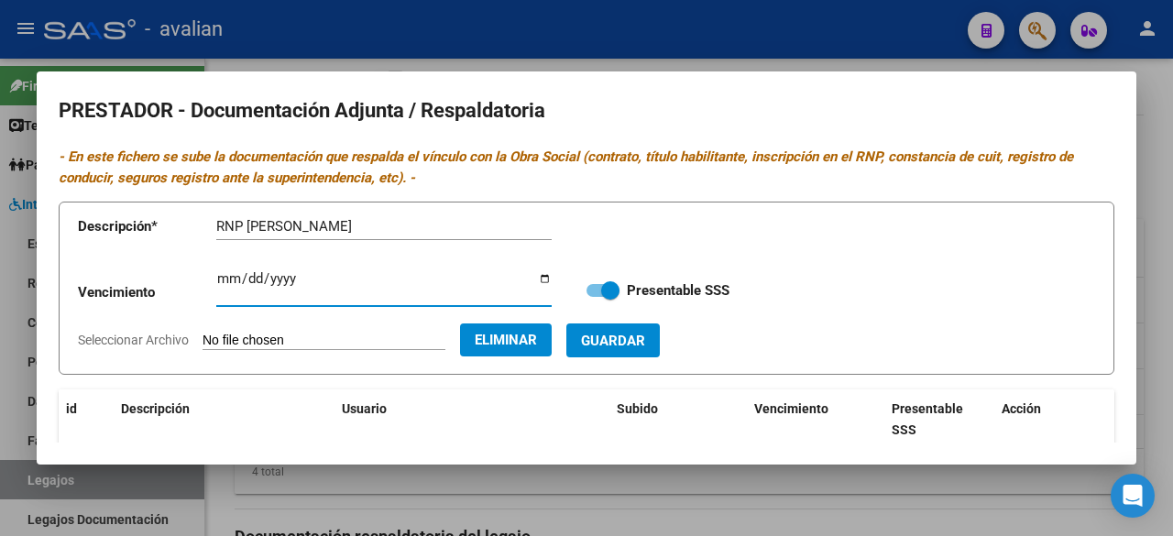
click at [223, 281] on input "Ingresar vencimiento" at bounding box center [383, 285] width 335 height 29
type input "[DATE]"
click at [645, 345] on span "Guardar" at bounding box center [613, 341] width 64 height 16
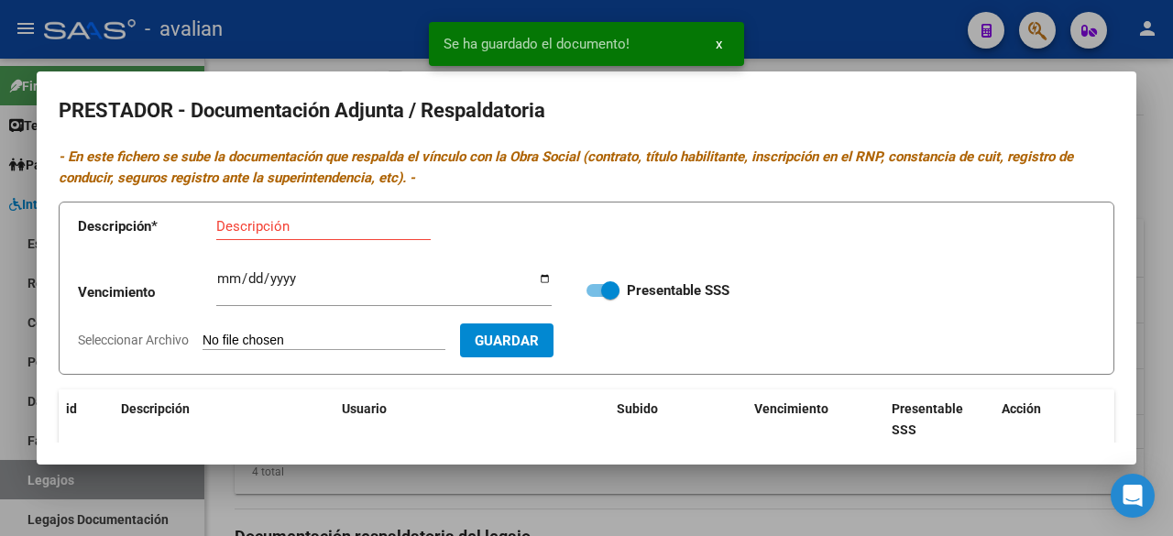
click at [321, 333] on input "Seleccionar Archivo" at bounding box center [324, 341] width 243 height 17
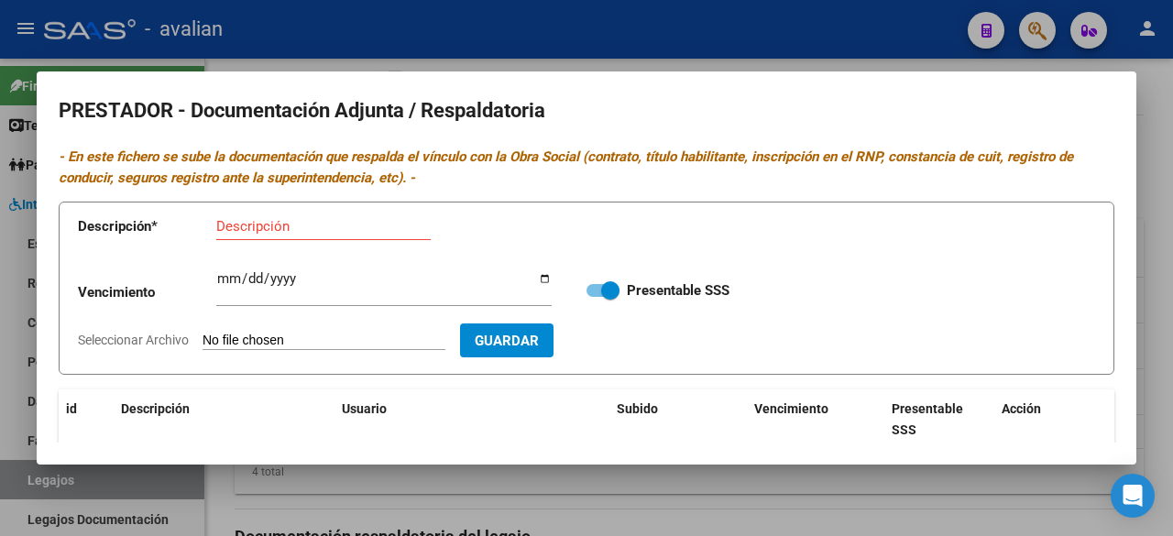
type input "C:\fakepath\TITULO [PERSON_NAME].jpg"
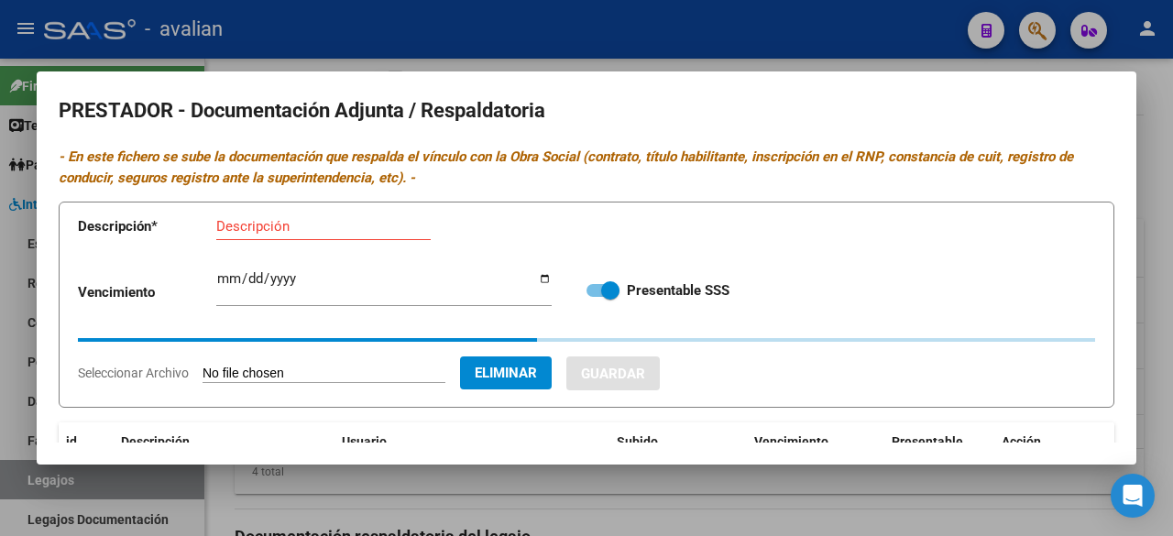
click at [250, 233] on input "Descripción" at bounding box center [323, 226] width 214 height 16
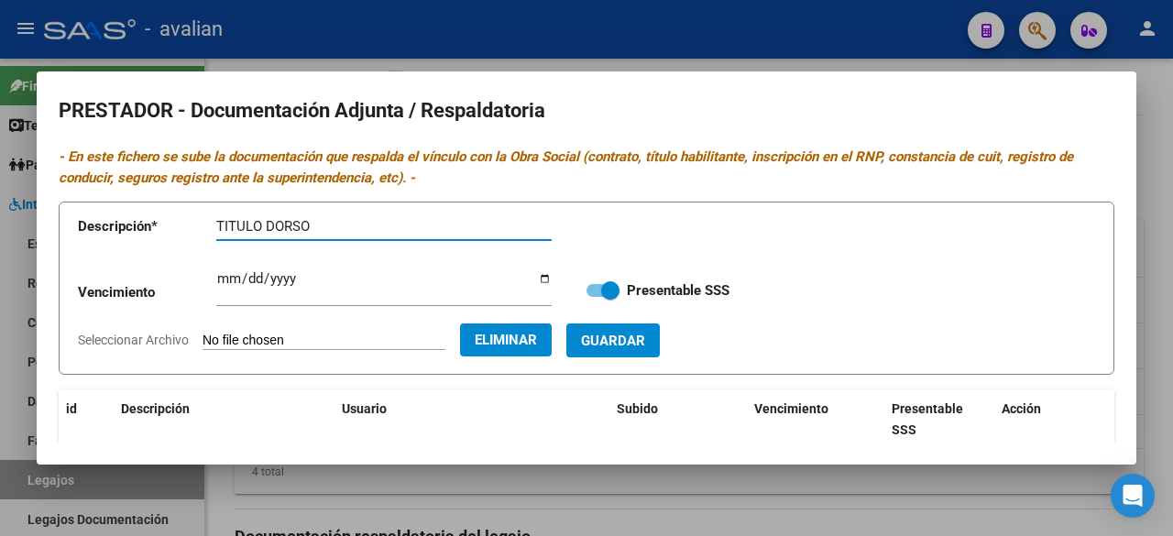
paste input "[PERSON_NAME]"
type input "TITULO [PERSON_NAME]"
click at [615, 330] on button "Guardar" at bounding box center [612, 341] width 93 height 34
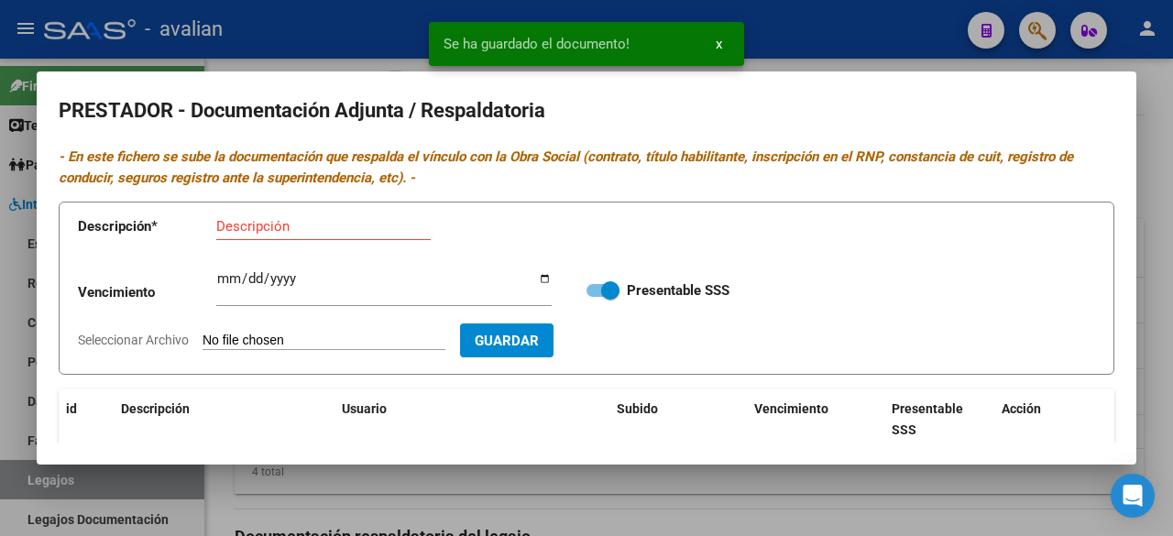
click at [303, 338] on input "Seleccionar Archivo" at bounding box center [324, 341] width 243 height 17
type input "C:\fakepath\TITULO FRENTE [PERSON_NAME].jpg"
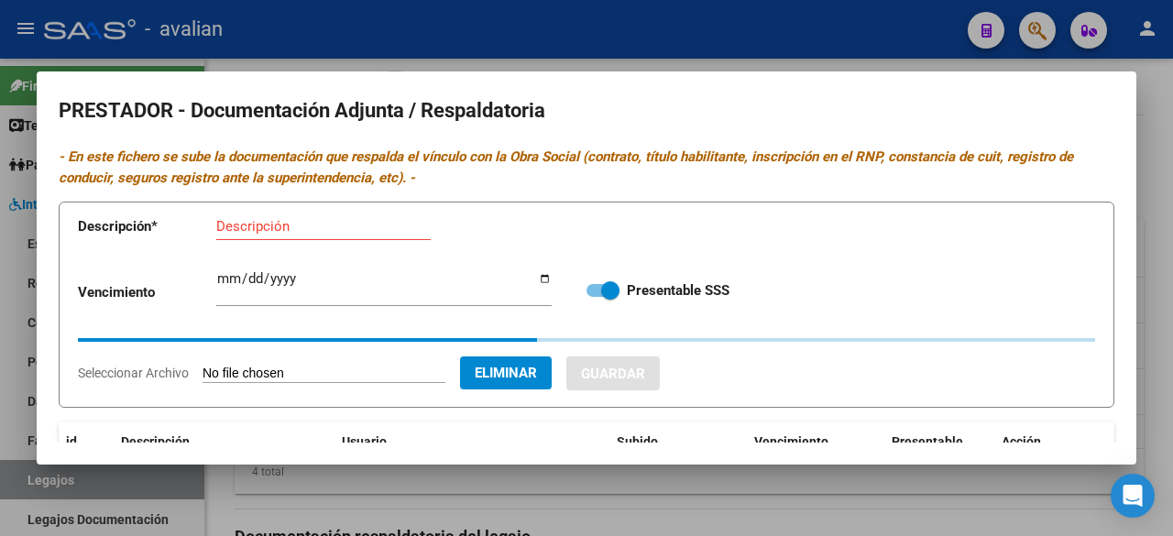
click at [307, 225] on input "Descripción" at bounding box center [323, 226] width 214 height 16
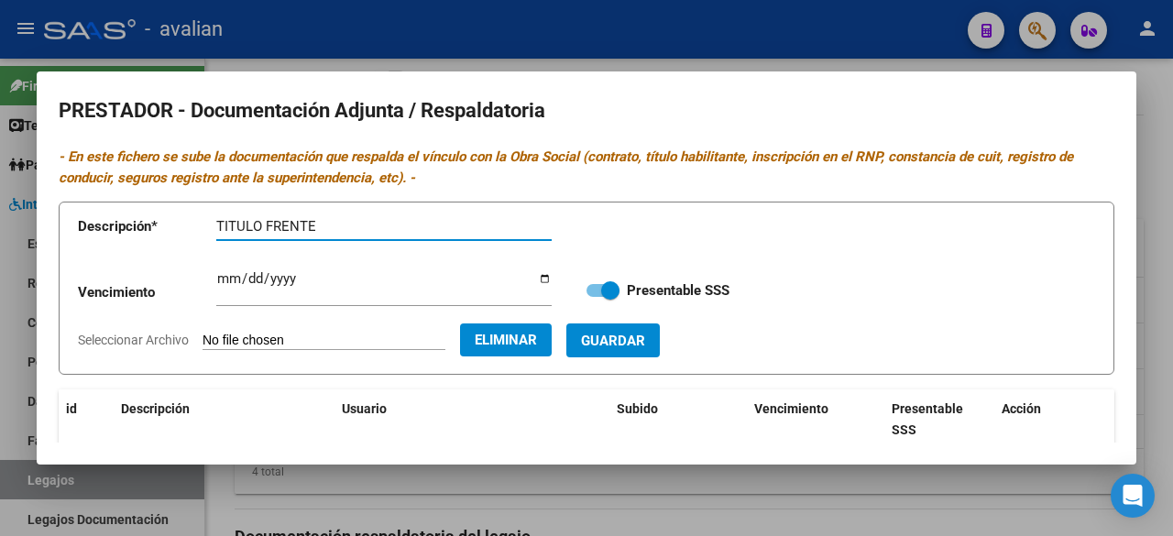
paste input "[PERSON_NAME]"
type input "TITULO FRENTE [PERSON_NAME]"
click at [645, 337] on span "Guardar" at bounding box center [613, 341] width 64 height 16
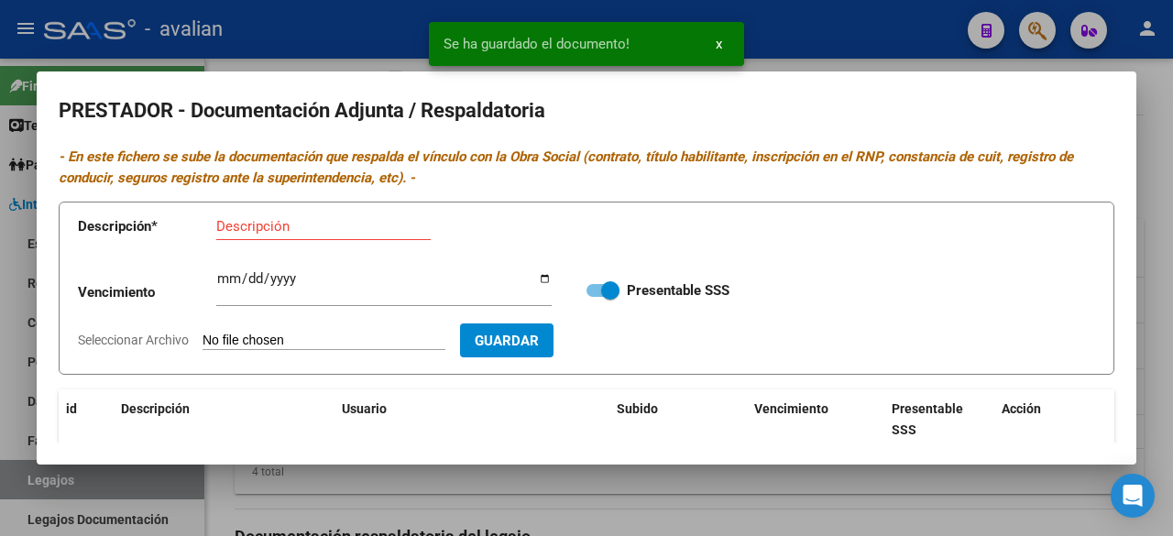
scroll to position [183, 0]
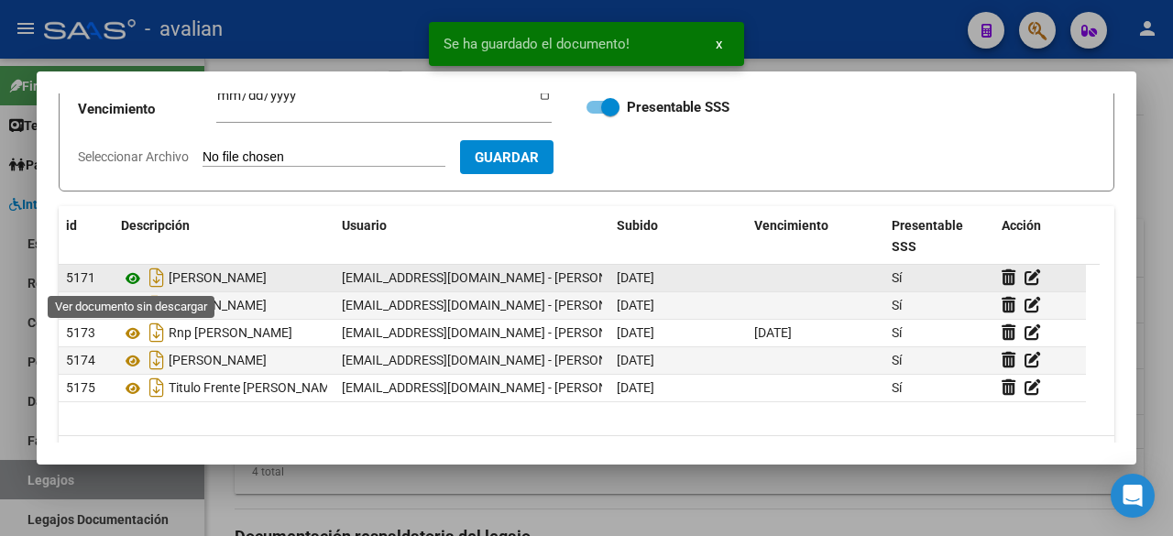
click at [129, 281] on icon at bounding box center [133, 279] width 24 height 22
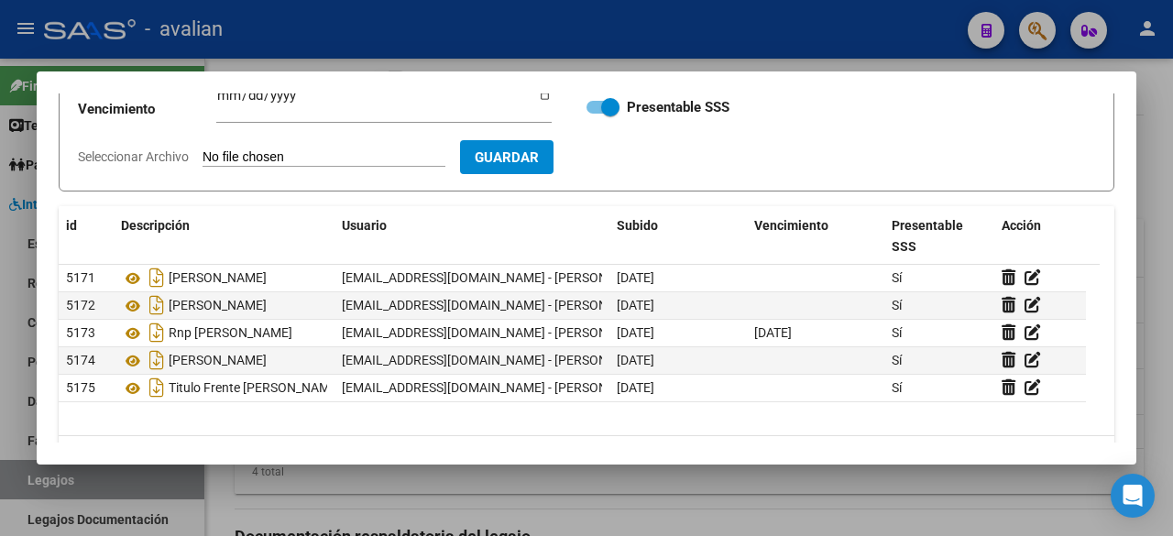
click at [677, 53] on div at bounding box center [586, 268] width 1173 height 536
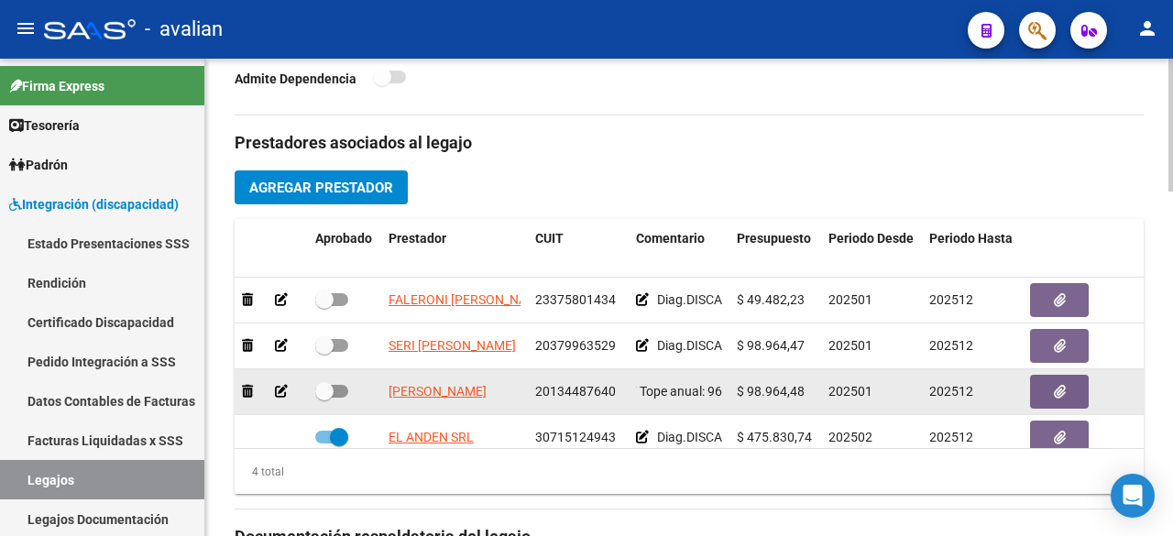
scroll to position [0, 0]
drag, startPoint x: 526, startPoint y: 384, endPoint x: 335, endPoint y: 384, distance: 190.6
click at [335, 384] on div "[PERSON_NAME] 20134487640 Diag.DISCAPACIDAD - Prestación autorizada: 60006005- …" at bounding box center [798, 392] width 1127 height 46
click at [347, 386] on span at bounding box center [331, 391] width 33 height 13
click at [324, 398] on input "checkbox" at bounding box center [324, 398] width 1 height 1
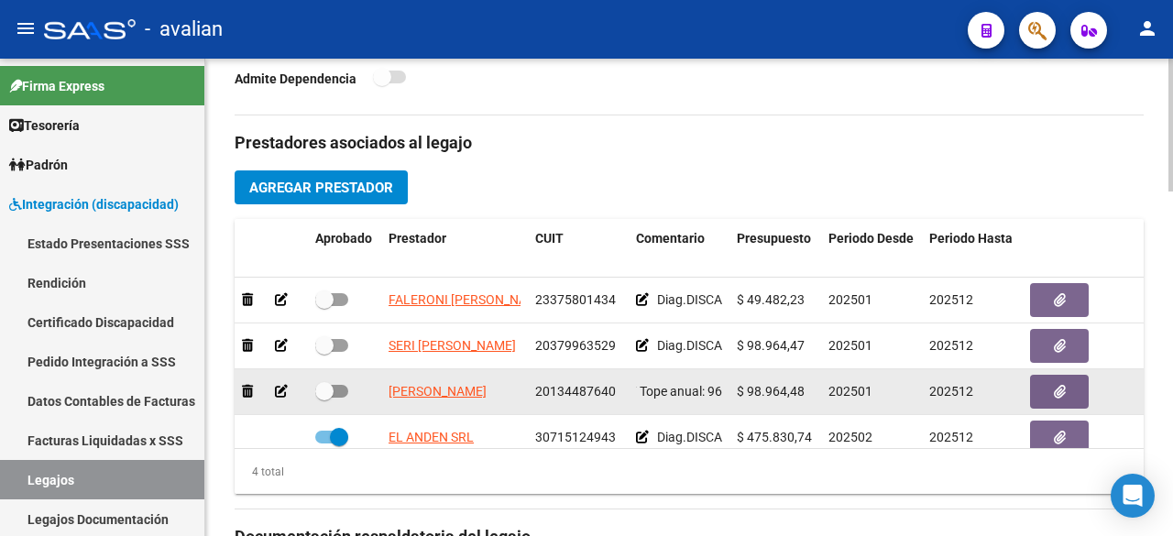
checkbox input "true"
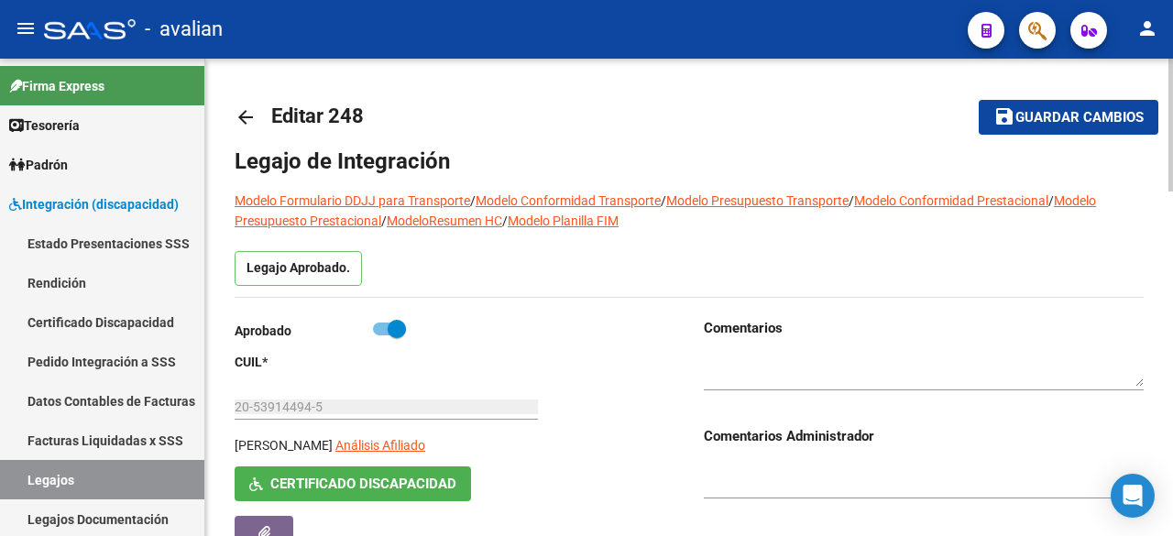
click at [1021, 133] on button "save Guardar cambios" at bounding box center [1069, 117] width 180 height 34
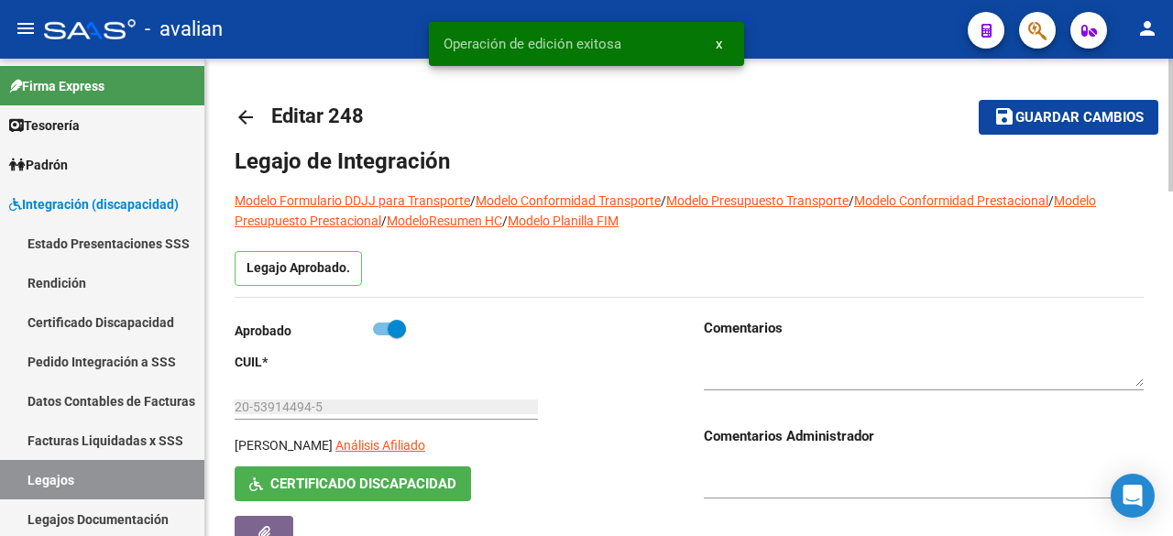
click at [675, 126] on mat-toolbar-row "arrow_back Editar 248" at bounding box center [571, 117] width 673 height 59
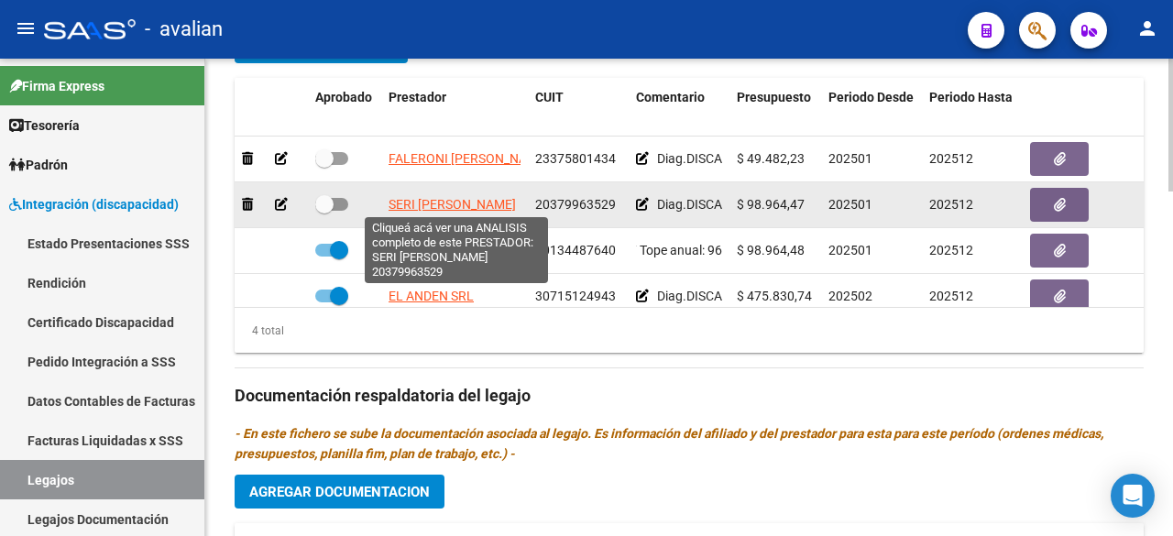
scroll to position [0, 4]
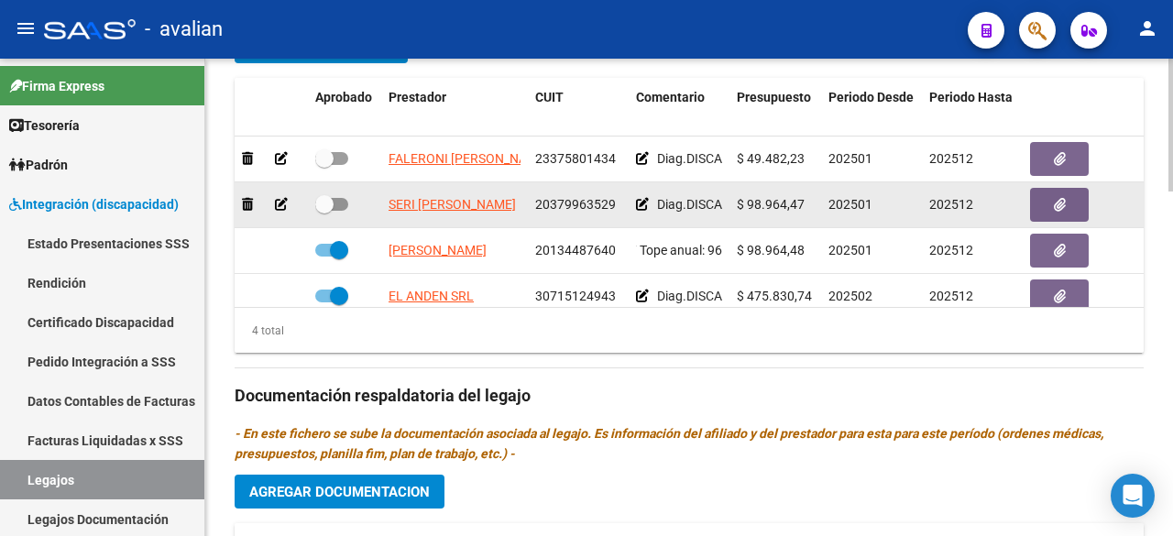
drag, startPoint x: 387, startPoint y: 190, endPoint x: 543, endPoint y: 203, distance: 156.4
click at [543, 203] on div "SERI [PERSON_NAME] 20379963529 Diag.DISCAPACIDAD - Prestación autorizada: 60006…" at bounding box center [798, 205] width 1127 height 46
click at [525, 218] on datatable-body-cell "SERI [PERSON_NAME]" at bounding box center [454, 204] width 147 height 45
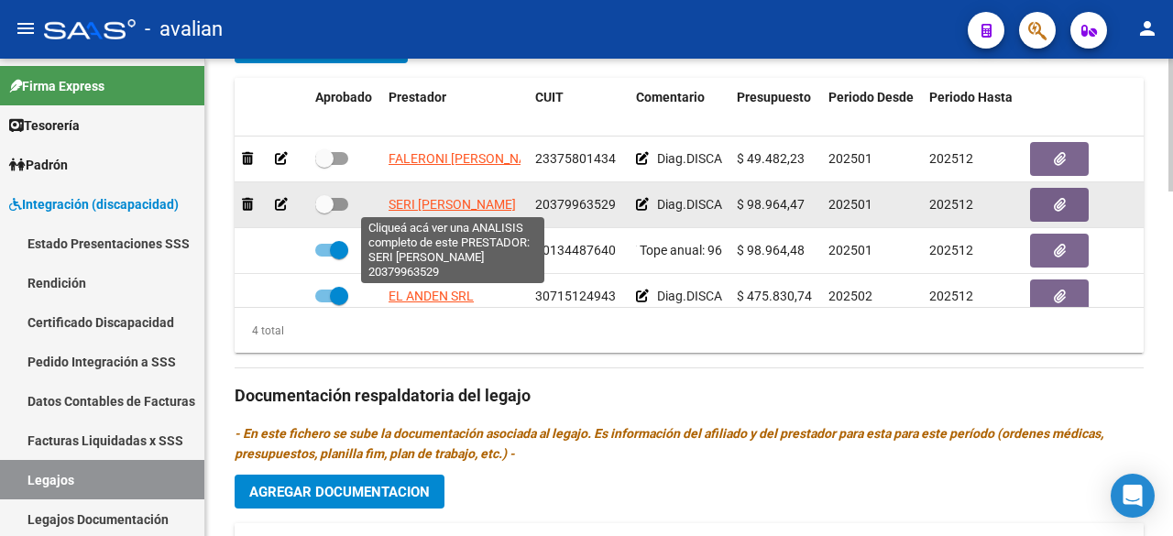
scroll to position [0, 0]
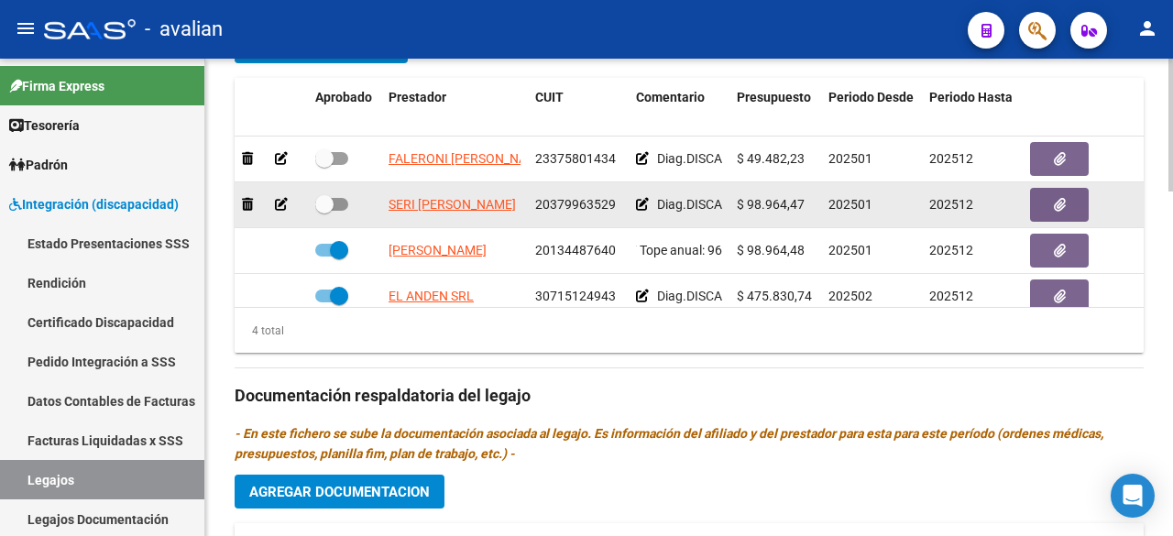
drag, startPoint x: 524, startPoint y: 204, endPoint x: 387, endPoint y: 205, distance: 137.5
click at [387, 205] on datatable-body-cell "SERI [PERSON_NAME]" at bounding box center [454, 204] width 147 height 45
click at [1049, 196] on button "button" at bounding box center [1059, 205] width 59 height 34
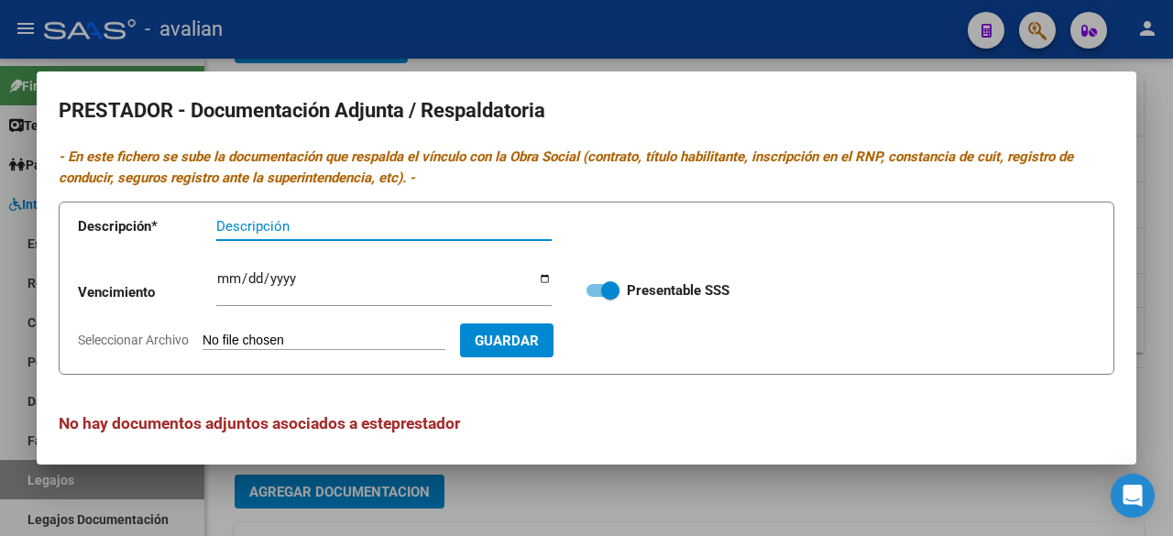
click at [325, 343] on input "Seleccionar Archivo" at bounding box center [324, 341] width 243 height 17
type input "C:\fakepath\ARCA SERI [PERSON_NAME].jpg"
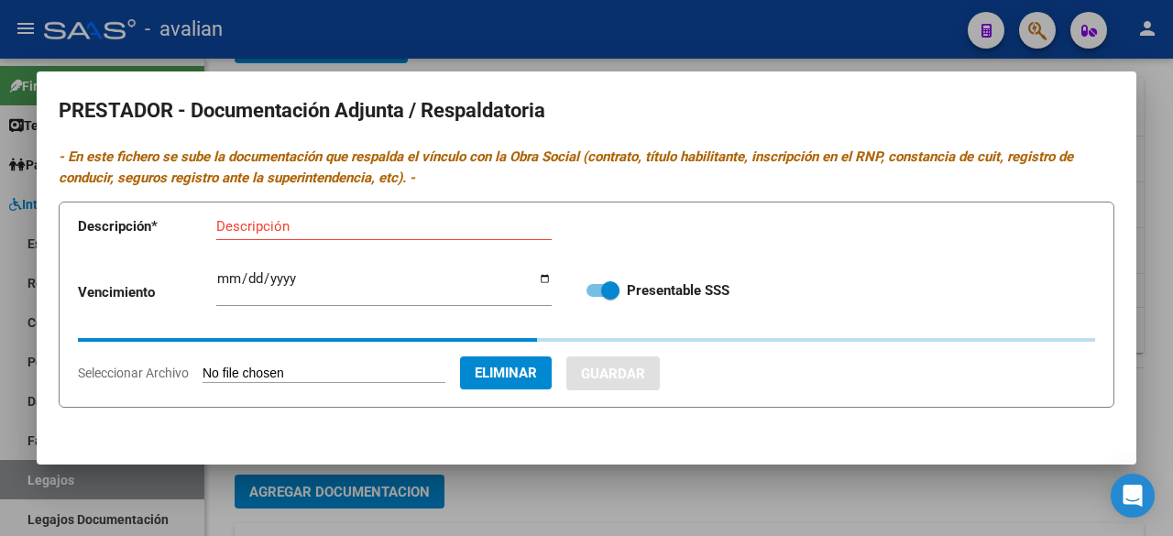
click at [310, 221] on input "Descripción" at bounding box center [383, 226] width 335 height 16
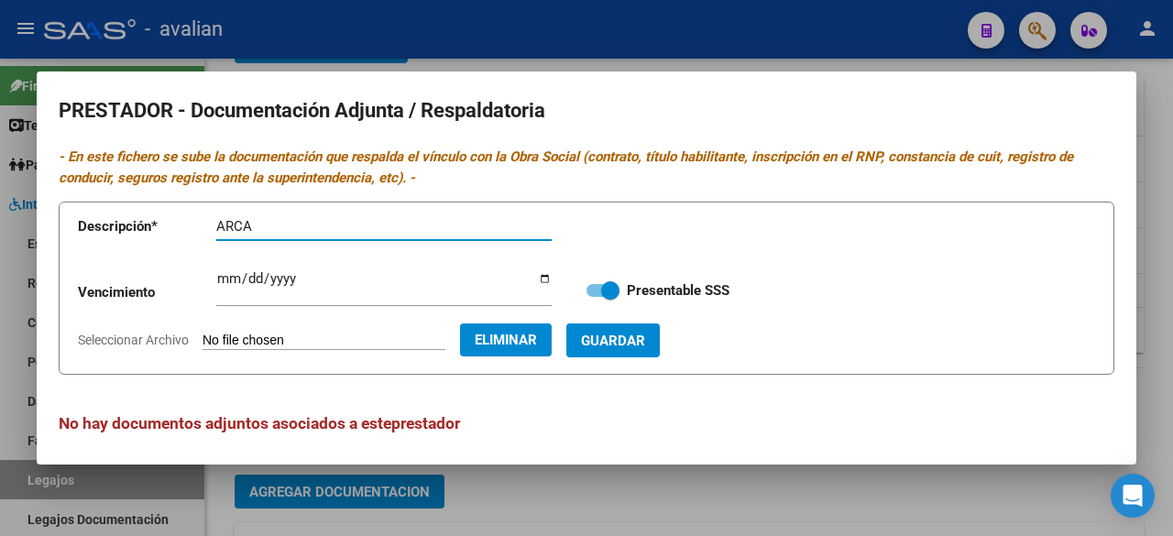
paste input "SERI [PERSON_NAME]"
type input "ARCA SERI [PERSON_NAME]"
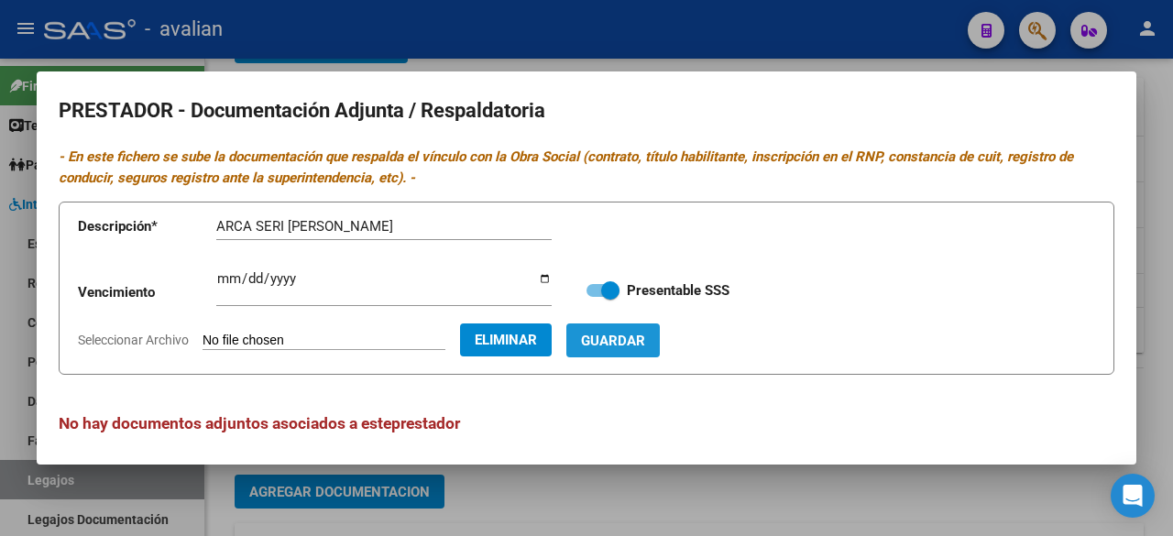
click at [645, 334] on span "Guardar" at bounding box center [613, 341] width 64 height 16
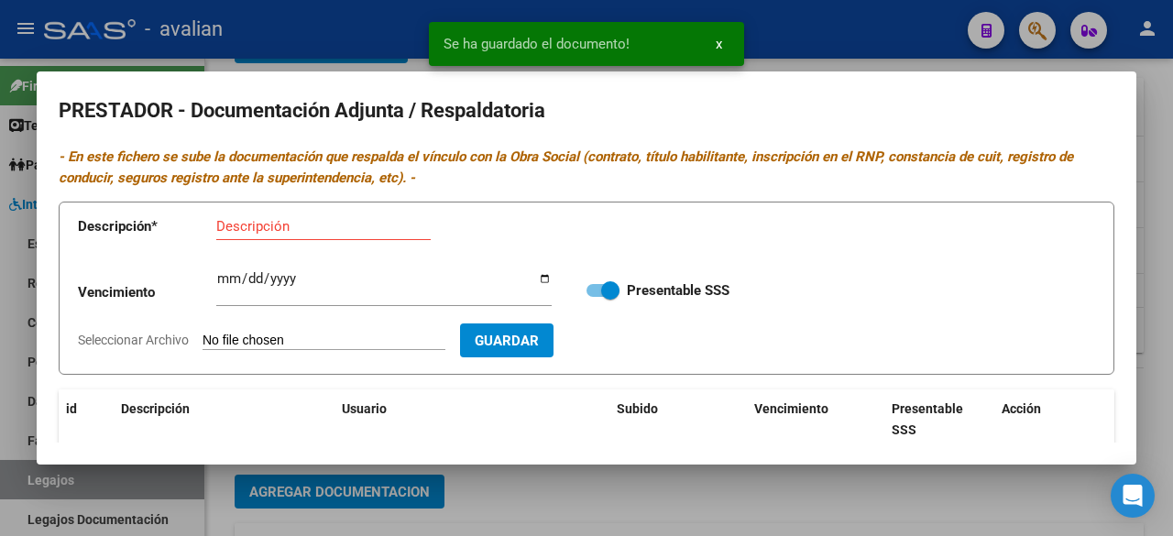
click at [333, 341] on input "Seleccionar Archivo" at bounding box center [324, 341] width 243 height 17
type input "C:\fakepath\CBU SERI [PERSON_NAME].jpg"
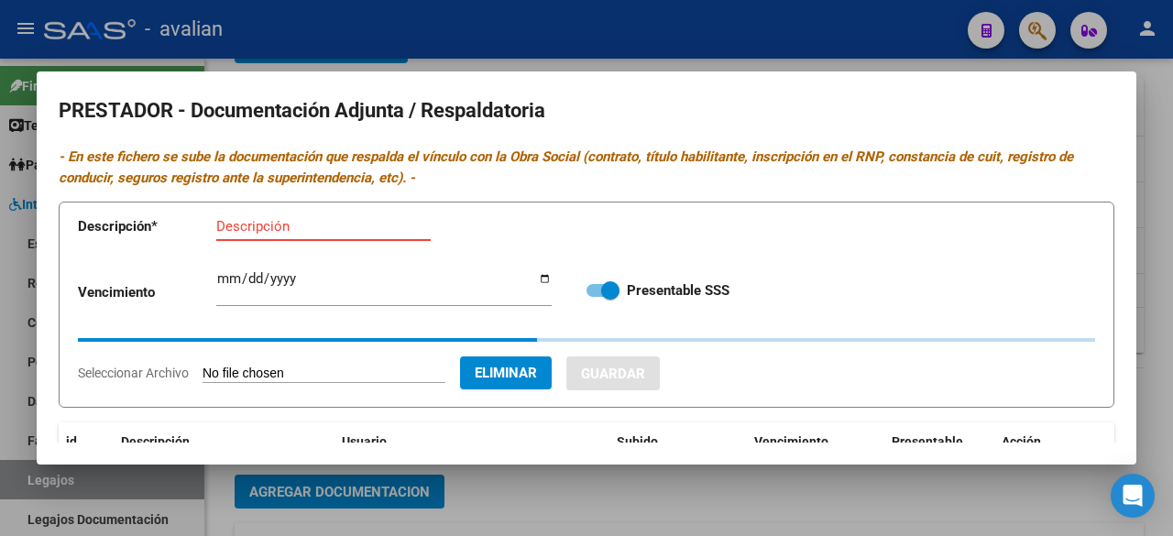
click at [322, 230] on input "Descripción" at bounding box center [323, 226] width 214 height 16
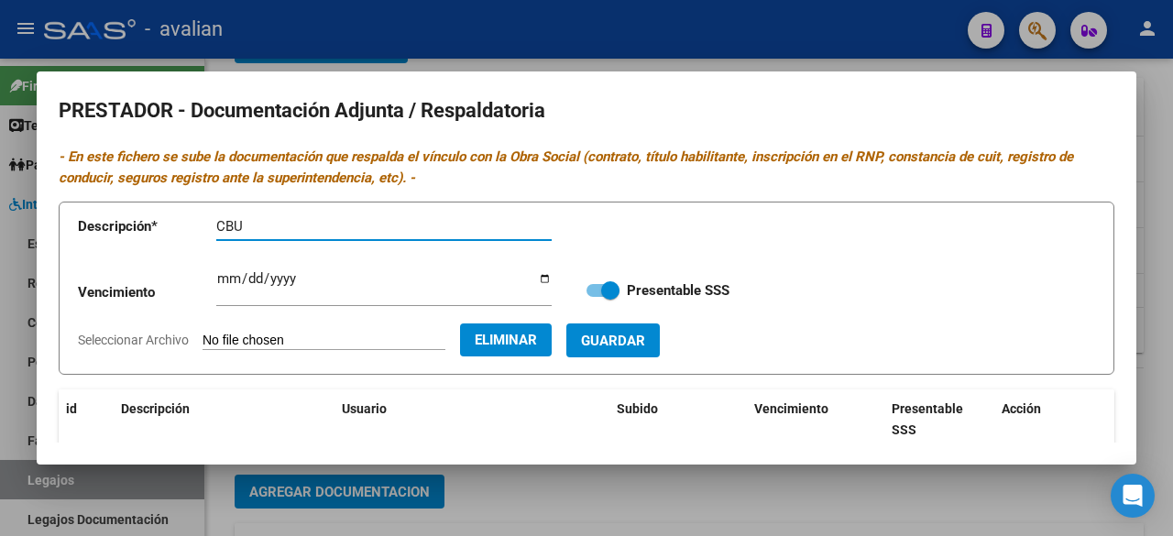
paste input "SERI [PERSON_NAME]"
type input "CBU SERI [PERSON_NAME]"
click at [645, 346] on span "Guardar" at bounding box center [613, 341] width 64 height 16
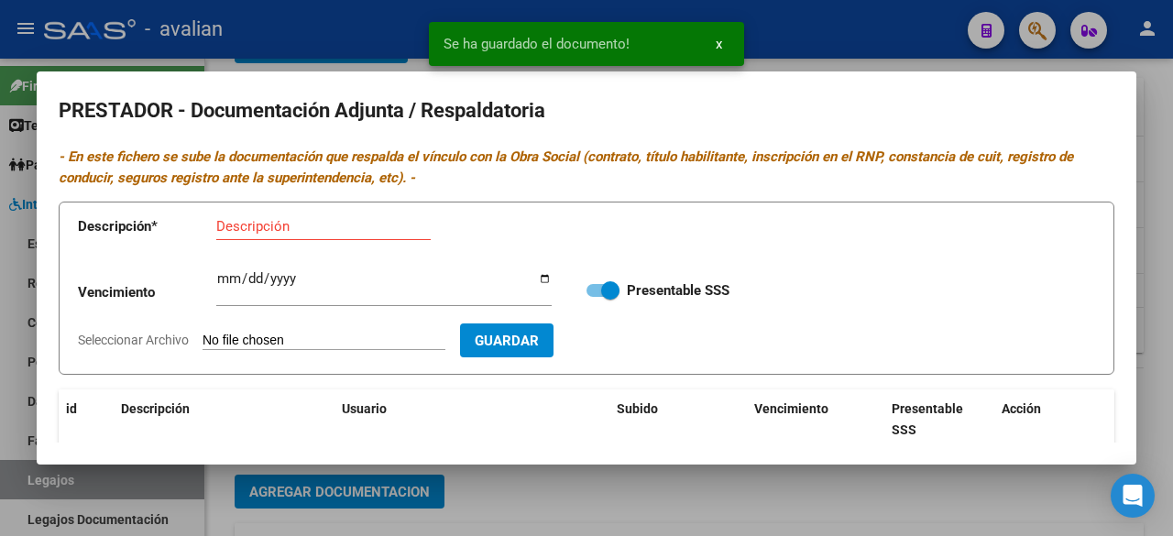
click at [348, 339] on input "Seleccionar Archivo" at bounding box center [324, 341] width 243 height 17
type input "C:\fakepath\RNP SERI [PERSON_NAME].jpg"
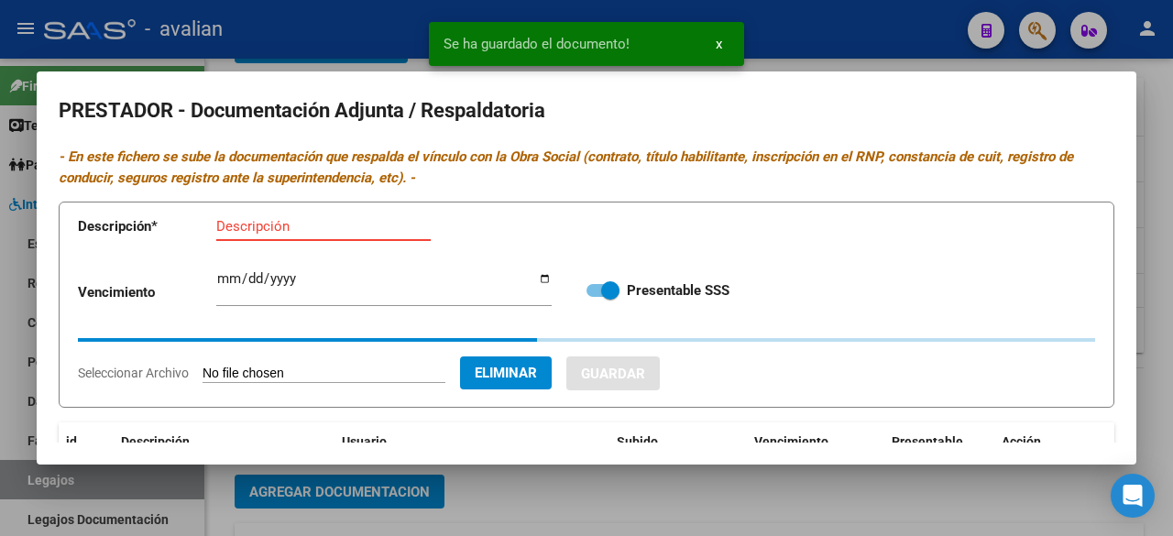
click at [356, 233] on input "Descripción" at bounding box center [323, 226] width 214 height 16
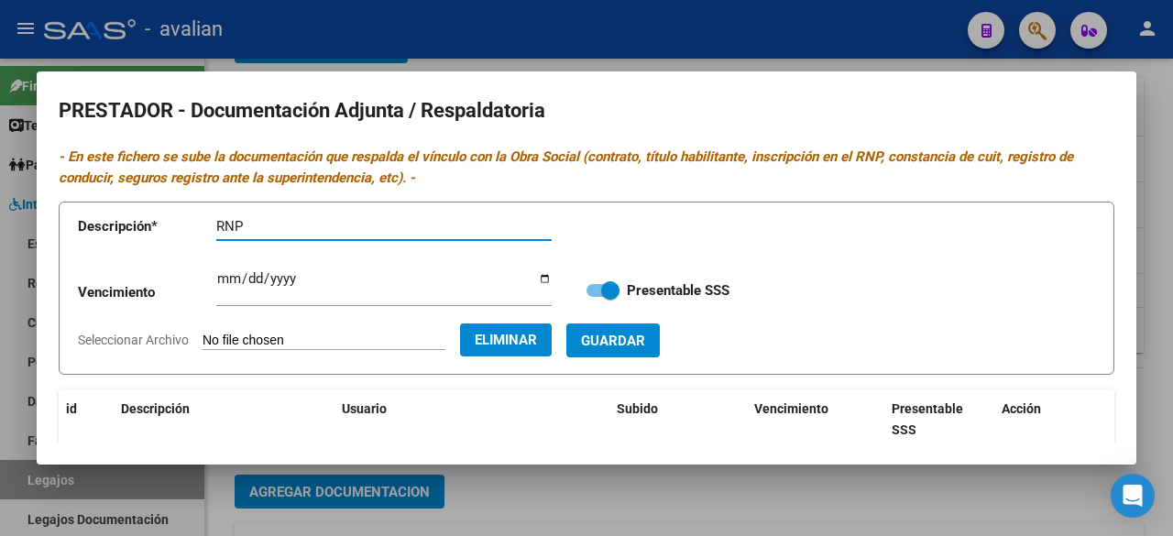
paste input "SERI [PERSON_NAME]"
type input "RNP SERI [PERSON_NAME]"
click at [645, 337] on span "Guardar" at bounding box center [613, 341] width 64 height 16
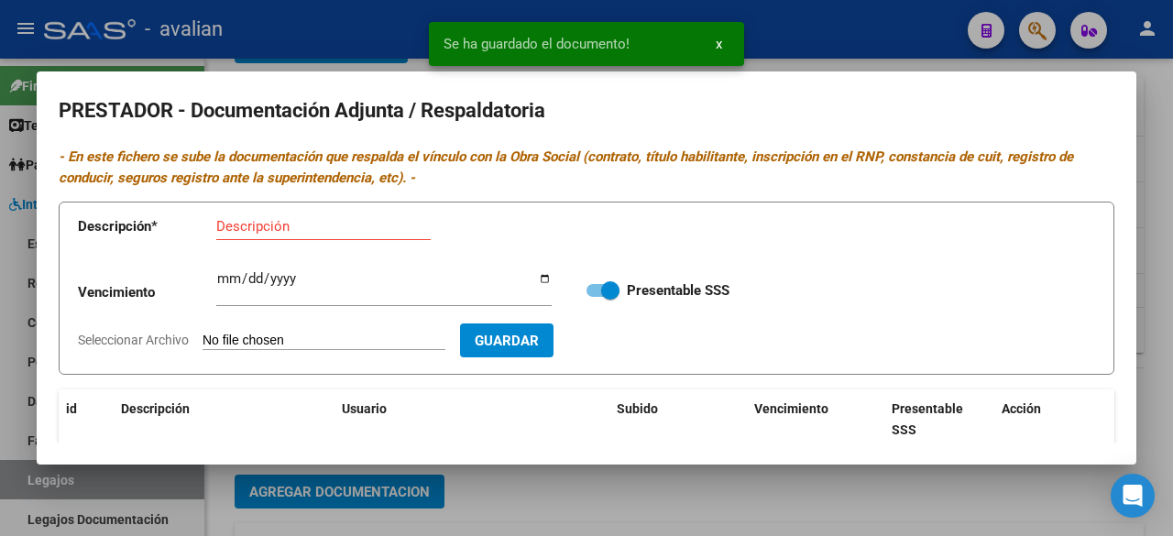
click at [348, 339] on input "Seleccionar Archivo" at bounding box center [324, 341] width 243 height 17
type input "C:\fakepath\TITULO FRENTE SERI [PERSON_NAME].jpg"
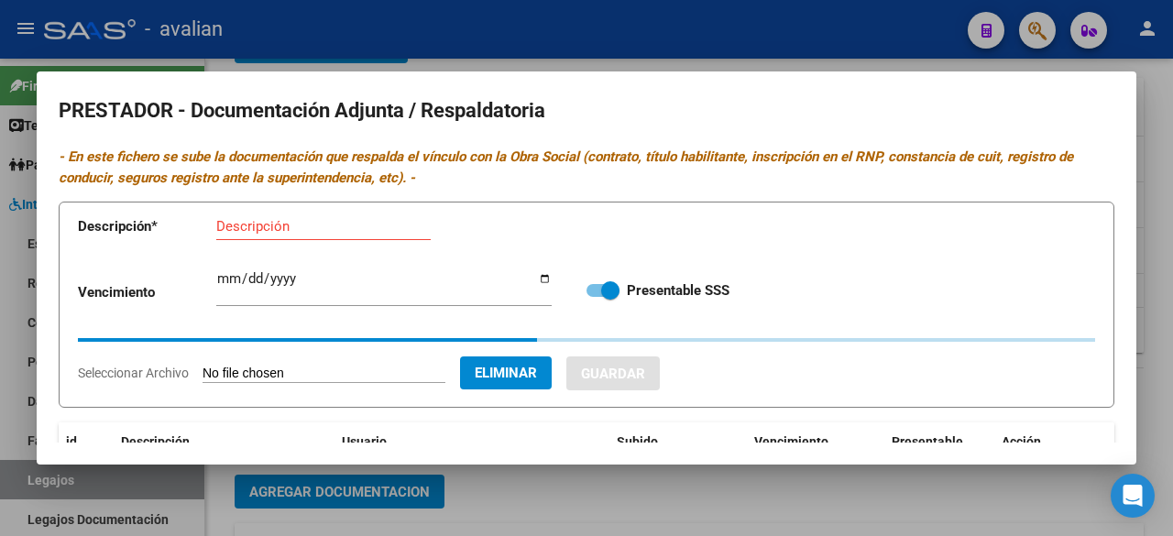
click at [360, 236] on div "Descripción" at bounding box center [323, 226] width 214 height 27
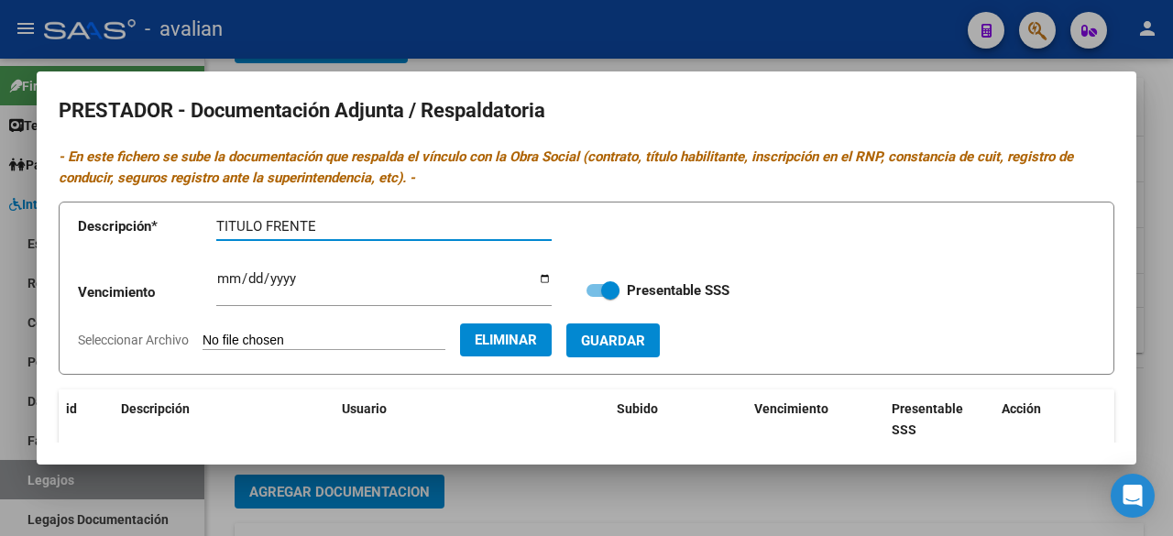
paste input "SERI [PERSON_NAME]"
type input "TITULO FRENTE SERI [PERSON_NAME]"
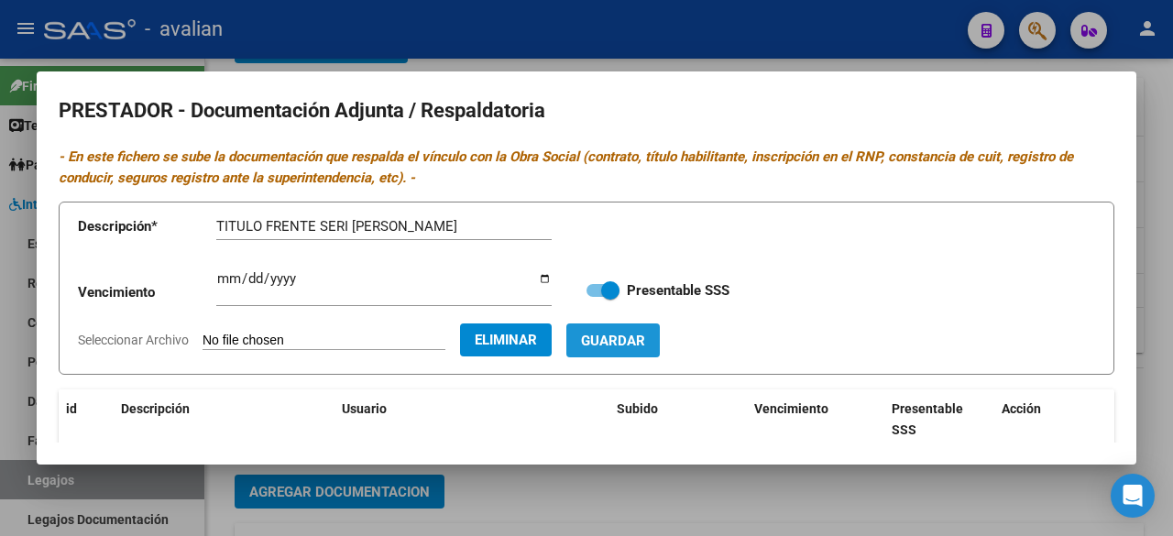
click at [645, 342] on span "Guardar" at bounding box center [613, 341] width 64 height 16
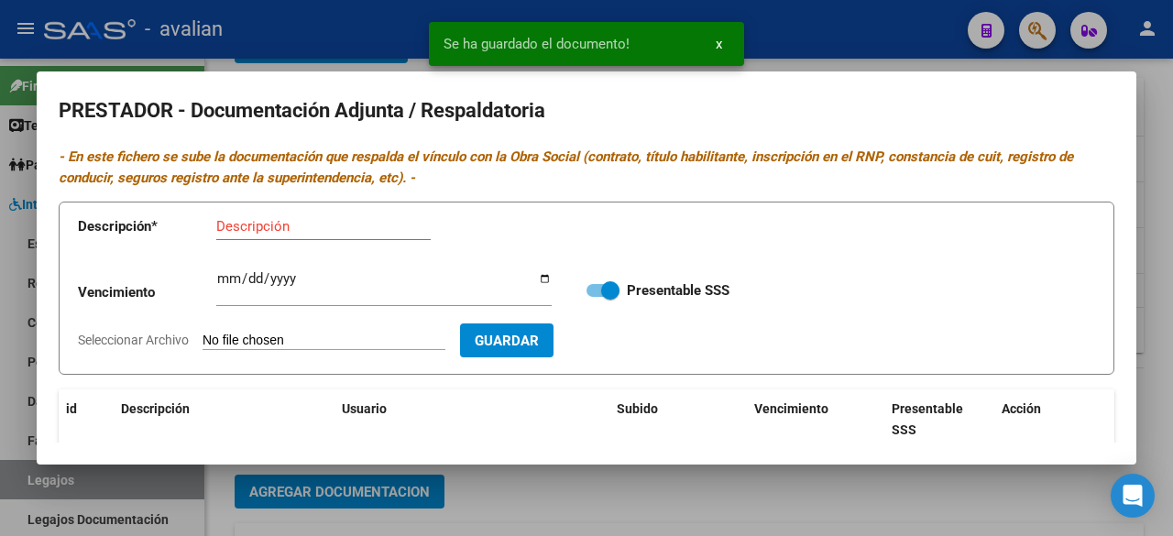
click at [358, 336] on input "Seleccionar Archivo" at bounding box center [324, 341] width 243 height 17
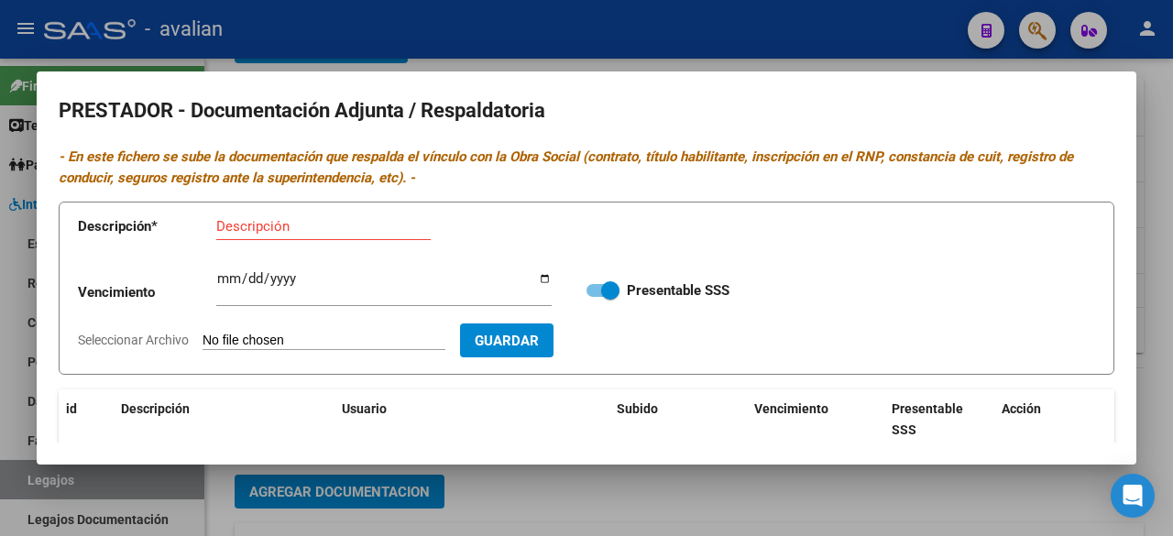
scroll to position [235, 0]
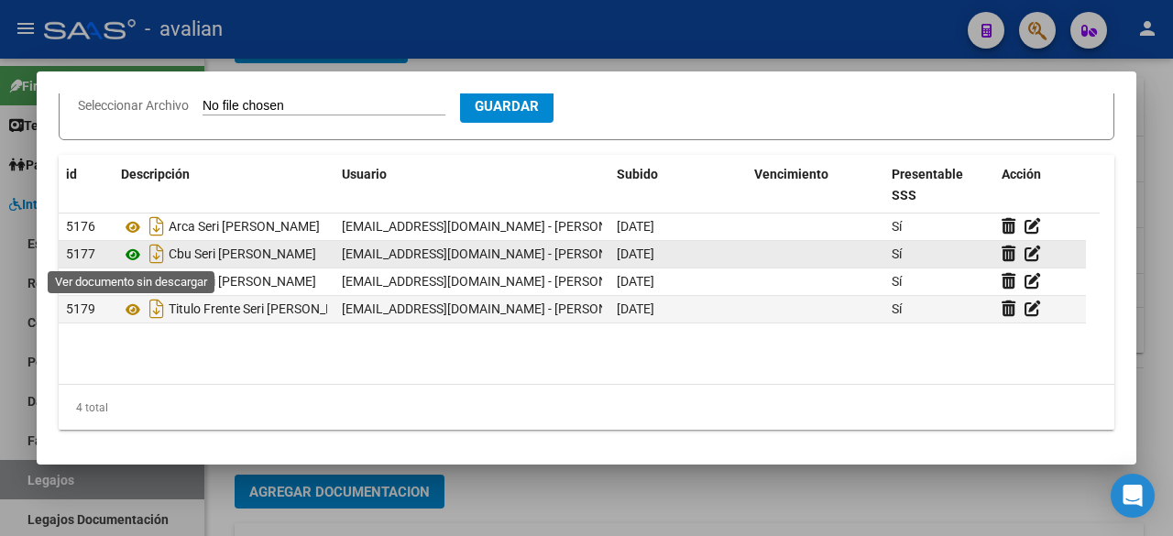
click at [131, 255] on icon at bounding box center [133, 255] width 24 height 22
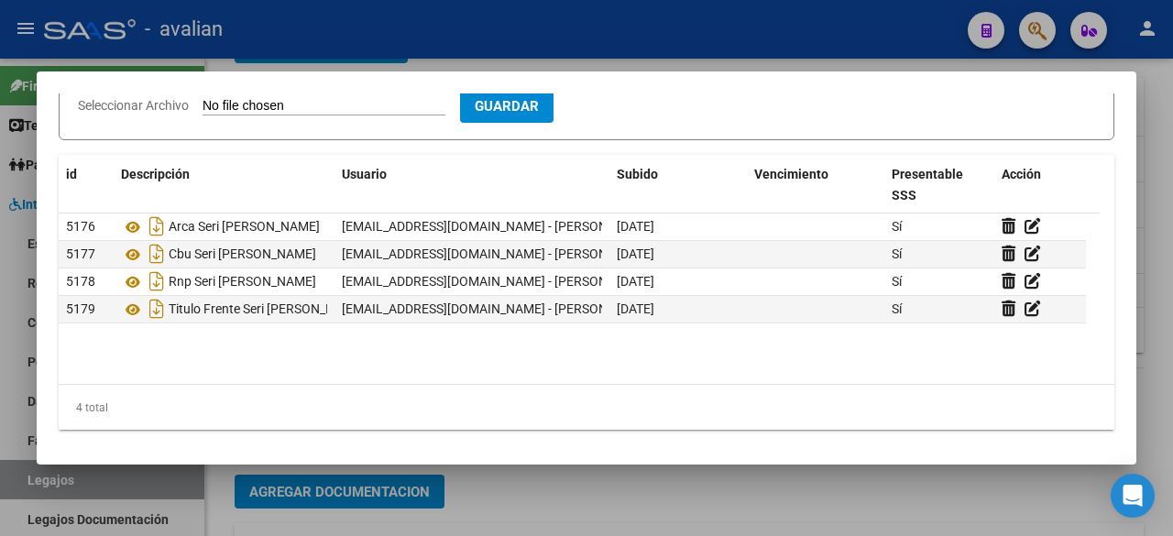
click at [783, 27] on div at bounding box center [586, 268] width 1173 height 536
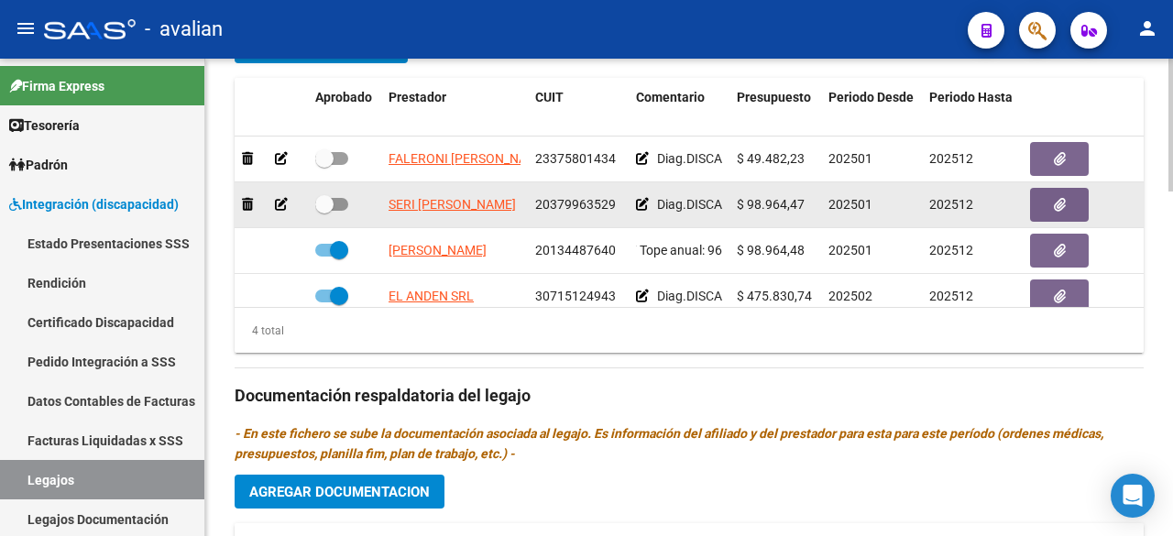
click at [280, 201] on icon at bounding box center [281, 204] width 13 height 13
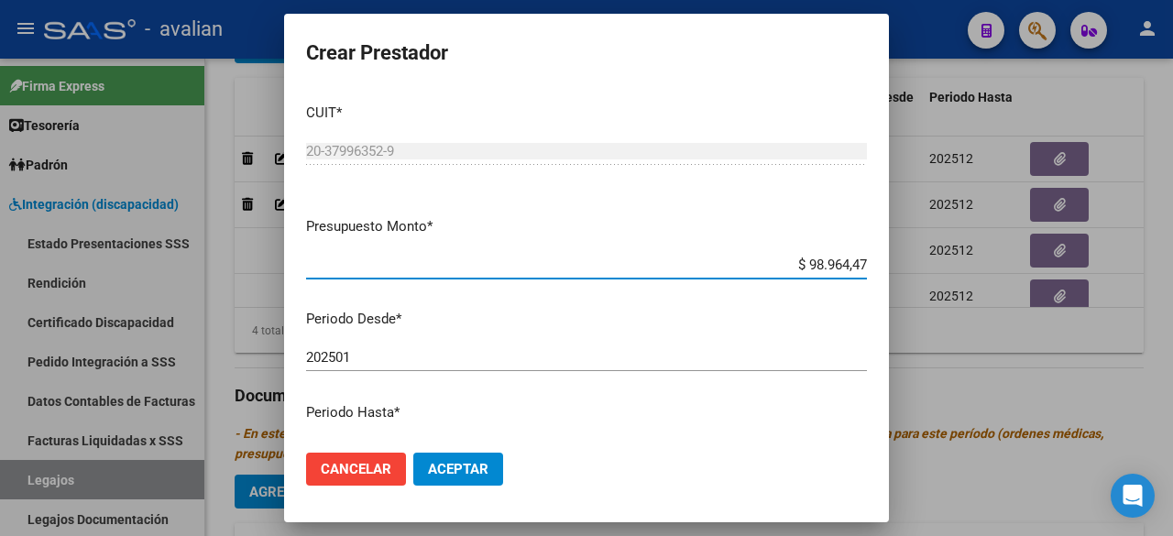
scroll to position [279, 0]
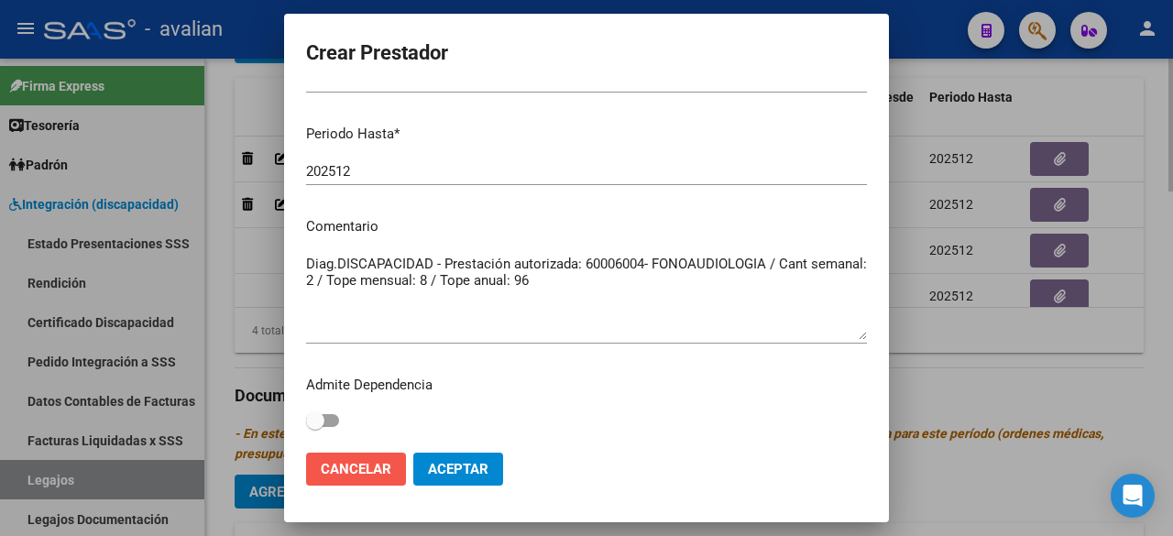
click at [379, 479] on button "Cancelar" at bounding box center [356, 469] width 100 height 33
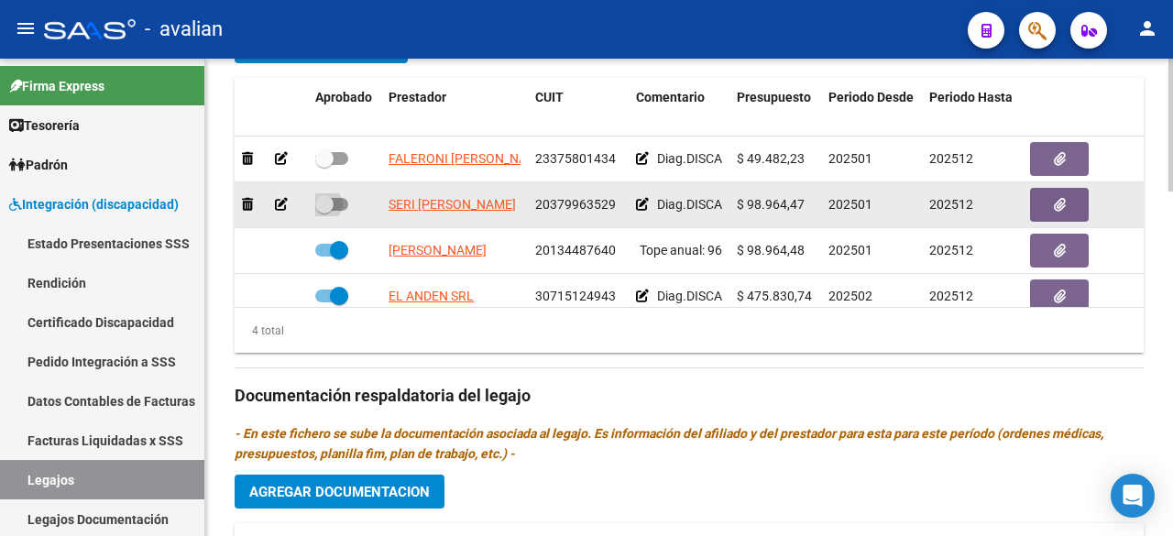
click at [343, 204] on span at bounding box center [331, 204] width 33 height 13
click at [324, 211] on input "checkbox" at bounding box center [324, 211] width 1 height 1
checkbox input "true"
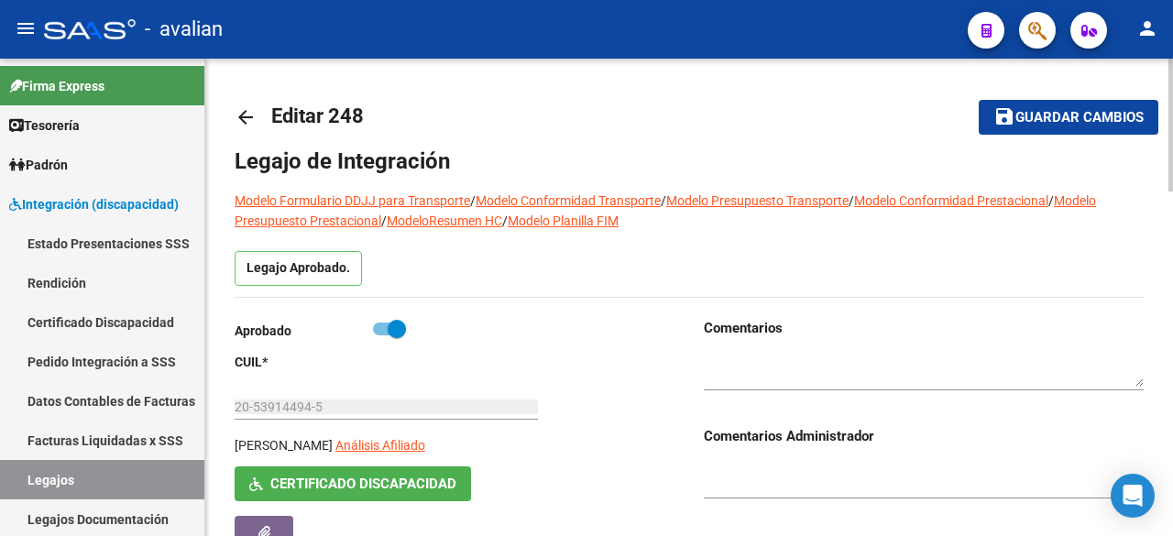
scroll to position [92, 0]
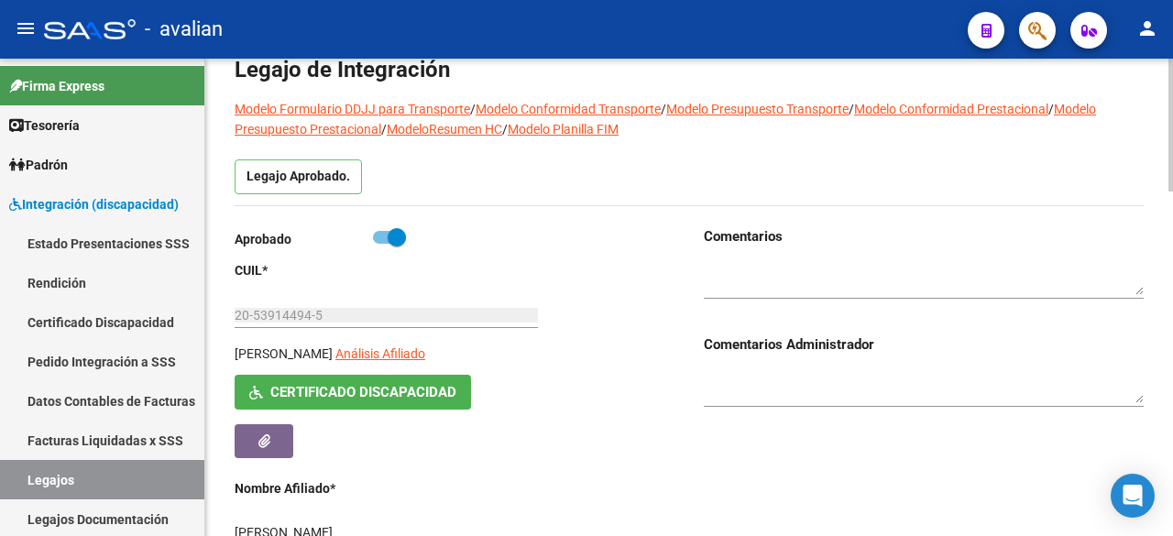
click at [762, 279] on textarea at bounding box center [924, 278] width 440 height 35
type textarea "S"
paste textarea "FONO: Dorso de titulo y RNP actualizado."
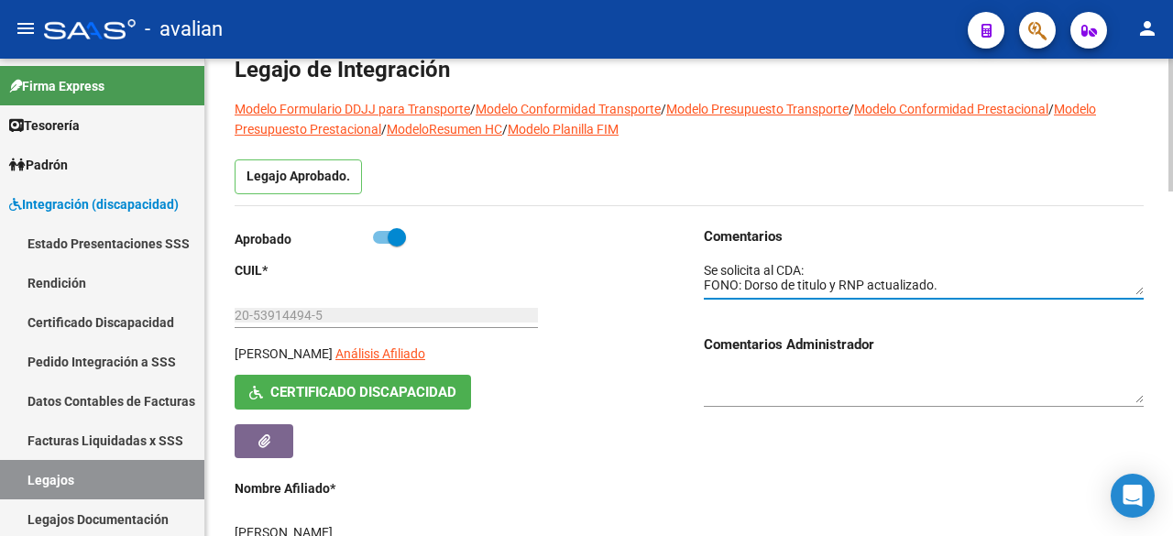
scroll to position [13, 0]
click at [762, 279] on textarea at bounding box center [924, 278] width 440 height 35
click at [909, 288] on textarea at bounding box center [924, 278] width 440 height 35
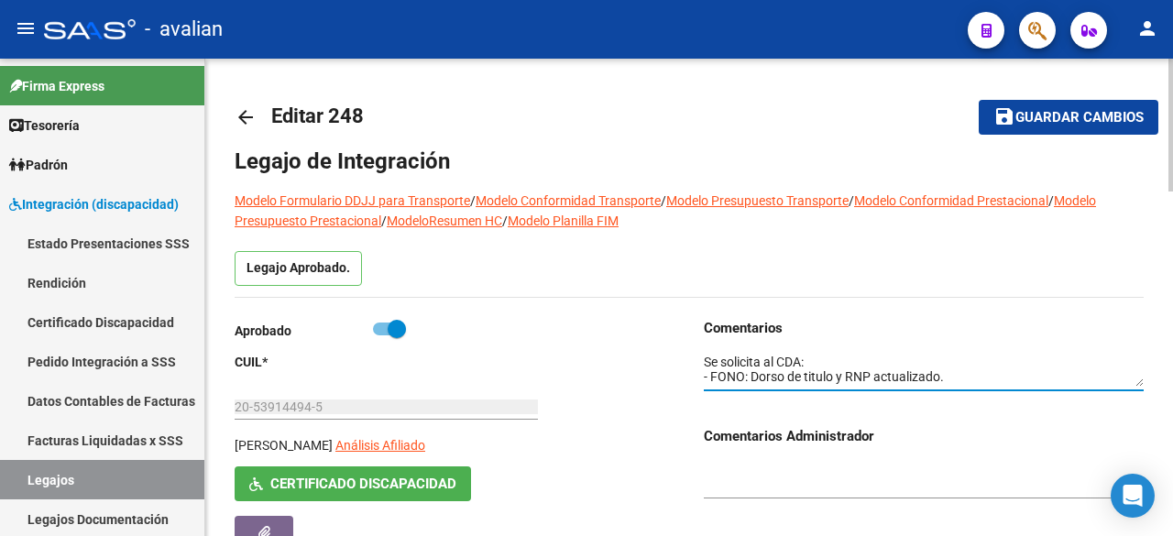
type textarea "Se solicita al CDA: - FONO: Dorso de titulo y RNP actualizado."
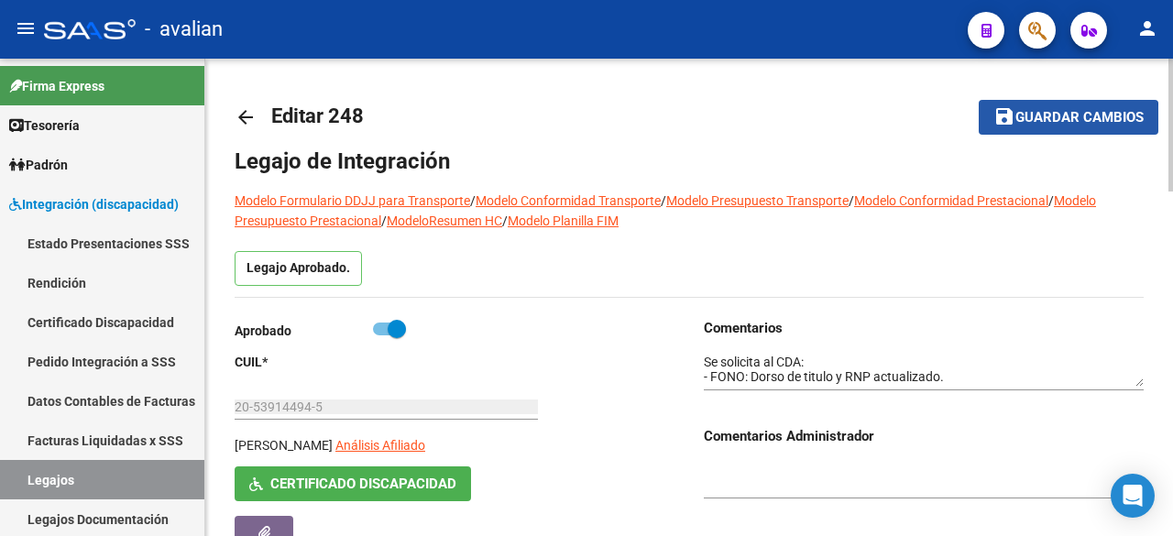
click at [1039, 127] on button "save Guardar cambios" at bounding box center [1069, 117] width 180 height 34
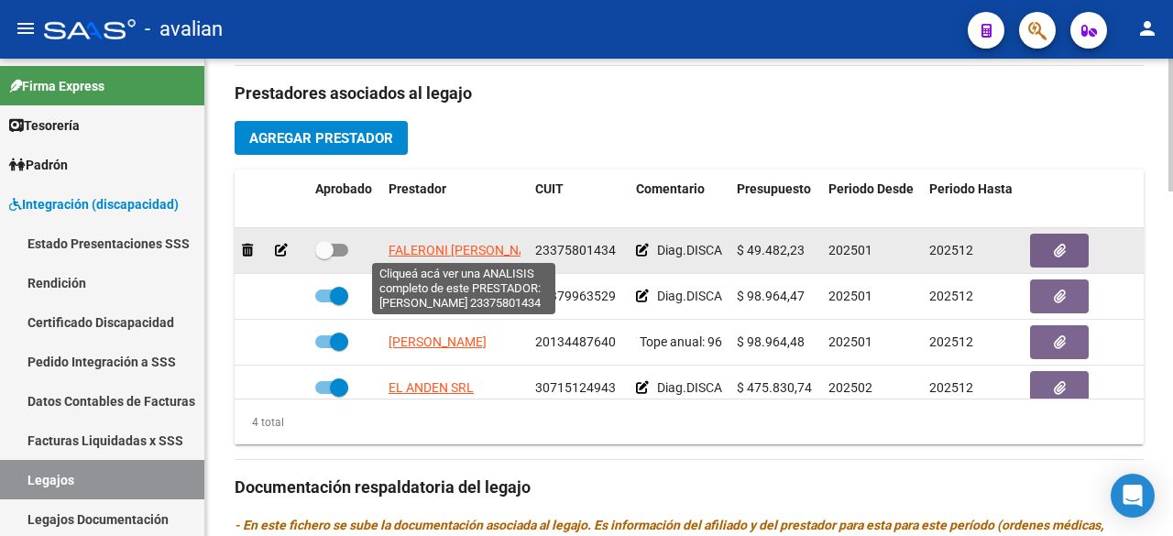
scroll to position [0, 17]
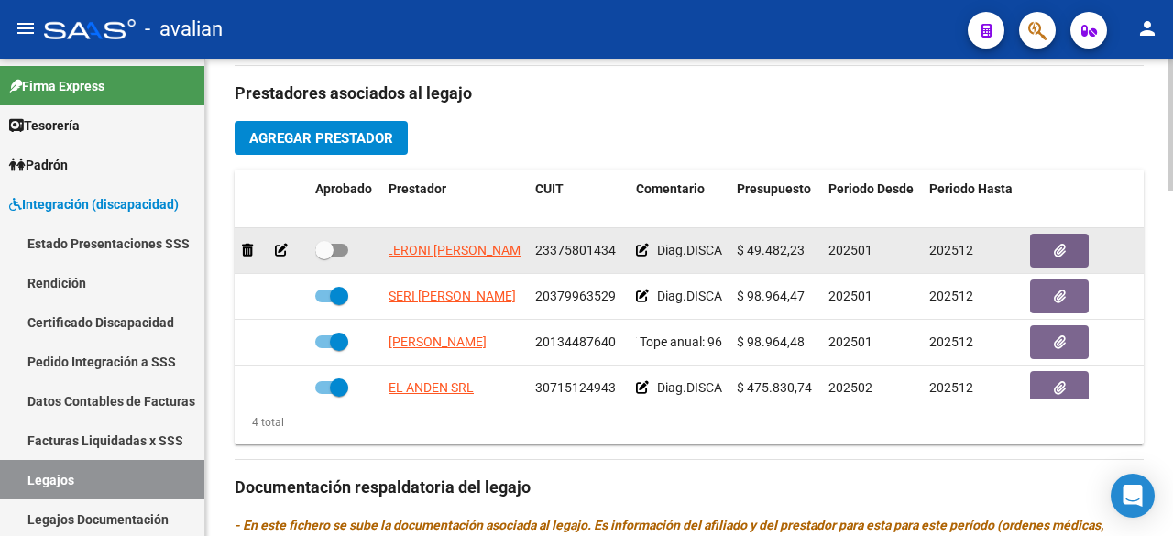
drag, startPoint x: 385, startPoint y: 239, endPoint x: 514, endPoint y: 260, distance: 130.9
click at [548, 239] on div "[PERSON_NAME] 23375801434 Diag.DISCAPACIDAD - Prestación autorizada: 60006010- …" at bounding box center [798, 251] width 1127 height 46
click at [513, 268] on datatable-body-cell "FALERONI [PERSON_NAME]" at bounding box center [454, 250] width 147 height 45
click at [522, 252] on datatable-body-cell "FALERONI [PERSON_NAME]" at bounding box center [454, 250] width 147 height 45
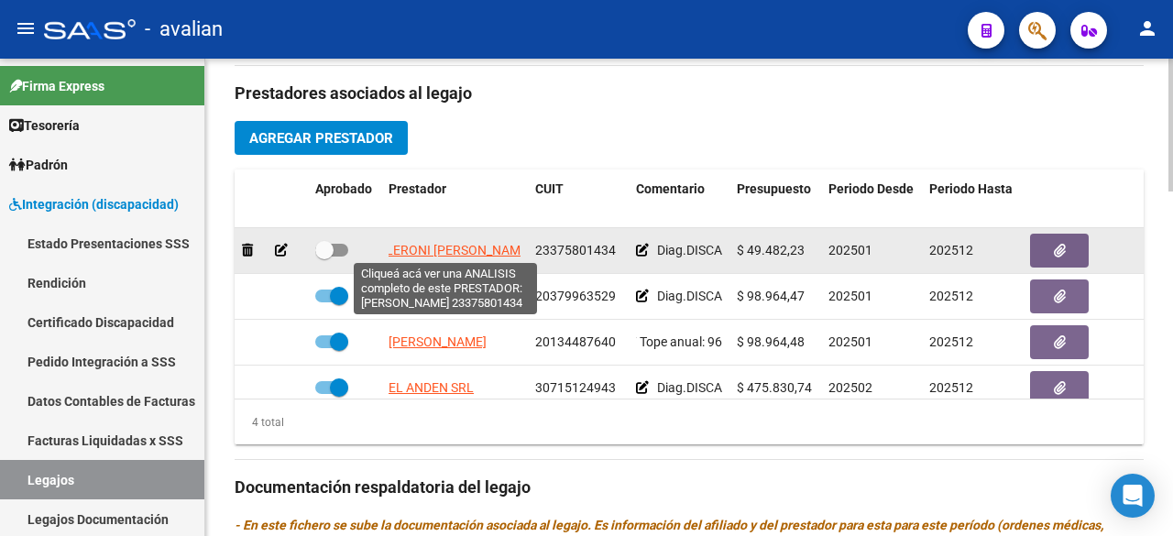
scroll to position [0, 0]
drag, startPoint x: 521, startPoint y: 248, endPoint x: 390, endPoint y: 254, distance: 131.2
click at [390, 254] on datatable-body-cell "FALERONI [PERSON_NAME]" at bounding box center [454, 250] width 147 height 45
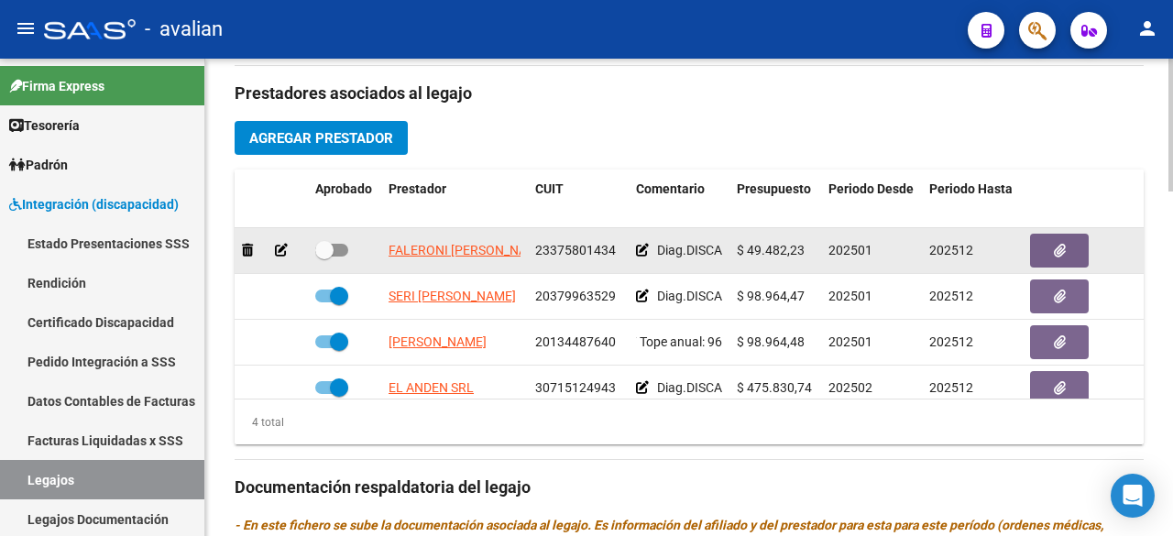
click at [546, 263] on datatable-body-cell "23375801434" at bounding box center [578, 250] width 101 height 45
click at [1045, 241] on button "button" at bounding box center [1059, 251] width 59 height 34
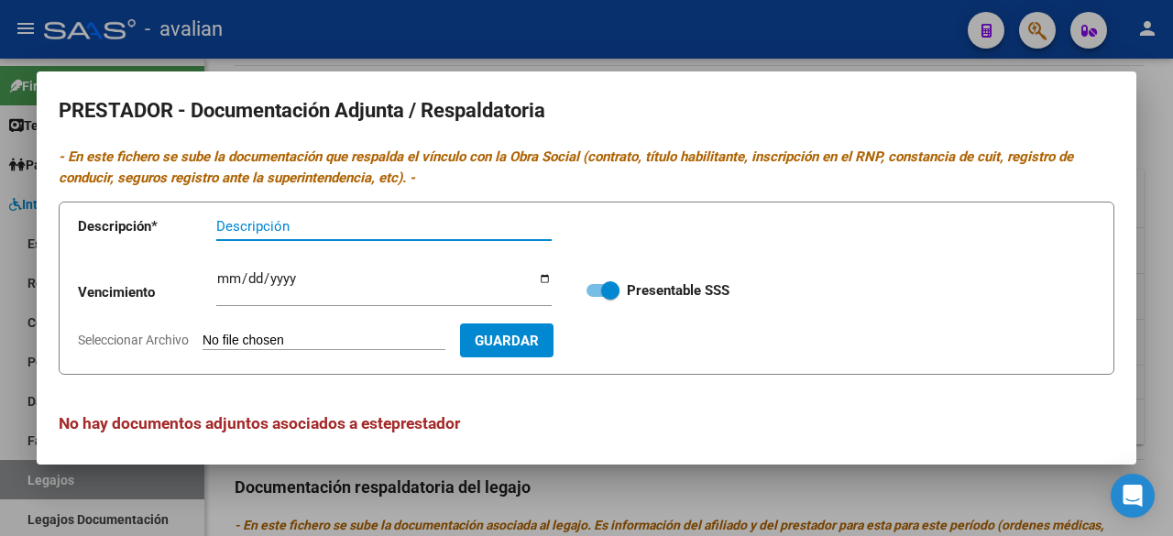
scroll to position [7, 0]
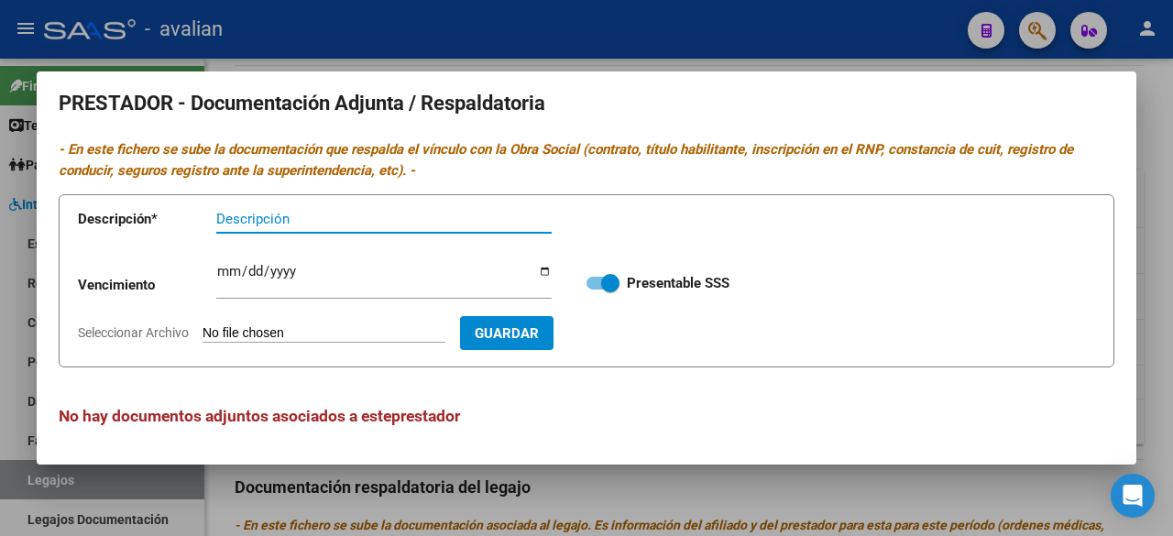
click at [361, 330] on input "Seleccionar Archivo" at bounding box center [324, 333] width 243 height 17
type input "C:\fakepath\CBU FALERONI [PERSON_NAME].jpg"
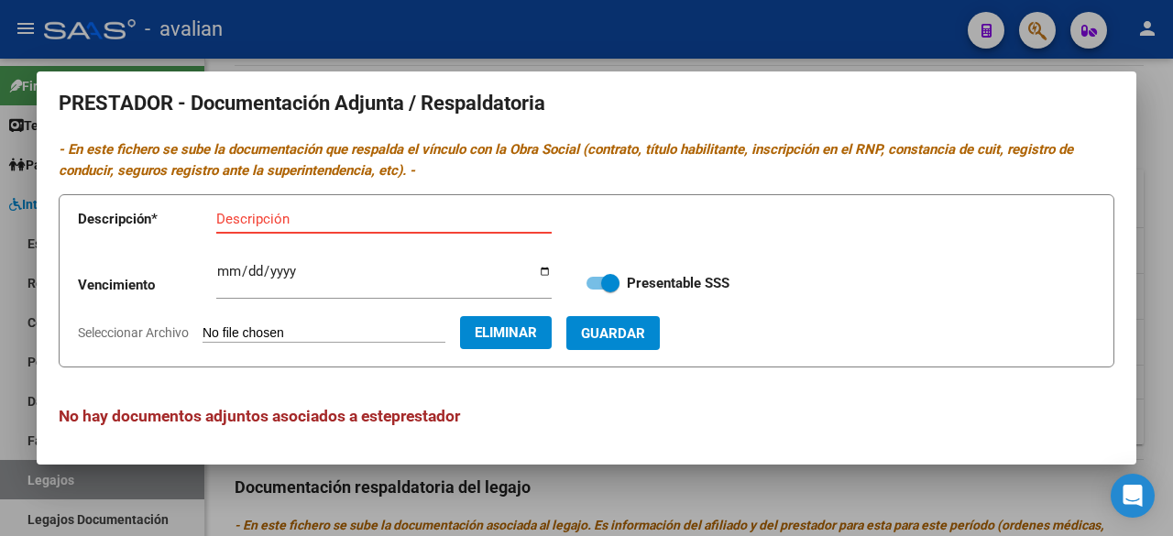
click at [363, 214] on input "Descripción" at bounding box center [383, 219] width 335 height 16
paste input "FALERONI [PERSON_NAME]"
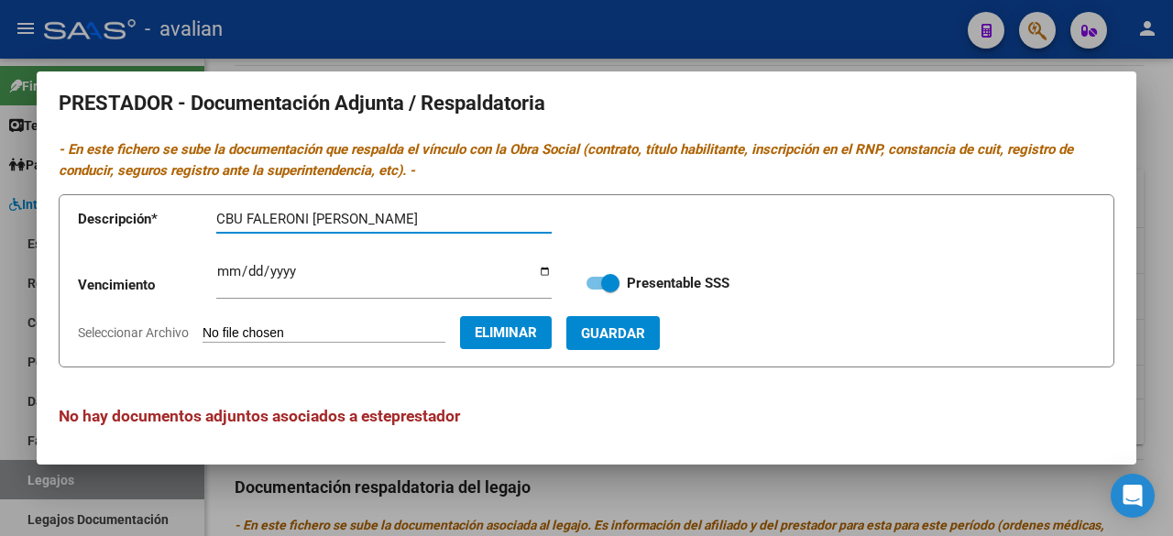
type input "CBU FALERONI [PERSON_NAME]"
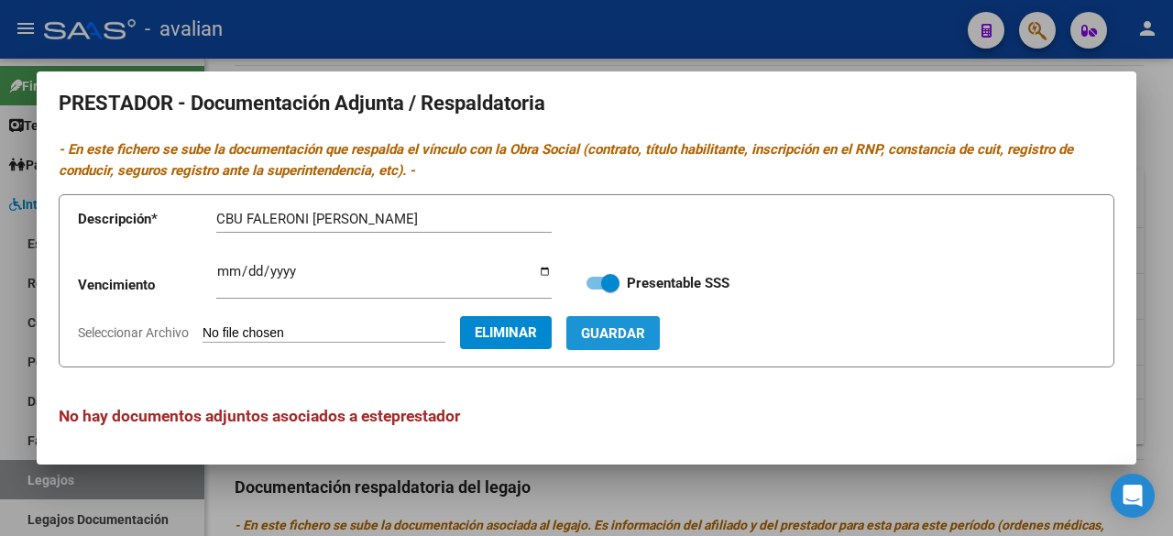
click at [645, 327] on span "Guardar" at bounding box center [613, 333] width 64 height 16
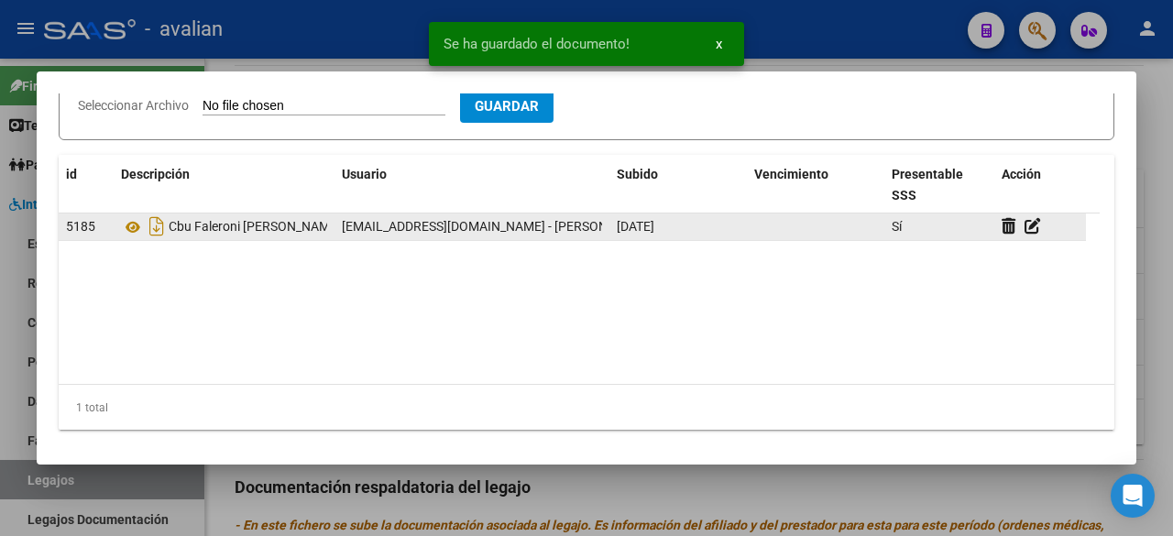
scroll to position [51, 0]
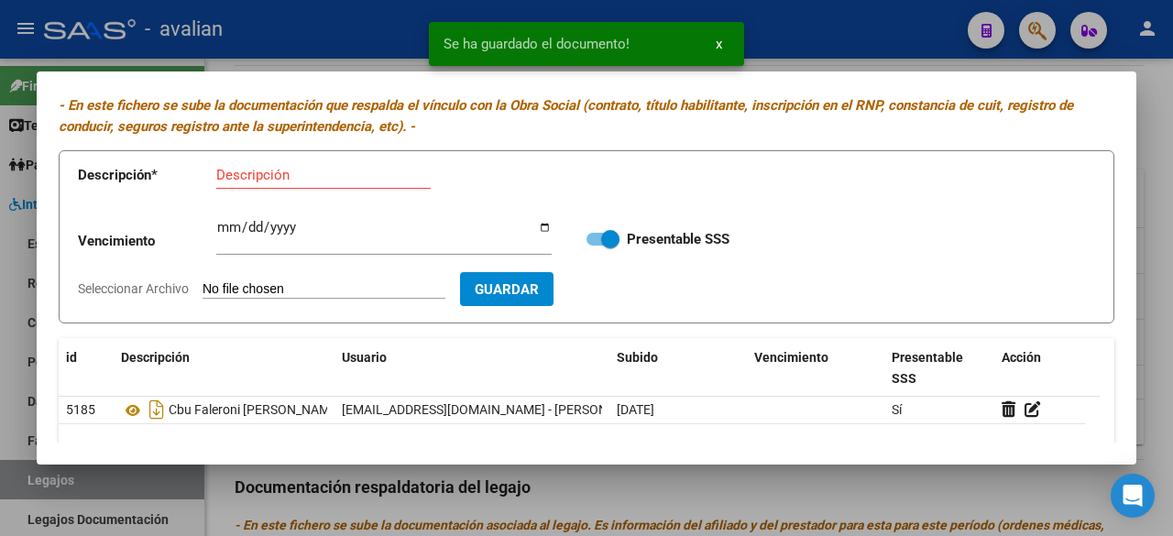
click at [321, 289] on input "Seleccionar Archivo" at bounding box center [324, 289] width 243 height 17
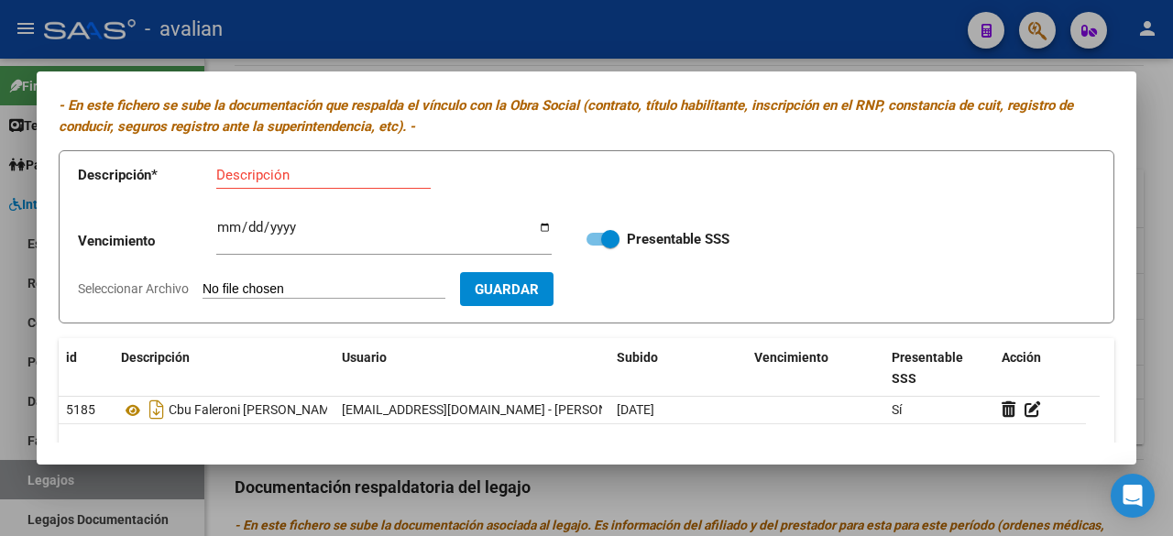
type input "C:\fakepath\ARCA FALERONI [PERSON_NAME].jpg"
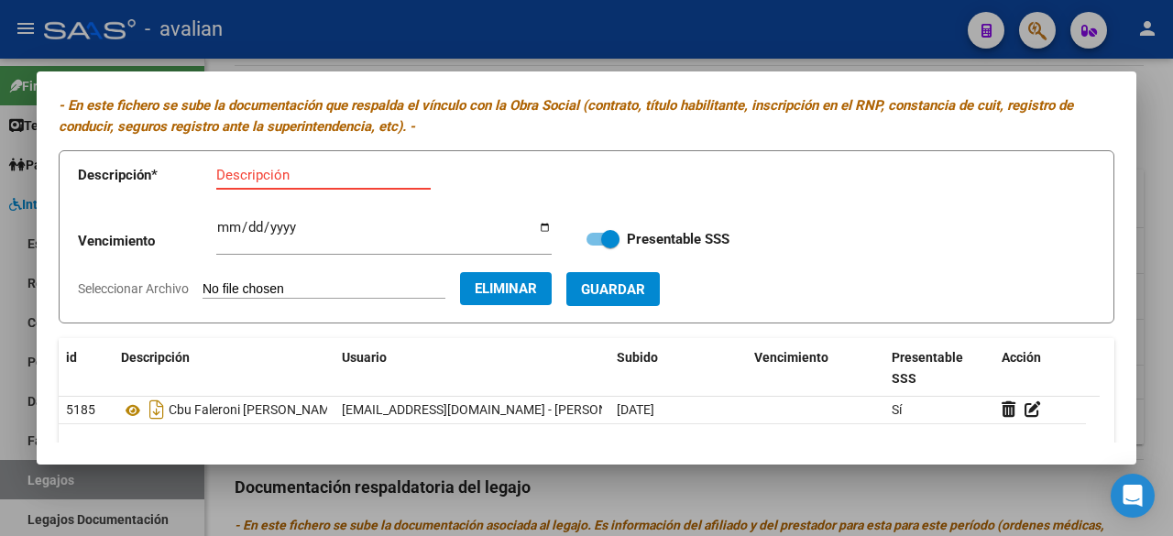
click at [307, 179] on input "Descripción" at bounding box center [323, 175] width 214 height 16
paste input "FALERONI [PERSON_NAME]"
type input "ARCA FALERONI [PERSON_NAME]"
click at [643, 287] on span "Guardar" at bounding box center [613, 289] width 64 height 16
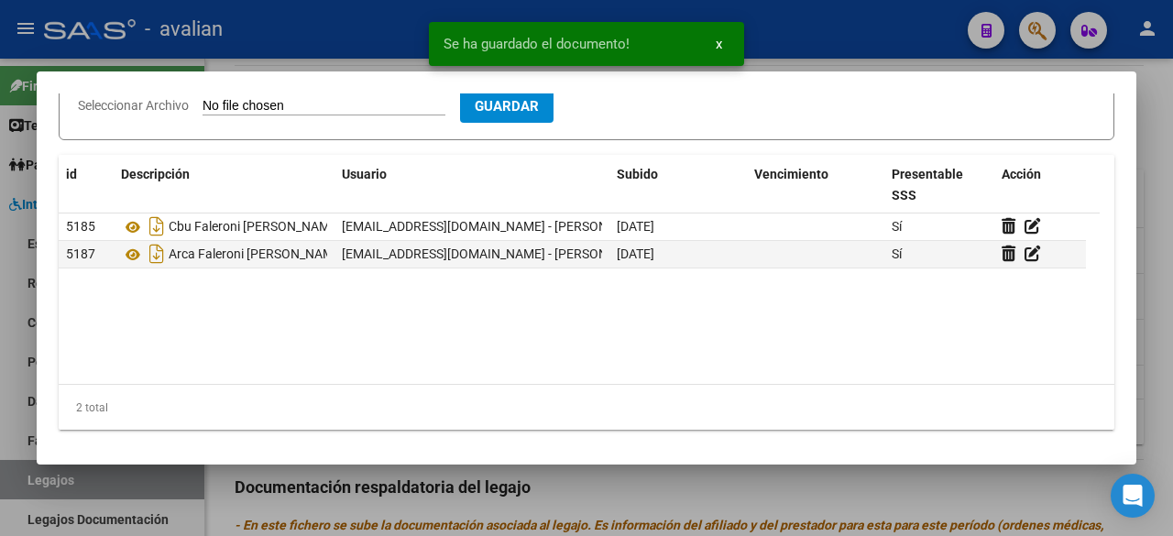
scroll to position [52, 0]
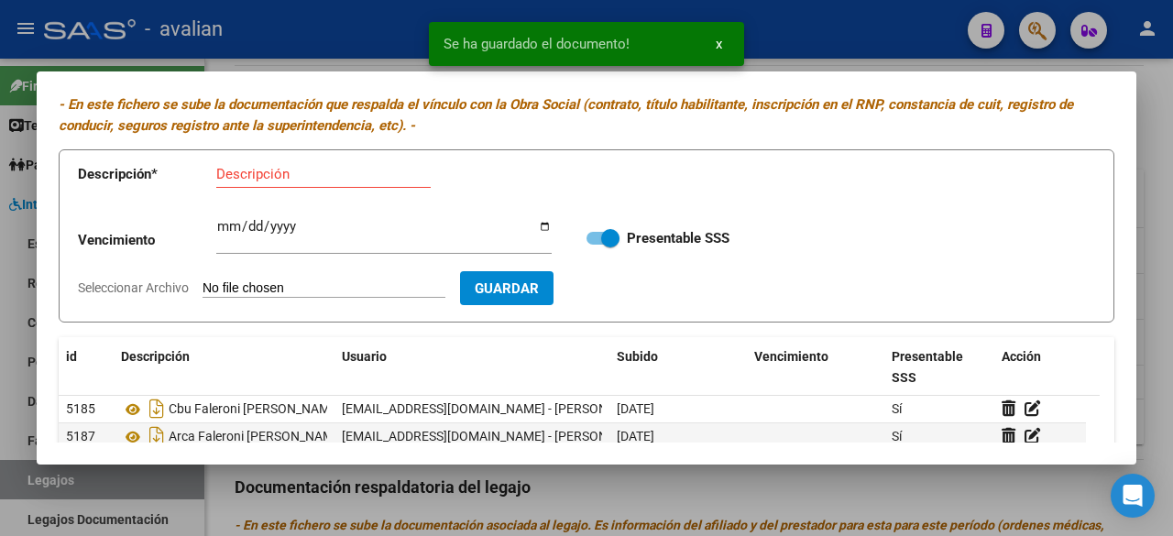
click at [346, 288] on input "Seleccionar Archivo" at bounding box center [324, 288] width 243 height 17
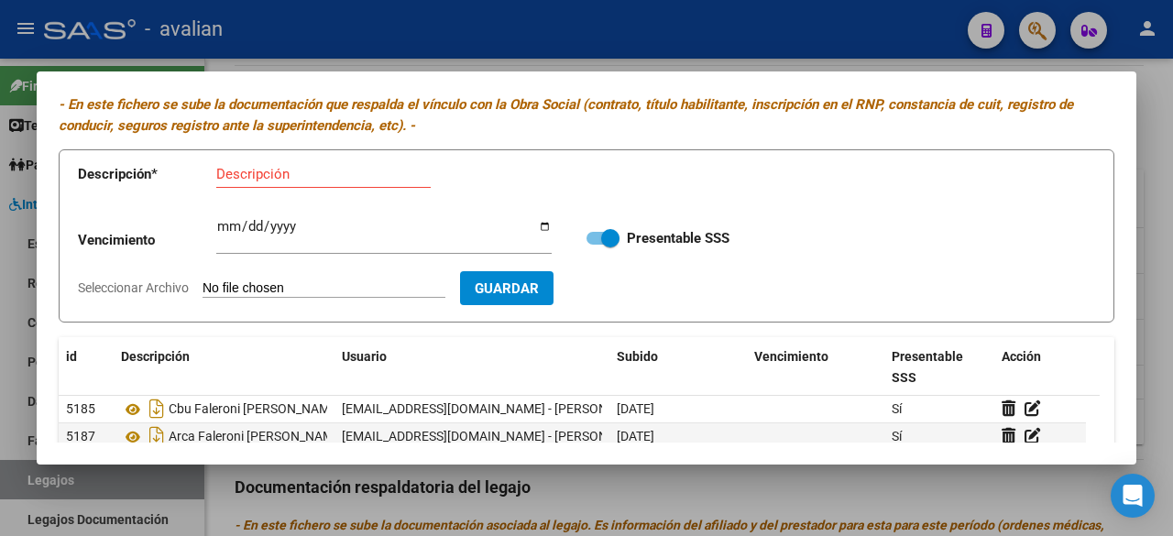
type input "C:\fakepath\RNP FALERONI [PERSON_NAME] [DATE].jpg"
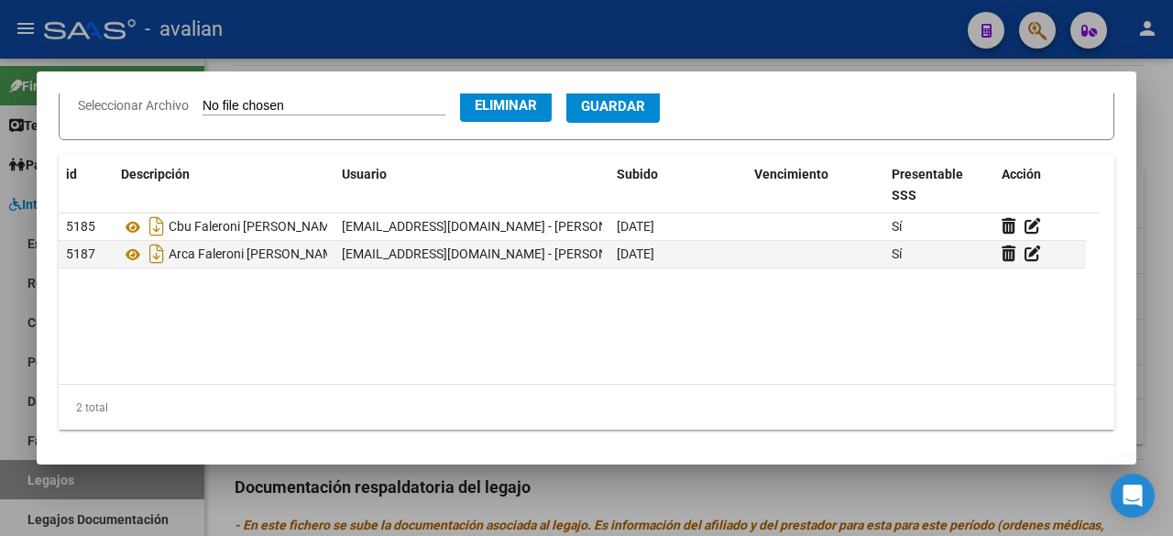
scroll to position [0, 0]
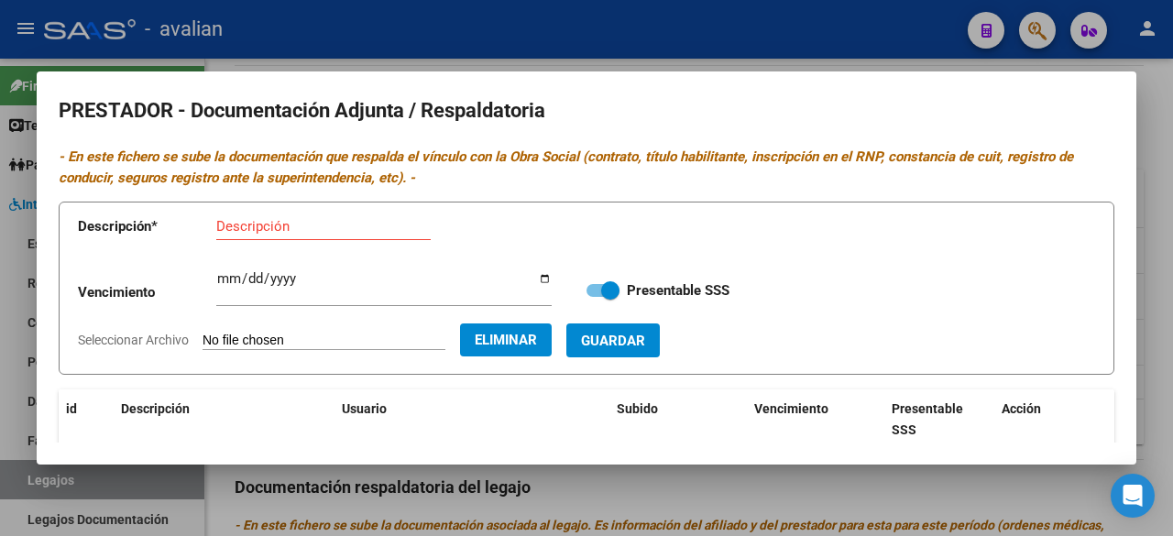
click at [330, 225] on input "Descripción" at bounding box center [323, 226] width 214 height 16
paste input "FALERONI [PERSON_NAME]"
type input "RNP [PERSON_NAME]"
click at [640, 343] on span "Guardar" at bounding box center [613, 341] width 64 height 16
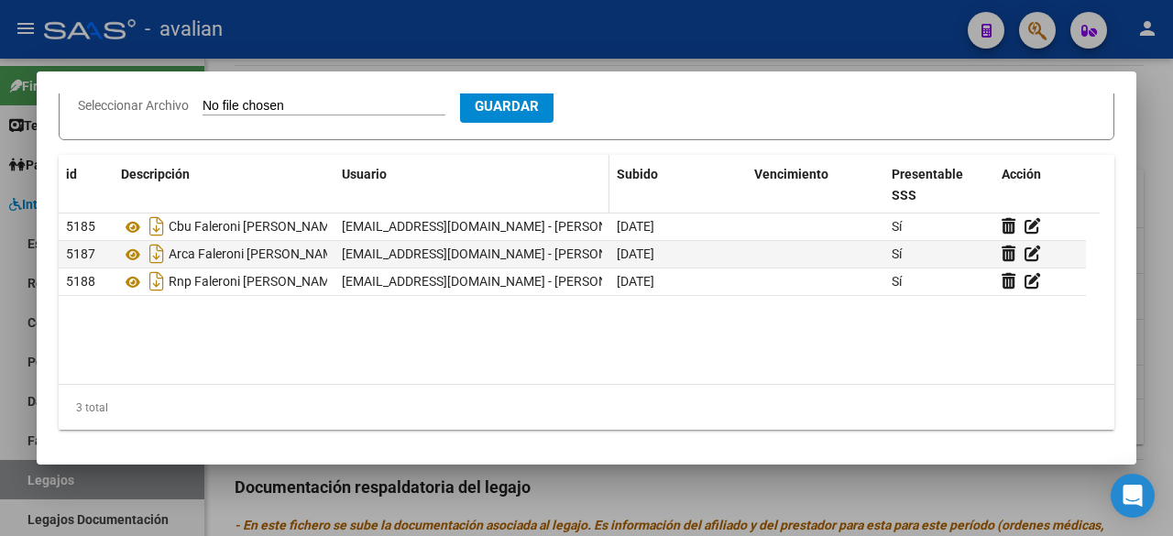
scroll to position [143, 0]
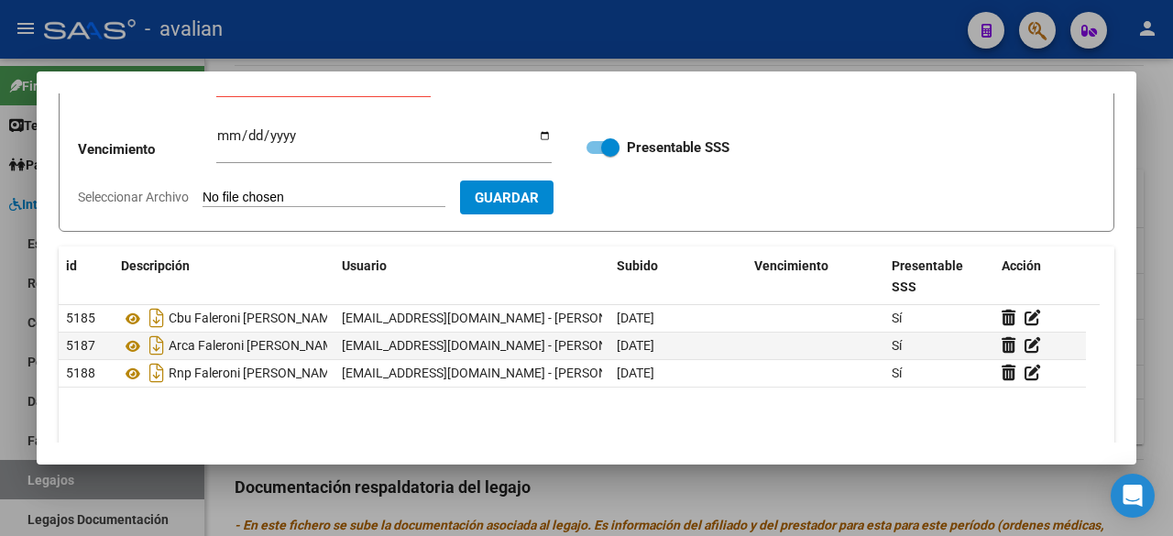
click at [357, 198] on input "Seleccionar Archivo" at bounding box center [324, 198] width 243 height 17
type input "C:\fakepath\TITULO [PERSON_NAME].jpg"
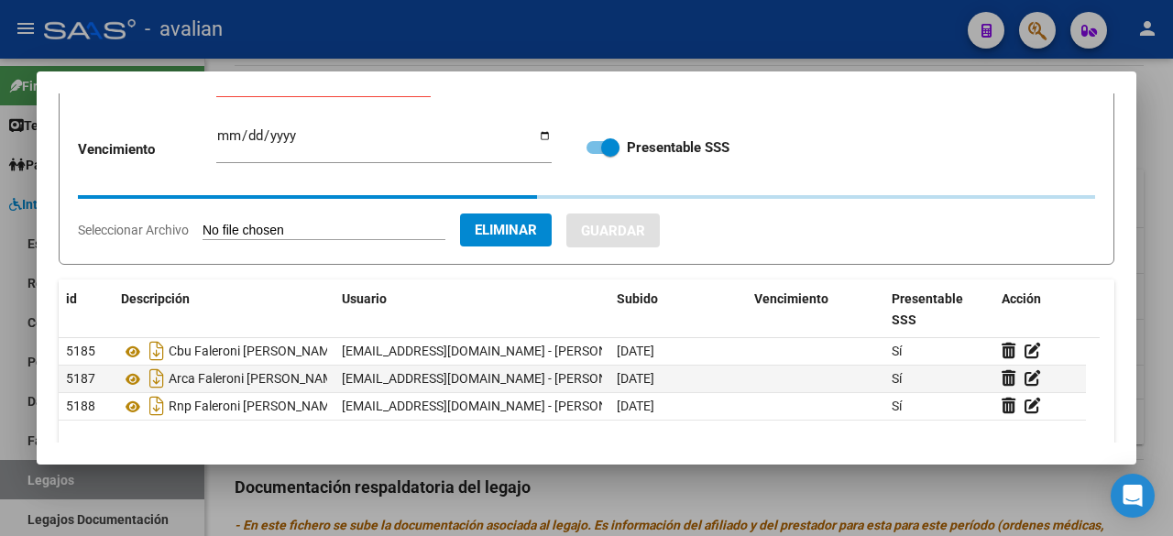
scroll to position [0, 0]
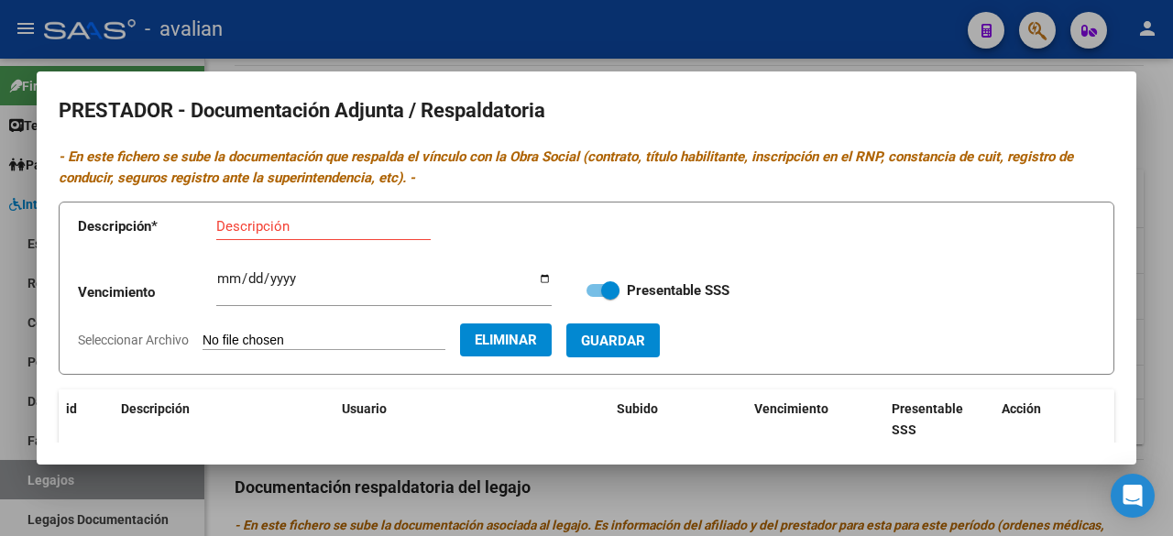
click at [344, 231] on input "Descripción" at bounding box center [323, 226] width 214 height 16
paste input "FALERONI [PERSON_NAME]"
click at [304, 226] on input "TITULO DOROS FALERONI [PERSON_NAME]" at bounding box center [383, 226] width 335 height 16
drag, startPoint x: 479, startPoint y: 225, endPoint x: 290, endPoint y: 225, distance: 189.7
click at [290, 225] on input "TITULO DOROS FALERONI [PERSON_NAME]" at bounding box center [383, 226] width 335 height 16
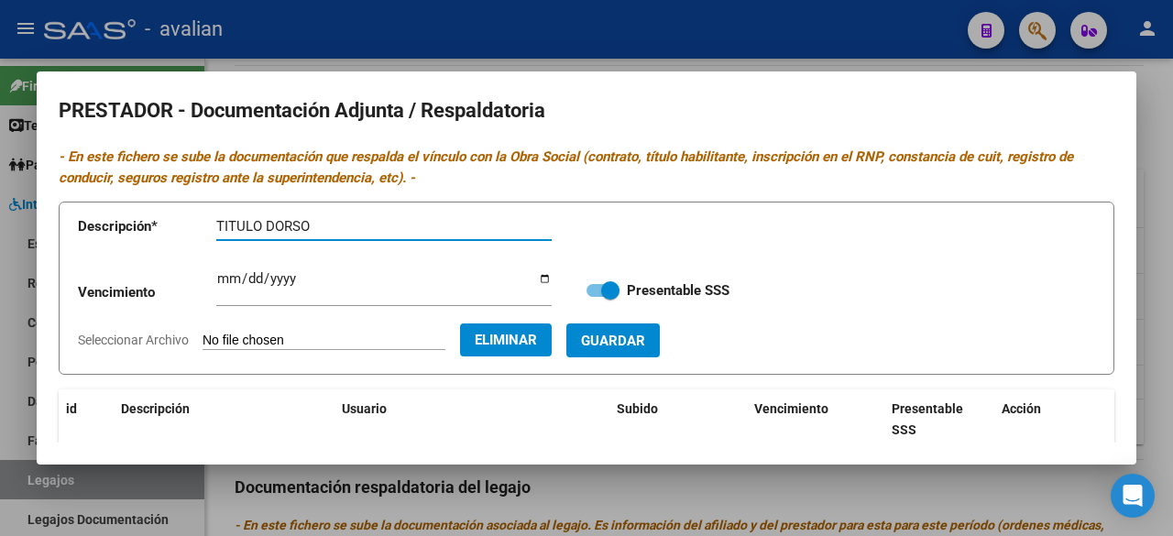
paste input "FALERONI [PERSON_NAME]"
click at [645, 344] on span "Guardar" at bounding box center [613, 341] width 64 height 16
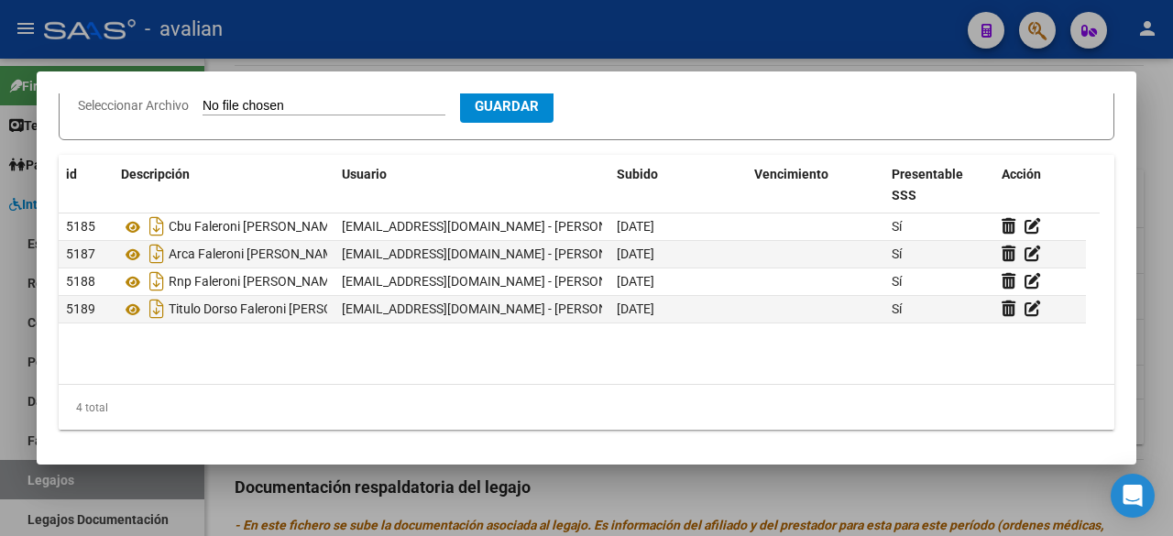
scroll to position [143, 0]
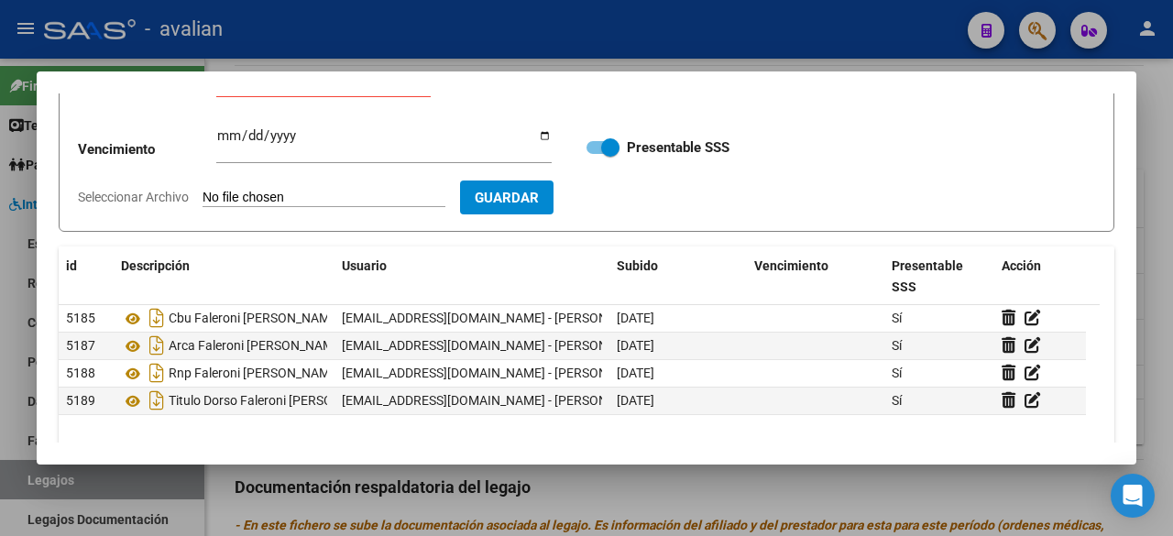
click at [341, 198] on input "Seleccionar Archivo" at bounding box center [324, 198] width 243 height 17
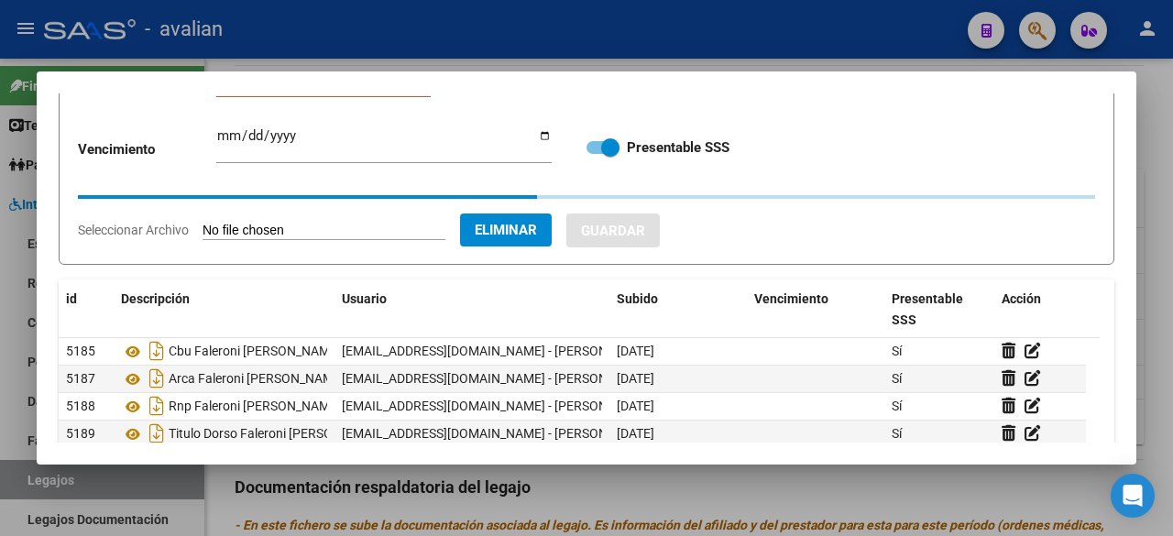
scroll to position [0, 0]
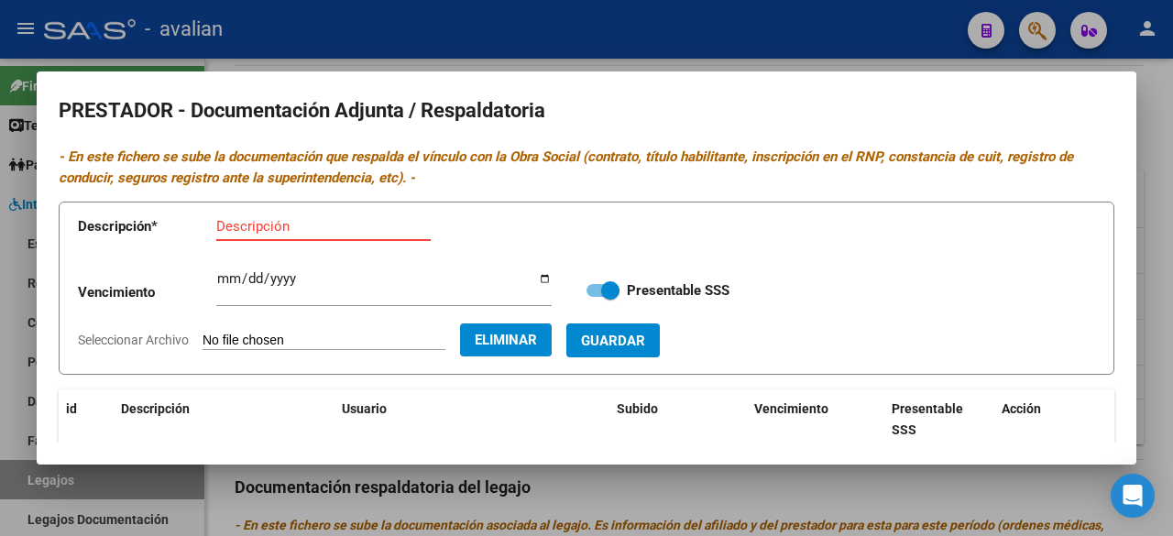
click at [360, 228] on input "Descripción" at bounding box center [323, 226] width 214 height 16
paste input "FALERONI [PERSON_NAME]"
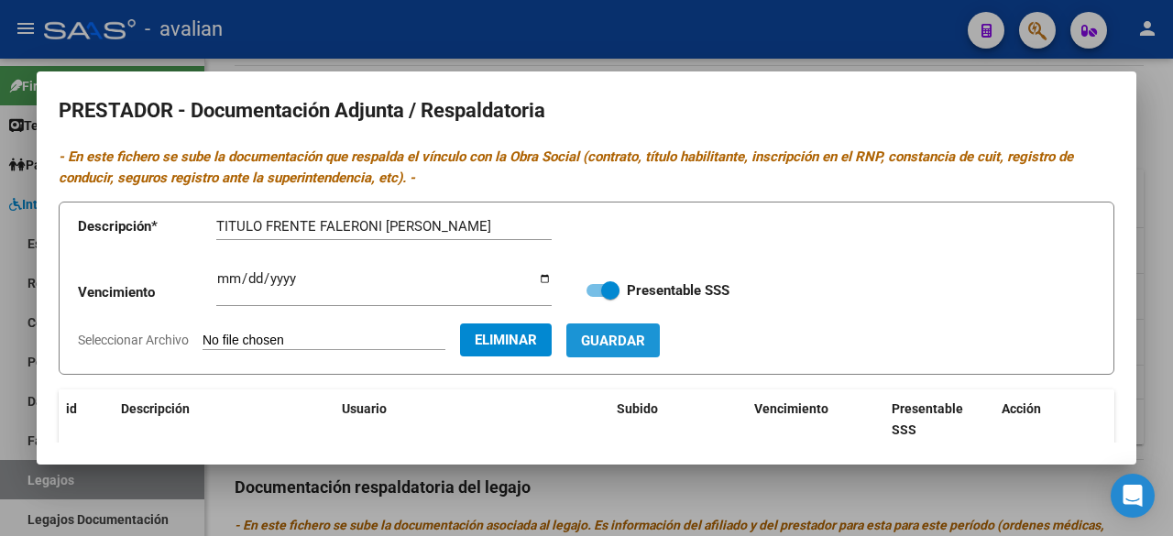
click at [660, 338] on button "Guardar" at bounding box center [612, 341] width 93 height 34
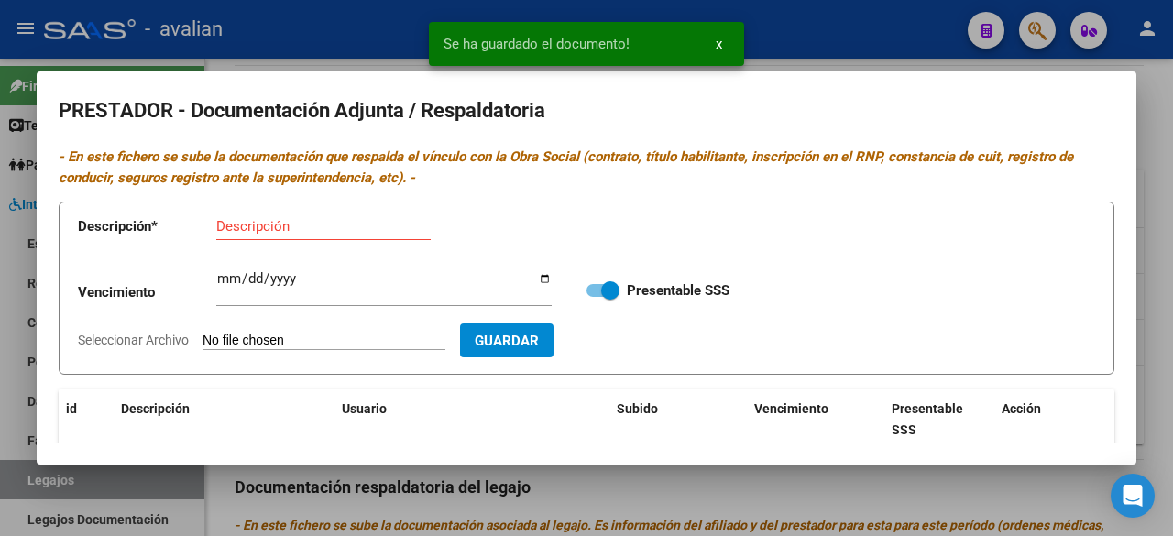
scroll to position [183, 0]
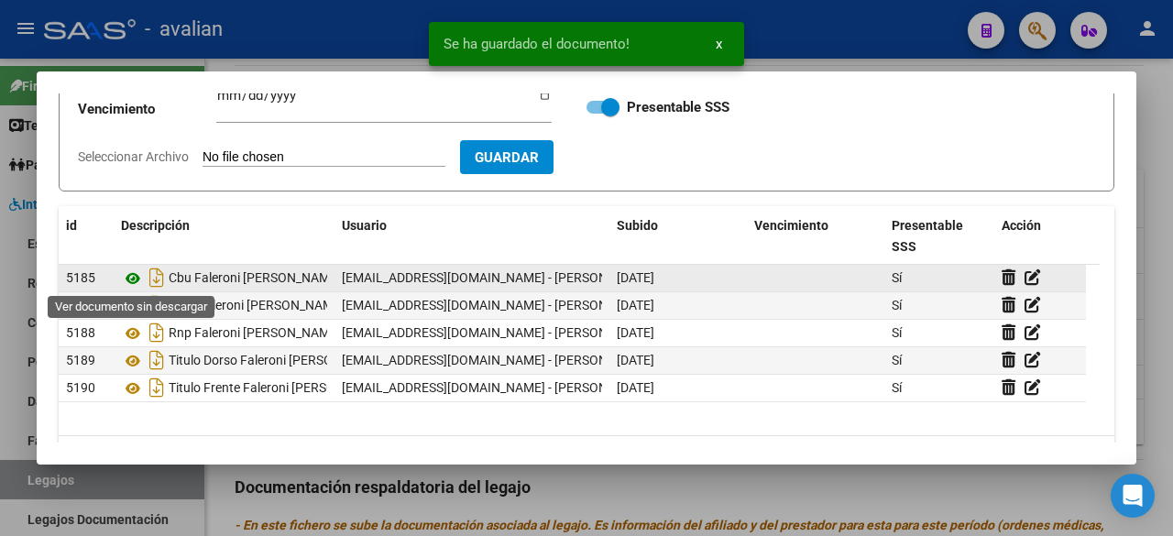
click at [128, 280] on icon at bounding box center [133, 279] width 24 height 22
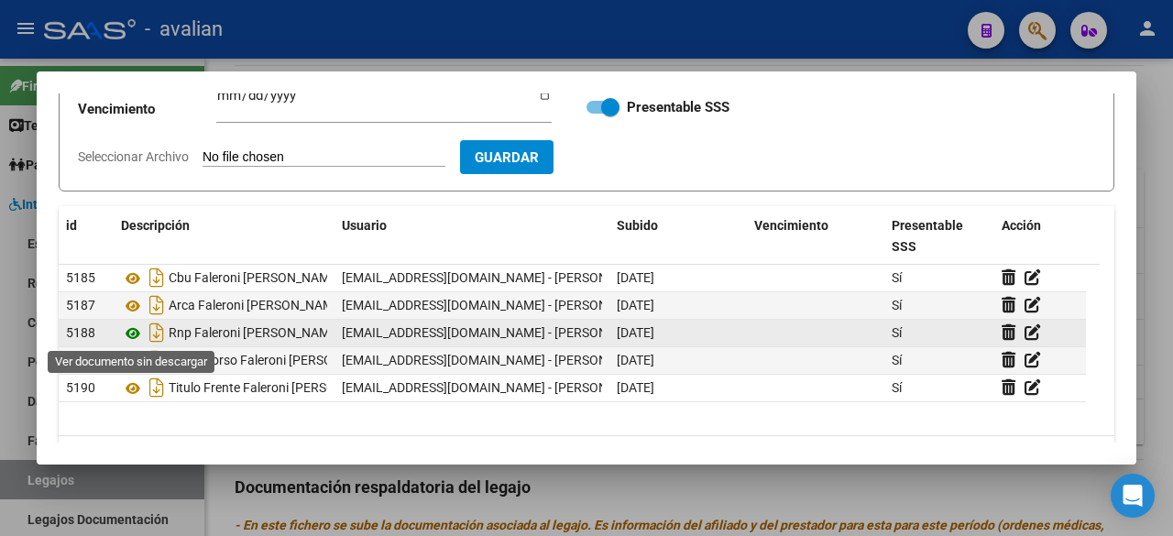
click at [137, 333] on icon at bounding box center [133, 334] width 24 height 22
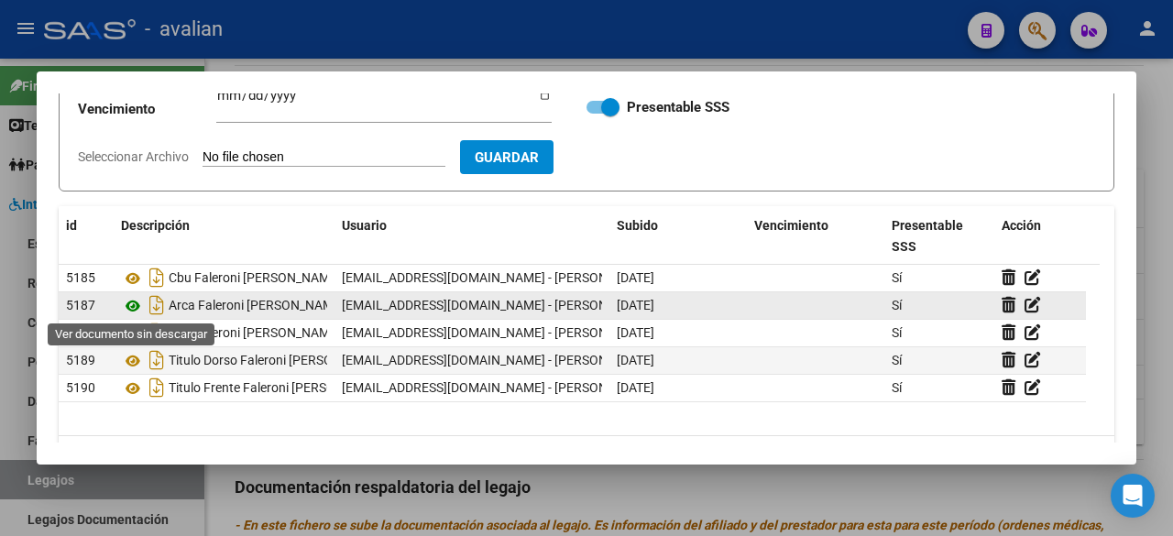
click at [132, 302] on icon at bounding box center [133, 306] width 24 height 22
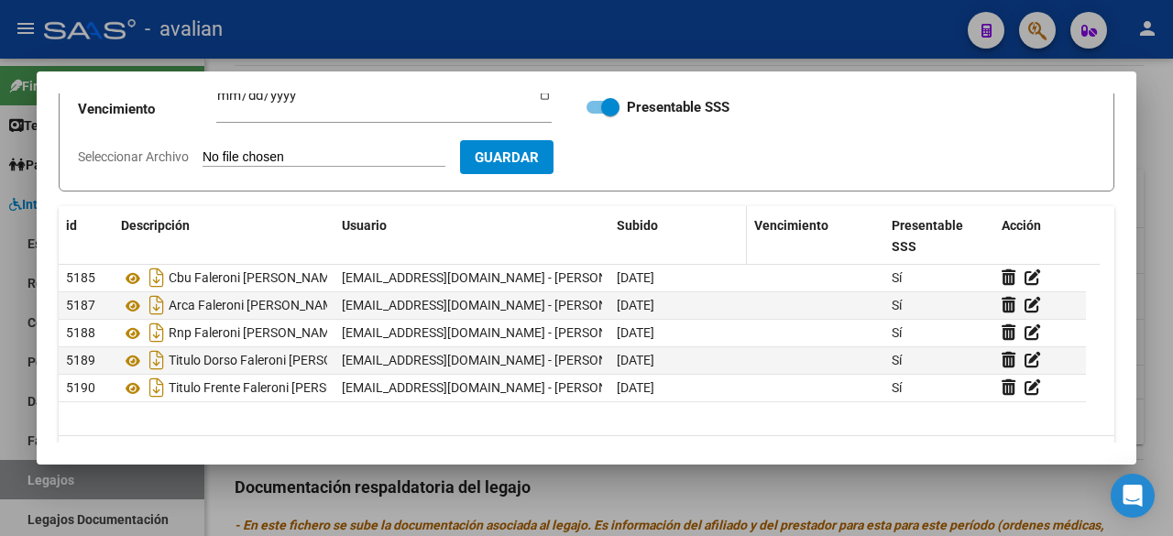
scroll to position [0, 0]
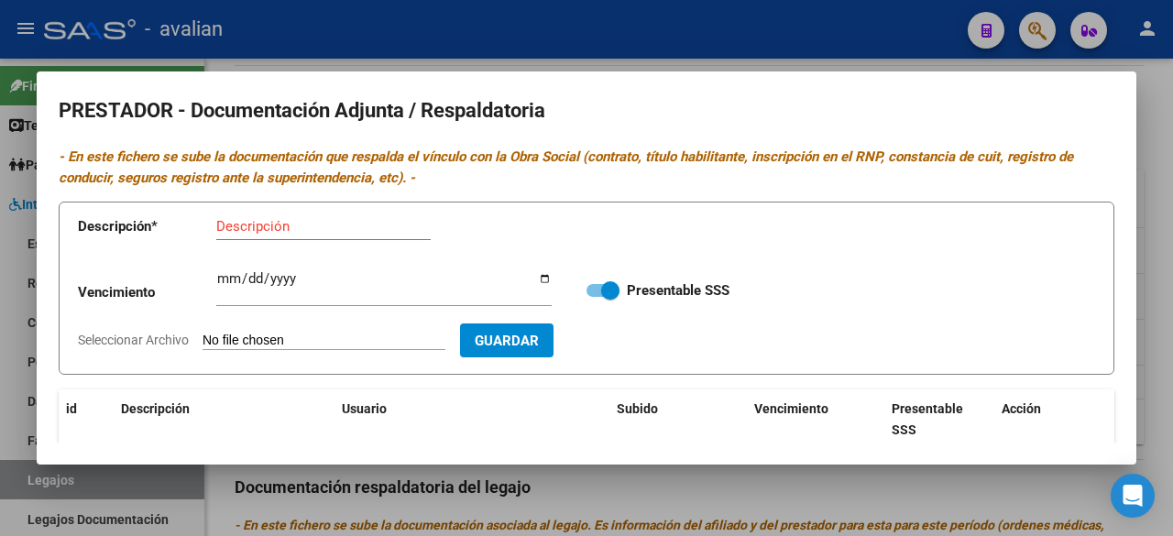
click at [791, 43] on div at bounding box center [586, 268] width 1173 height 536
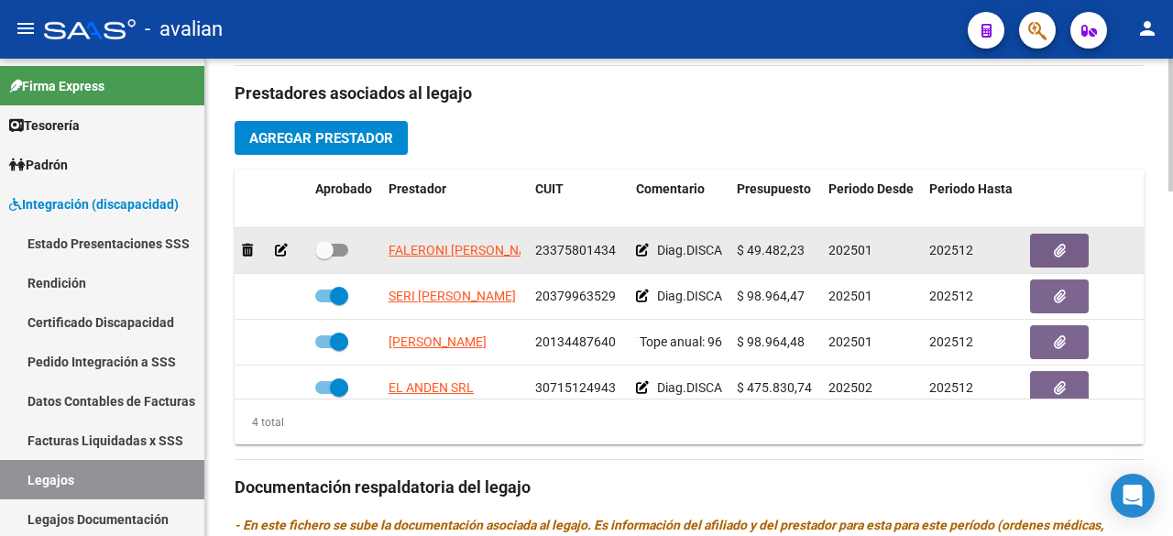
click at [338, 249] on span at bounding box center [331, 250] width 33 height 13
click at [324, 257] on input "checkbox" at bounding box center [324, 257] width 1 height 1
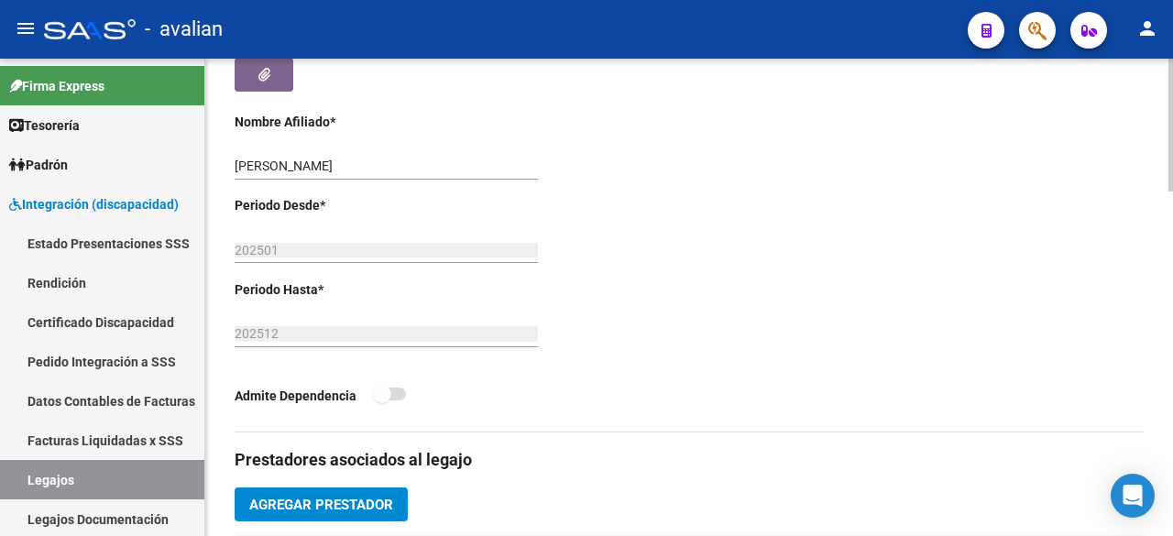
scroll to position [92, 0]
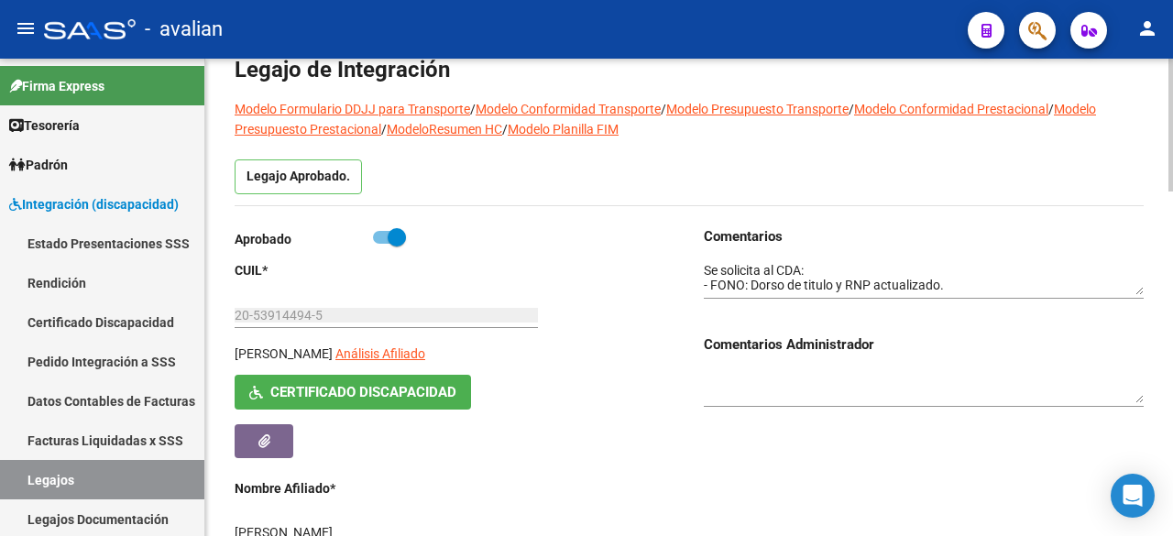
click at [767, 286] on textarea at bounding box center [924, 278] width 440 height 35
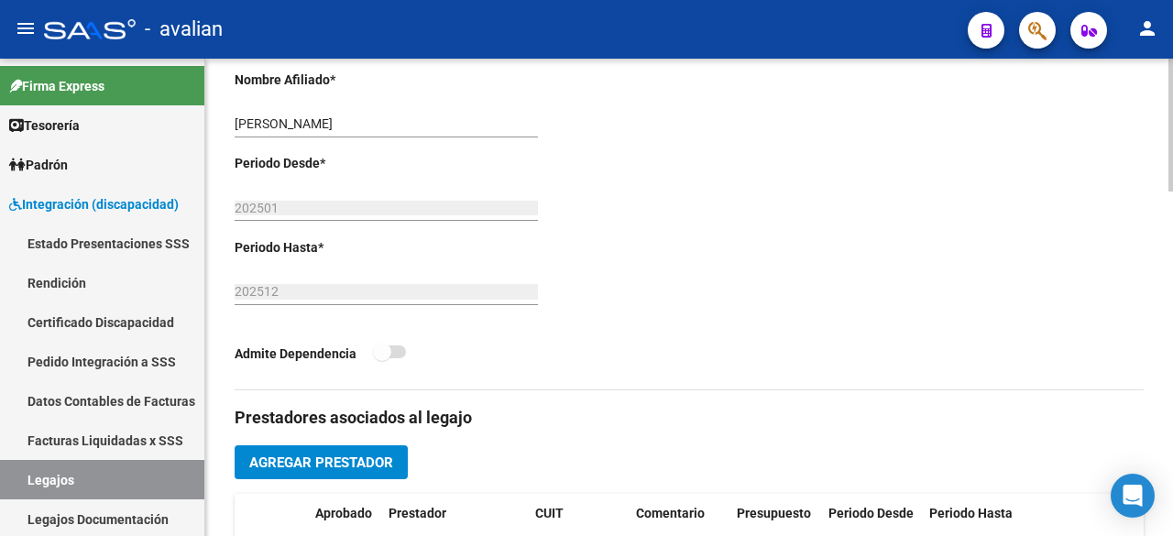
scroll to position [0, 0]
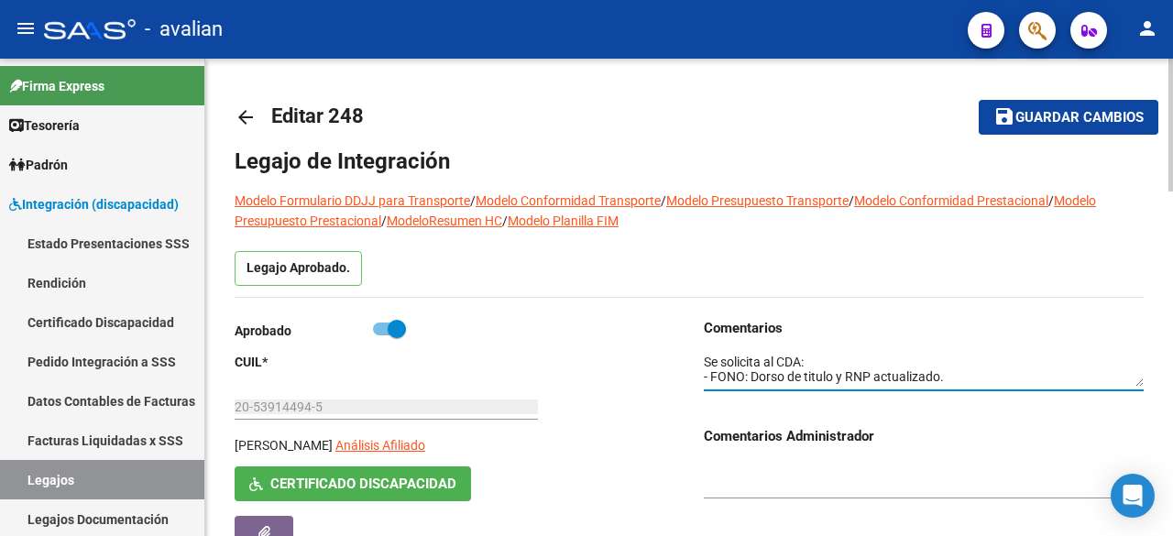
click at [1076, 112] on span "Guardar cambios" at bounding box center [1080, 118] width 128 height 16
